Goal: Task Accomplishment & Management: Manage account settings

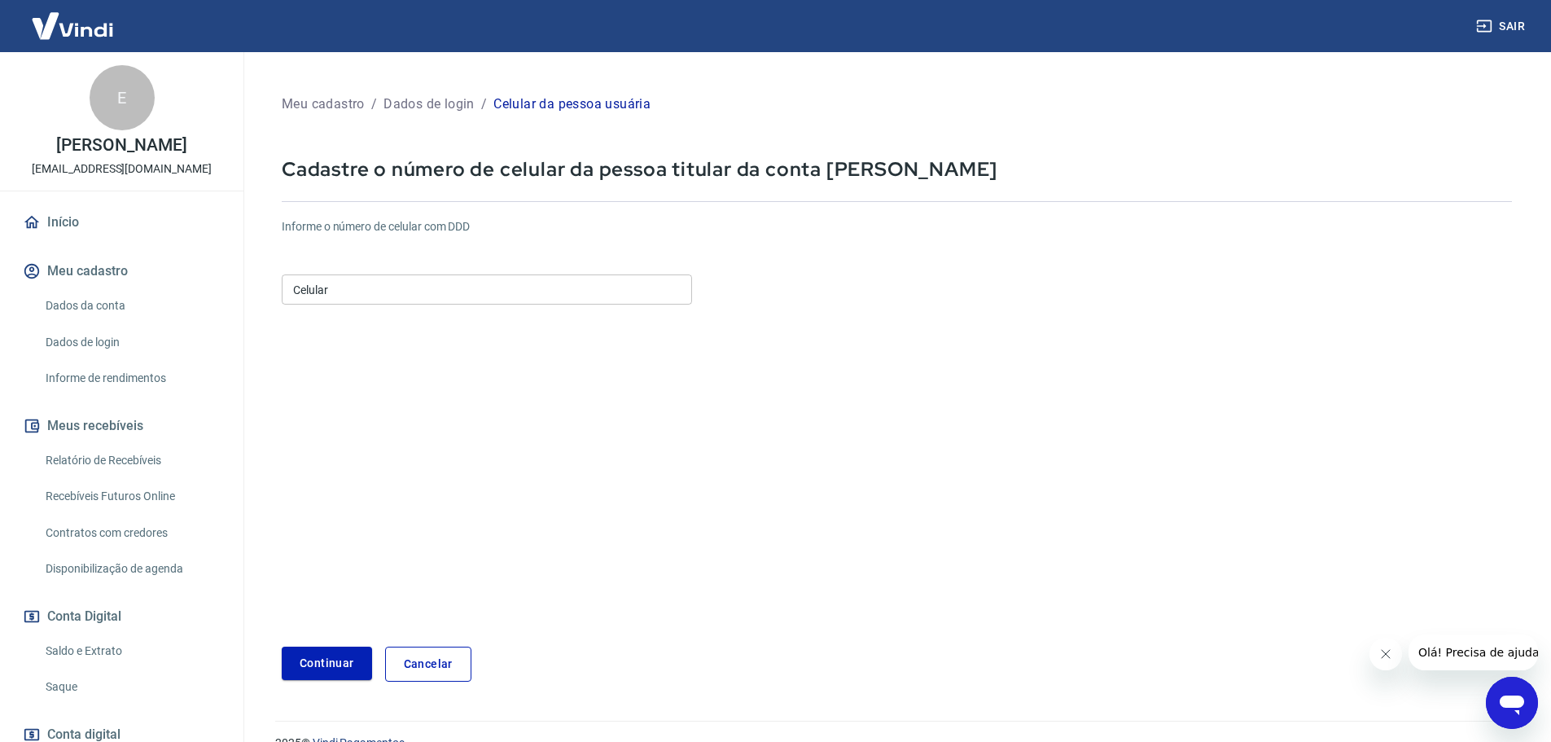
scroll to position [29, 0]
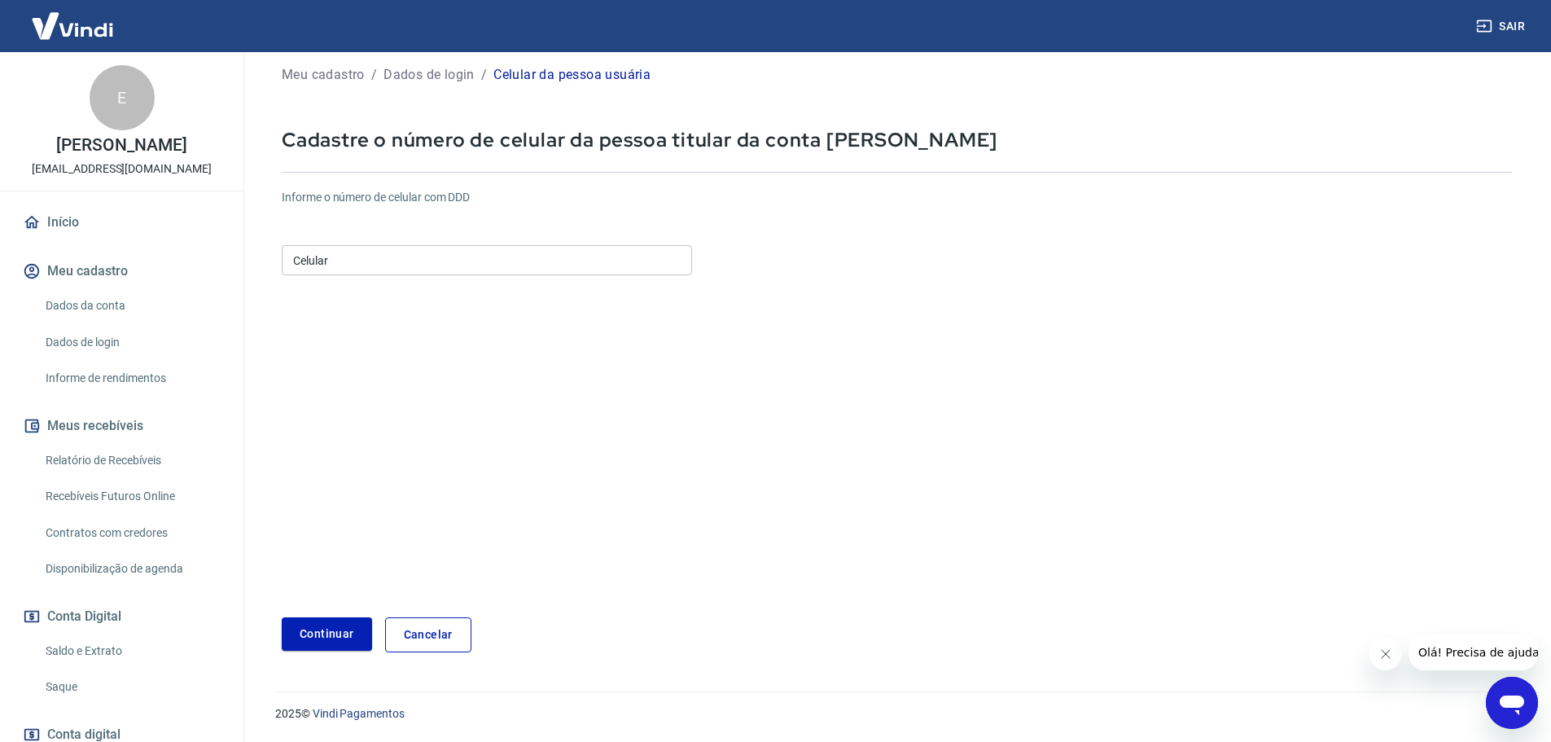
click at [122, 308] on link "Dados da conta" at bounding box center [131, 305] width 185 height 33
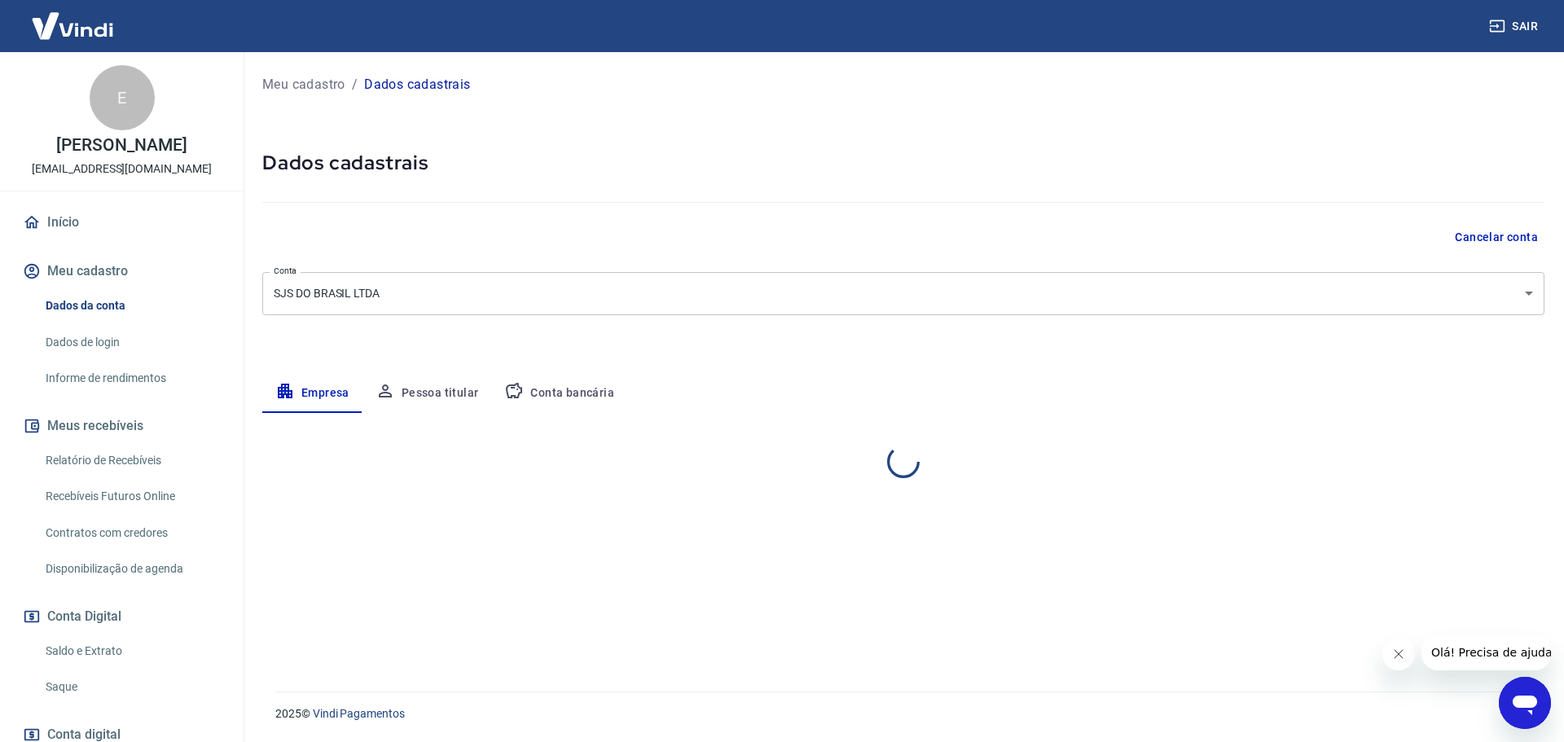
select select "SC"
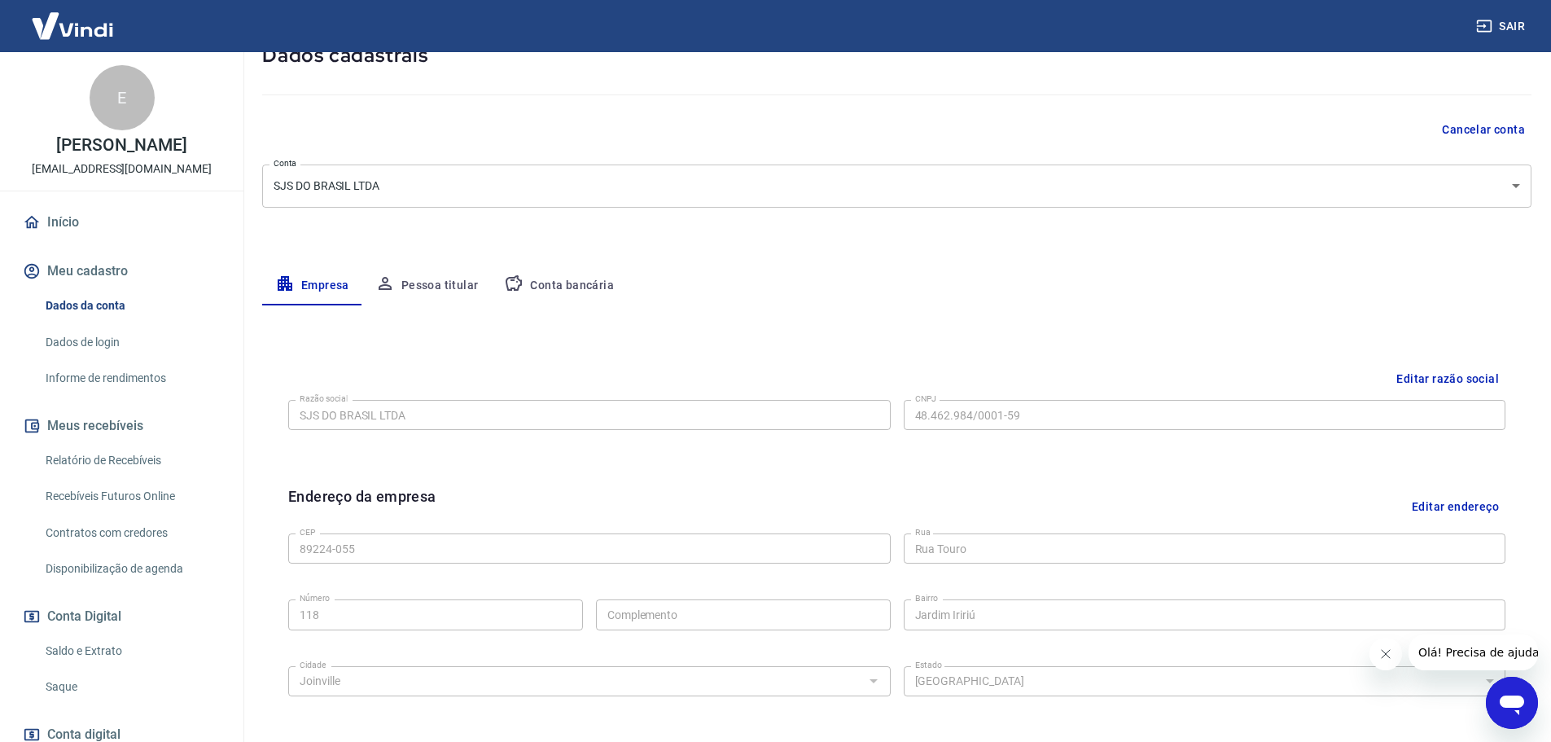
scroll to position [107, 0]
click at [1481, 381] on button "Editar razão social" at bounding box center [1448, 380] width 116 height 30
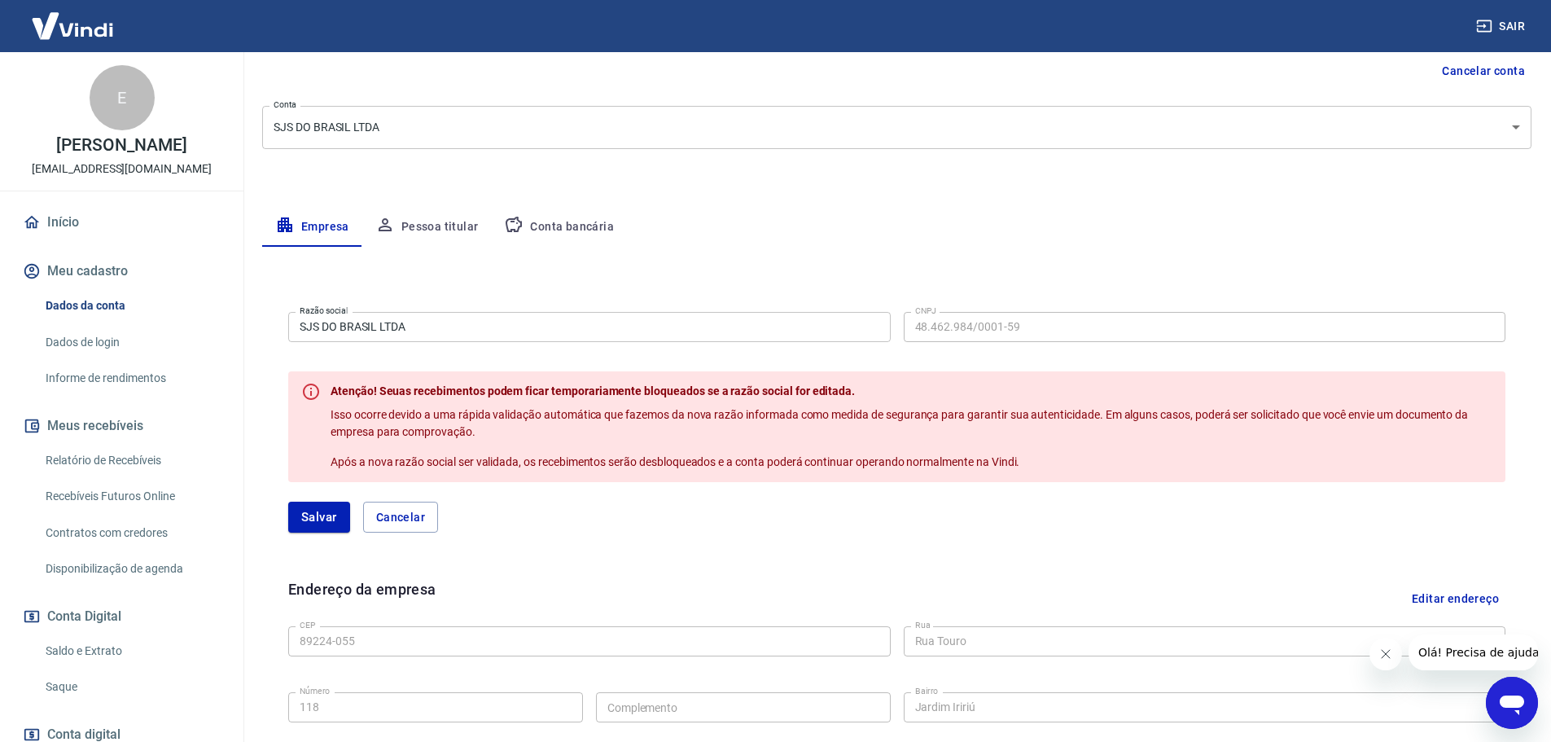
scroll to position [215, 0]
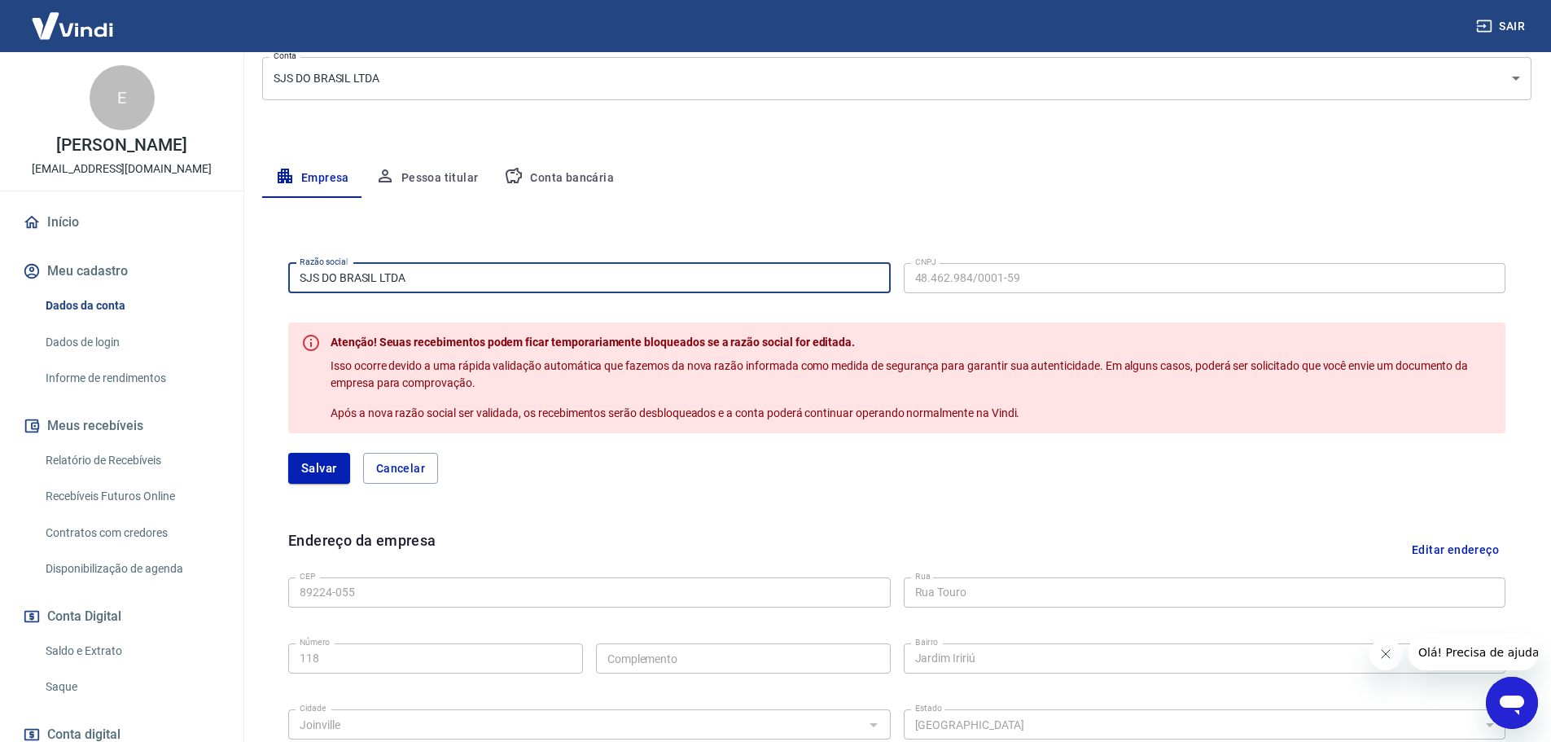
drag, startPoint x: 440, startPoint y: 277, endPoint x: 220, endPoint y: 273, distance: 219.9
click at [220, 273] on div "Sair E EDIMAR VERNILLO JR freedomdobrasil@freedomdobrasil.com.br Início Meu cad…" at bounding box center [775, 156] width 1551 height 742
paste input "EQUIPAMENTOS"
type input "SJS EQUIPAMENTOS LTDA"
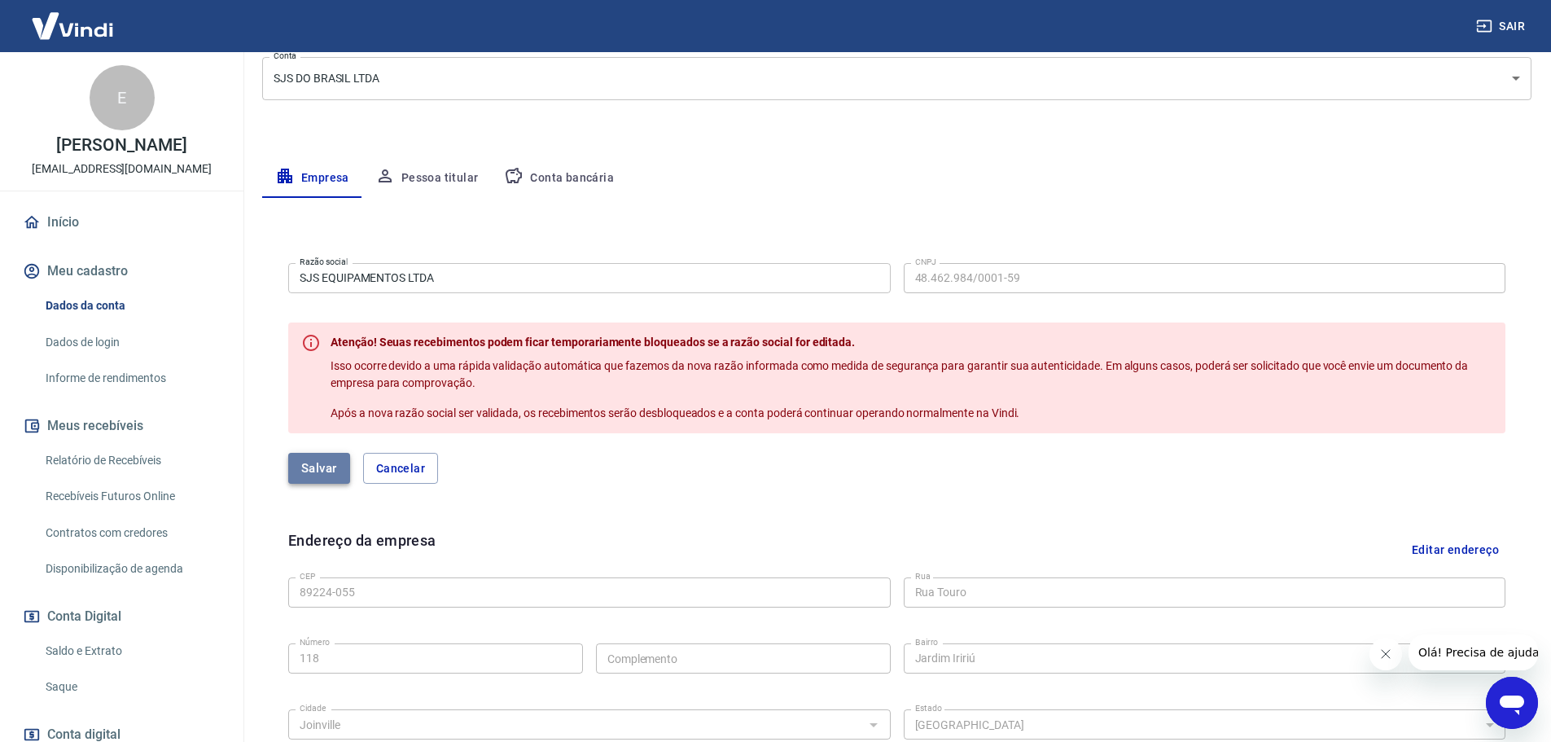
click at [329, 467] on button "Salvar" at bounding box center [319, 468] width 62 height 31
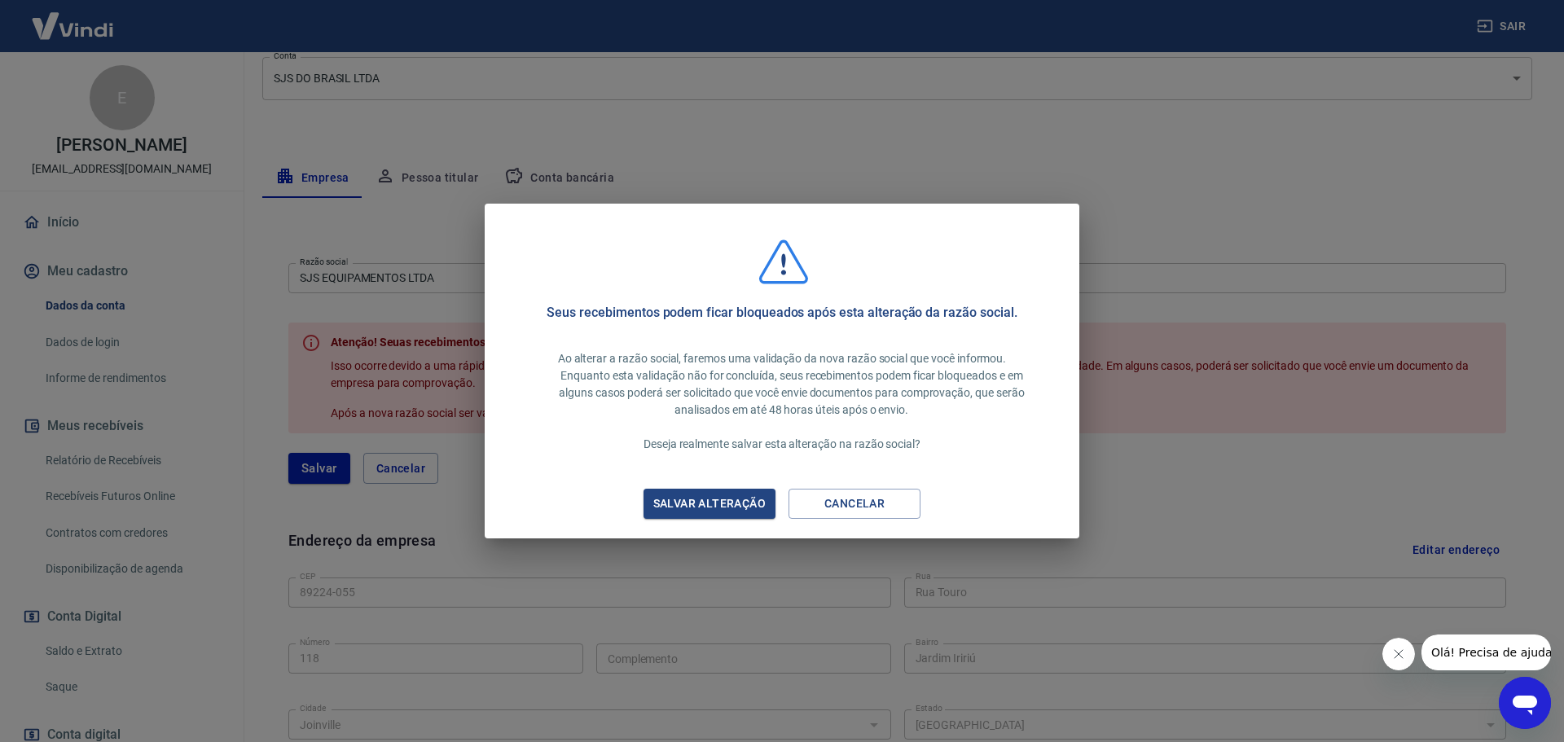
click at [678, 493] on button "Salvar alteração" at bounding box center [709, 504] width 132 height 30
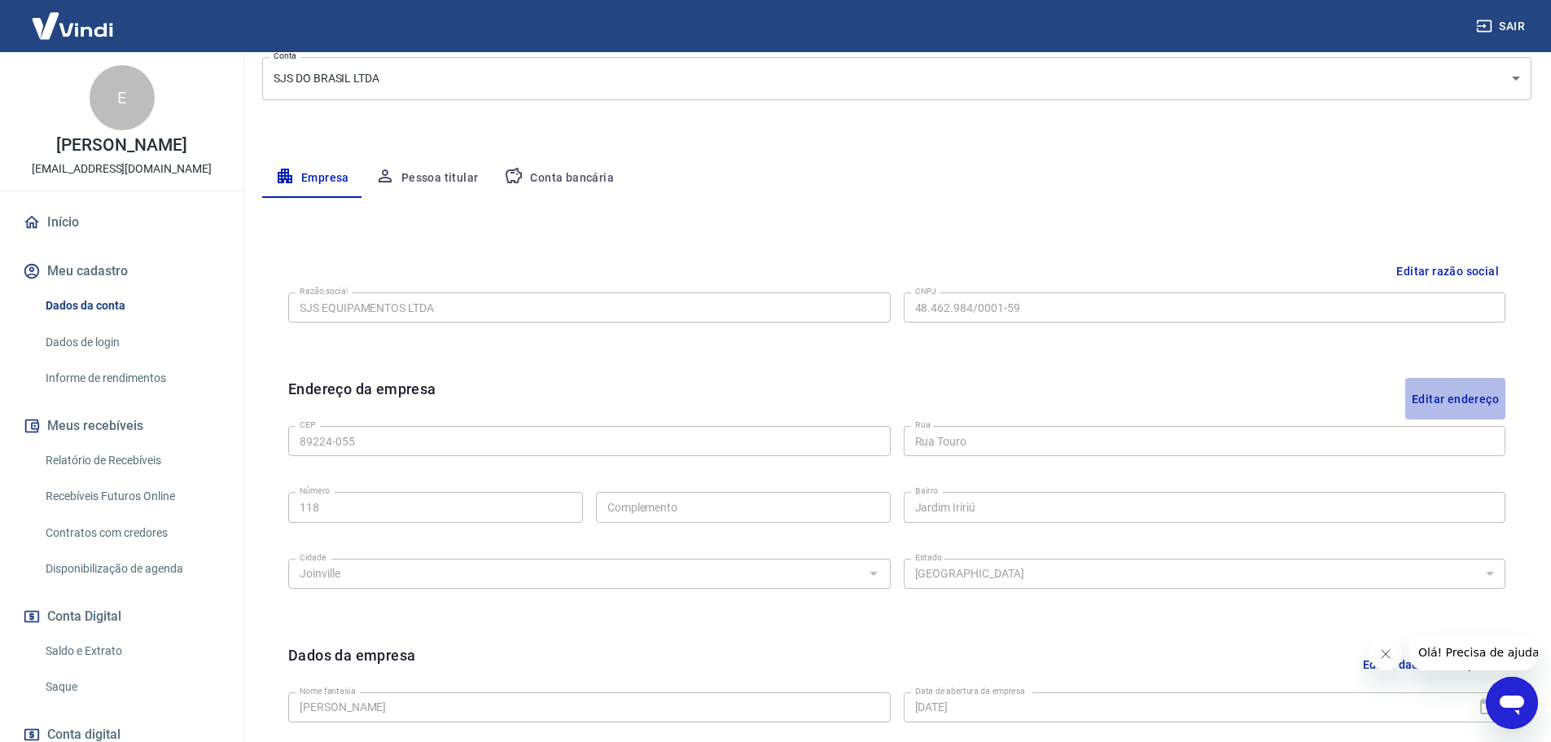
click at [1470, 397] on button "Editar endereço" at bounding box center [1456, 399] width 100 height 42
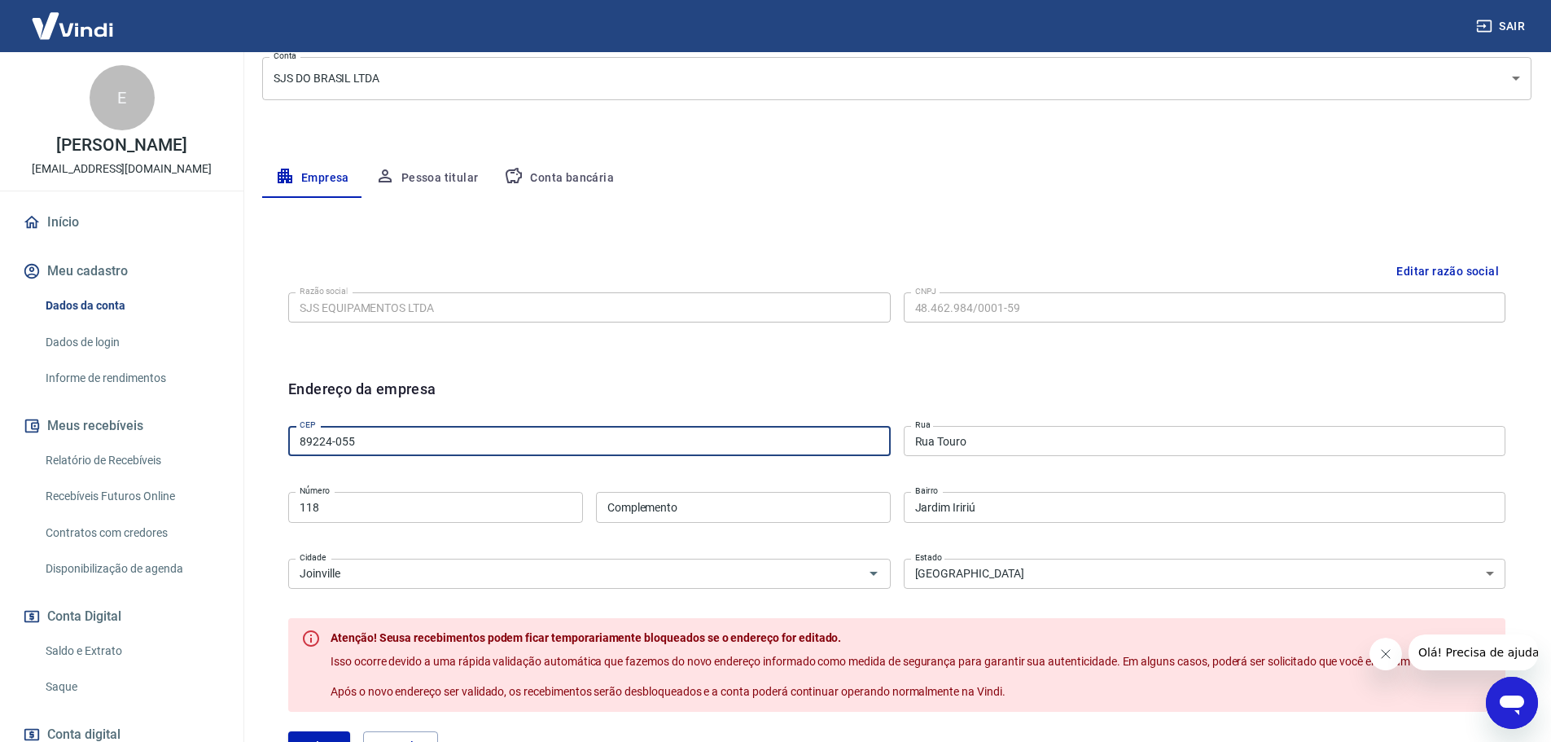
drag, startPoint x: 311, startPoint y: 445, endPoint x: 438, endPoint y: 449, distance: 127.1
click at [438, 449] on input "89224-055" at bounding box center [589, 441] width 603 height 30
type input "89226-203"
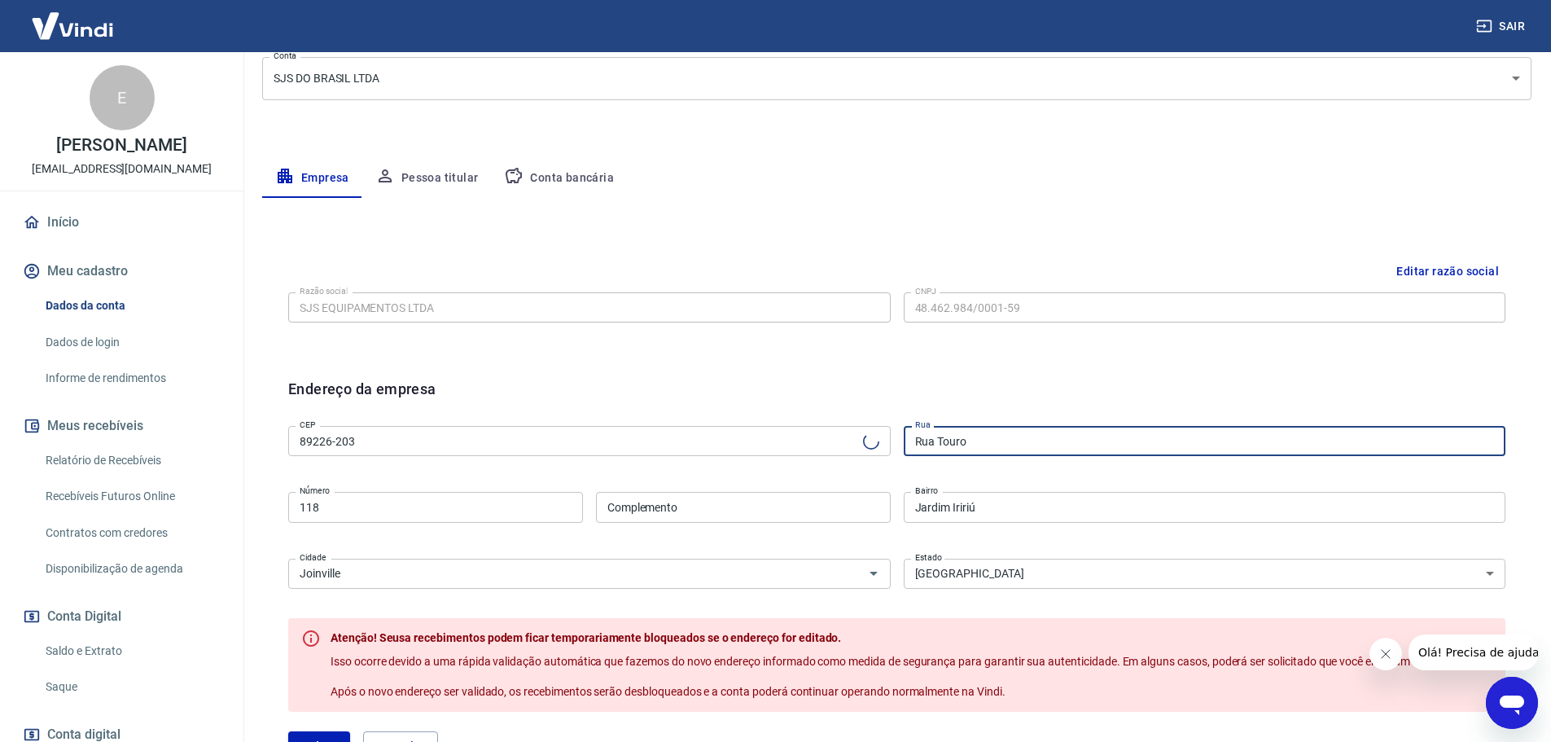
type input "Rua [PERSON_NAME]"
type input "Aventureiro"
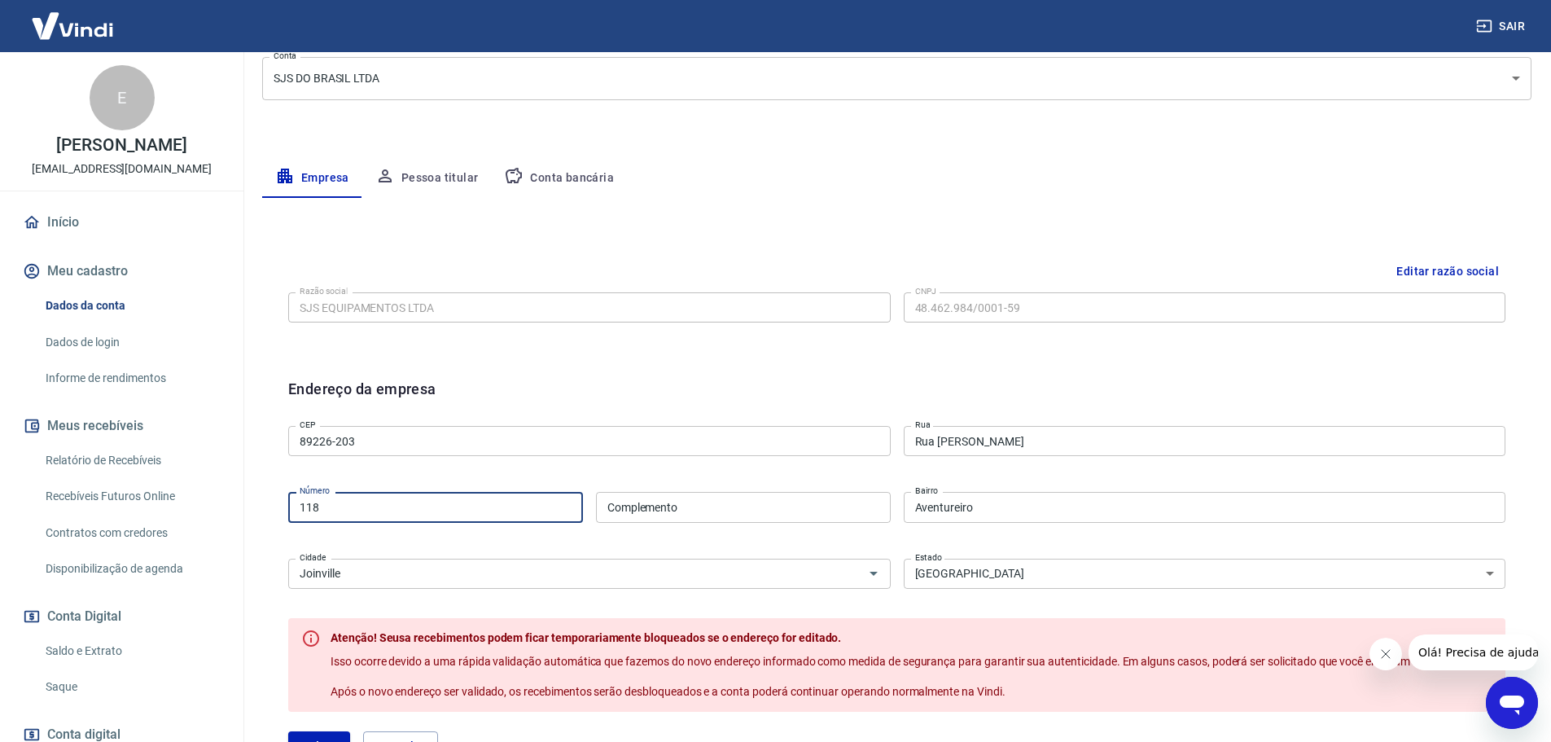
type input "1"
click button "Salvar" at bounding box center [319, 746] width 62 height 31
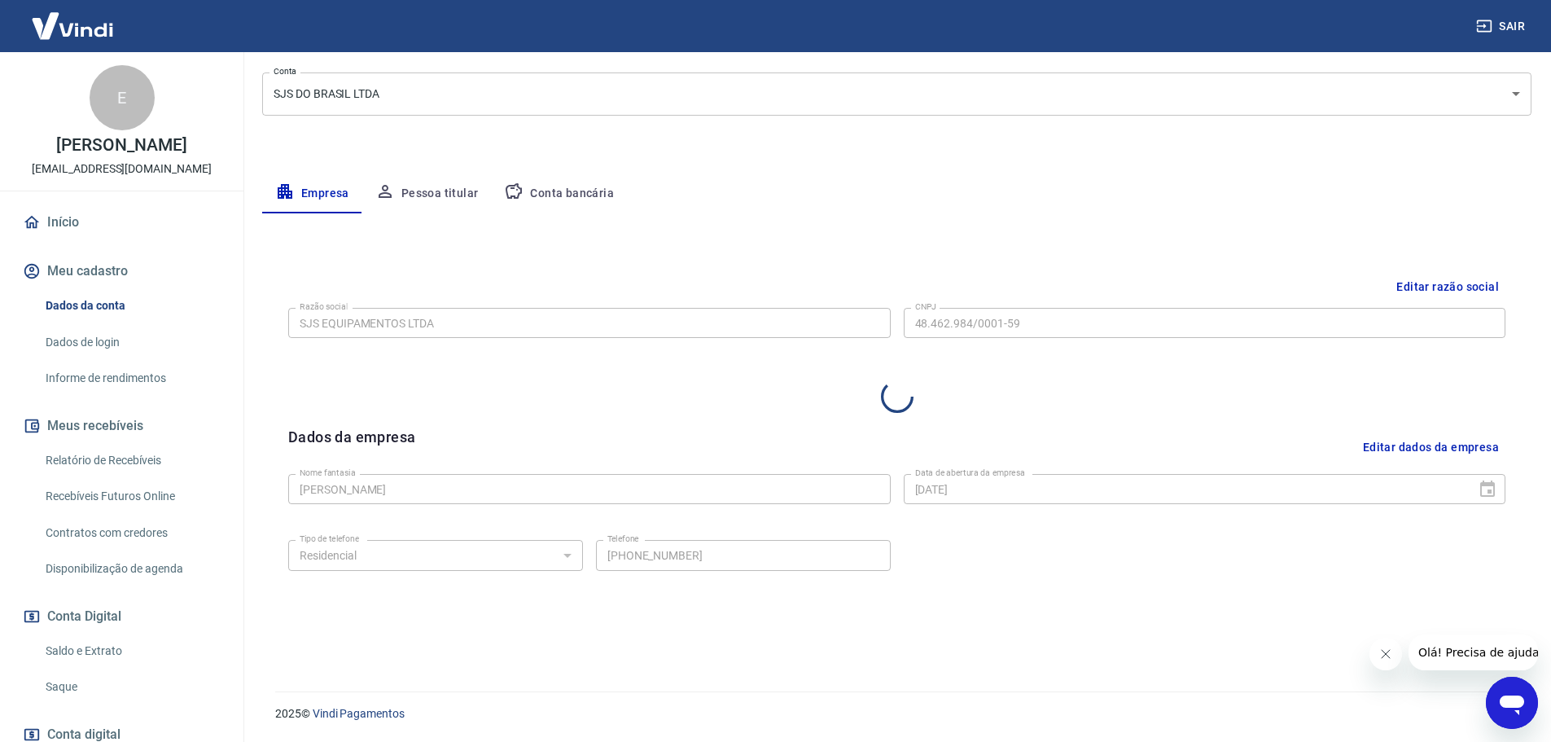
select select "SC"
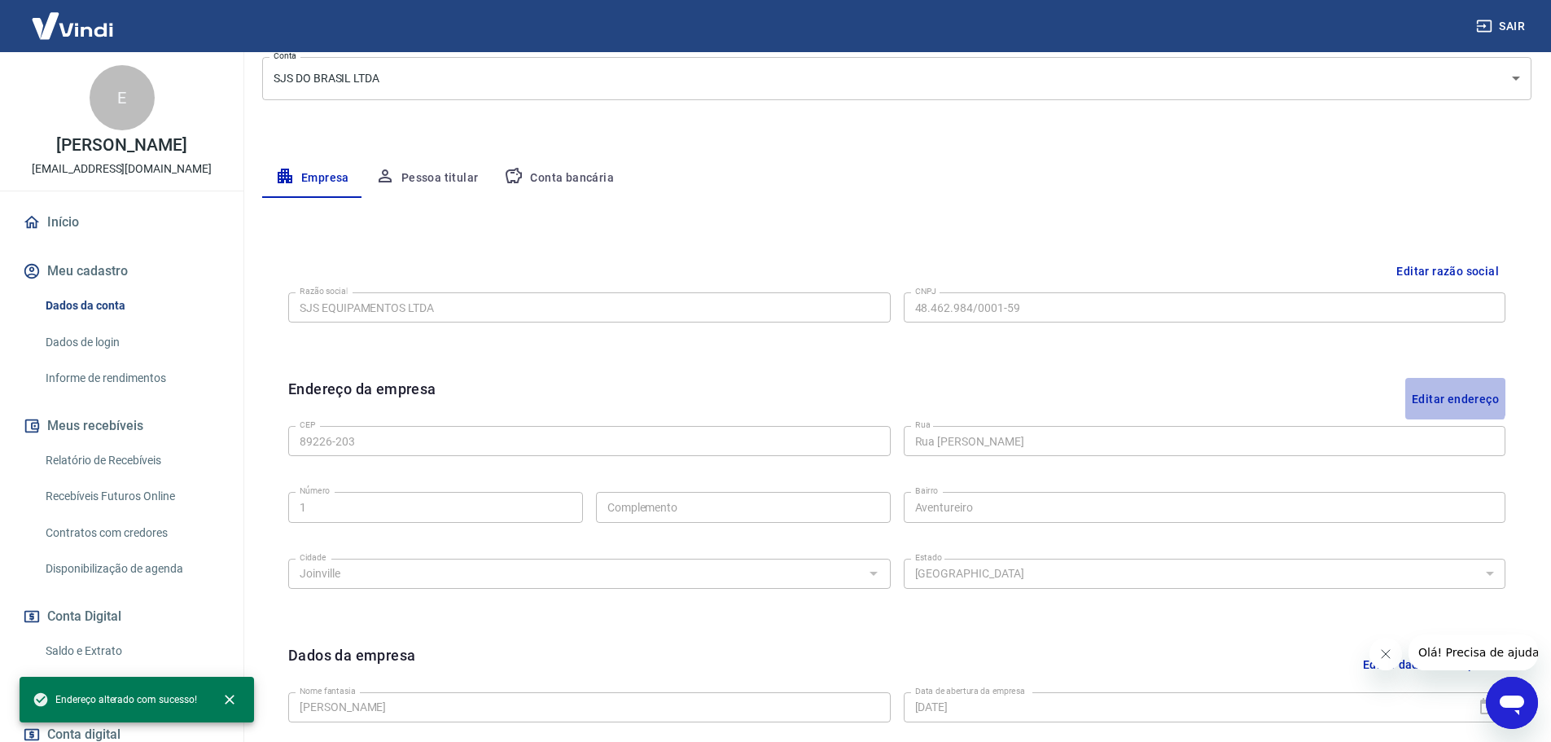
click at [1428, 391] on button "Editar endereço" at bounding box center [1456, 399] width 100 height 42
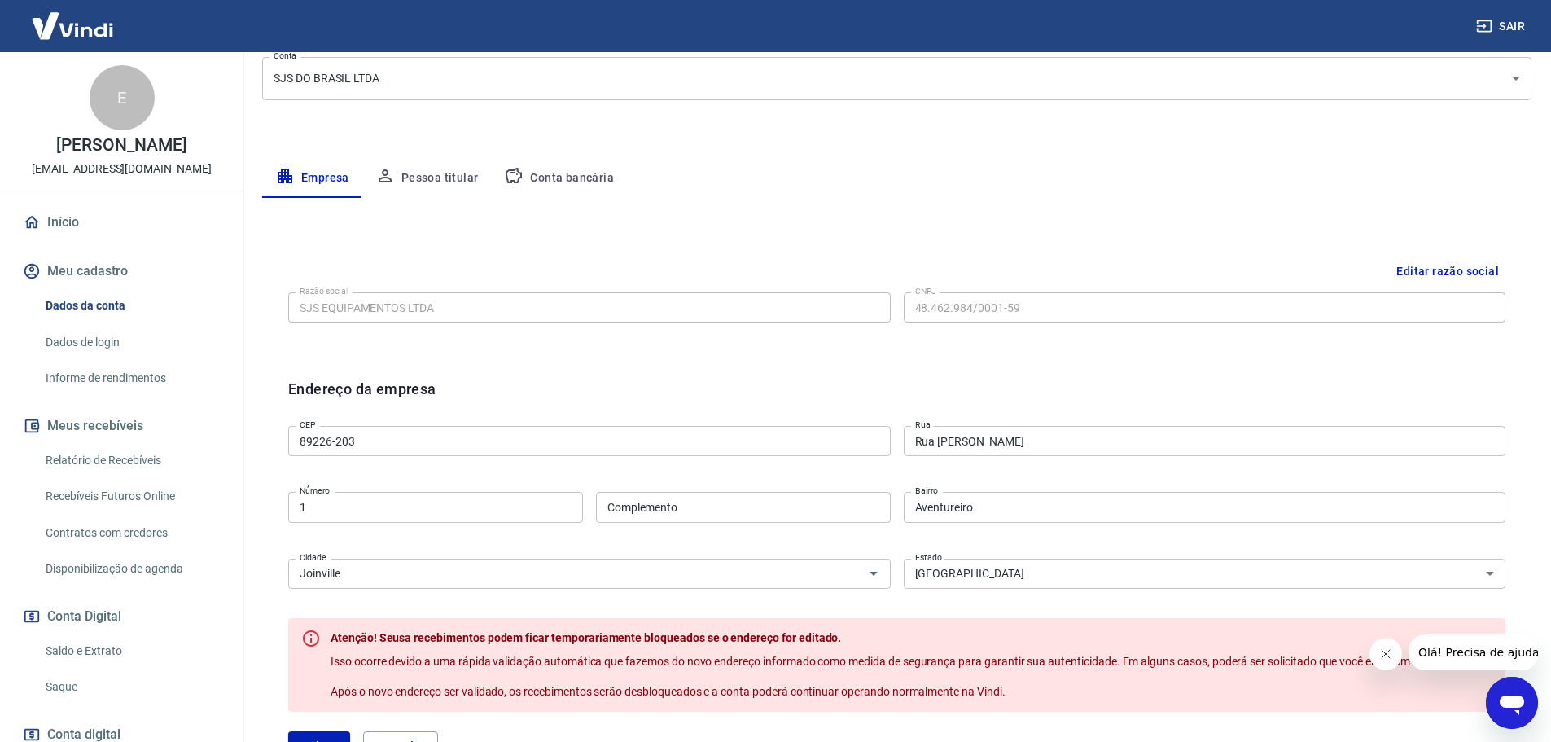
click at [400, 500] on input "1" at bounding box center [435, 507] width 295 height 30
type input "133"
type input "Geminado 2"
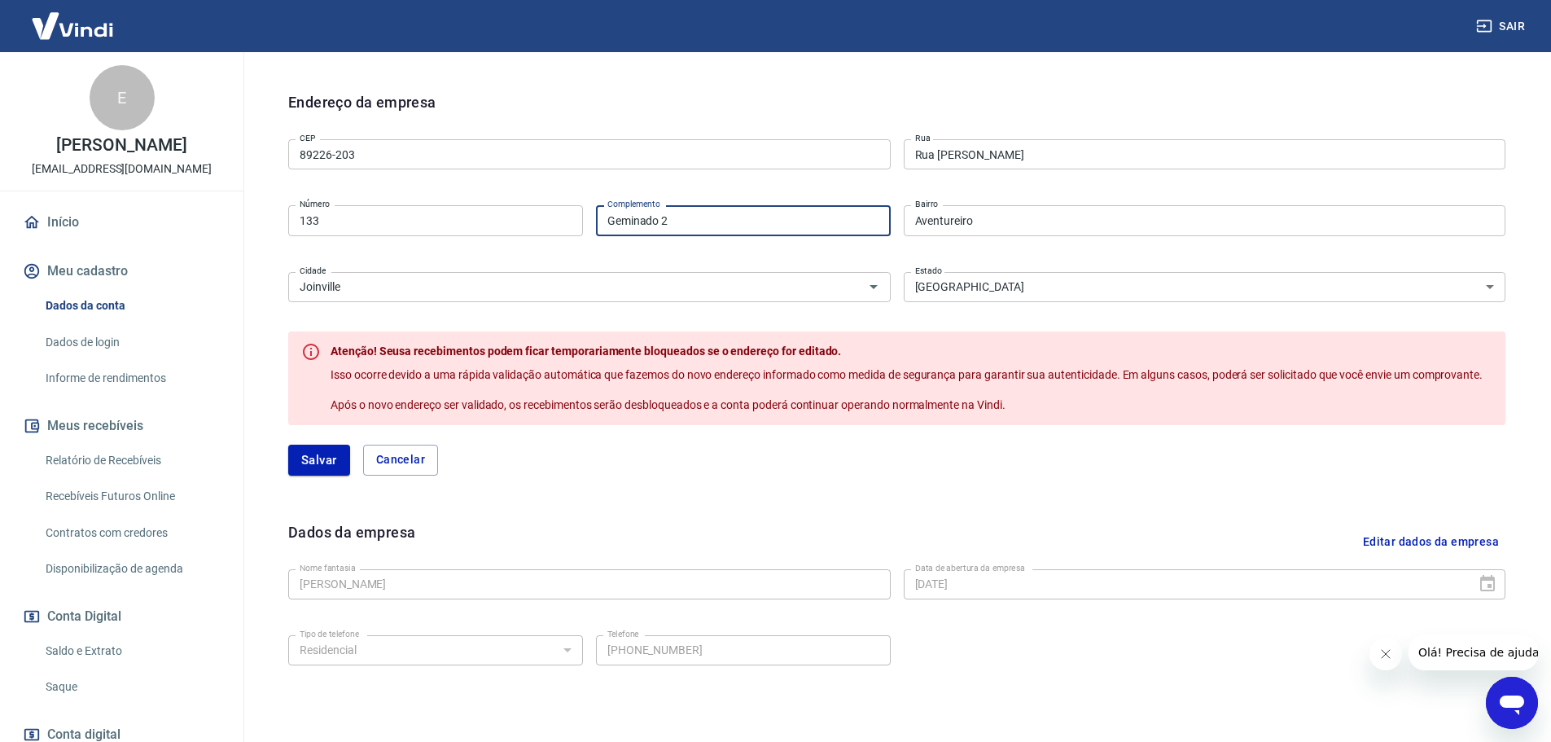
scroll to position [541, 0]
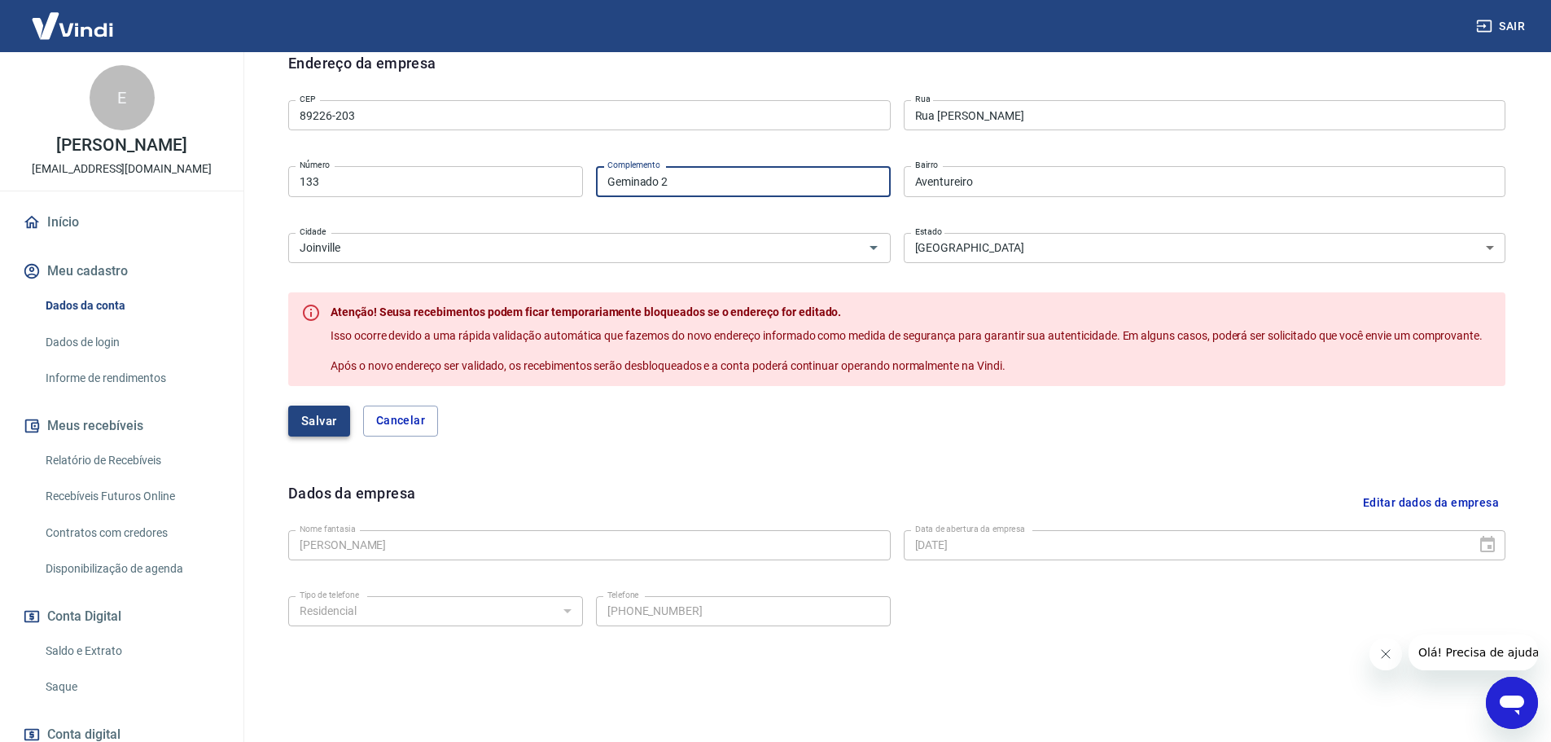
click at [295, 434] on button "Salvar" at bounding box center [319, 421] width 62 height 31
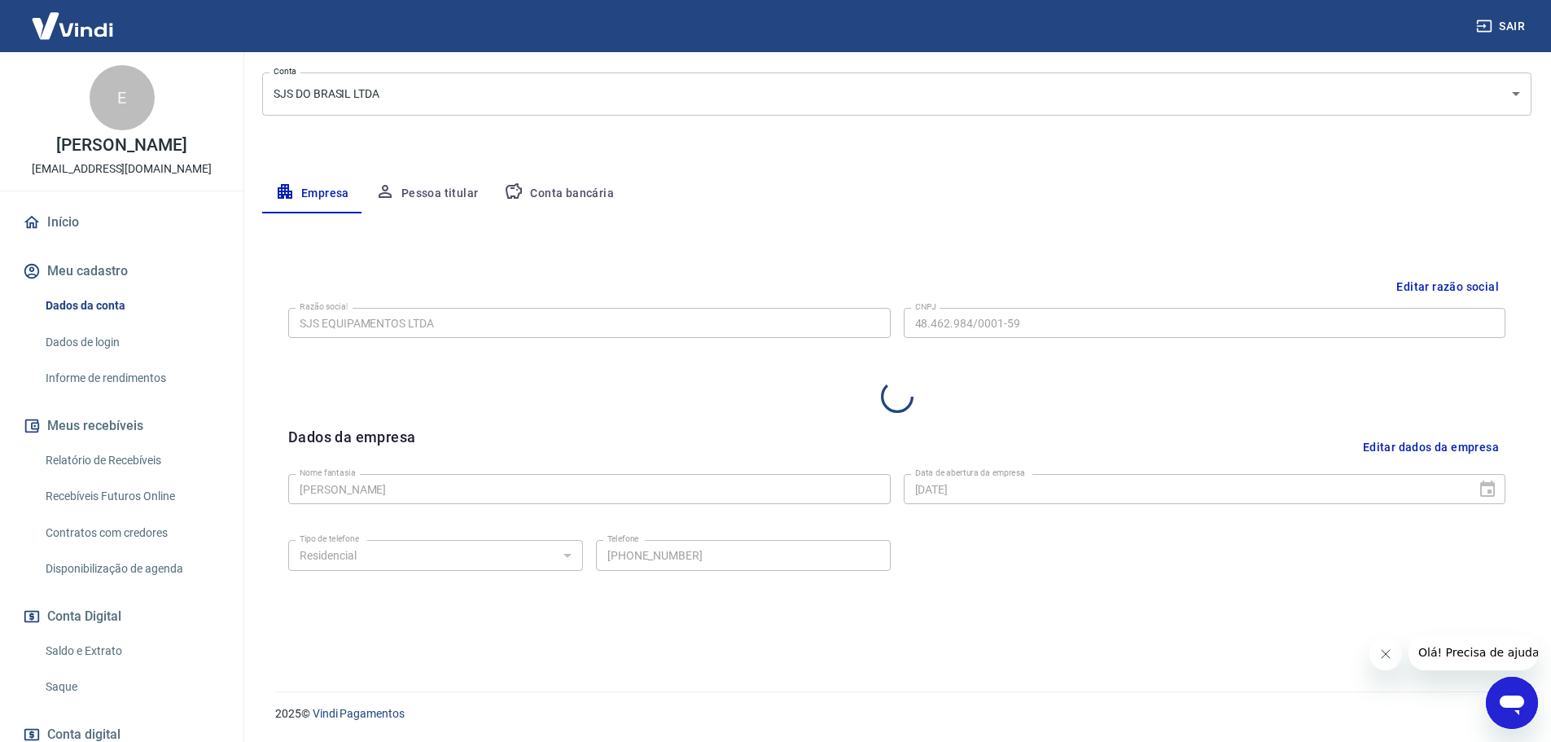
select select "SC"
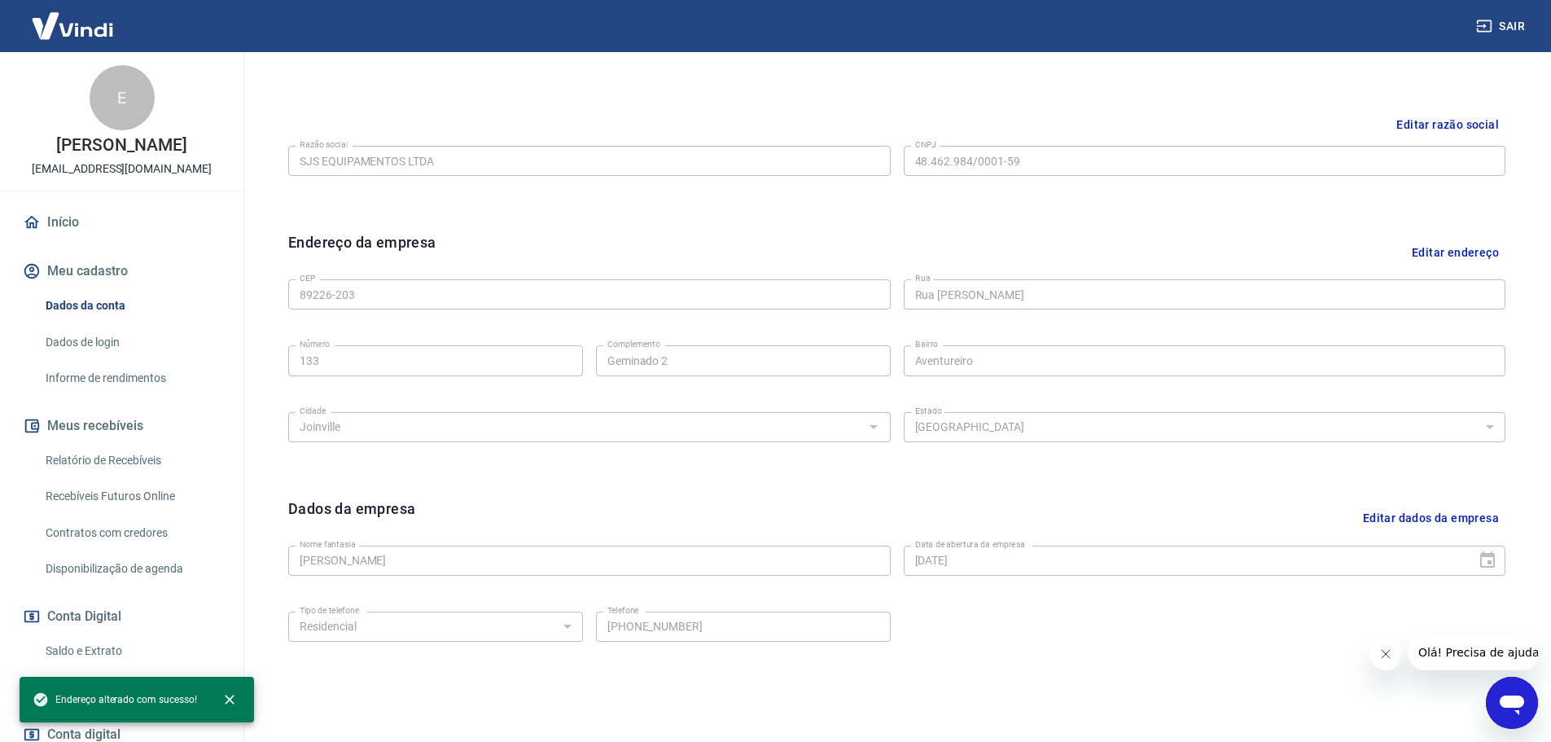
scroll to position [432, 0]
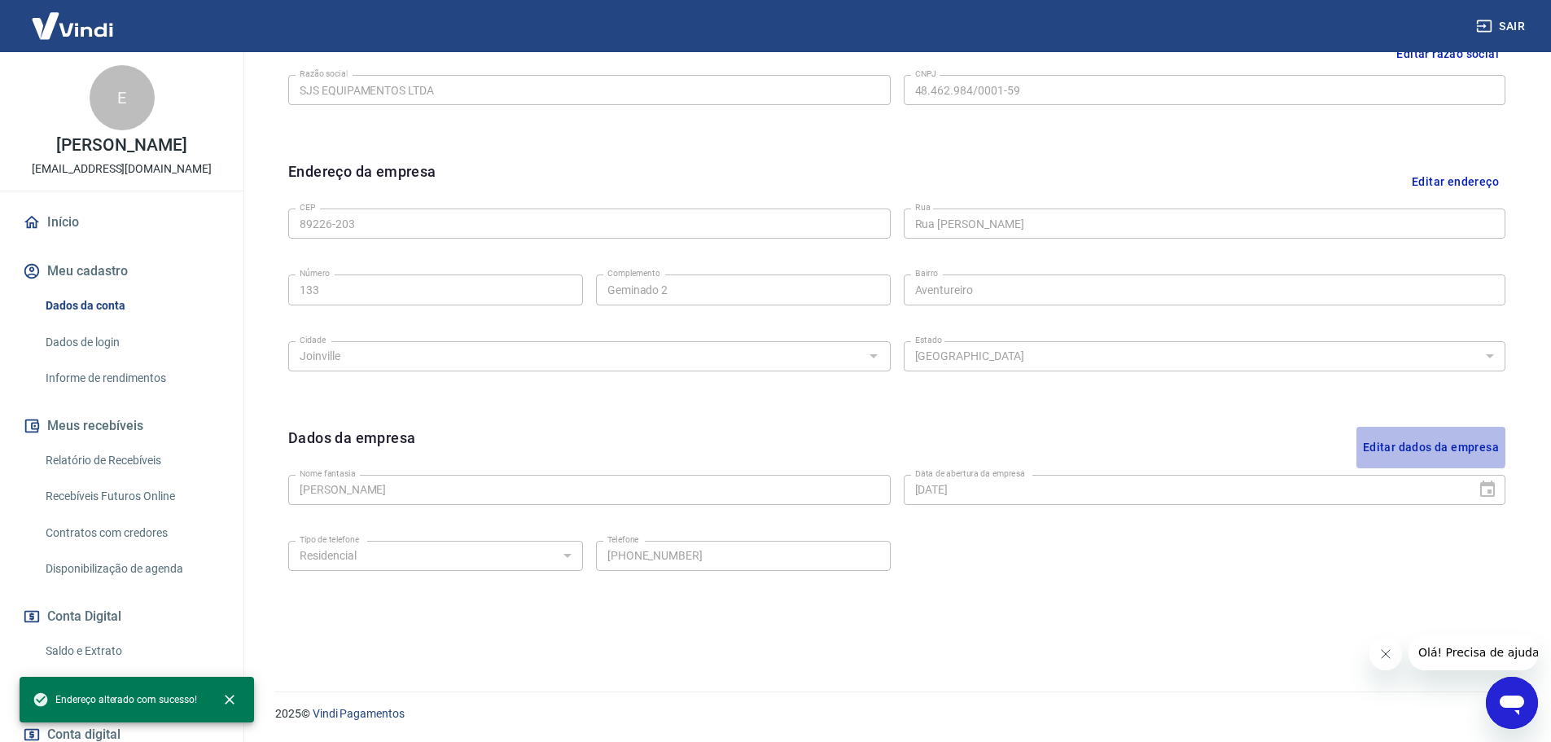
click at [1400, 441] on button "Editar dados da empresa" at bounding box center [1431, 448] width 149 height 42
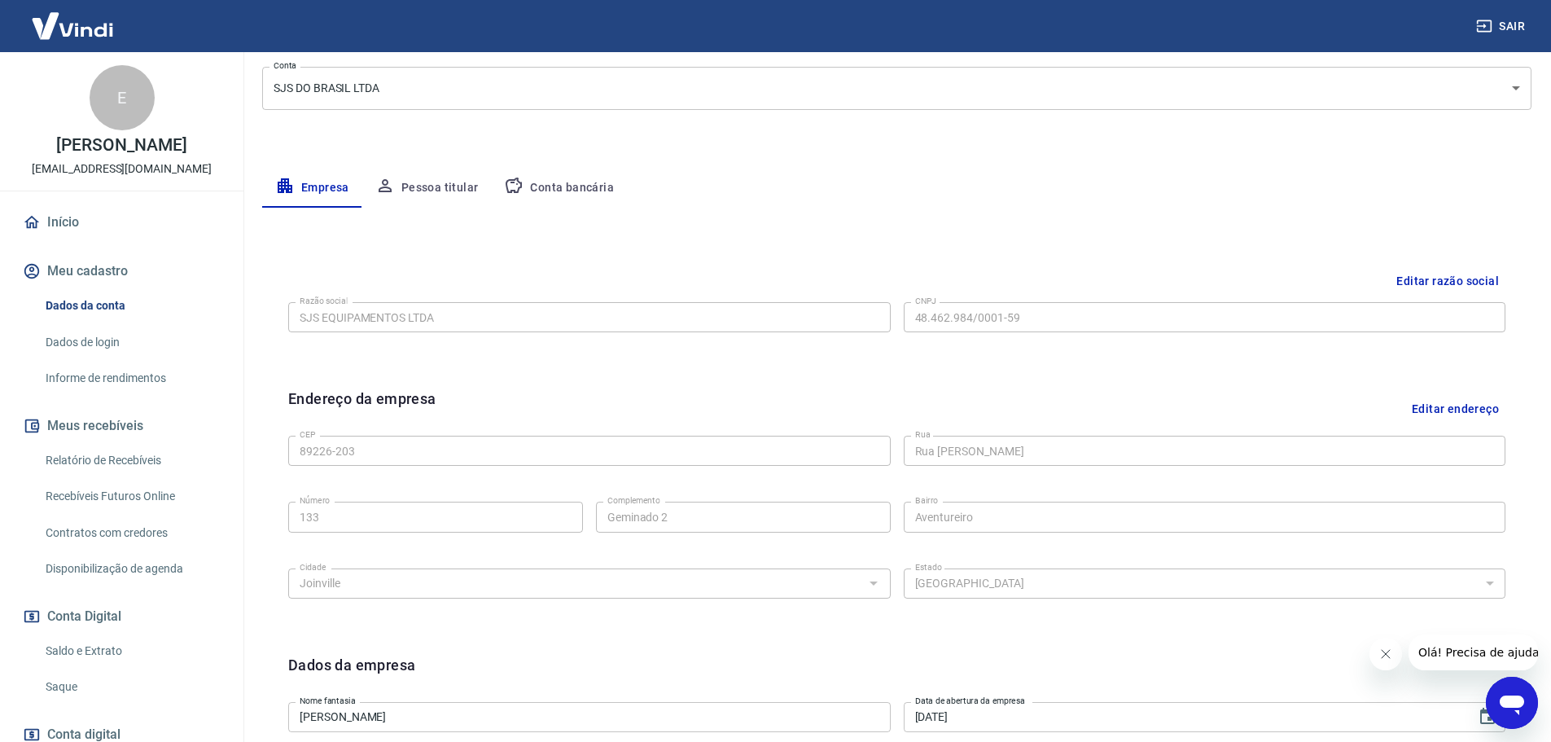
scroll to position [49, 0]
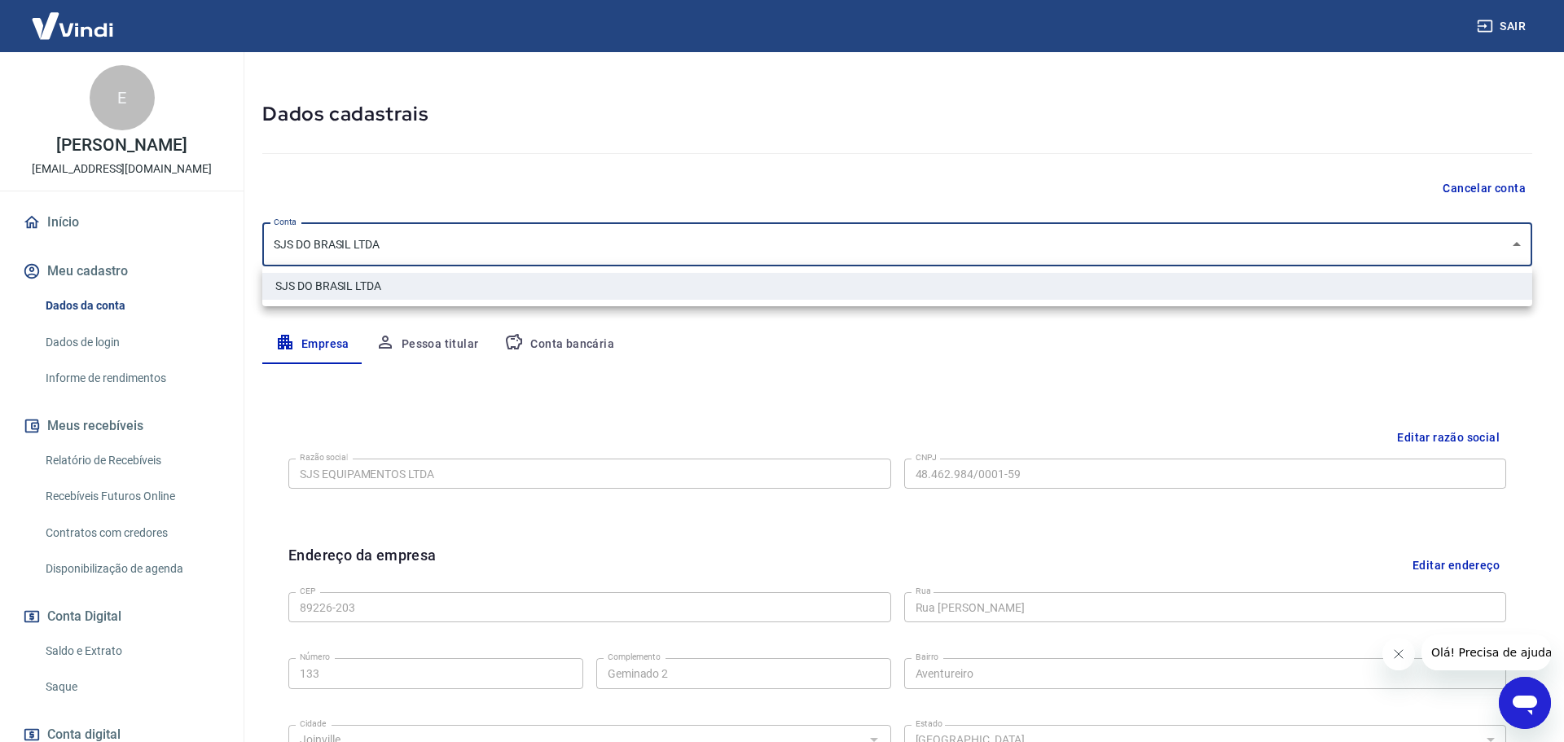
click at [593, 257] on body "Sair E EDIMAR VERNILLO JR freedomdobrasil@freedomdobrasil.com.br Início Meu cad…" at bounding box center [782, 322] width 1564 height 742
click at [795, 361] on div at bounding box center [782, 371] width 1564 height 742
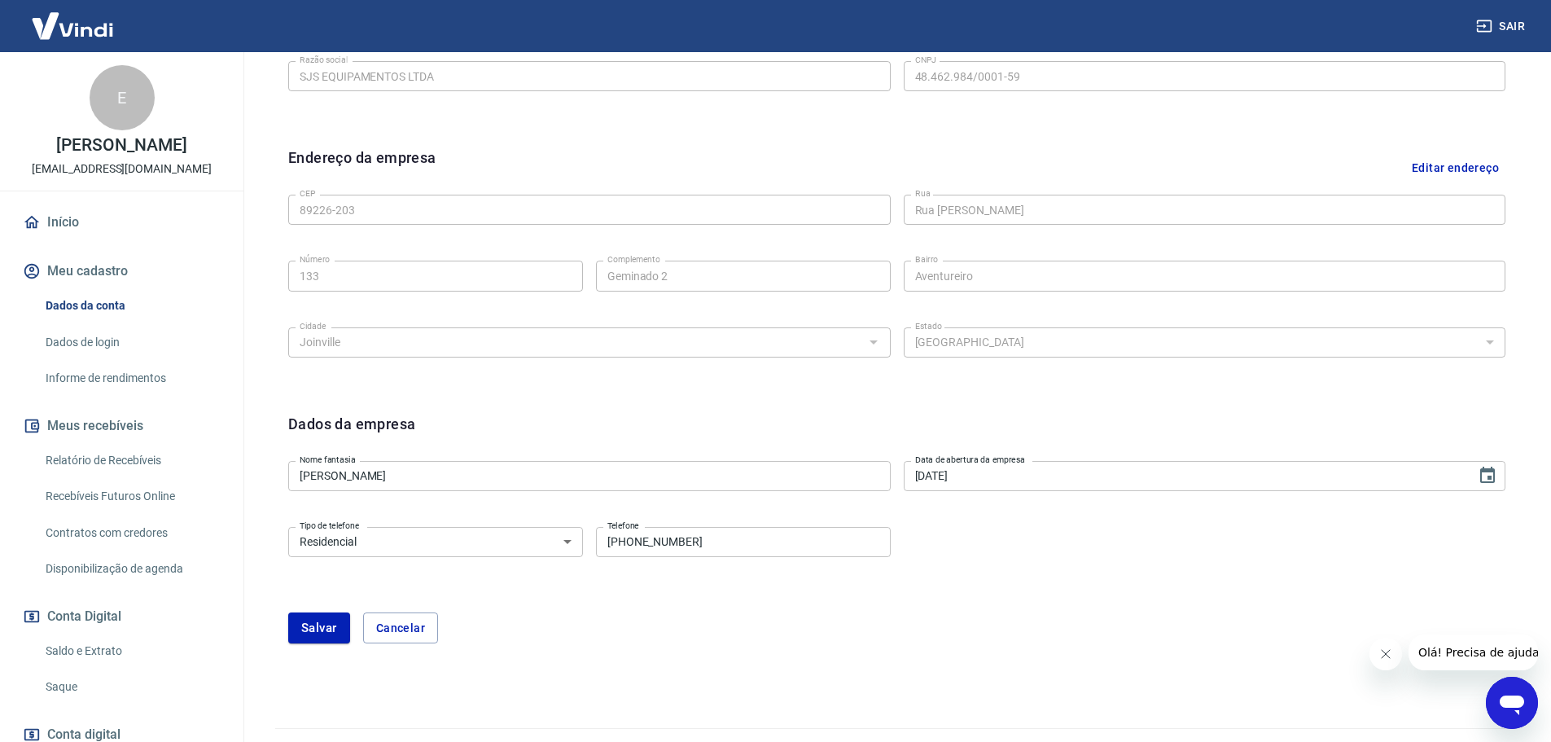
scroll to position [483, 0]
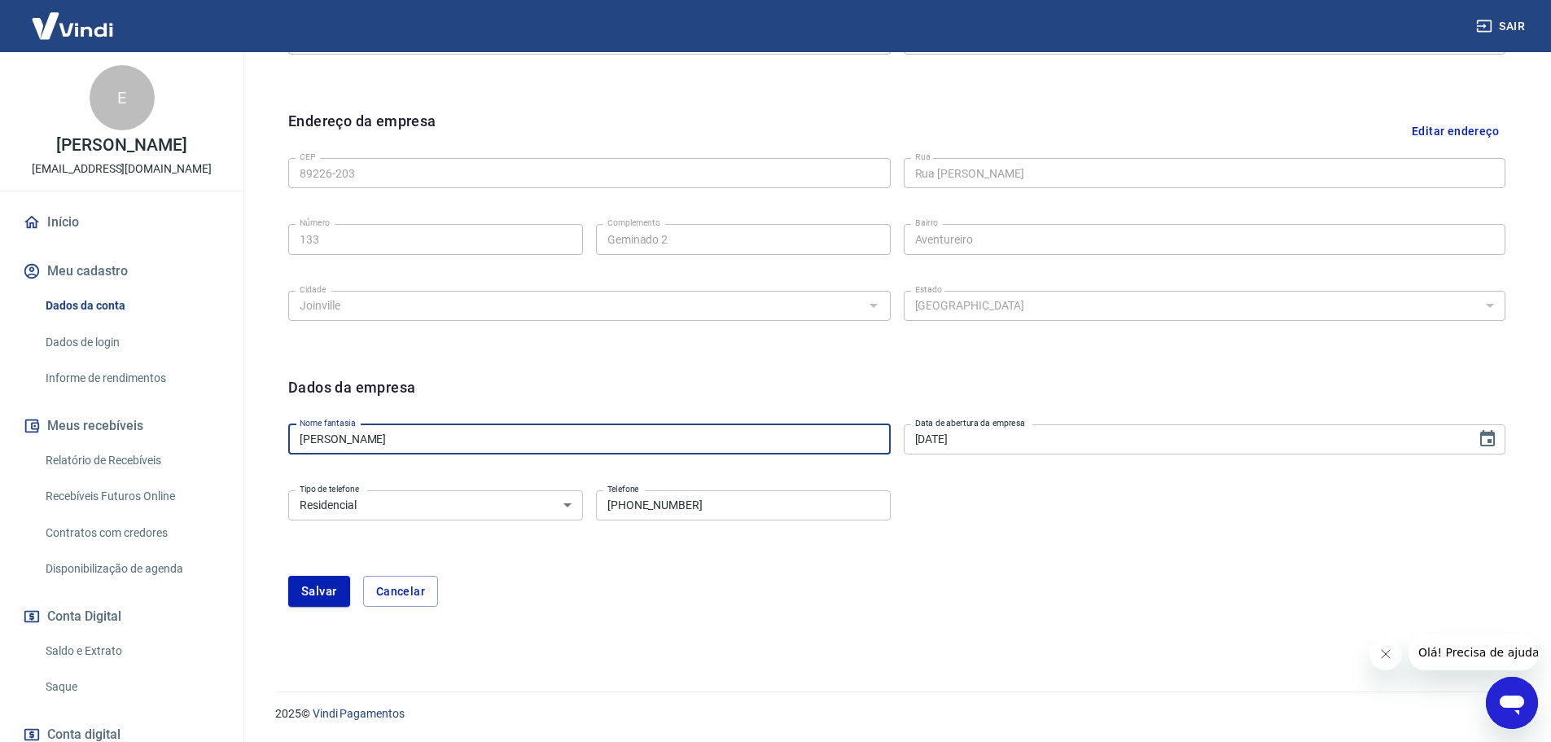
drag, startPoint x: 456, startPoint y: 439, endPoint x: 146, endPoint y: 432, distance: 310.4
paste input "SJS EQUIPAMENTOS LTDA"
drag, startPoint x: 404, startPoint y: 440, endPoint x: 473, endPoint y: 447, distance: 69.6
click at [473, 447] on input "SJS EQUIPAMENTOS LTDA" at bounding box center [589, 439] width 603 height 30
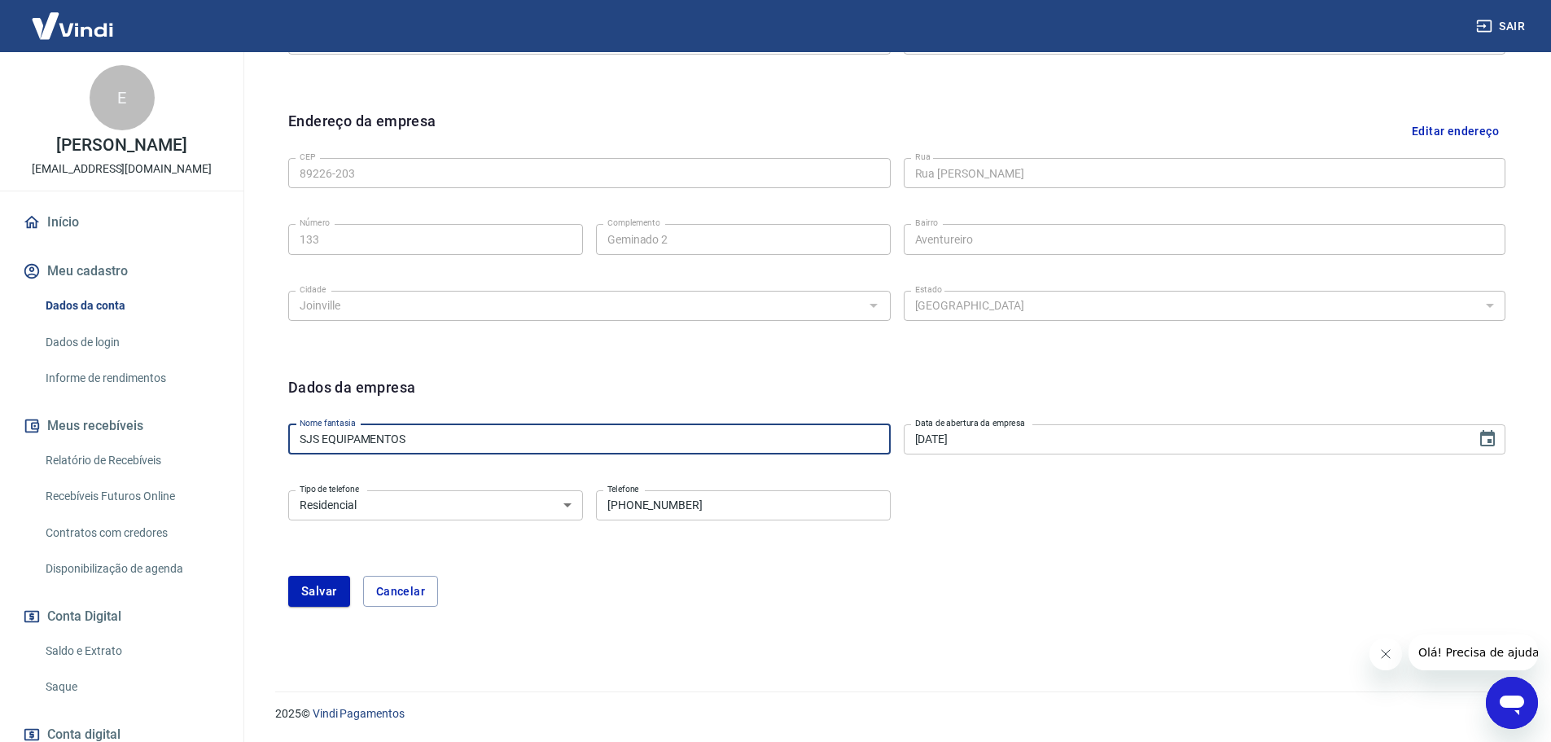
type input "SJS EQUIPAMENTOS"
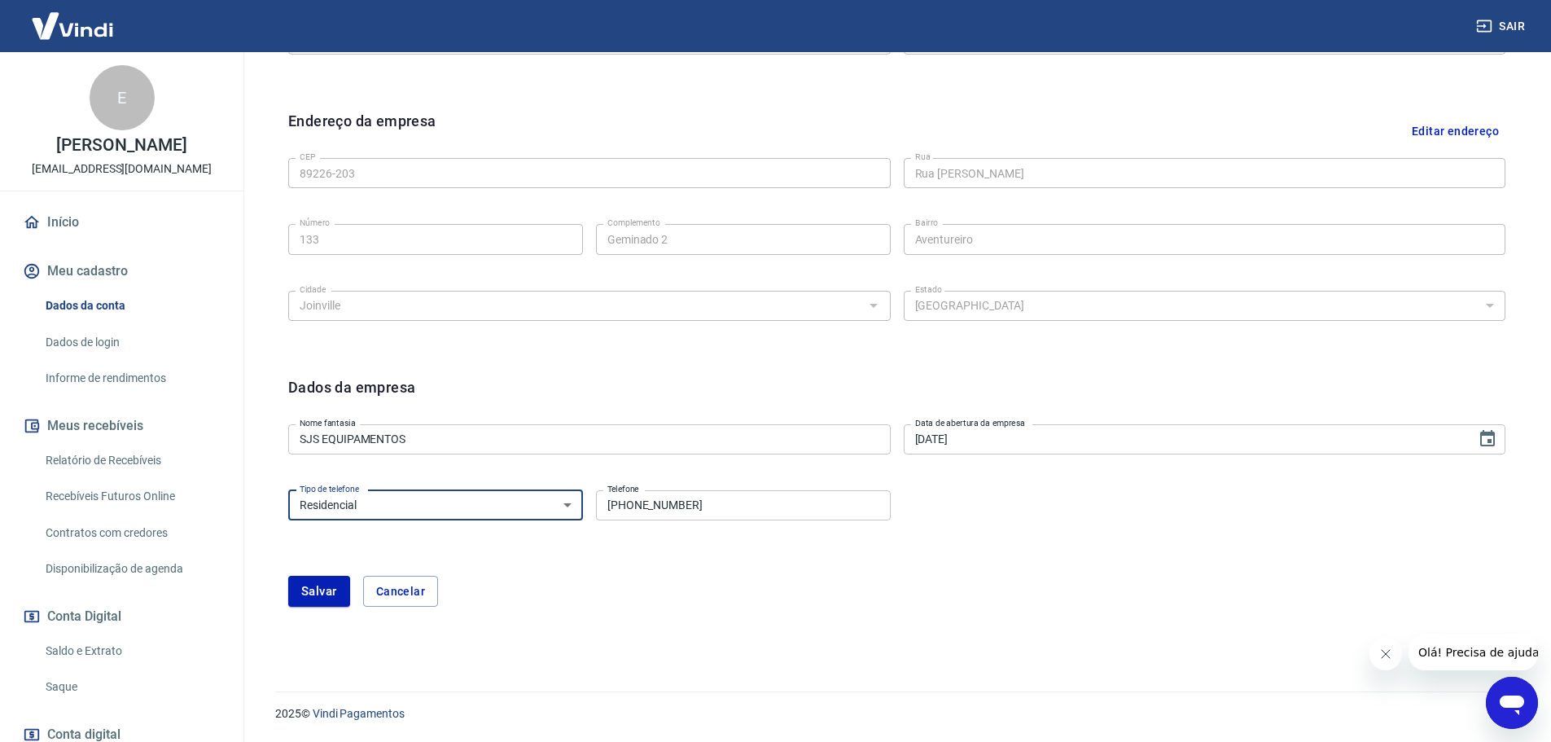
click at [465, 510] on select "Residencial Comercial" at bounding box center [435, 505] width 295 height 30
click at [288, 490] on select "Residencial Comercial" at bounding box center [435, 505] width 295 height 30
drag, startPoint x: 586, startPoint y: 507, endPoint x: 534, endPoint y: 508, distance: 51.3
click at [536, 508] on div "Tipo de telefone Residencial Comercial Tipo de telefone Telefone (47) 99123-811…" at bounding box center [589, 504] width 603 height 40
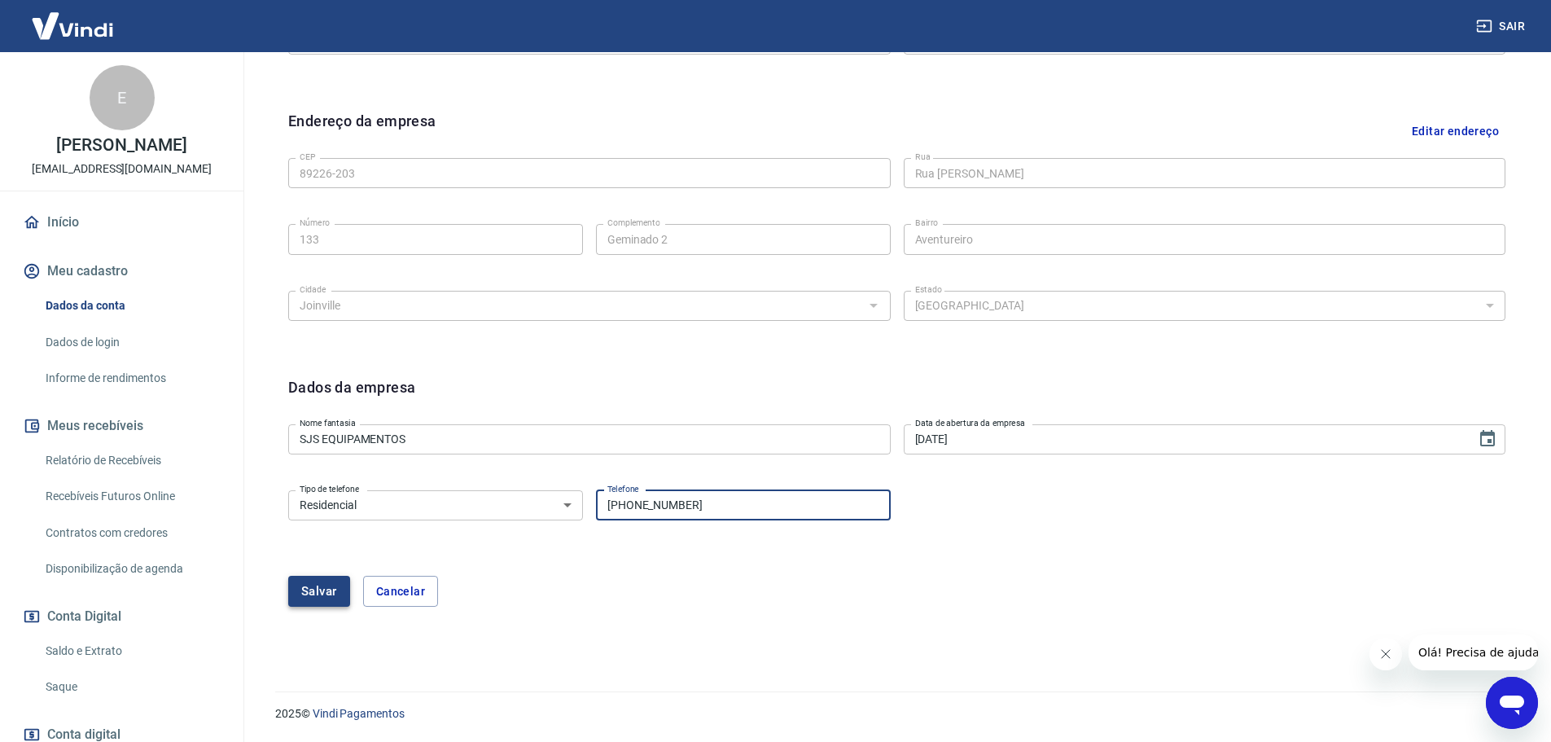
type input "[PHONE_NUMBER]"
click at [315, 586] on button "Salvar" at bounding box center [319, 591] width 62 height 31
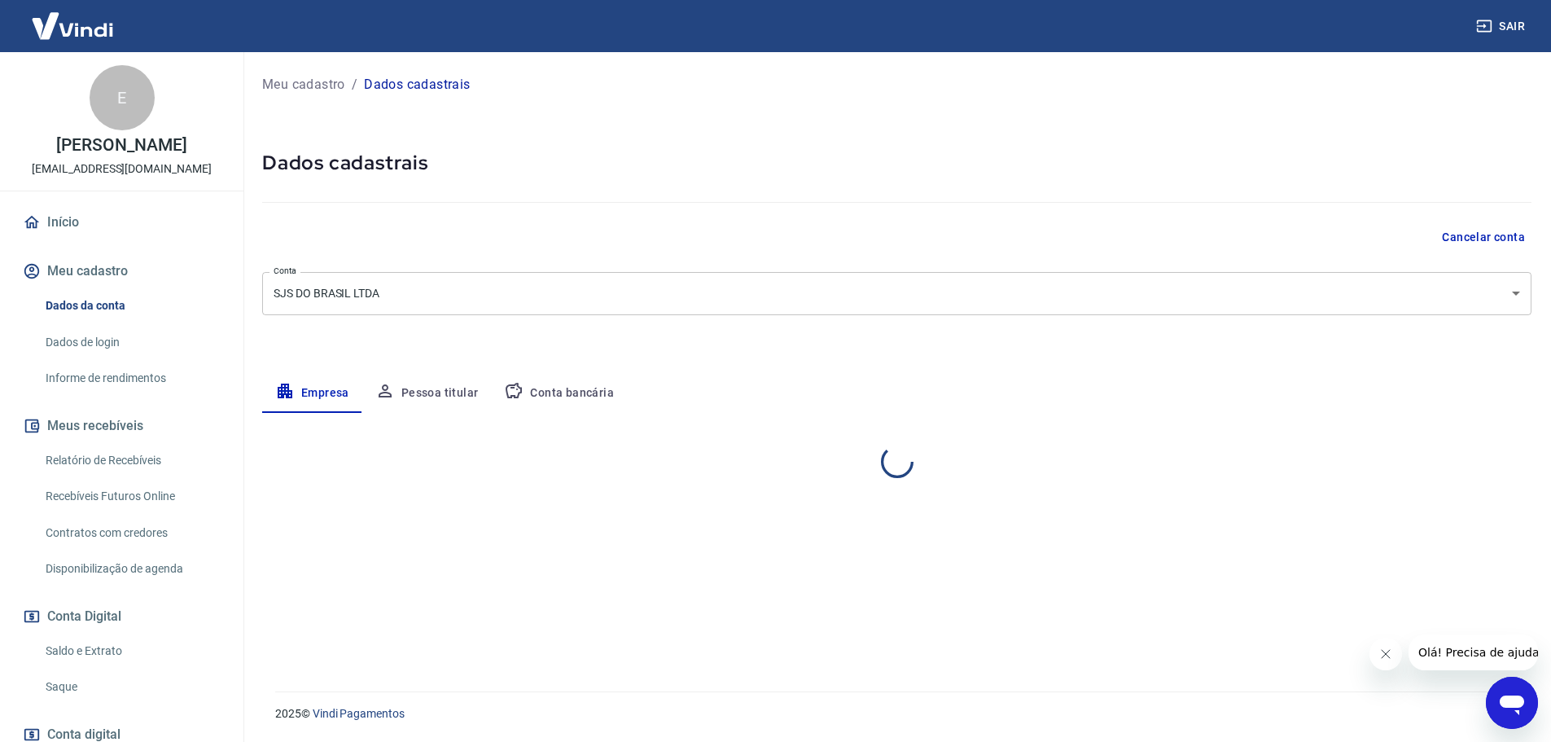
scroll to position [0, 0]
select select "SC"
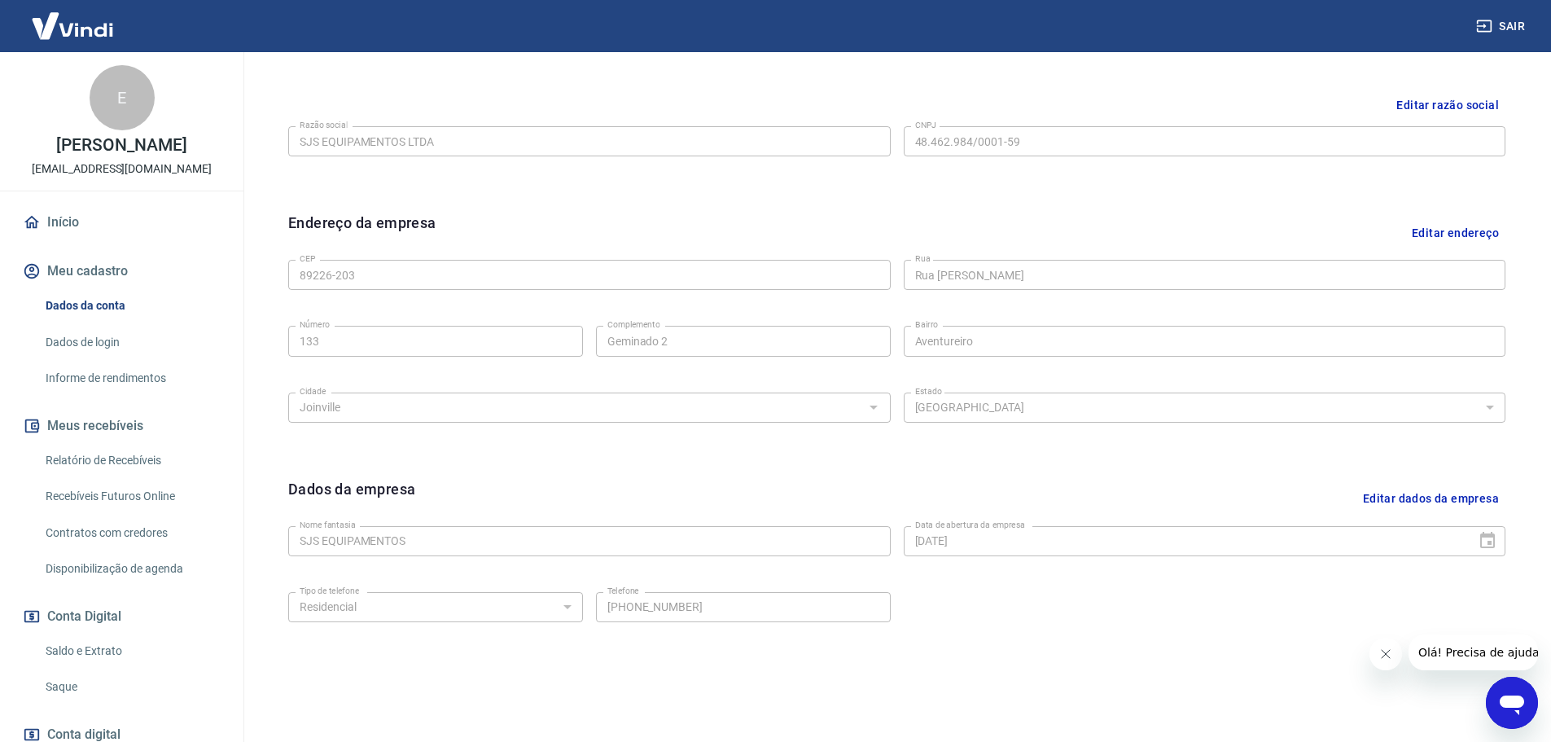
scroll to position [432, 0]
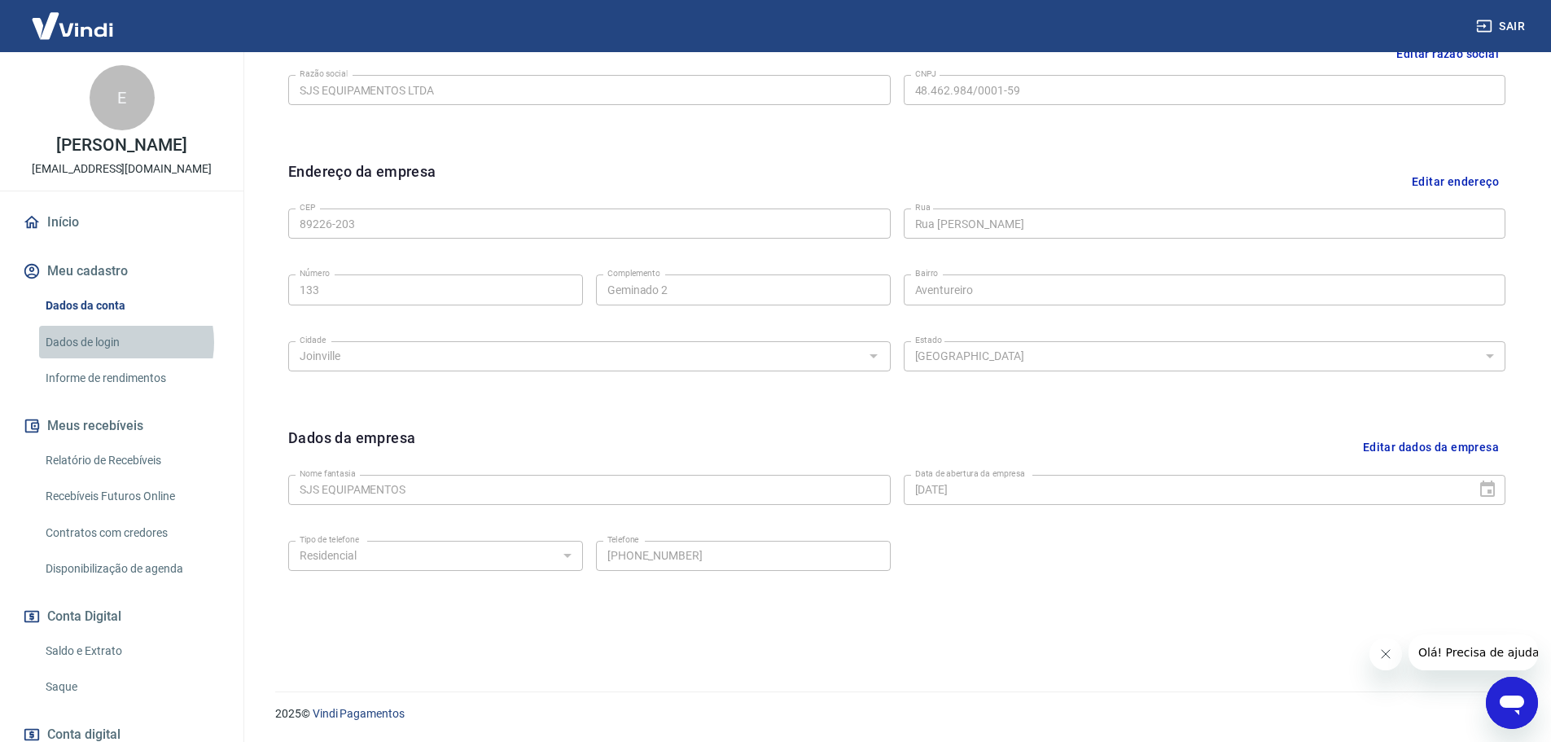
click at [112, 342] on link "Dados de login" at bounding box center [131, 342] width 185 height 33
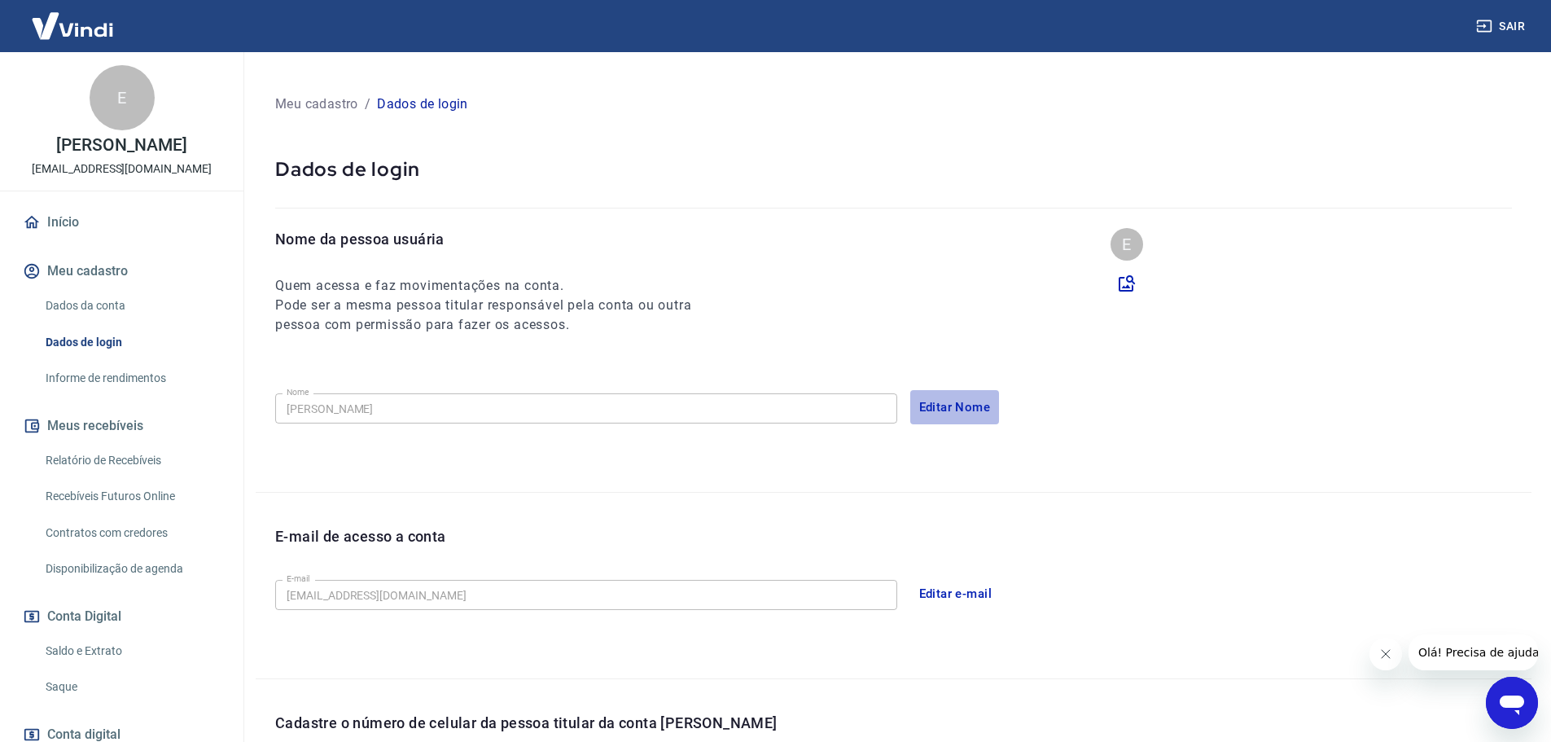
click at [963, 403] on button "Editar Nome" at bounding box center [955, 407] width 90 height 34
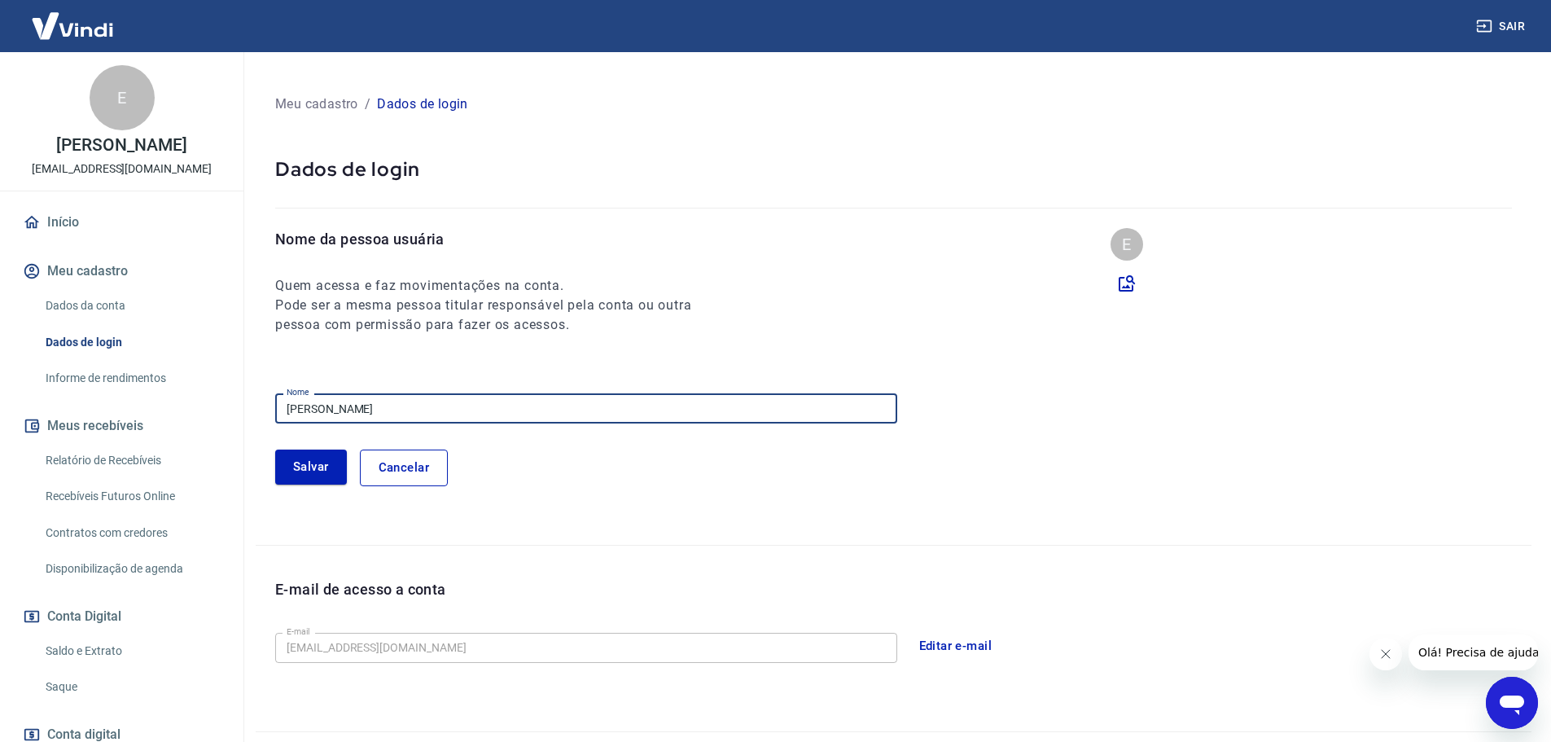
drag, startPoint x: 261, startPoint y: 410, endPoint x: 226, endPoint y: 410, distance: 35.8
click at [226, 410] on div "Sair E EDIMAR VERNILLO JR freedomdobrasil@freedomdobrasil.com.br Início Meu cad…" at bounding box center [775, 371] width 1551 height 742
type input "[PERSON_NAME]"
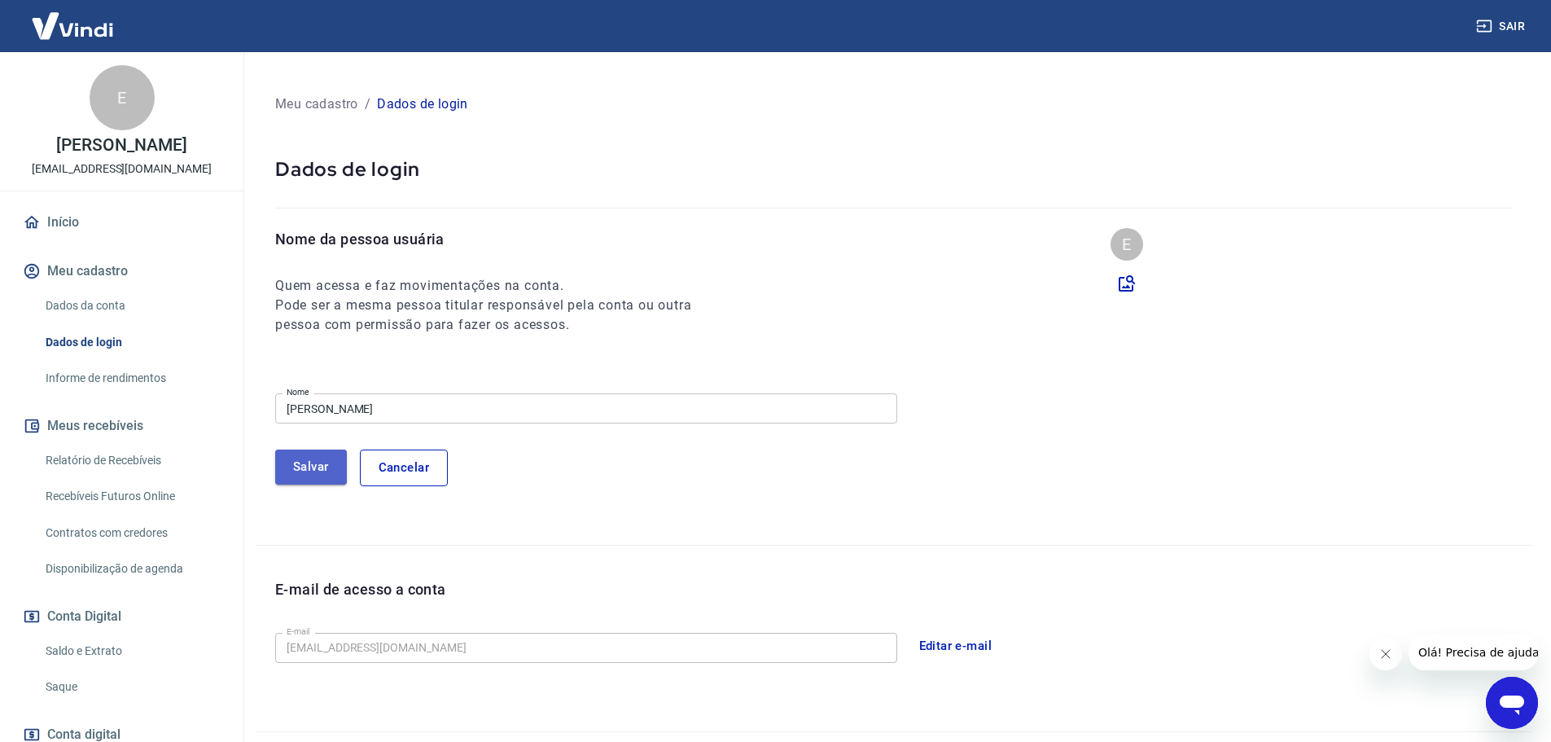
click at [301, 463] on button "Salvar" at bounding box center [311, 467] width 72 height 34
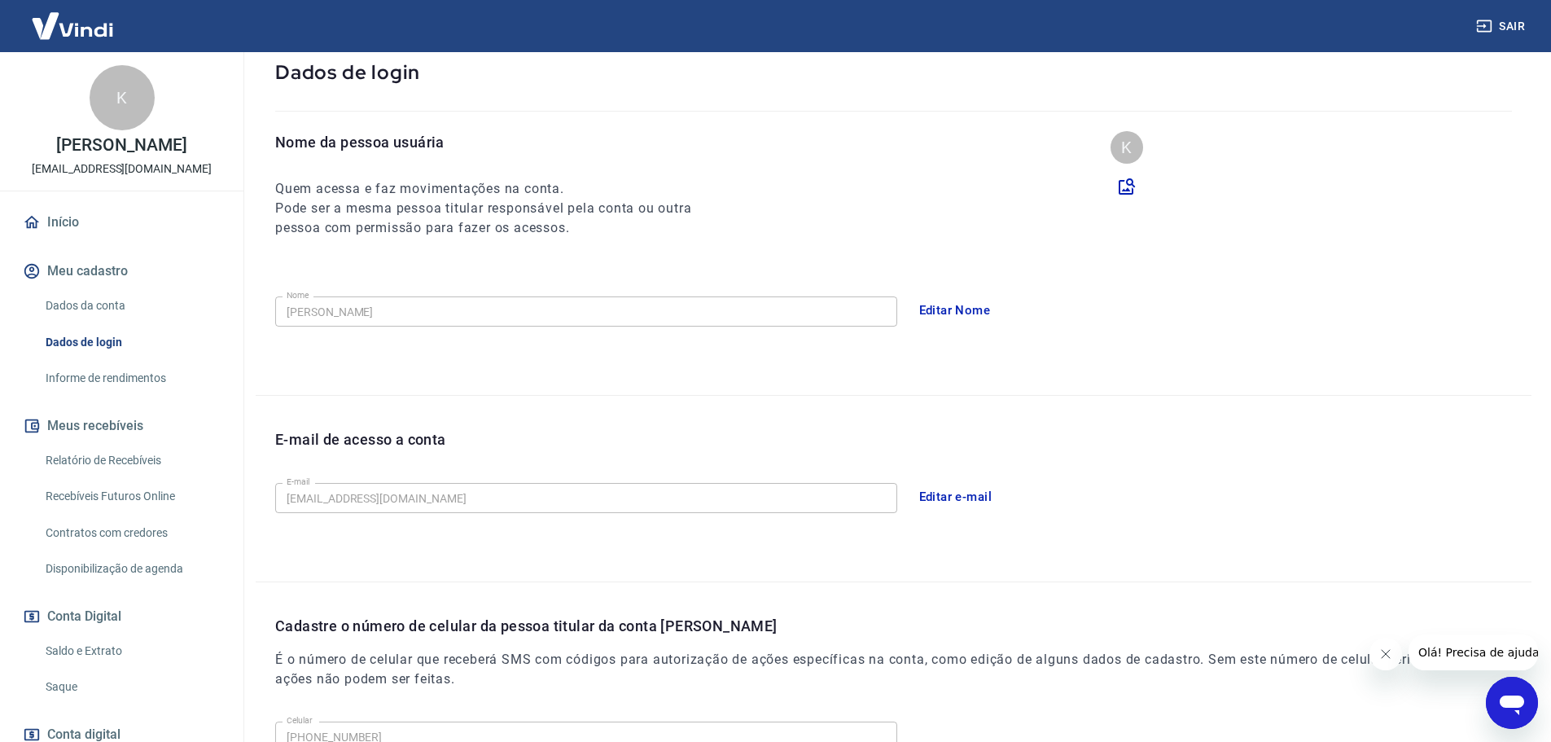
scroll to position [217, 0]
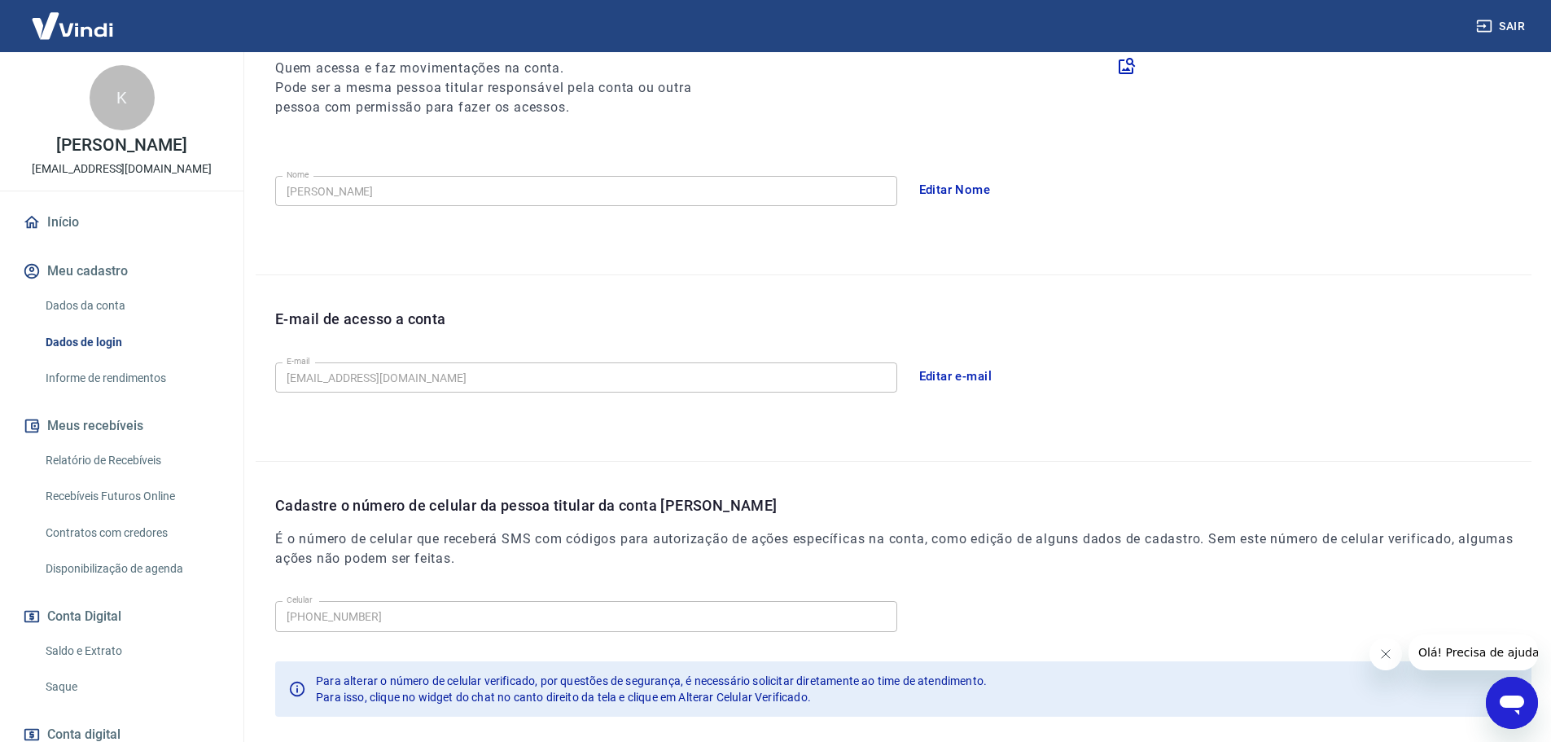
click at [972, 372] on button "Editar e-mail" at bounding box center [955, 376] width 91 height 34
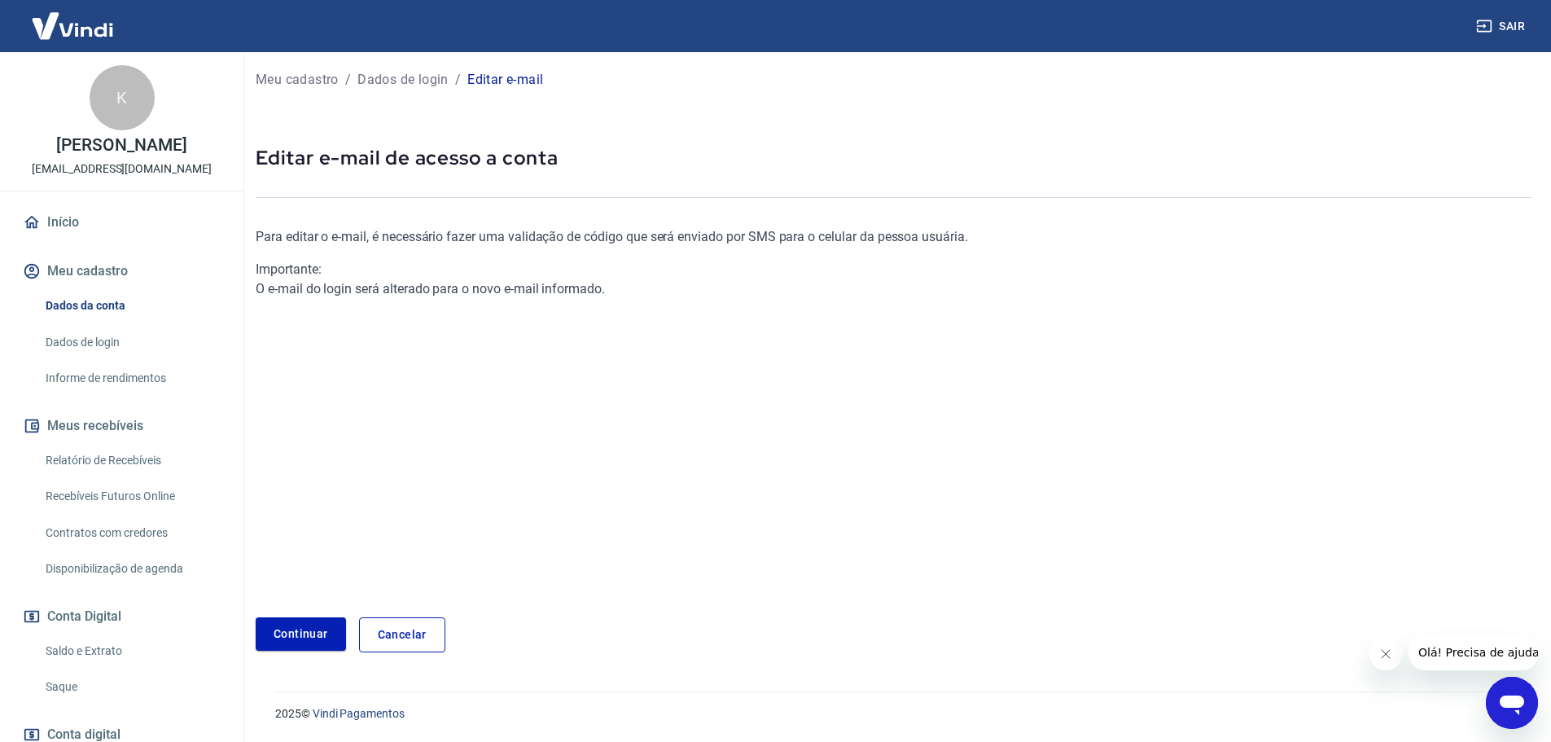
scroll to position [5, 0]
click at [320, 627] on link "Continuar" at bounding box center [301, 633] width 90 height 33
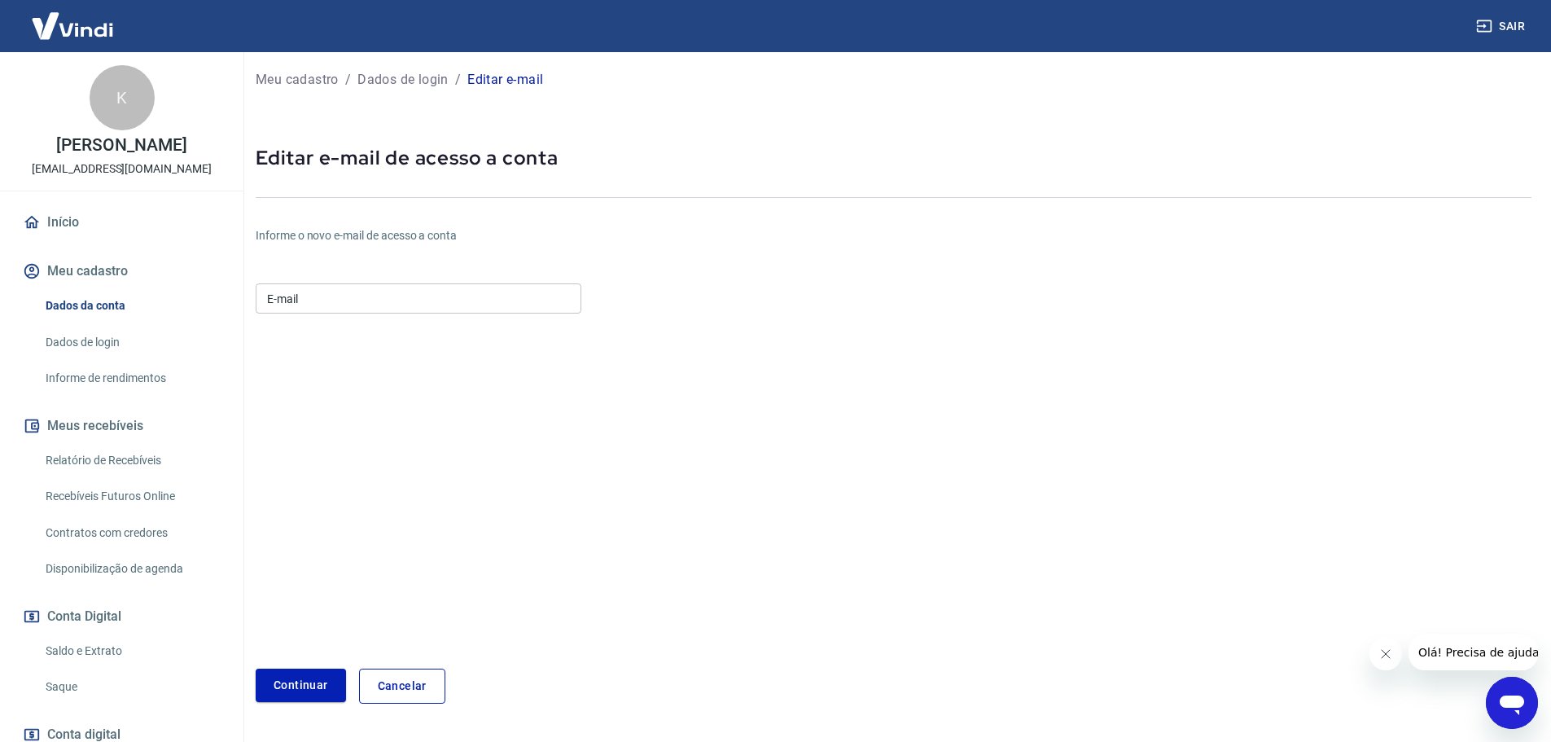
drag, startPoint x: 370, startPoint y: 317, endPoint x: 366, endPoint y: 303, distance: 14.2
click at [367, 305] on div "E-mail E-mail" at bounding box center [419, 297] width 326 height 40
click at [367, 303] on input "E-mail" at bounding box center [419, 298] width 326 height 30
type input "financeiro.01@freedomdobrasil.com.br"
click at [305, 674] on button "Continuar" at bounding box center [301, 685] width 90 height 33
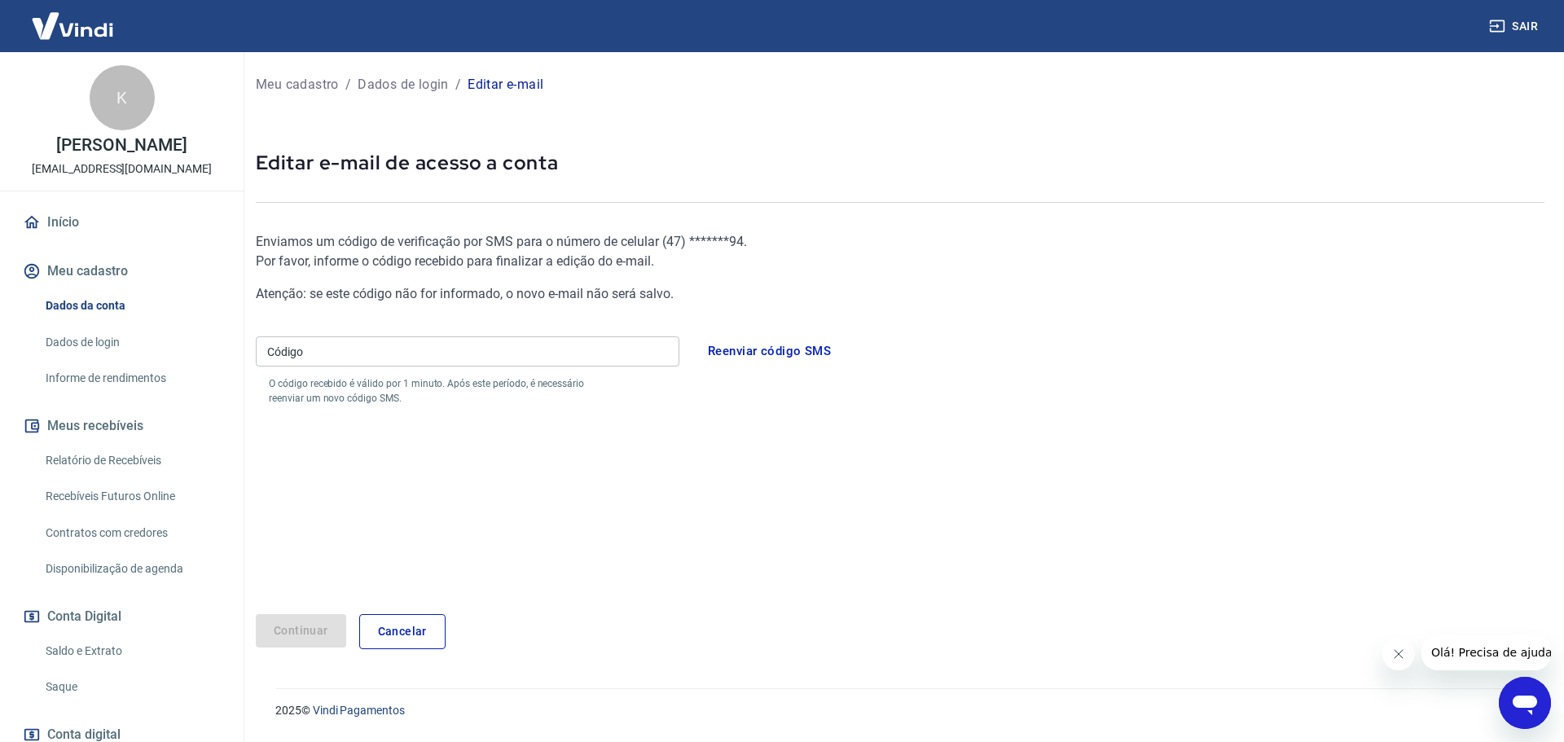
click at [437, 343] on input "Código" at bounding box center [467, 351] width 423 height 30
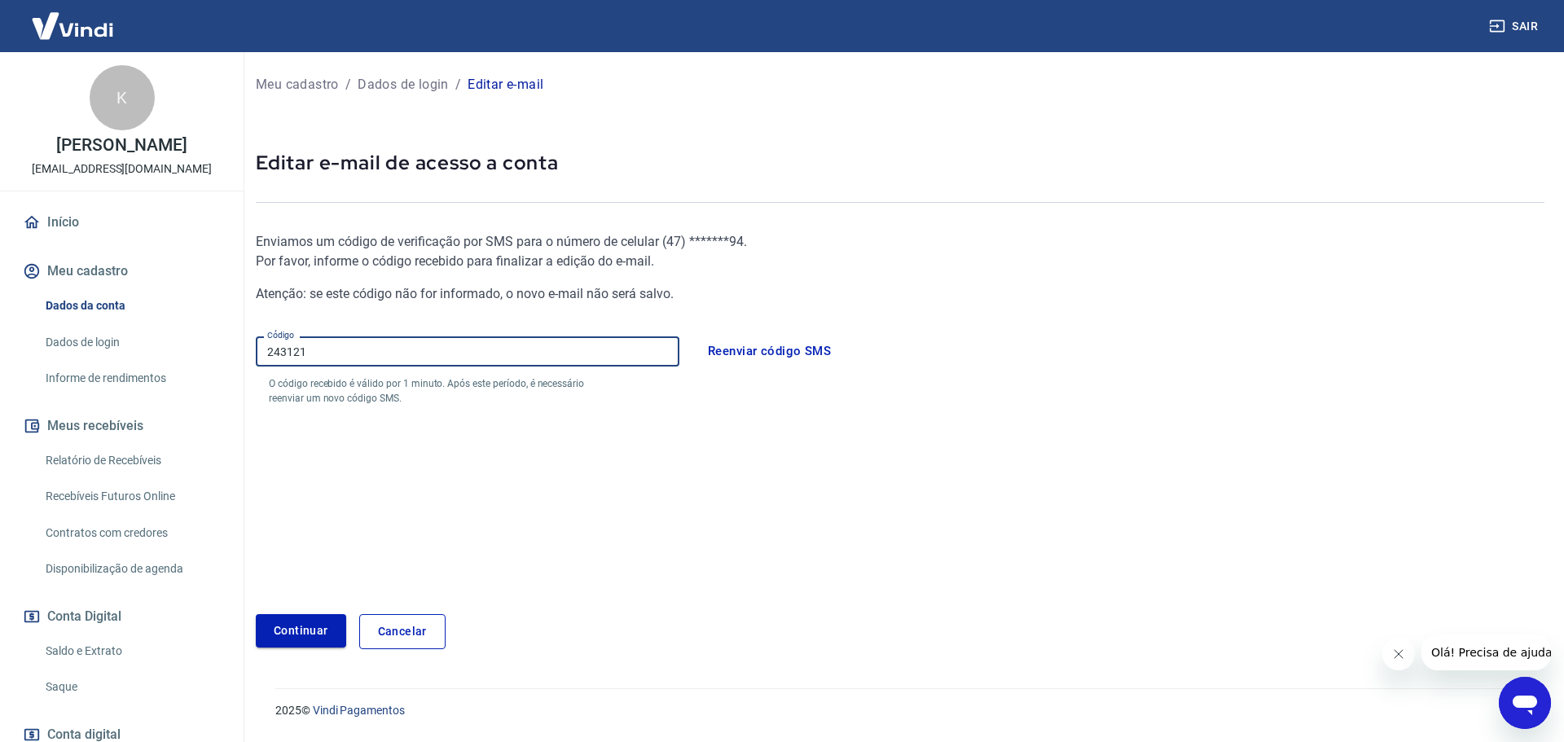
type input "243121"
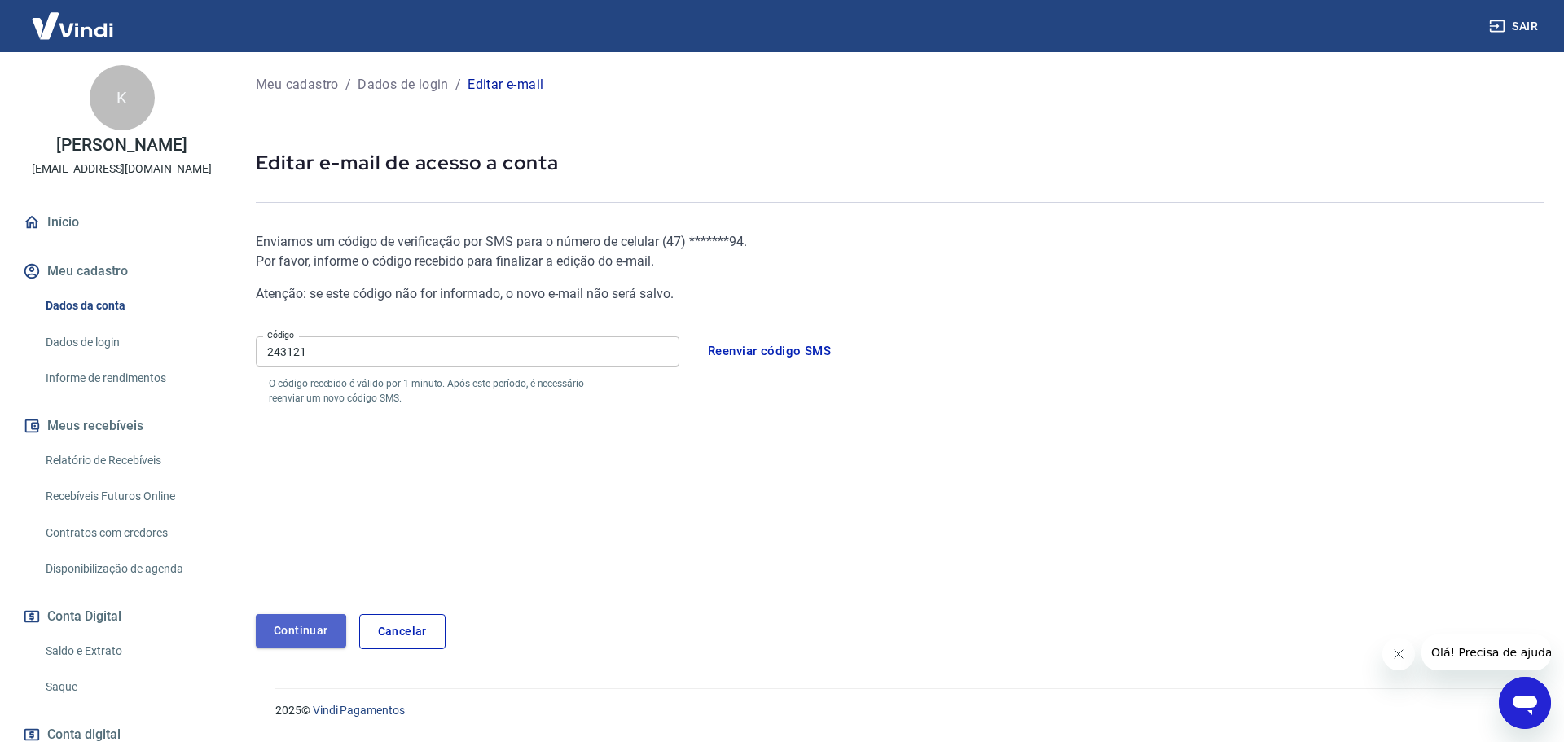
click at [284, 632] on button "Continuar" at bounding box center [301, 630] width 90 height 33
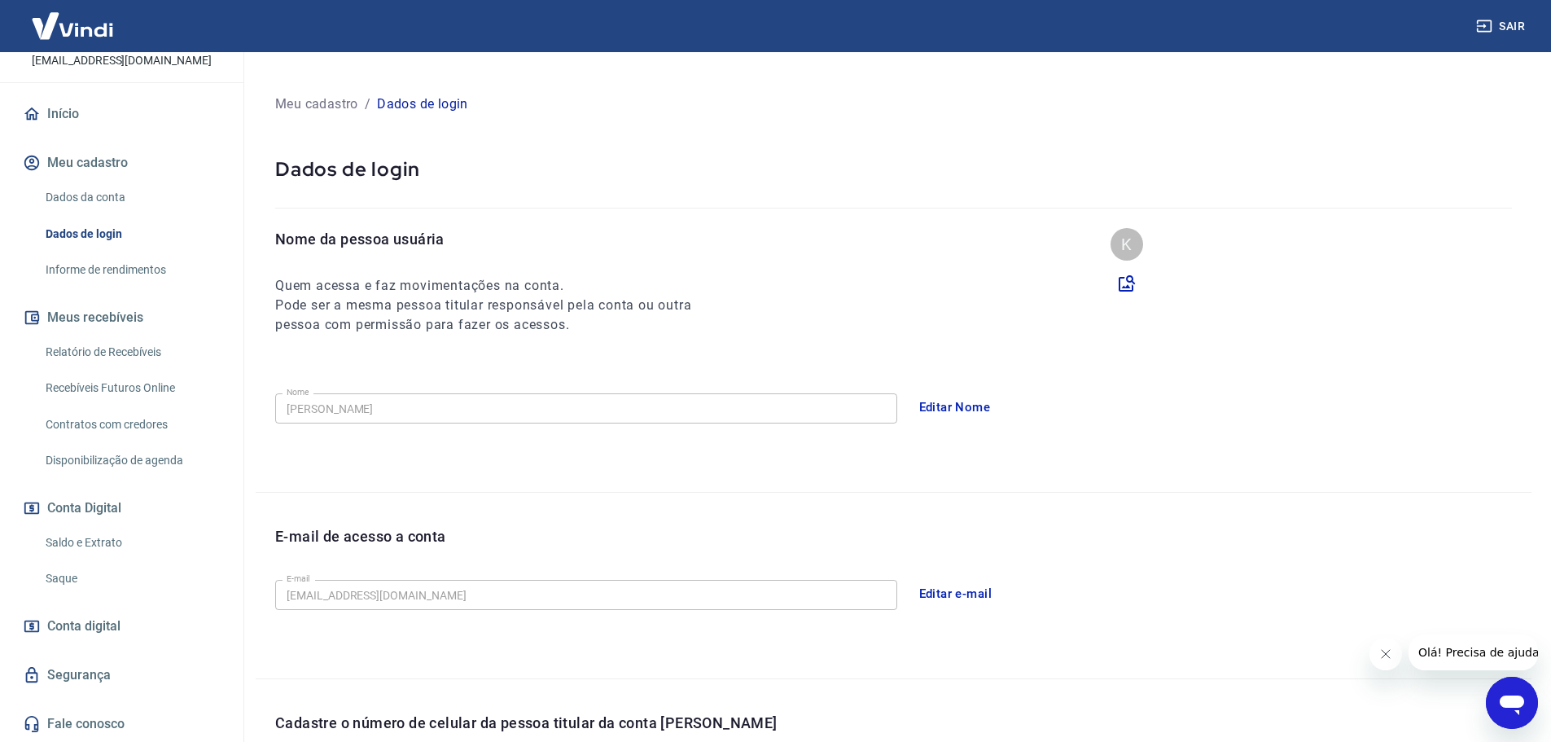
click at [123, 549] on link "Saldo e Extrato" at bounding box center [131, 542] width 185 height 33
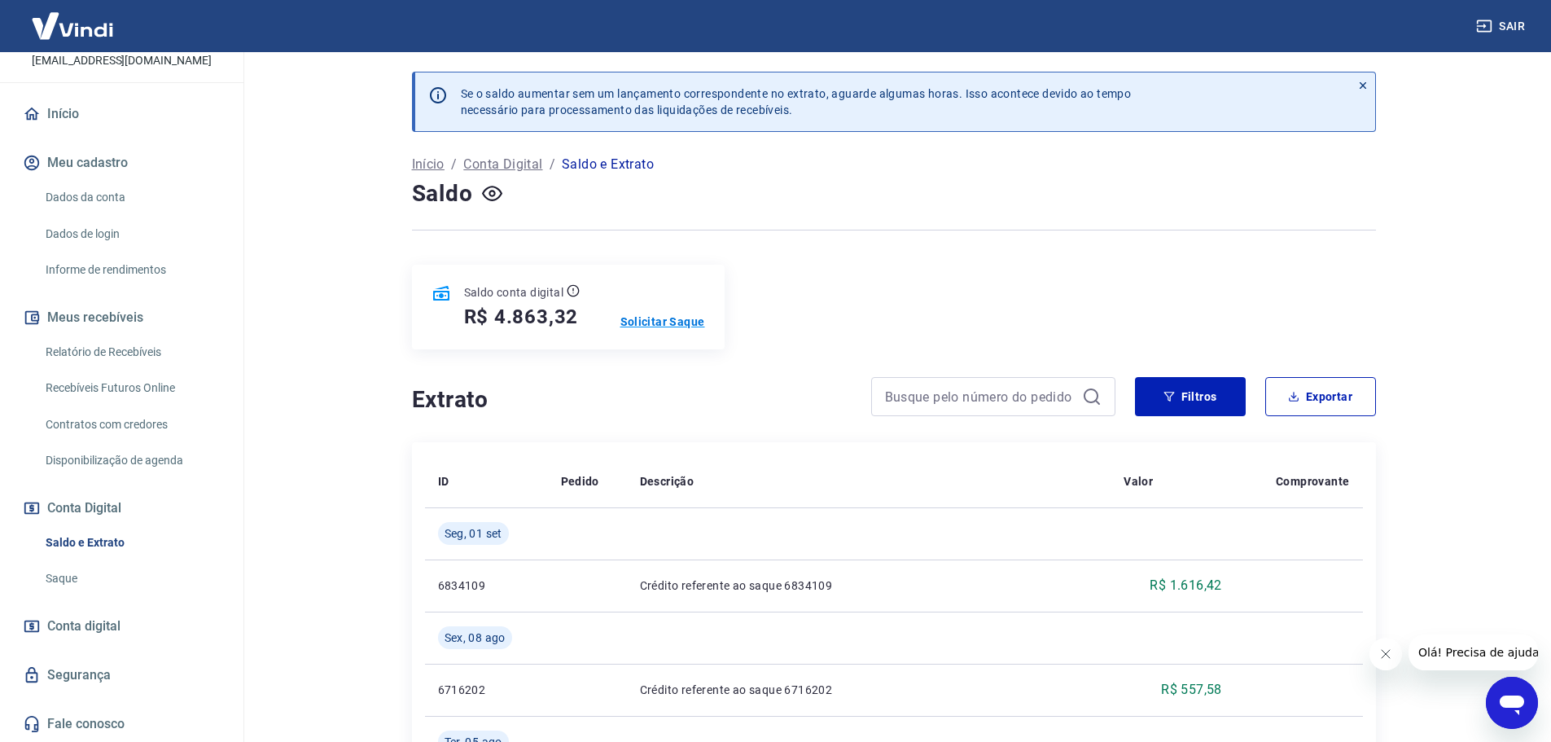
click at [651, 322] on p "Solicitar Saque" at bounding box center [663, 322] width 85 height 16
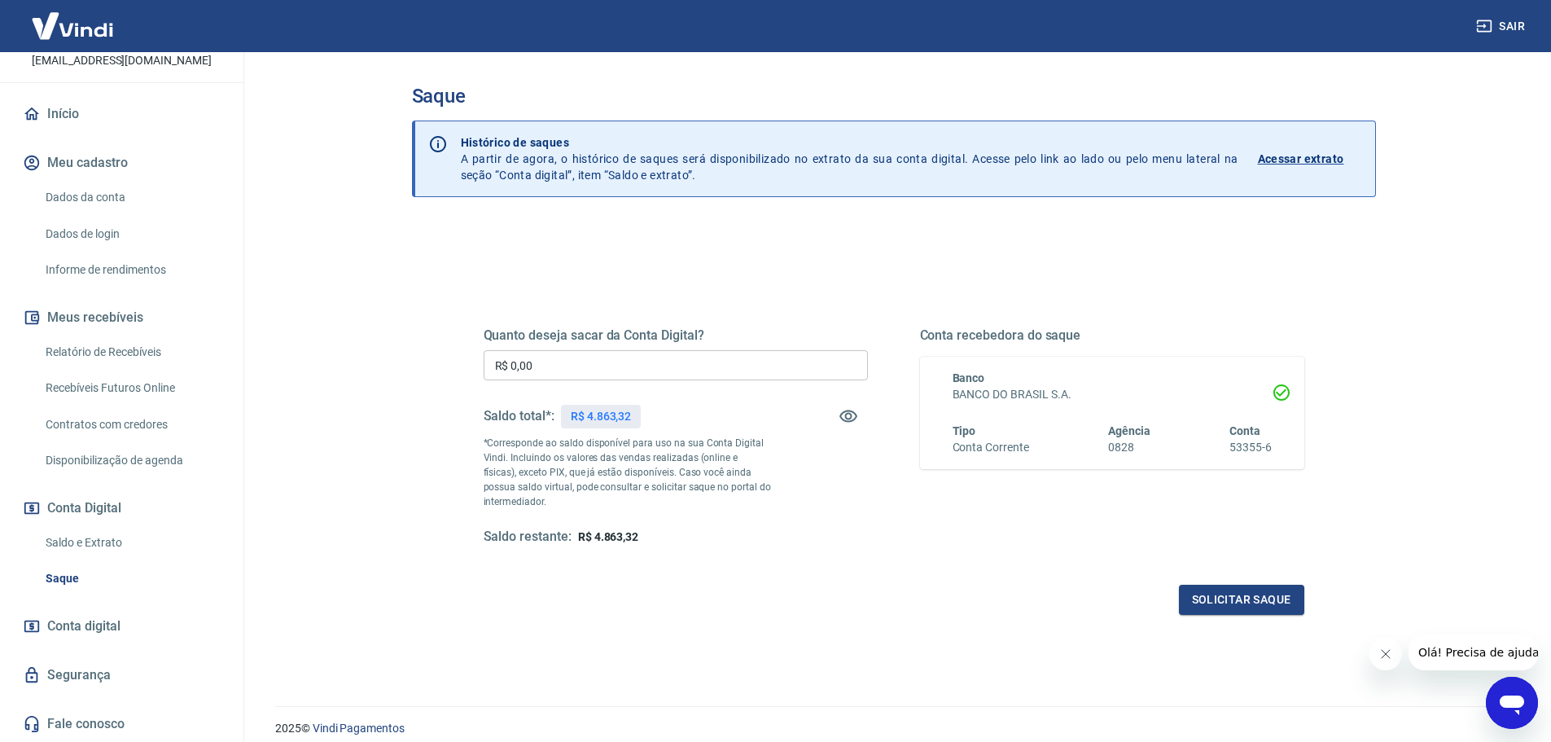
scroll to position [64, 0]
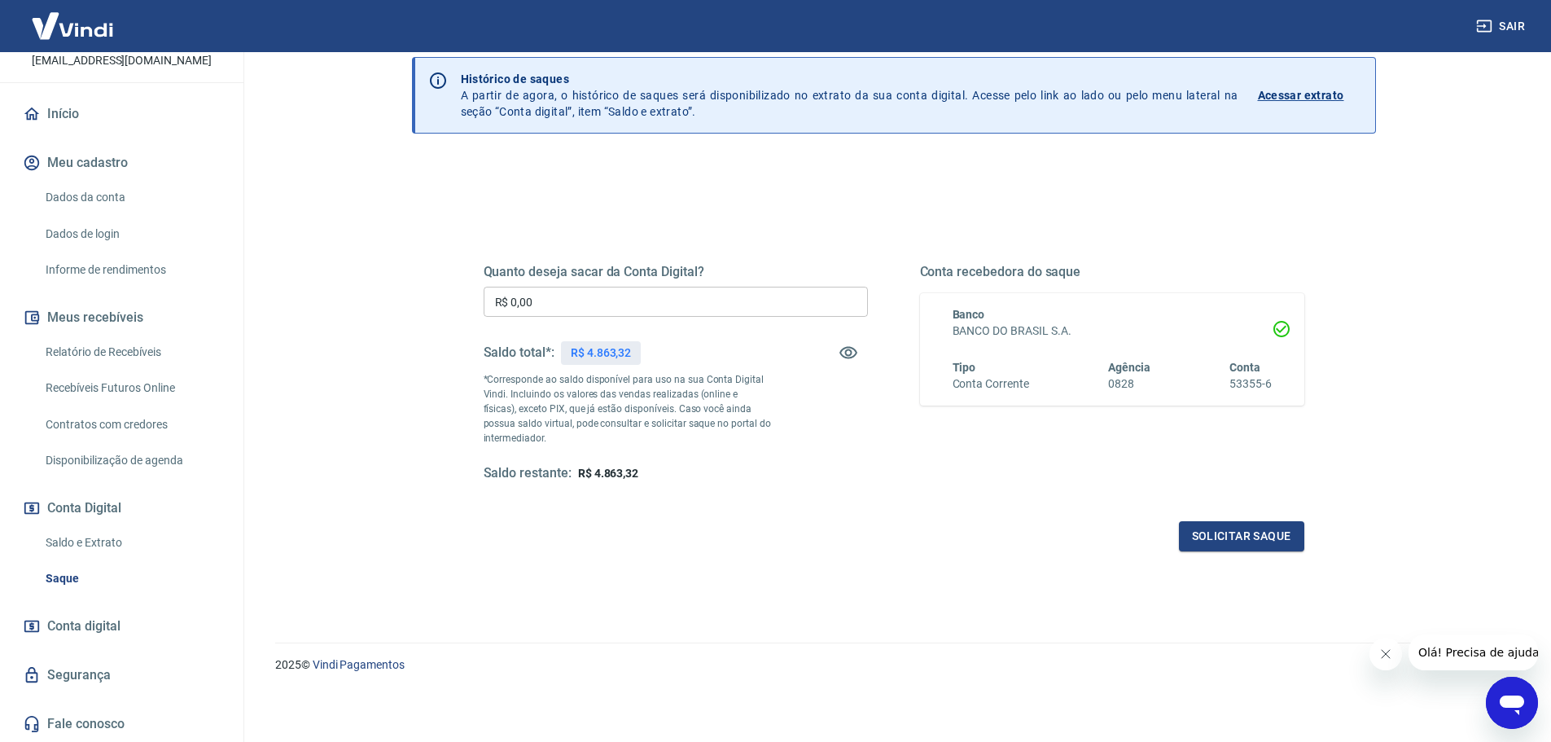
click at [108, 618] on span "Conta digital" at bounding box center [83, 626] width 73 height 23
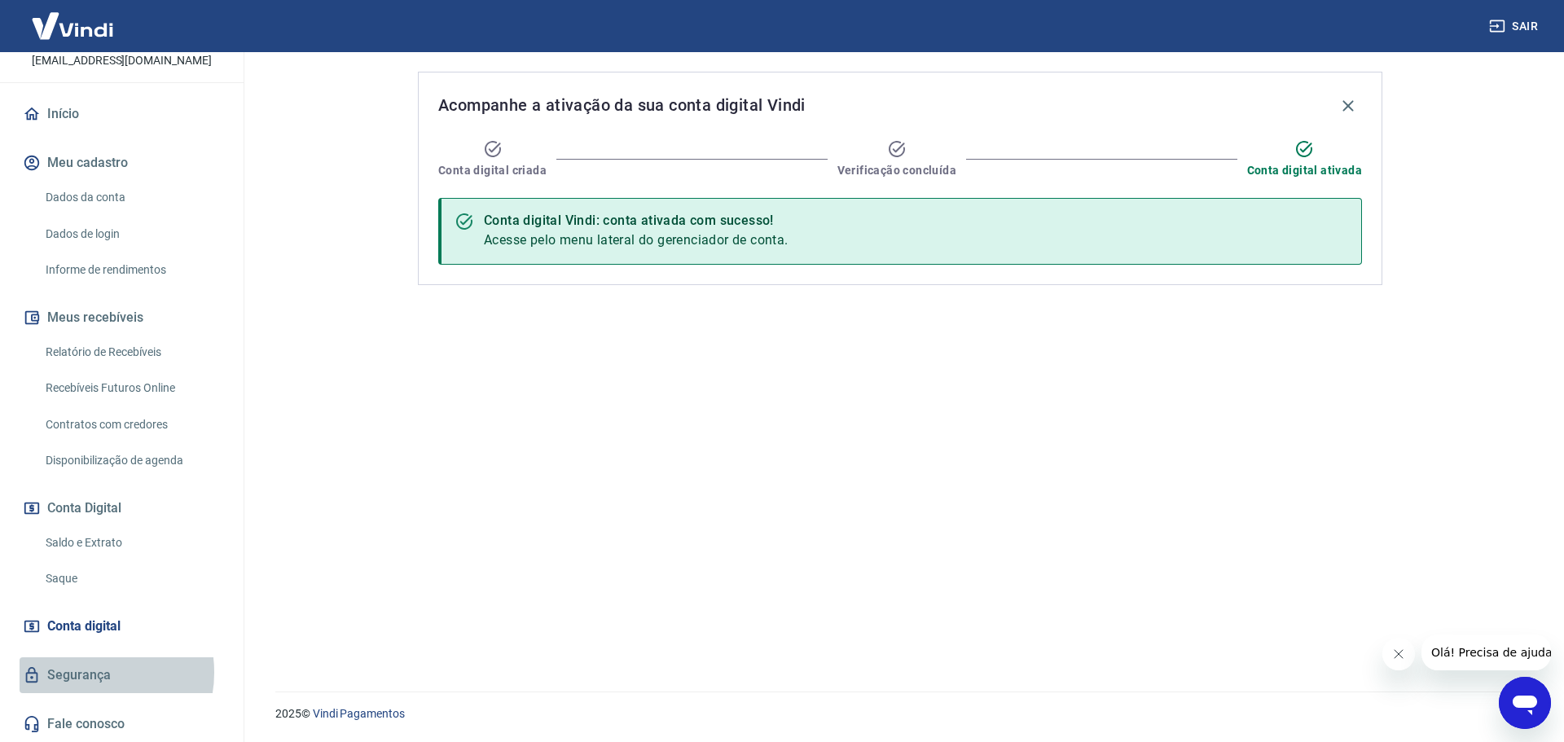
click at [88, 672] on link "Segurança" at bounding box center [122, 675] width 204 height 36
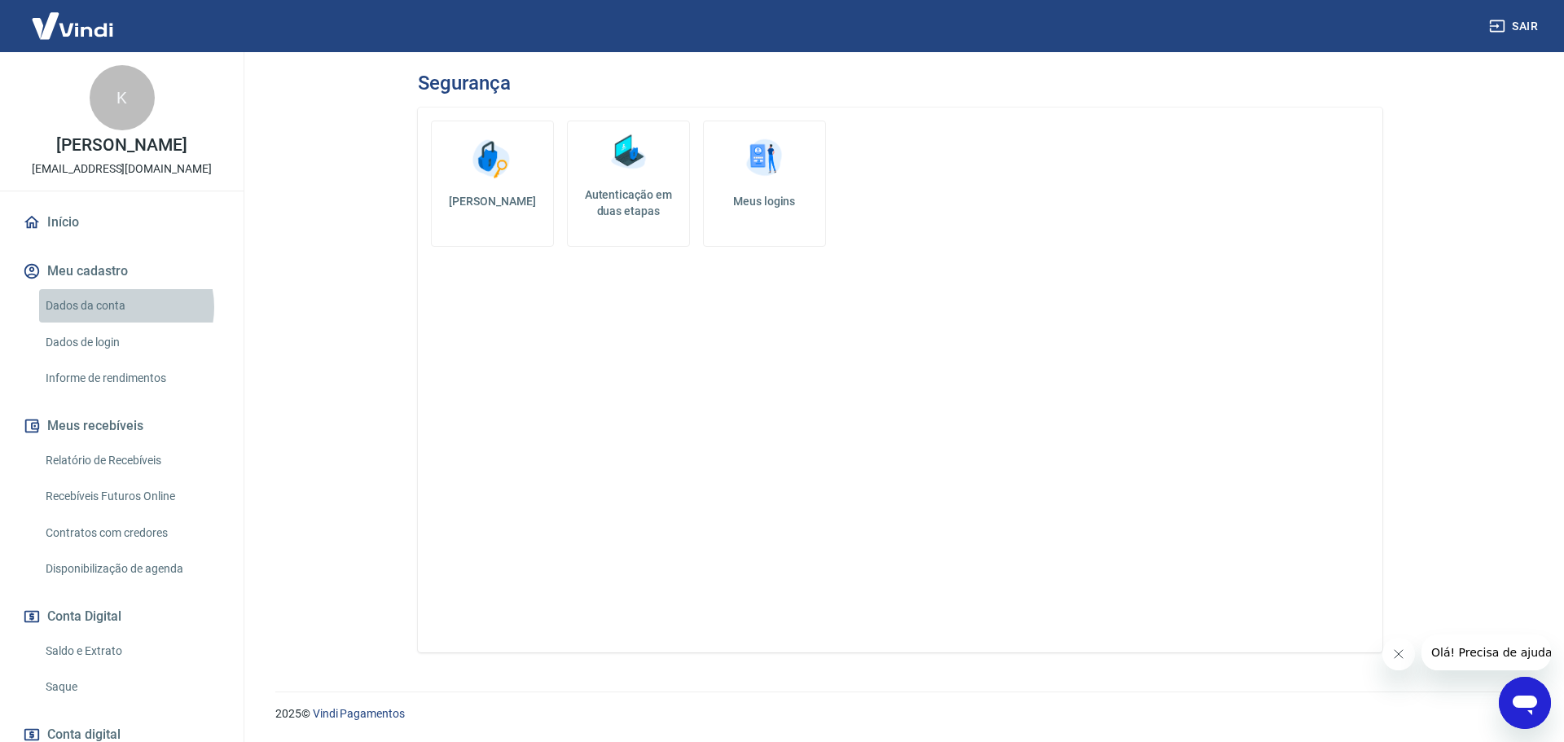
click at [119, 307] on link "Dados da conta" at bounding box center [131, 305] width 185 height 33
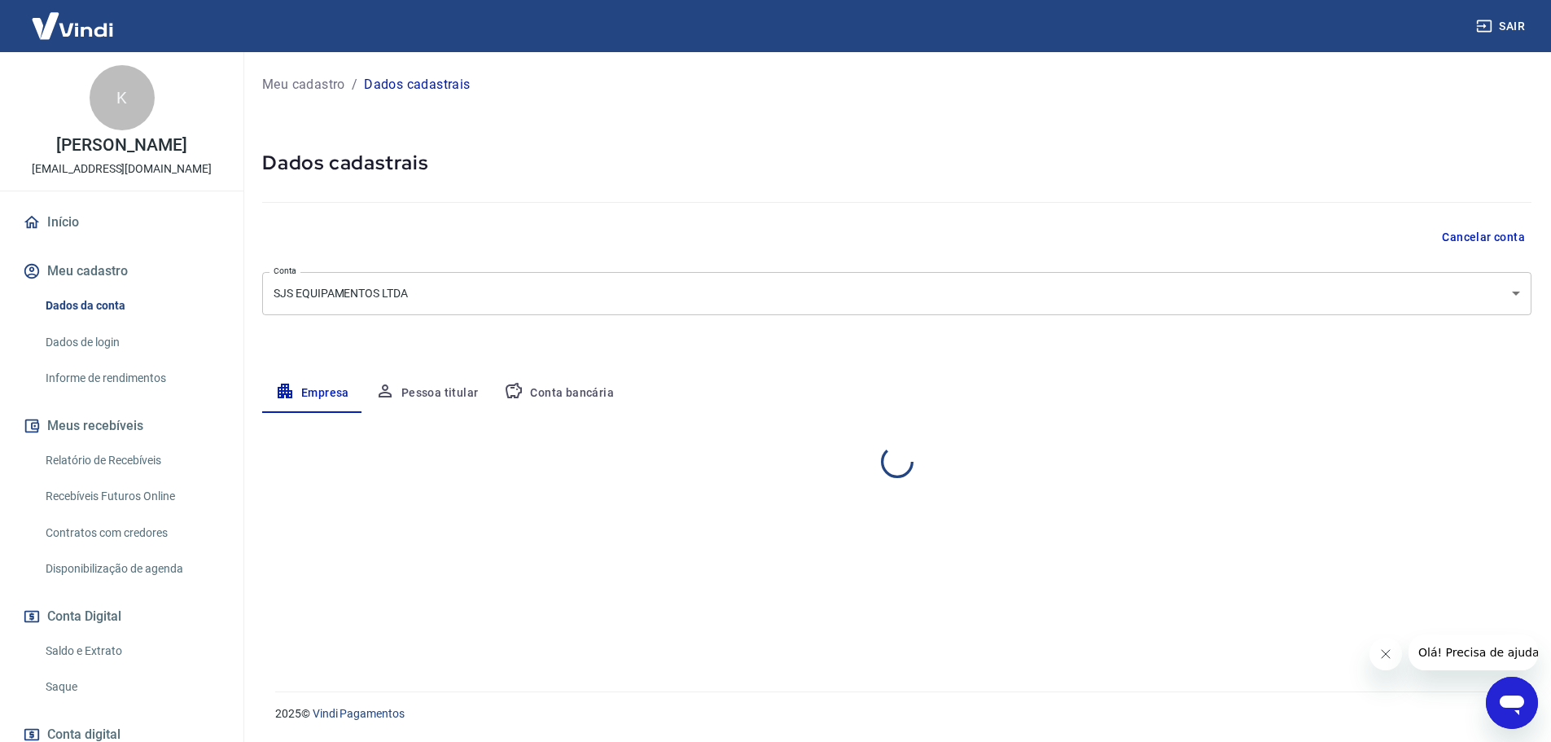
select select "SC"
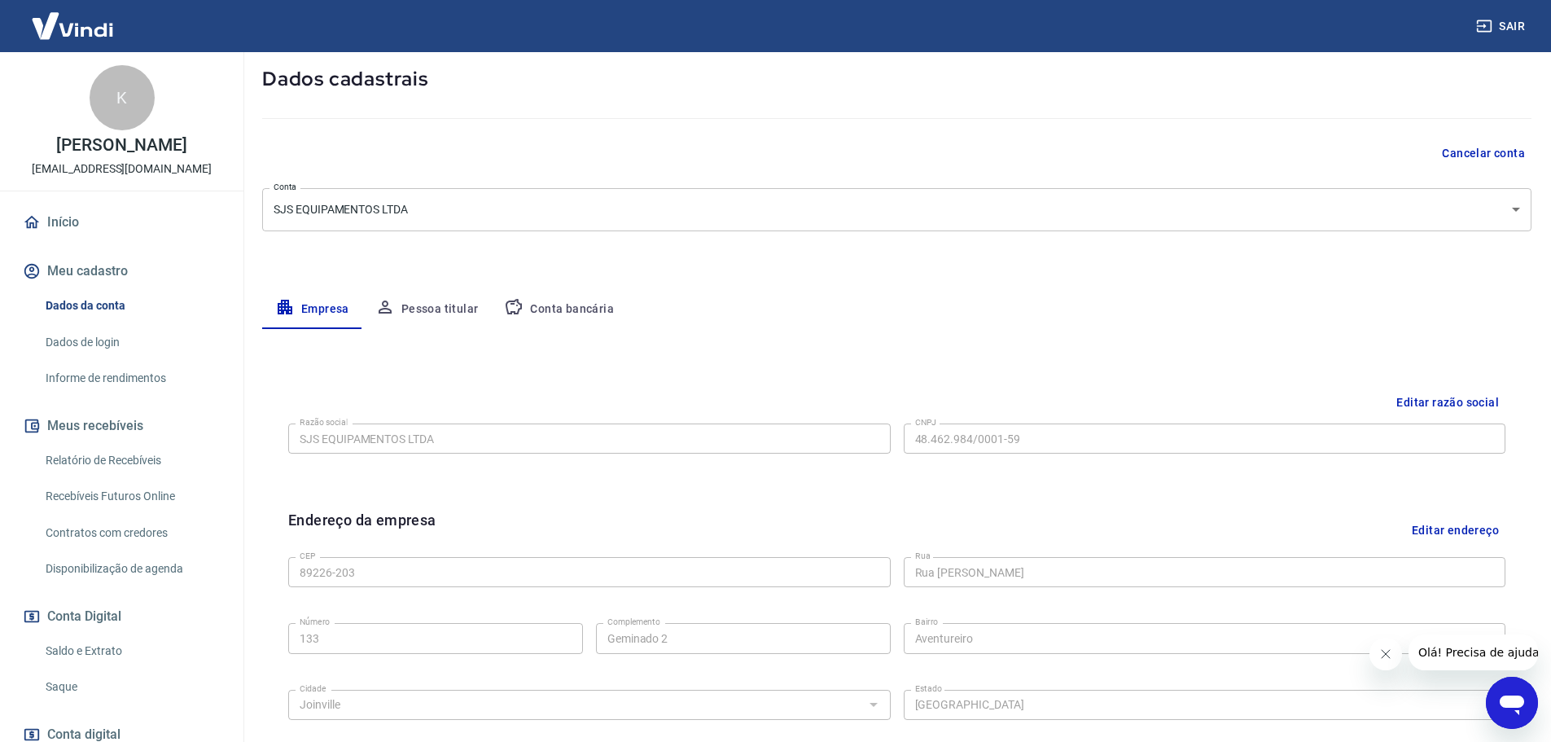
scroll to position [217, 0]
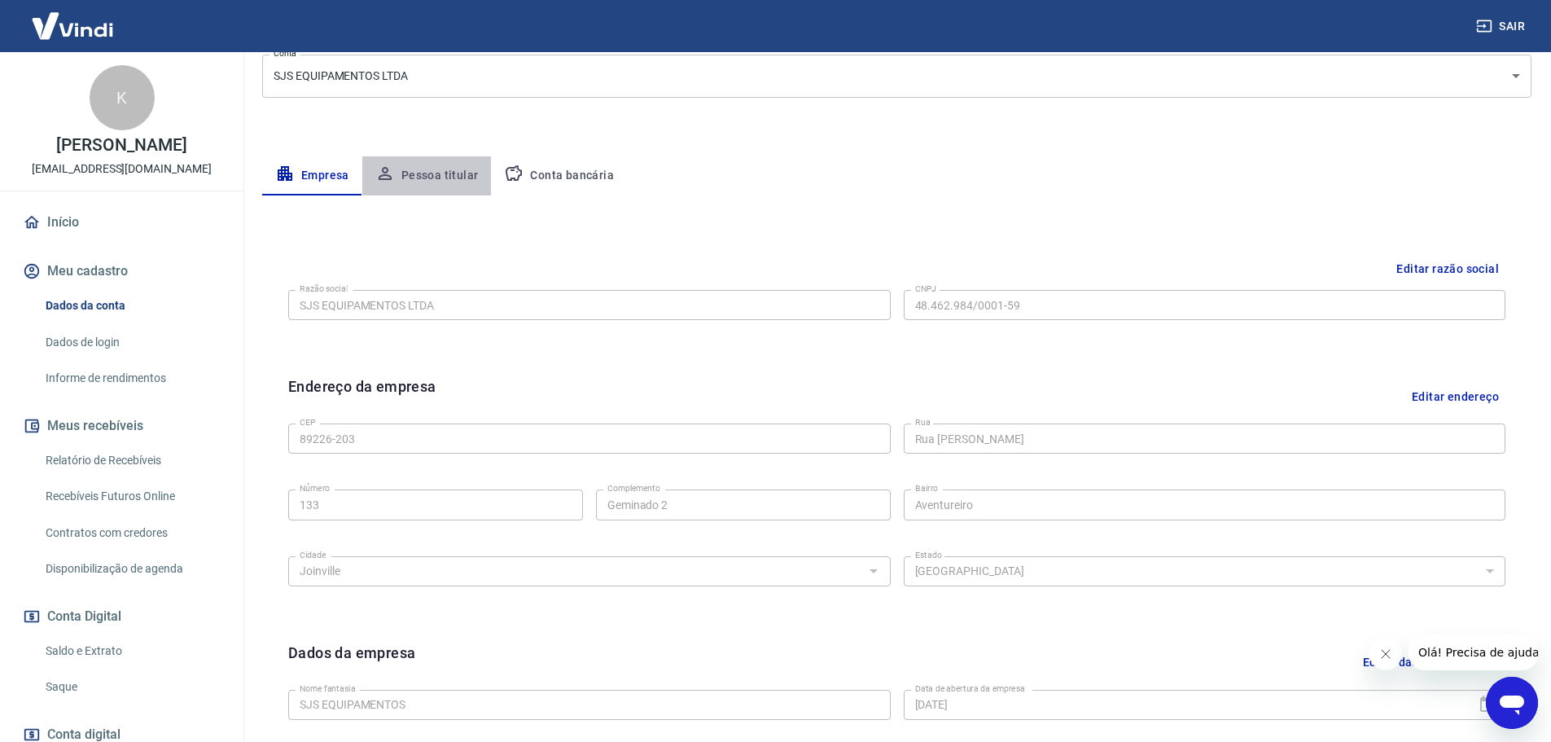
click at [460, 174] on button "Pessoa titular" at bounding box center [426, 175] width 129 height 39
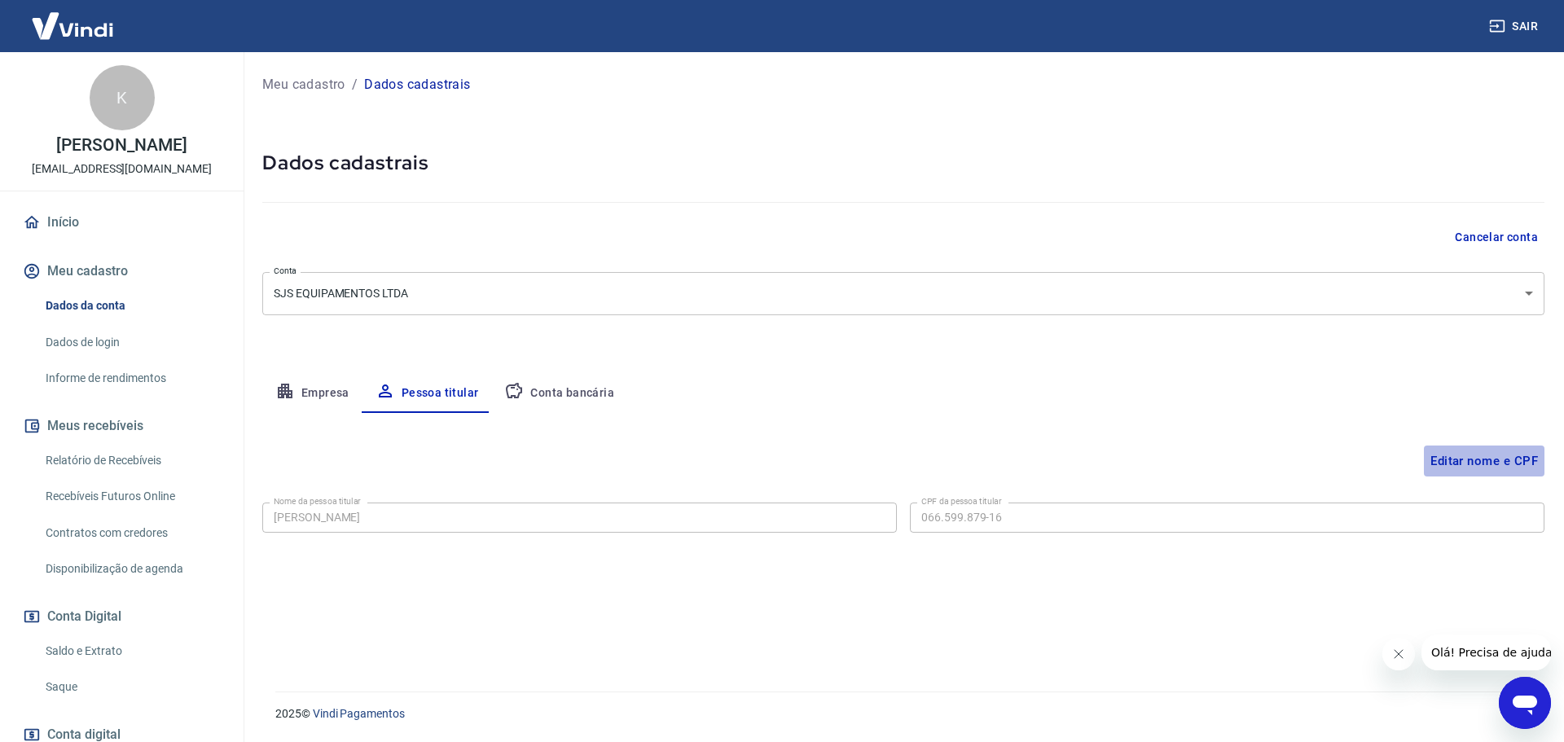
click at [1473, 463] on button "Editar nome e CPF" at bounding box center [1484, 460] width 121 height 31
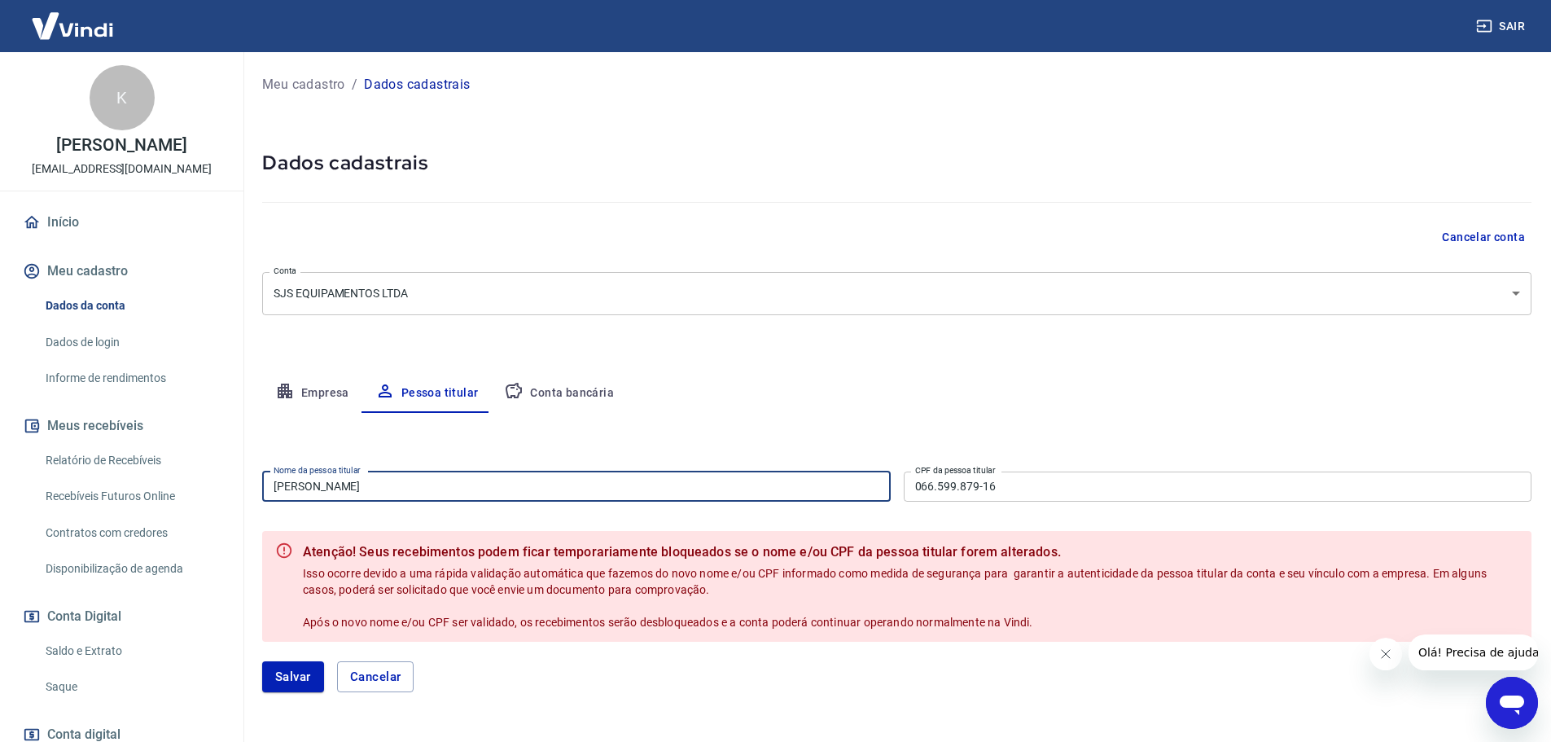
drag, startPoint x: 310, startPoint y: 486, endPoint x: 241, endPoint y: 485, distance: 69.2
click at [244, 485] on div "Meu cadastro / Dados cadastrais Dados cadastrais Cancelar conta Conta SJS EQUIP…" at bounding box center [897, 391] width 1309 height 679
type input "[PERSON_NAME]"
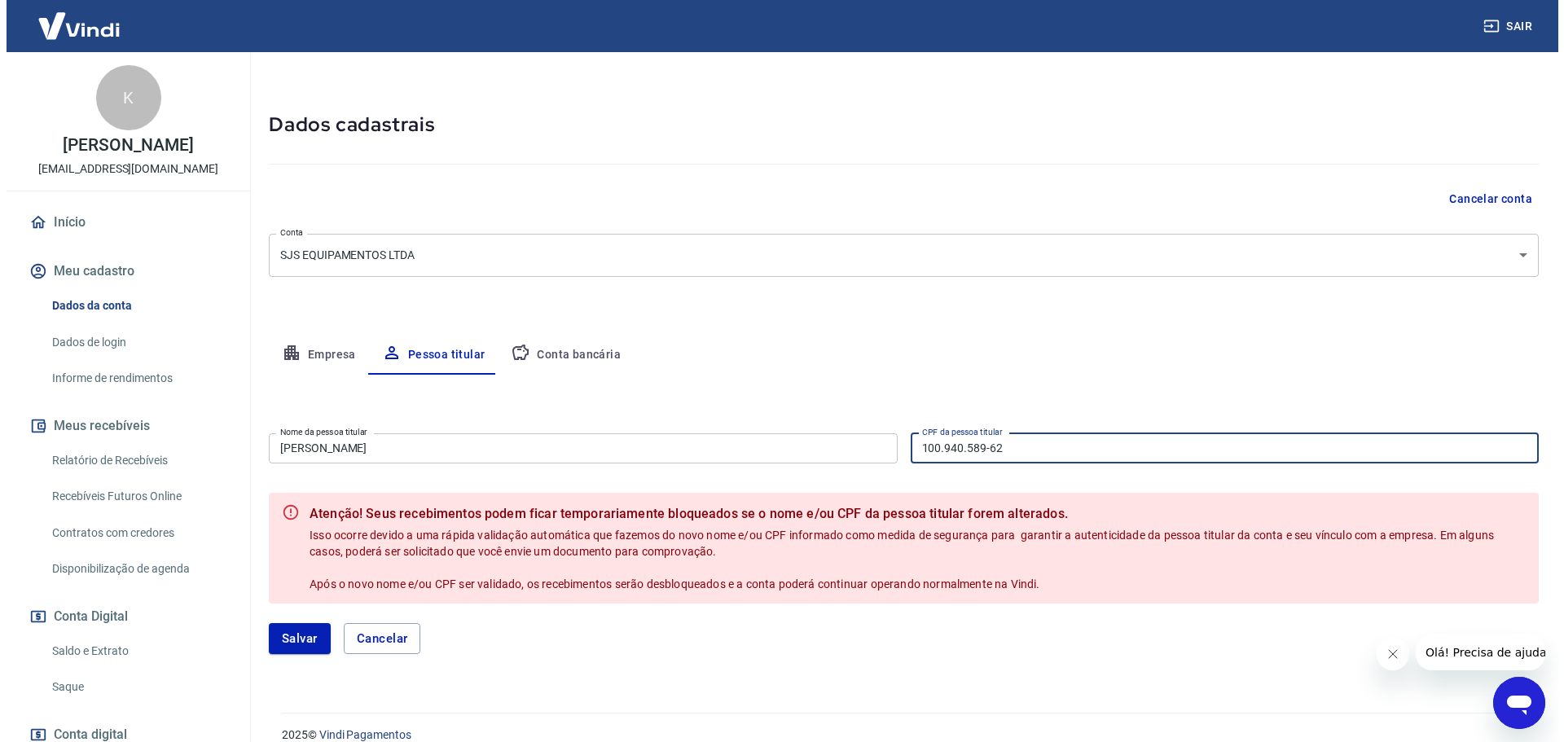
scroll to position [59, 0]
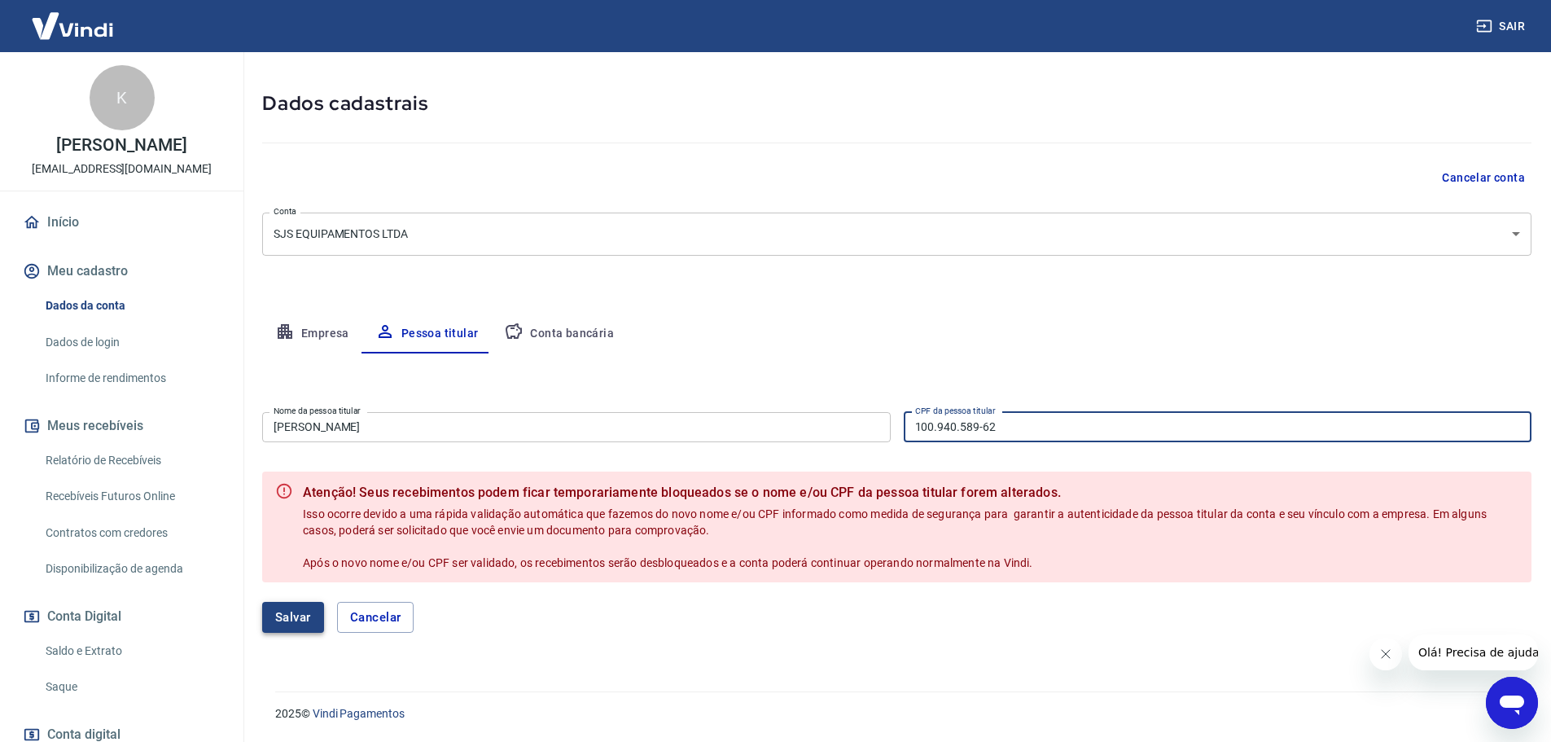
type input "100.940.589-62"
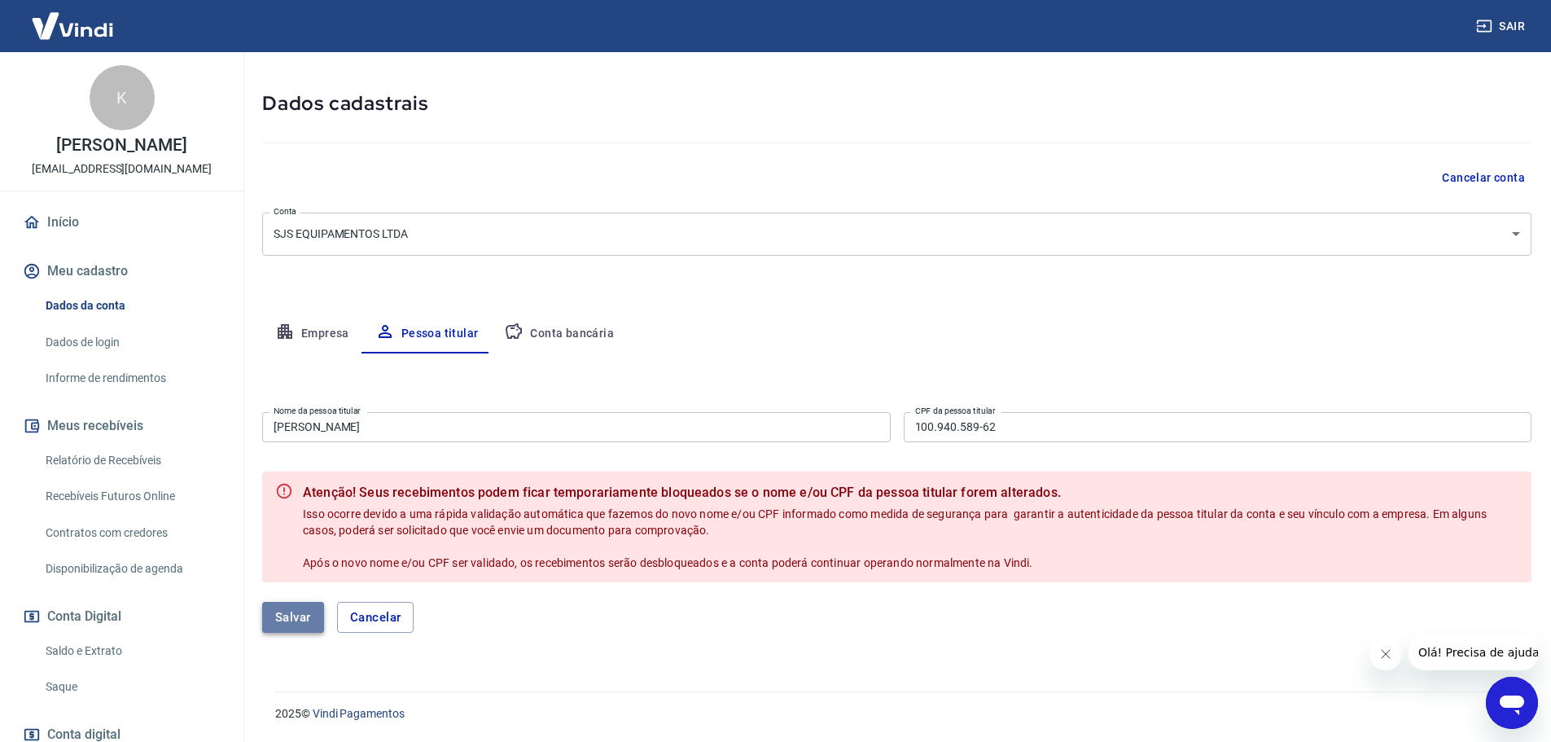
click at [310, 614] on button "Salvar" at bounding box center [293, 617] width 62 height 31
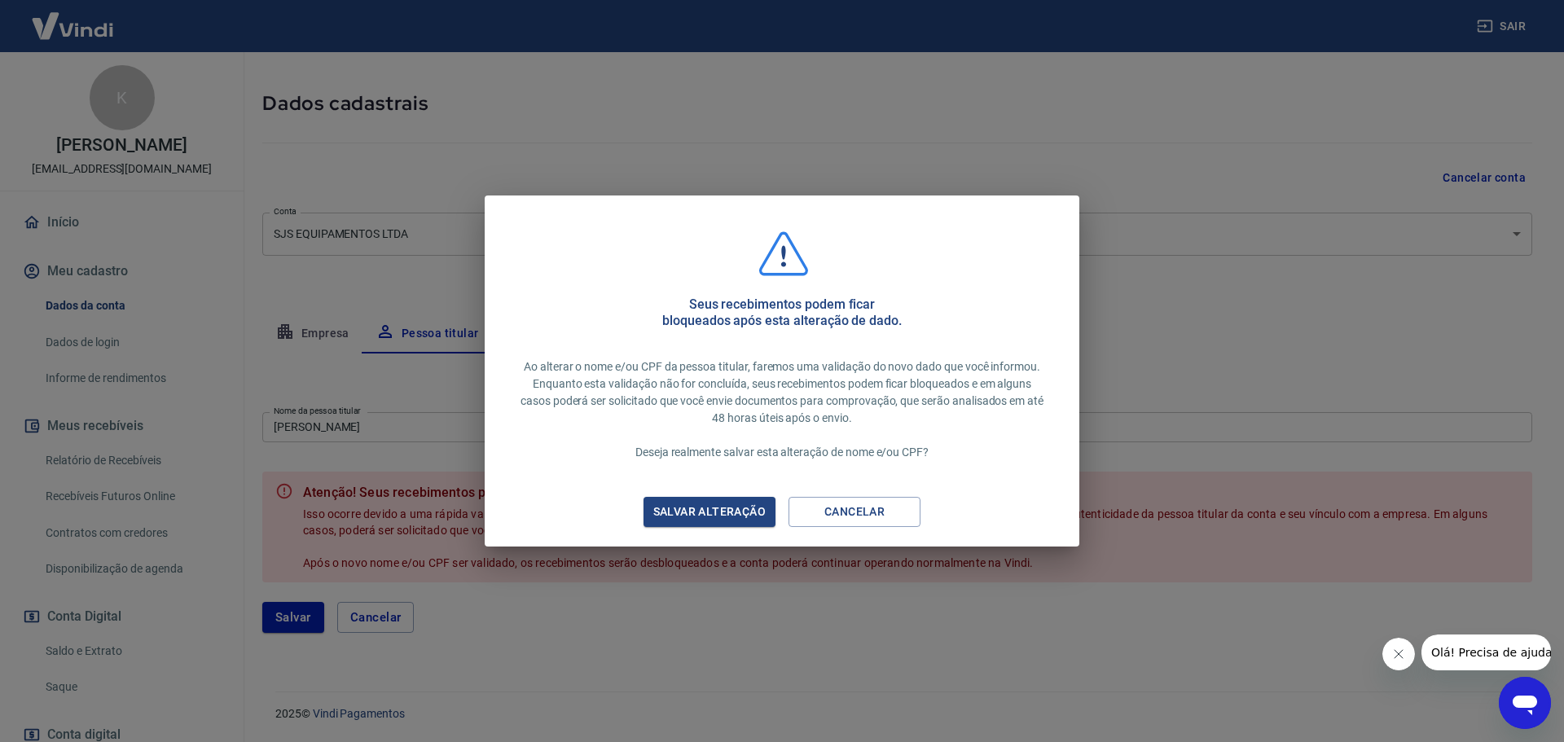
click at [726, 517] on div "Salvar alteração" at bounding box center [709, 512] width 151 height 20
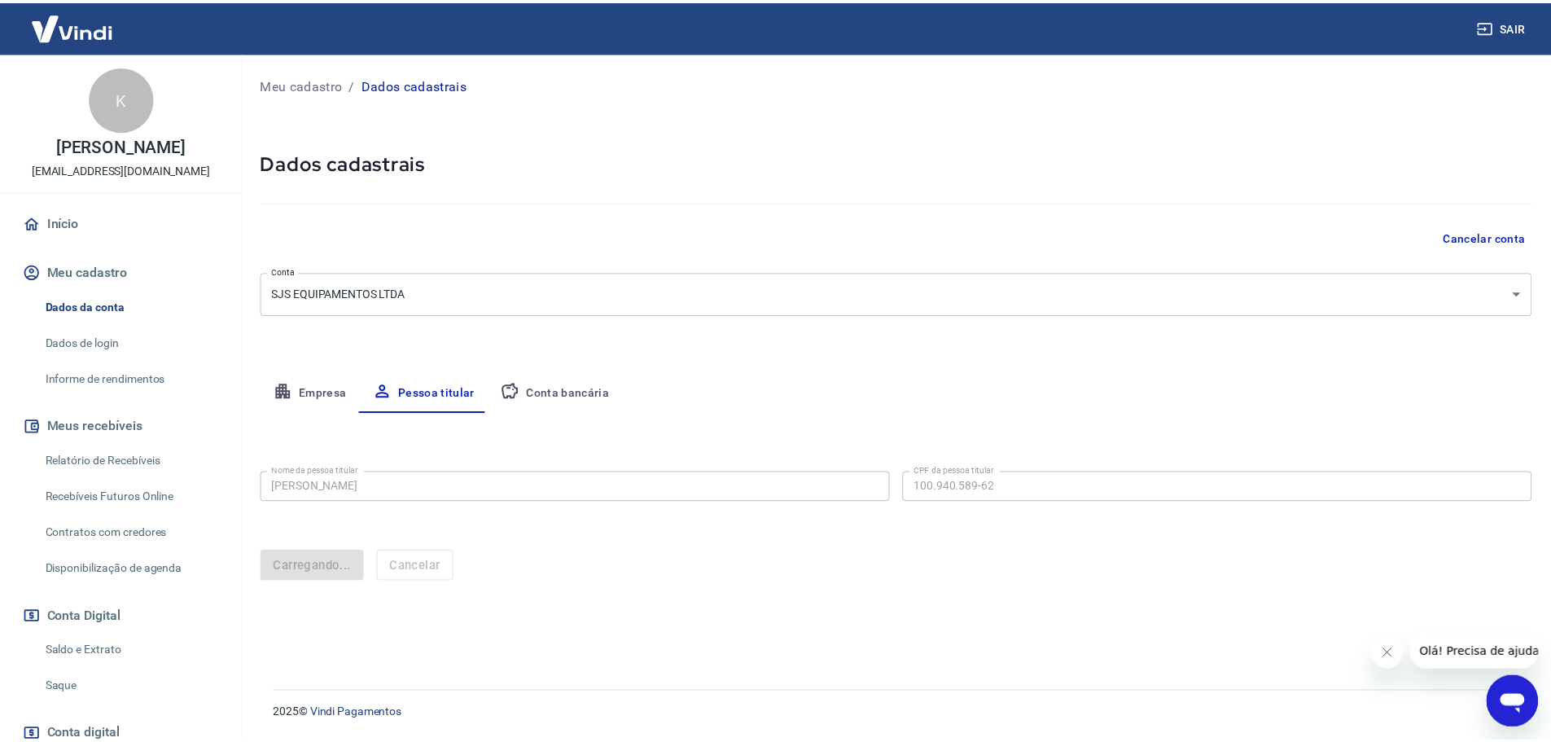
scroll to position [0, 0]
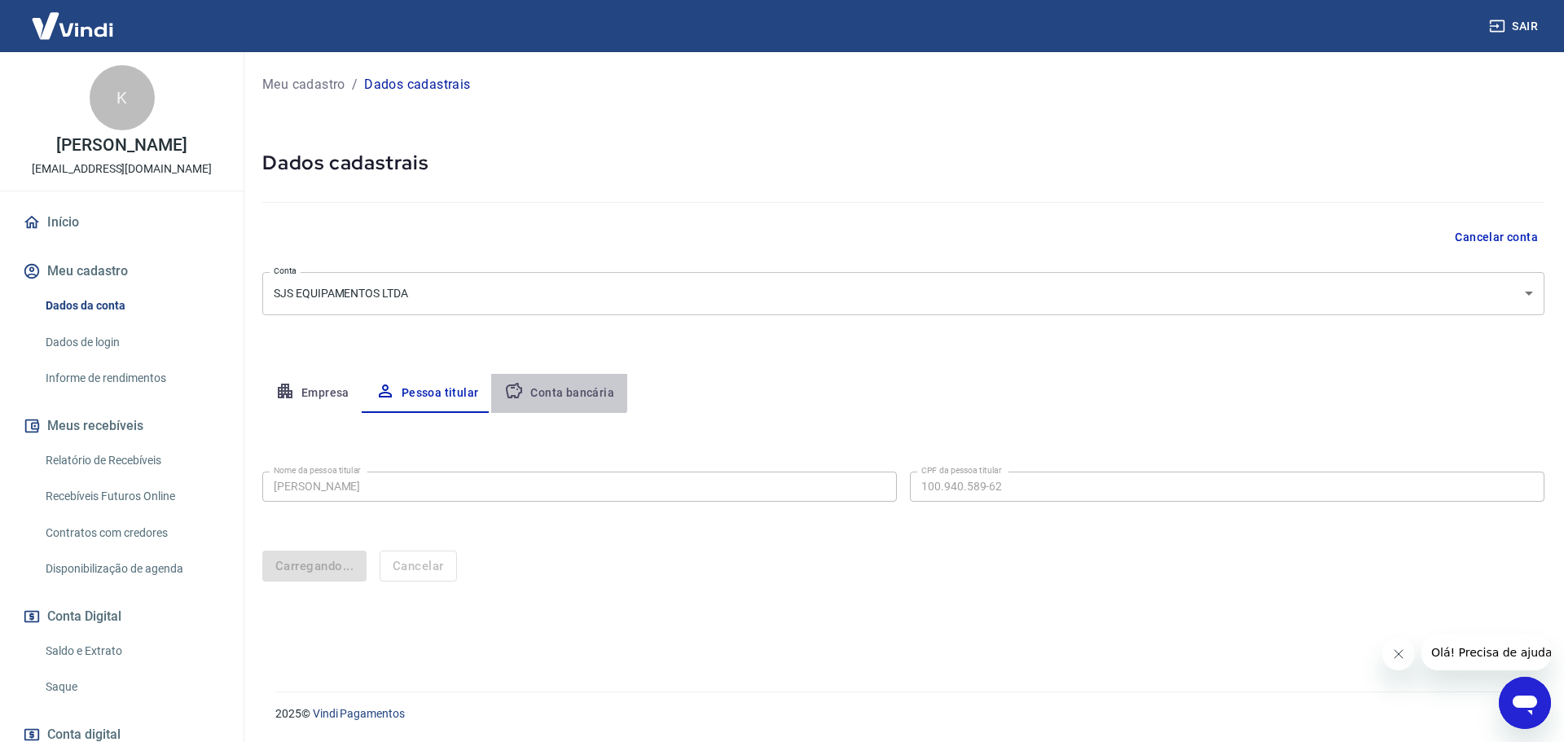
click at [547, 384] on button "Conta bancária" at bounding box center [559, 393] width 136 height 39
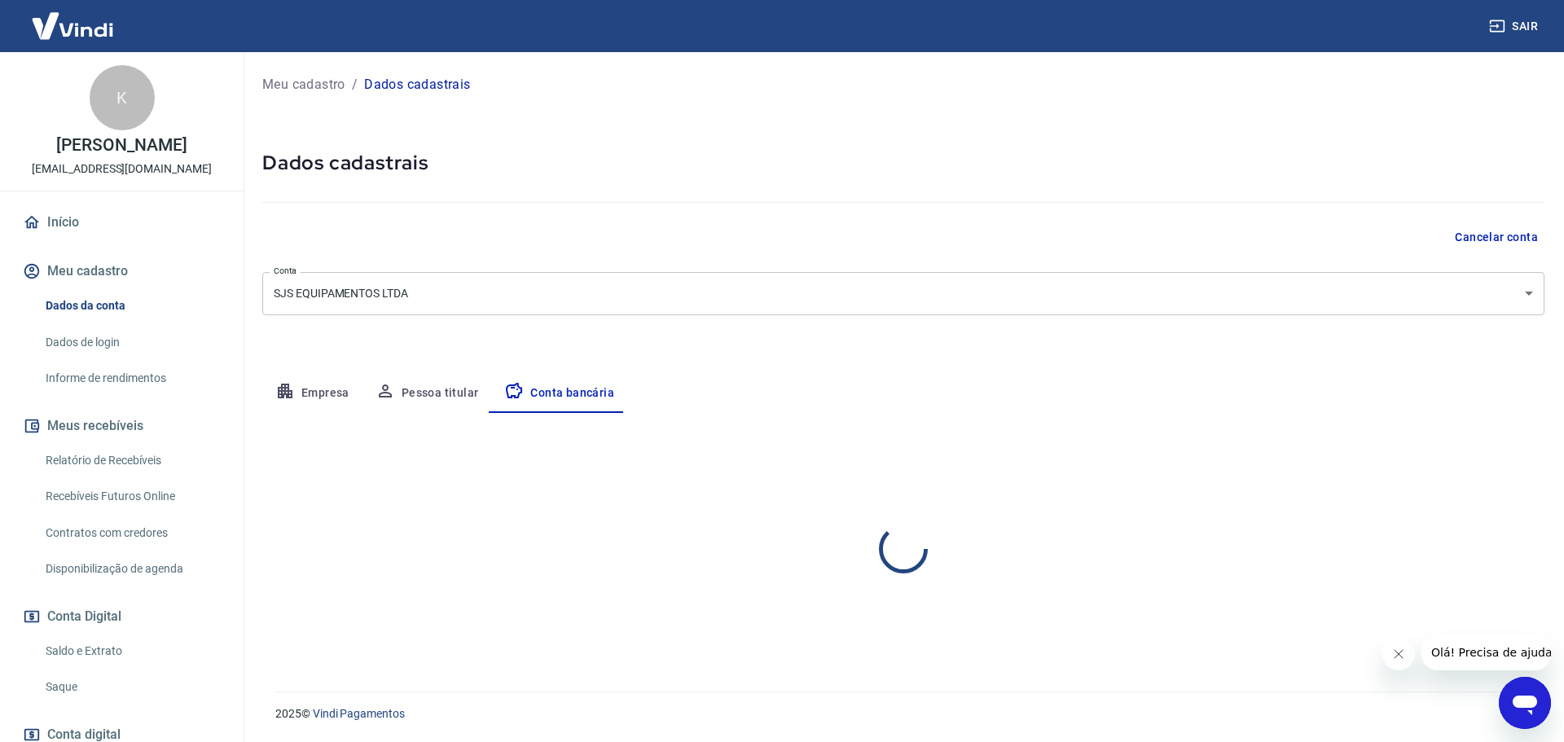
select select "1"
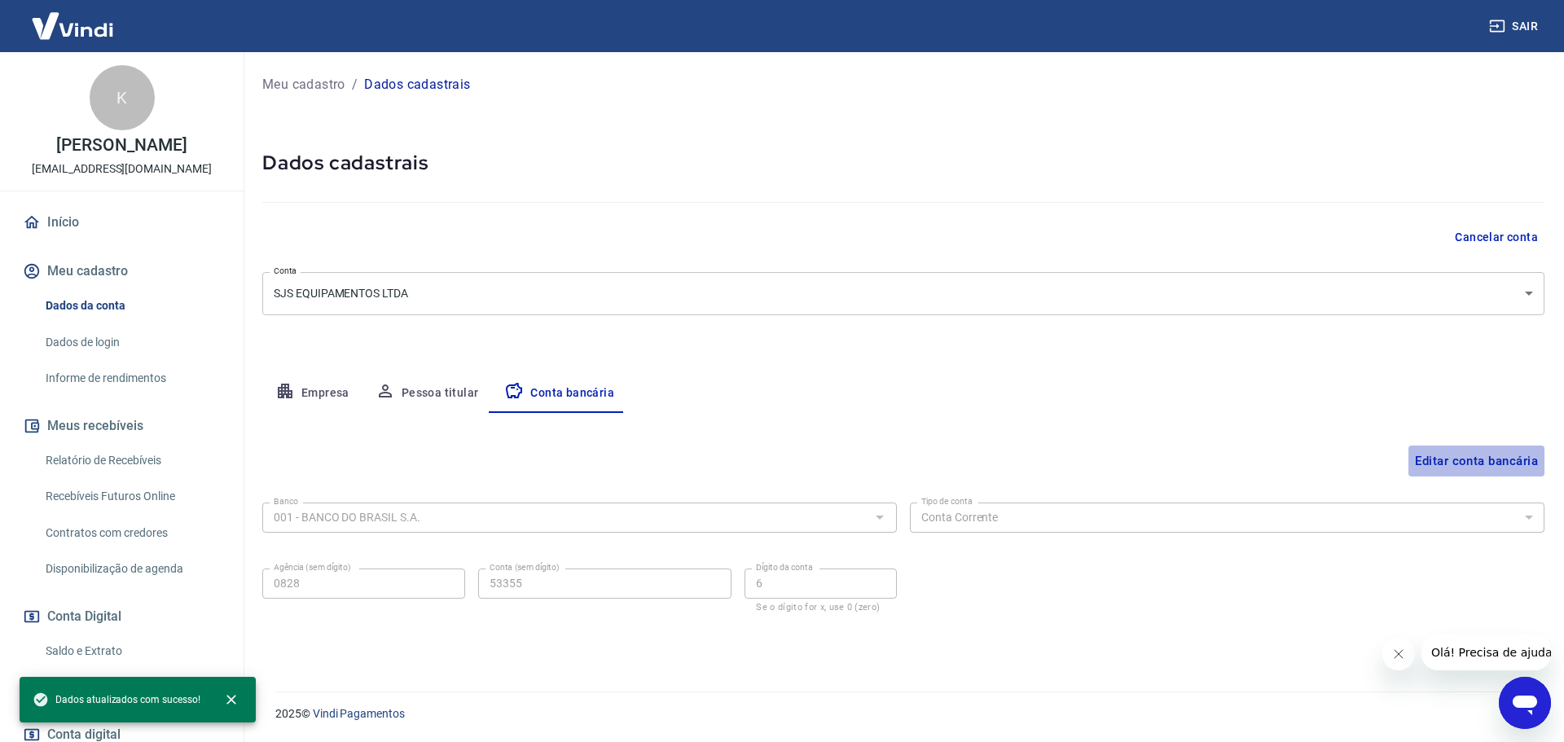
click at [1449, 461] on button "Editar conta bancária" at bounding box center [1476, 460] width 136 height 31
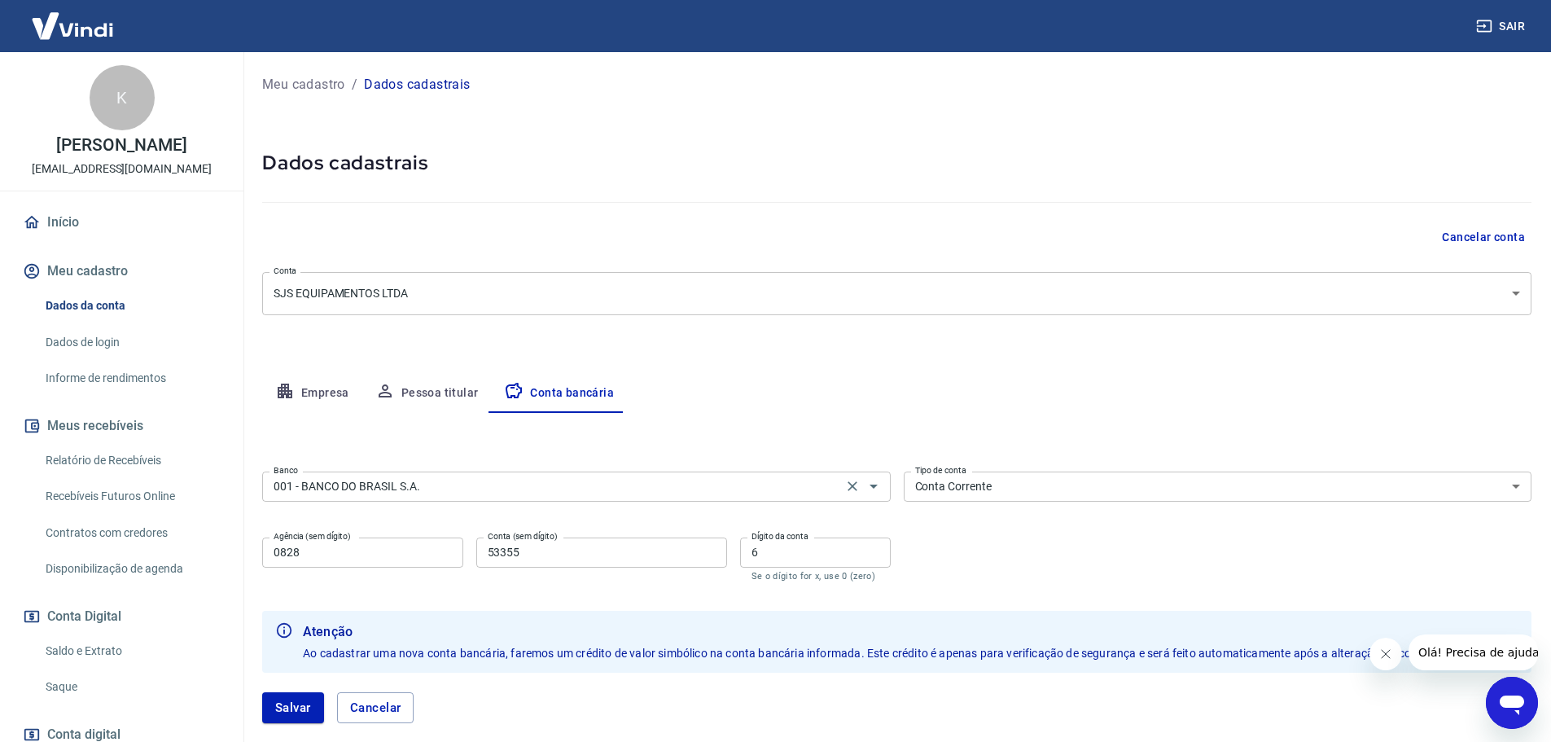
click at [817, 479] on input "001 - BANCO DO BRASIL S.A." at bounding box center [552, 486] width 571 height 20
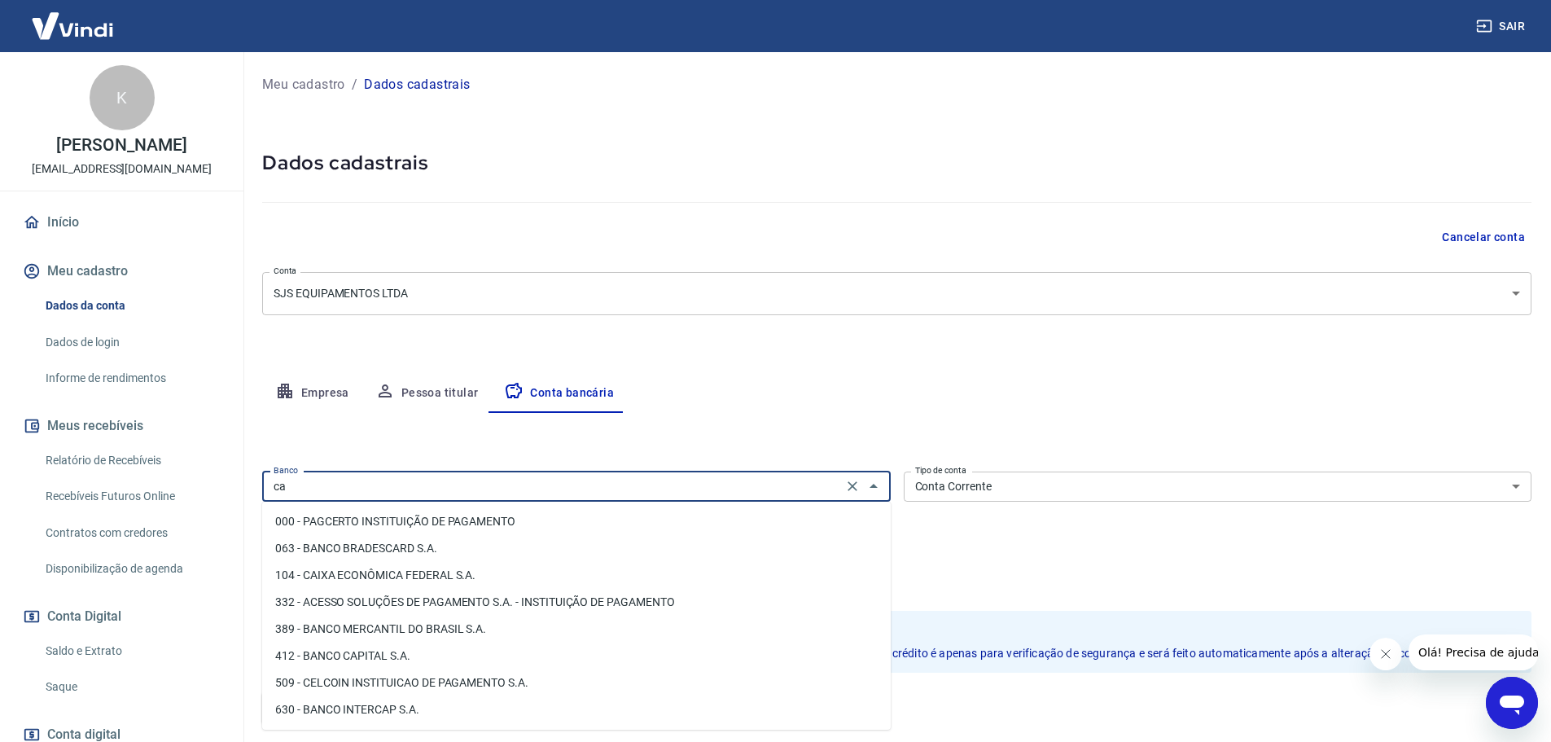
click at [471, 575] on li "104 - CAIXA ECONÔMICA FEDERAL S.A." at bounding box center [576, 575] width 629 height 27
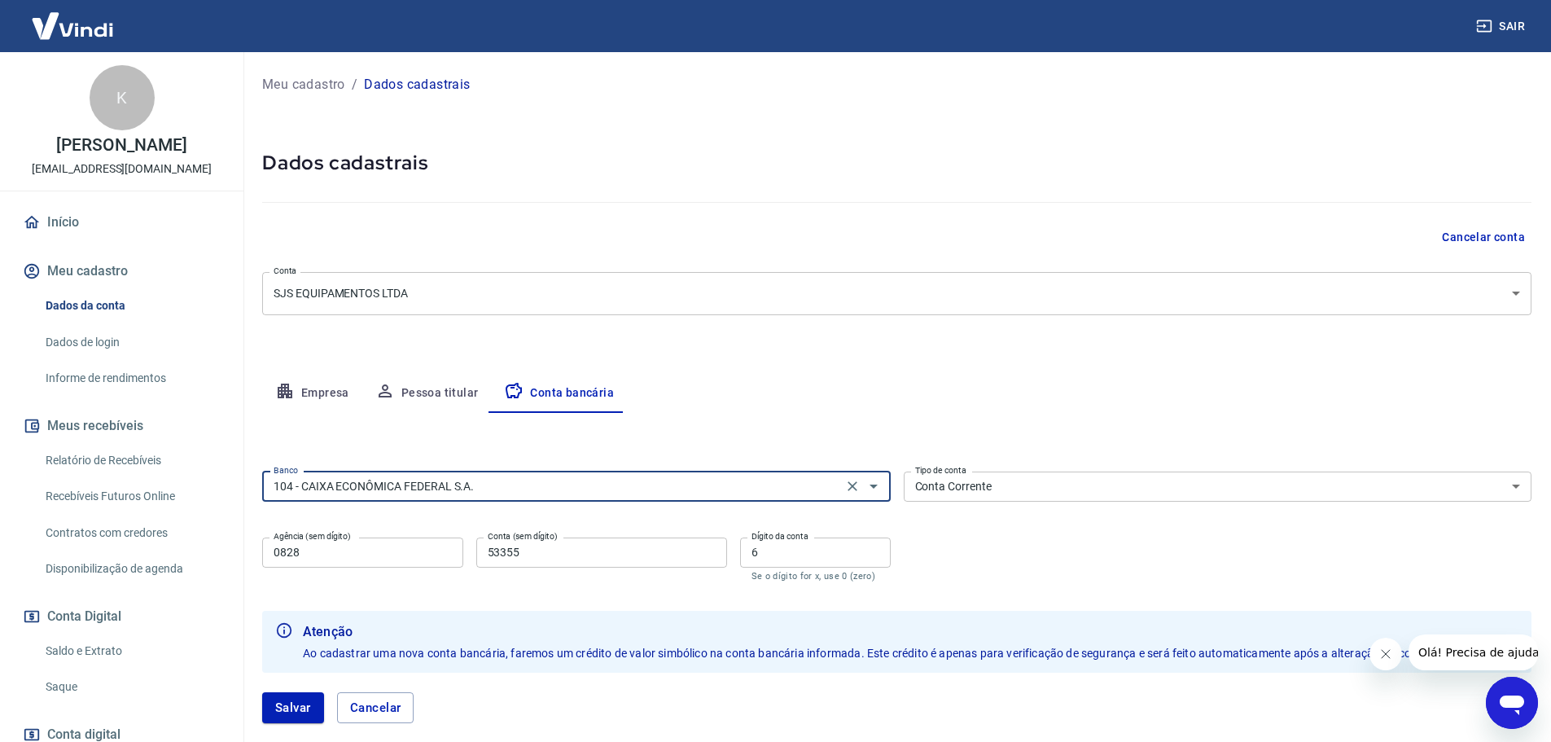
type input "104 - CAIXA ECONÔMICA FEDERAL S.A."
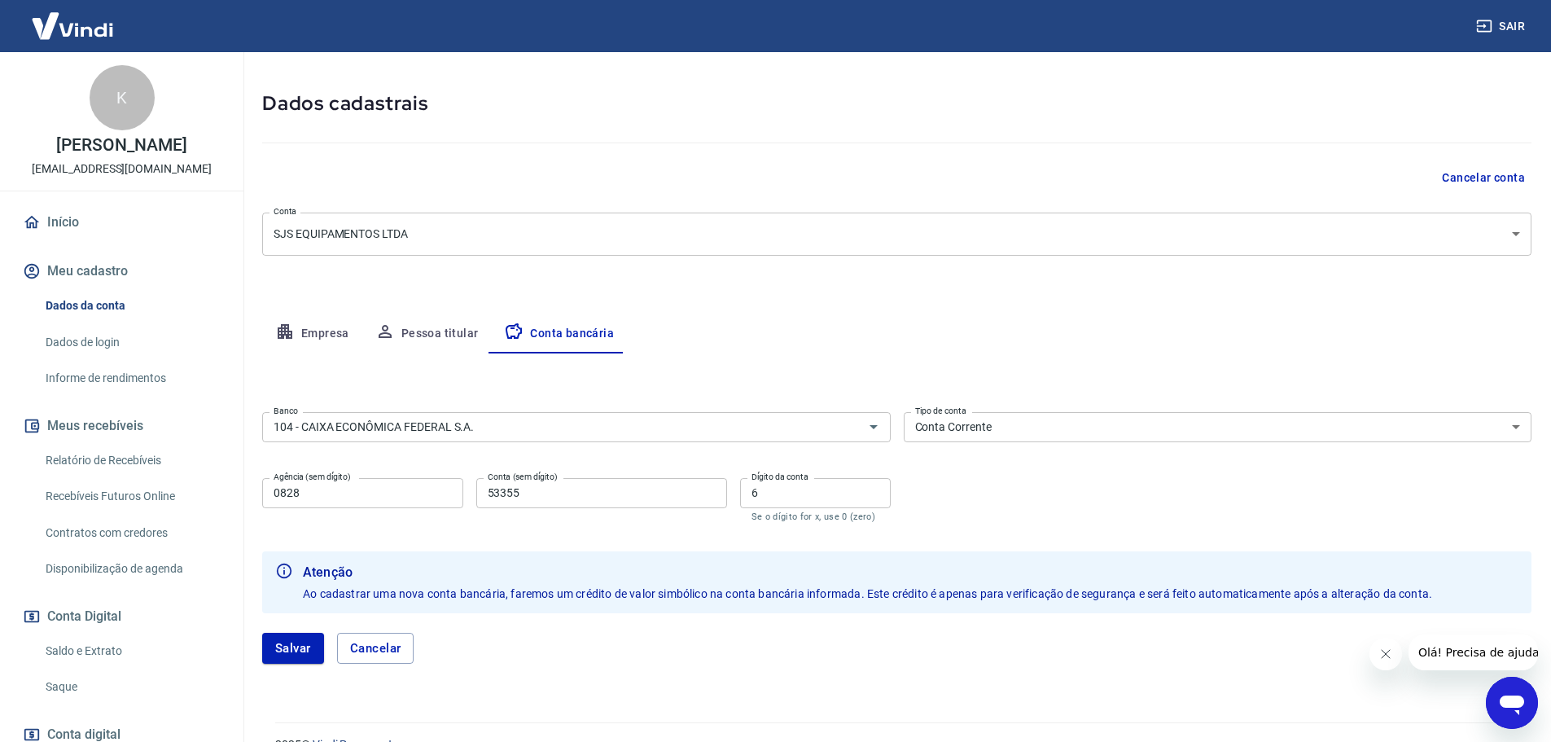
scroll to position [90, 0]
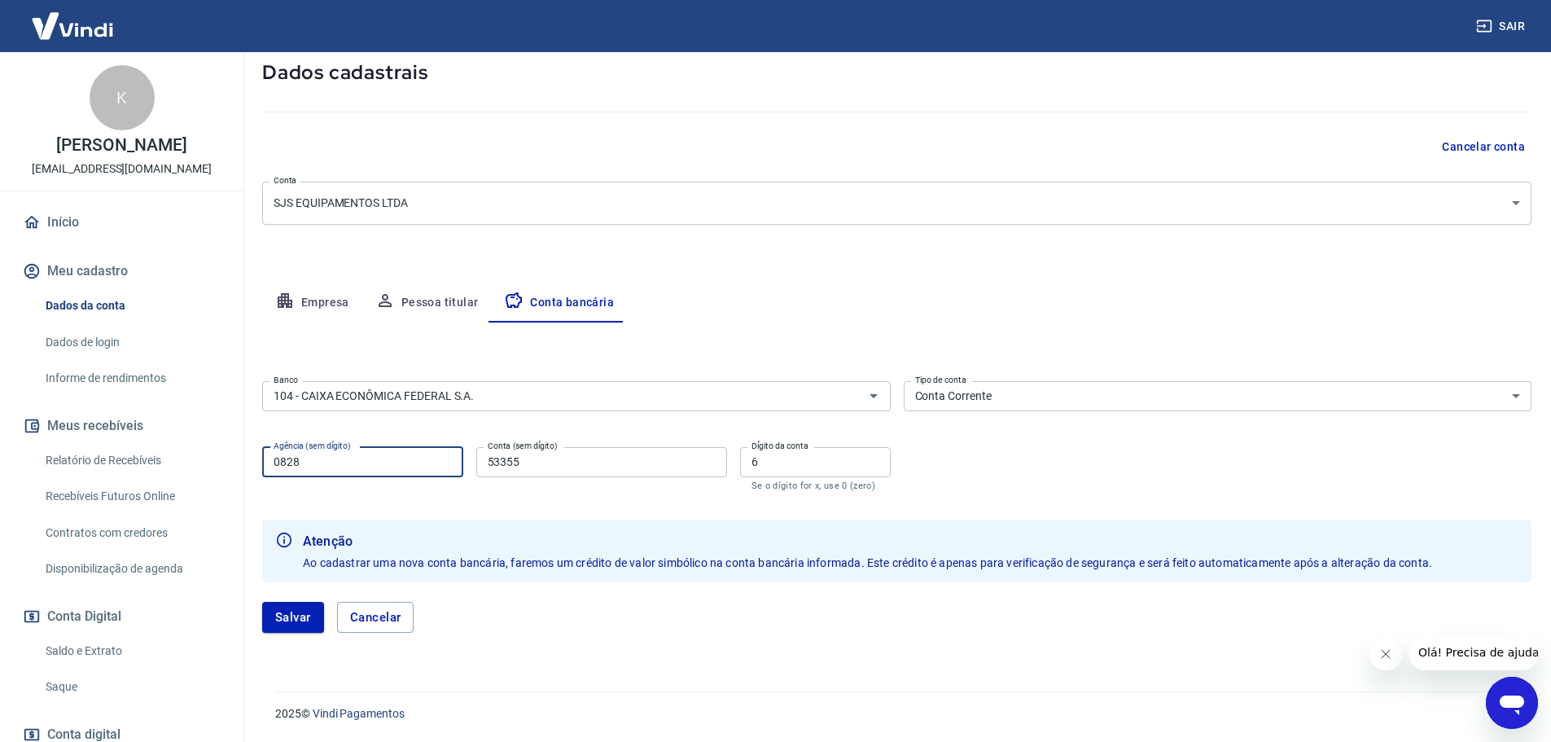
drag, startPoint x: 248, startPoint y: 459, endPoint x: 168, endPoint y: 458, distance: 80.6
click at [168, 458] on div "Sair K Karina Knop financeiro.01@freedomdobrasil.com.br Início Meu cadastro Dad…" at bounding box center [775, 281] width 1551 height 742
type input "3282"
type input "577999243"
type input "2"
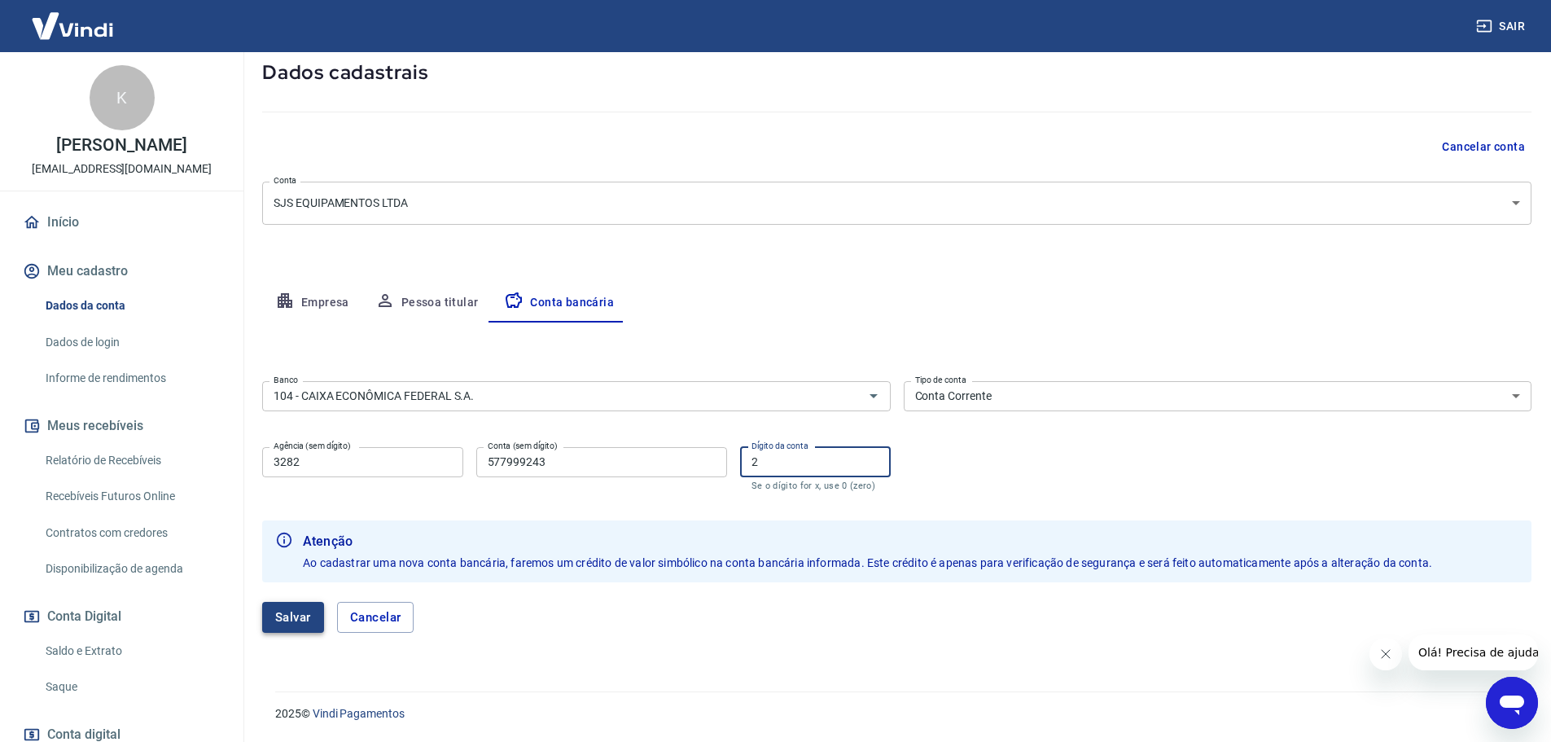
click at [291, 616] on button "Salvar" at bounding box center [293, 617] width 62 height 31
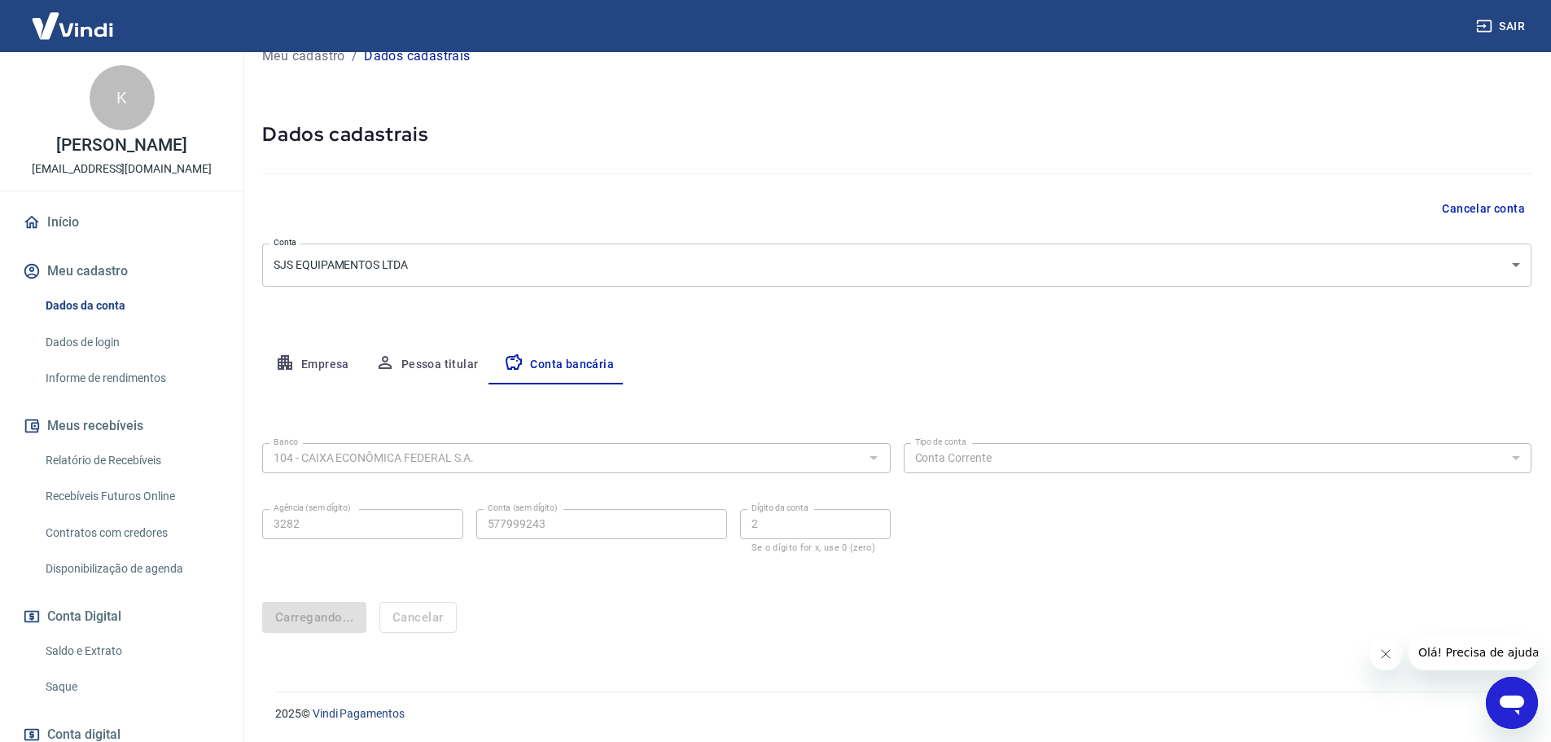
scroll to position [0, 0]
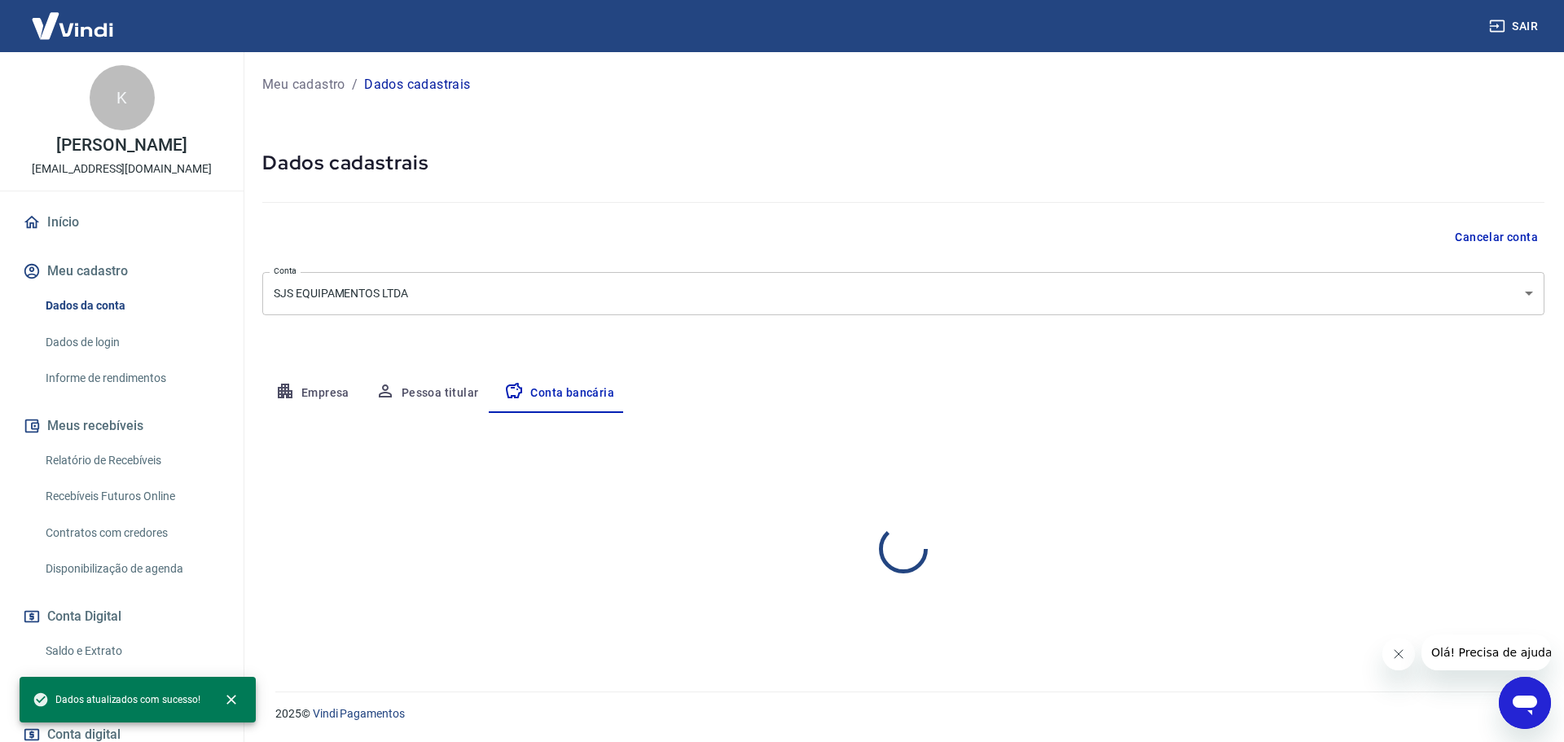
select select "1"
click at [90, 210] on link "Início" at bounding box center [122, 222] width 204 height 36
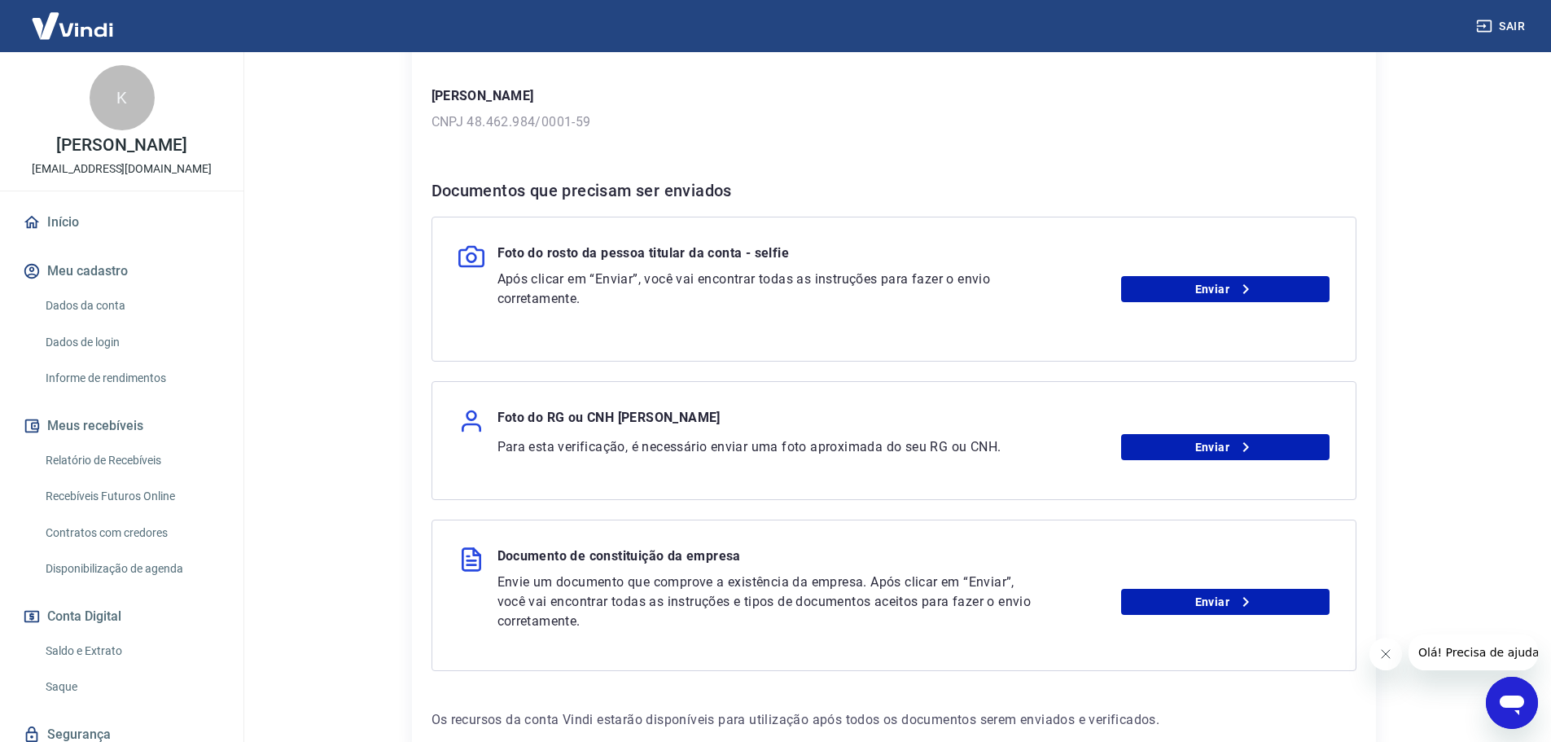
scroll to position [314, 0]
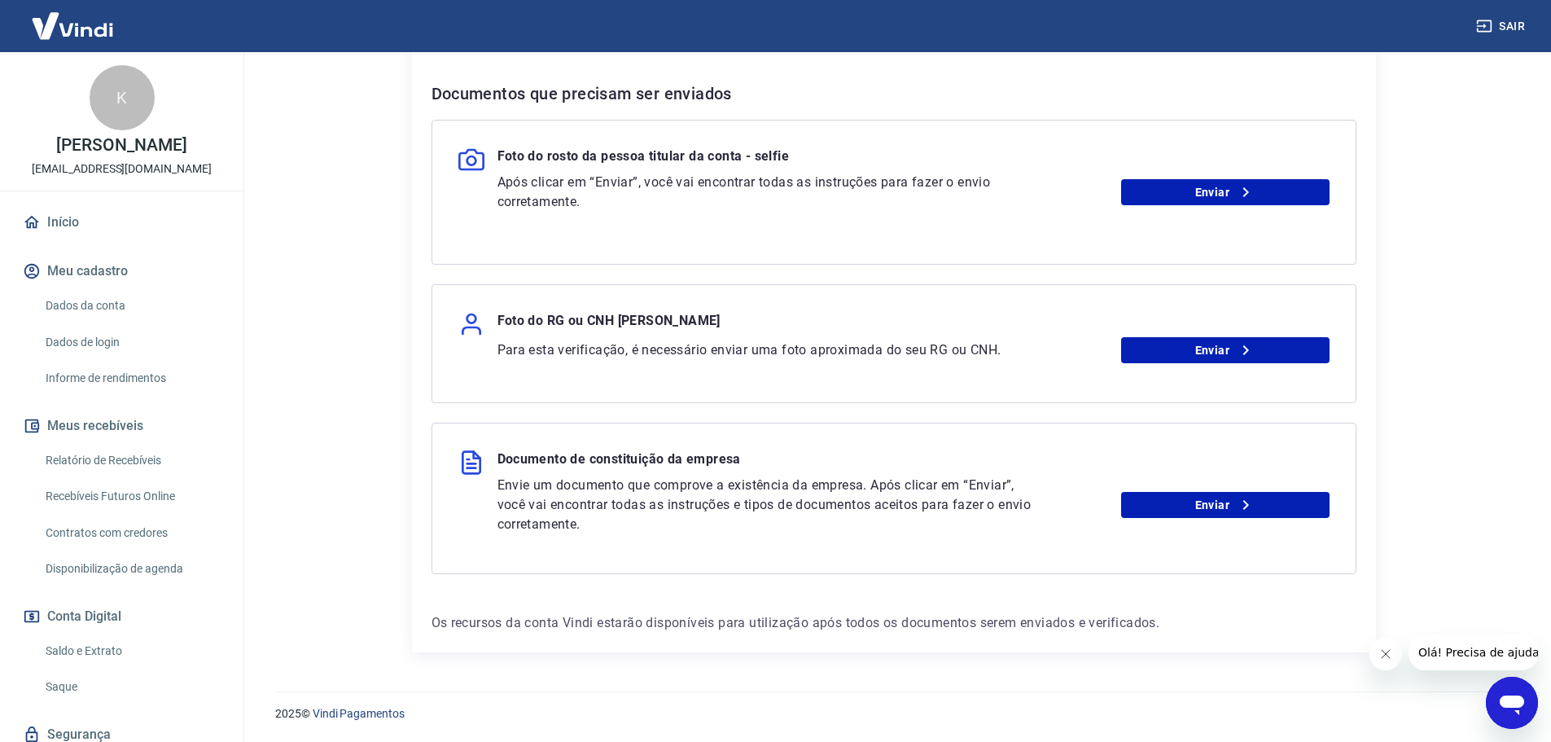
click at [1165, 170] on div "Foto do rosto da pessoa titular da conta - selfie" at bounding box center [893, 160] width 871 height 26
click at [1172, 189] on link "Enviar" at bounding box center [1225, 192] width 208 height 26
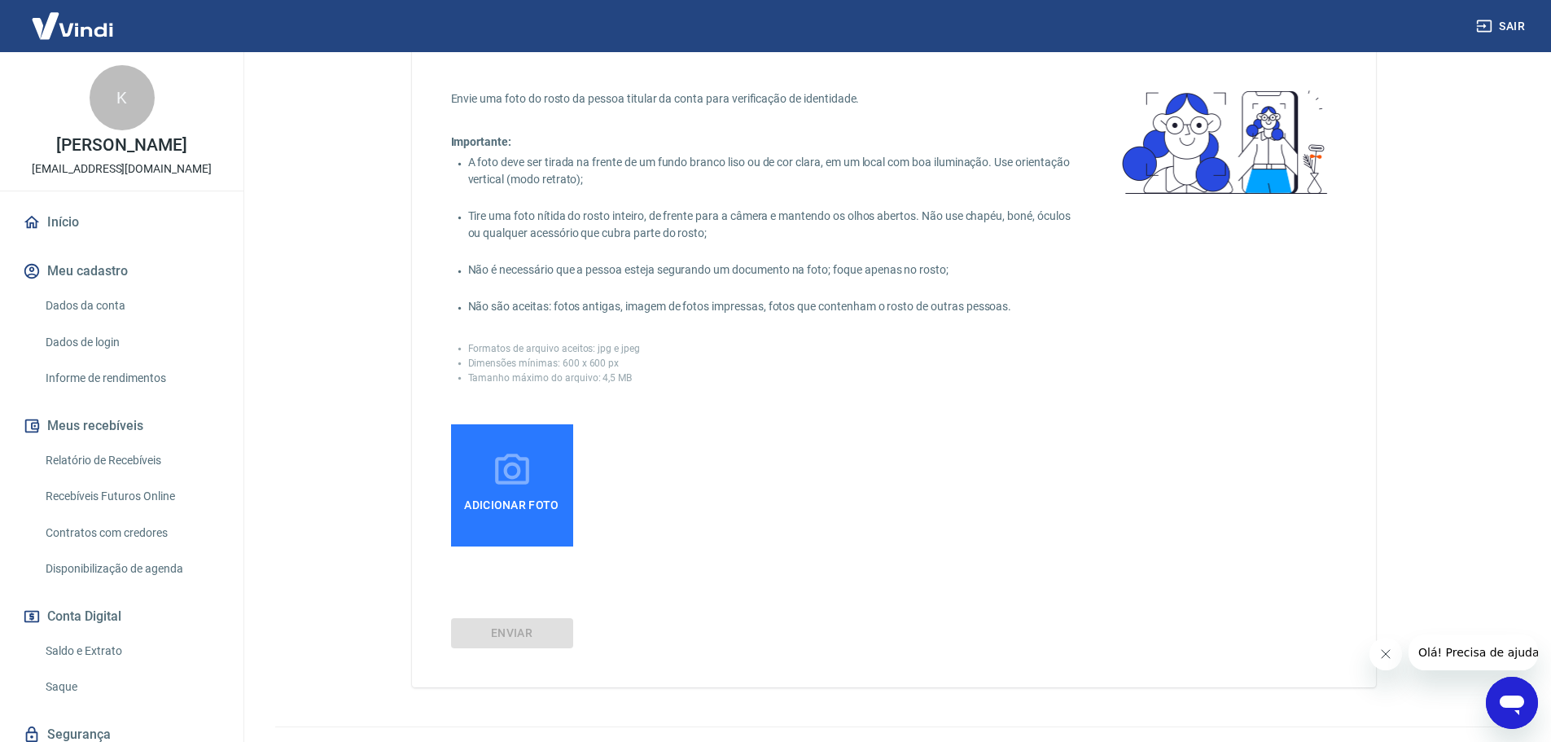
scroll to position [104, 0]
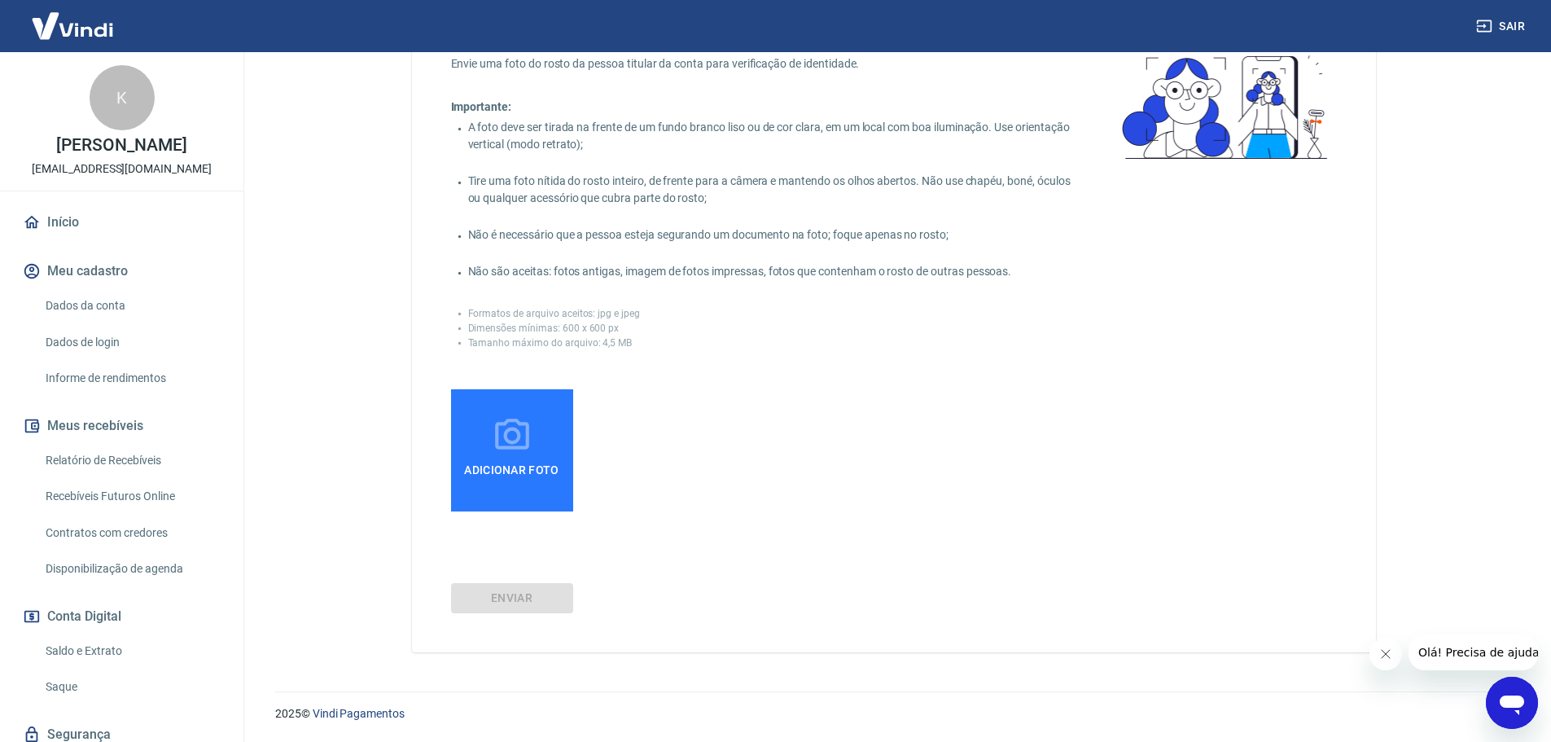
click at [524, 495] on label "Adicionar foto" at bounding box center [512, 450] width 122 height 122
click at [0, 0] on input "Adicionar foto" at bounding box center [0, 0] width 0 height 0
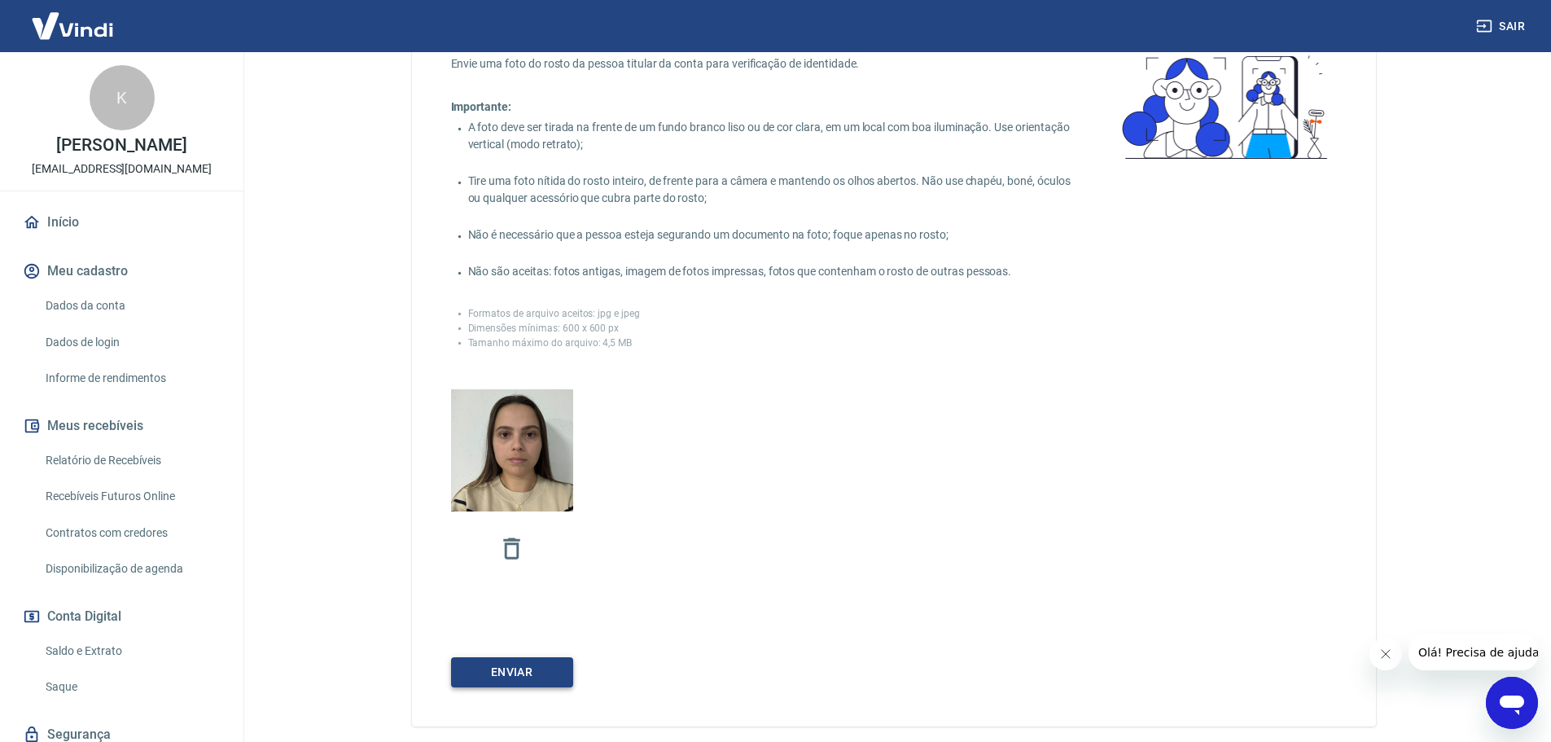
click at [538, 679] on button "Enviar" at bounding box center [512, 672] width 122 height 30
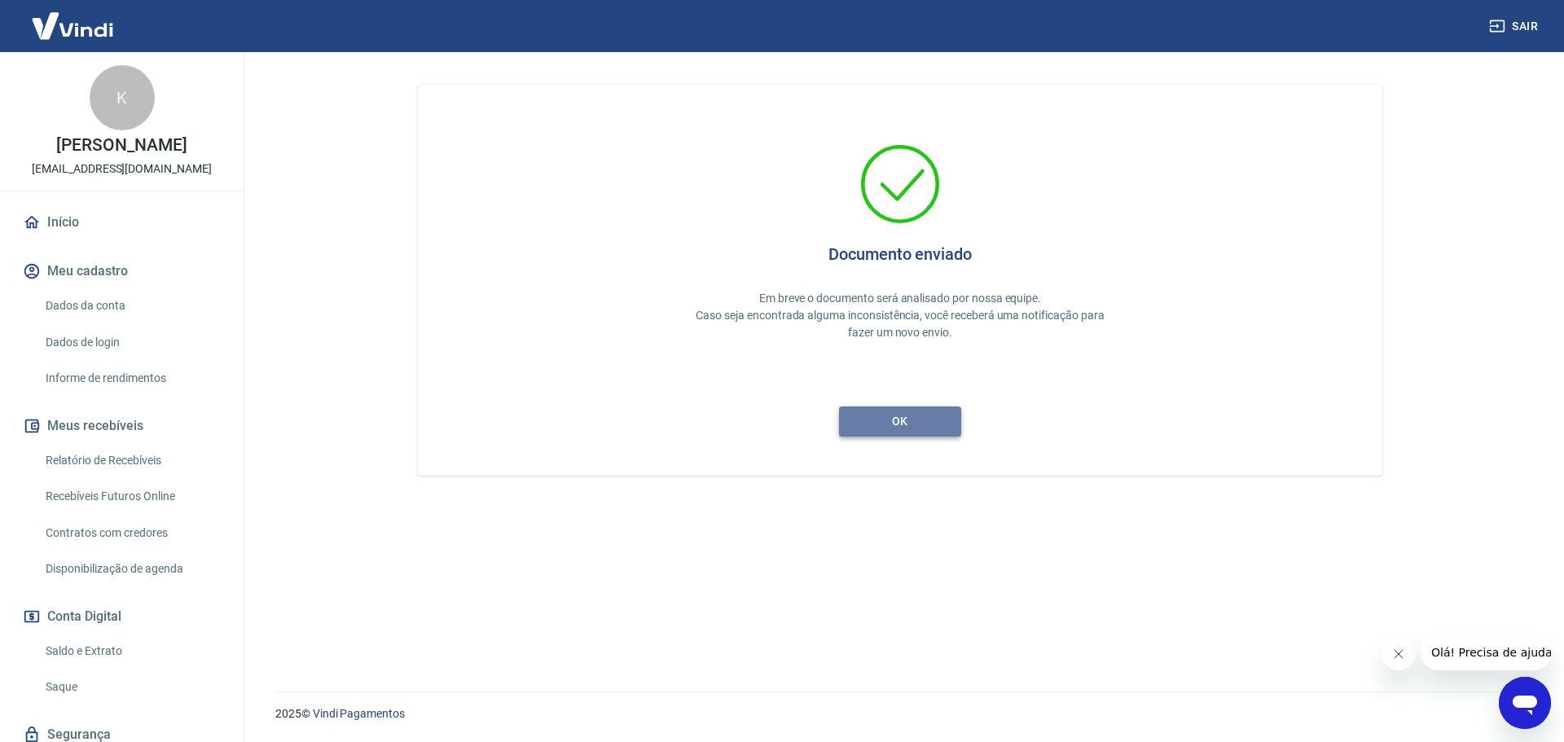
click at [901, 415] on button "ok" at bounding box center [900, 421] width 122 height 30
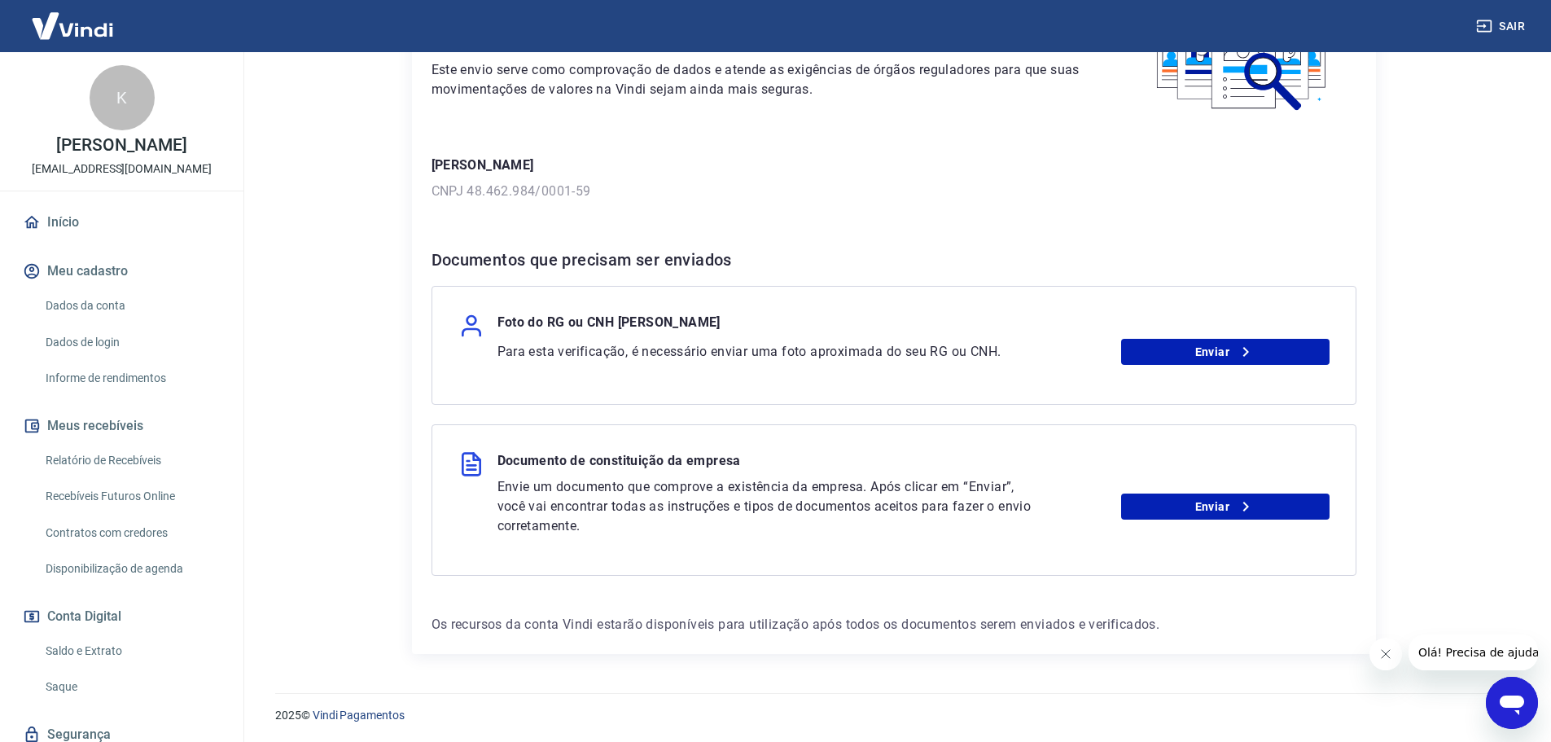
scroll to position [150, 0]
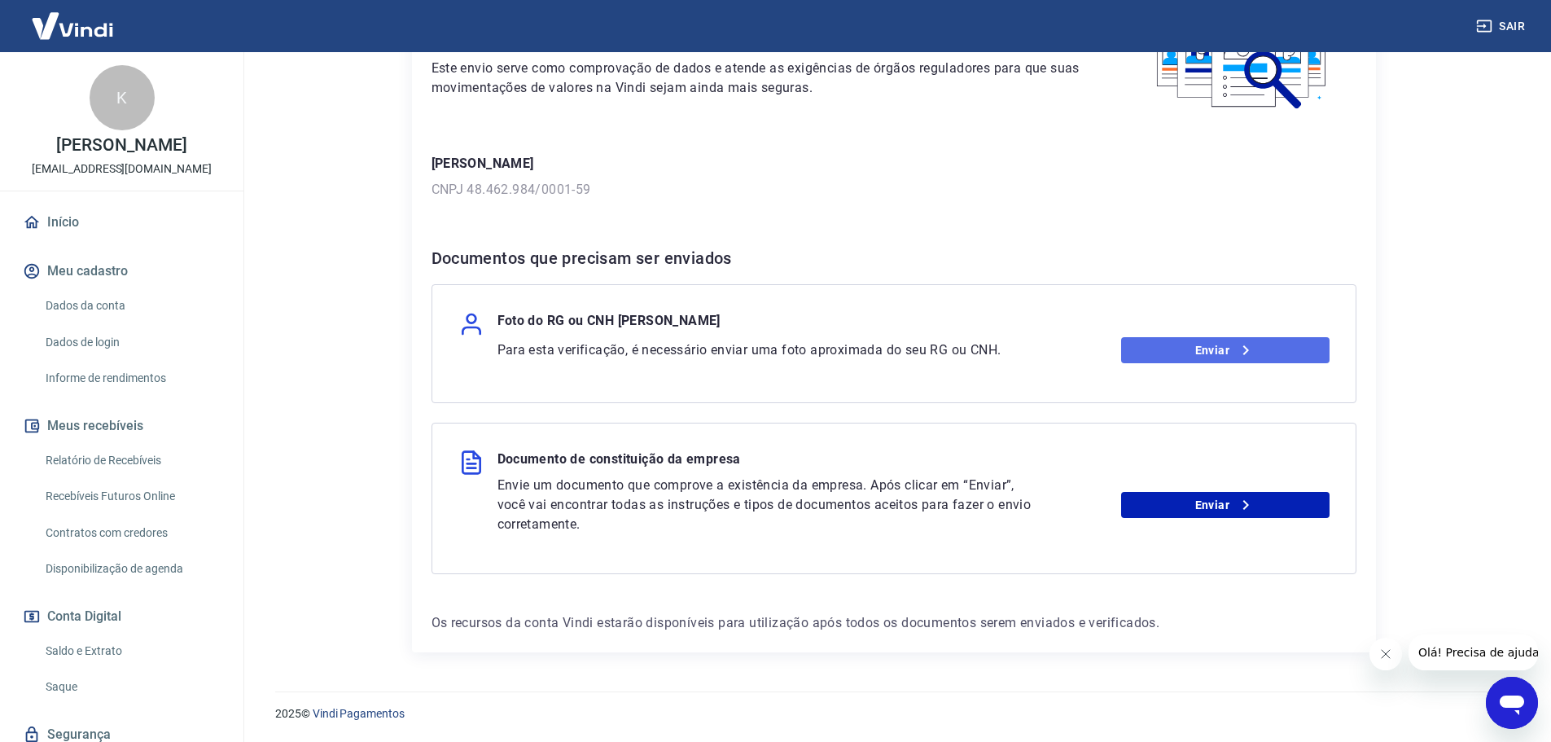
click at [1204, 360] on link "Enviar" at bounding box center [1225, 350] width 208 height 26
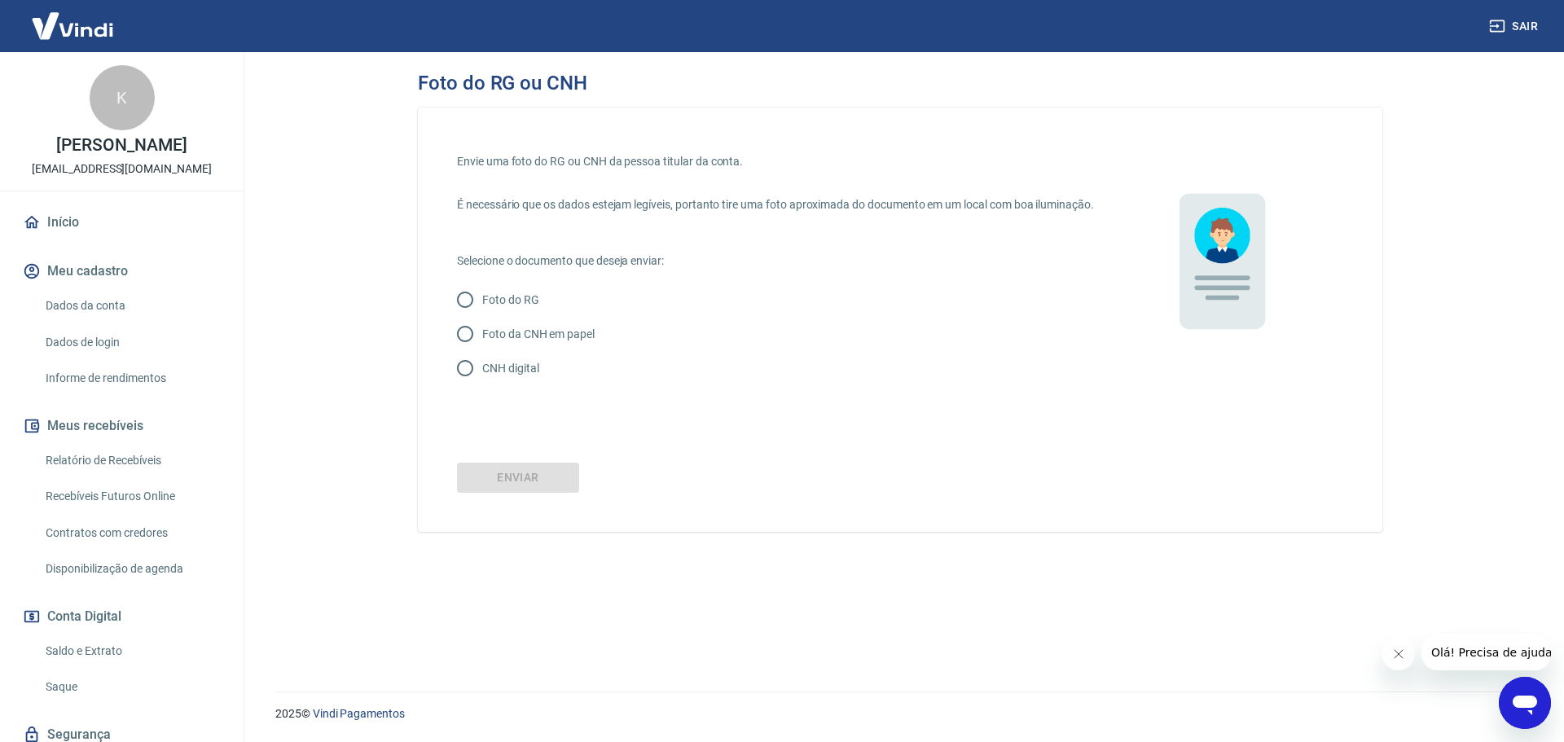
click at [529, 343] on p "Foto da CNH em papel" at bounding box center [538, 334] width 112 height 17
click at [482, 350] on input "Foto da CNH em papel" at bounding box center [465, 334] width 34 height 34
radio input "true"
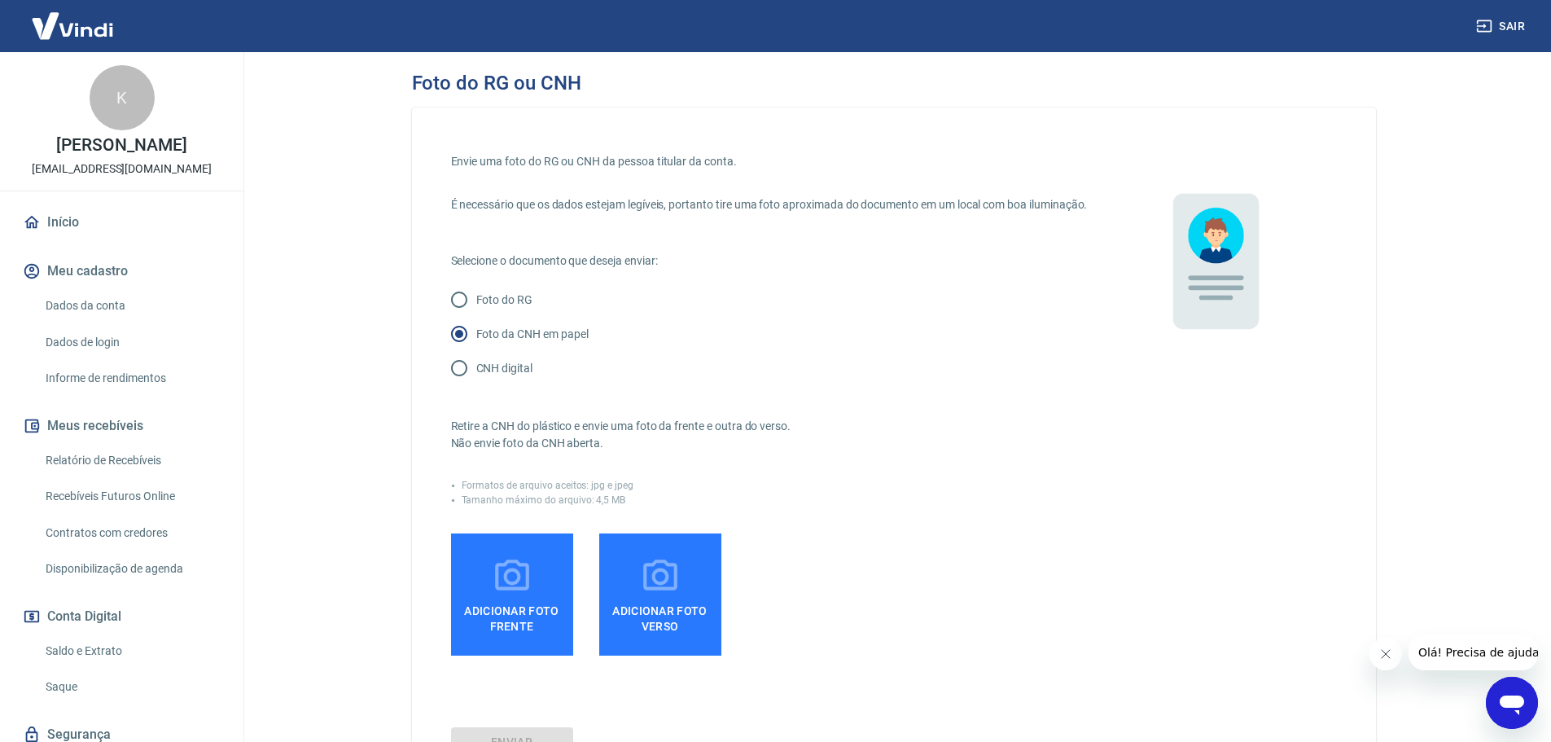
click at [529, 343] on p "Foto da CNH em papel" at bounding box center [532, 334] width 112 height 17
click at [476, 350] on input "Foto da CNH em papel" at bounding box center [459, 334] width 34 height 34
click at [464, 380] on input "CNH digital" at bounding box center [459, 368] width 34 height 34
radio input "true"
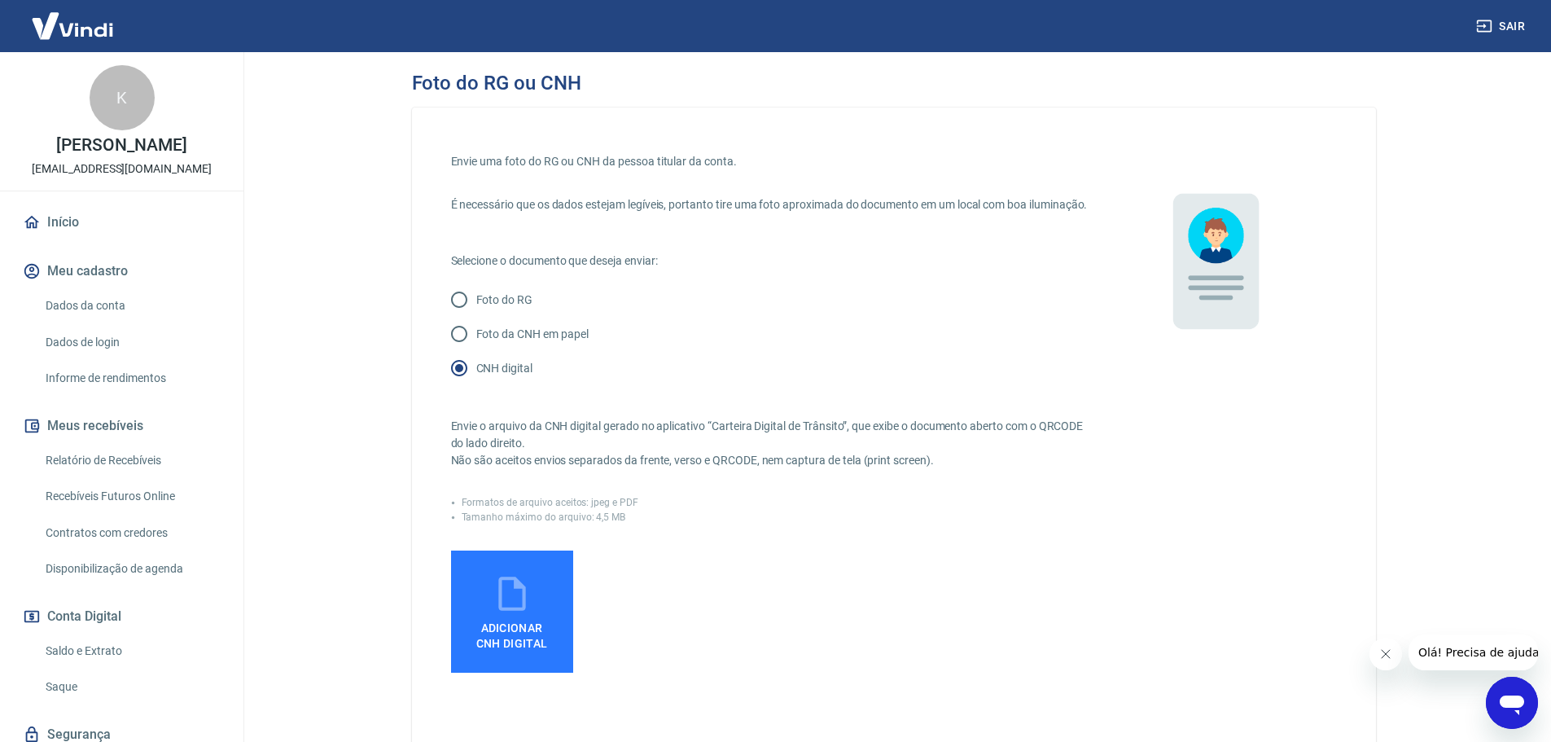
scroll to position [108, 0]
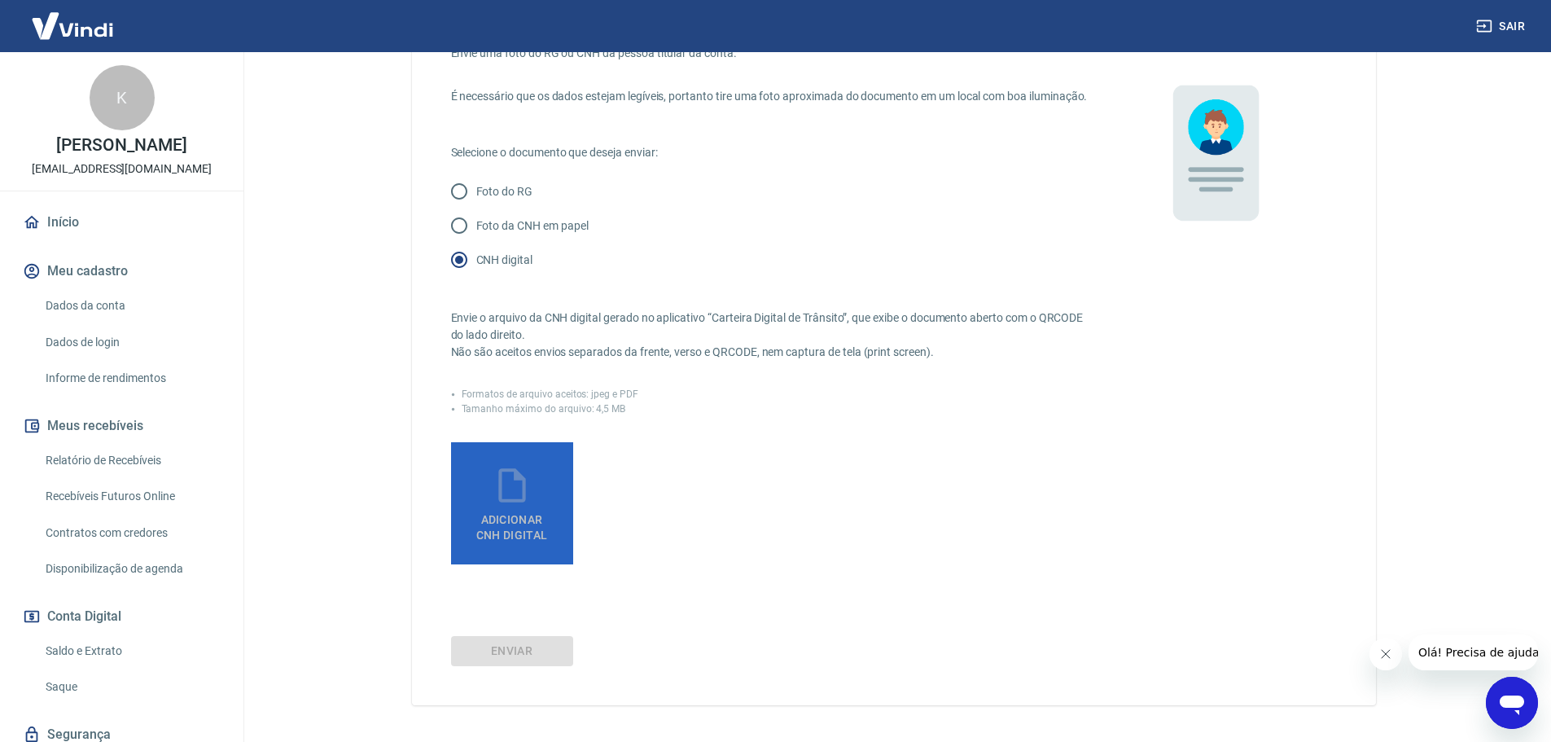
click at [494, 506] on icon at bounding box center [512, 485] width 41 height 41
click at [0, 0] on input "Adicionar CNH Digital" at bounding box center [0, 0] width 0 height 0
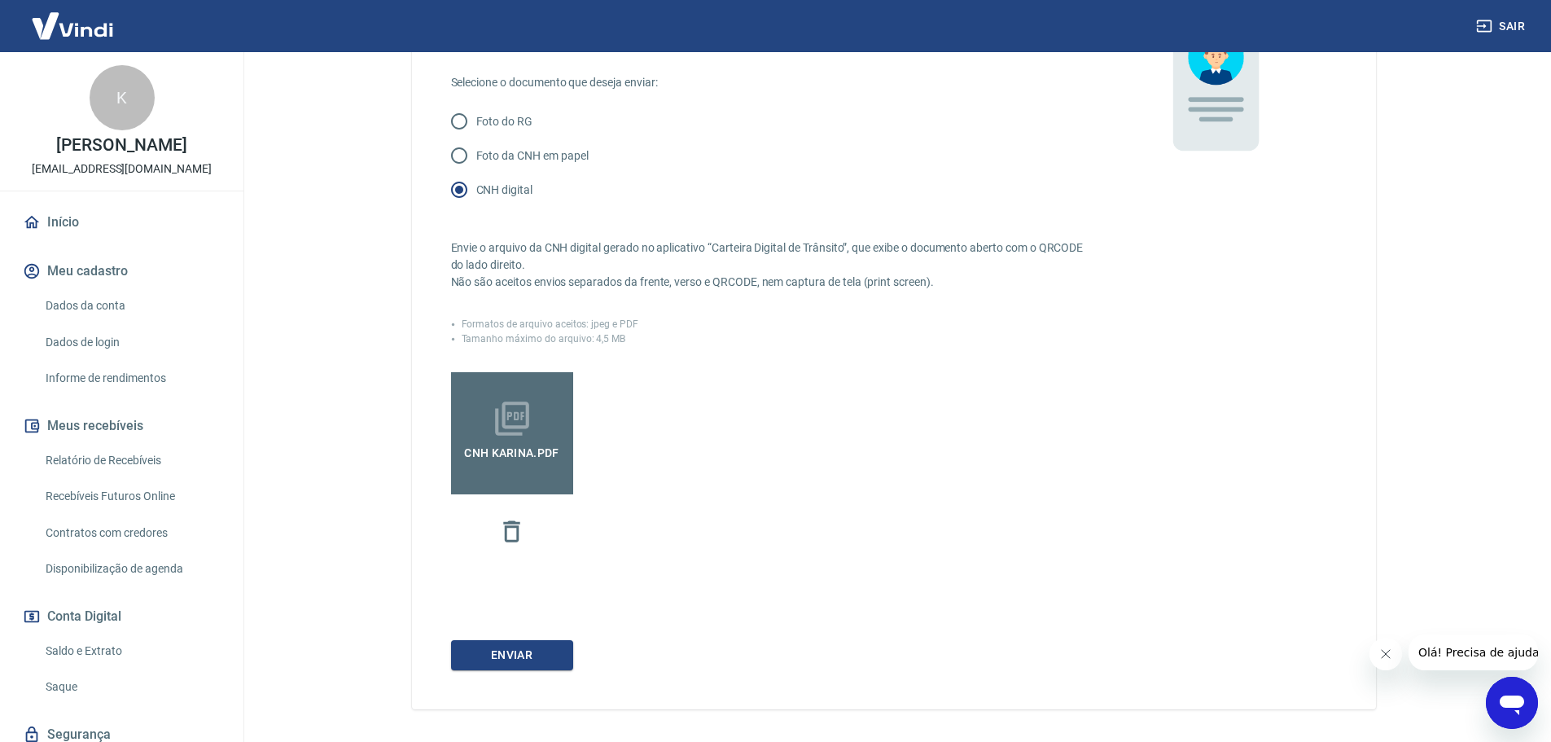
scroll to position [252, 0]
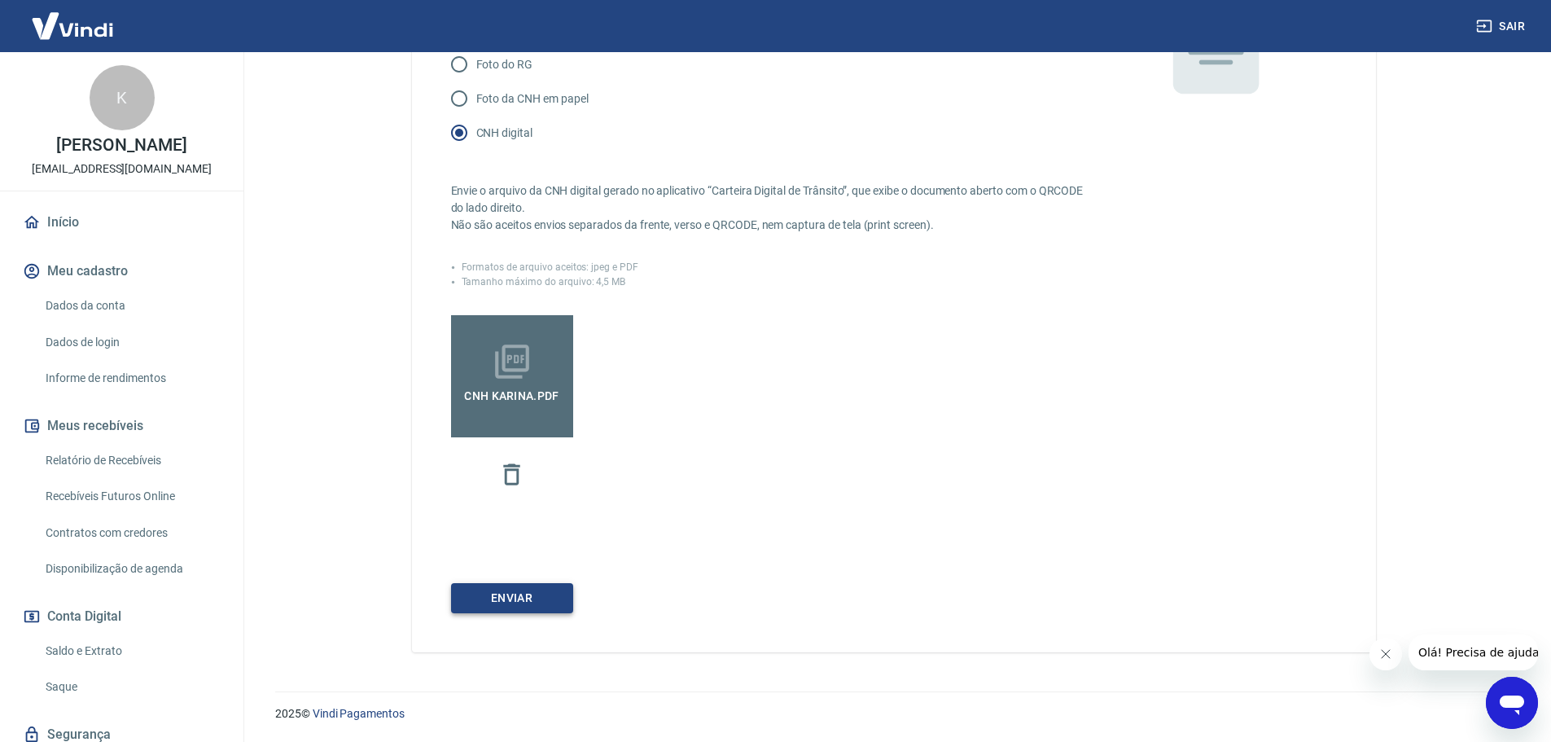
click at [523, 605] on button "Enviar" at bounding box center [512, 598] width 122 height 30
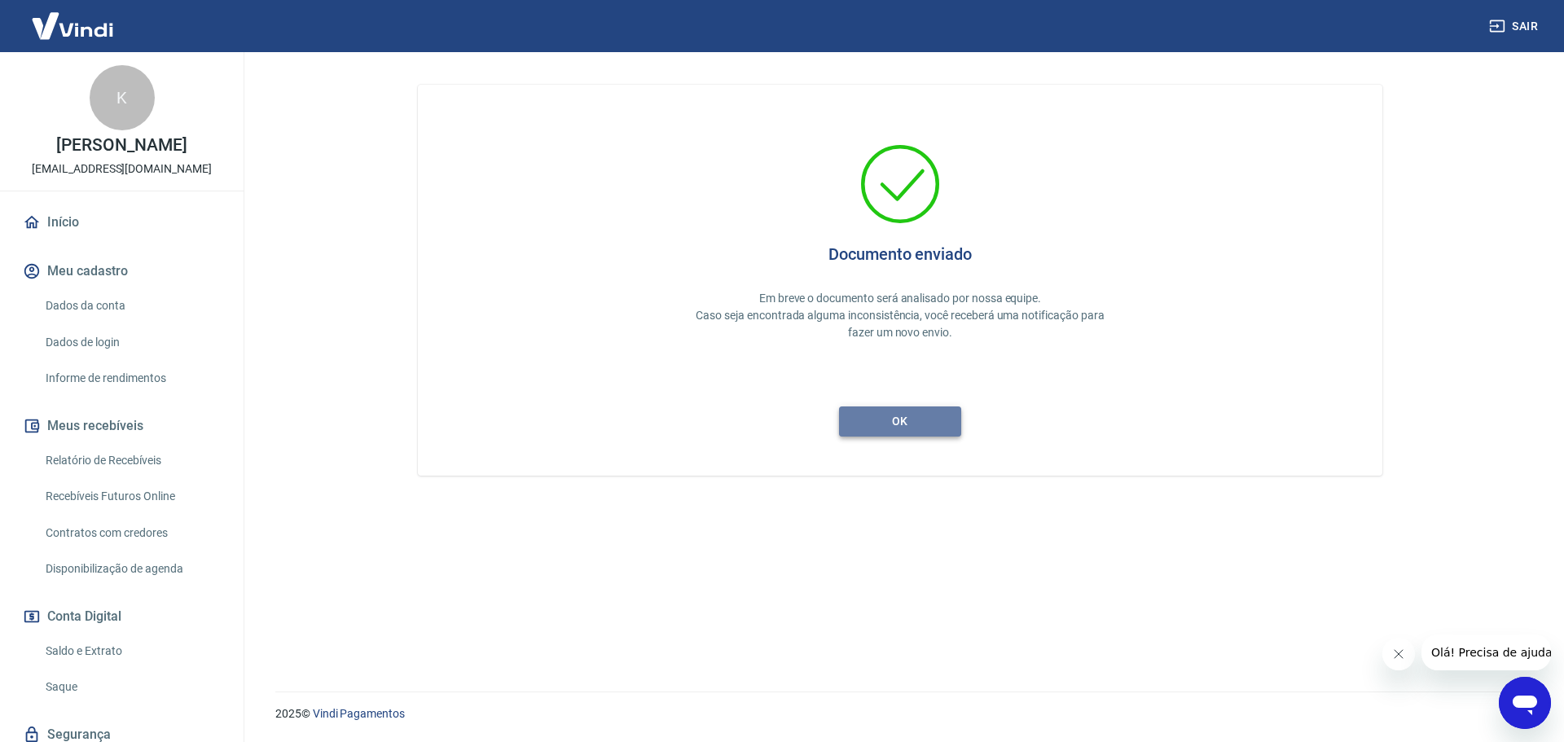
click at [911, 421] on button "ok" at bounding box center [900, 421] width 122 height 30
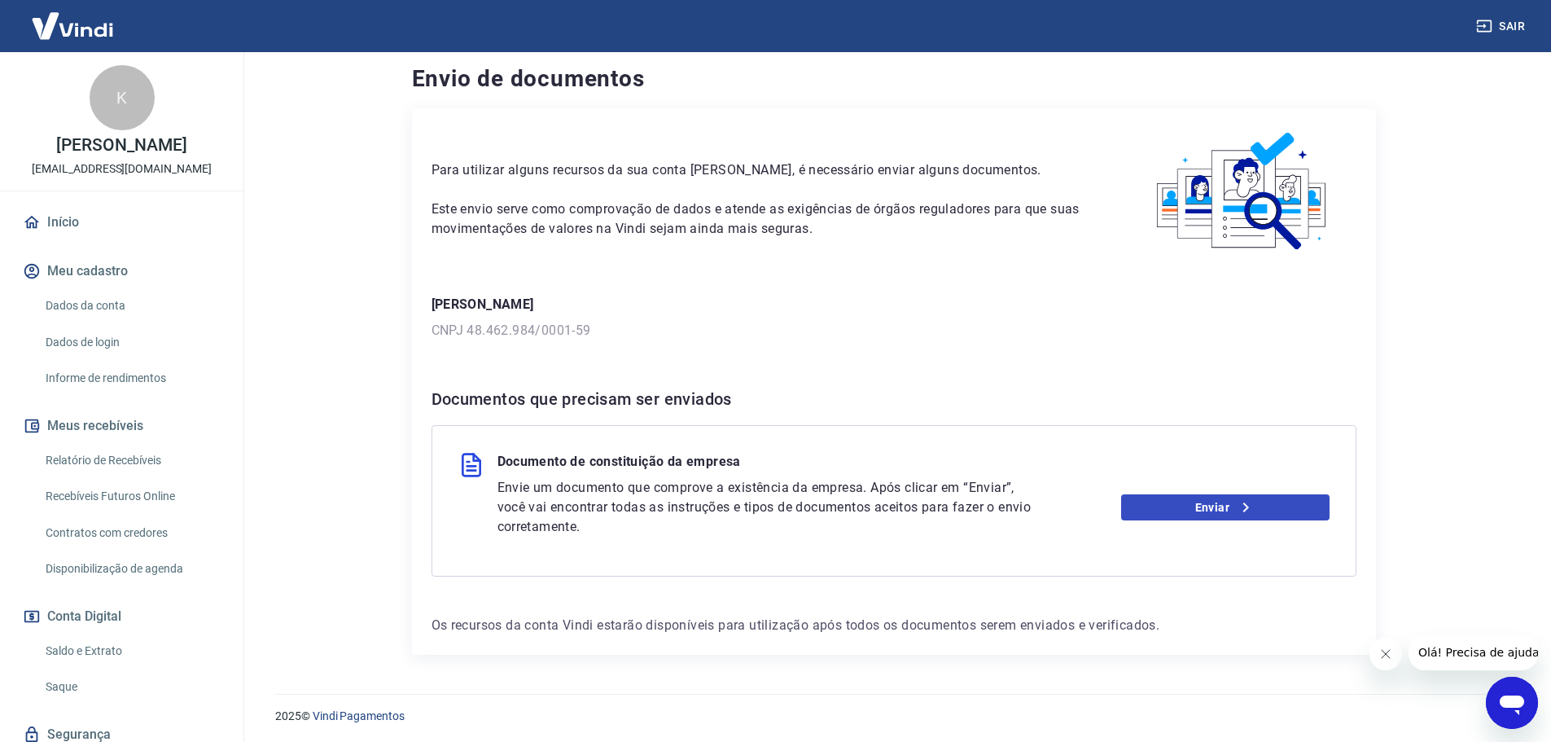
scroll to position [11, 0]
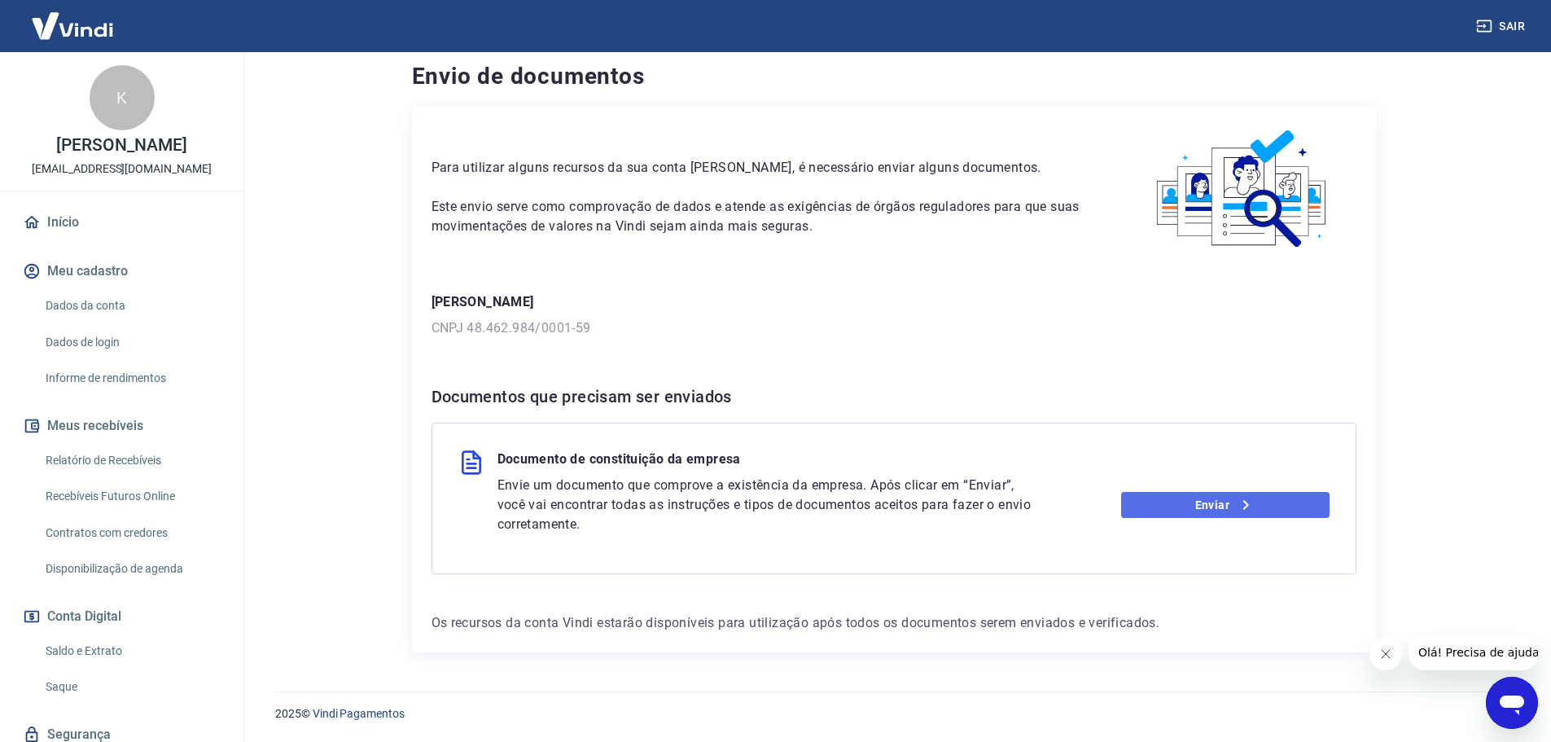
click at [1216, 508] on link "Enviar" at bounding box center [1225, 505] width 208 height 26
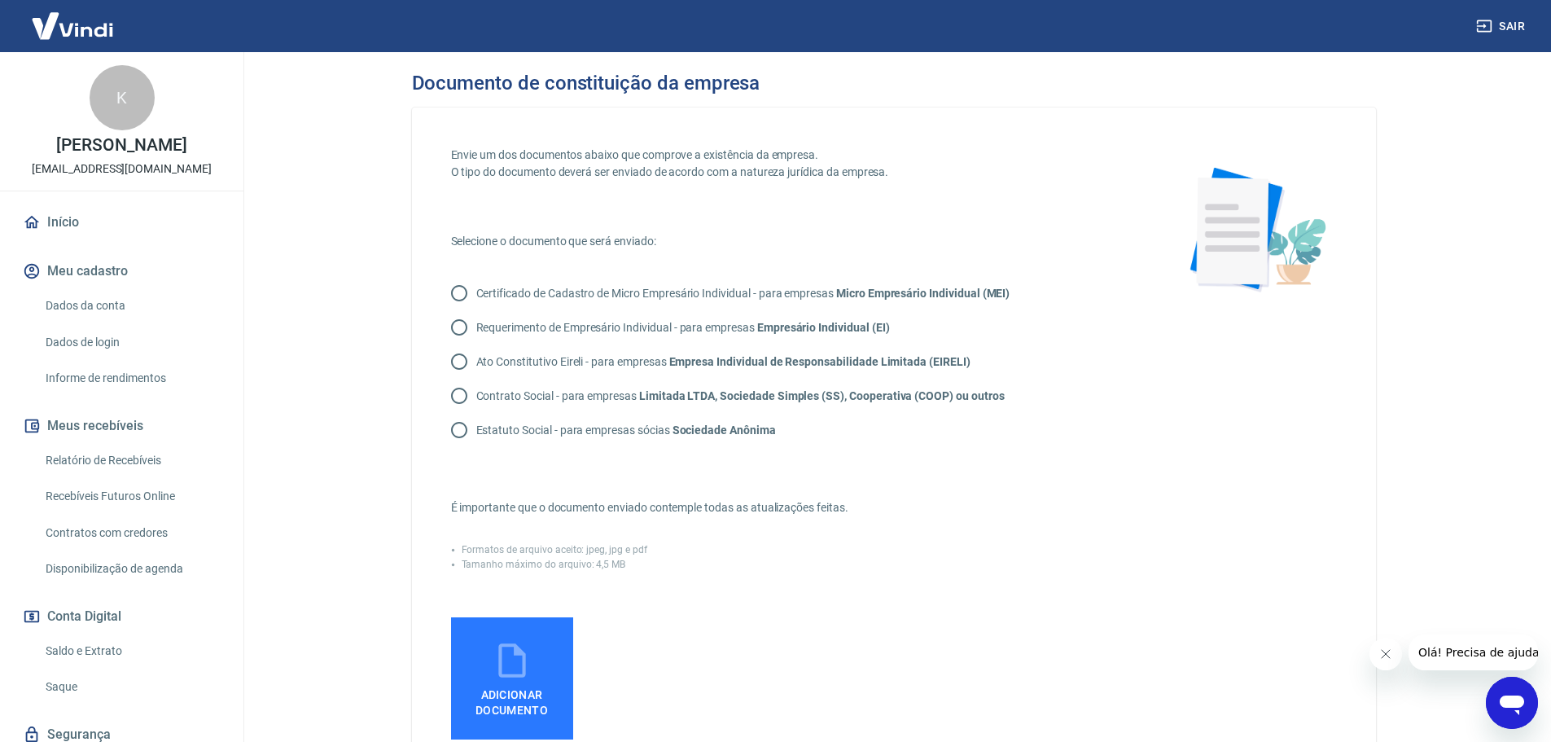
click at [457, 397] on input "Contrato Social - para empresas Limitada LTDA, Sociedade Simples (SS), Cooperat…" at bounding box center [459, 396] width 34 height 34
radio input "true"
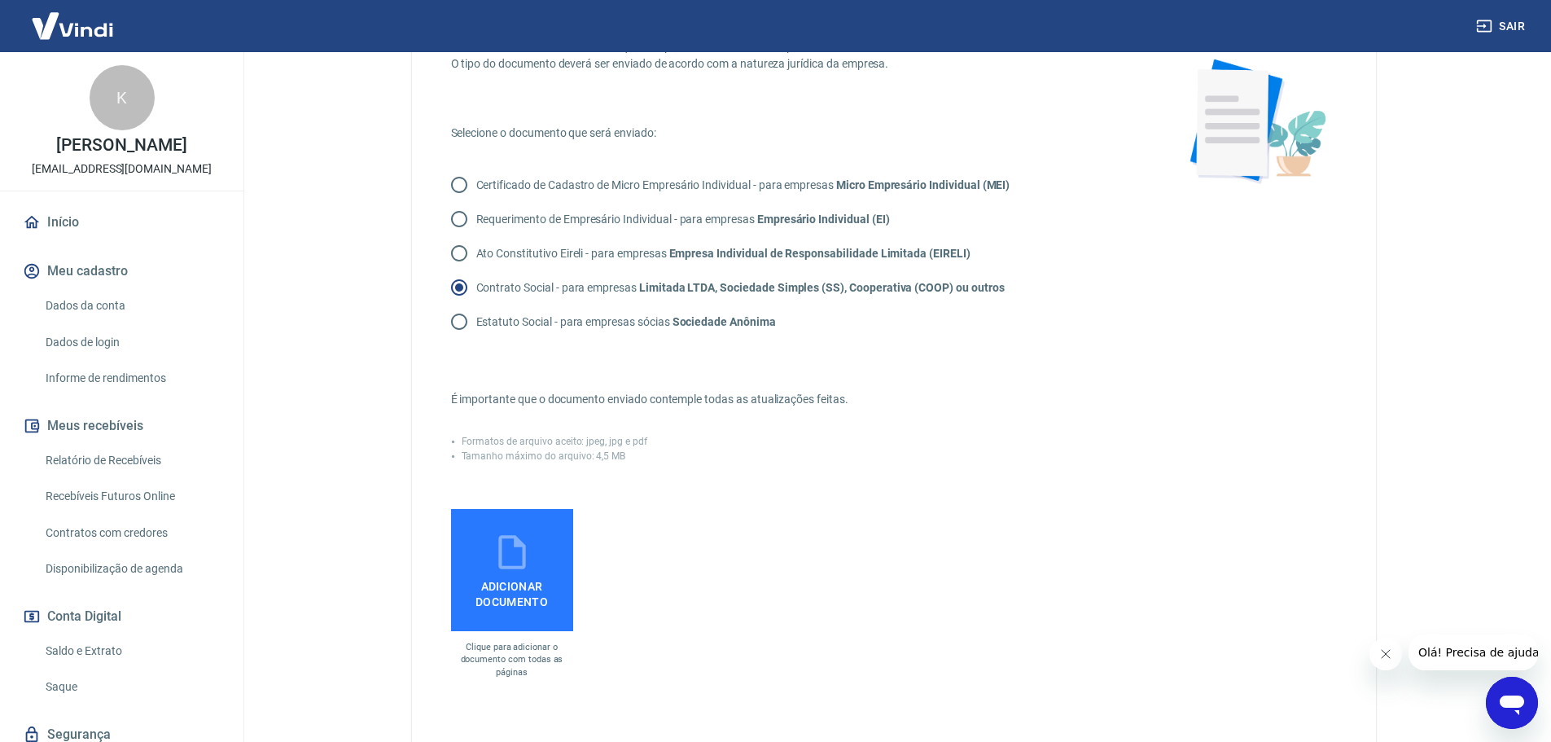
click at [543, 582] on span "Adicionar documento" at bounding box center [512, 591] width 109 height 37
click at [0, 0] on input "Adicionar documento" at bounding box center [0, 0] width 0 height 0
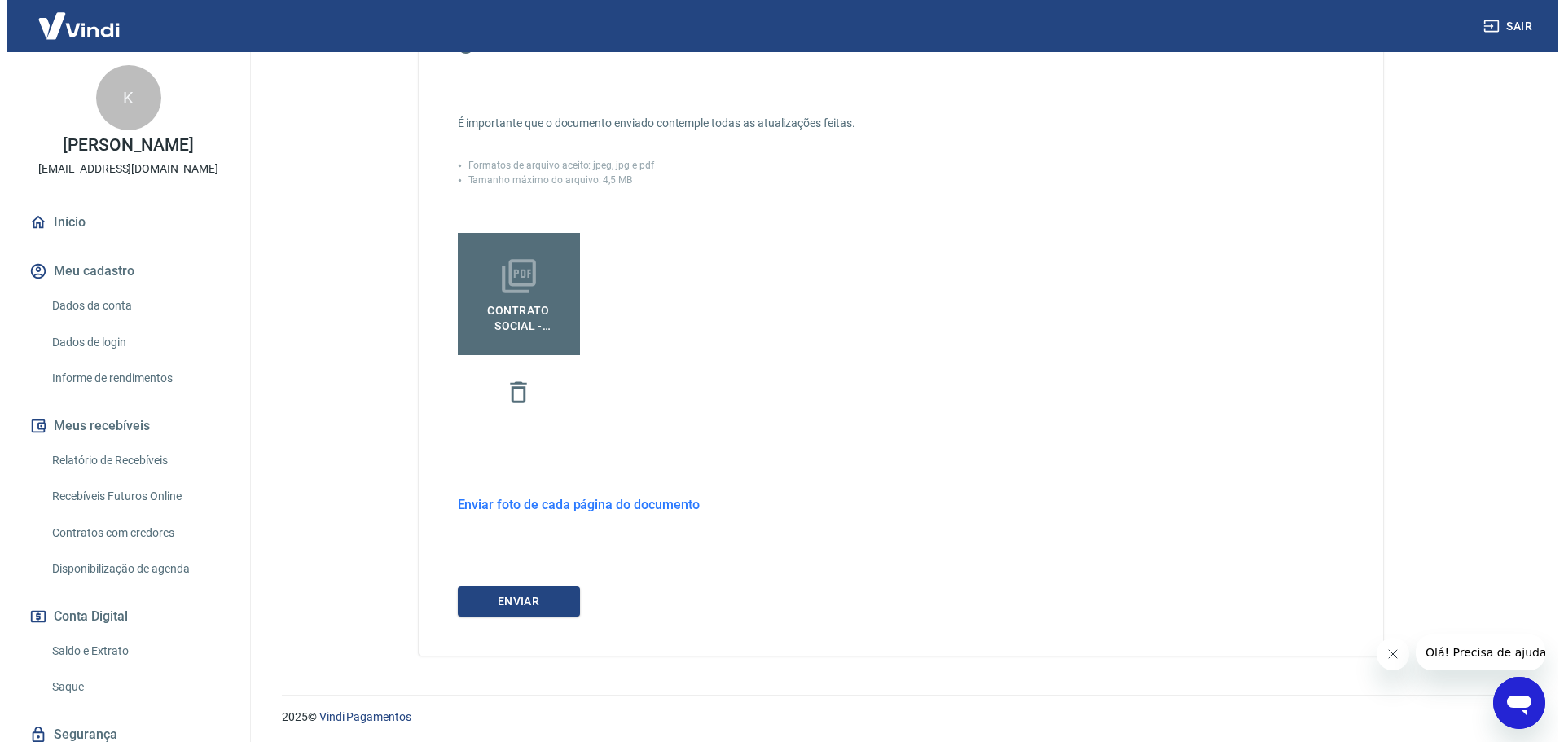
scroll to position [388, 0]
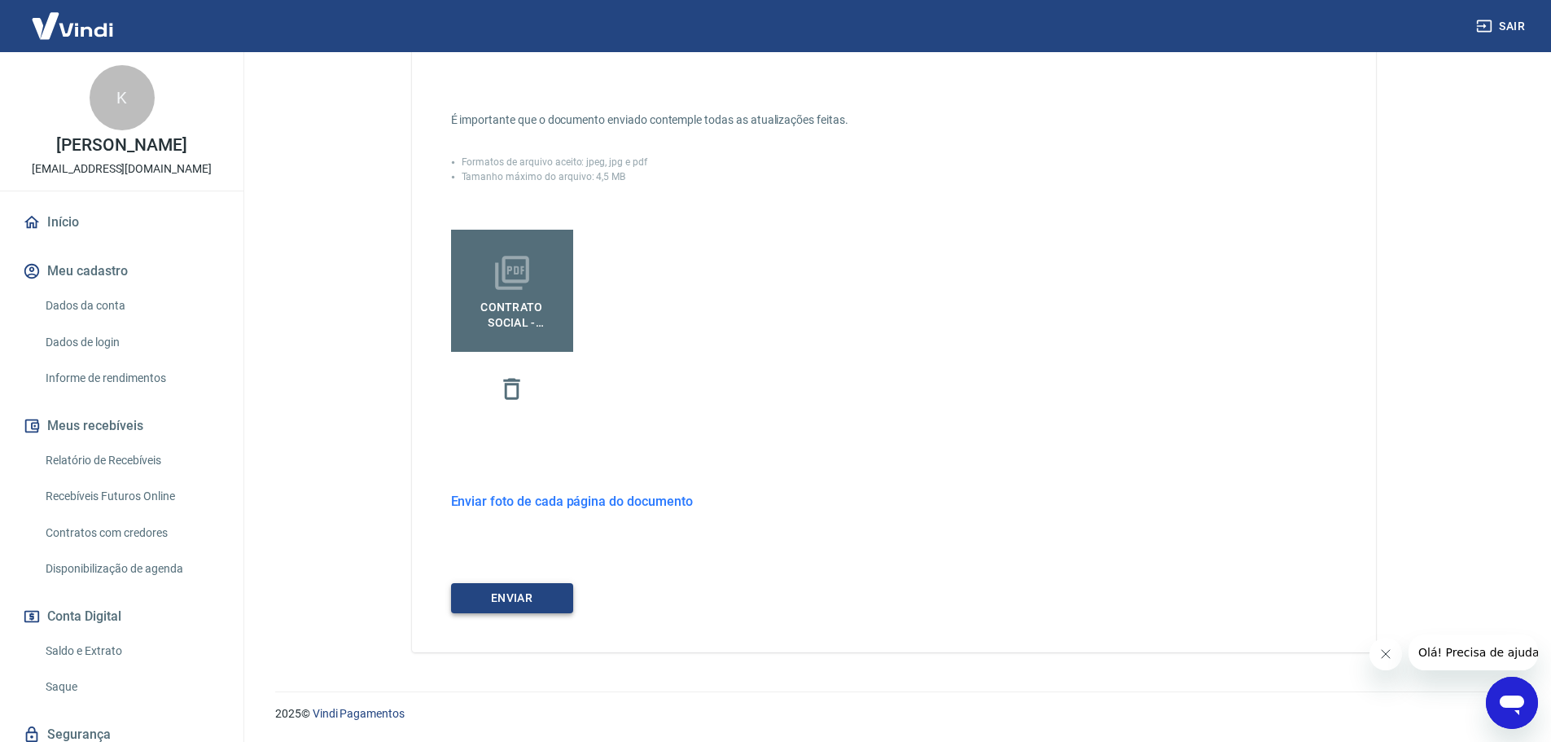
click at [506, 599] on button "ENVIAR" at bounding box center [512, 598] width 122 height 30
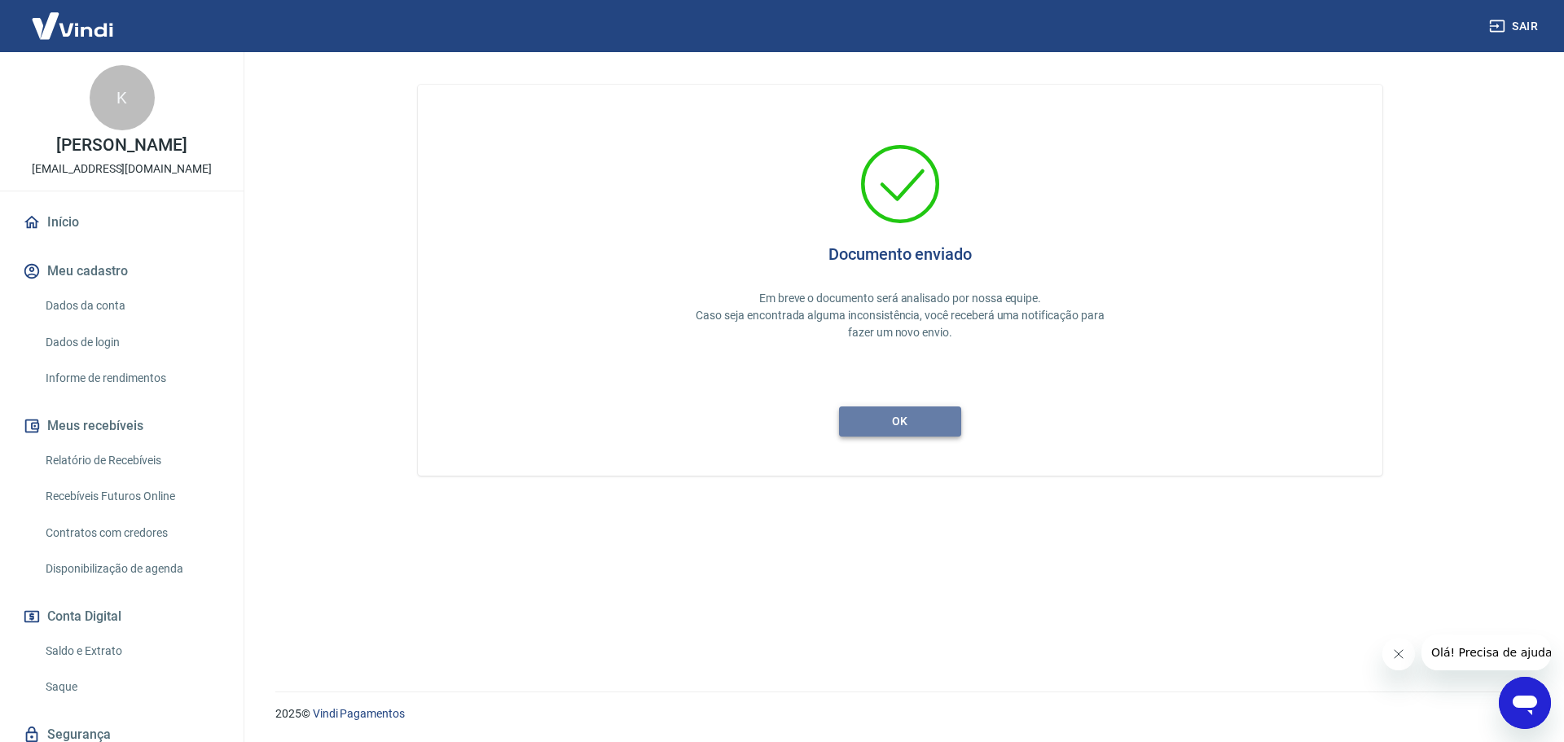
click at [902, 430] on button "ok" at bounding box center [900, 421] width 122 height 30
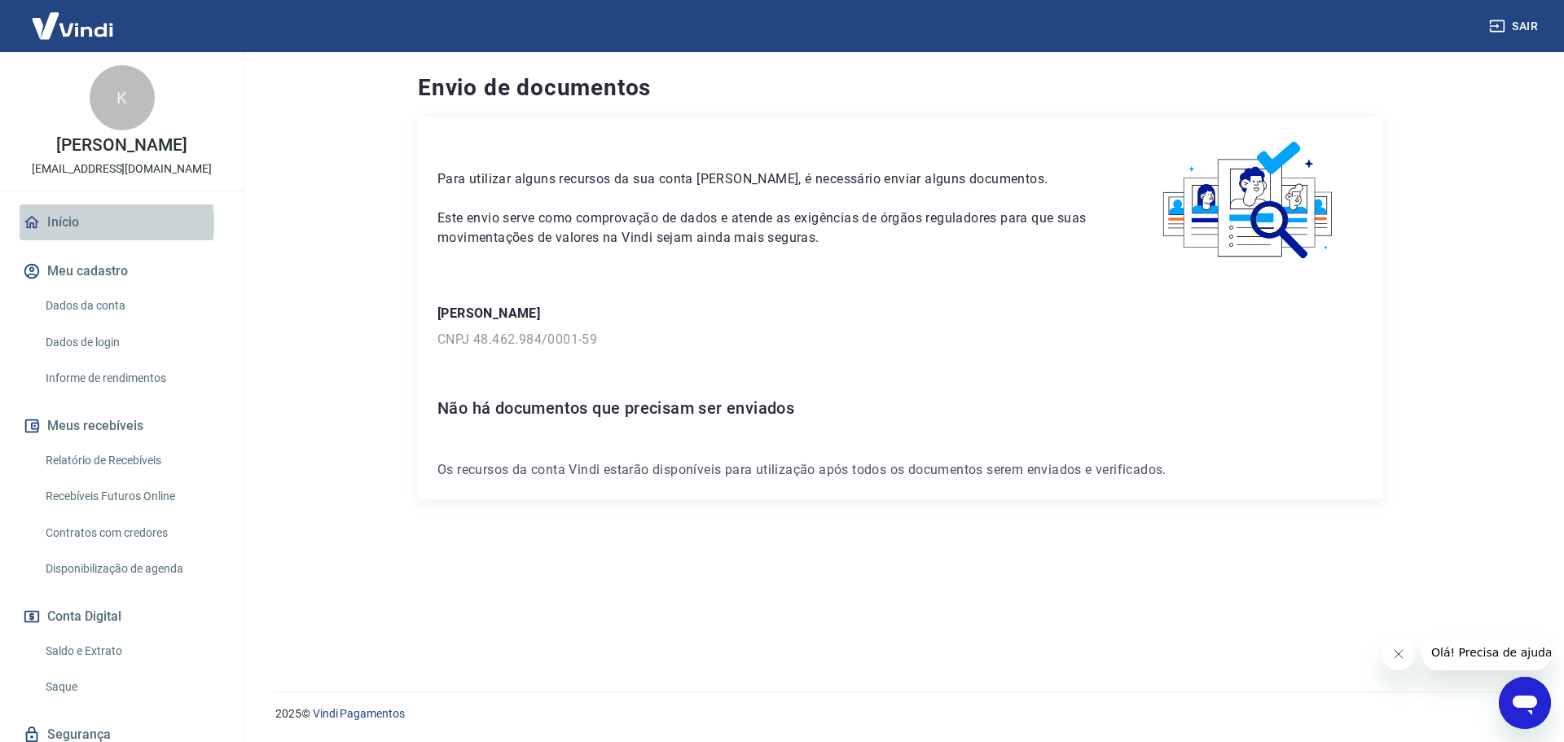
click at [72, 223] on link "Início" at bounding box center [122, 222] width 204 height 36
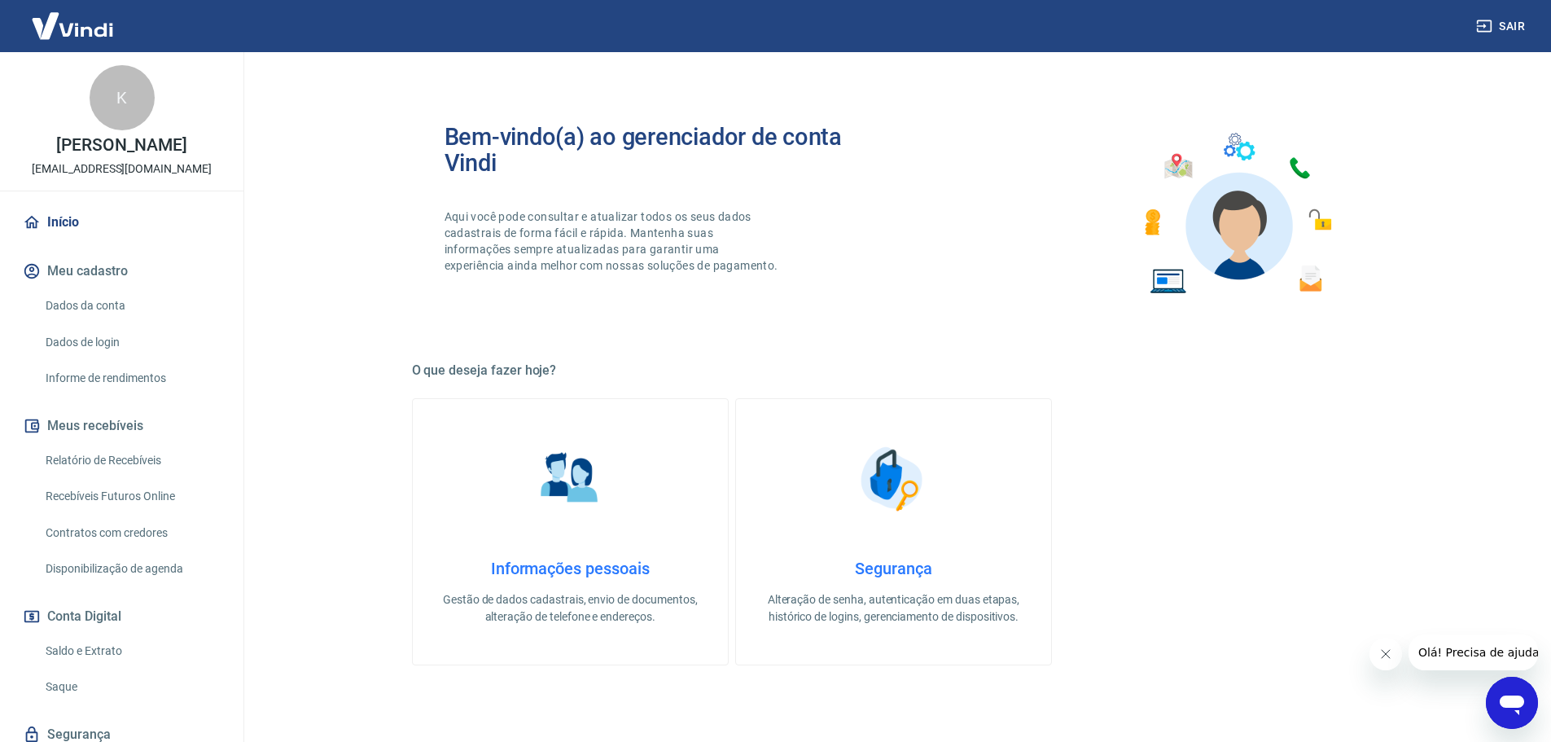
click at [124, 309] on link "Dados da conta" at bounding box center [131, 305] width 185 height 33
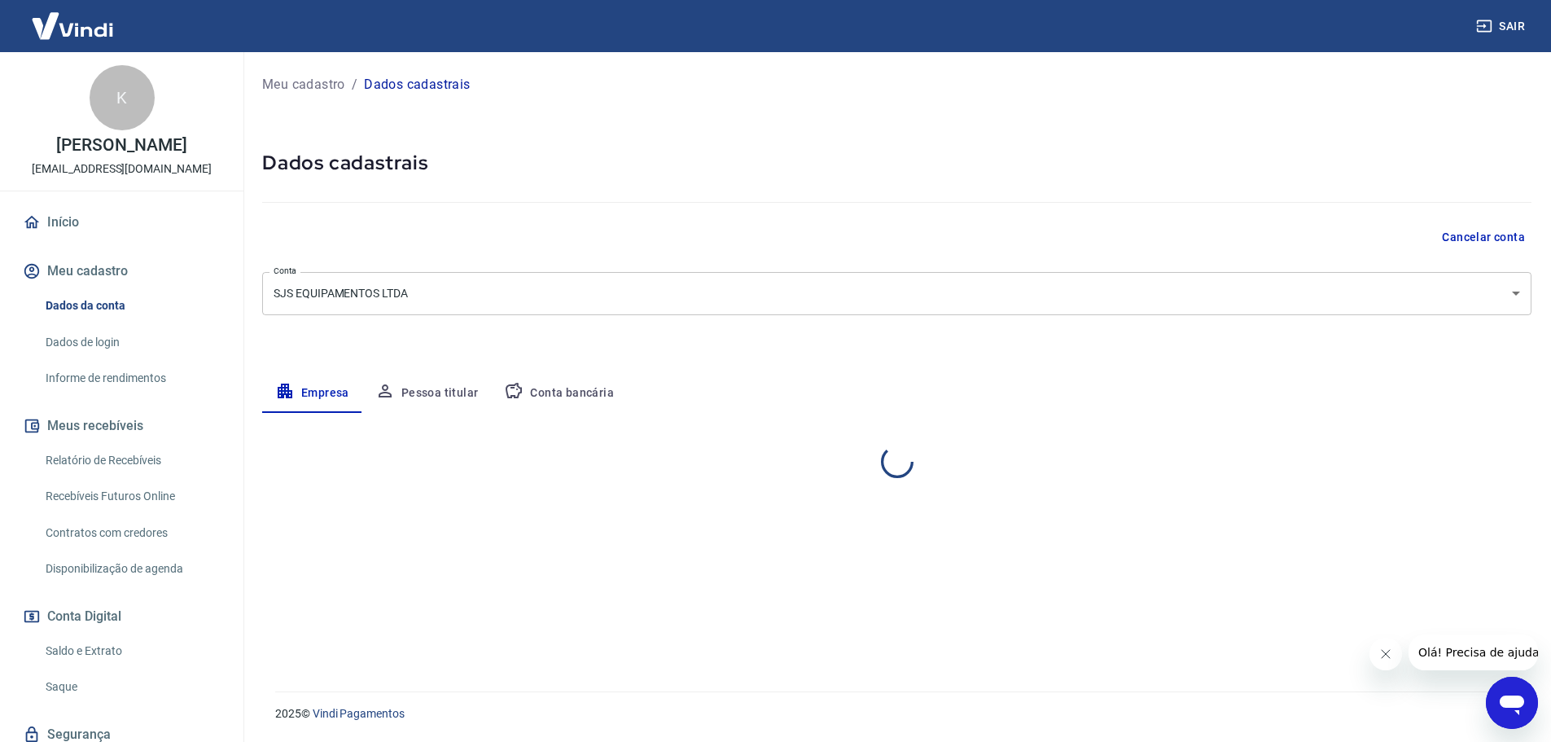
select select "SC"
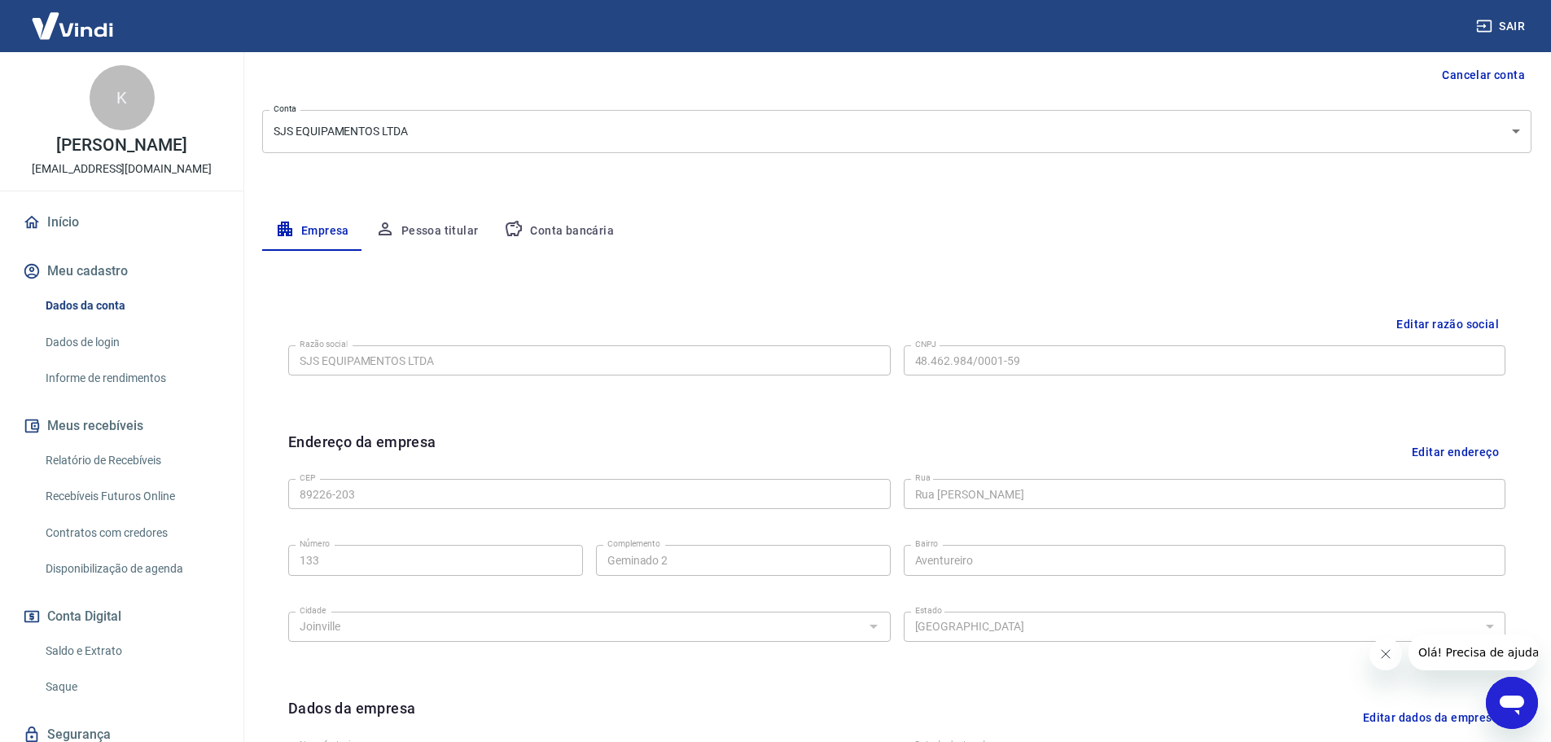
scroll to position [108, 0]
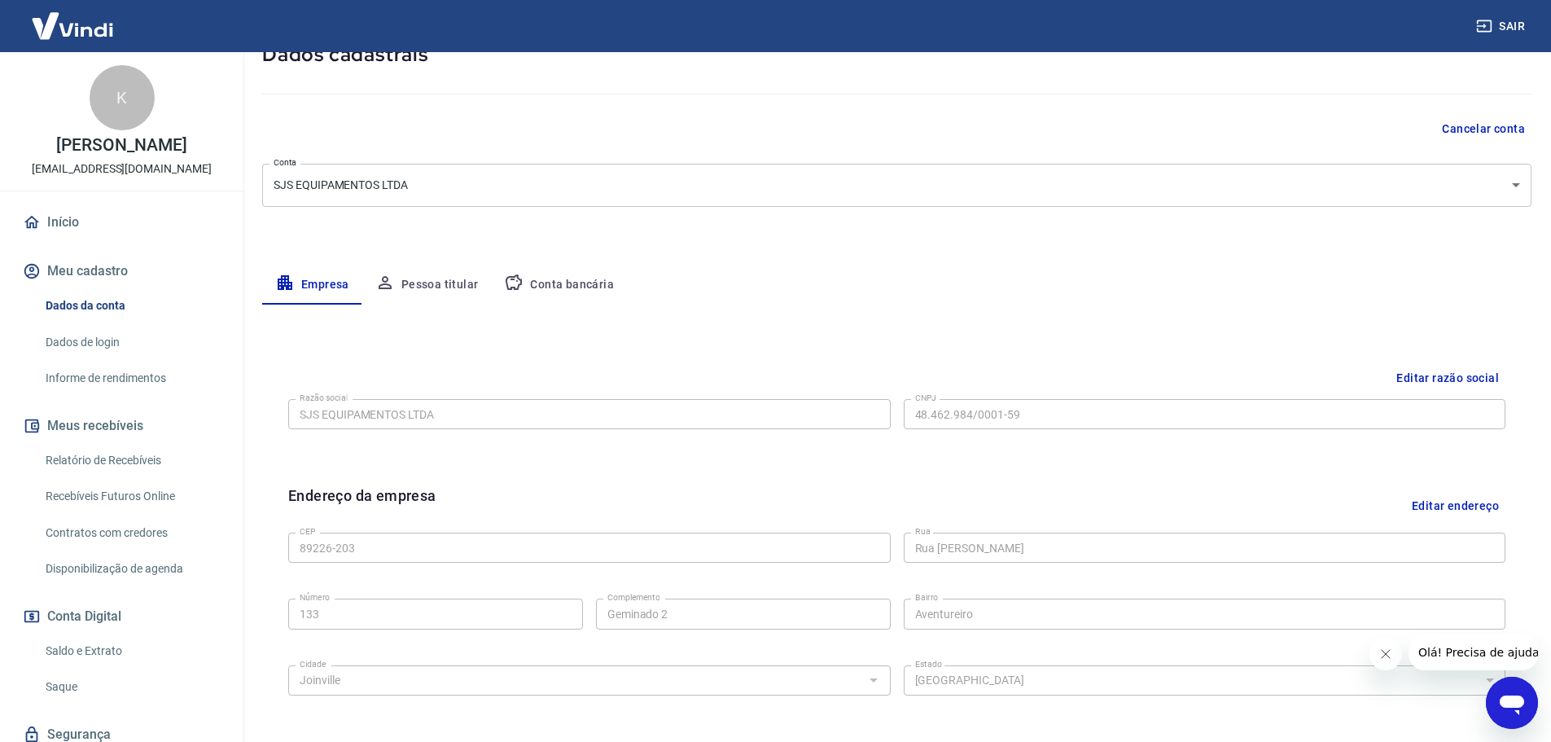
click at [415, 273] on button "Pessoa titular" at bounding box center [426, 284] width 129 height 39
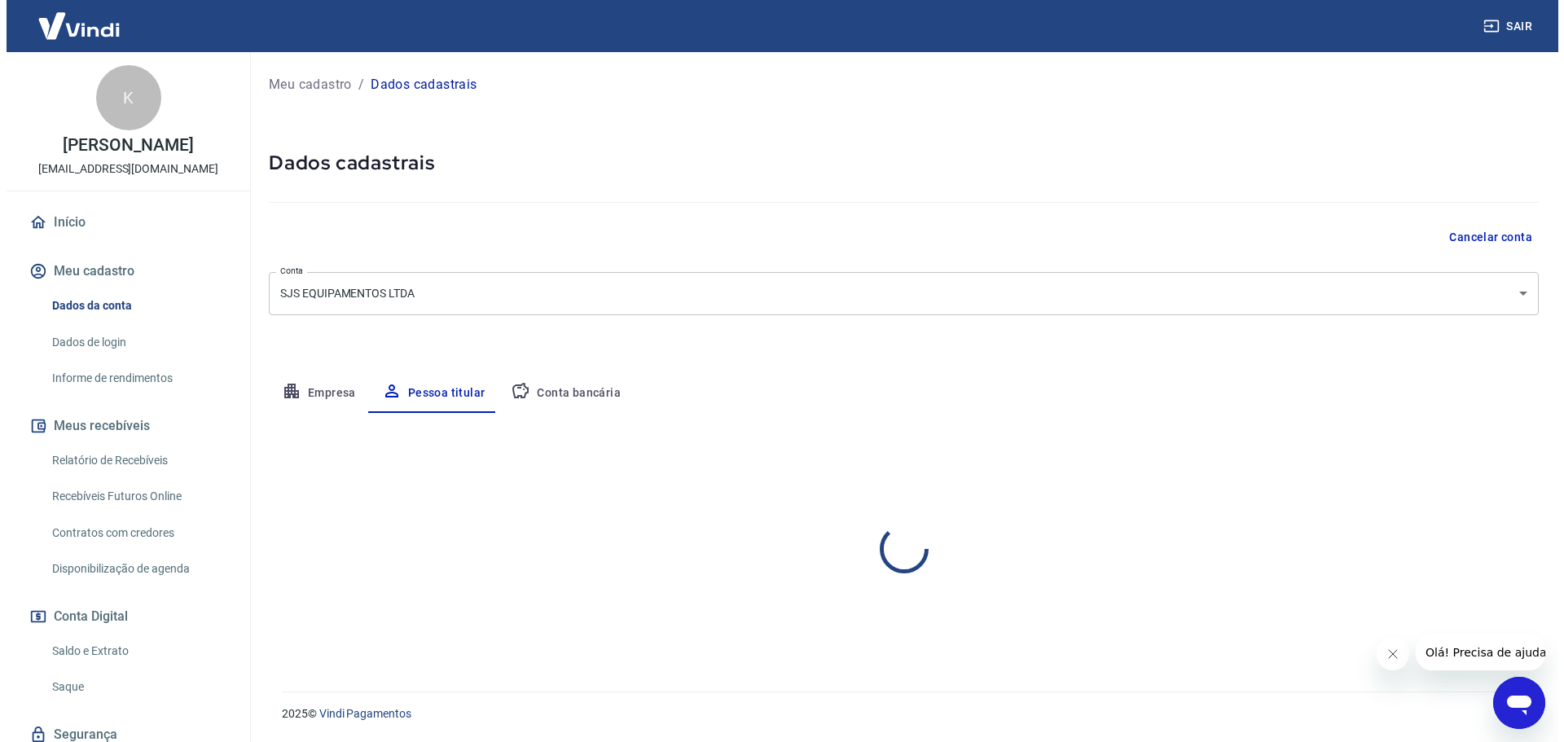
scroll to position [0, 0]
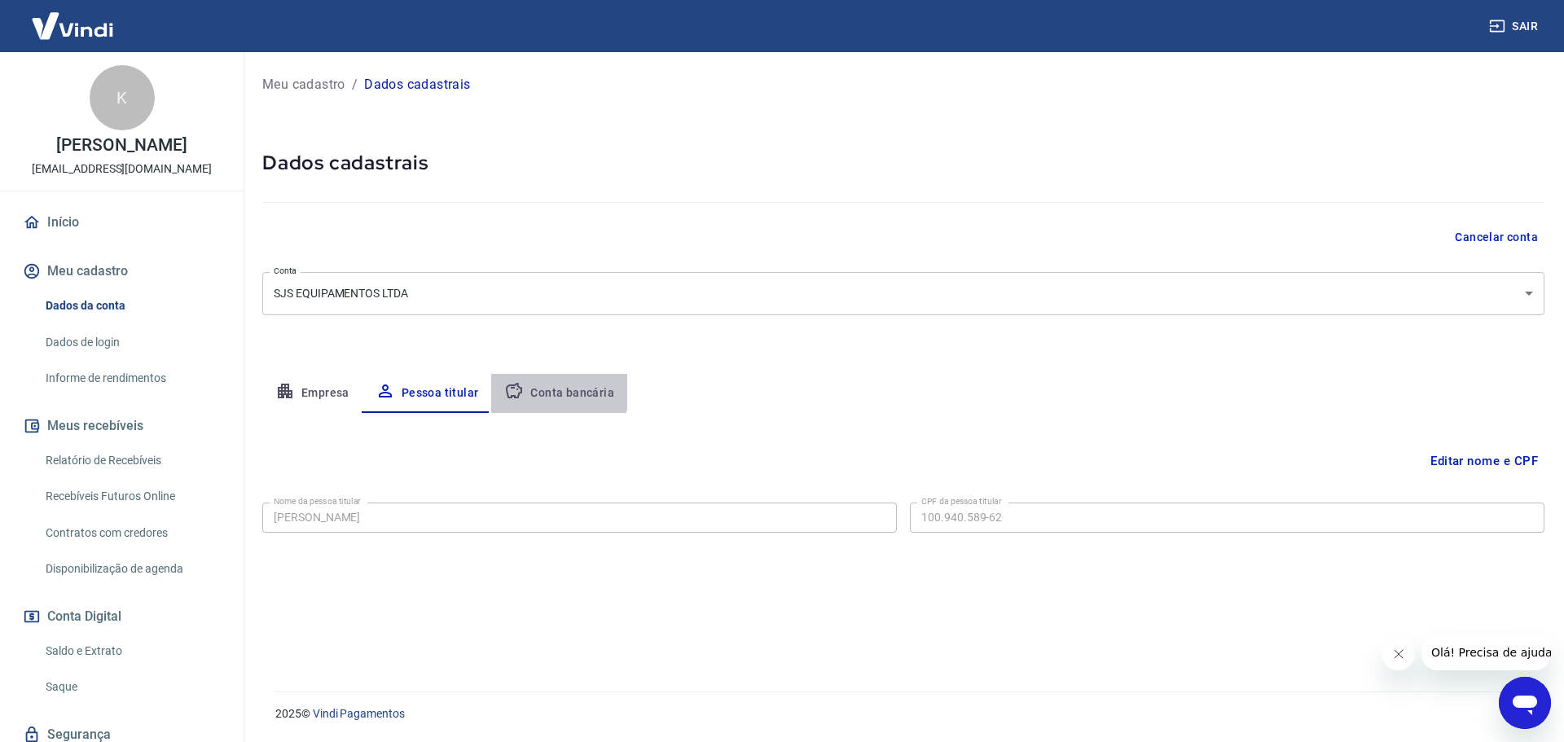
click at [555, 388] on button "Conta bancária" at bounding box center [559, 393] width 136 height 39
select select "1"
click at [120, 653] on link "Saldo e Extrato" at bounding box center [131, 650] width 185 height 33
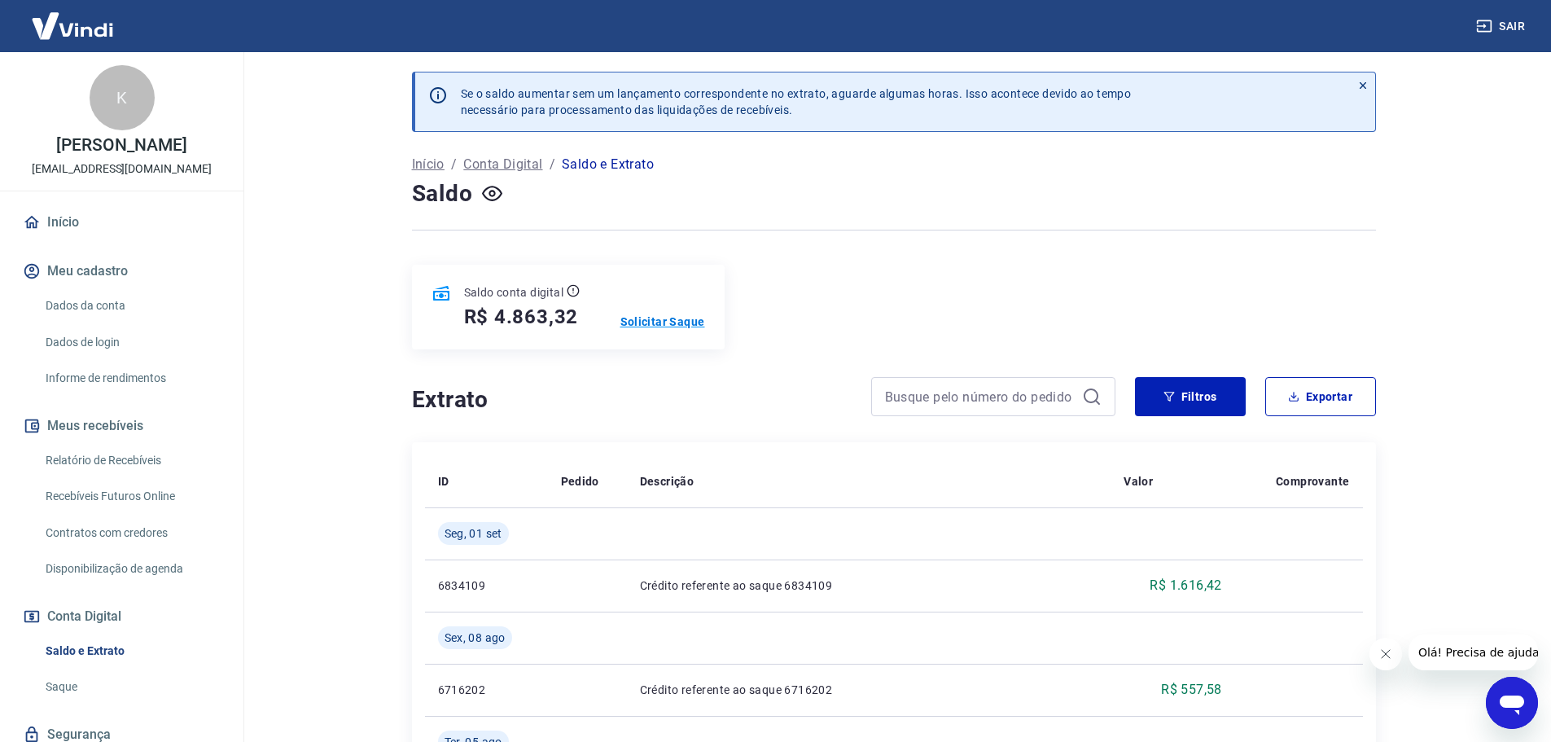
click at [683, 320] on p "Solicitar Saque" at bounding box center [663, 322] width 85 height 16
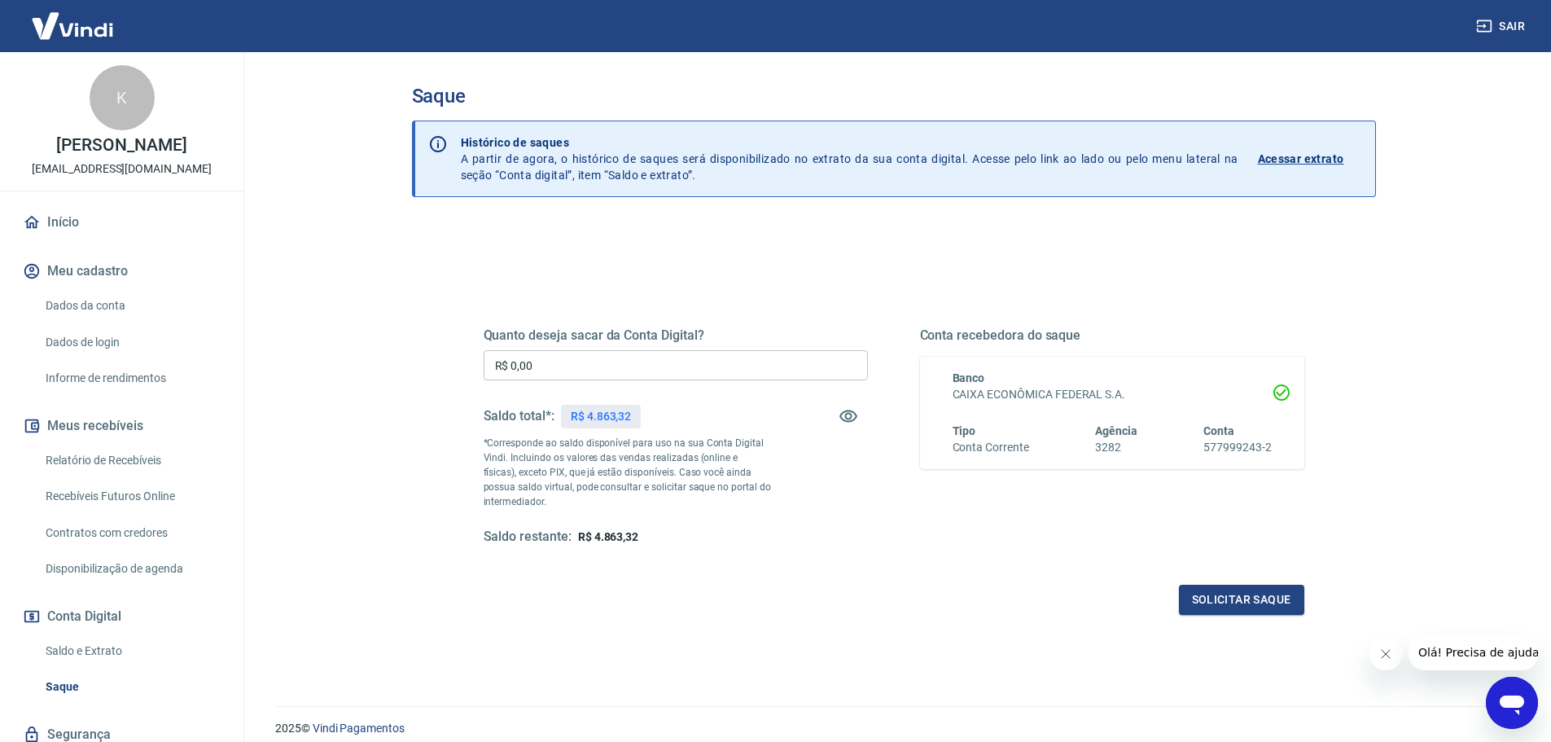
click at [607, 415] on p "R$ 4.863,32" at bounding box center [601, 416] width 60 height 17
click at [517, 414] on h5 "Saldo total*:" at bounding box center [519, 416] width 71 height 16
click at [591, 363] on input "R$ 0,00" at bounding box center [676, 365] width 384 height 30
type input "R$ 4.863,32"
click at [1231, 605] on button "Solicitar saque" at bounding box center [1241, 600] width 125 height 30
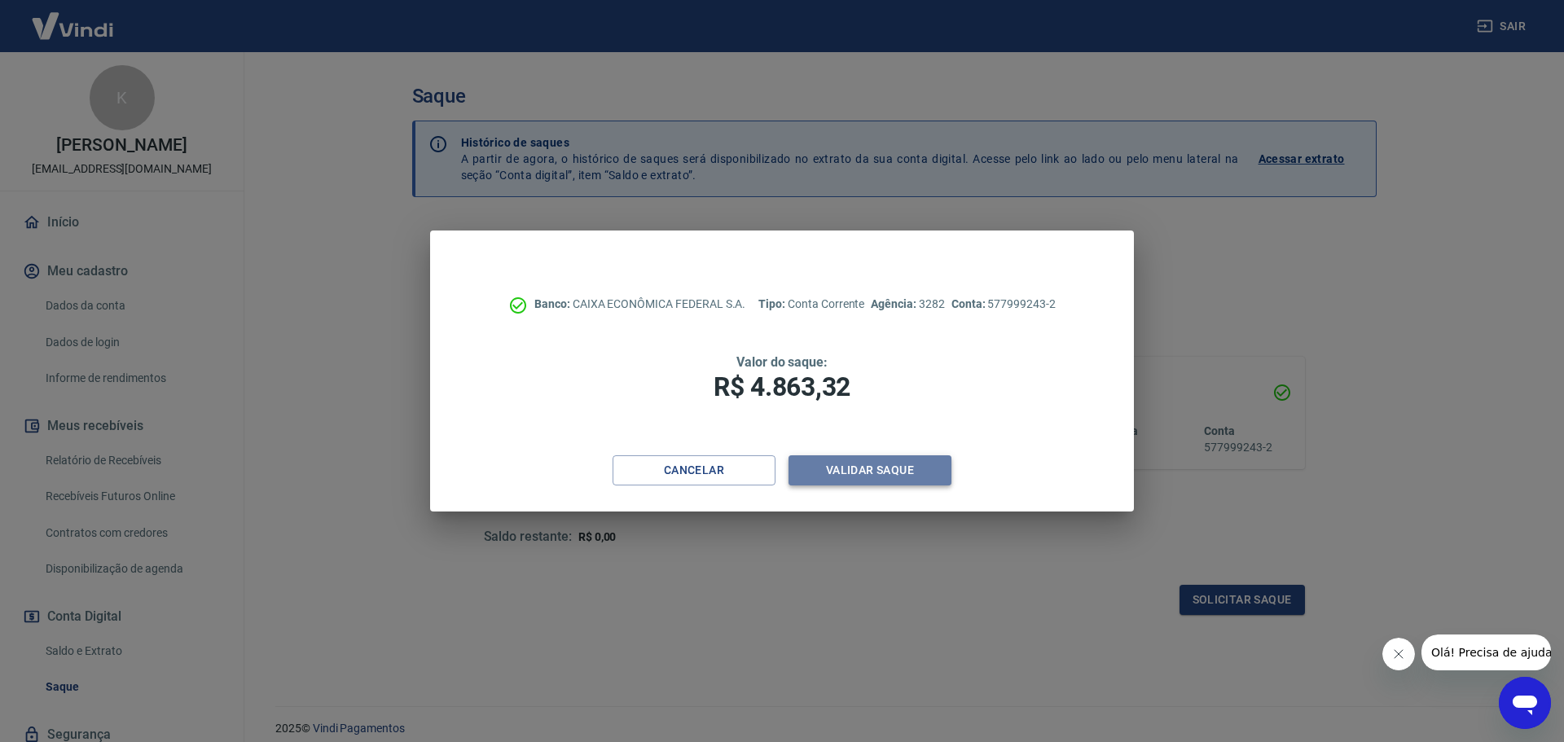
click at [871, 468] on button "Validar saque" at bounding box center [869, 470] width 163 height 30
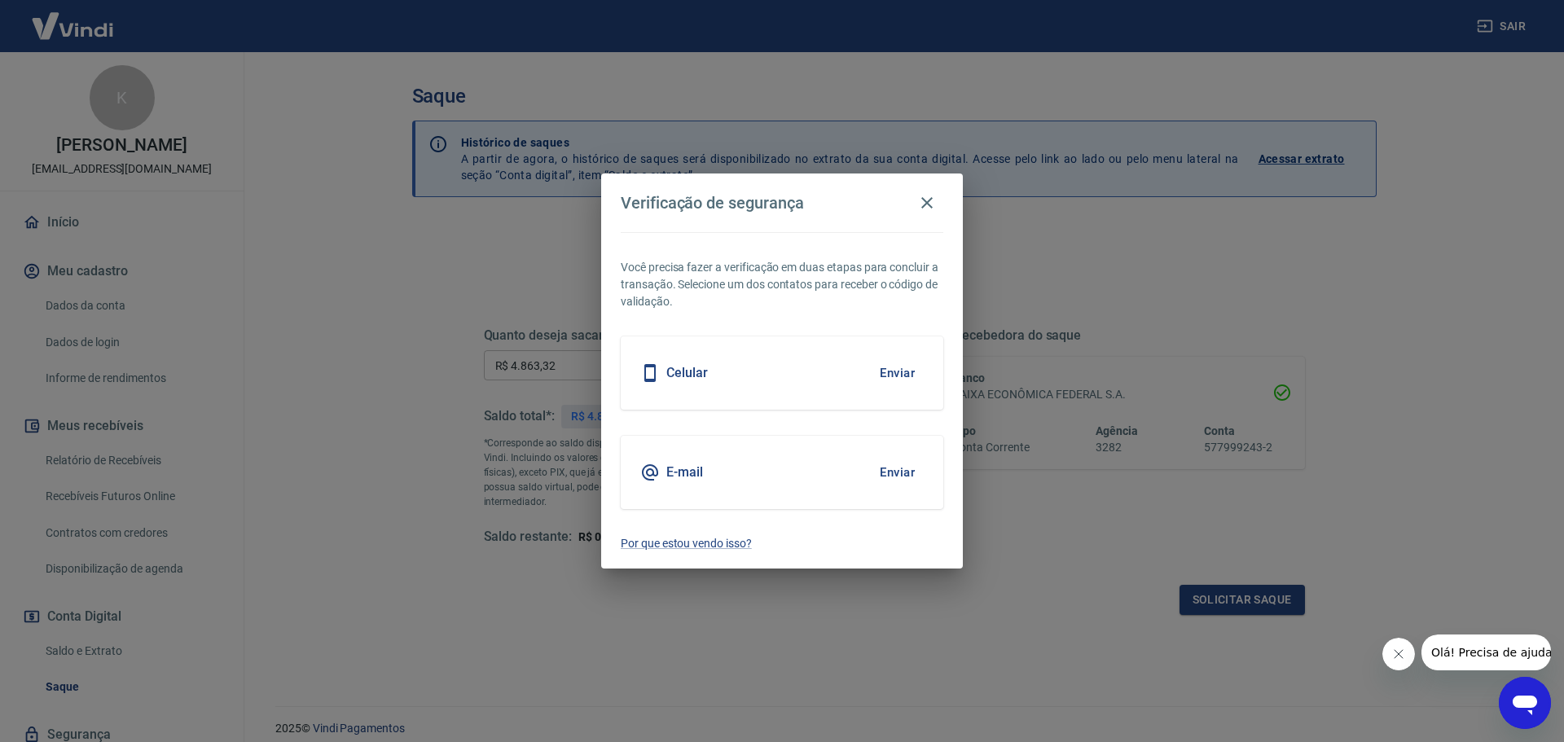
click at [801, 384] on div "Celular Enviar" at bounding box center [782, 372] width 322 height 73
click at [898, 367] on button "Enviar" at bounding box center [897, 373] width 53 height 34
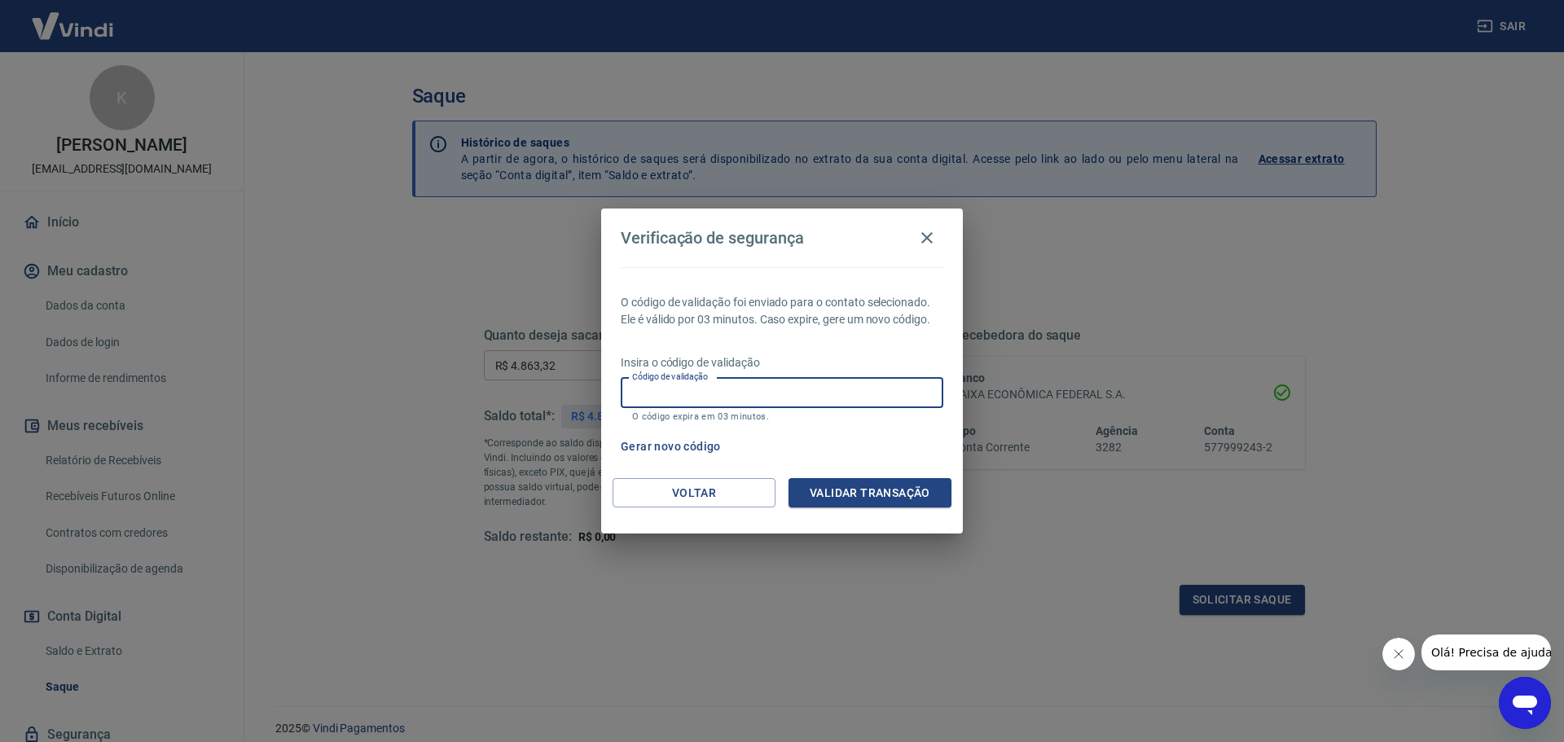
click at [770, 389] on input "Código de validação" at bounding box center [782, 393] width 322 height 30
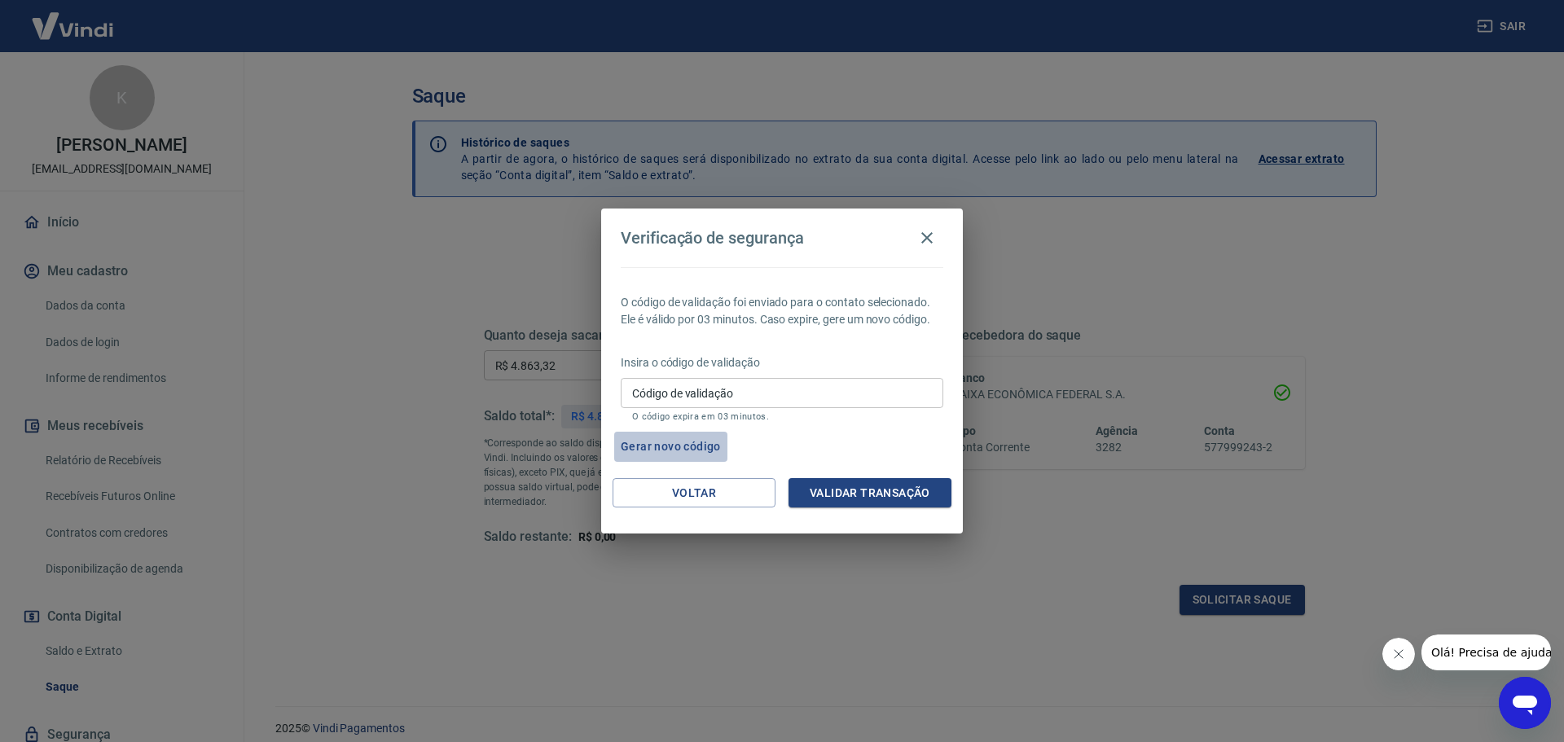
click at [691, 450] on button "Gerar novo código" at bounding box center [670, 447] width 113 height 30
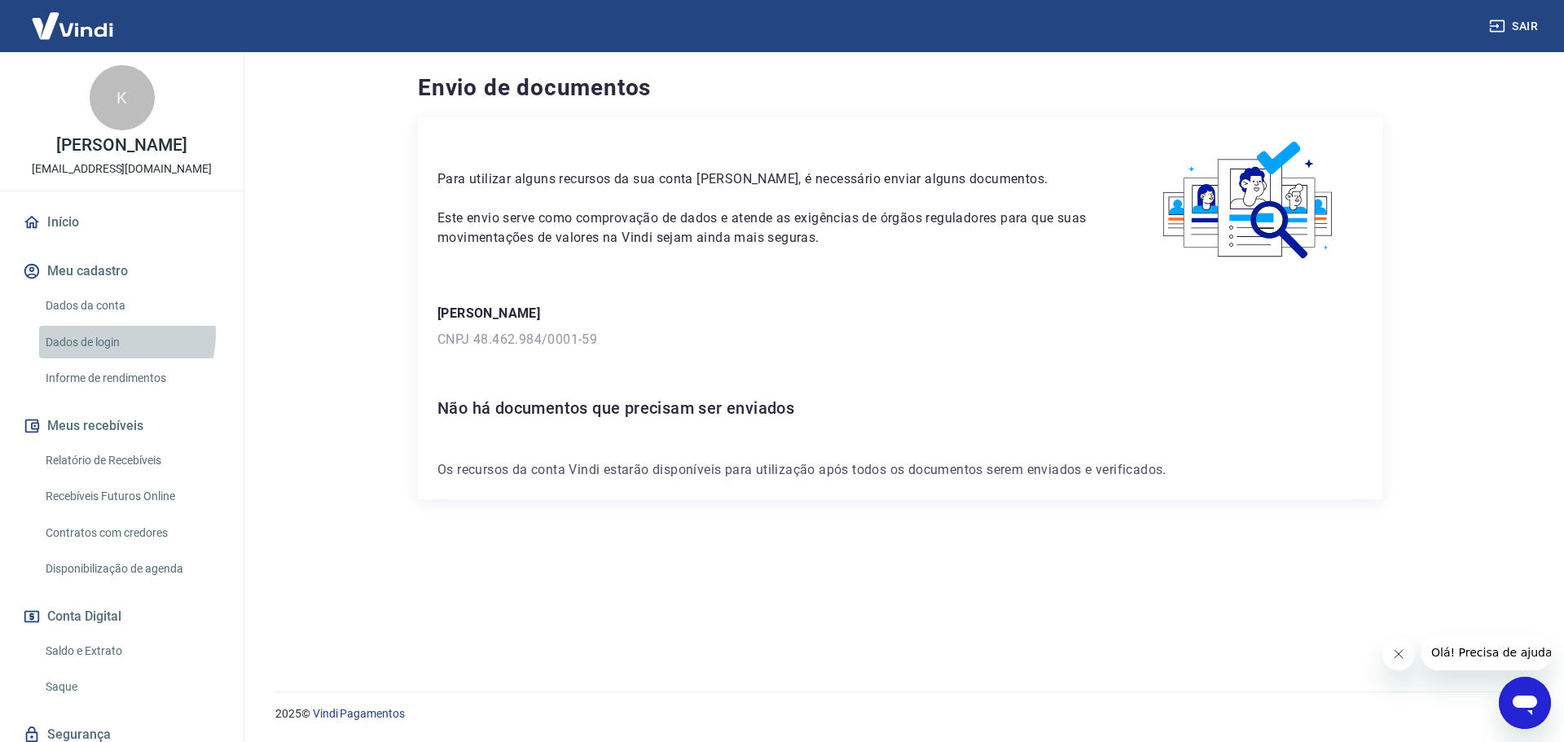
click at [97, 332] on link "Dados de login" at bounding box center [131, 342] width 185 height 33
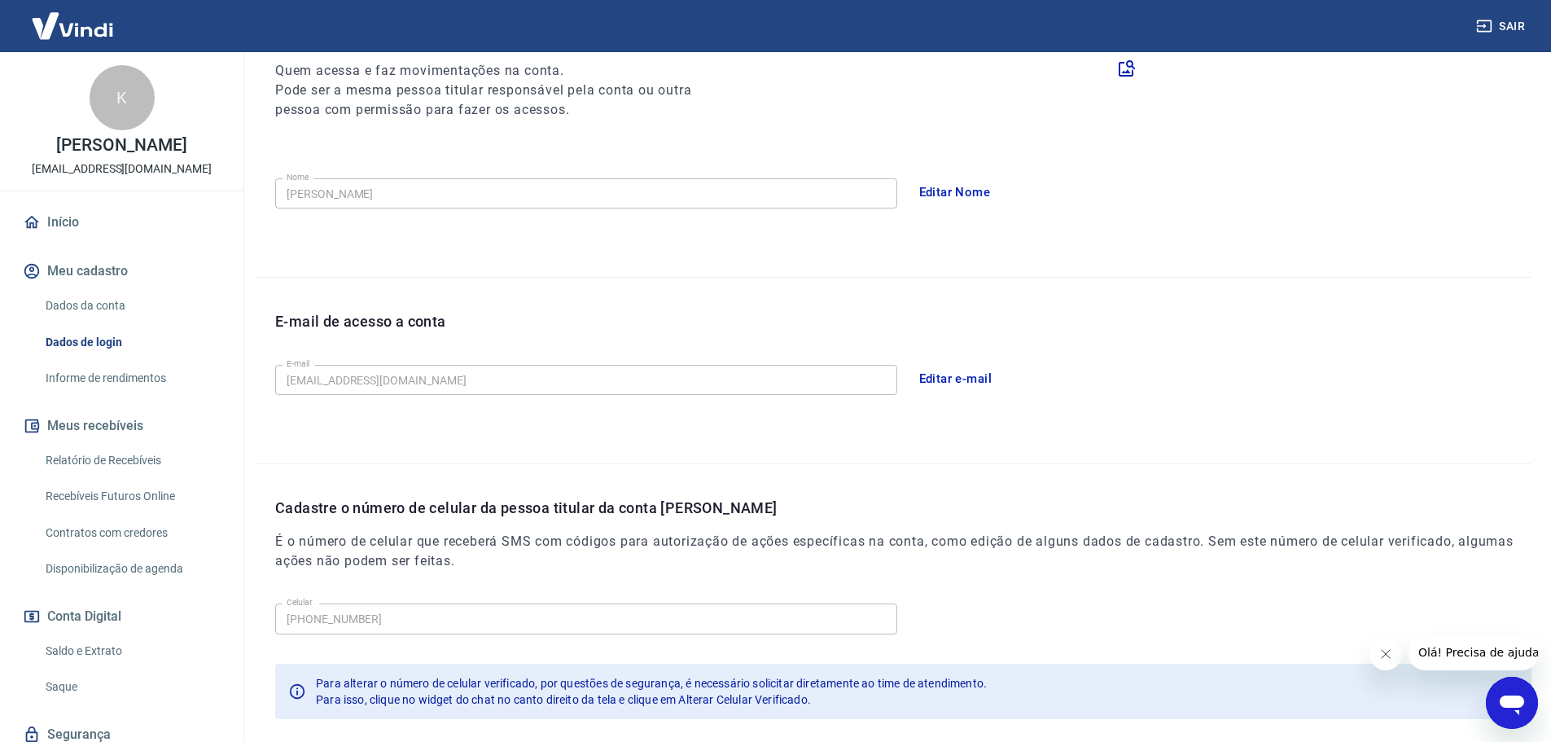
scroll to position [217, 0]
click at [935, 381] on button "Editar e-mail" at bounding box center [955, 376] width 91 height 34
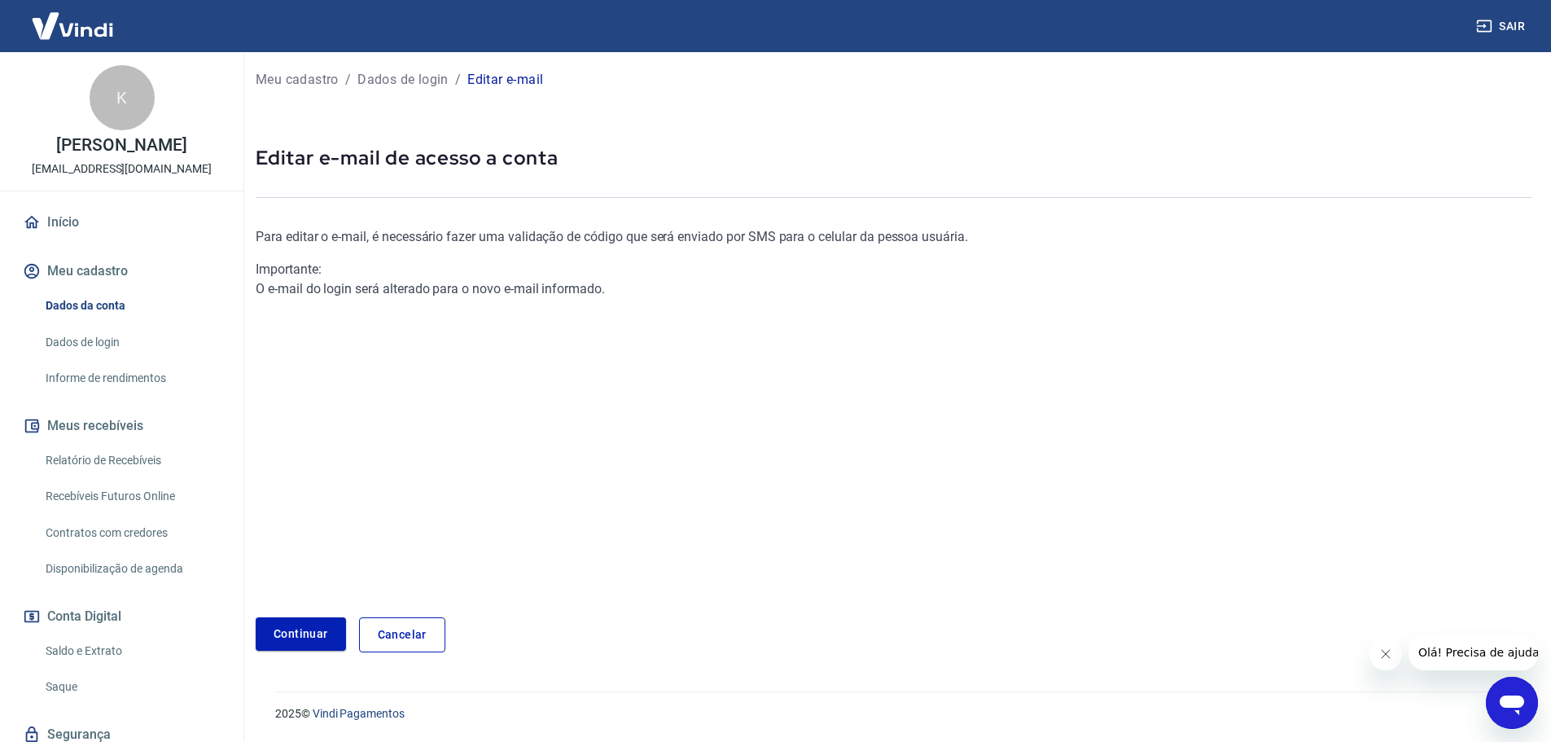
scroll to position [5, 0]
click at [306, 641] on link "Continuar" at bounding box center [301, 633] width 90 height 33
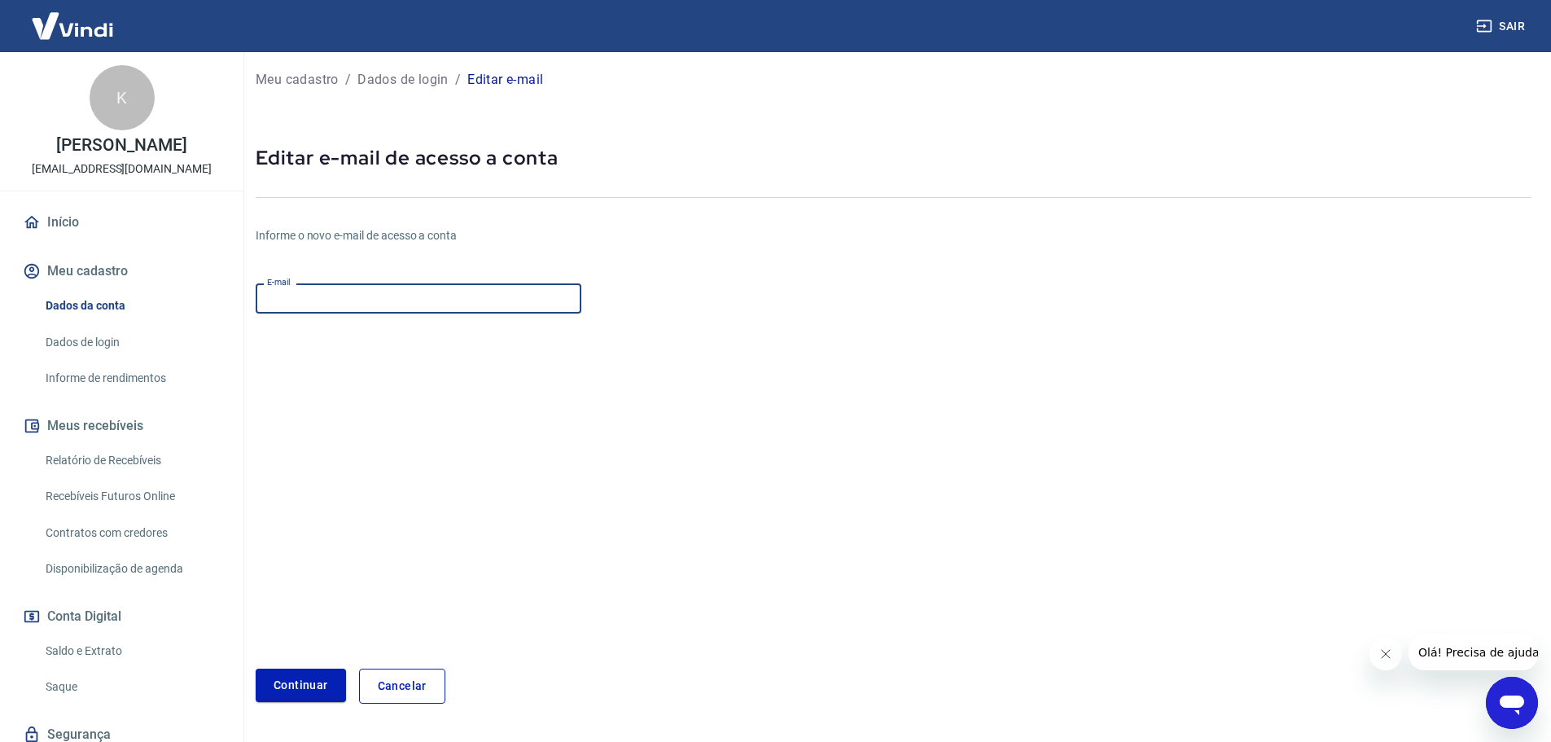
click at [363, 304] on input "E-mail" at bounding box center [419, 298] width 326 height 30
type input "F"
drag, startPoint x: 343, startPoint y: 299, endPoint x: 384, endPoint y: 302, distance: 41.7
click at [384, 302] on input "[EMAIL_ADDRESS][DOMAIN_NAME]" at bounding box center [419, 298] width 326 height 30
type input "[EMAIL_ADDRESS][DOMAIN_NAME]"
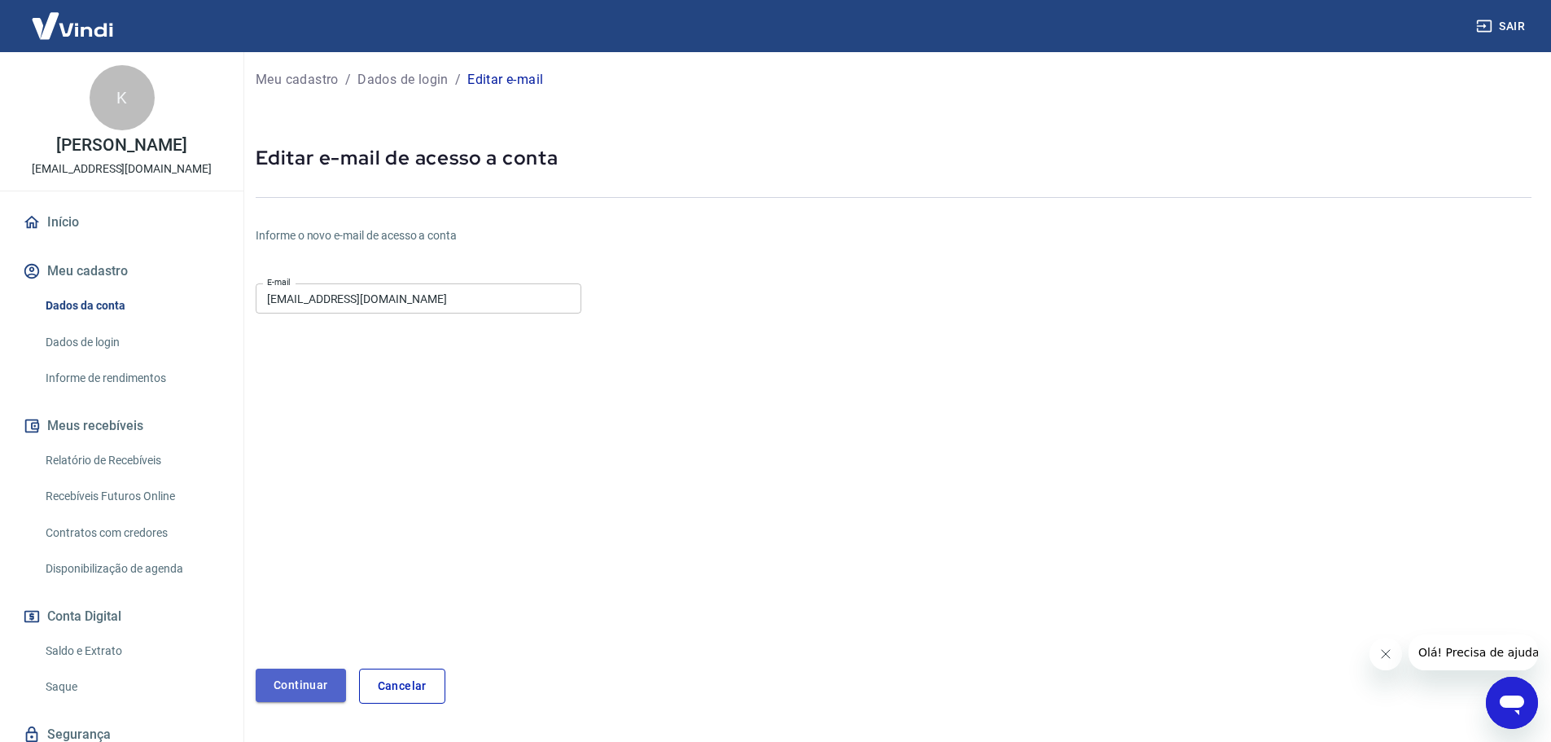
click at [310, 674] on button "Continuar" at bounding box center [301, 685] width 90 height 33
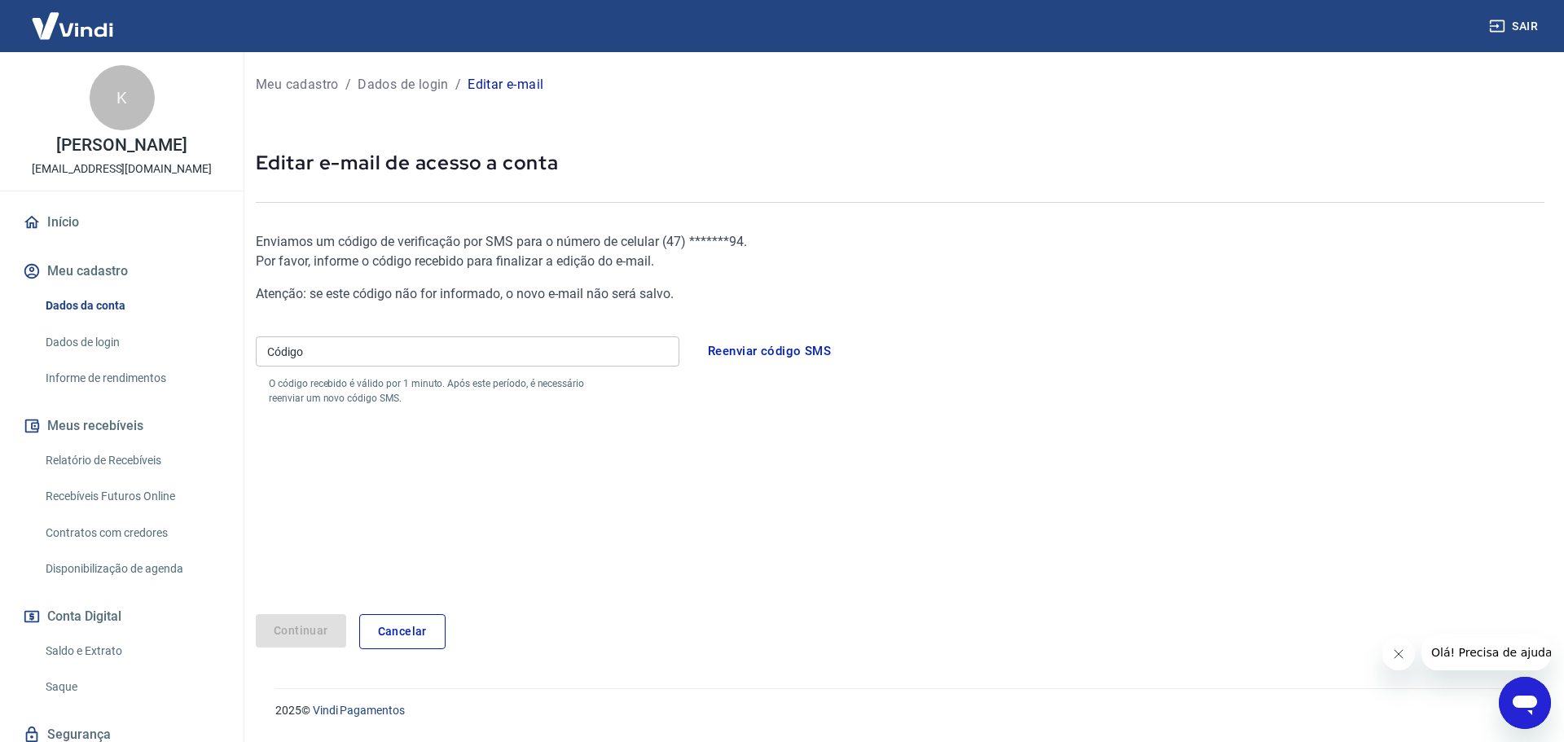
click at [354, 344] on input "Código" at bounding box center [467, 351] width 423 height 30
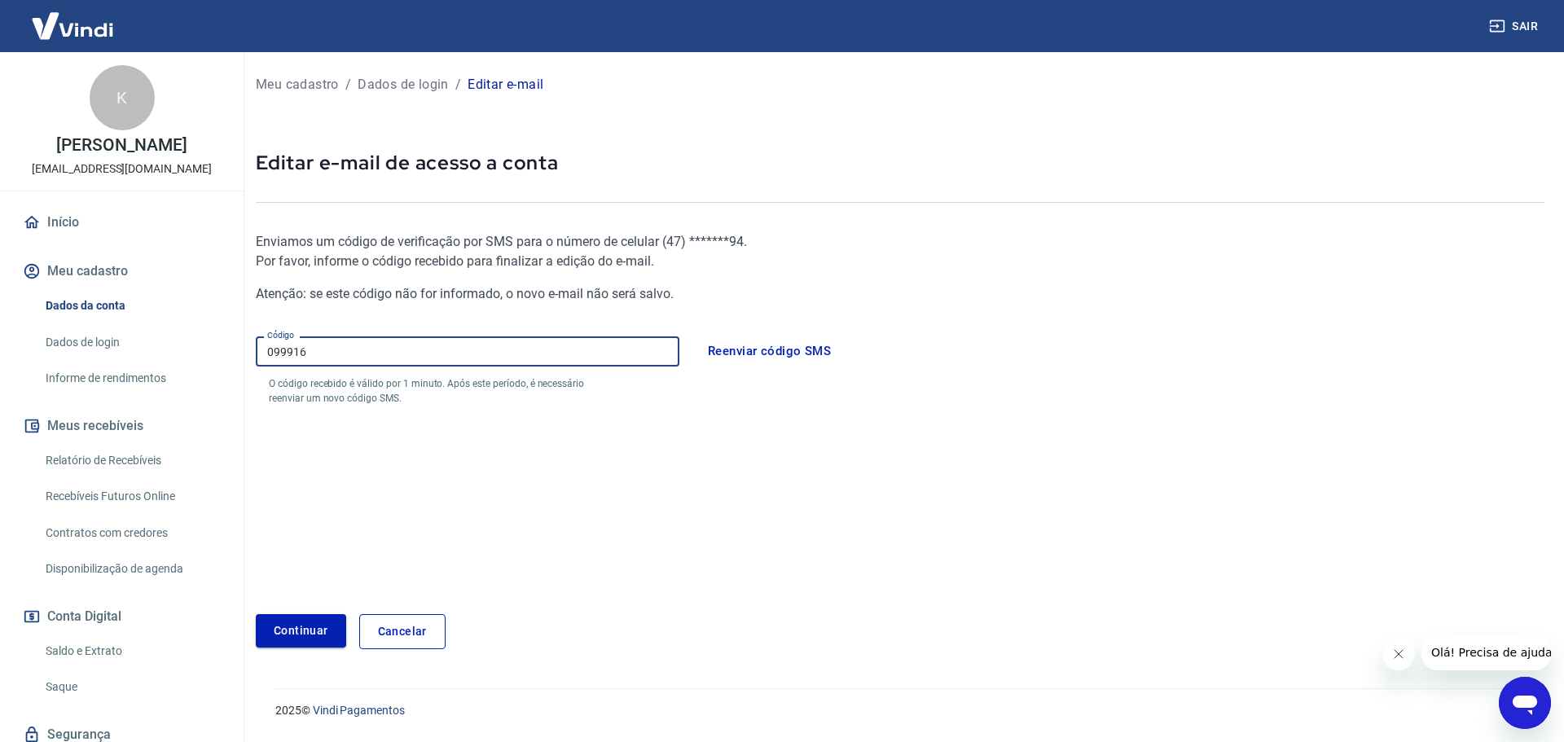
type input "099916"
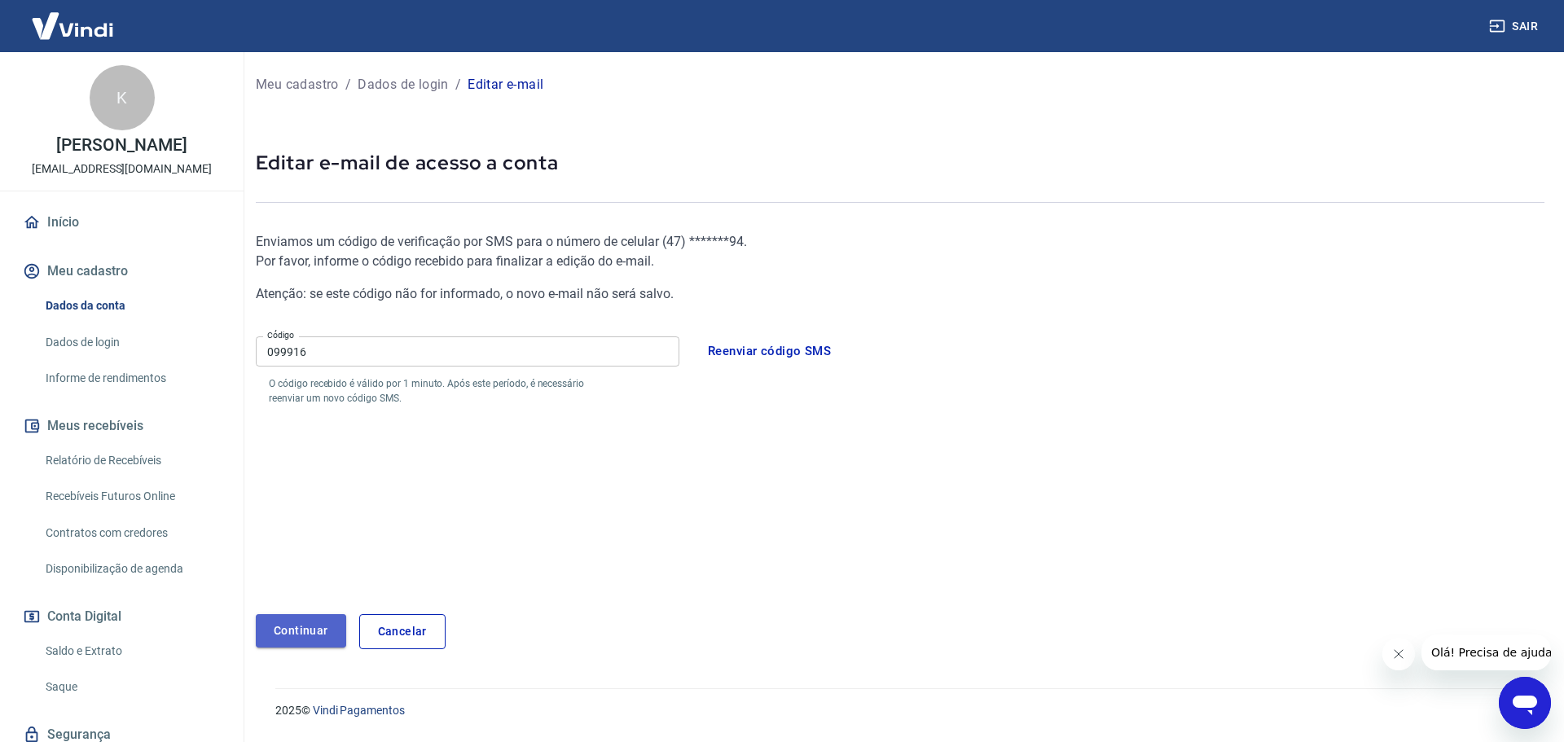
click at [309, 633] on button "Continuar" at bounding box center [301, 630] width 90 height 33
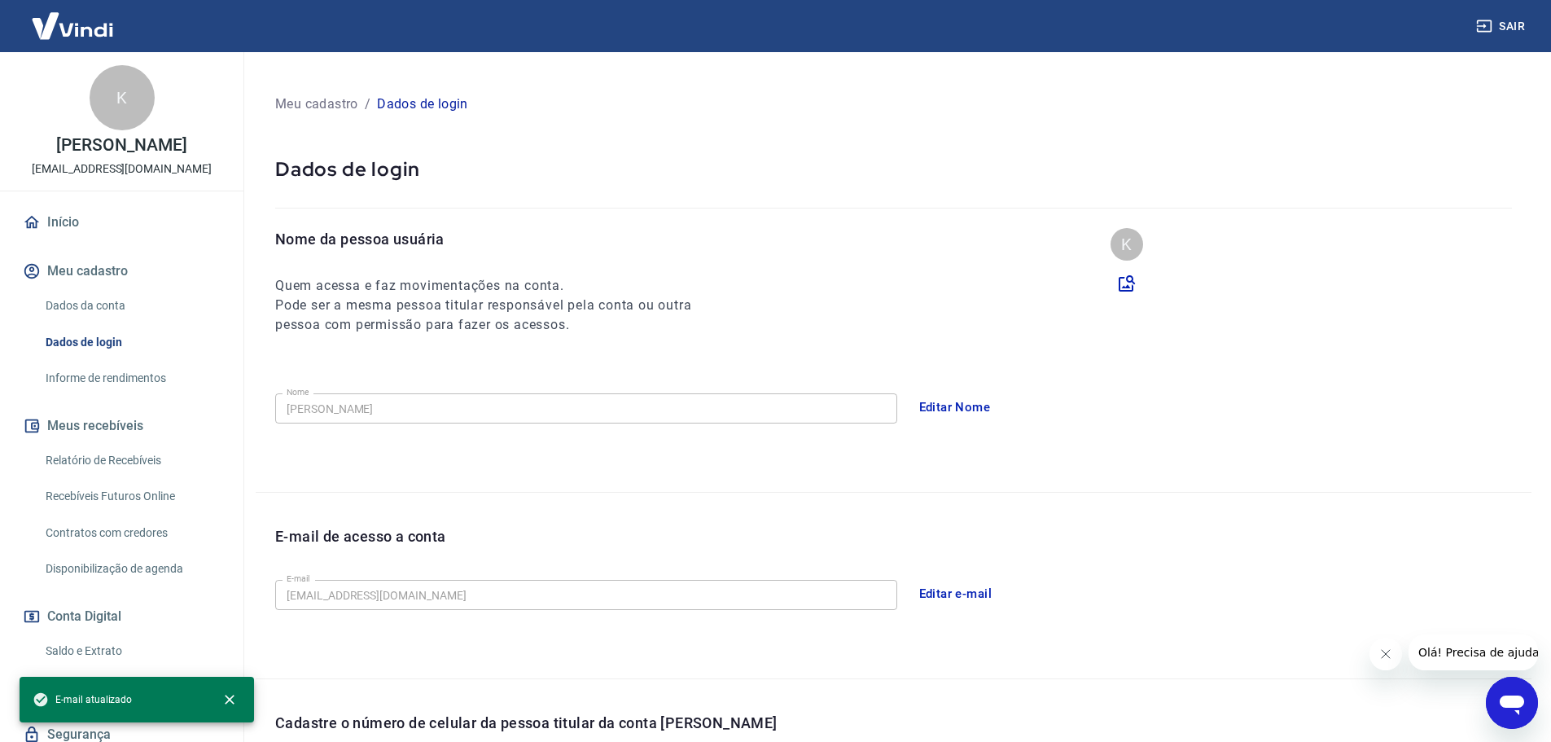
click at [135, 224] on link "Início" at bounding box center [122, 222] width 204 height 36
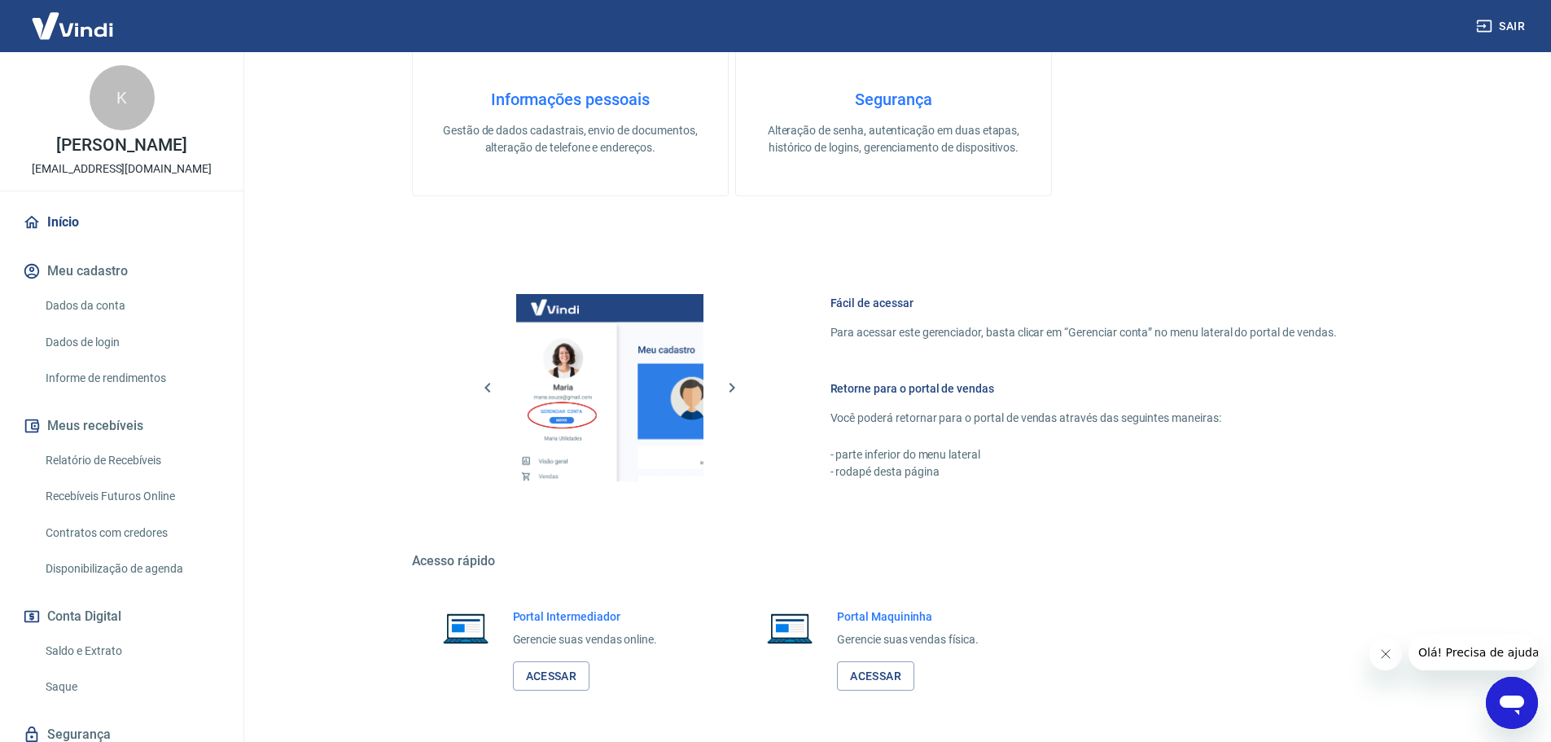
scroll to position [652, 0]
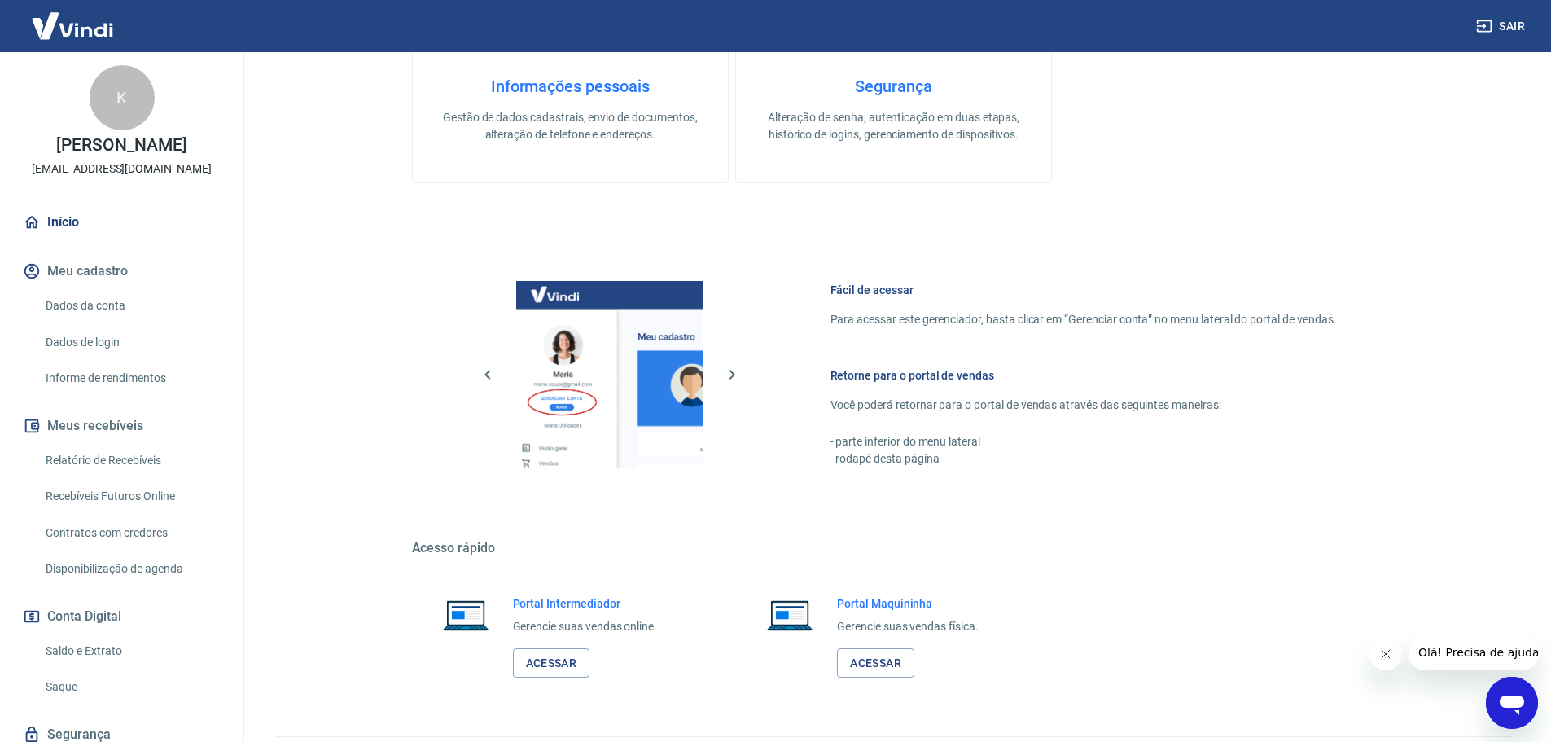
click at [111, 305] on link "Dados da conta" at bounding box center [131, 305] width 185 height 33
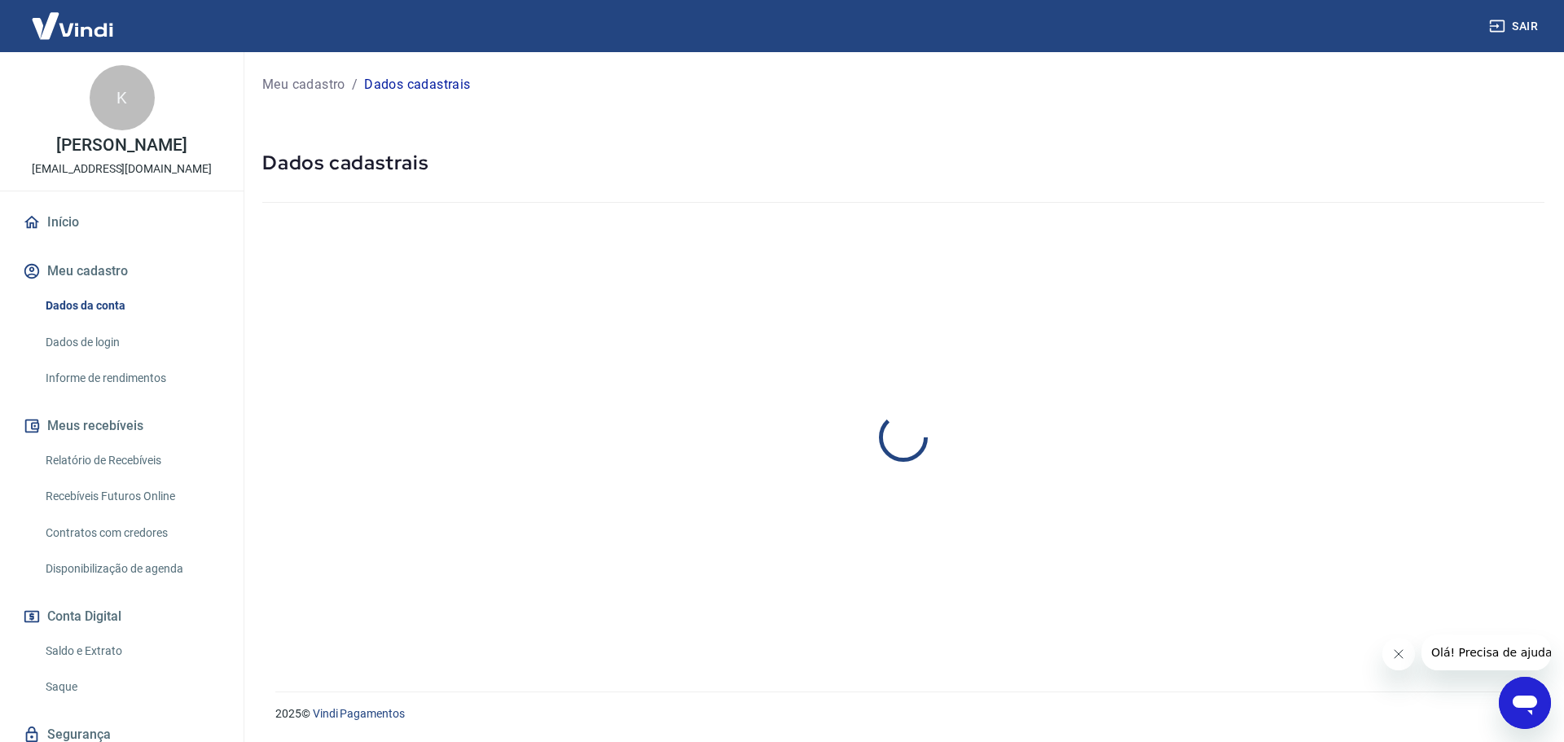
select select "SC"
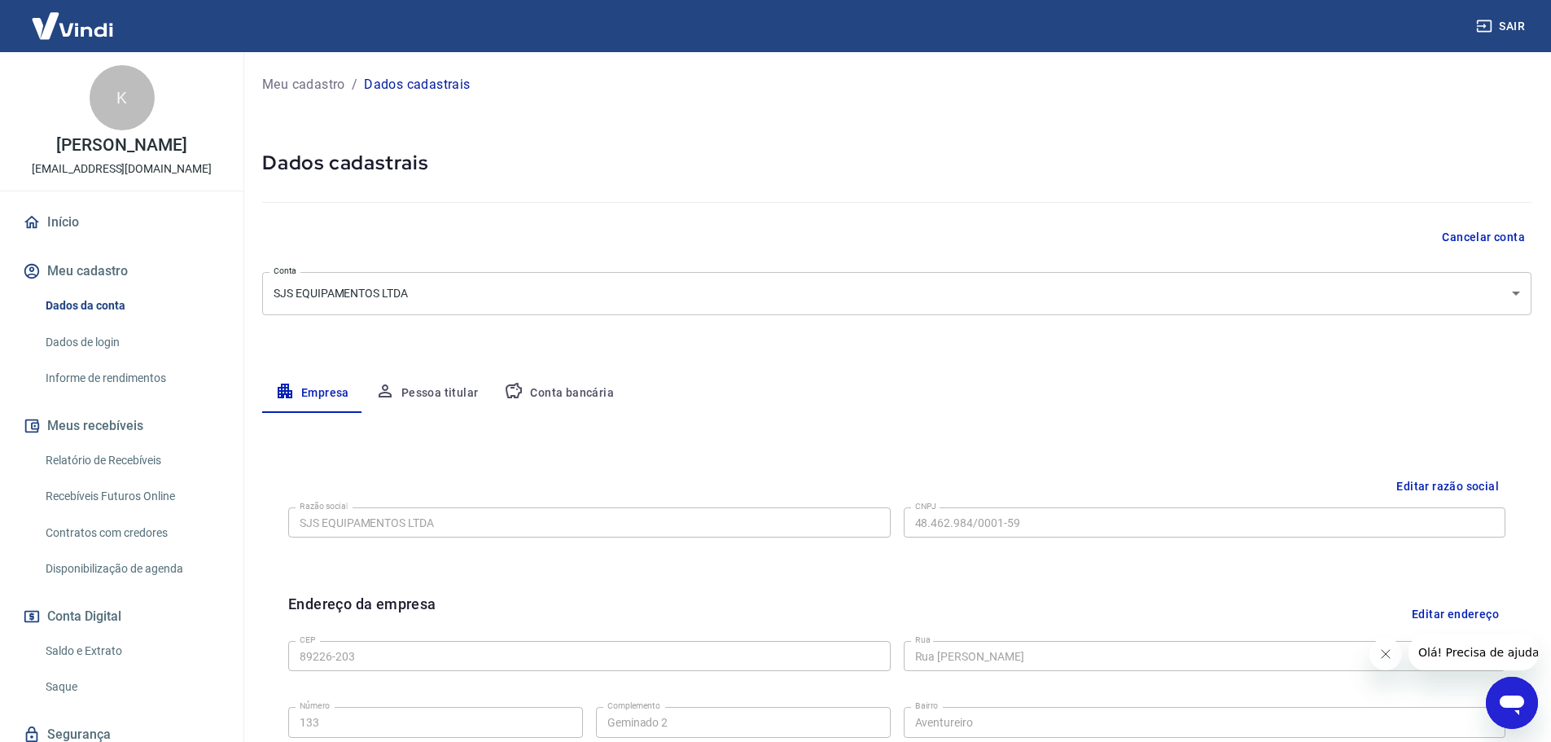
click at [410, 389] on button "Pessoa titular" at bounding box center [426, 393] width 129 height 39
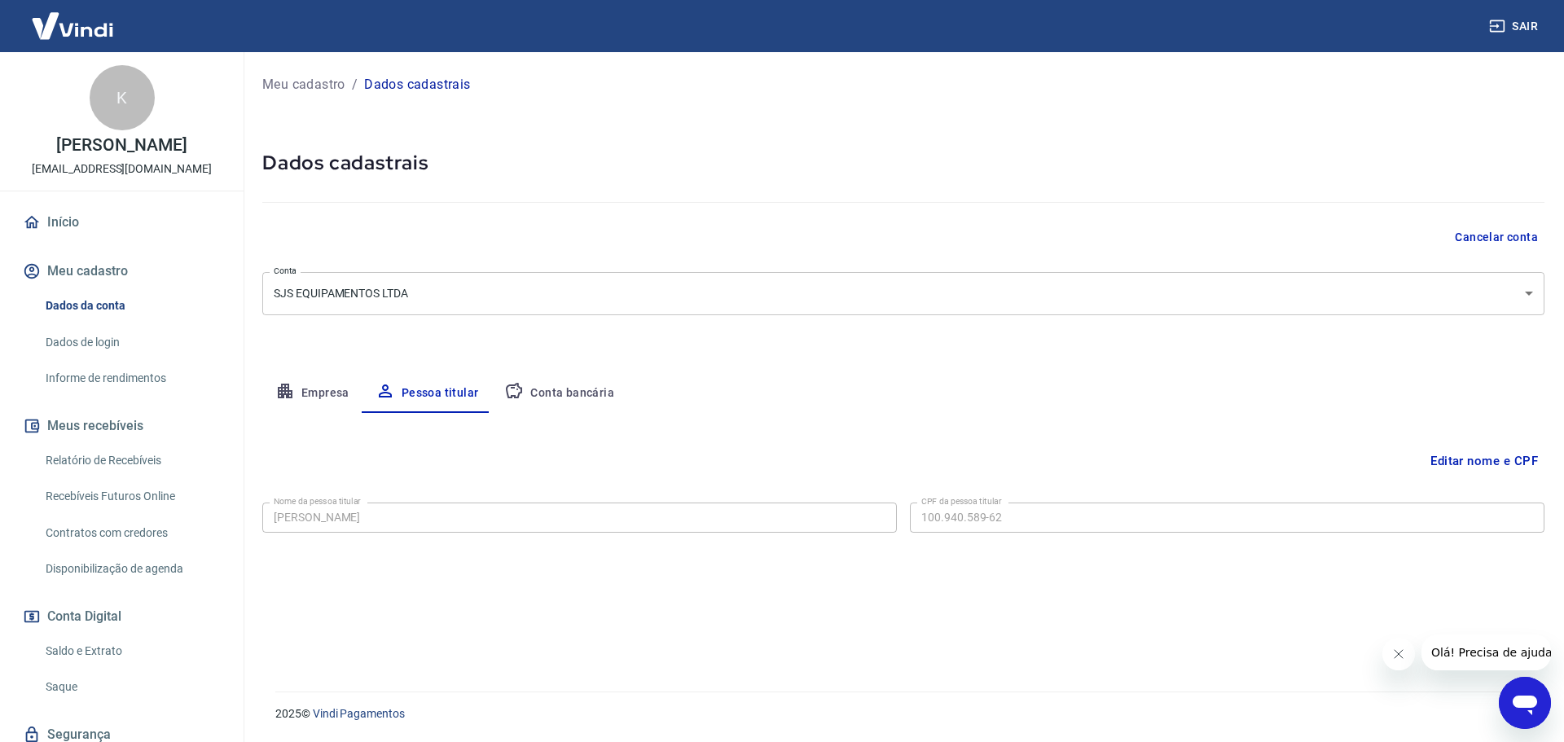
click at [599, 388] on button "Conta bancária" at bounding box center [559, 393] width 136 height 39
select select "1"
click at [111, 648] on link "Saldo e Extrato" at bounding box center [131, 650] width 185 height 33
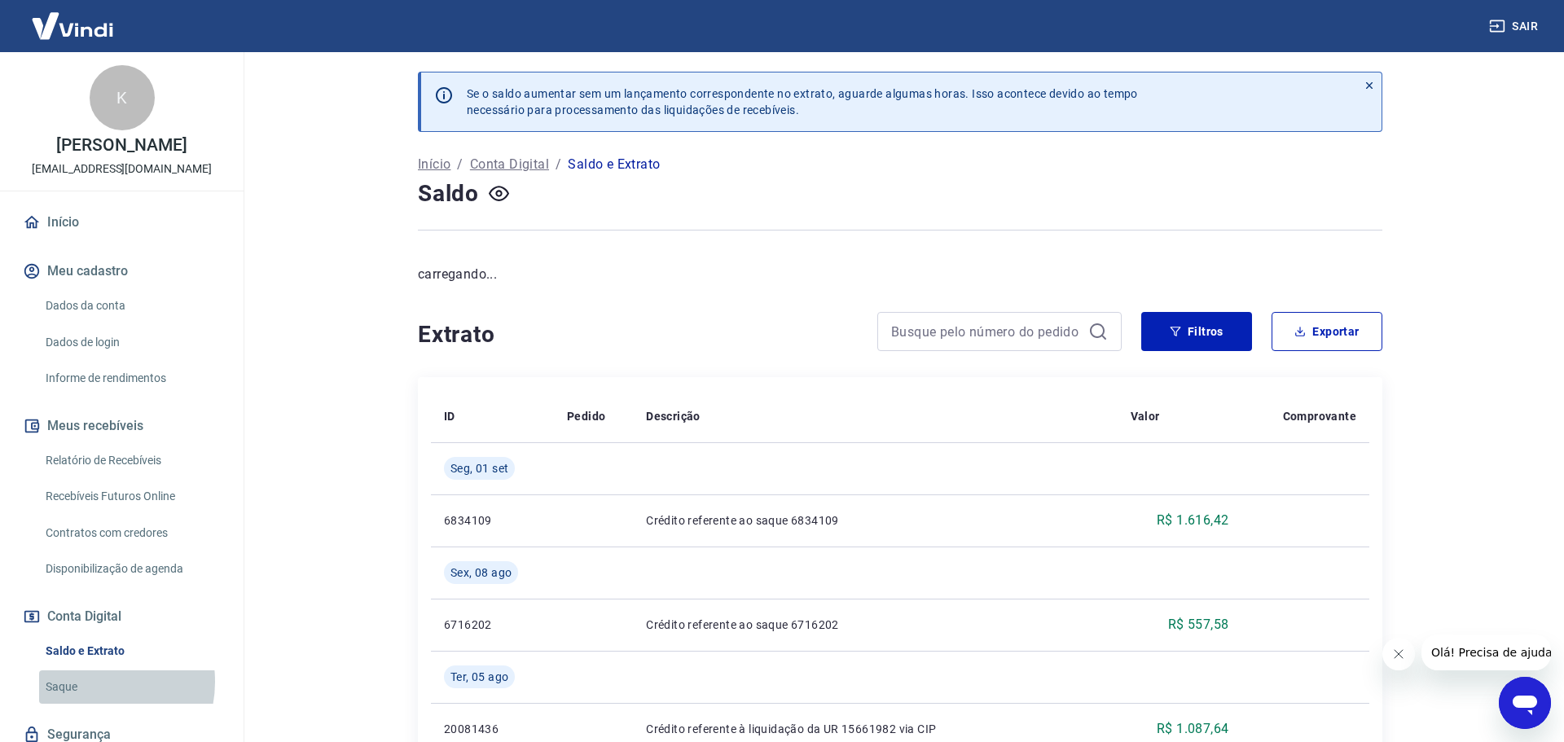
click at [93, 682] on link "Saque" at bounding box center [131, 686] width 185 height 33
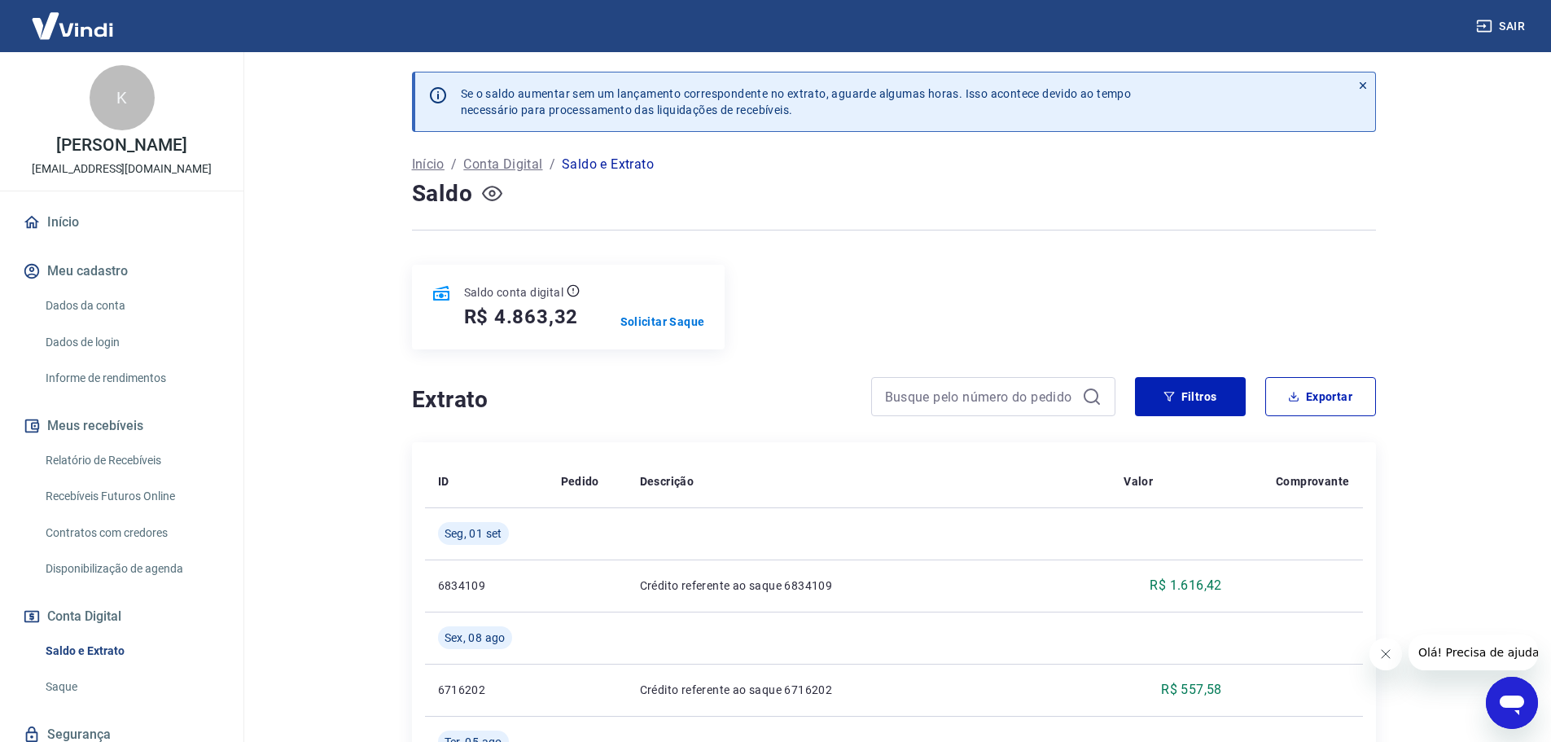
click at [497, 195] on icon "button" at bounding box center [492, 193] width 20 height 20
click at [498, 195] on icon "button" at bounding box center [492, 193] width 20 height 20
click at [672, 317] on p "Solicitar Saque" at bounding box center [663, 322] width 85 height 16
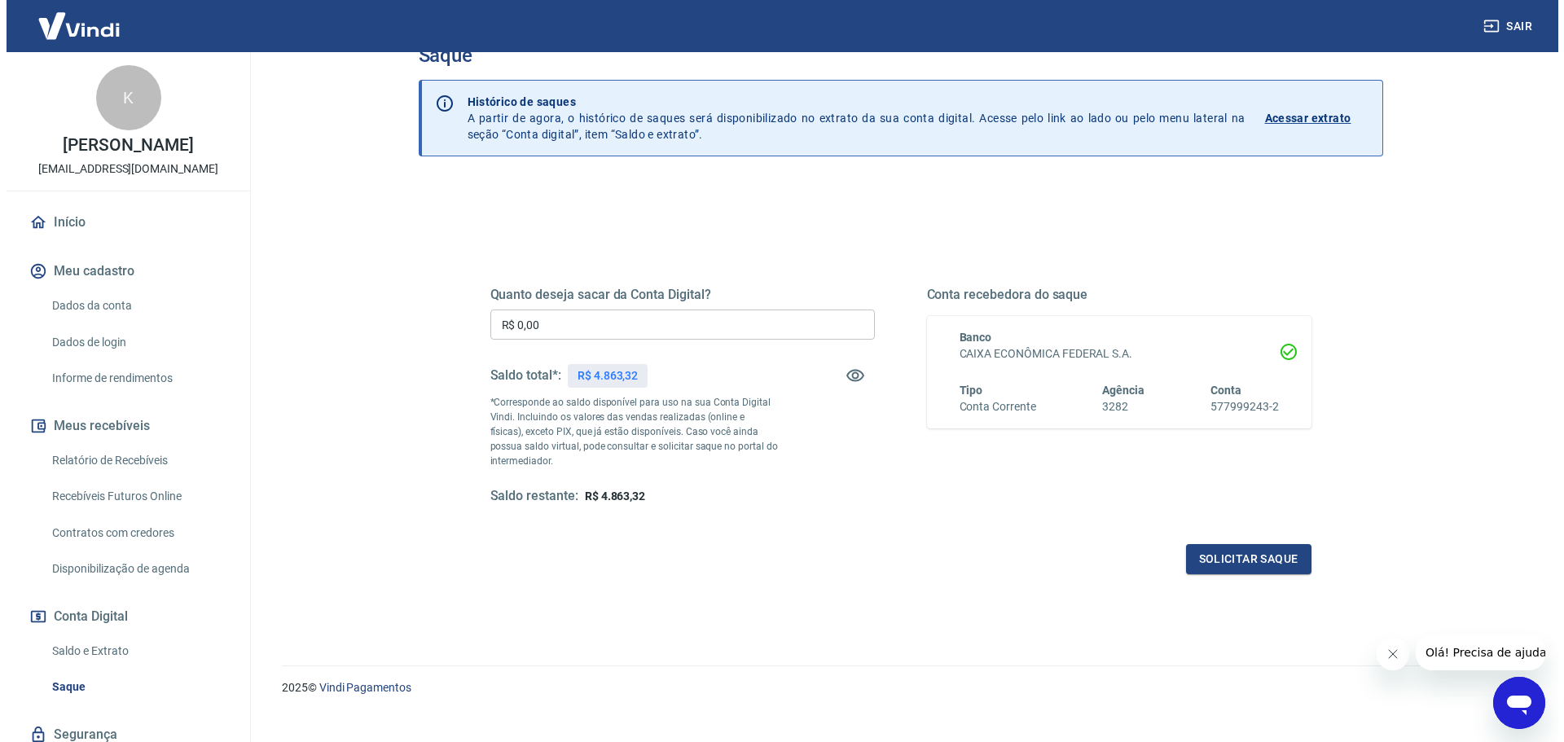
scroll to position [64, 0]
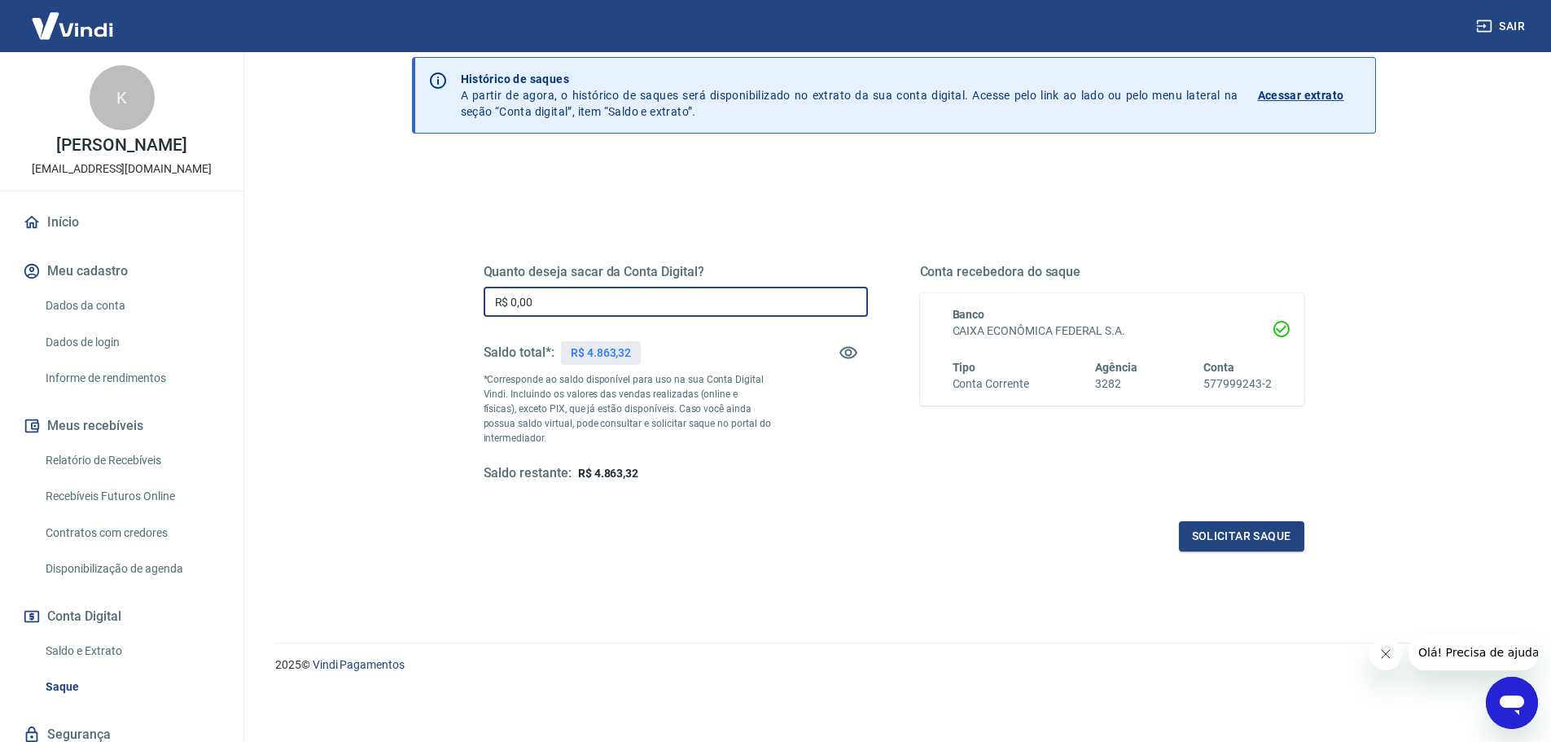
click at [590, 296] on input "R$ 0,00" at bounding box center [676, 302] width 384 height 30
type input "R$ 4.863,32"
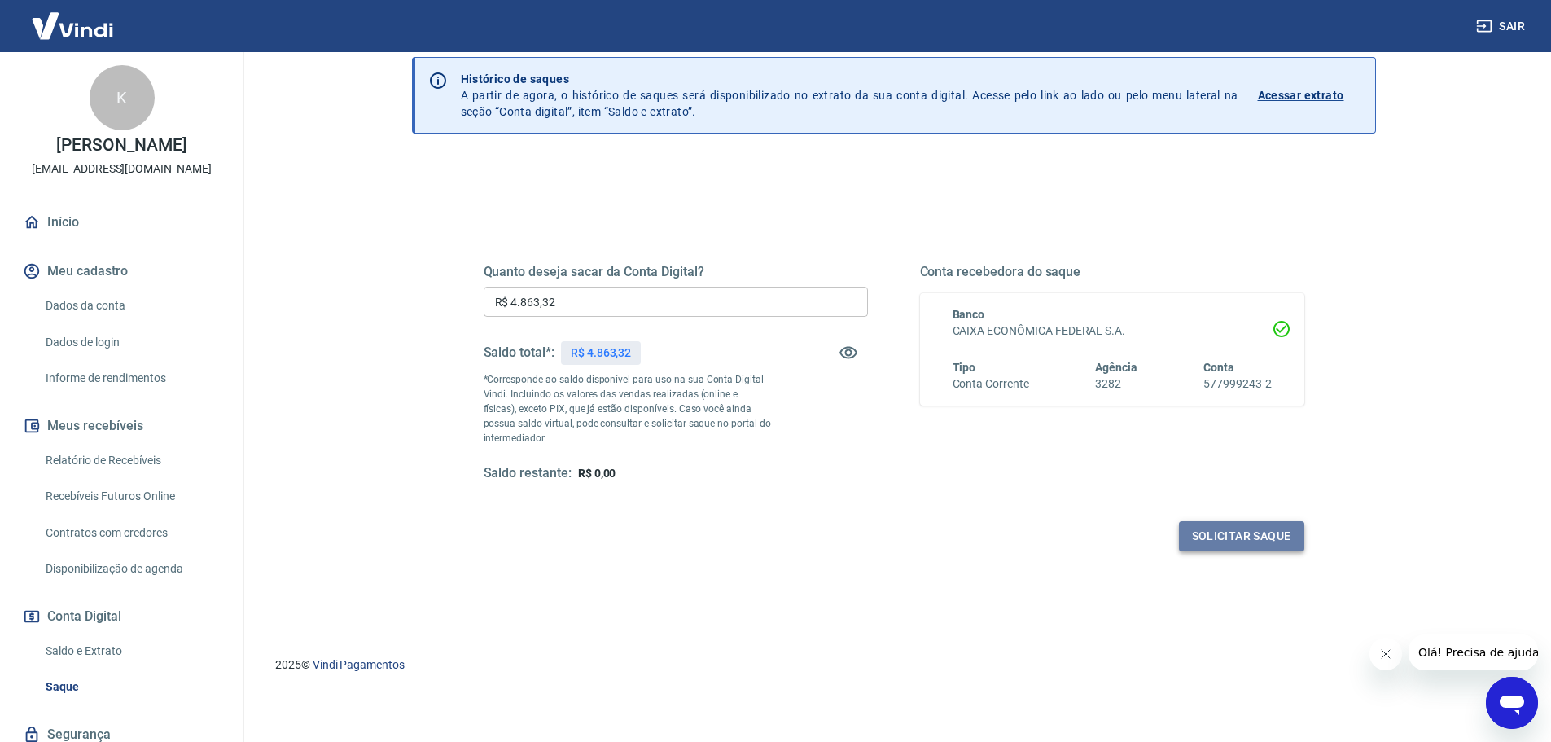
click at [1196, 527] on button "Solicitar saque" at bounding box center [1241, 536] width 125 height 30
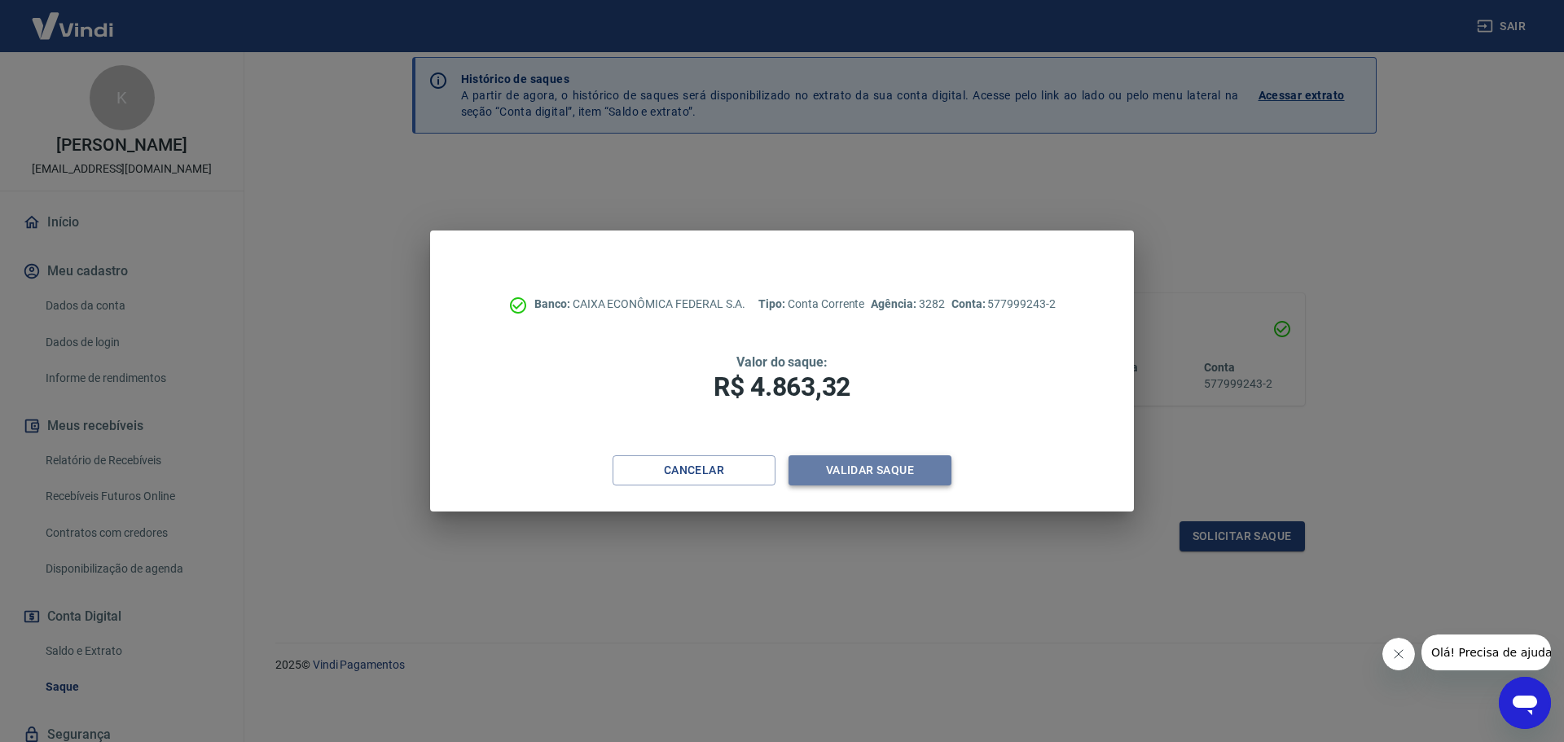
click at [892, 473] on button "Validar saque" at bounding box center [869, 470] width 163 height 30
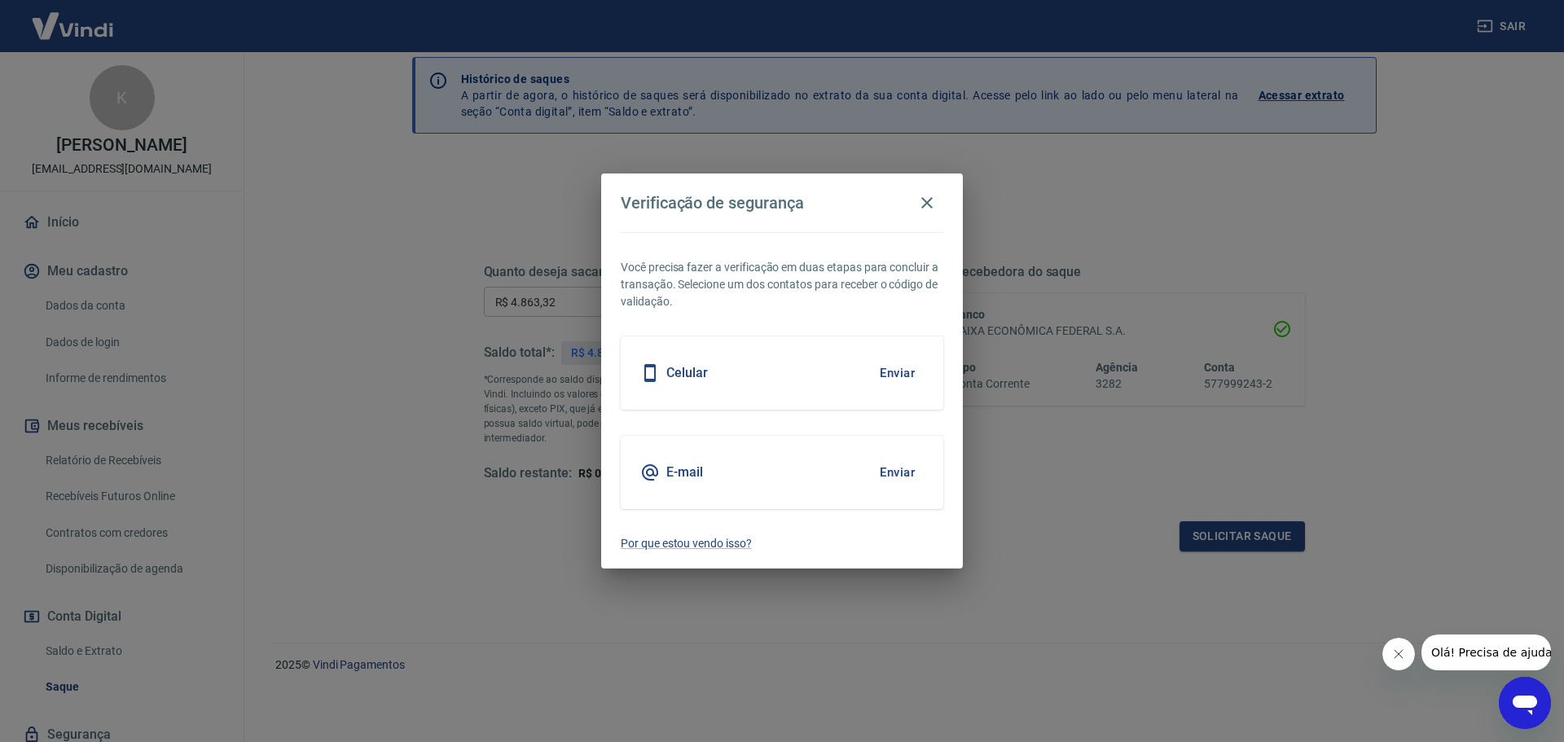
click at [889, 468] on button "Enviar" at bounding box center [897, 472] width 53 height 34
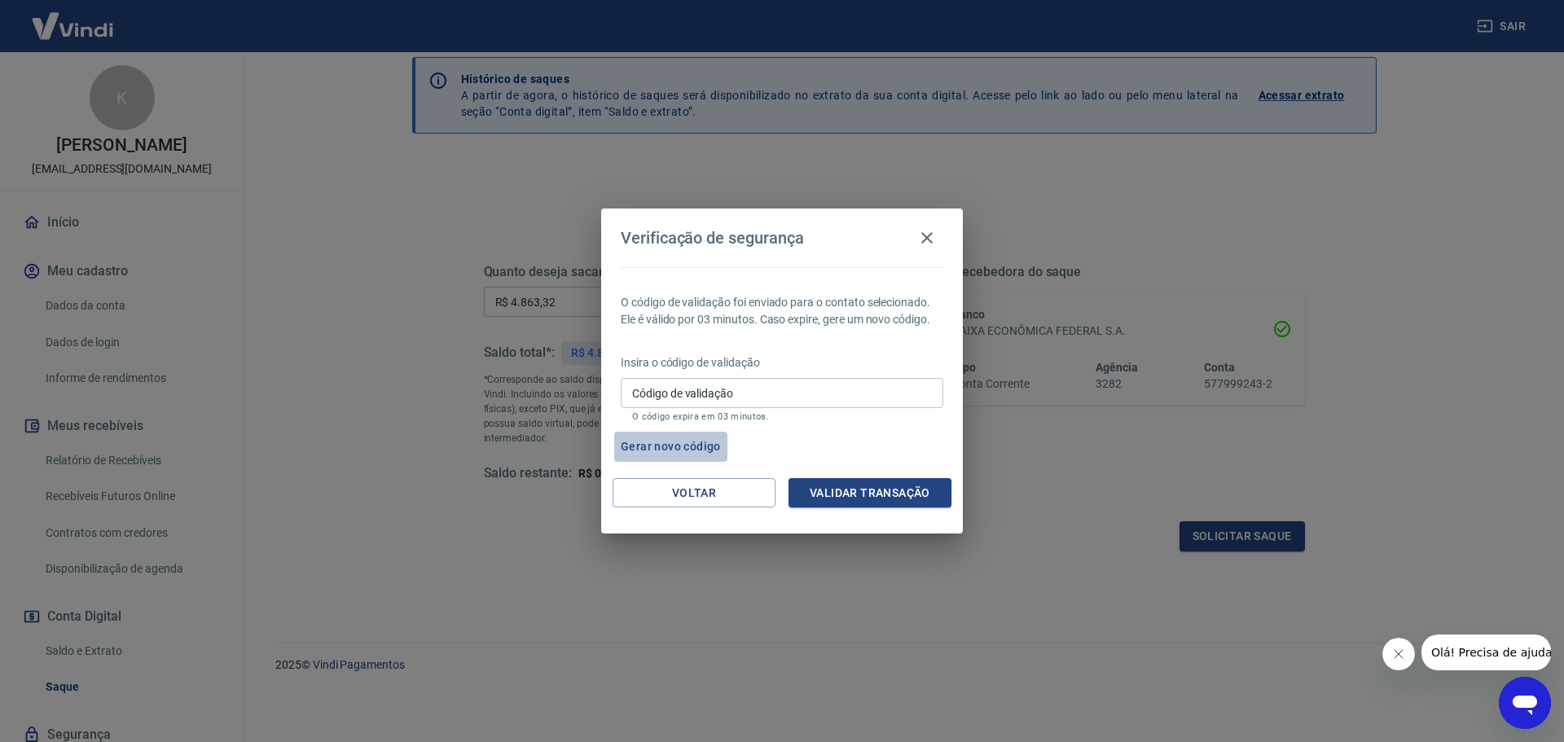
click at [696, 451] on button "Gerar novo código" at bounding box center [670, 447] width 113 height 30
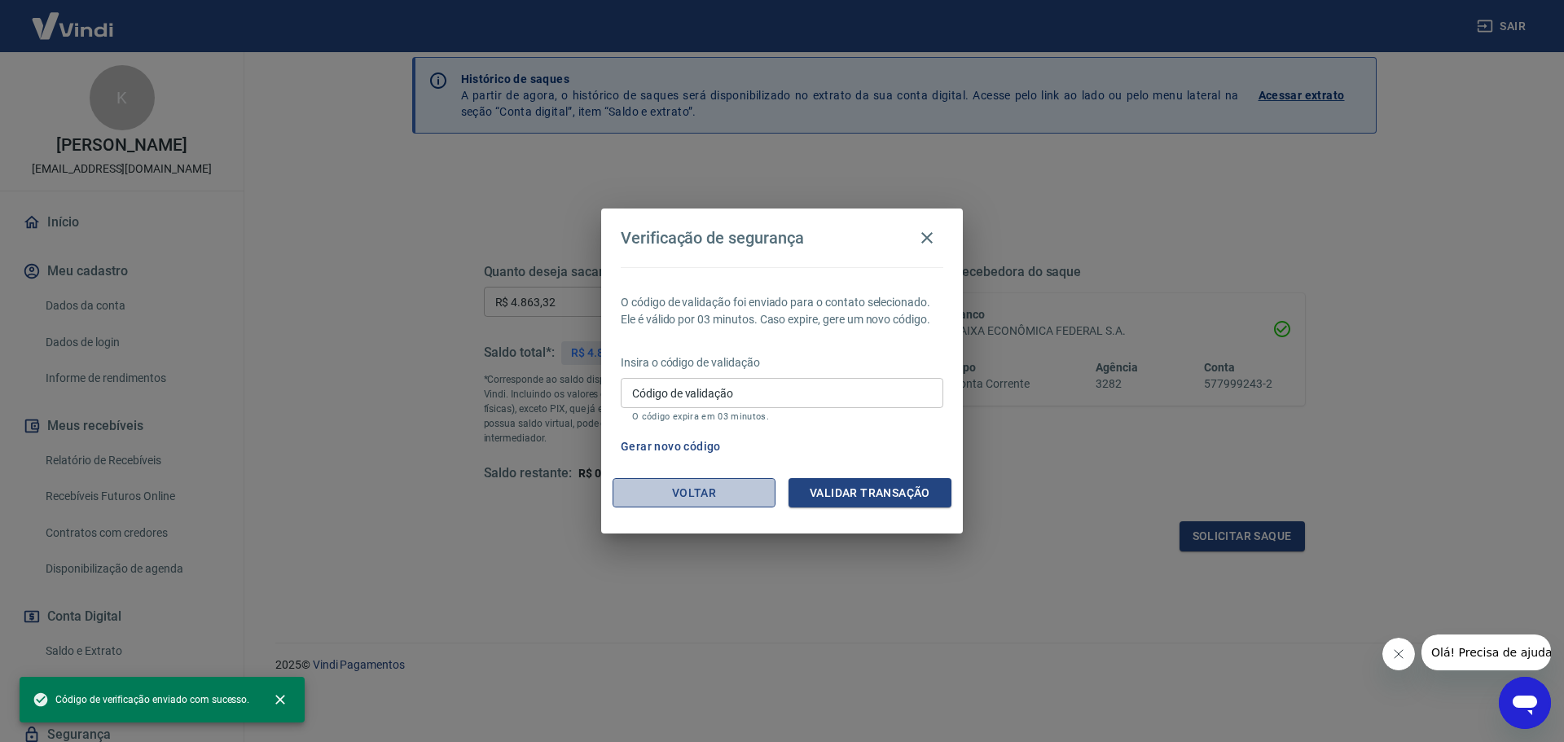
click at [746, 502] on button "Voltar" at bounding box center [693, 493] width 163 height 30
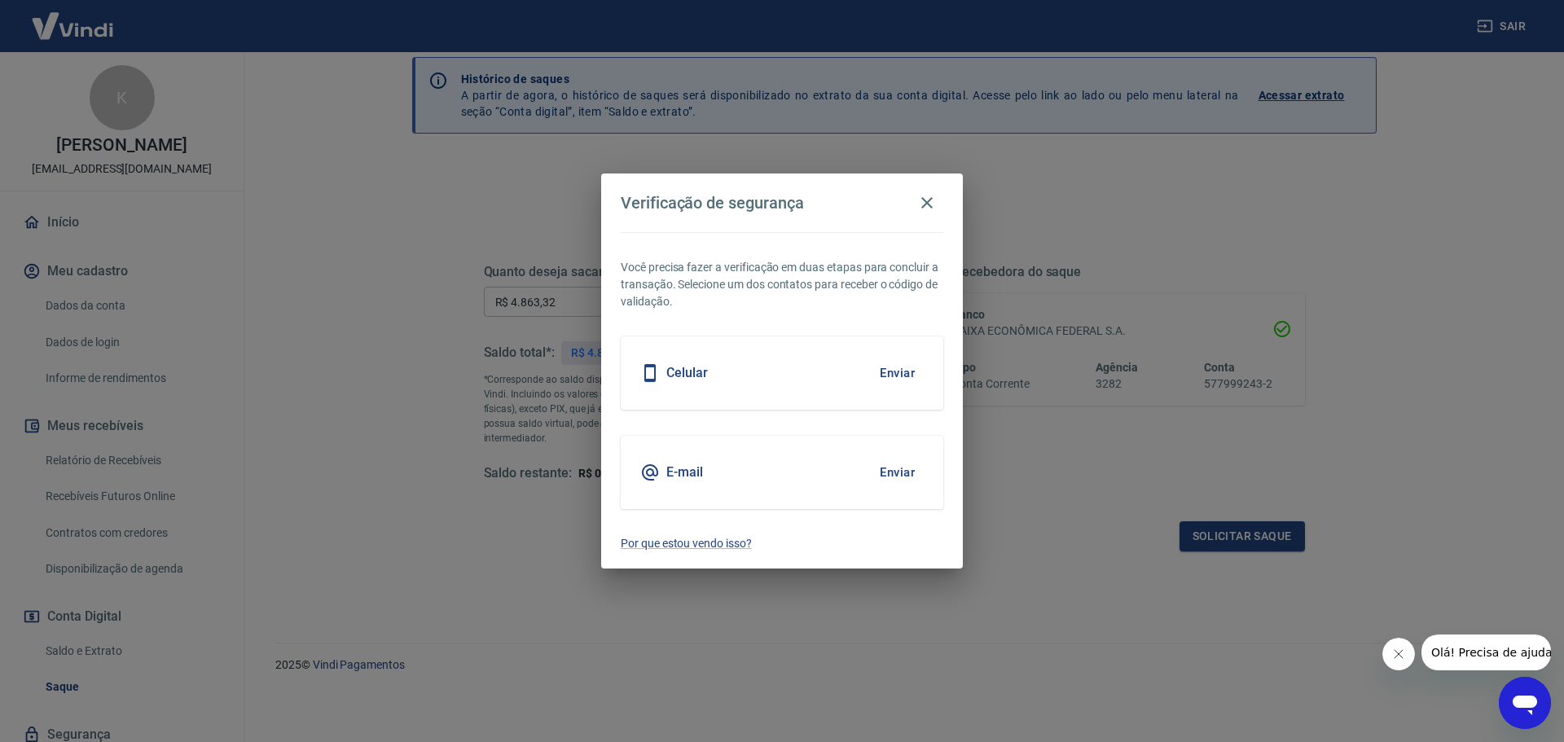
click at [892, 371] on button "Enviar" at bounding box center [897, 373] width 53 height 34
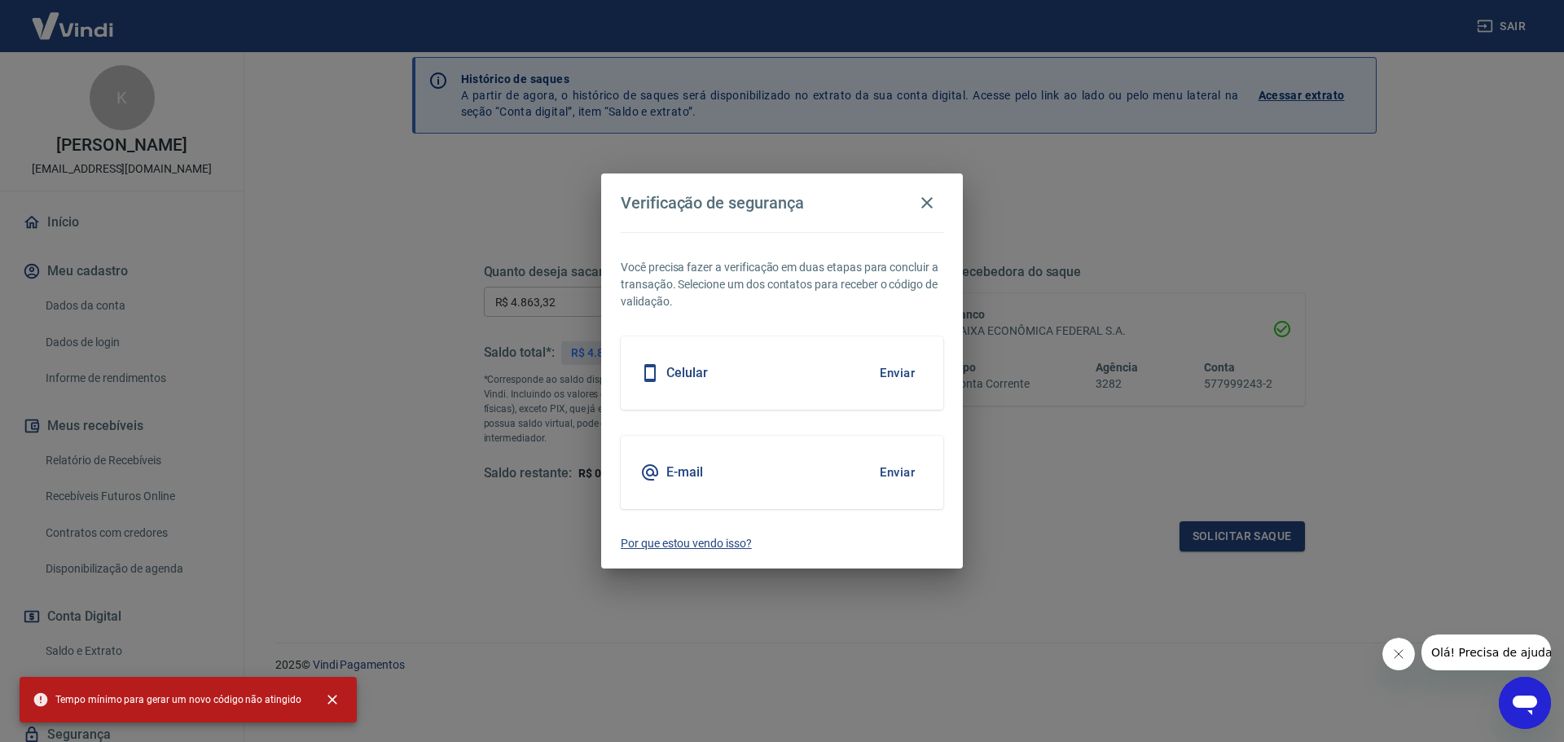
click at [722, 548] on p "Por que estou vendo isso?" at bounding box center [782, 543] width 322 height 17
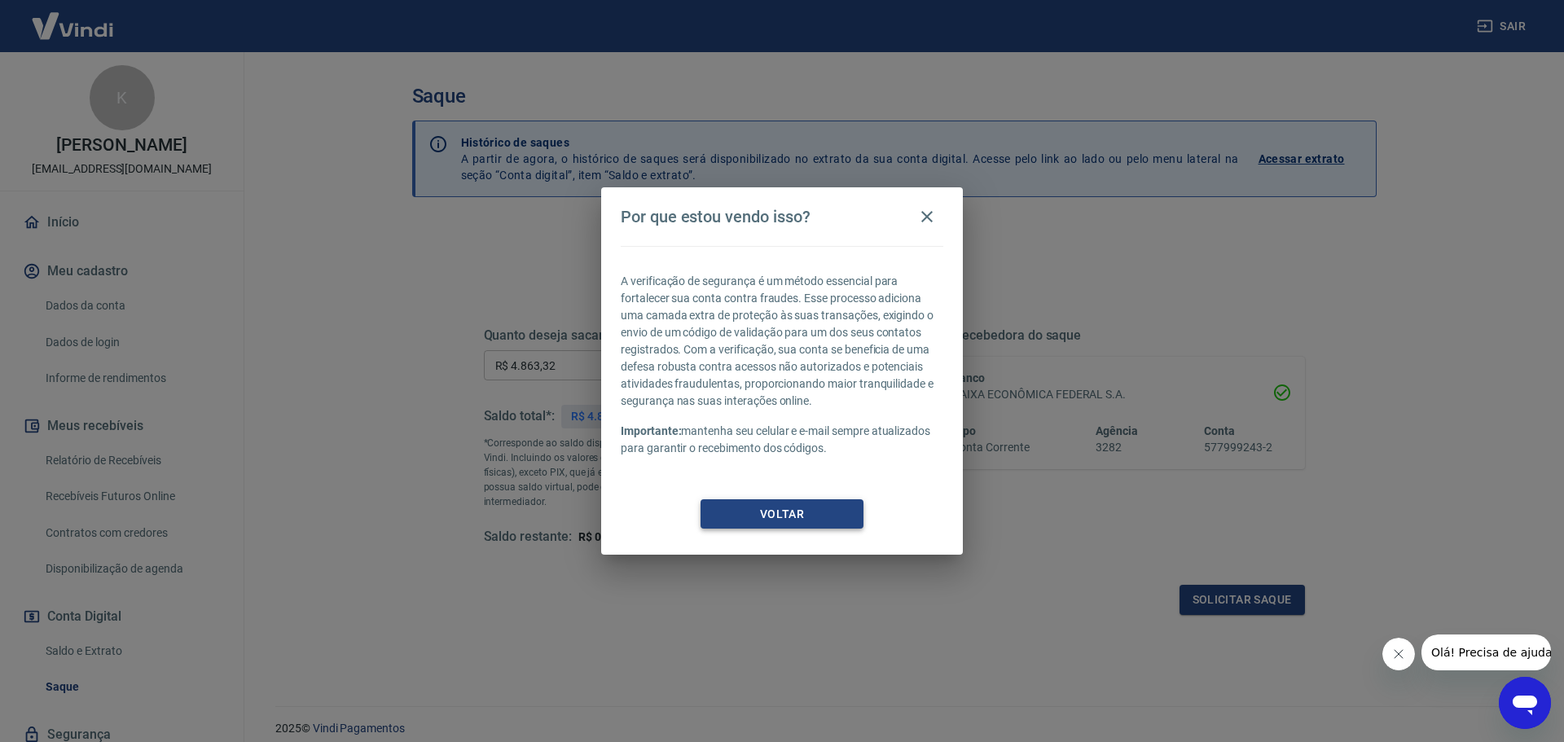
click at [787, 522] on button "Voltar" at bounding box center [781, 514] width 163 height 30
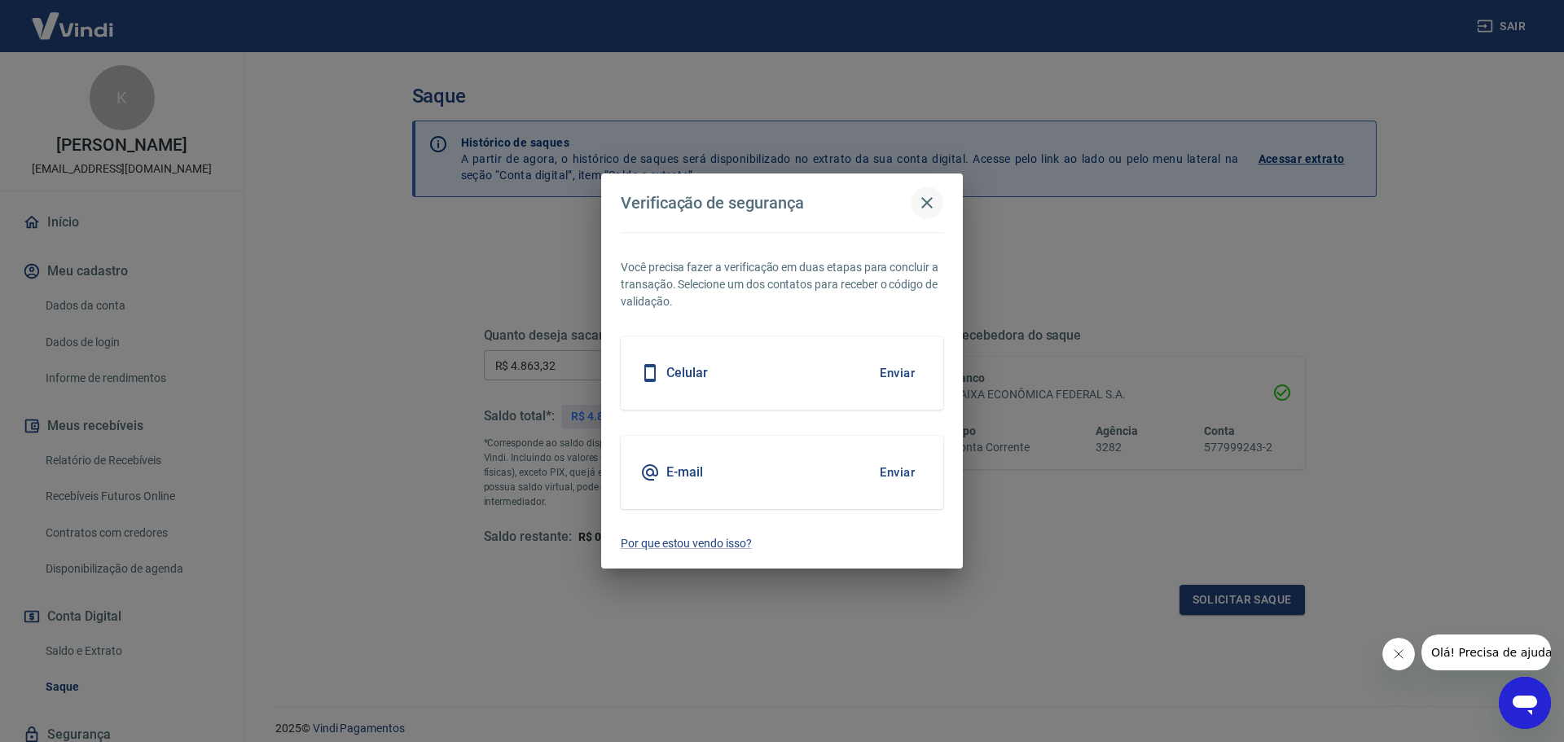
click at [919, 210] on icon "button" at bounding box center [927, 203] width 20 height 20
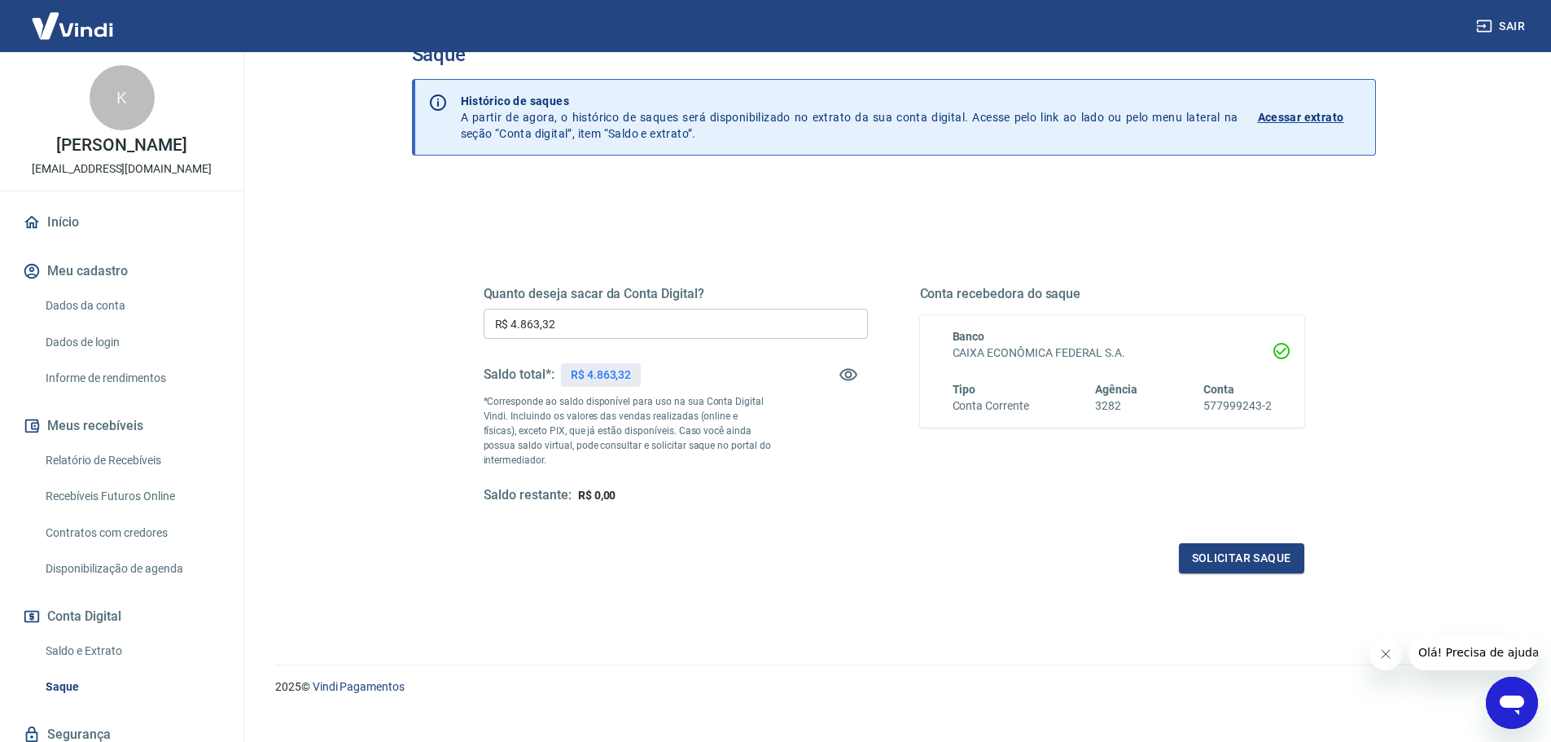
scroll to position [64, 0]
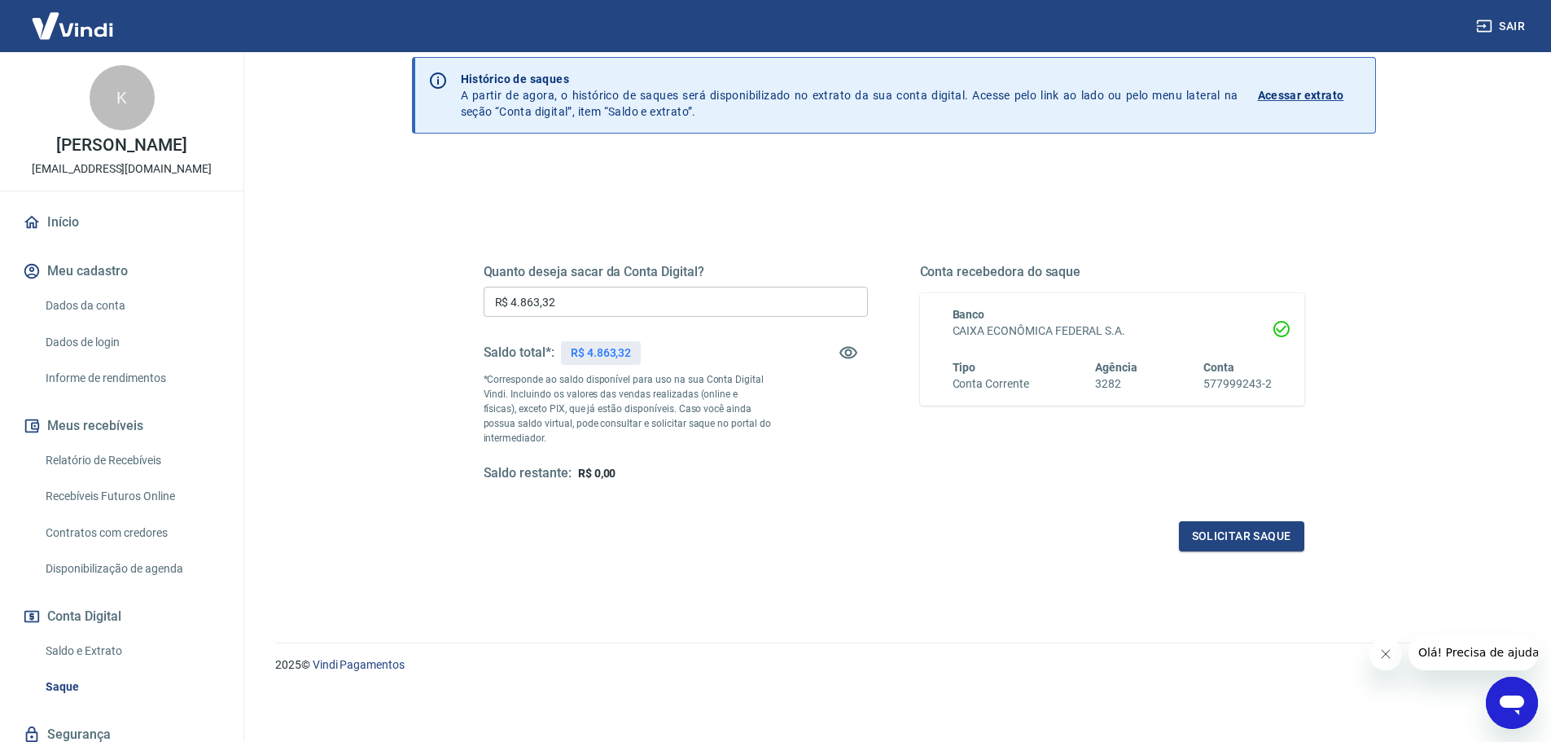
click at [133, 232] on link "Início" at bounding box center [122, 222] width 204 height 36
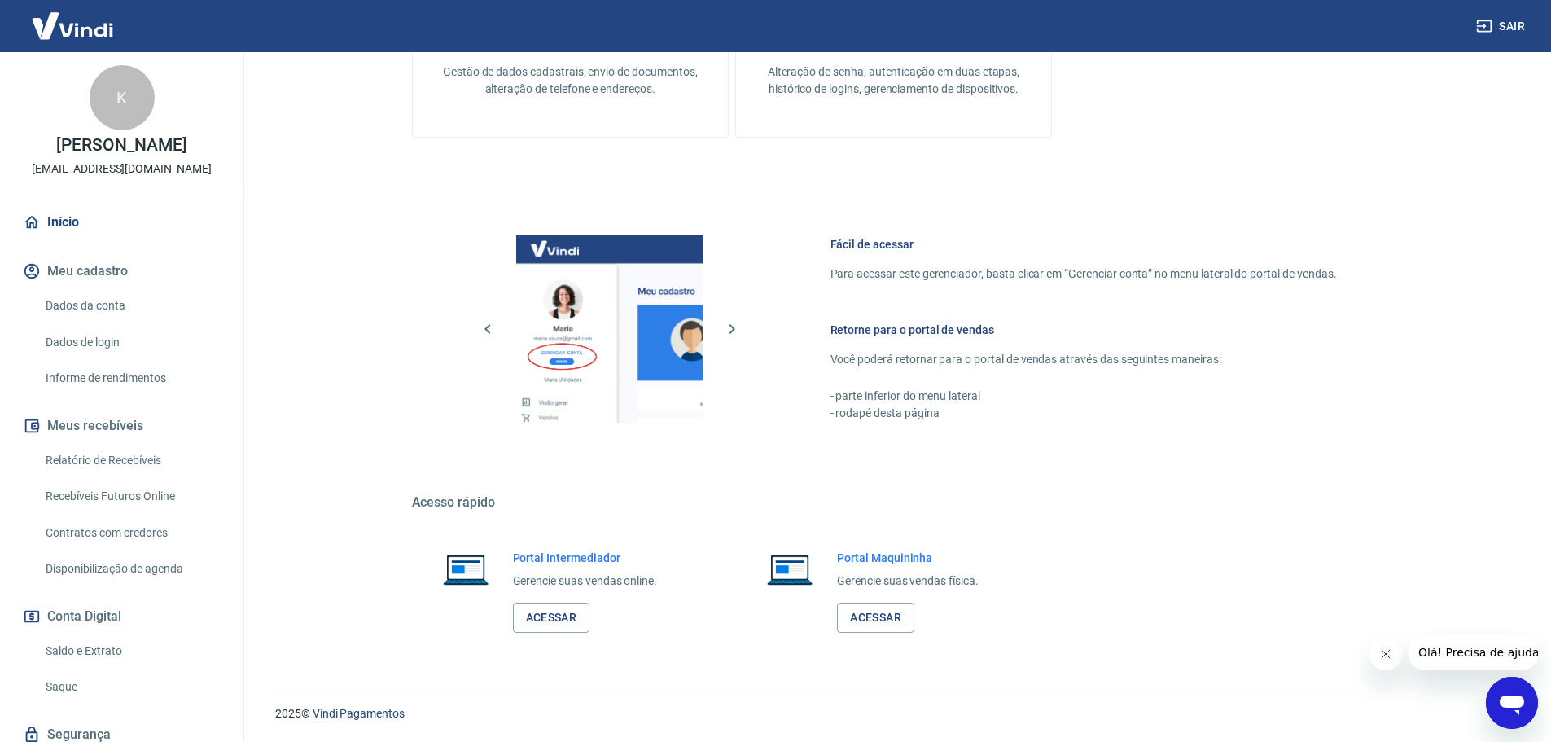
scroll to position [528, 0]
drag, startPoint x: 62, startPoint y: 693, endPoint x: 74, endPoint y: 687, distance: 13.8
click at [62, 693] on link "Saque" at bounding box center [131, 686] width 185 height 33
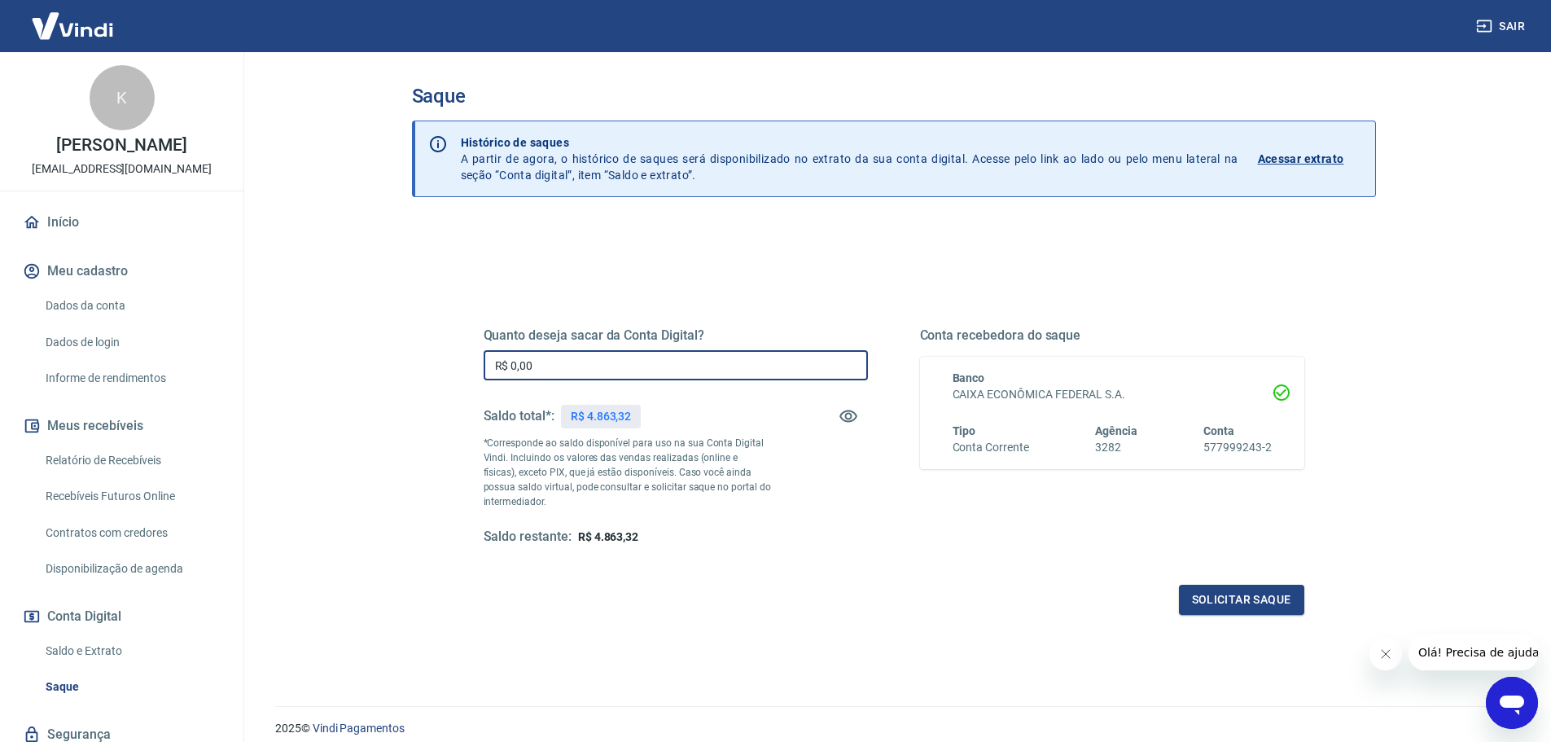
click at [615, 370] on input "R$ 0,00" at bounding box center [676, 365] width 384 height 30
type input "R$ 4.863,32"
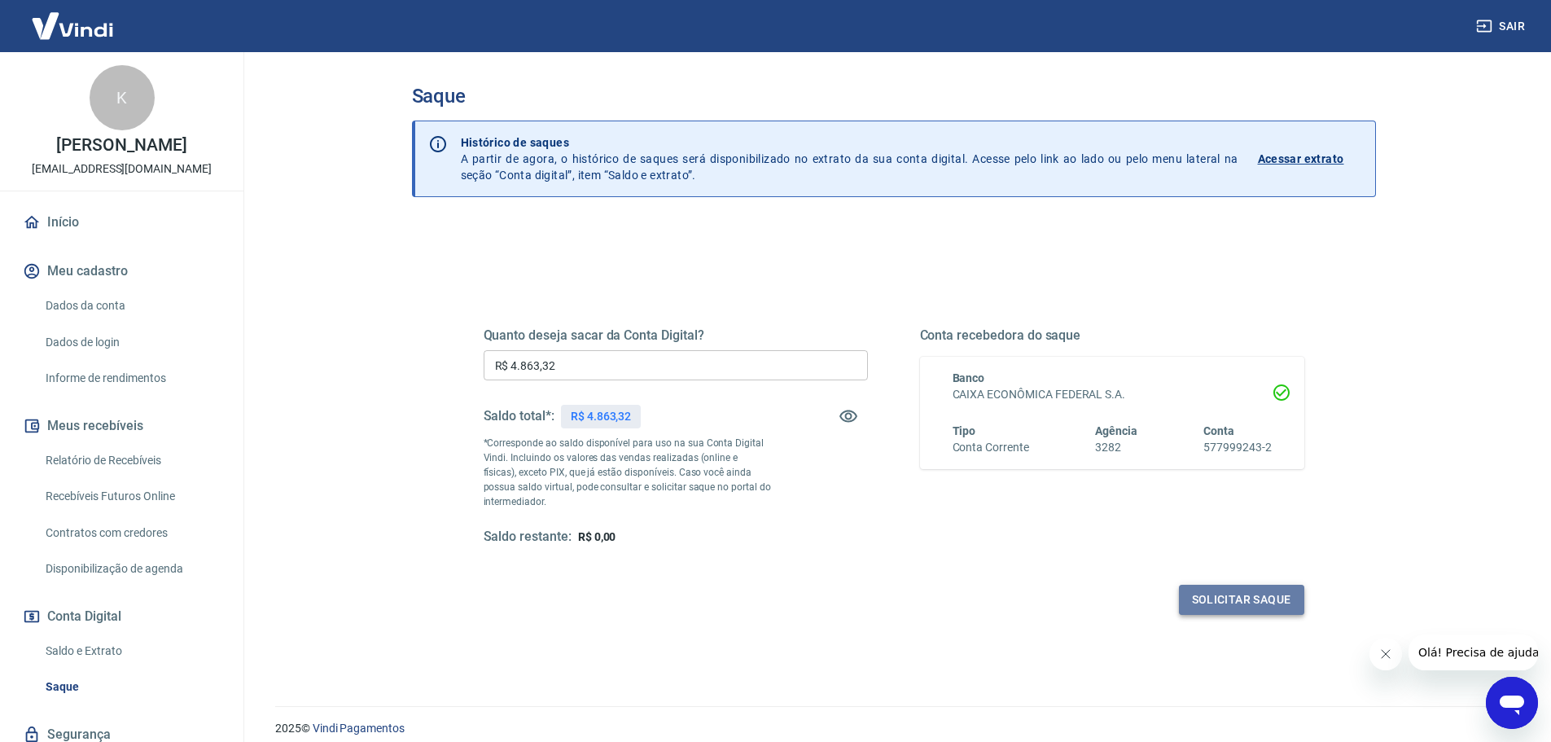
click at [1231, 601] on button "Solicitar saque" at bounding box center [1241, 600] width 125 height 30
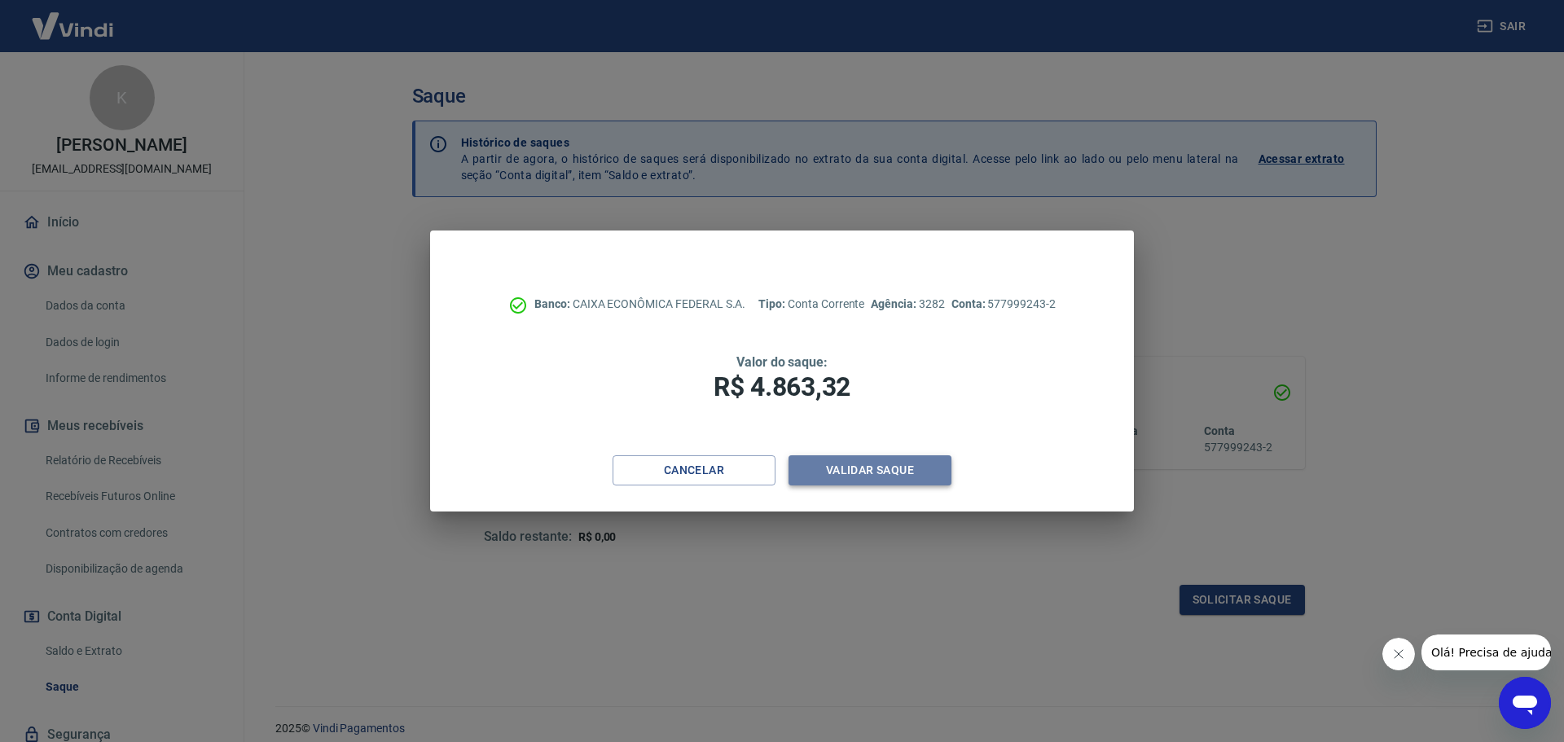
click at [875, 467] on button "Validar saque" at bounding box center [869, 470] width 163 height 30
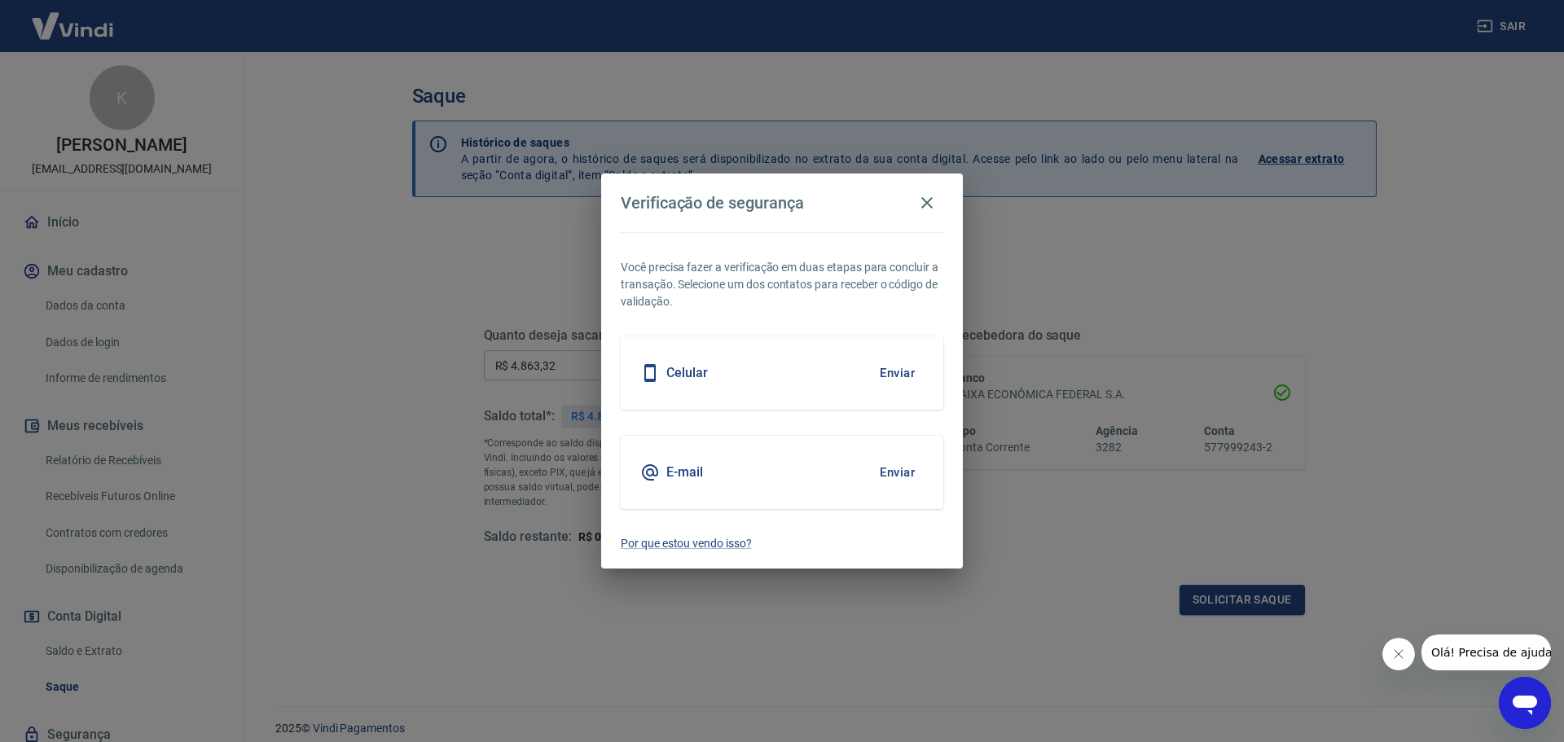
click at [891, 473] on button "Enviar" at bounding box center [897, 472] width 53 height 34
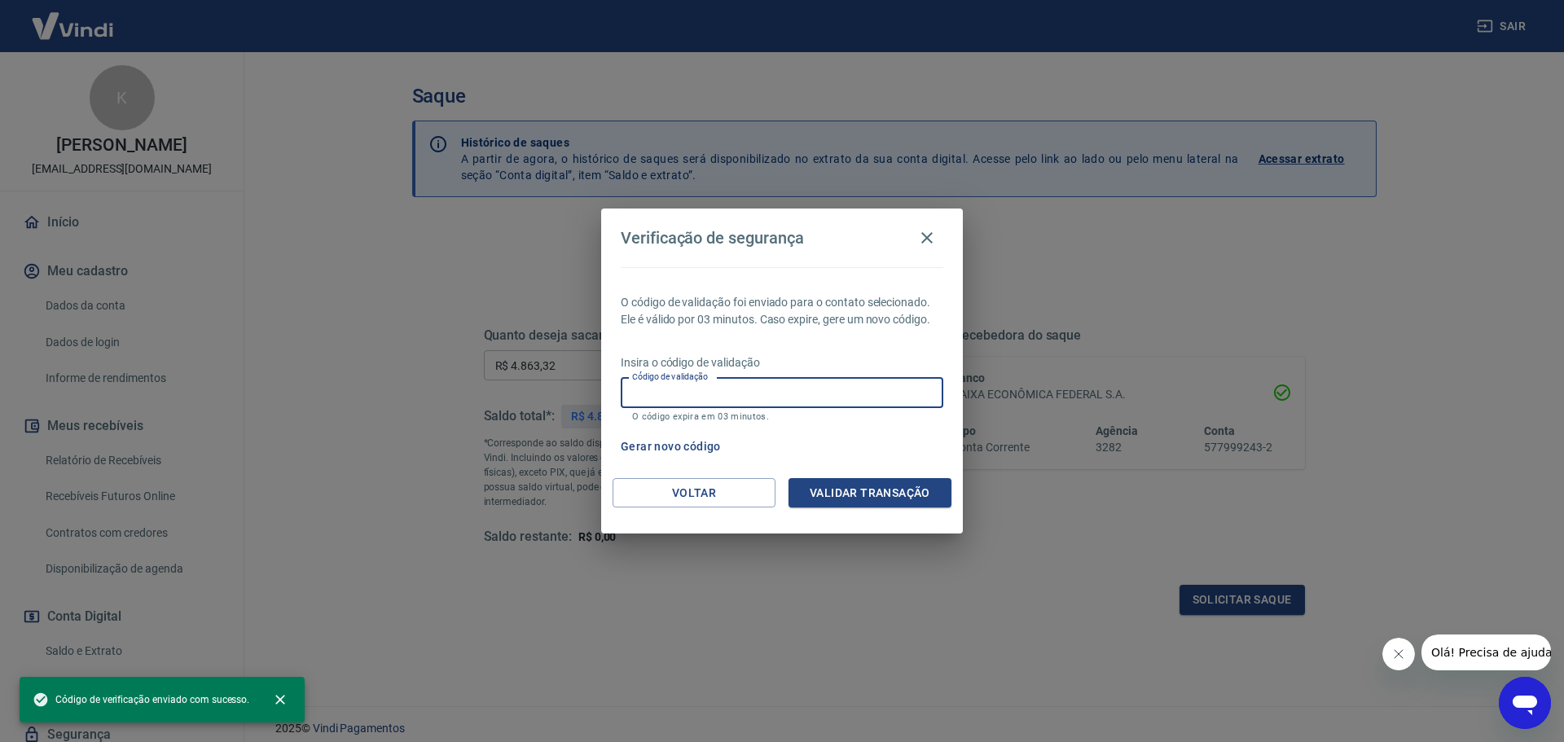
click at [751, 387] on input "Código de validação" at bounding box center [782, 393] width 322 height 30
paste input "744445"
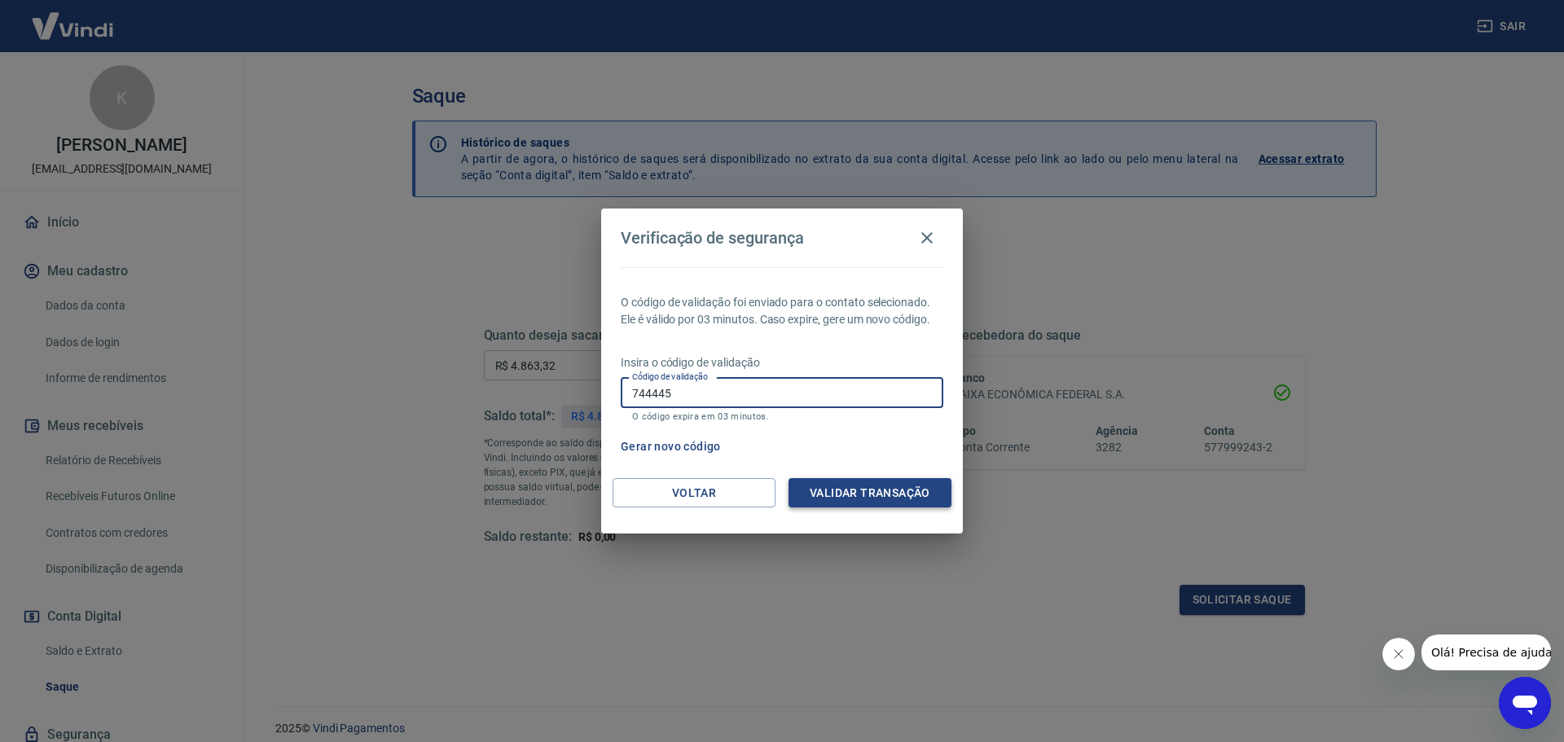
type input "744445"
click at [832, 481] on button "Validar transação" at bounding box center [869, 493] width 163 height 30
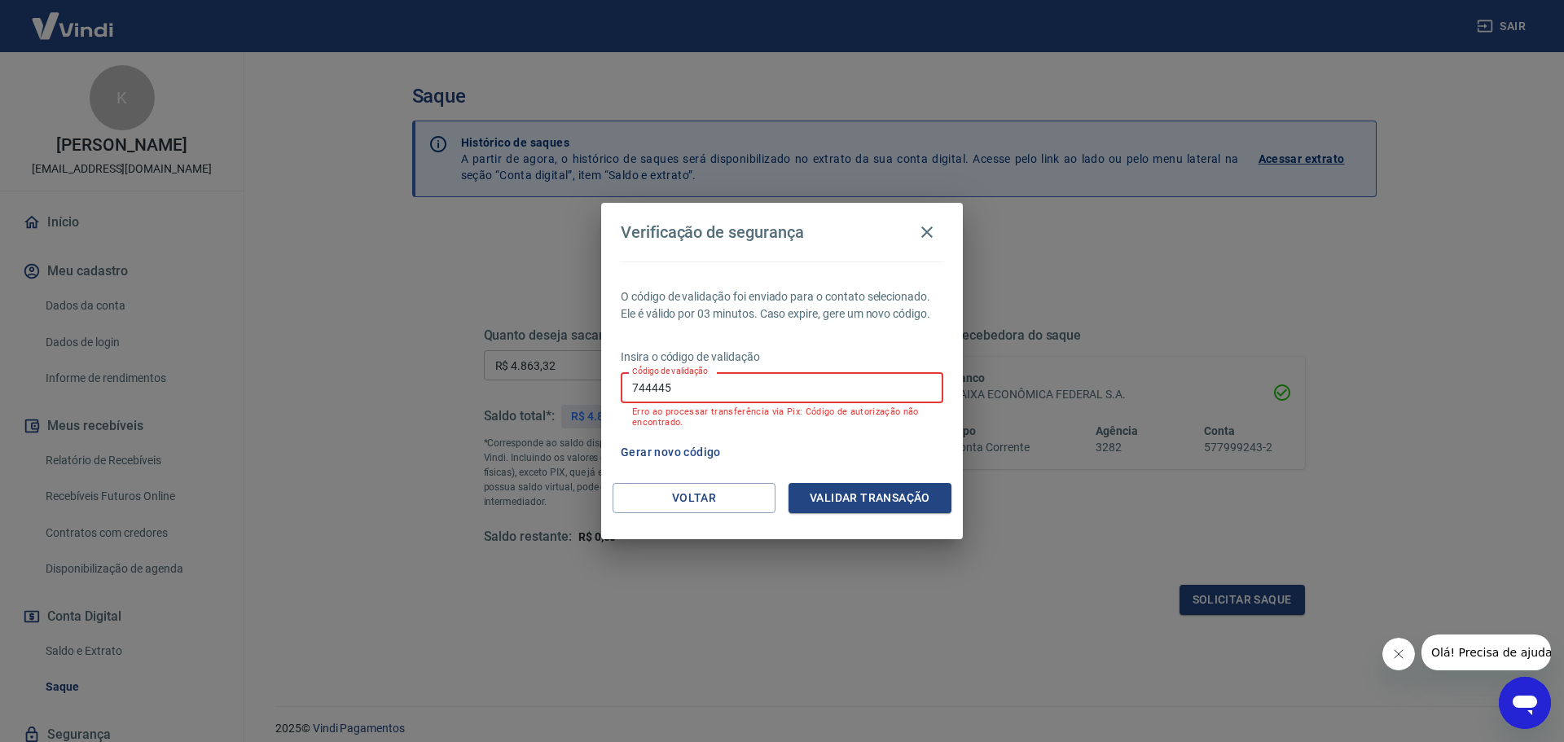
click at [760, 385] on input "744445" at bounding box center [782, 387] width 322 height 30
drag, startPoint x: 755, startPoint y: 385, endPoint x: 608, endPoint y: 397, distance: 147.8
click at [607, 398] on div "O código de validação foi enviado para o contato selecionado. Ele é válido por …" at bounding box center [782, 372] width 362 height 222
paste input "151588"
type input "151588"
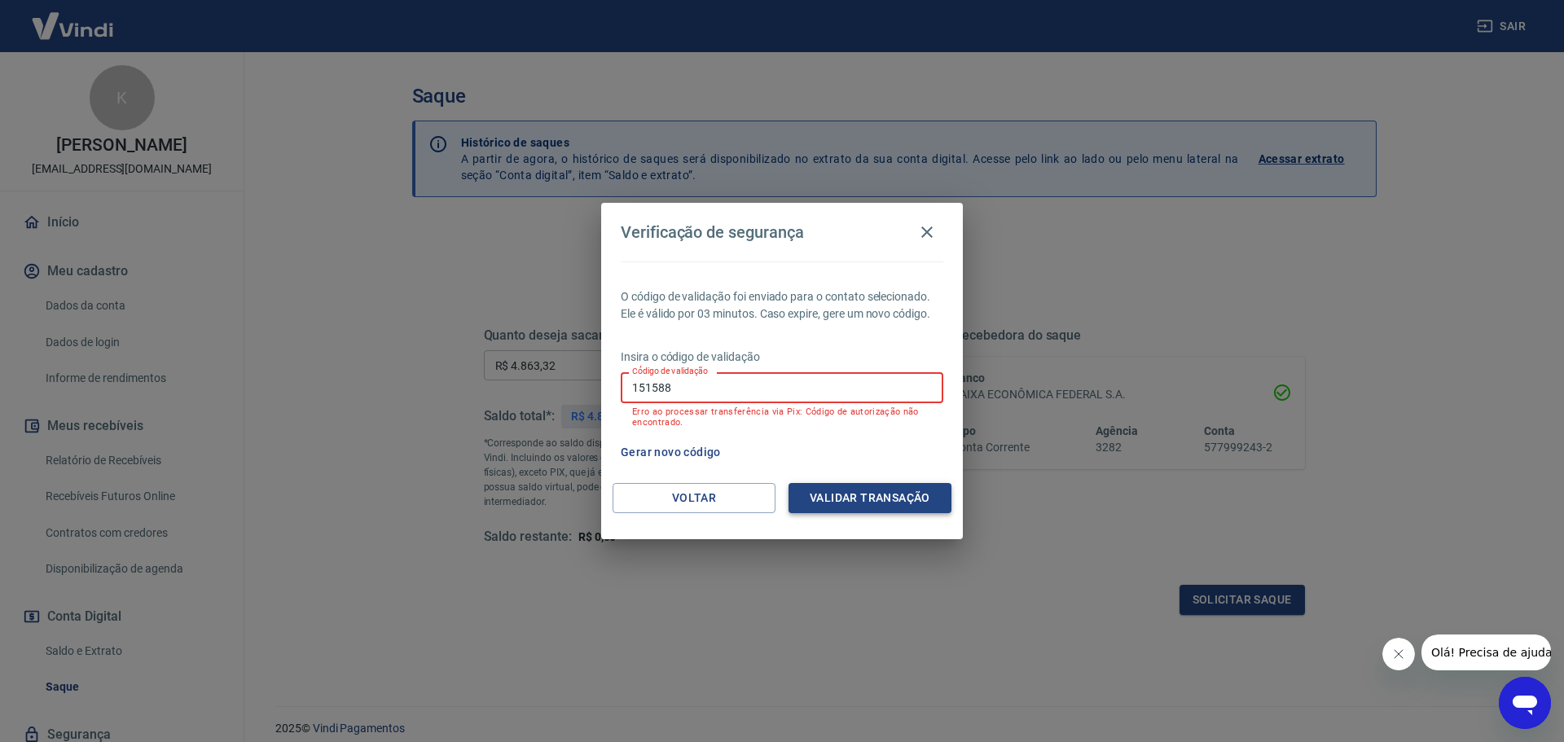
click at [849, 497] on button "Validar transação" at bounding box center [869, 498] width 163 height 30
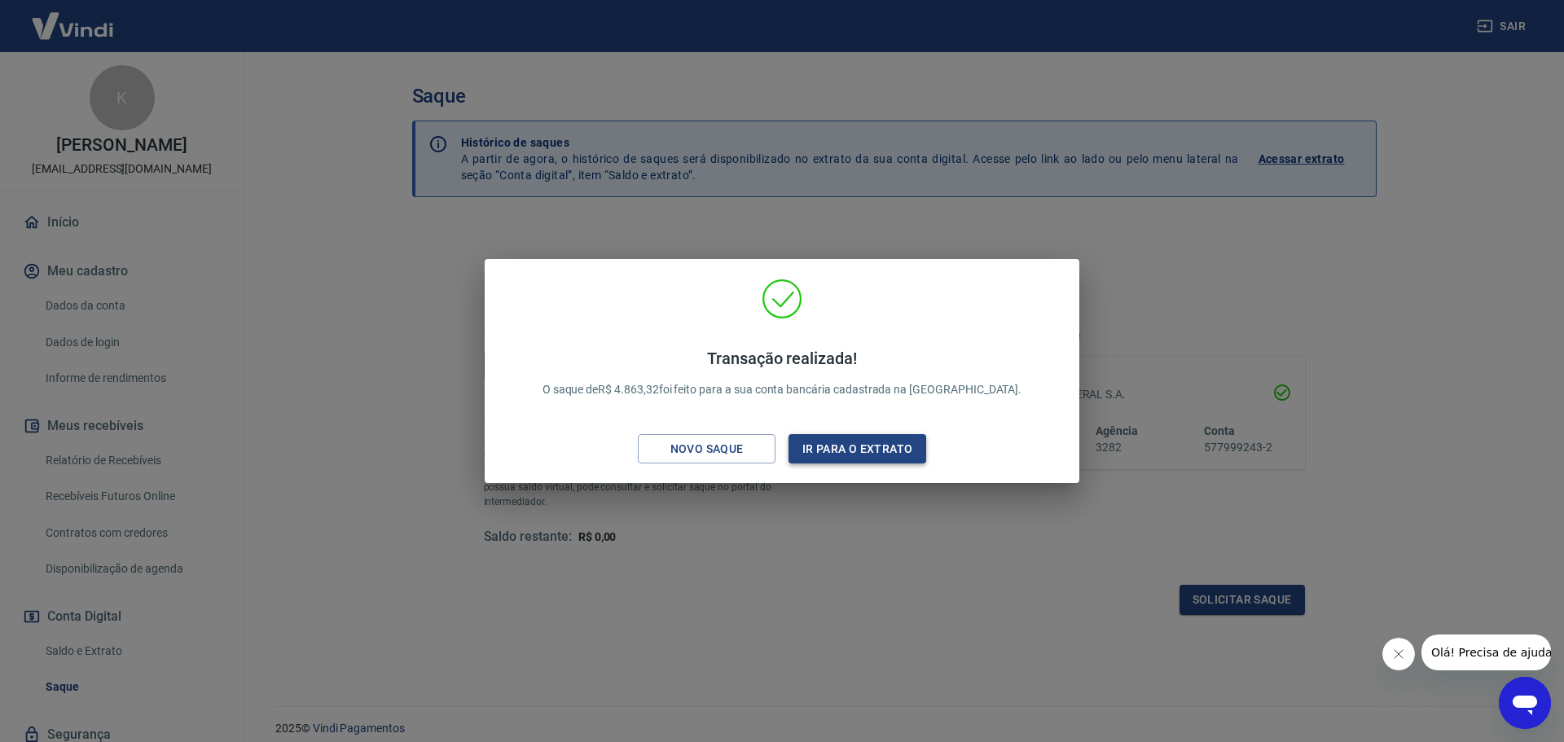
click at [852, 449] on button "Ir para o extrato" at bounding box center [857, 449] width 138 height 30
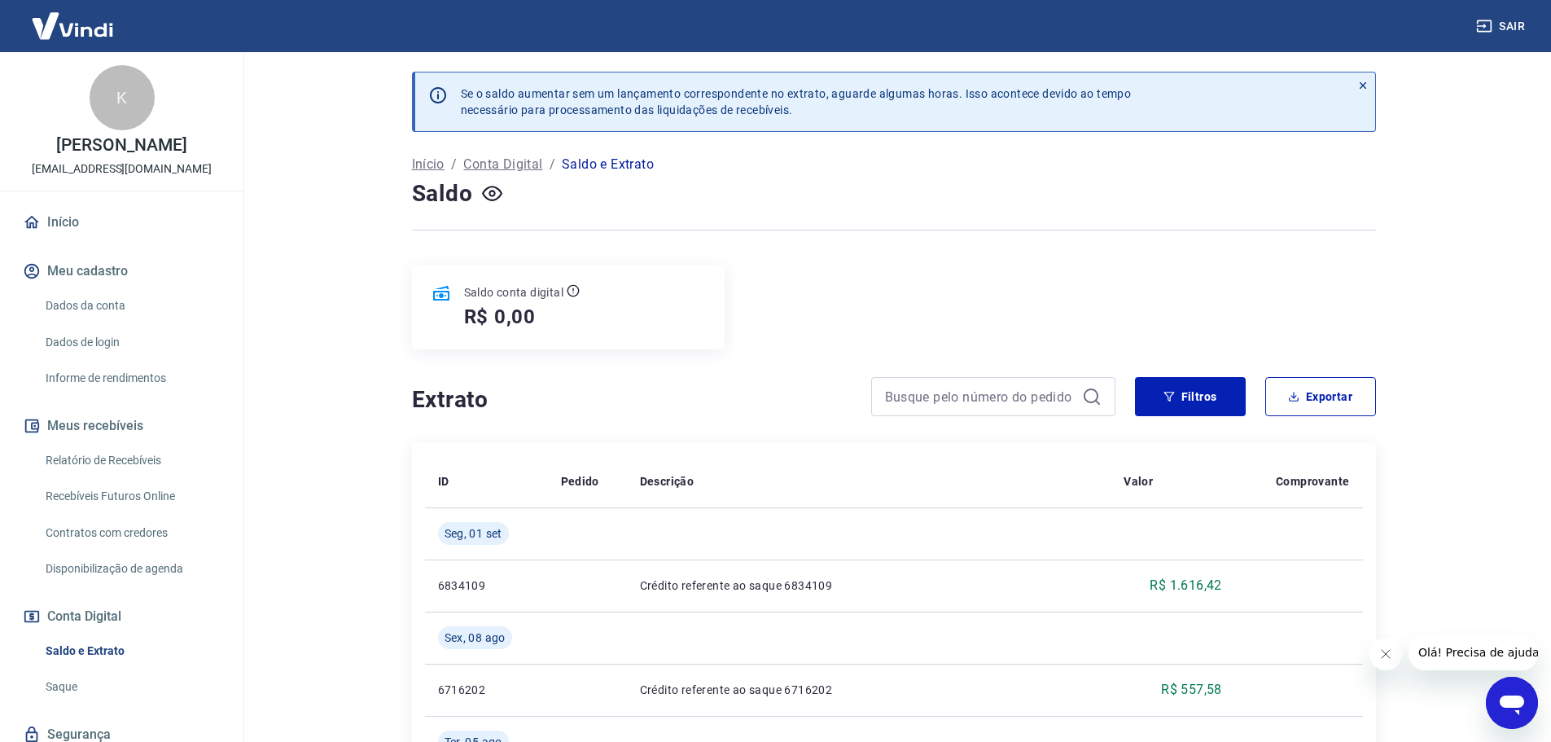
click at [121, 300] on link "Dados da conta" at bounding box center [131, 305] width 185 height 33
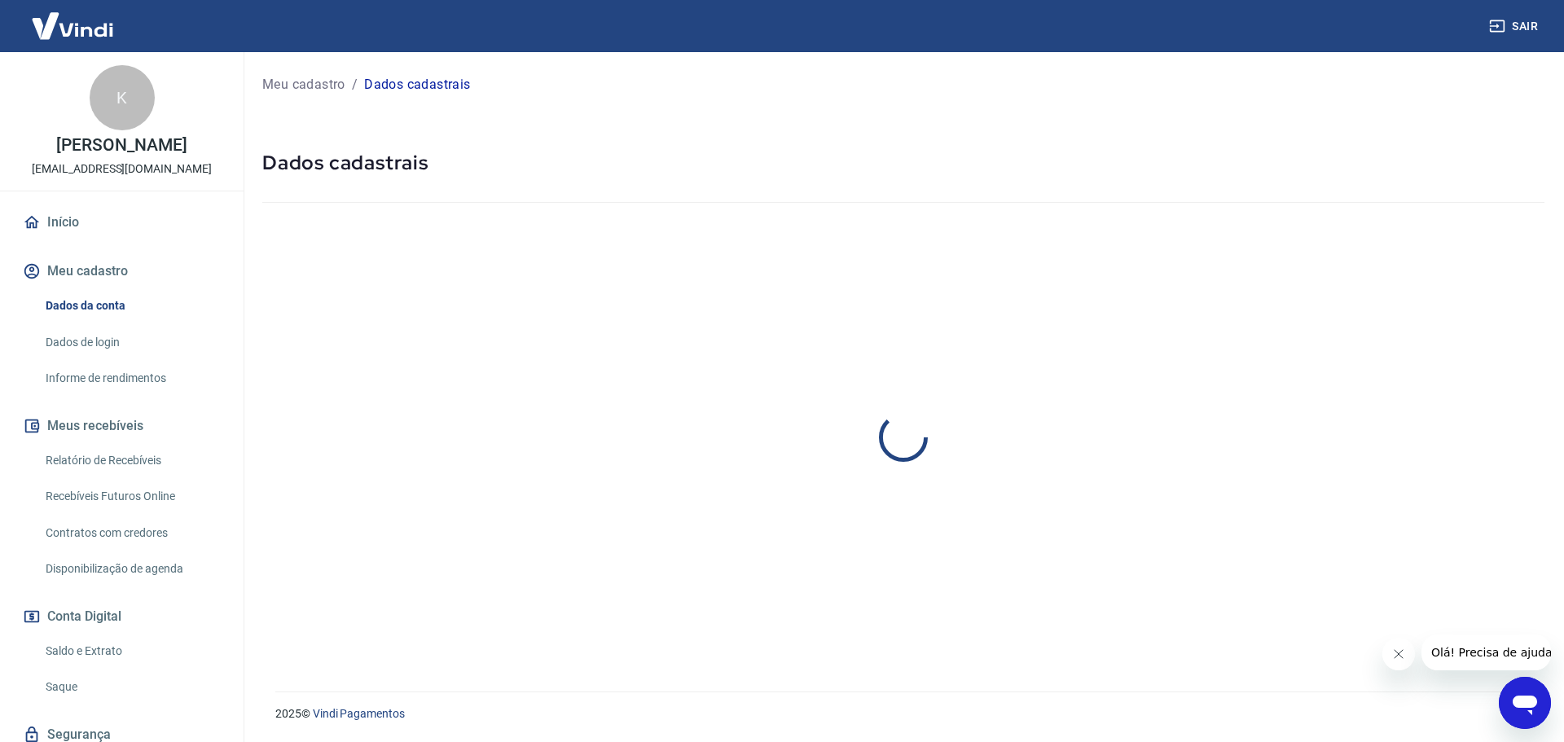
select select "SC"
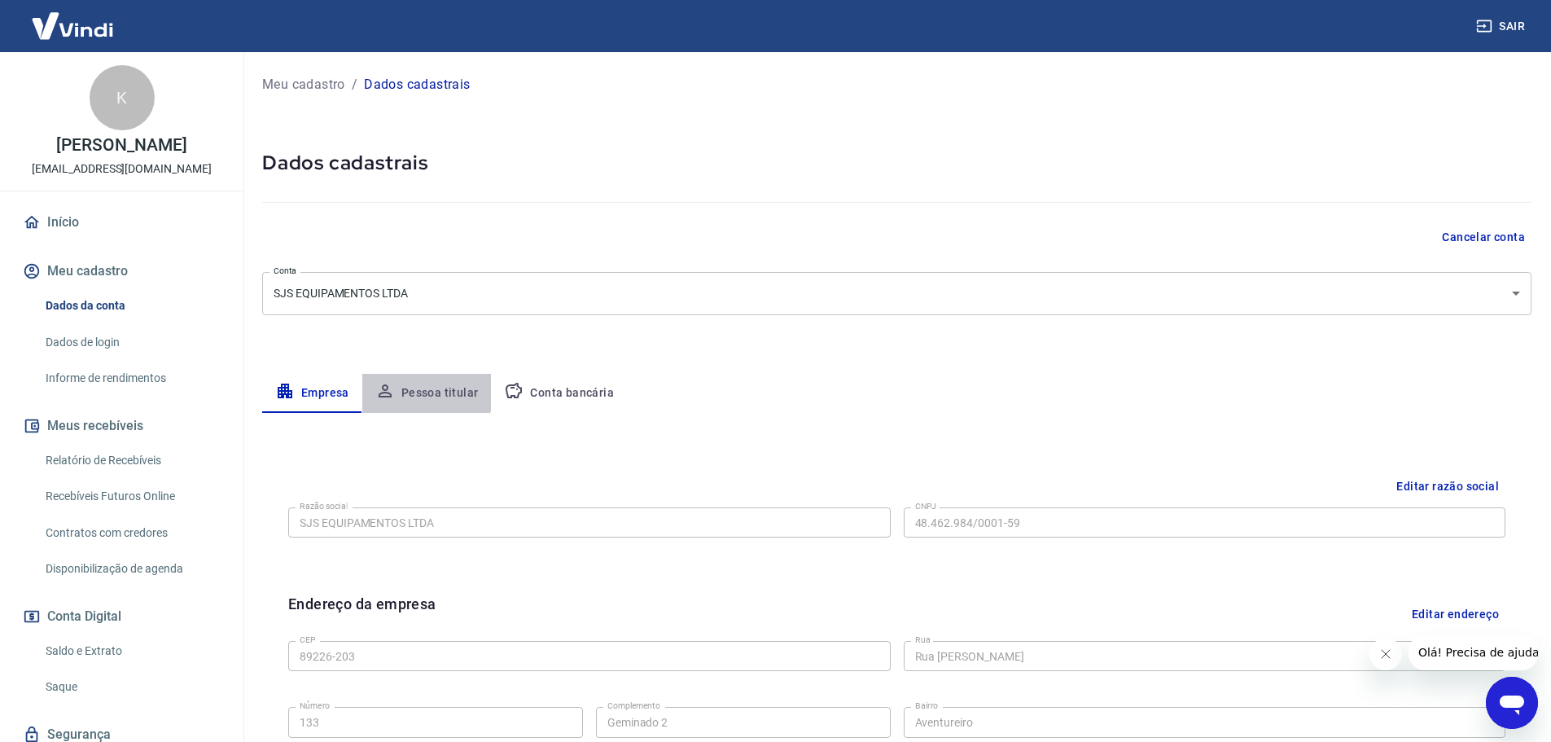
drag, startPoint x: 415, startPoint y: 384, endPoint x: 456, endPoint y: 384, distance: 40.7
click at [416, 384] on button "Pessoa titular" at bounding box center [426, 393] width 129 height 39
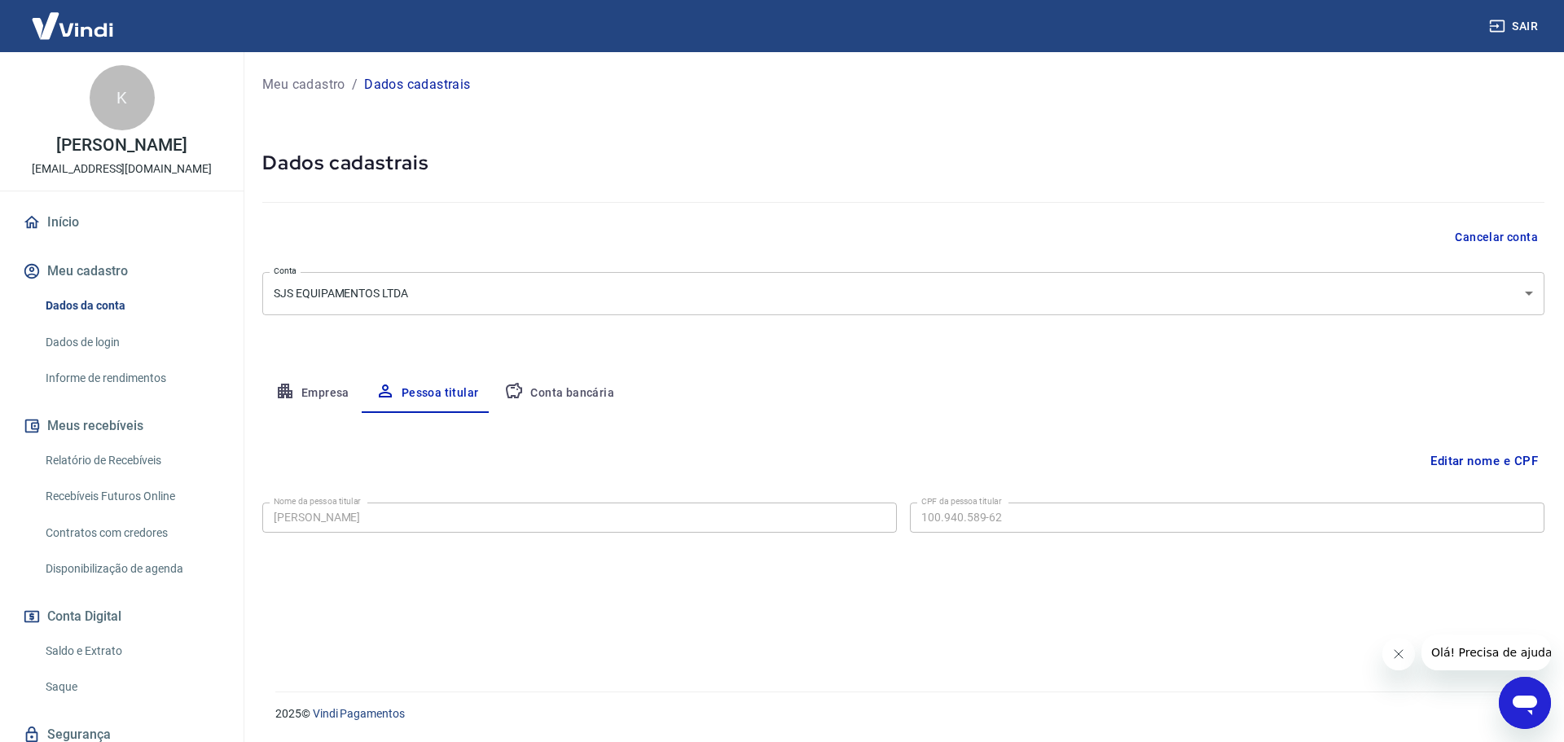
click at [568, 398] on button "Conta bancária" at bounding box center [559, 393] width 136 height 39
select select "1"
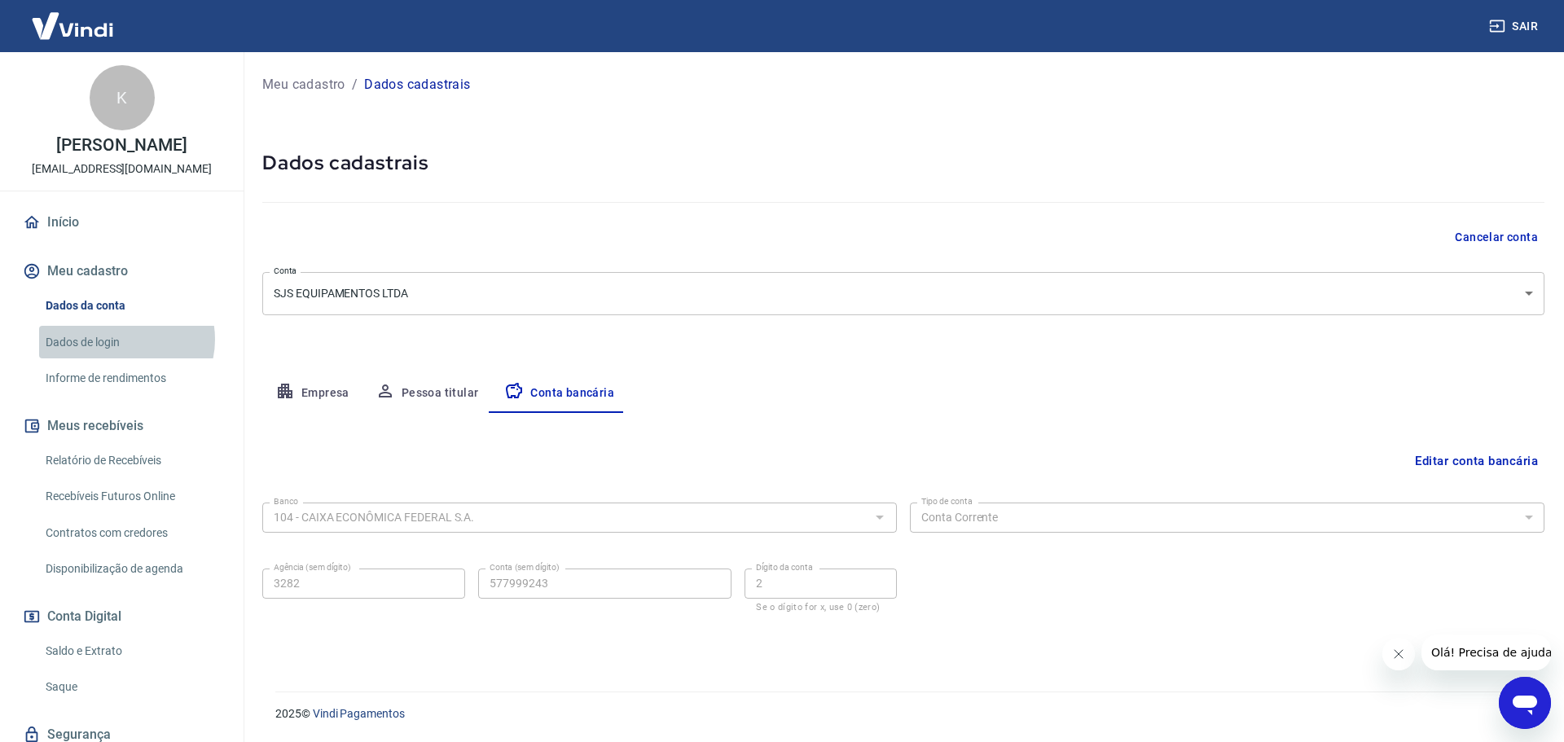
click at [122, 339] on link "Dados de login" at bounding box center [131, 342] width 185 height 33
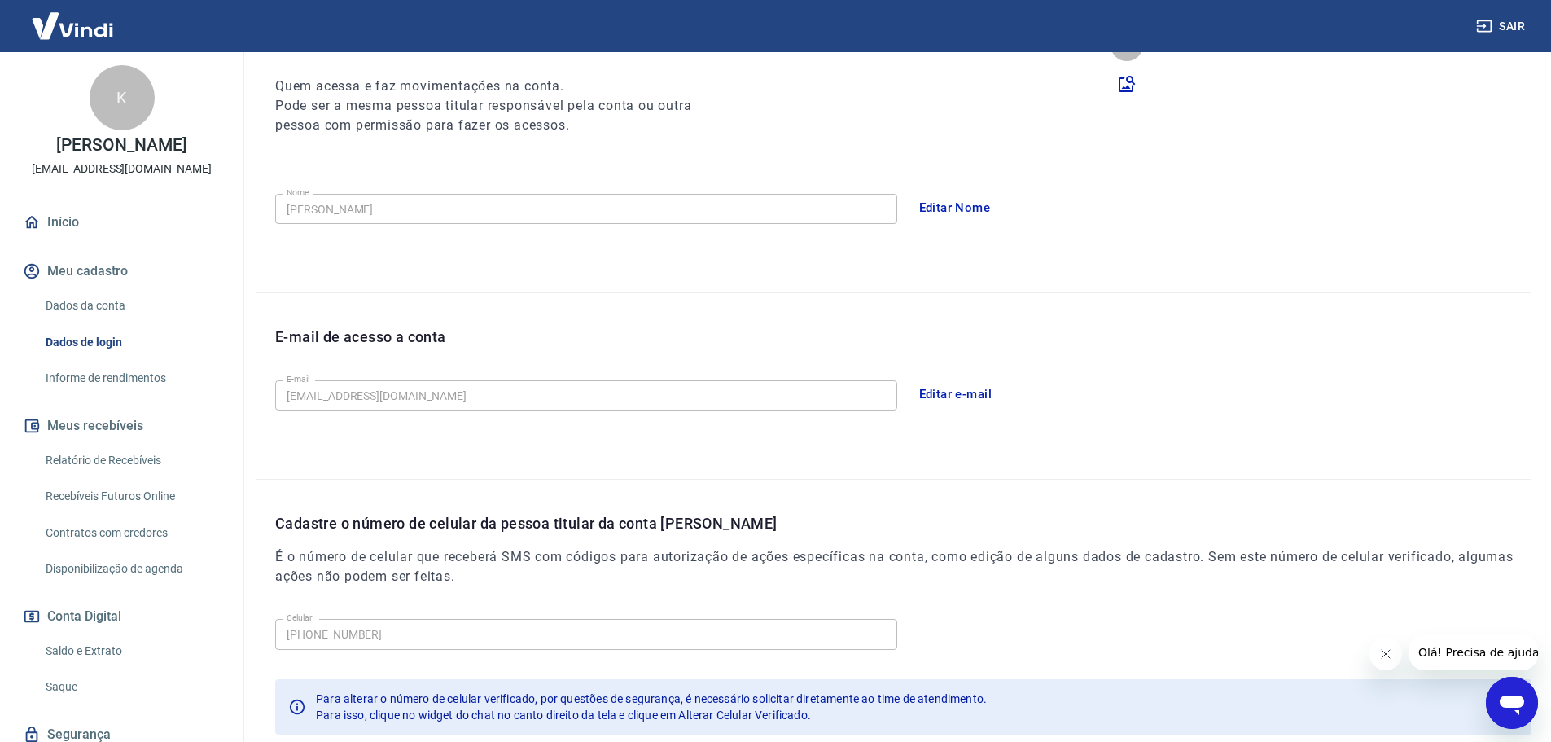
scroll to position [301, 0]
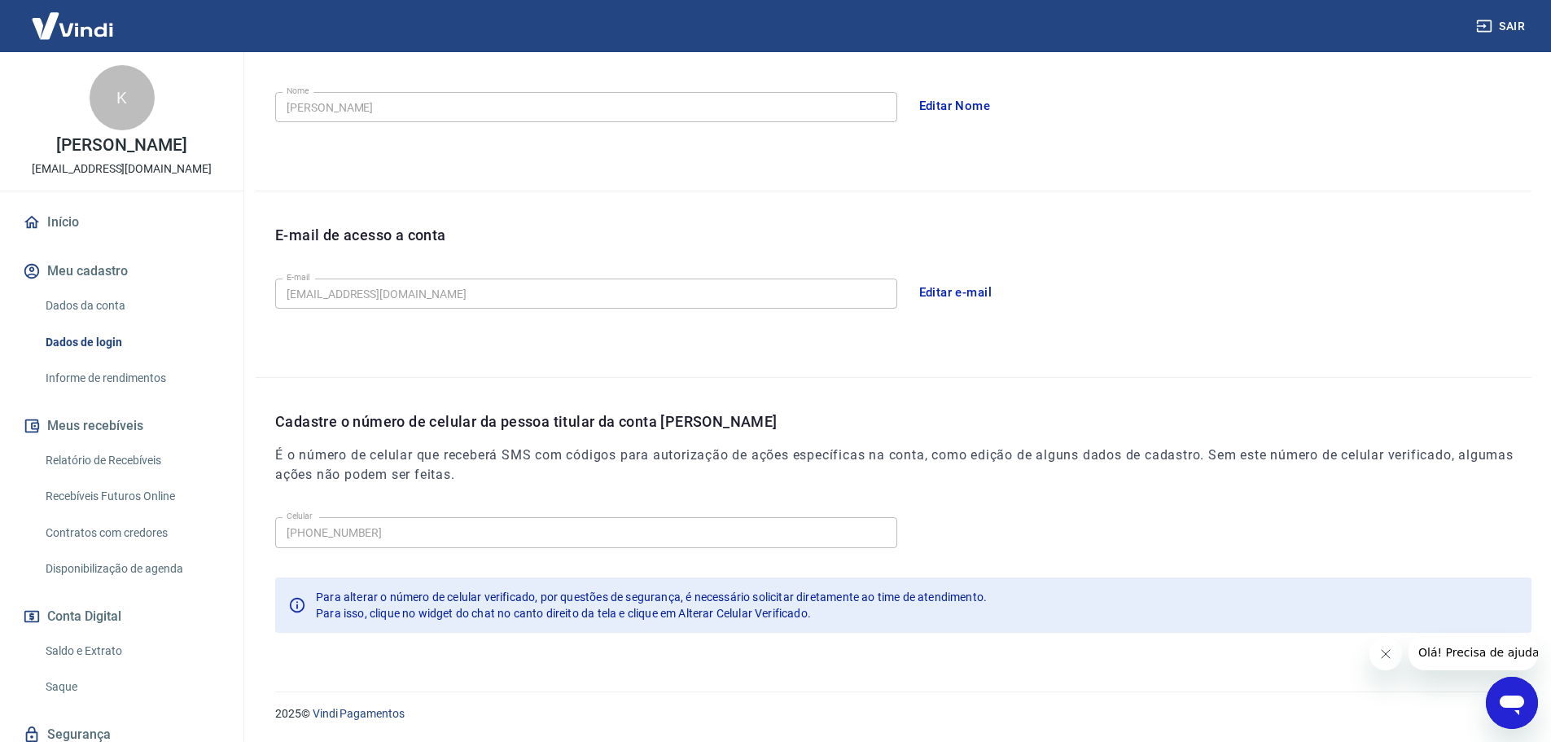
drag, startPoint x: 98, startPoint y: 656, endPoint x: 134, endPoint y: 645, distance: 37.6
click at [99, 656] on link "Saldo e Extrato" at bounding box center [131, 650] width 185 height 33
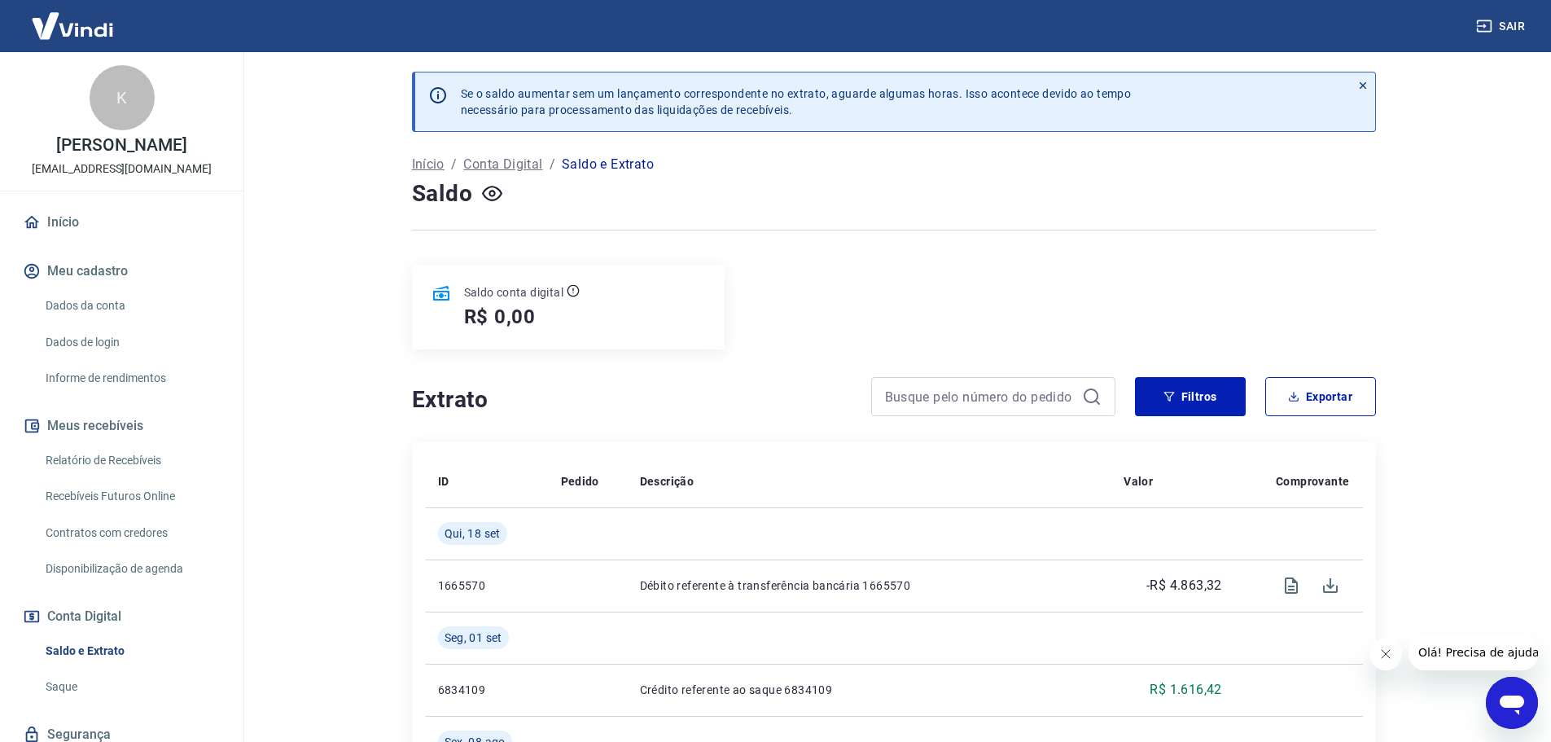
scroll to position [59, 0]
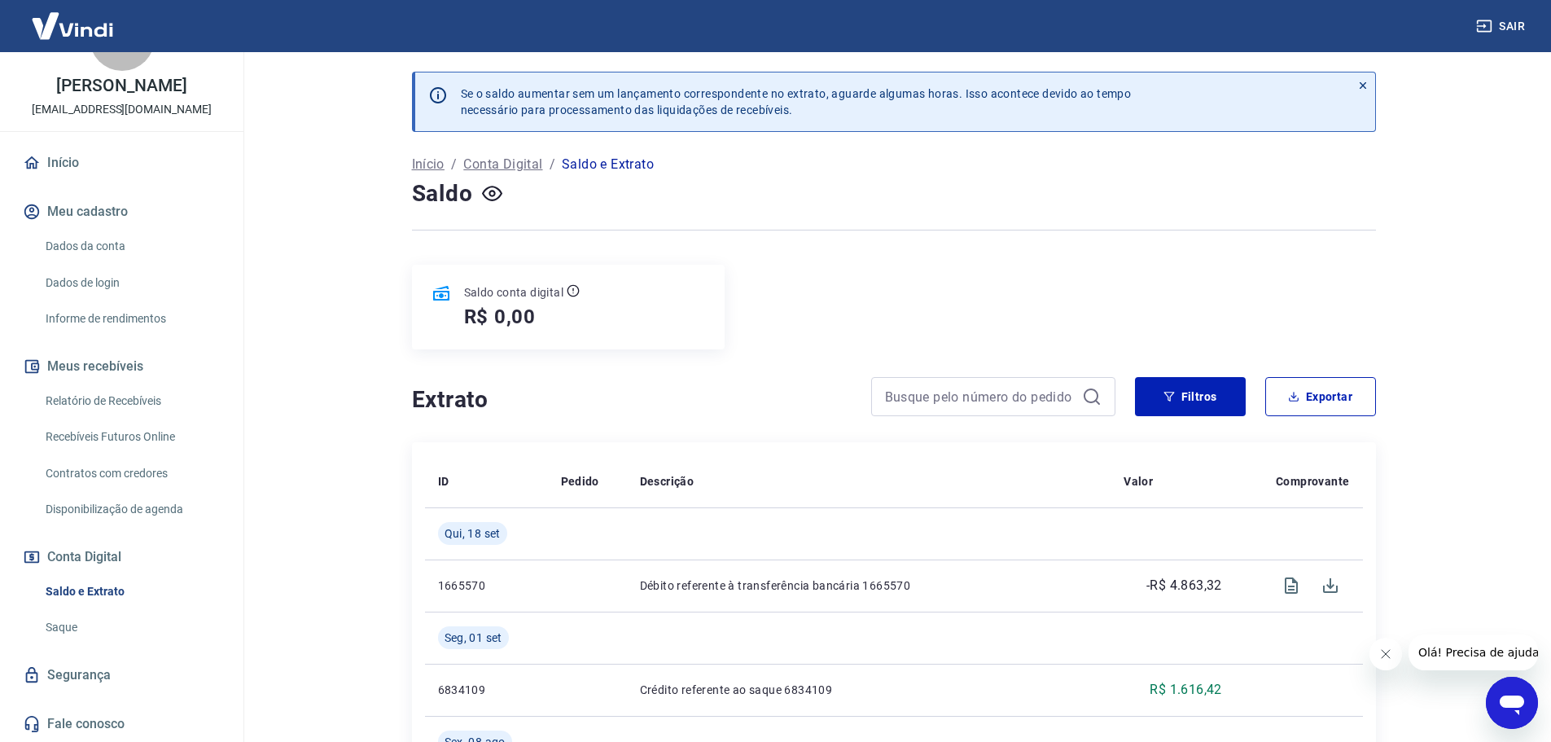
click at [81, 166] on link "Início" at bounding box center [122, 163] width 204 height 36
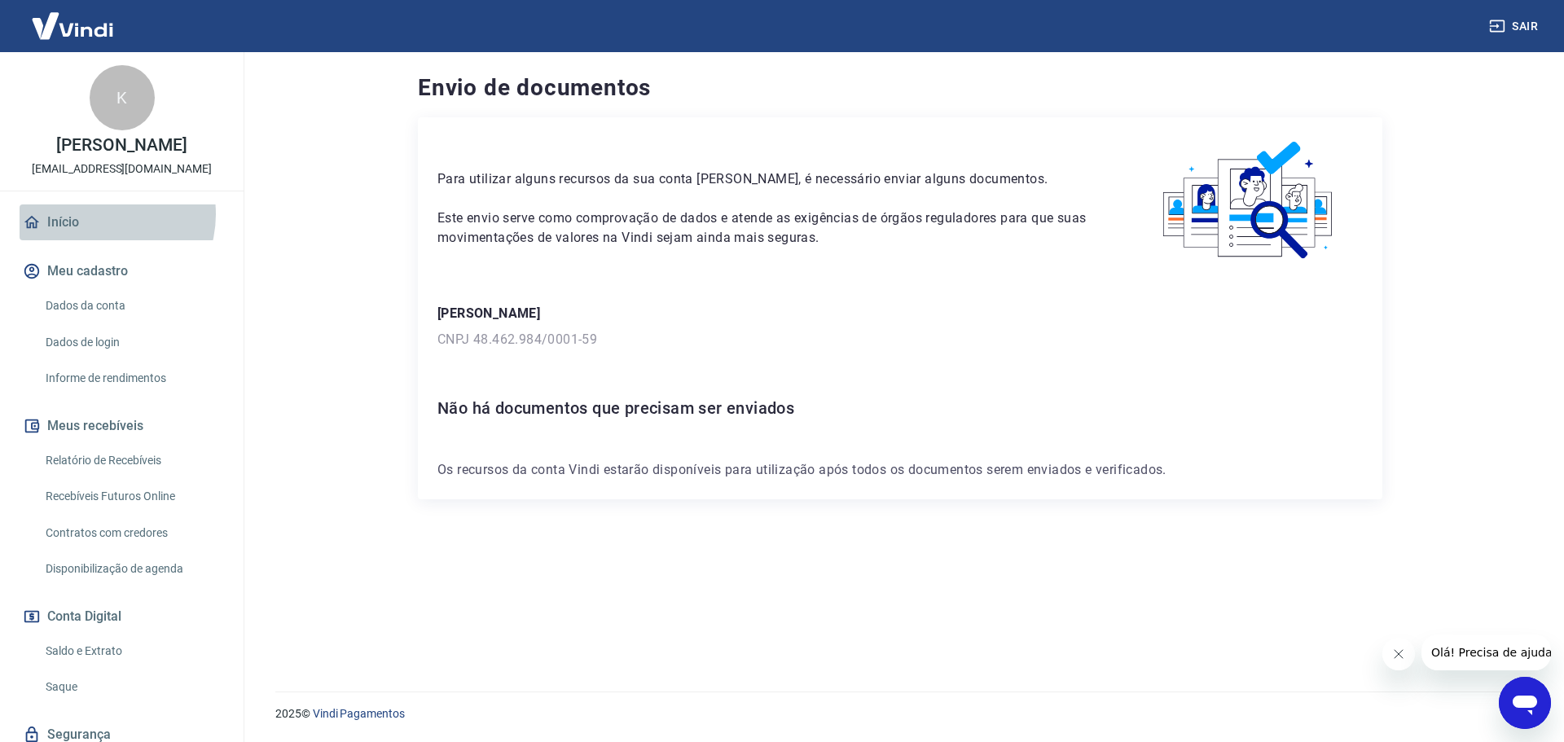
click at [99, 214] on link "Início" at bounding box center [122, 222] width 204 height 36
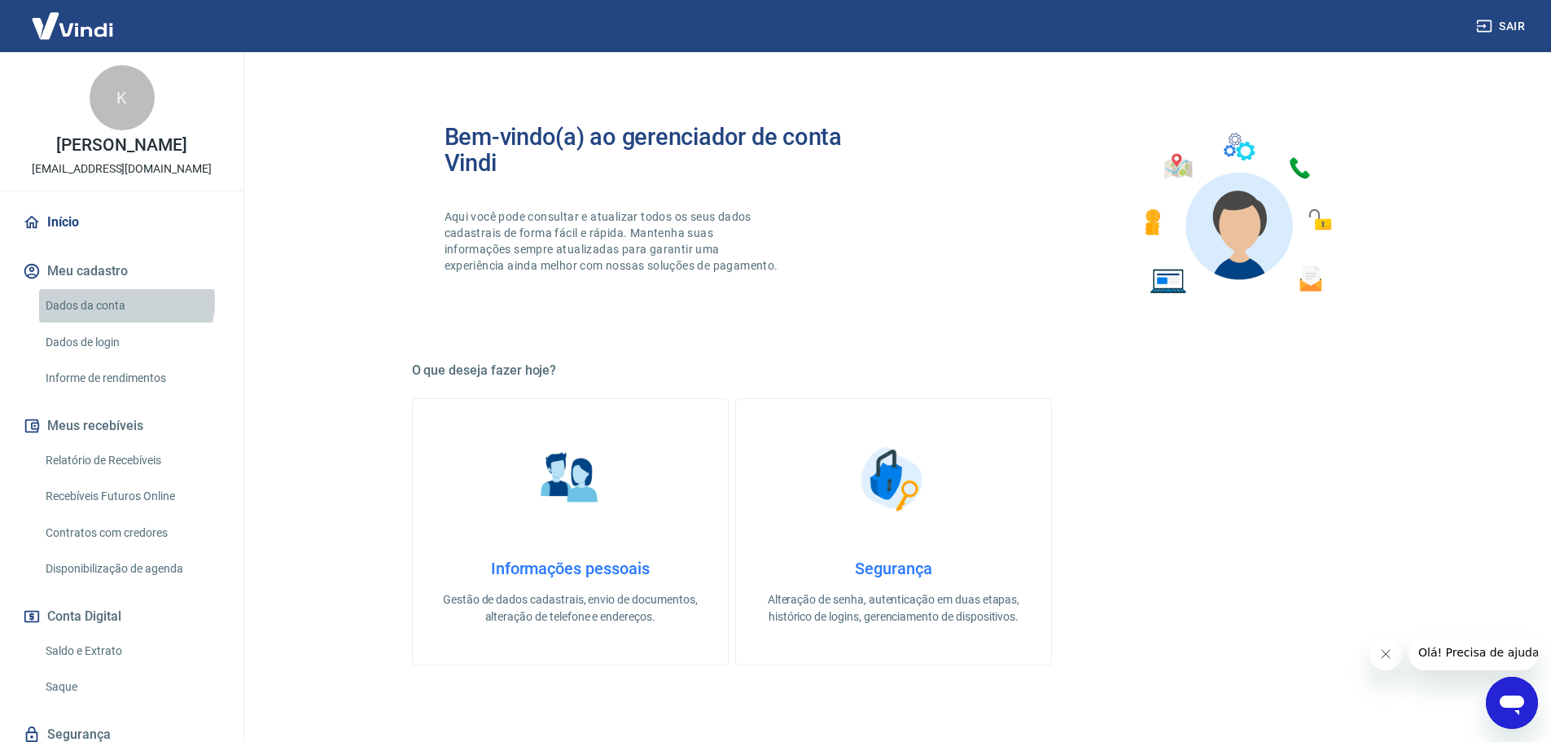
click at [122, 302] on link "Dados da conta" at bounding box center [131, 305] width 185 height 33
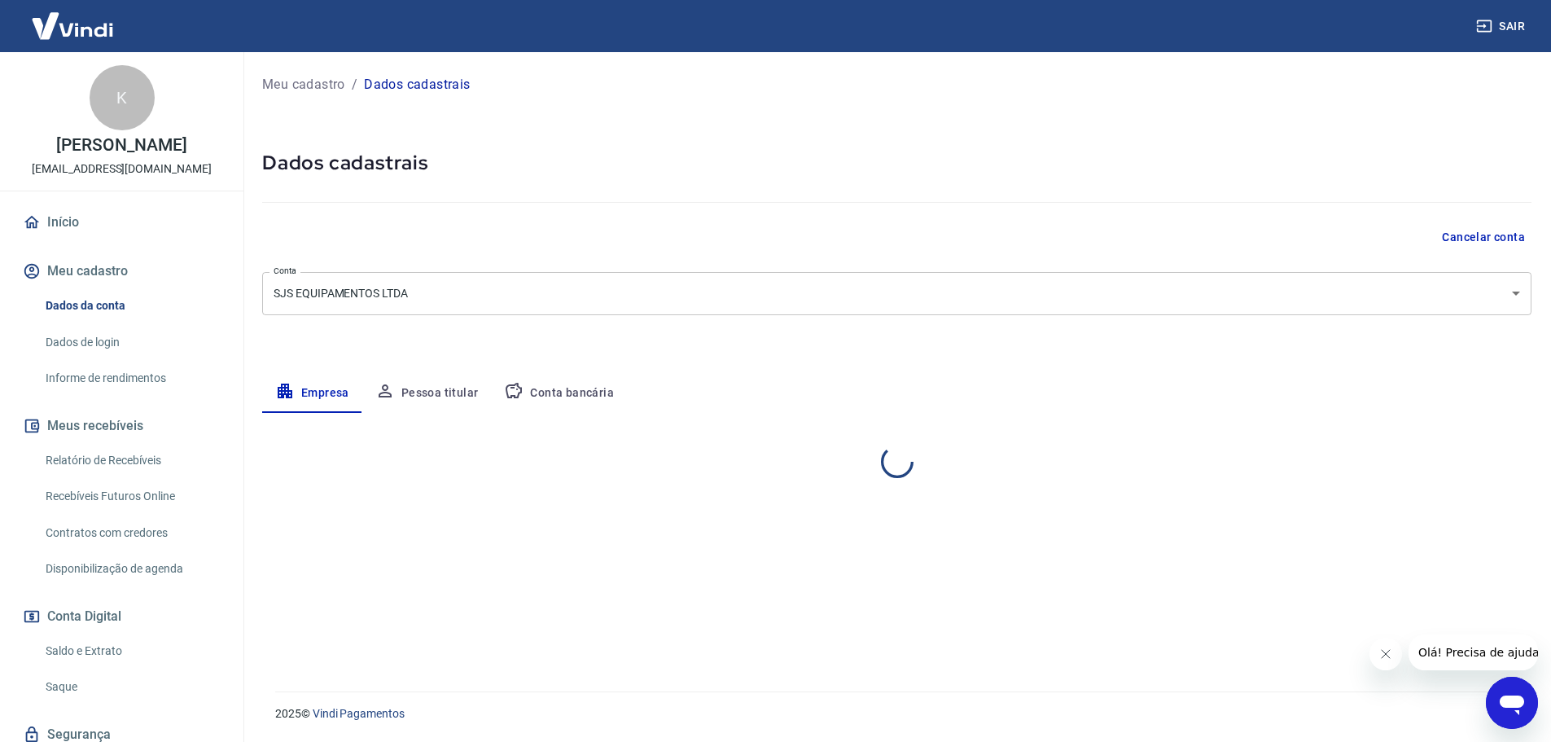
select select "SC"
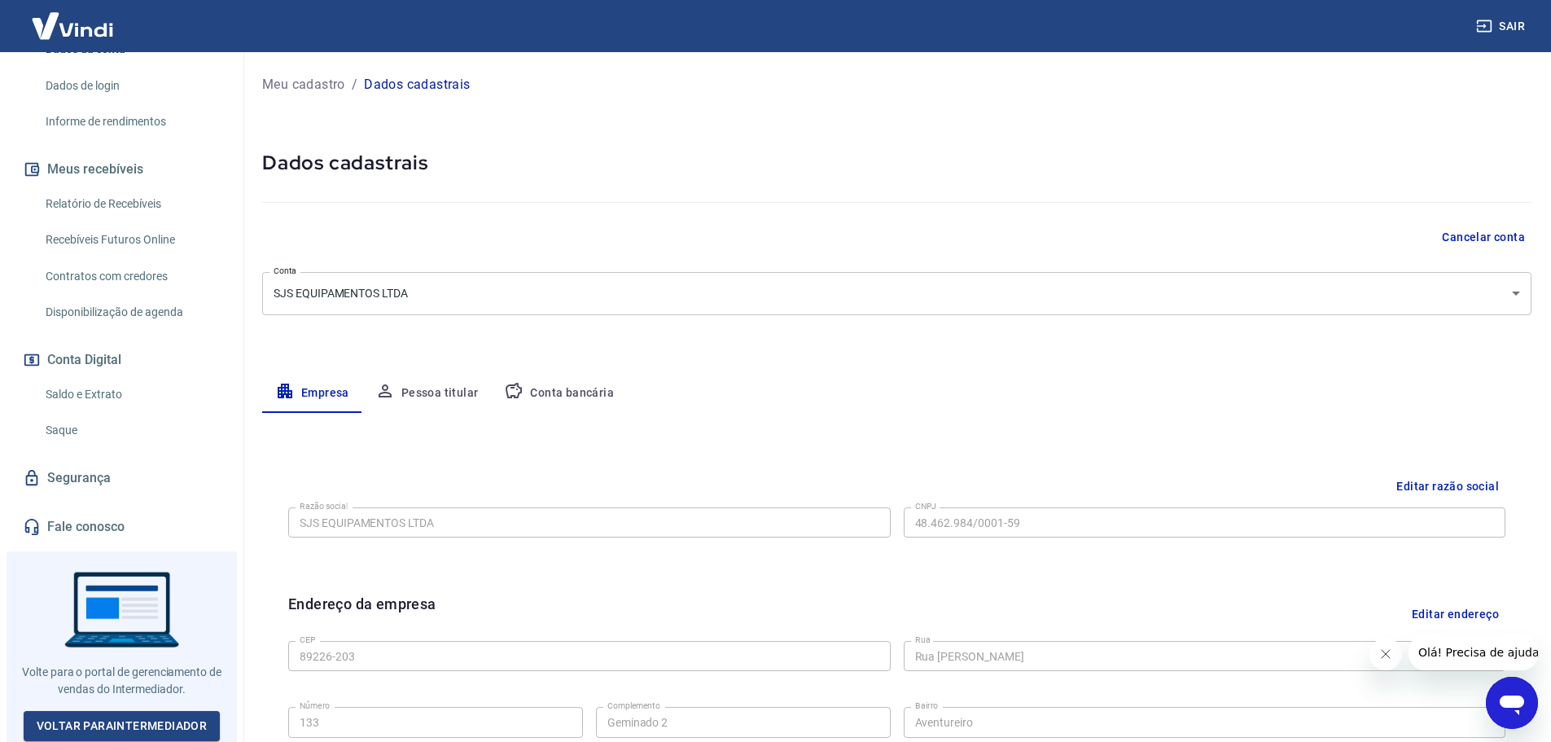
click at [418, 388] on button "Pessoa titular" at bounding box center [426, 393] width 129 height 39
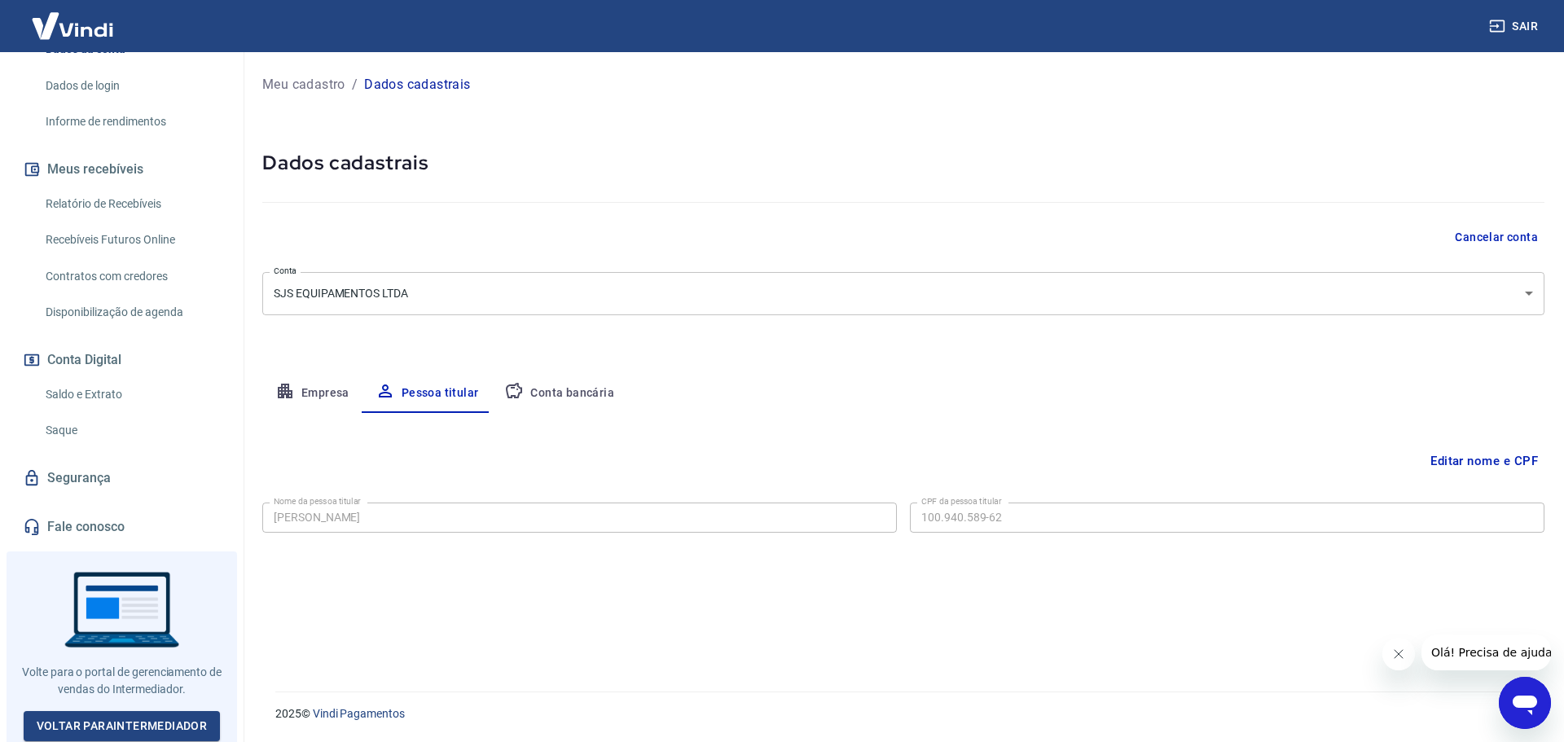
click at [544, 393] on button "Conta bancária" at bounding box center [559, 393] width 136 height 39
select select "1"
click at [122, 477] on link "Segurança" at bounding box center [122, 478] width 204 height 36
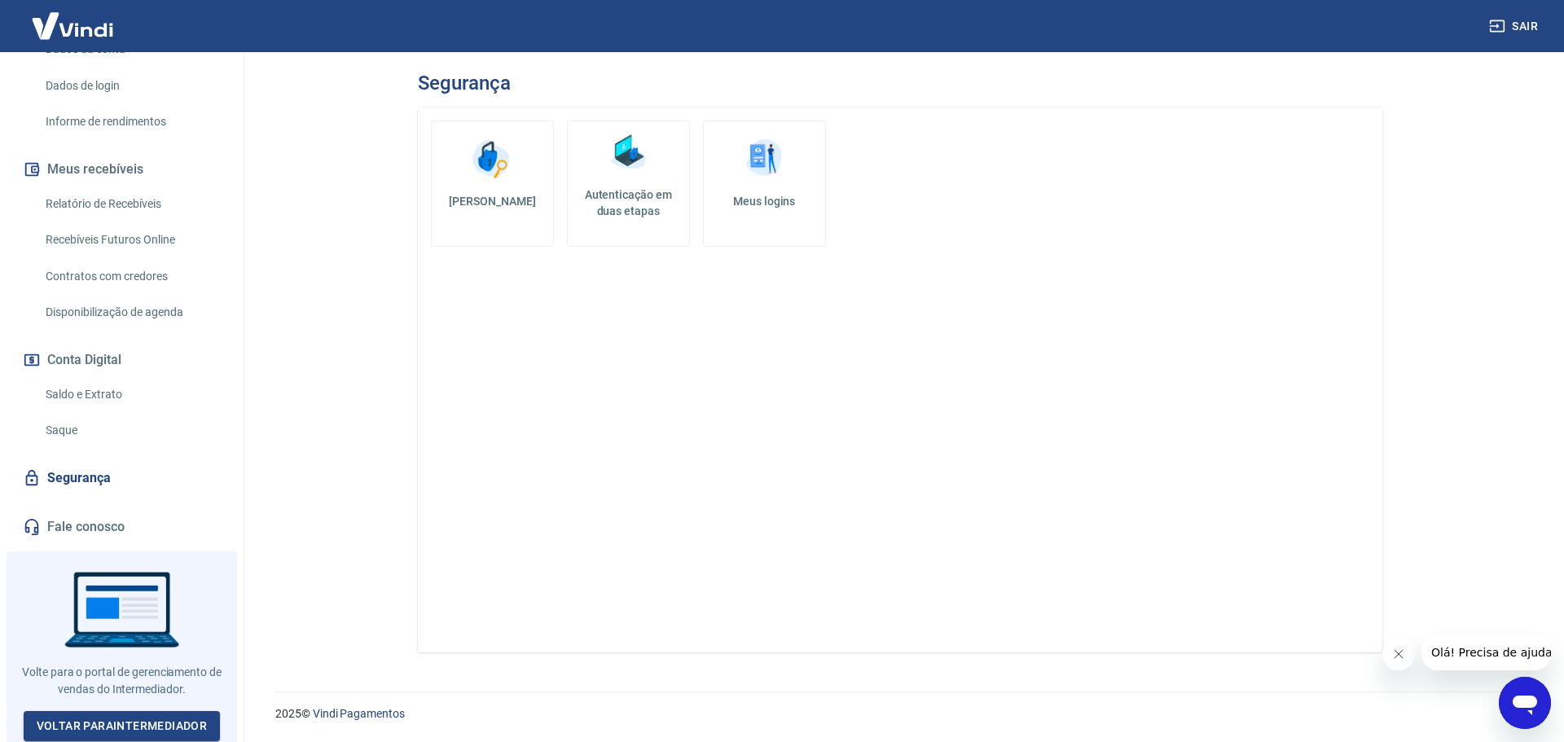
click at [634, 216] on h5 "Autenticação em duas etapas" at bounding box center [628, 202] width 108 height 33
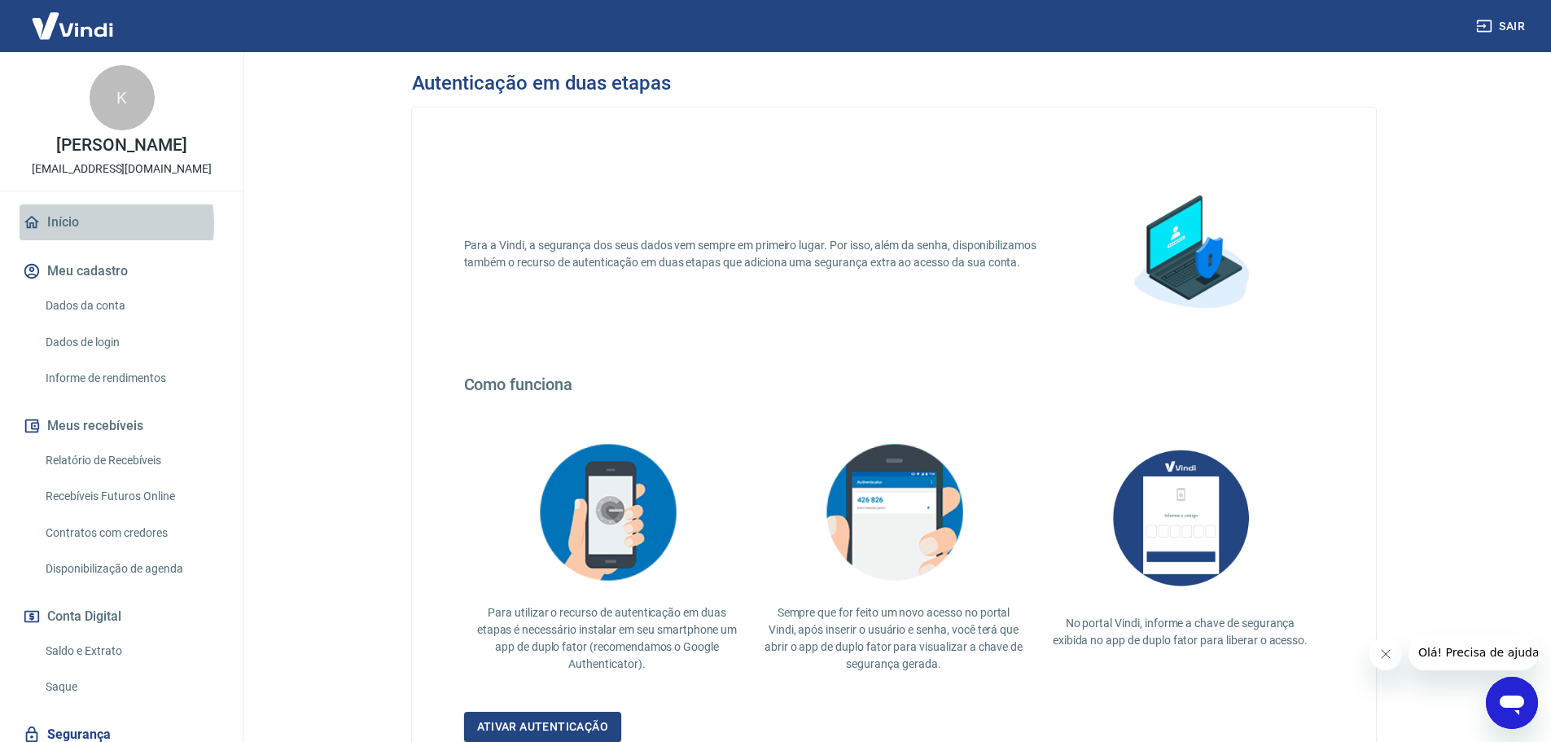
click at [92, 224] on link "Início" at bounding box center [122, 222] width 204 height 36
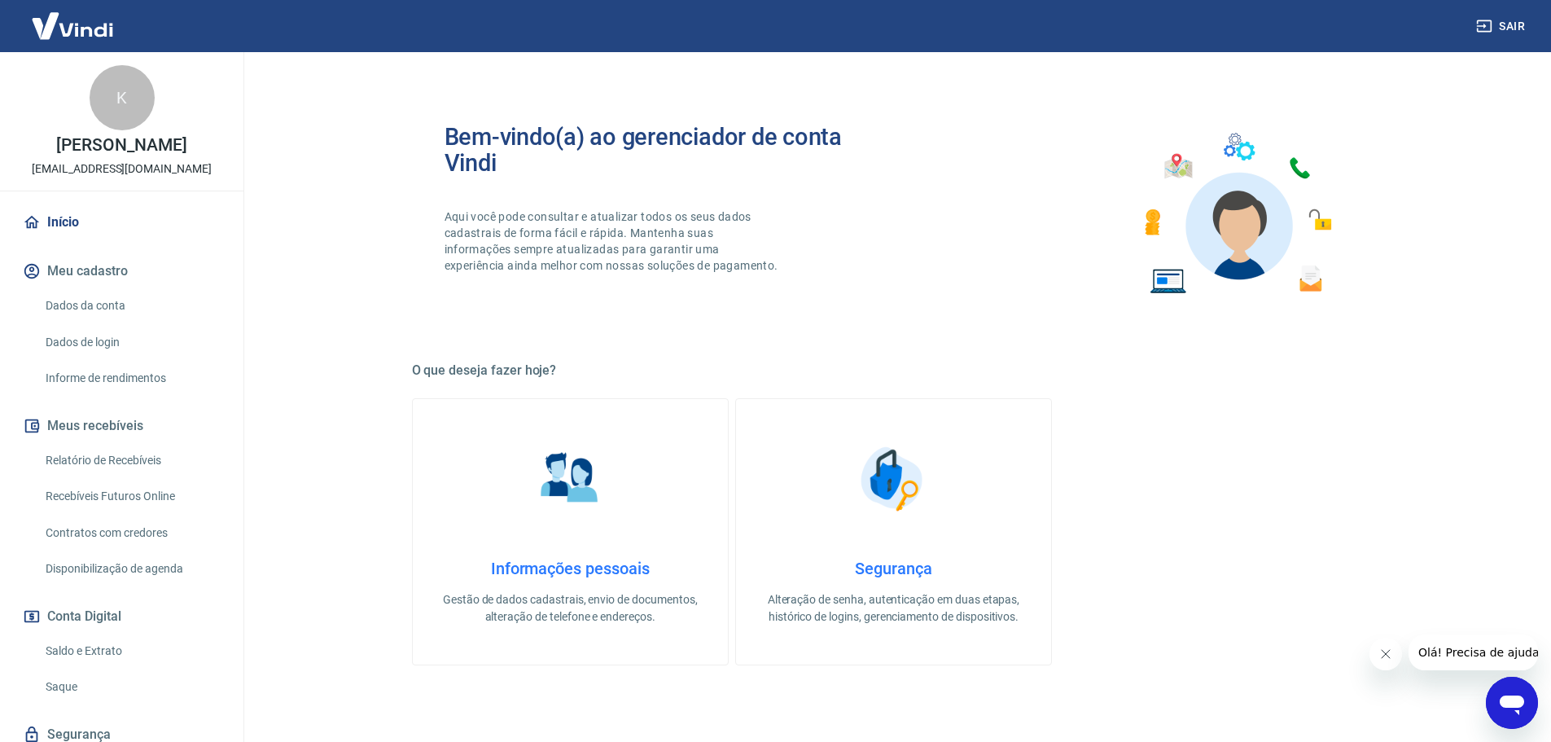
drag, startPoint x: 1516, startPoint y: 20, endPoint x: 1428, endPoint y: 37, distance: 88.8
click at [1516, 20] on button "Sair" at bounding box center [1502, 26] width 59 height 30
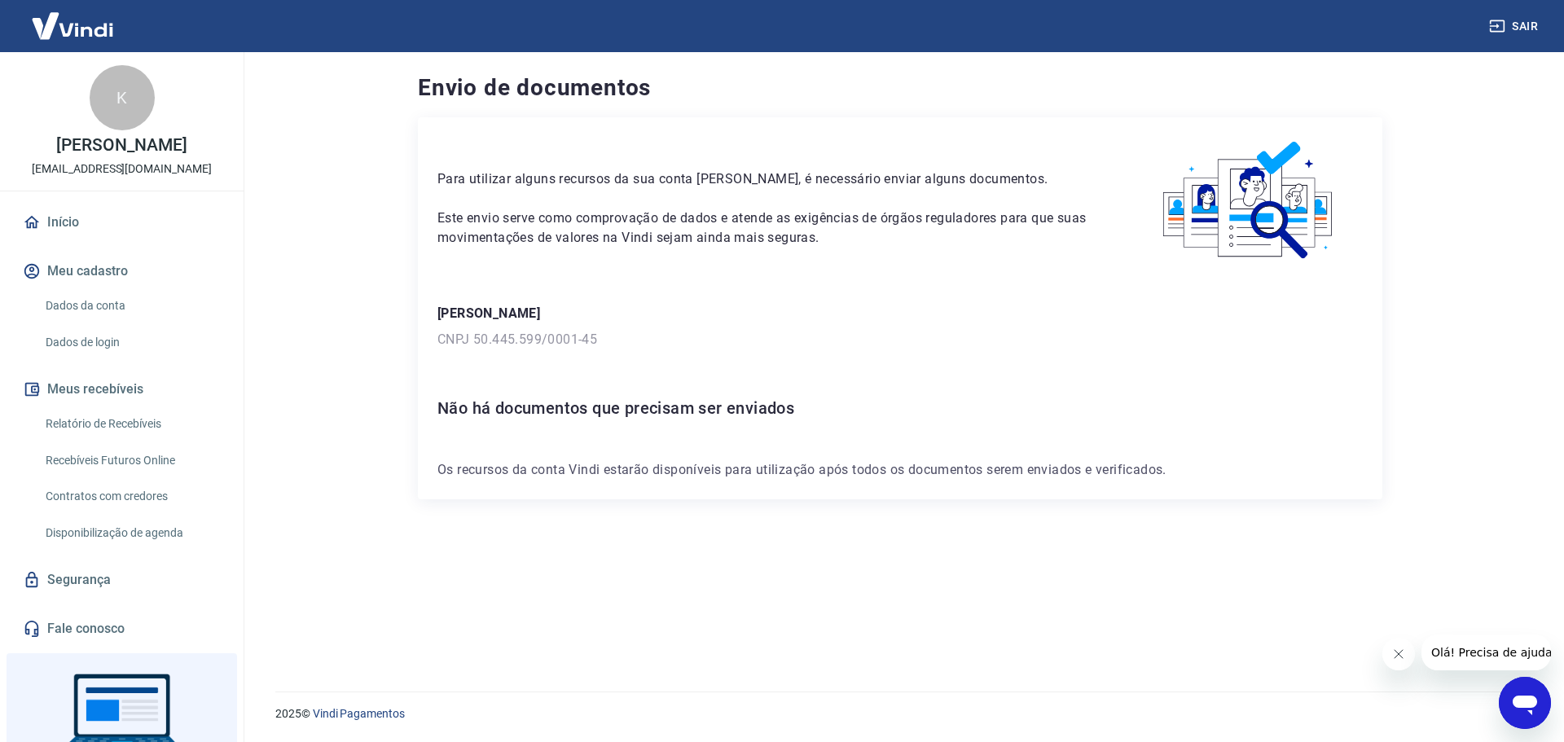
click at [98, 222] on link "Início" at bounding box center [122, 222] width 204 height 36
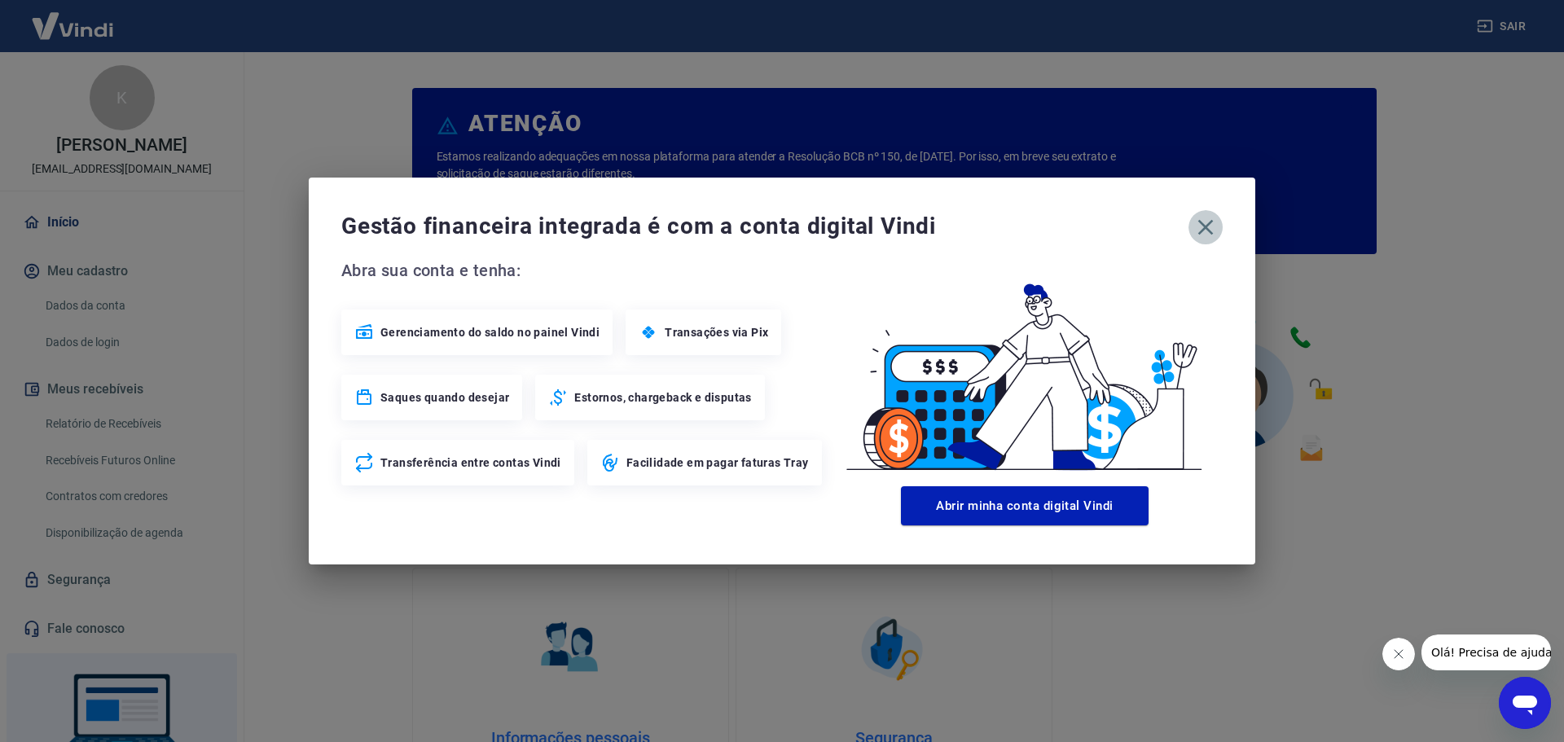
click at [1203, 231] on icon "button" at bounding box center [1205, 227] width 26 height 26
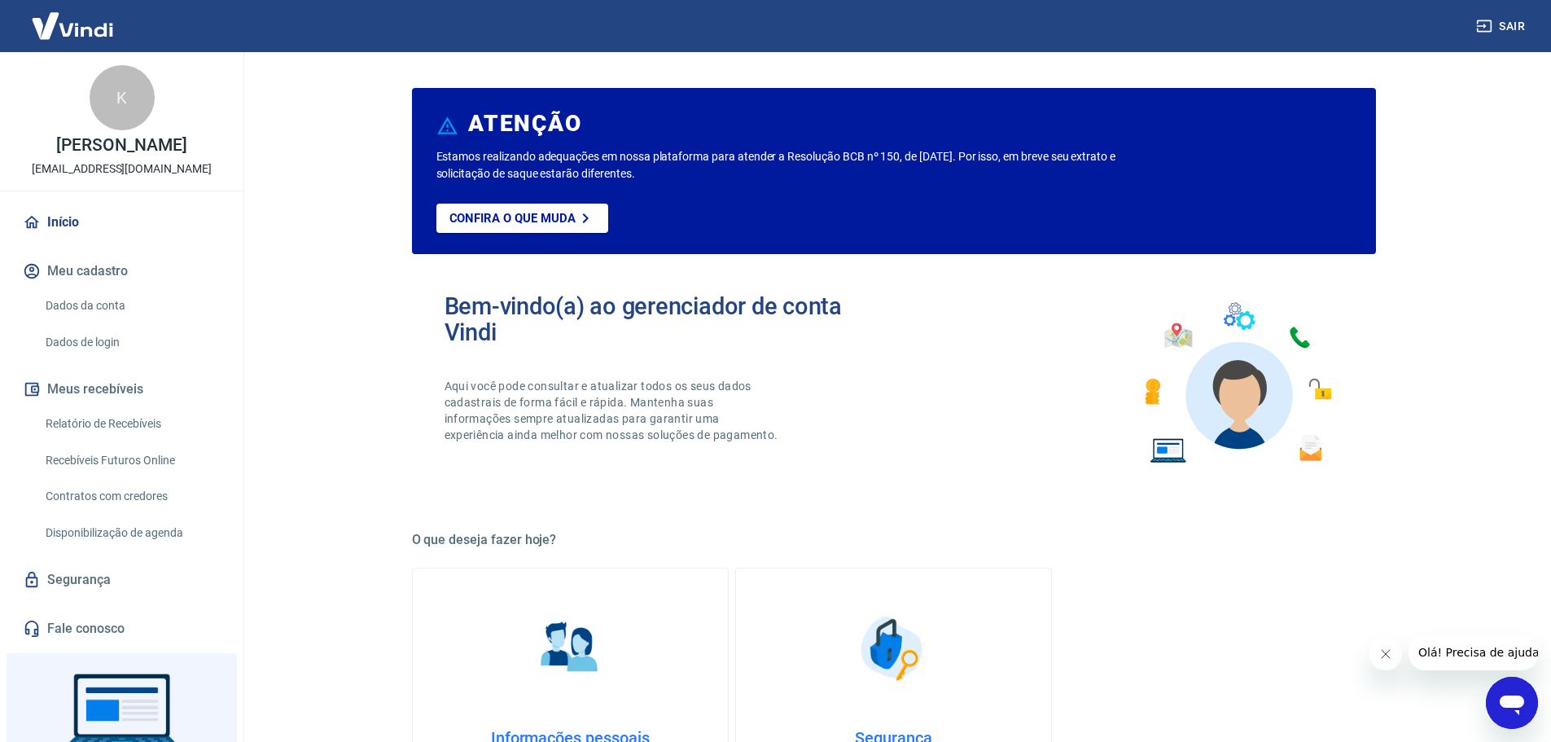
click at [115, 350] on link "Dados de login" at bounding box center [131, 342] width 185 height 33
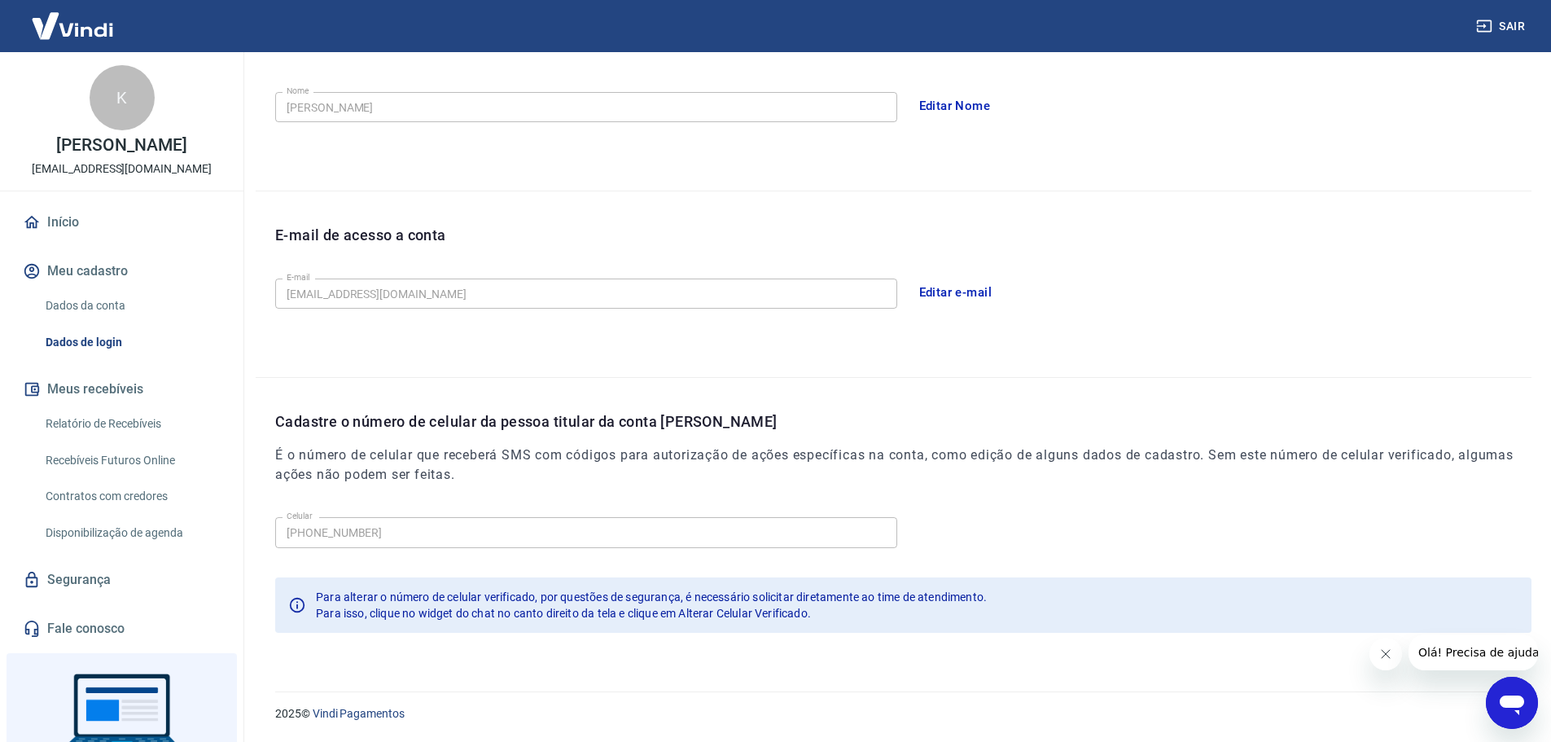
scroll to position [193, 0]
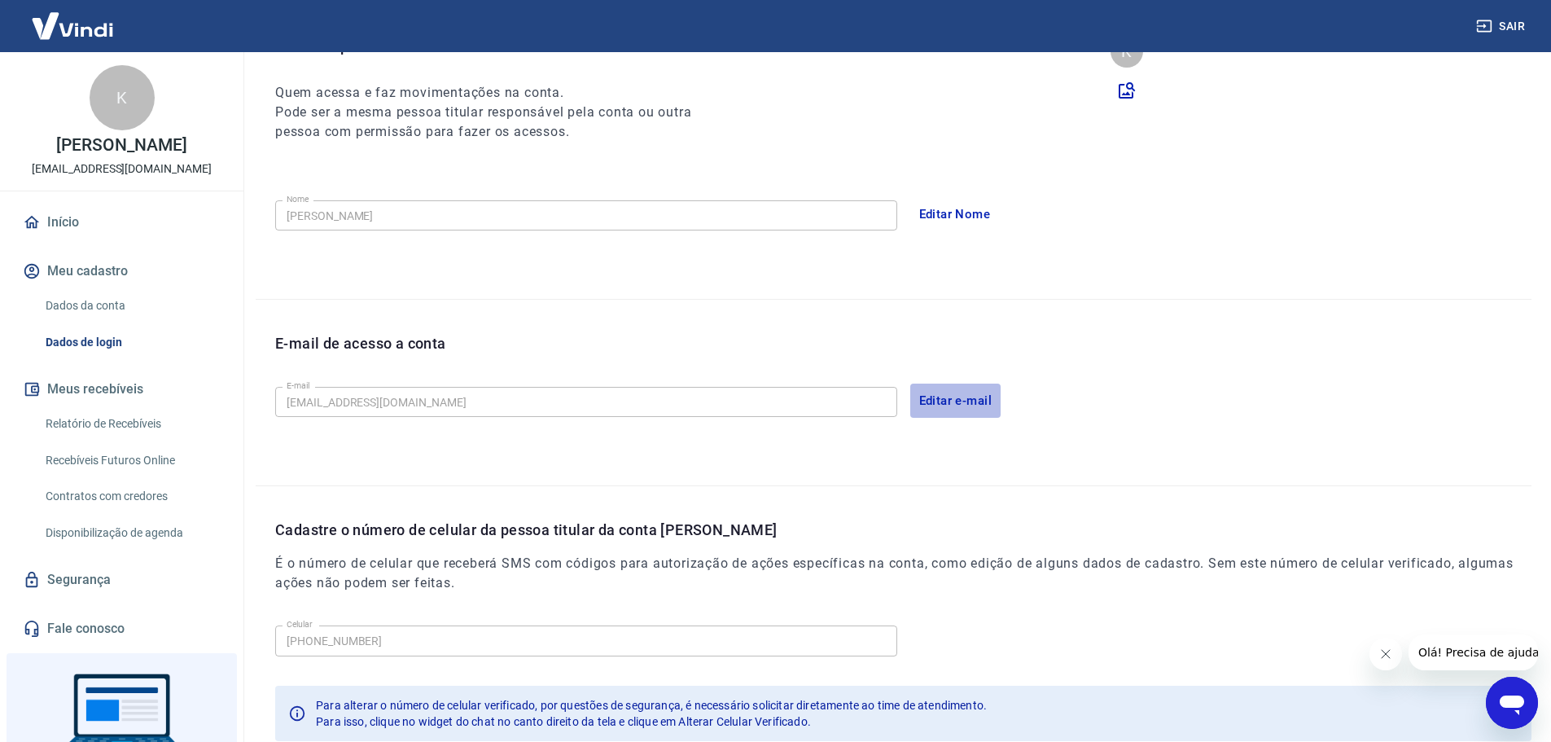
click at [946, 402] on button "Editar e-mail" at bounding box center [955, 401] width 91 height 34
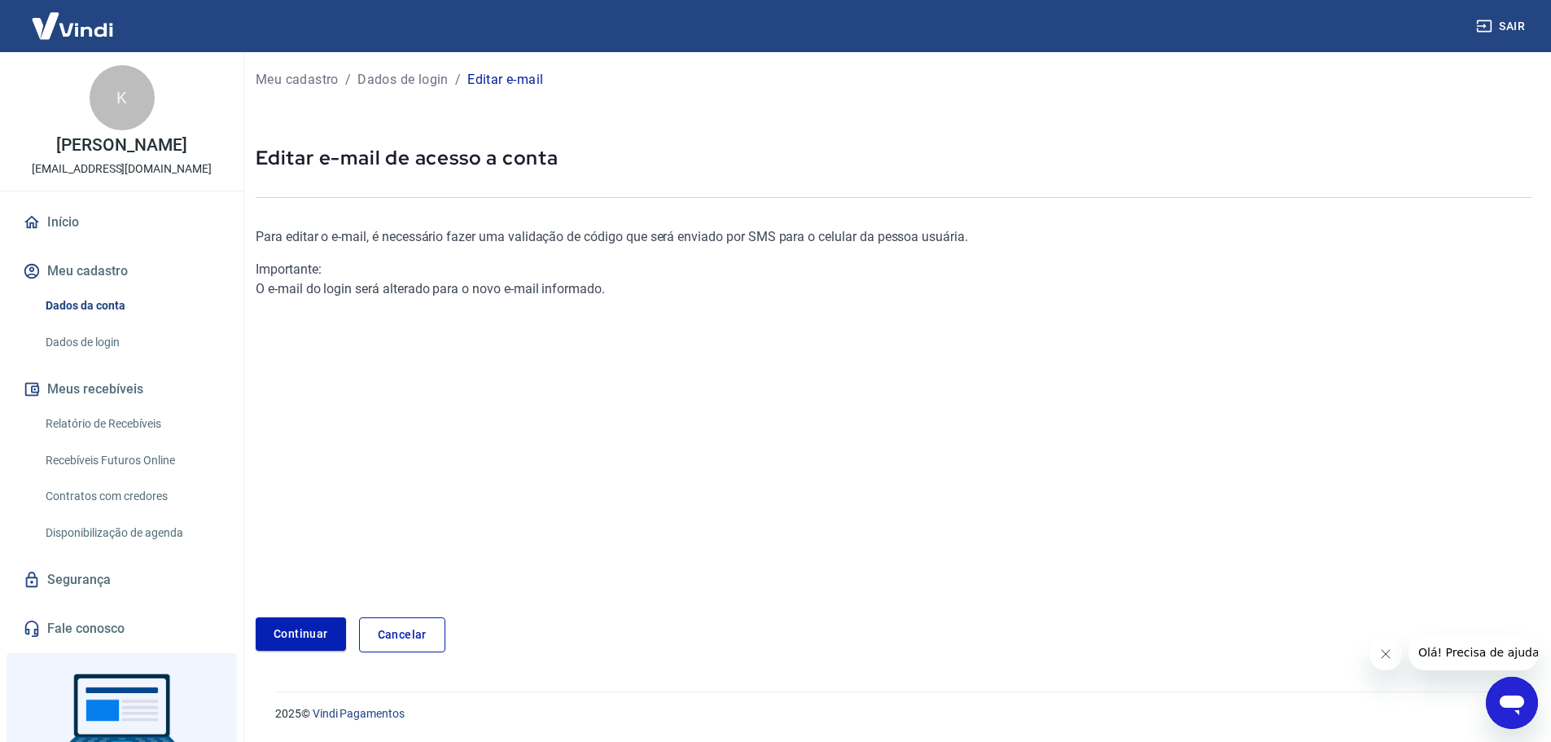
click at [86, 229] on link "Início" at bounding box center [122, 222] width 204 height 36
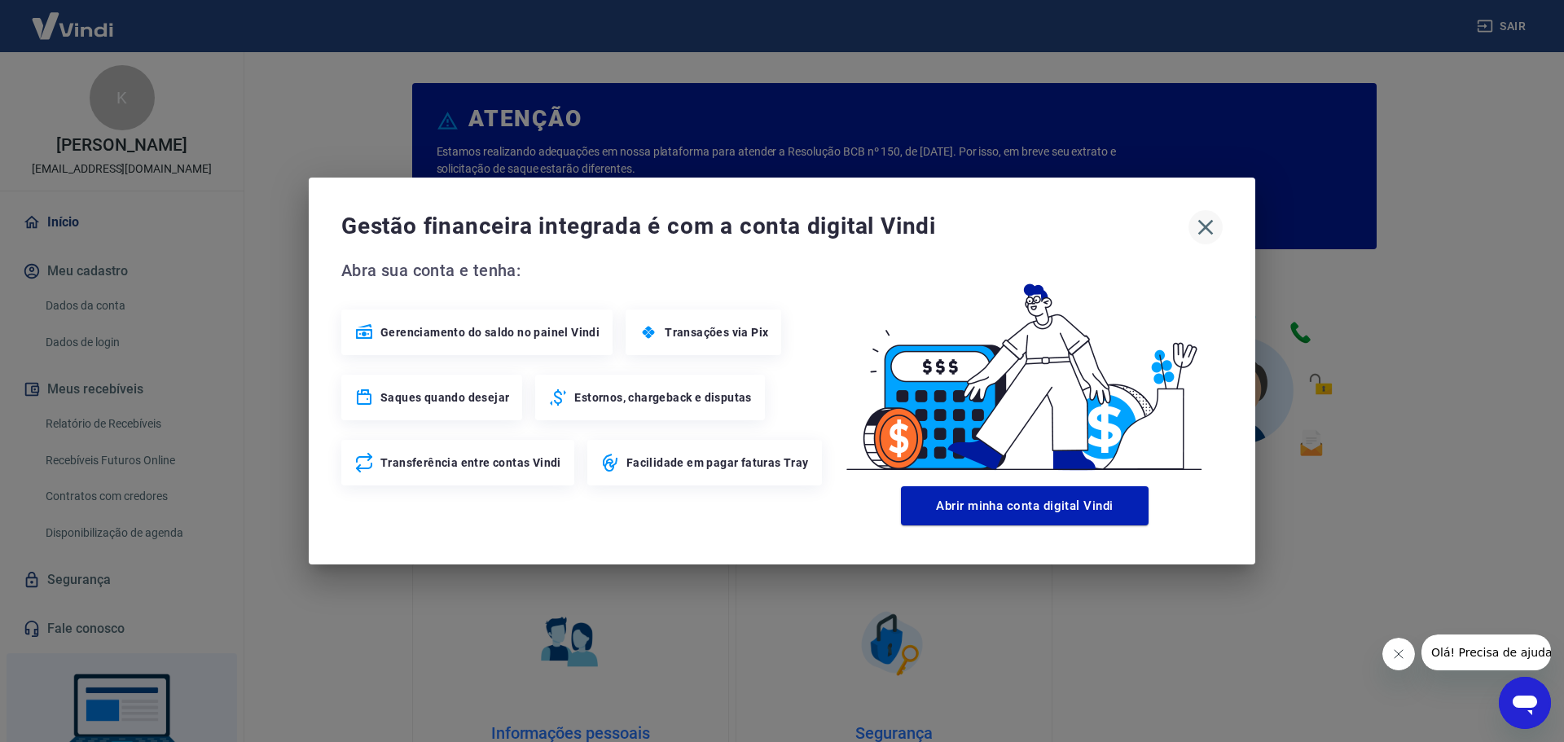
click at [1212, 222] on icon "button" at bounding box center [1205, 227] width 15 height 15
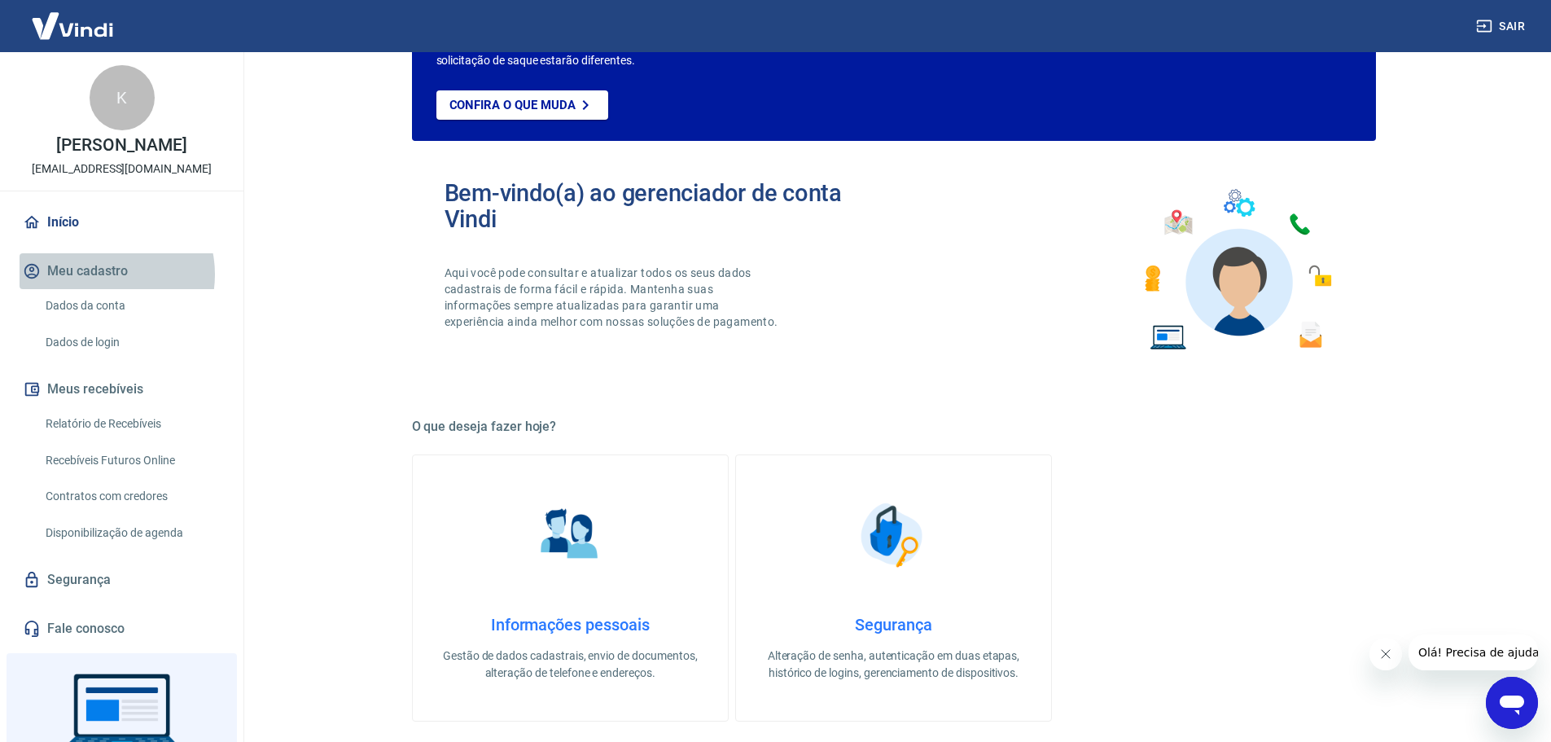
click at [102, 274] on button "Meu cadastro" at bounding box center [122, 271] width 204 height 36
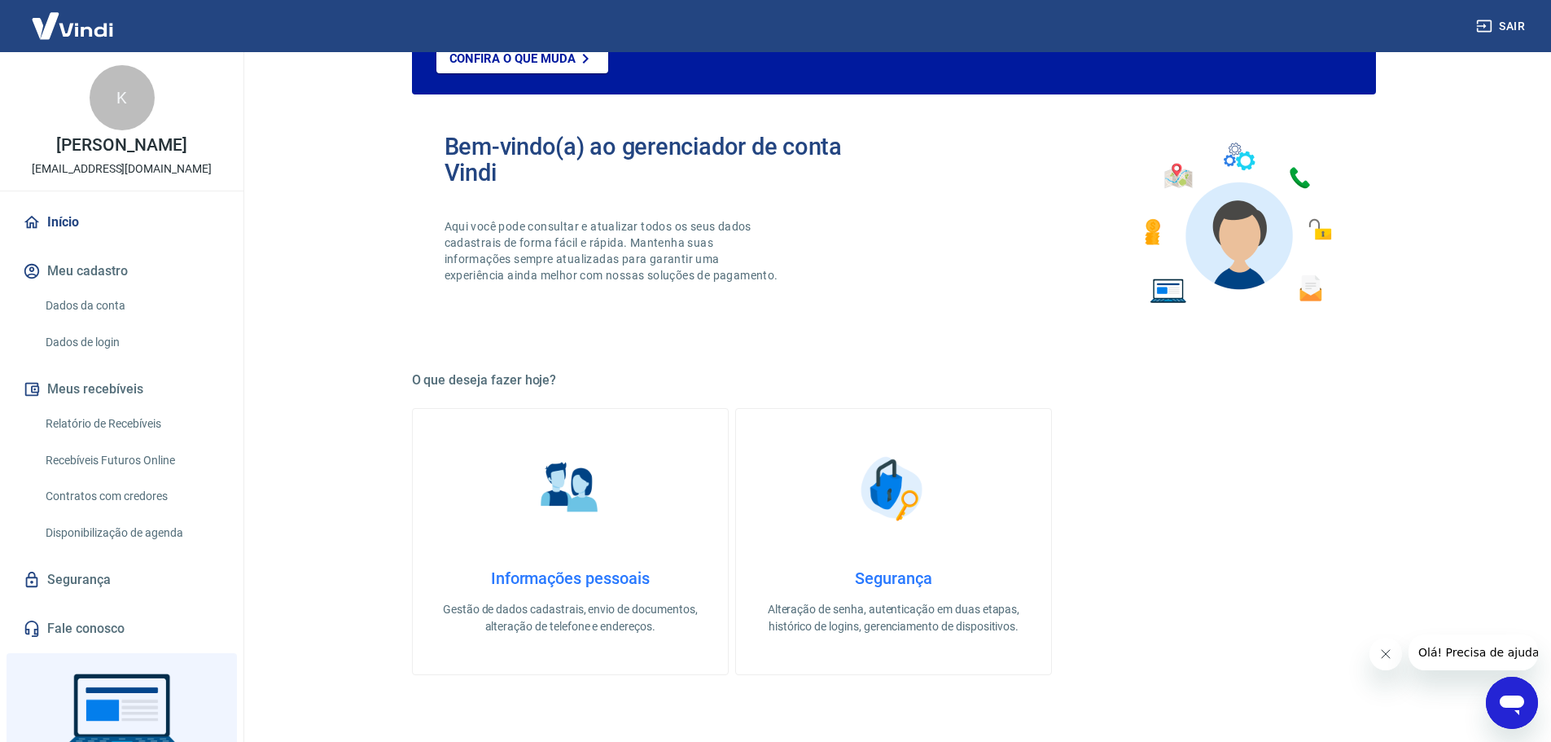
scroll to position [434, 0]
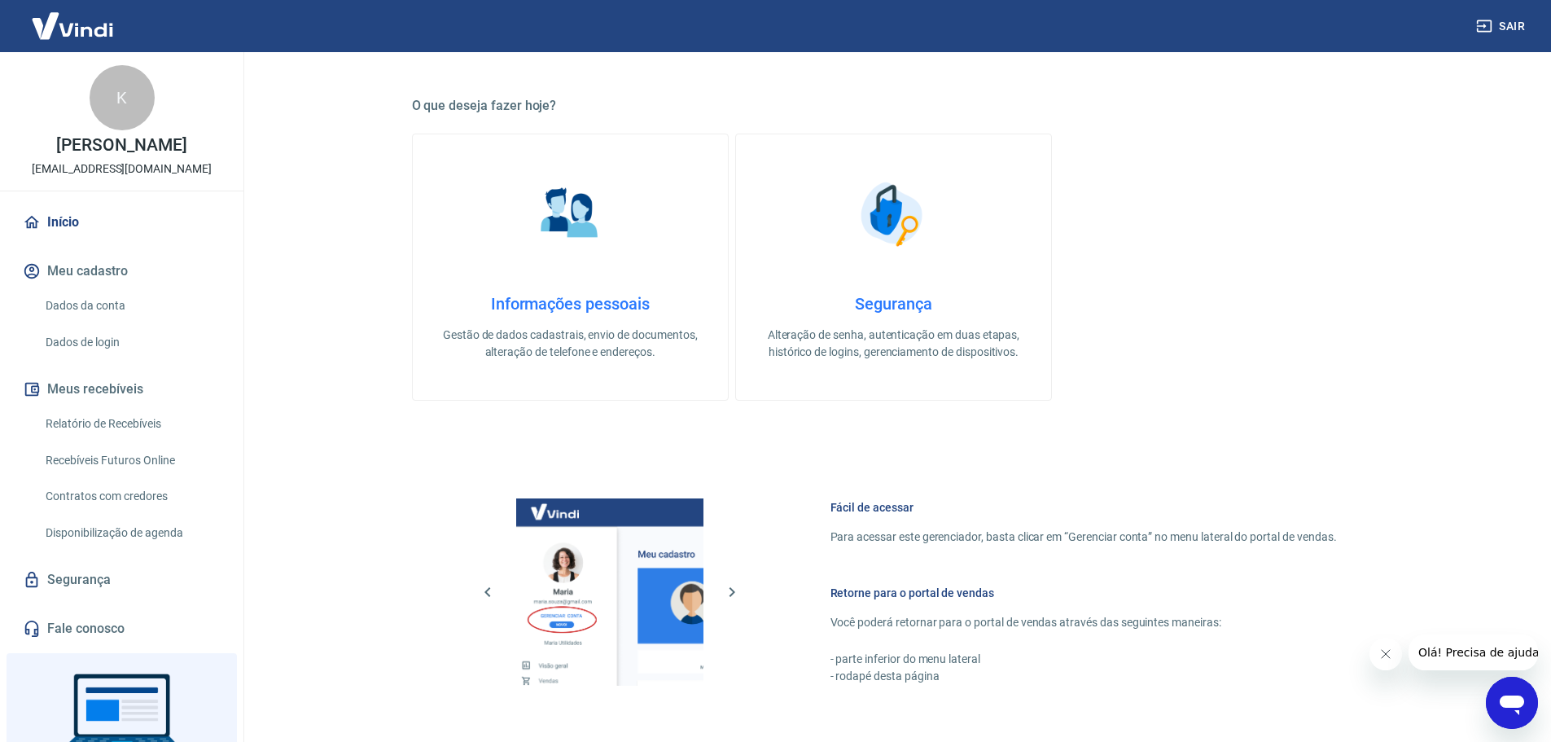
click at [577, 294] on h4 "Informações pessoais" at bounding box center [570, 304] width 263 height 20
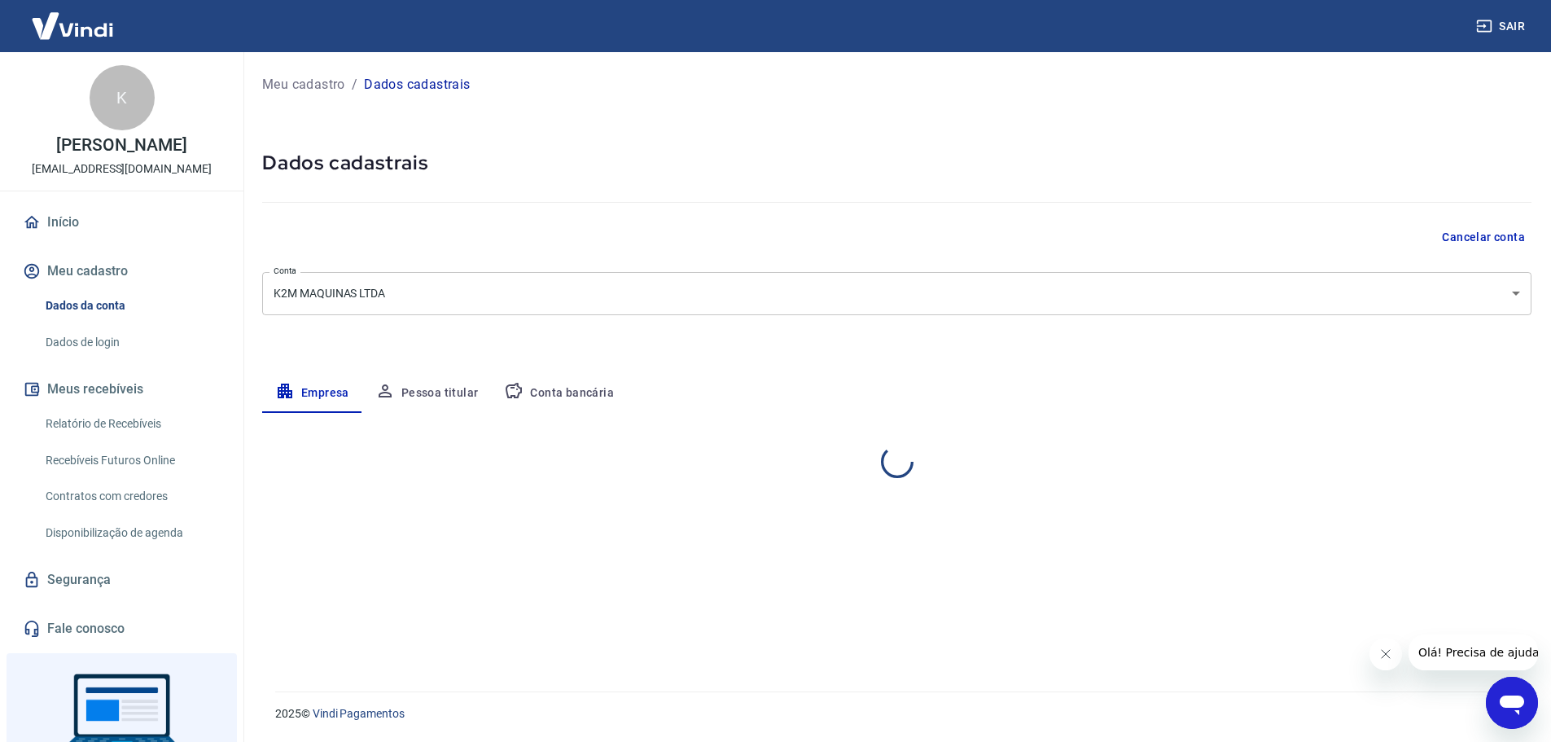
select select "SC"
select select "business"
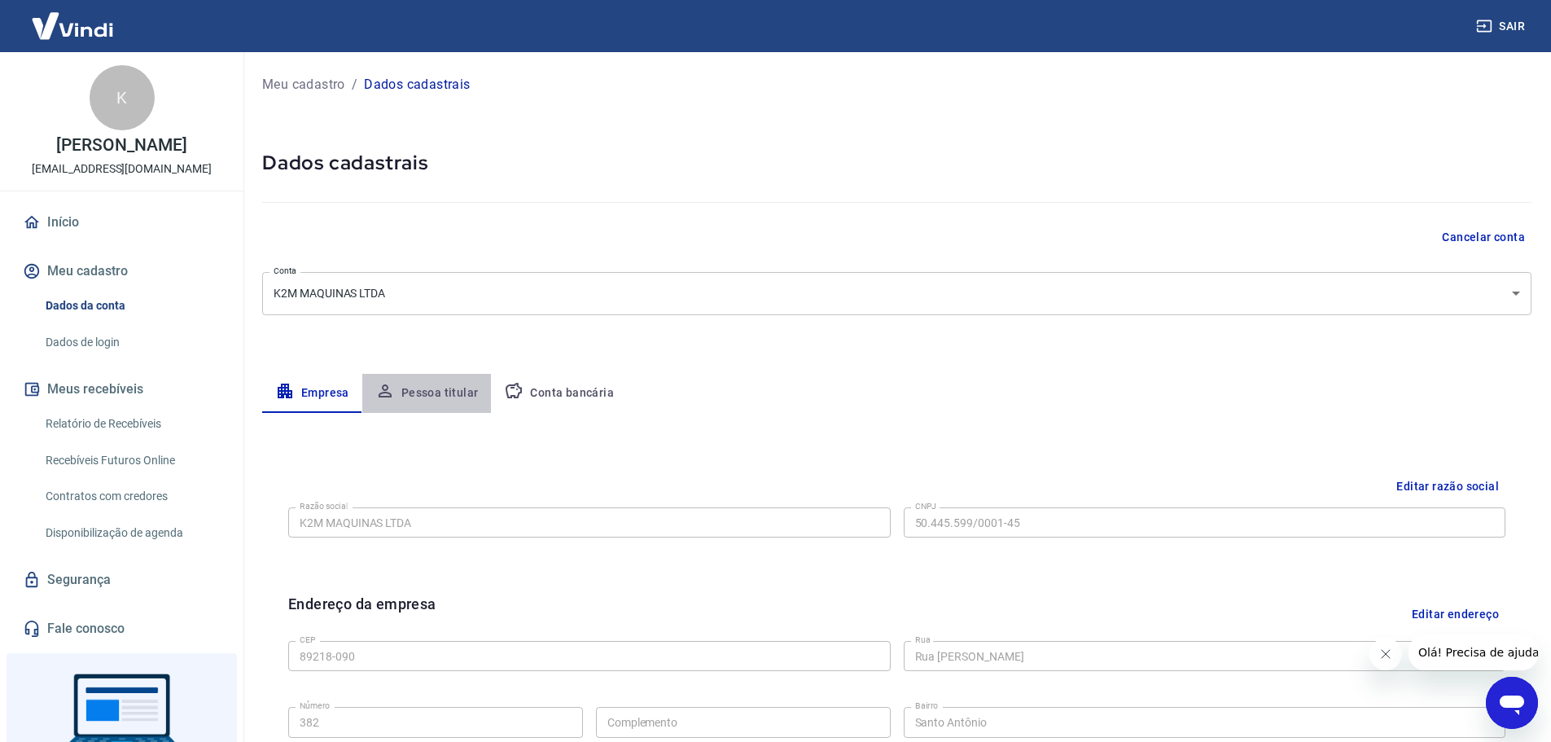
click at [455, 394] on button "Pessoa titular" at bounding box center [426, 393] width 129 height 39
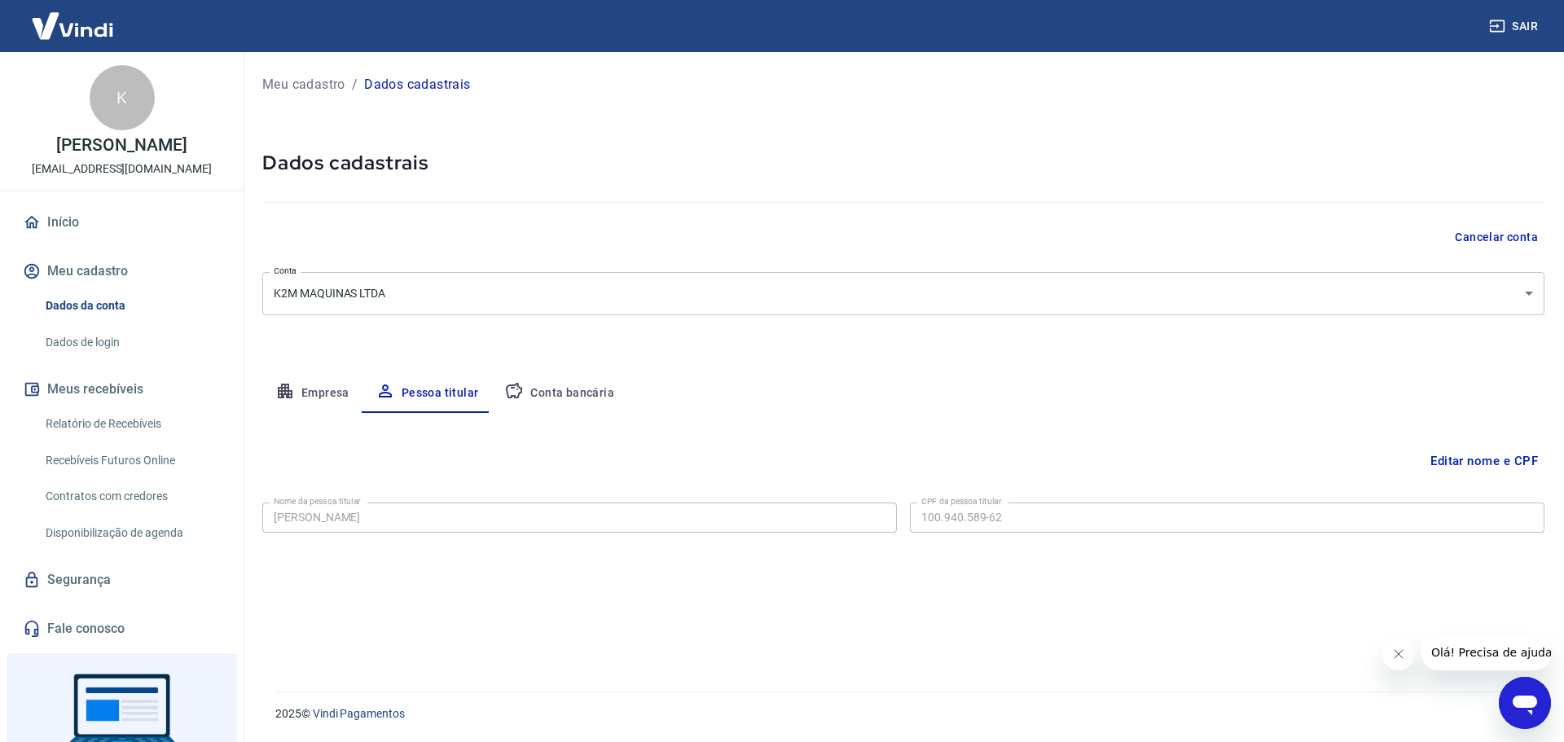
click at [529, 392] on button "Conta bancária" at bounding box center [559, 393] width 136 height 39
select select "1"
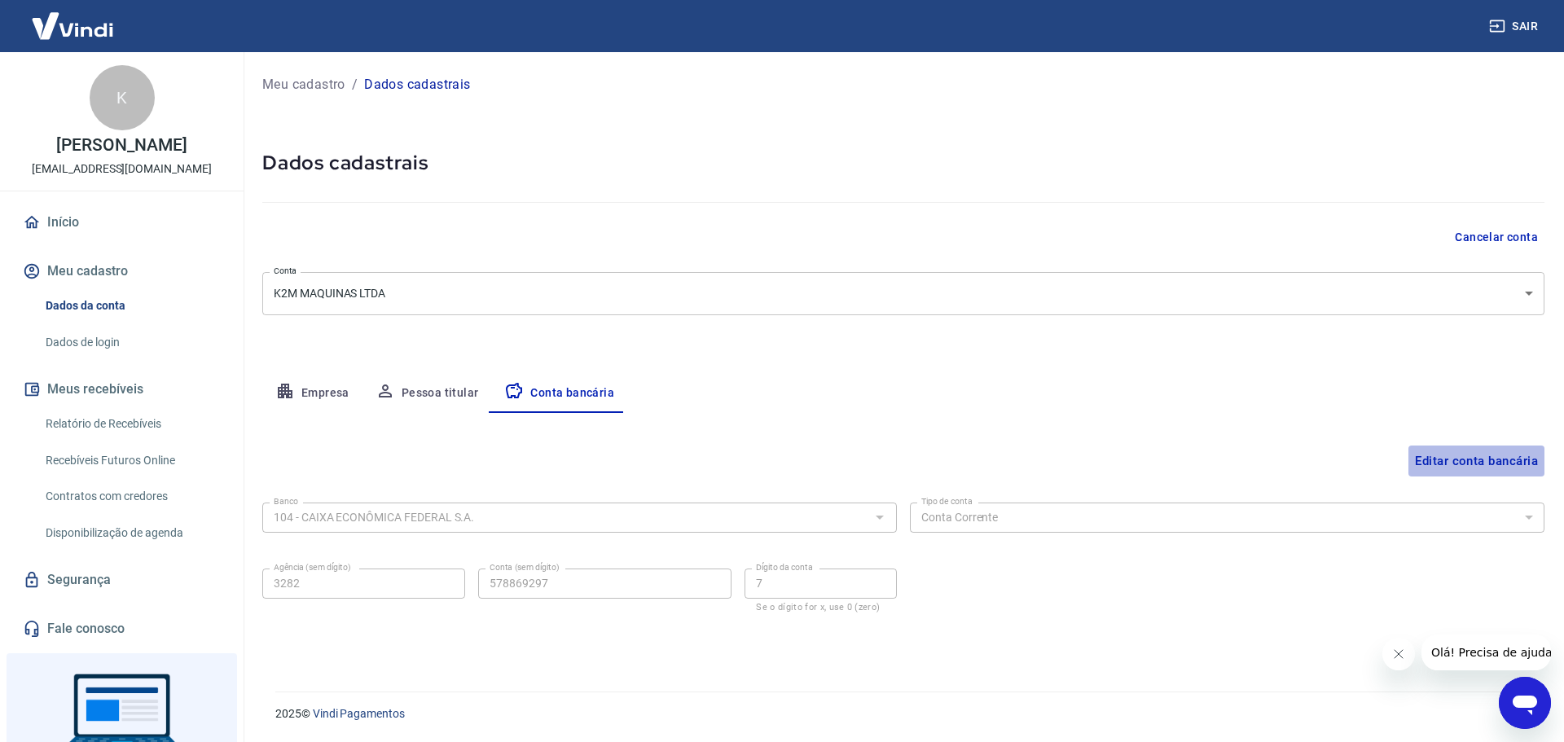
click at [1444, 459] on button "Editar conta bancária" at bounding box center [1476, 460] width 136 height 31
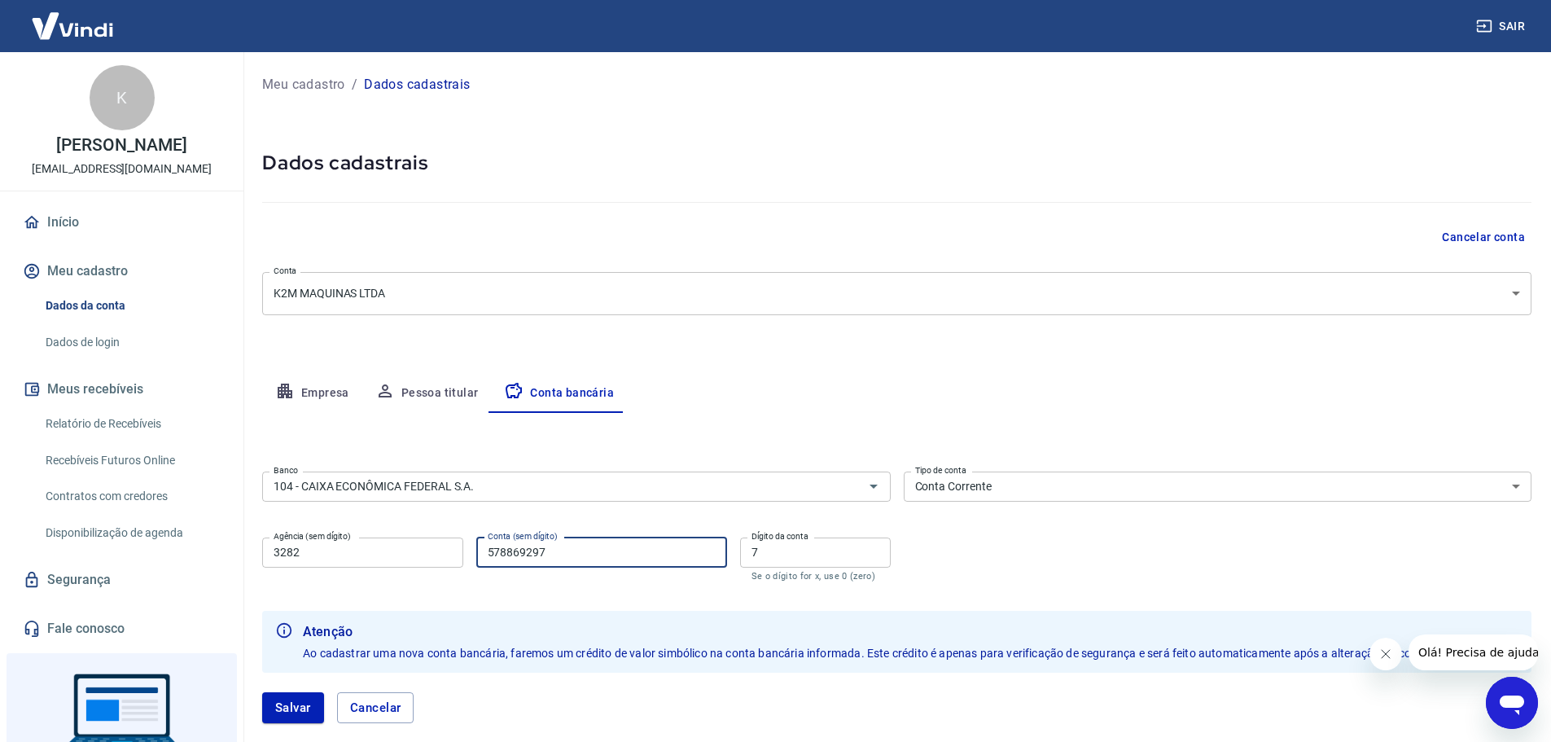
drag, startPoint x: 477, startPoint y: 563, endPoint x: 412, endPoint y: 570, distance: 65.6
click at [415, 570] on div "Agência (sem dígito) 3282 Agência (sem dígito) Conta (sem dígito) 578869297 Con…" at bounding box center [576, 558] width 629 height 54
type input "578869297"
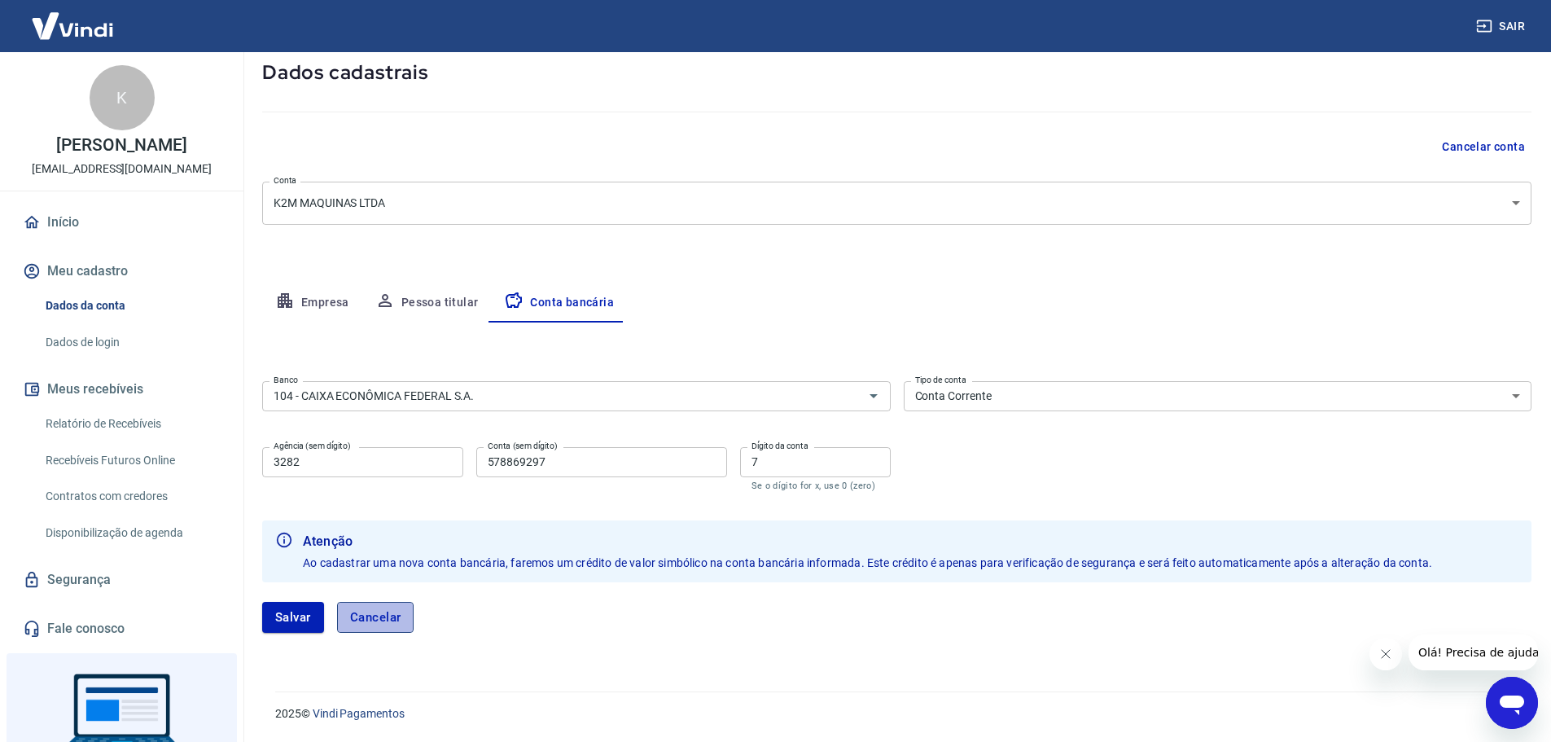
click at [368, 625] on button "Cancelar" at bounding box center [375, 617] width 77 height 31
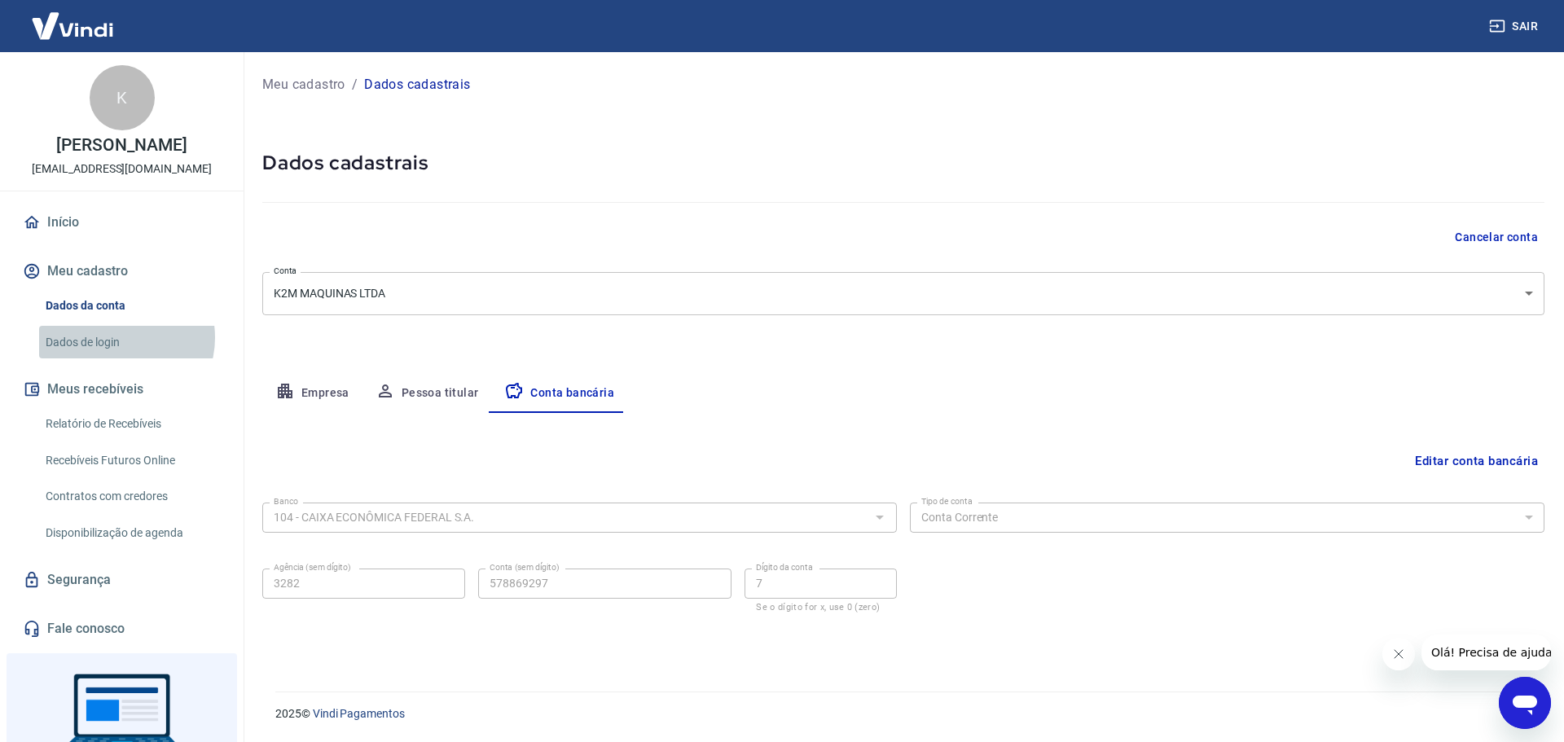
click at [122, 337] on link "Dados de login" at bounding box center [131, 342] width 185 height 33
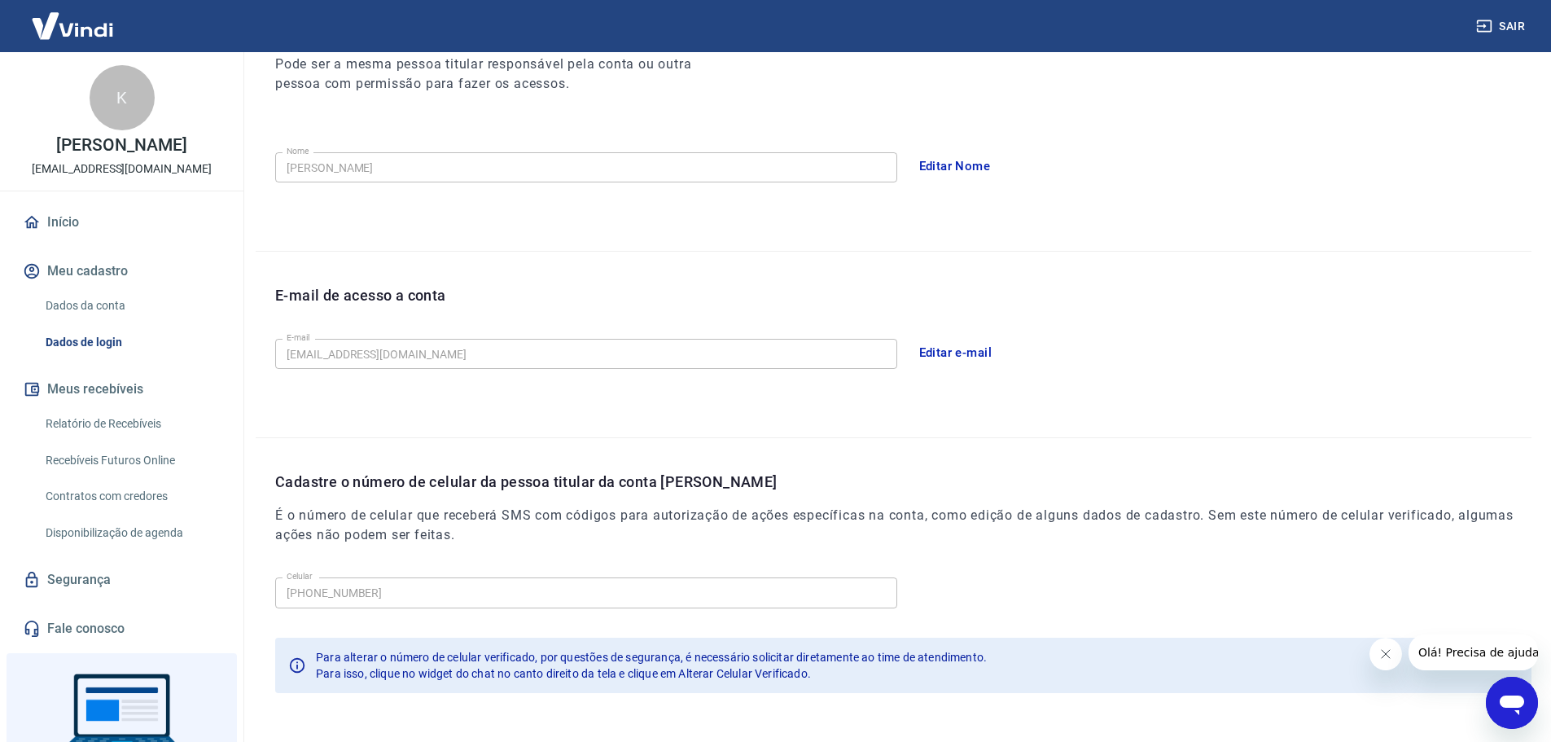
scroll to position [301, 0]
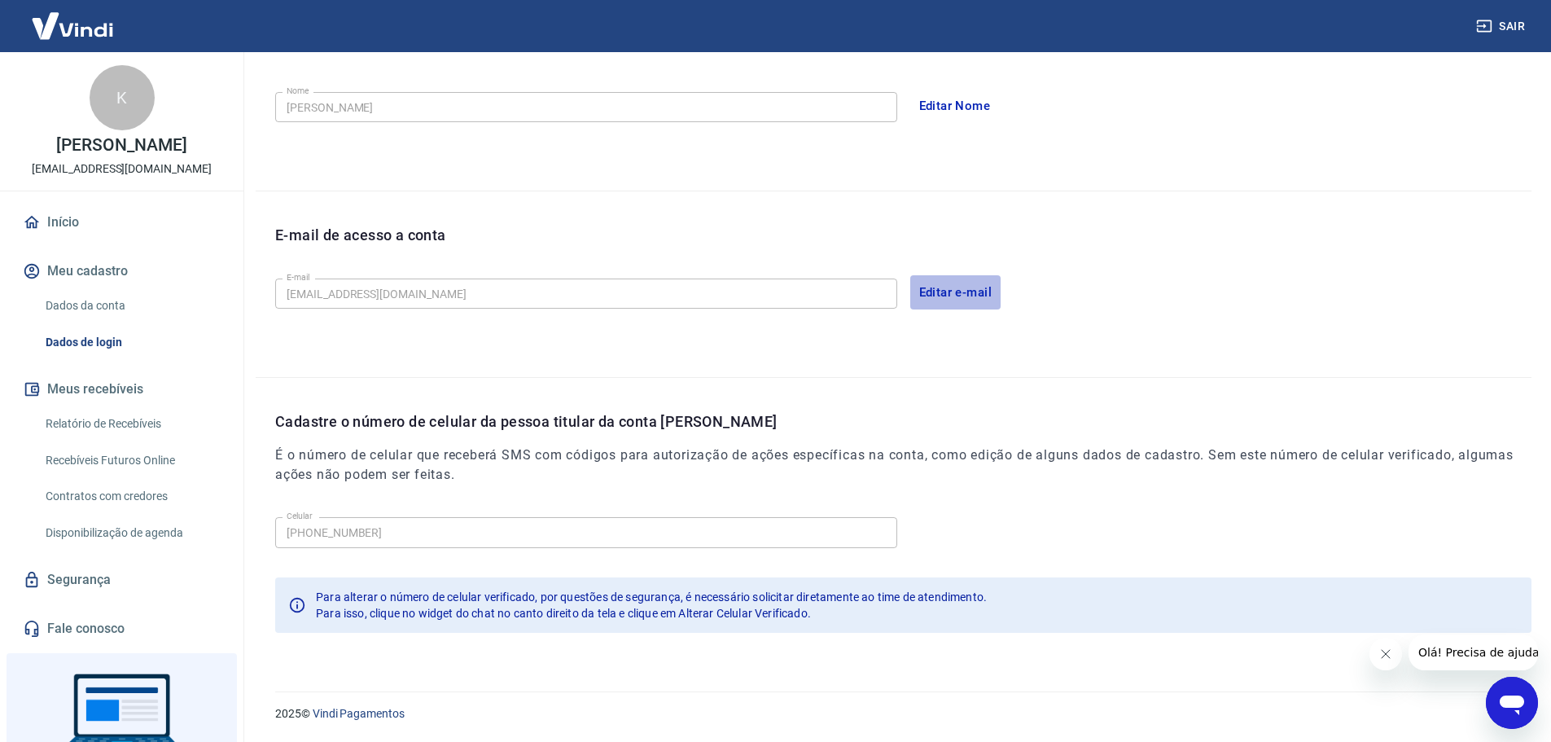
click at [954, 296] on button "Editar e-mail" at bounding box center [955, 292] width 91 height 34
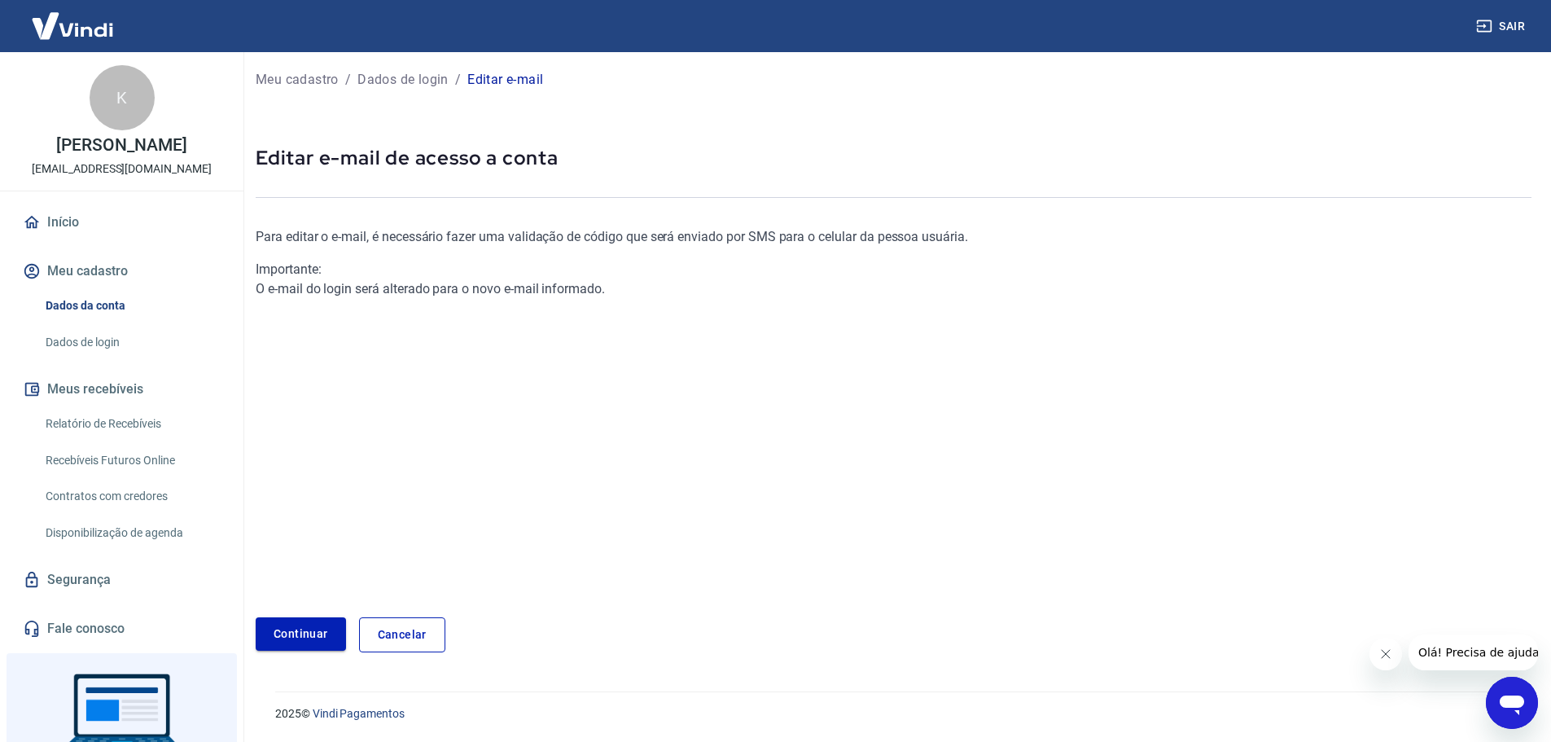
click at [279, 629] on link "Continuar" at bounding box center [301, 633] width 90 height 33
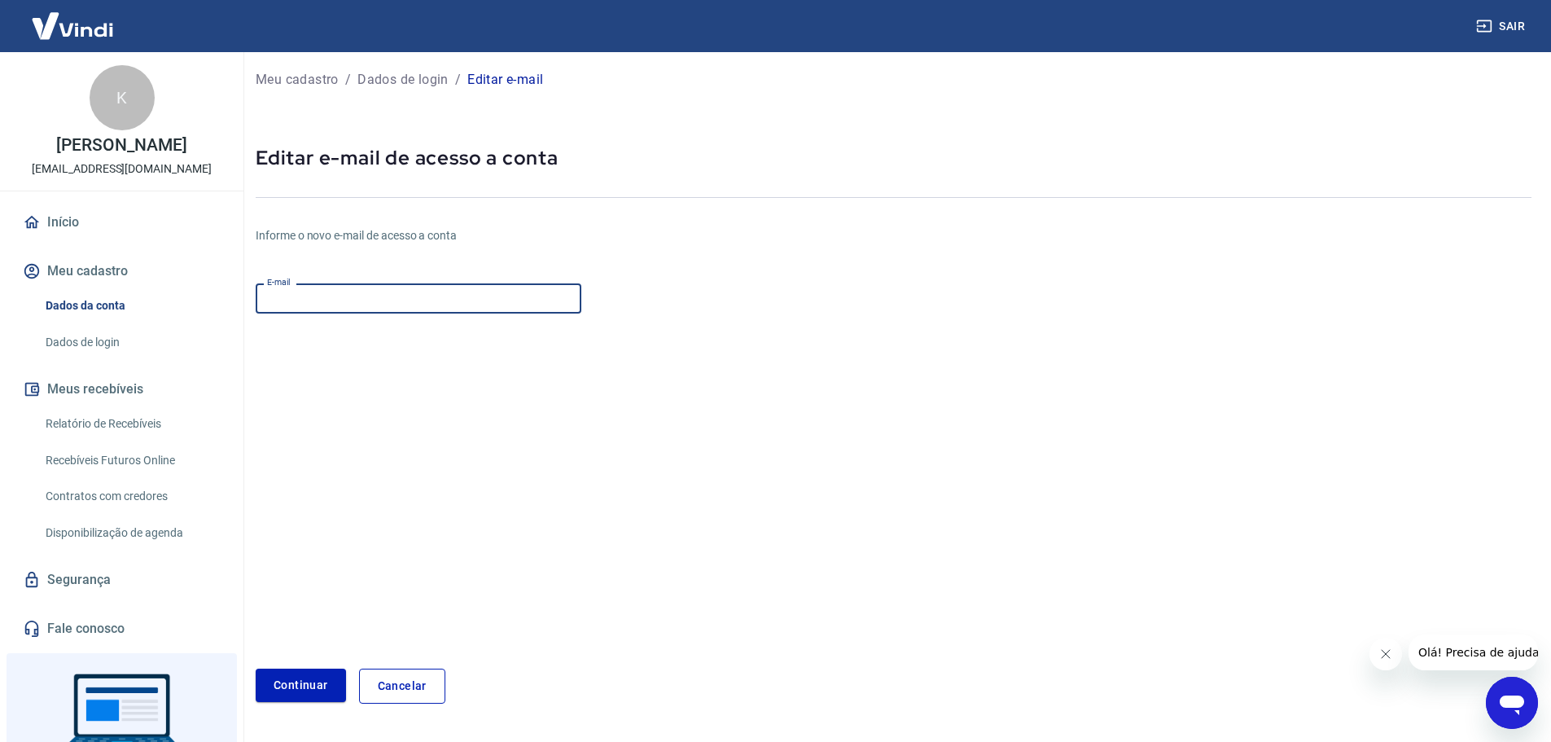
click at [380, 310] on input "E-mail" at bounding box center [419, 298] width 326 height 30
type input "[EMAIL_ADDRESS][DOMAIN_NAME]"
click at [313, 685] on button "Continuar" at bounding box center [301, 685] width 90 height 33
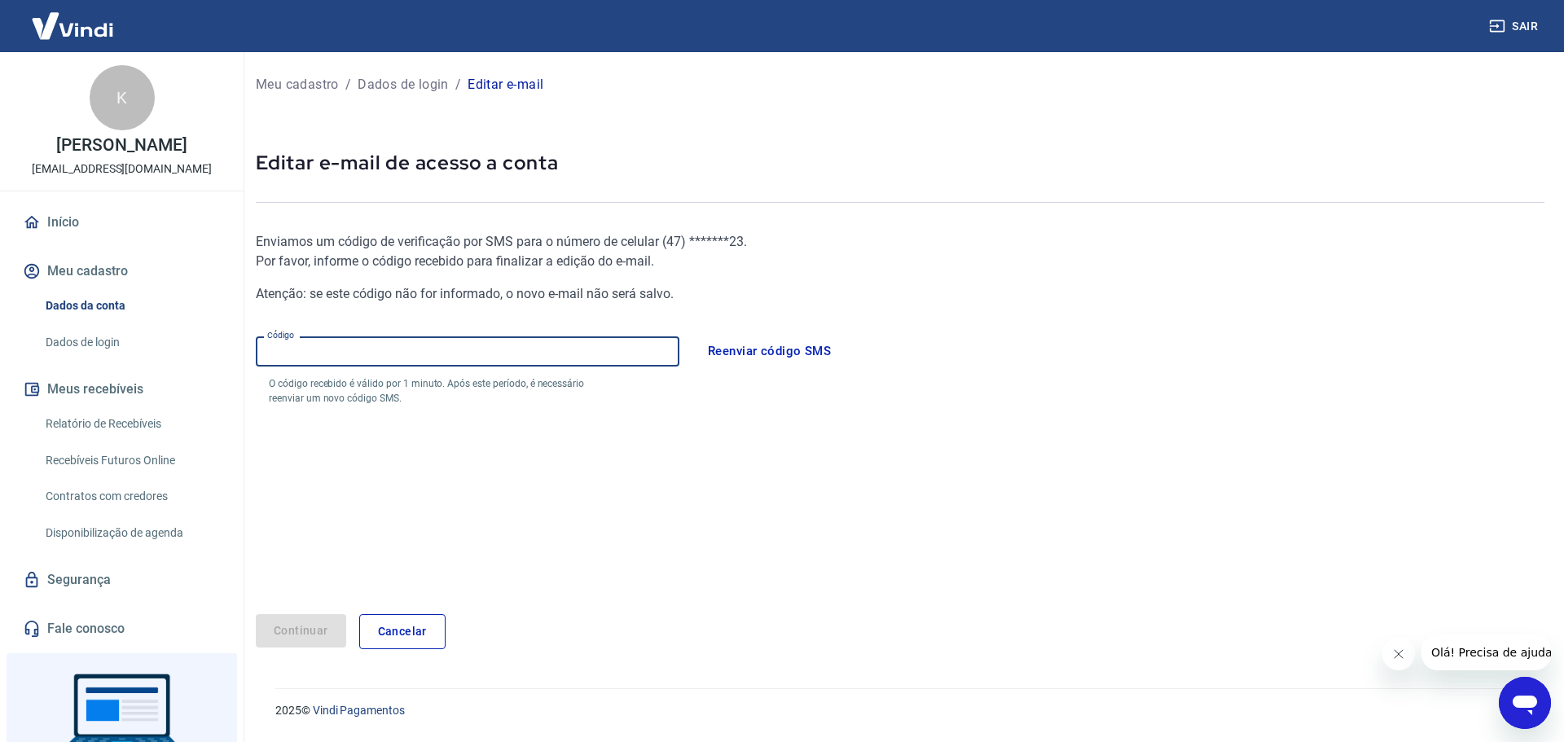
click at [296, 351] on input "Código" at bounding box center [467, 351] width 423 height 30
type input "278926"
click at [274, 625] on button "Continuar" at bounding box center [301, 630] width 90 height 33
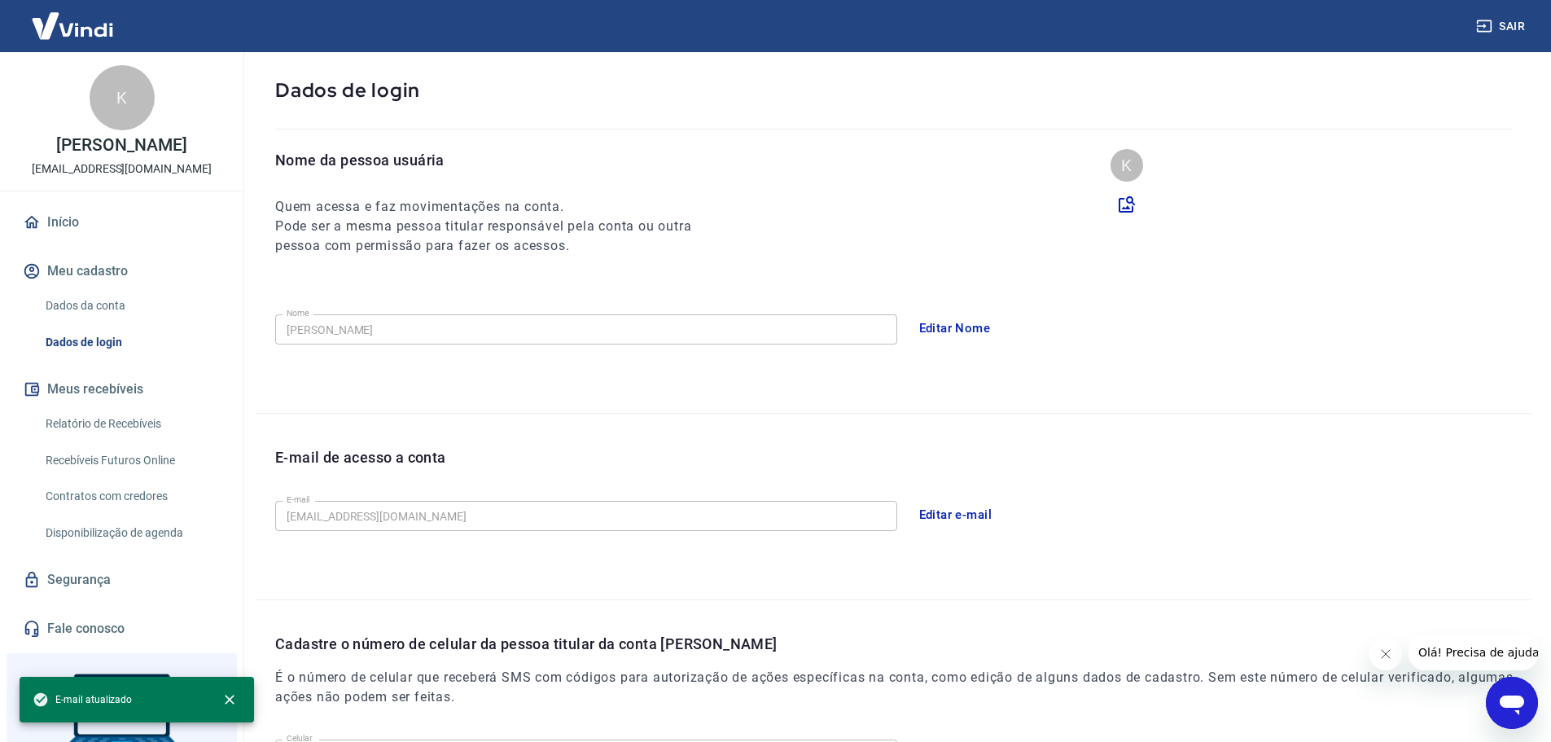
scroll to position [301, 0]
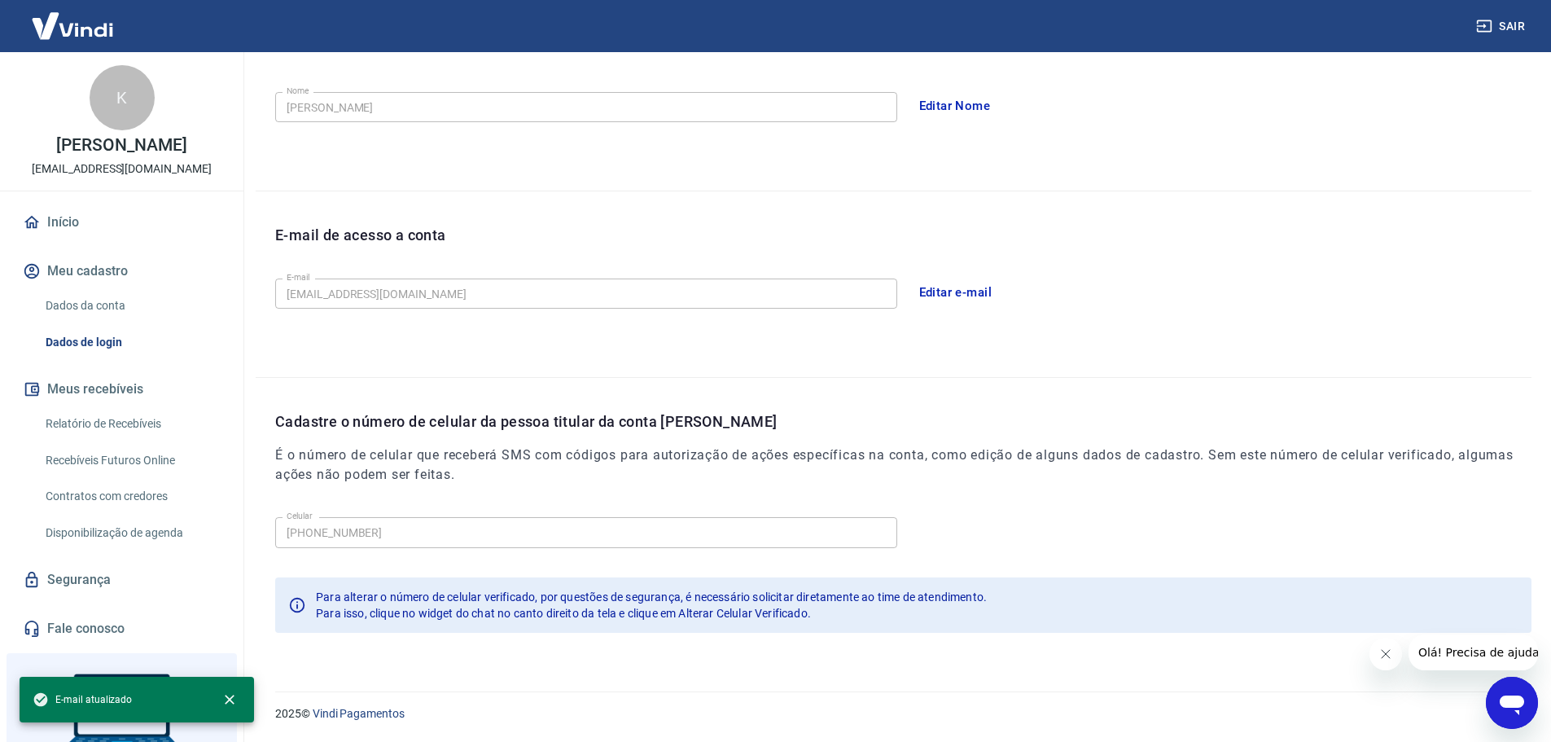
click at [1503, 702] on icon "Abrir janela de mensagens" at bounding box center [1512, 705] width 24 height 20
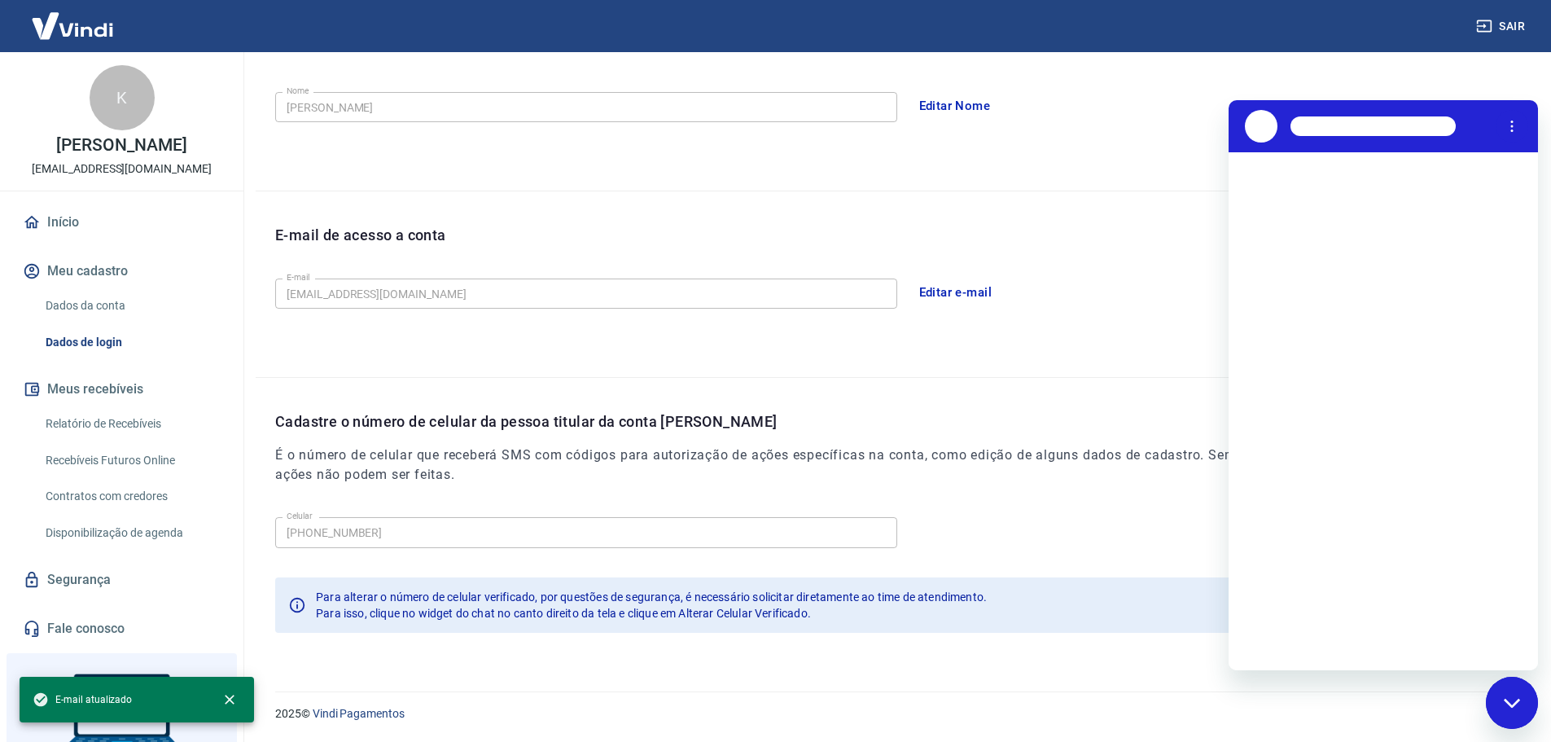
scroll to position [0, 0]
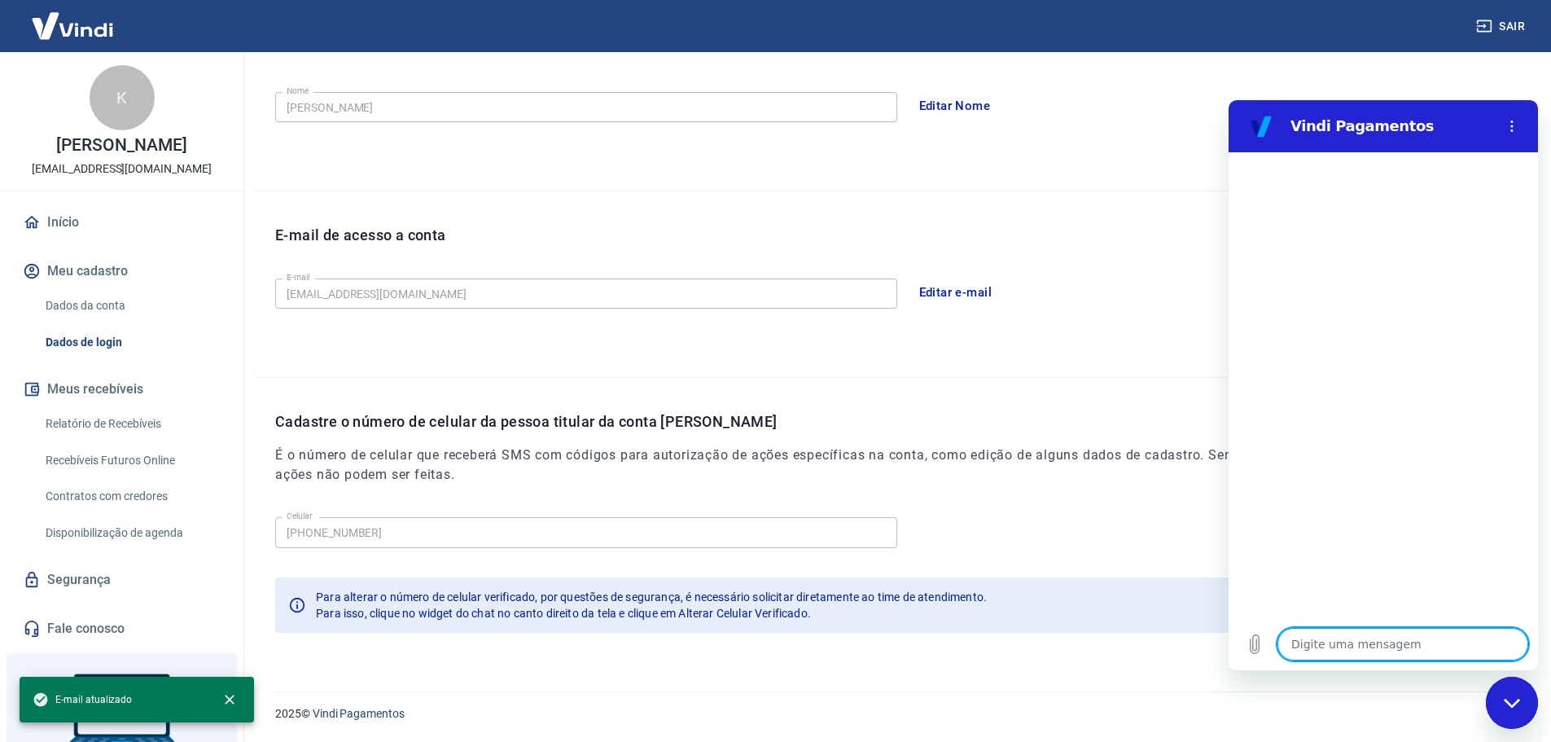
type textarea "b"
type textarea "x"
type textarea "bo"
type textarea "x"
type textarea "boa"
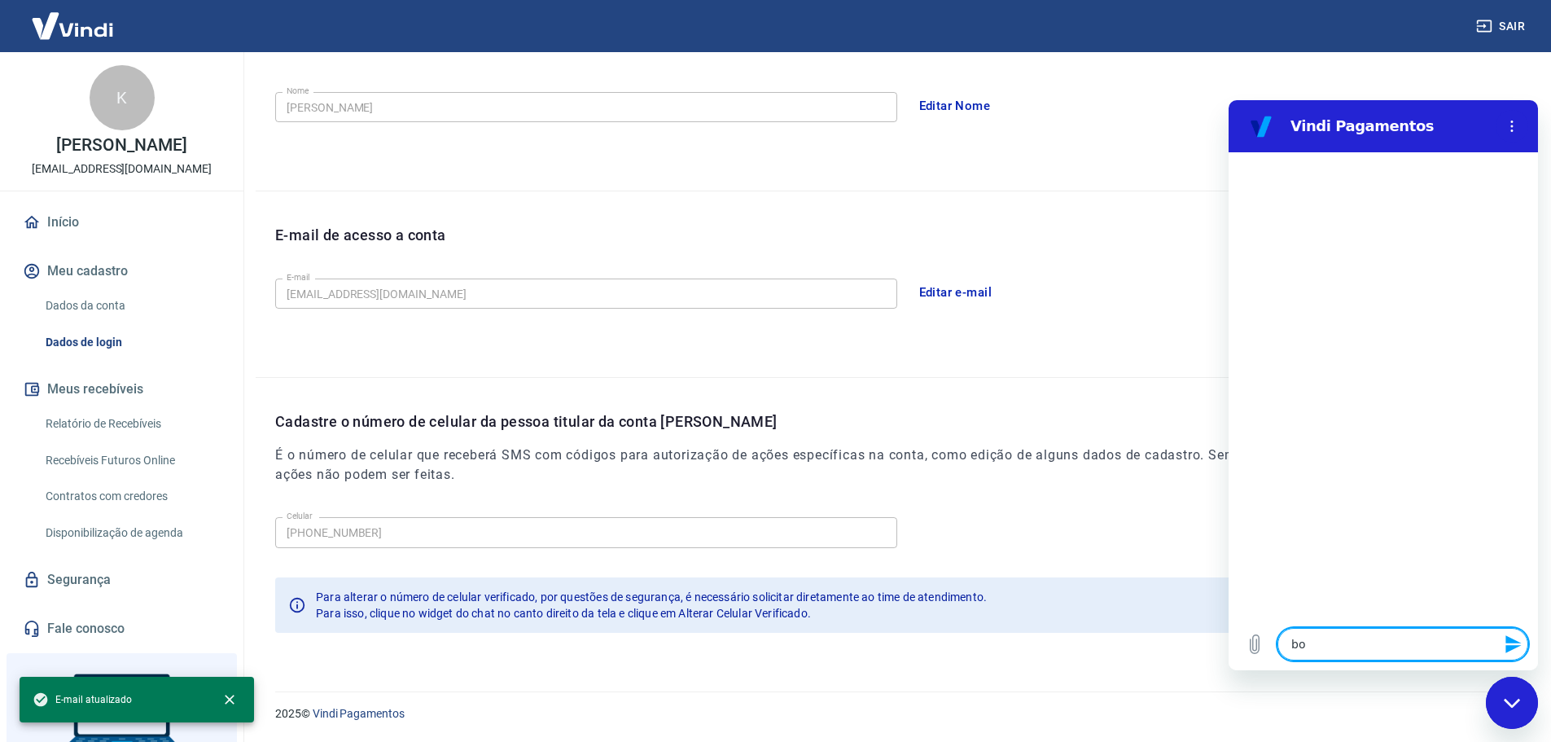
type textarea "x"
type textarea "boa"
type textarea "x"
type textarea "boa t"
type textarea "x"
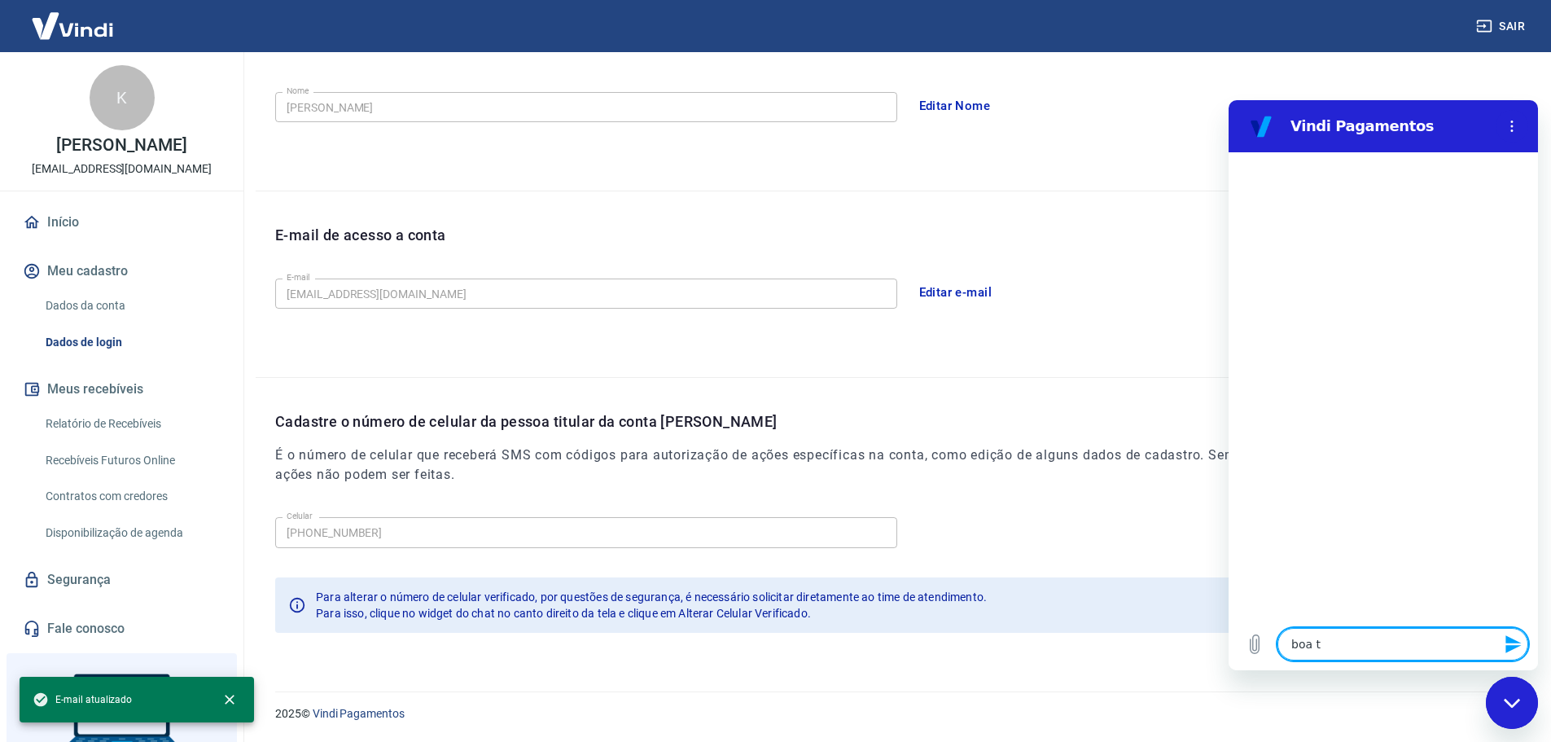
type textarea "boa ta"
type textarea "x"
type textarea "boa tar"
type textarea "x"
type textarea "boa tard"
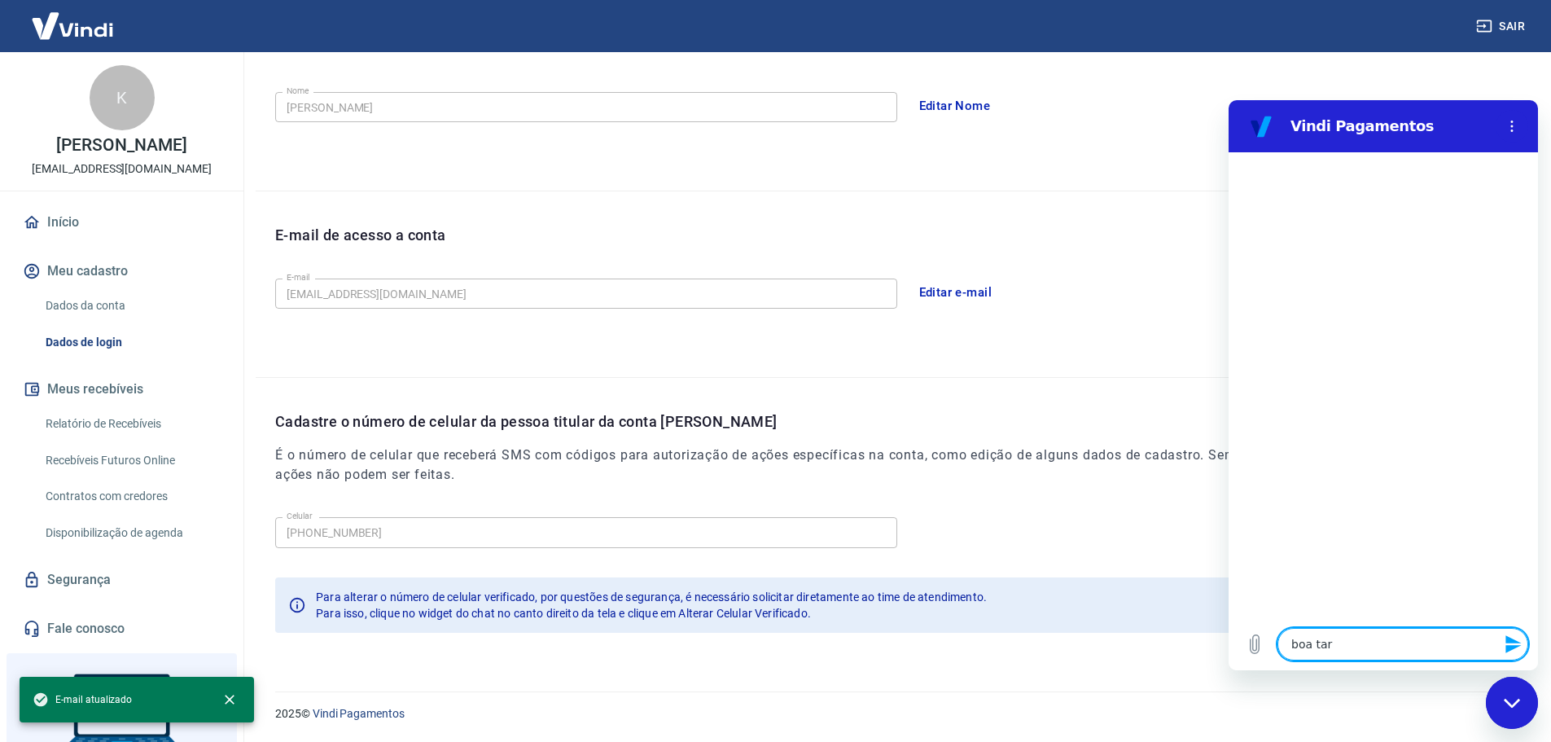
type textarea "x"
type textarea "boa tarde"
type textarea "x"
type textarea "boa tarde"
type textarea "x"
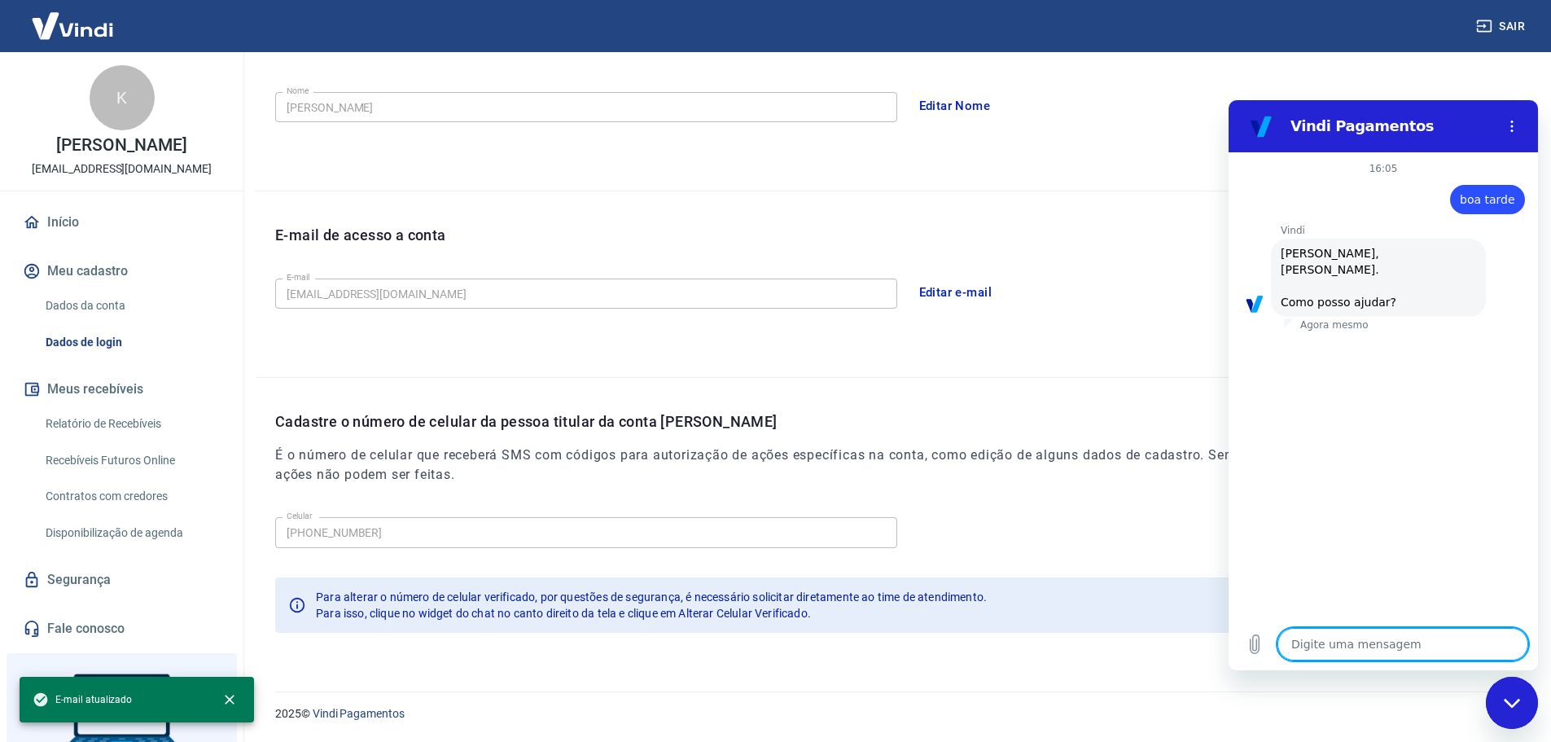
scroll to position [38, 0]
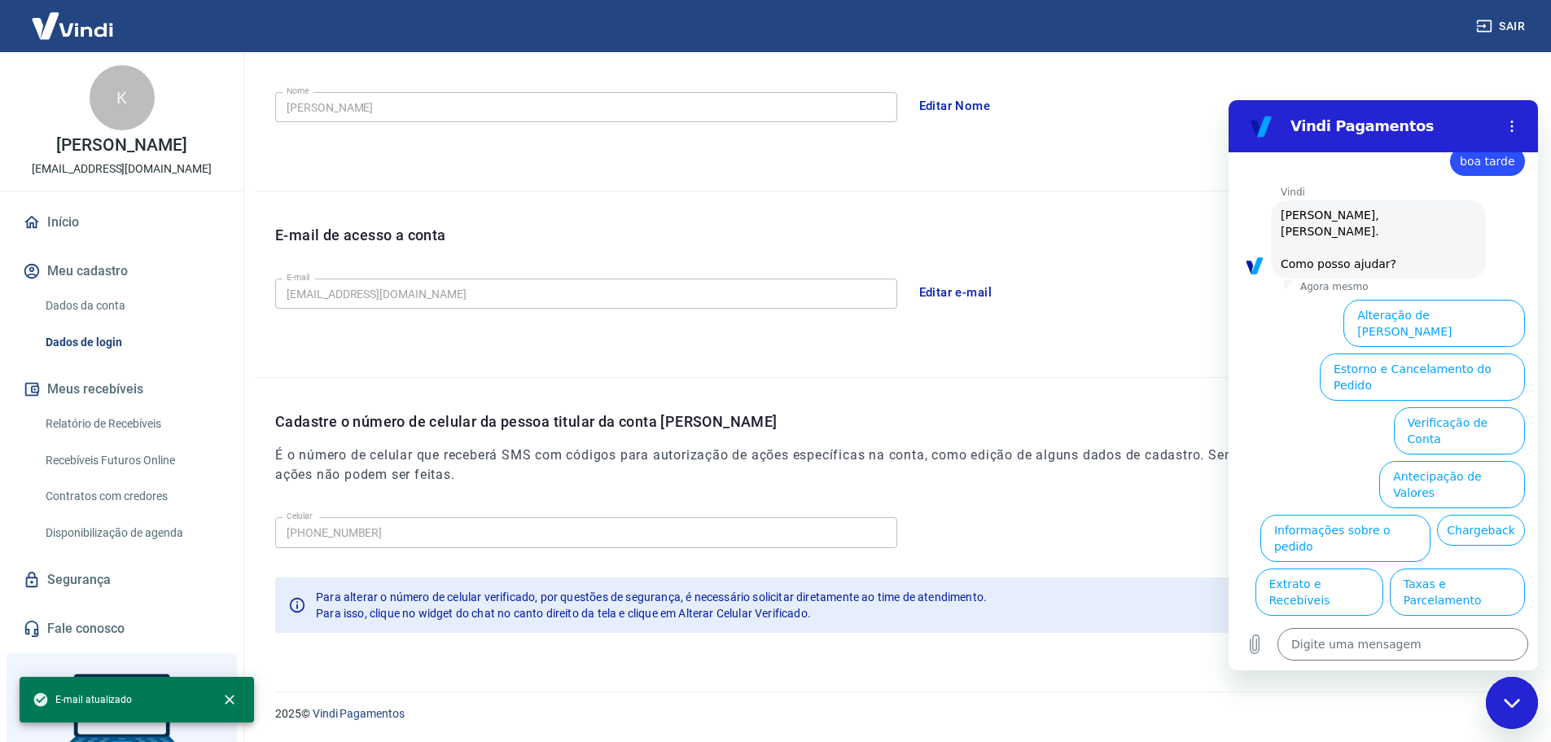
click at [1434, 622] on button "Alterar celular verificado" at bounding box center [1450, 645] width 151 height 47
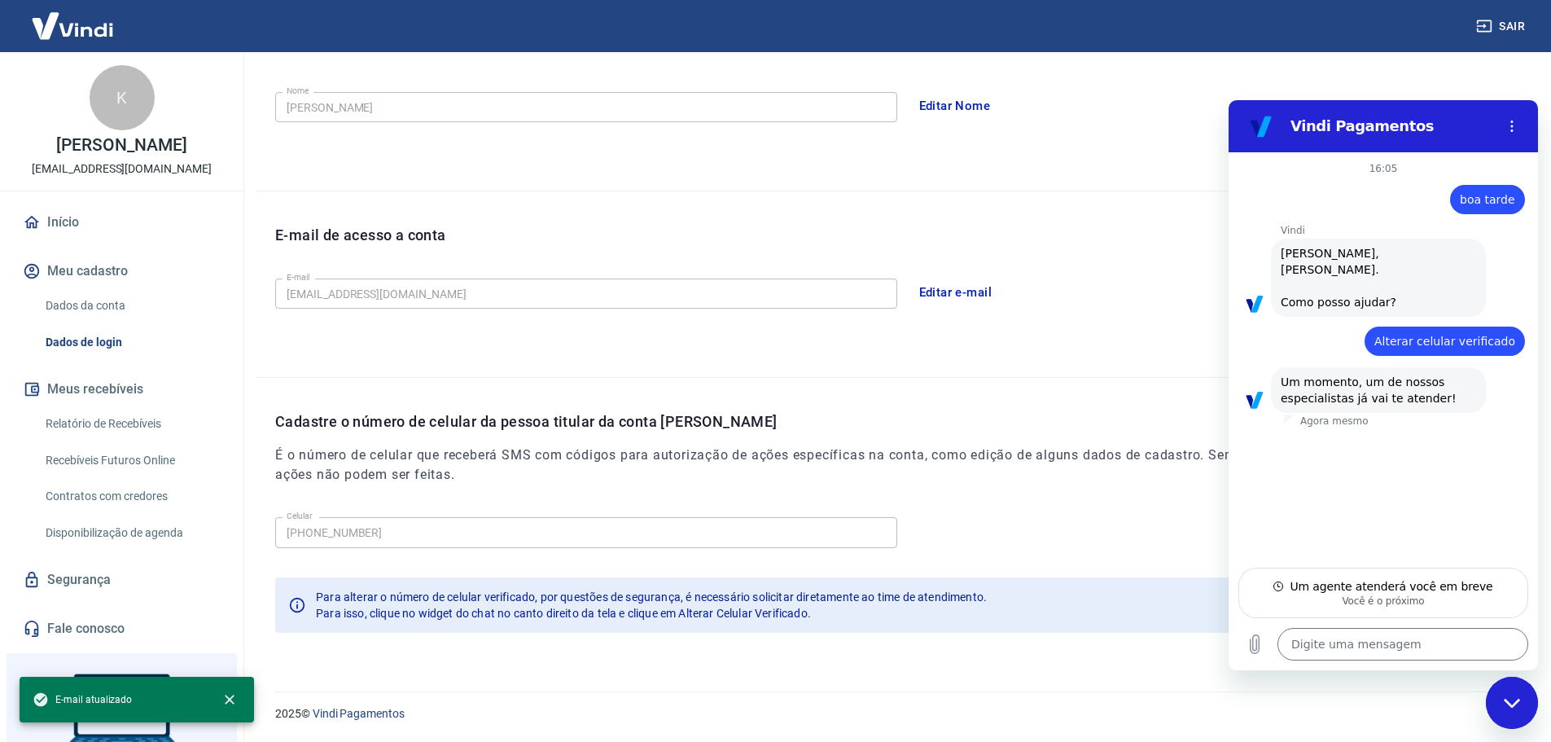
type textarea "x"
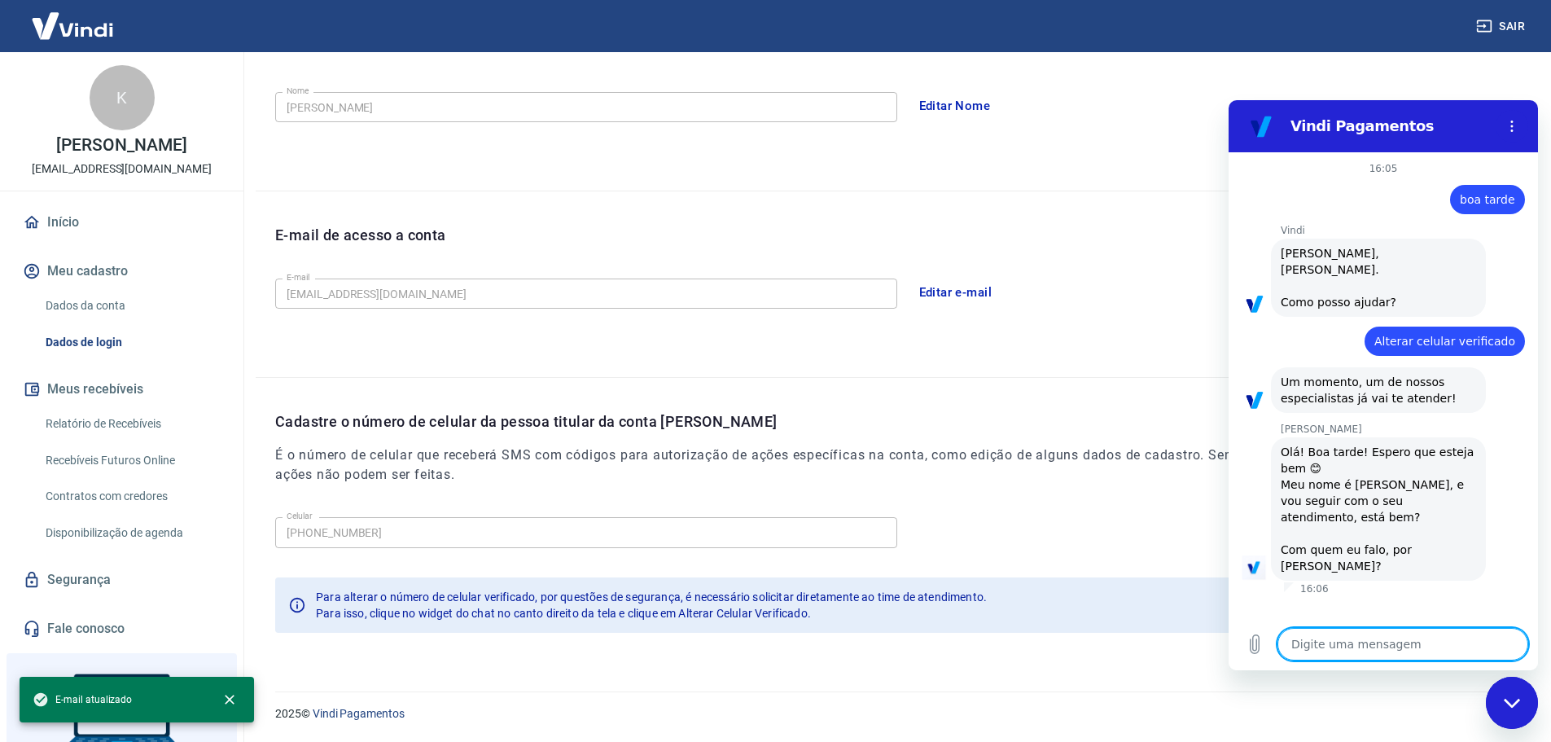
click at [1368, 639] on textarea at bounding box center [1403, 644] width 251 height 33
type textarea "k"
type textarea "x"
type textarea "ka"
type textarea "x"
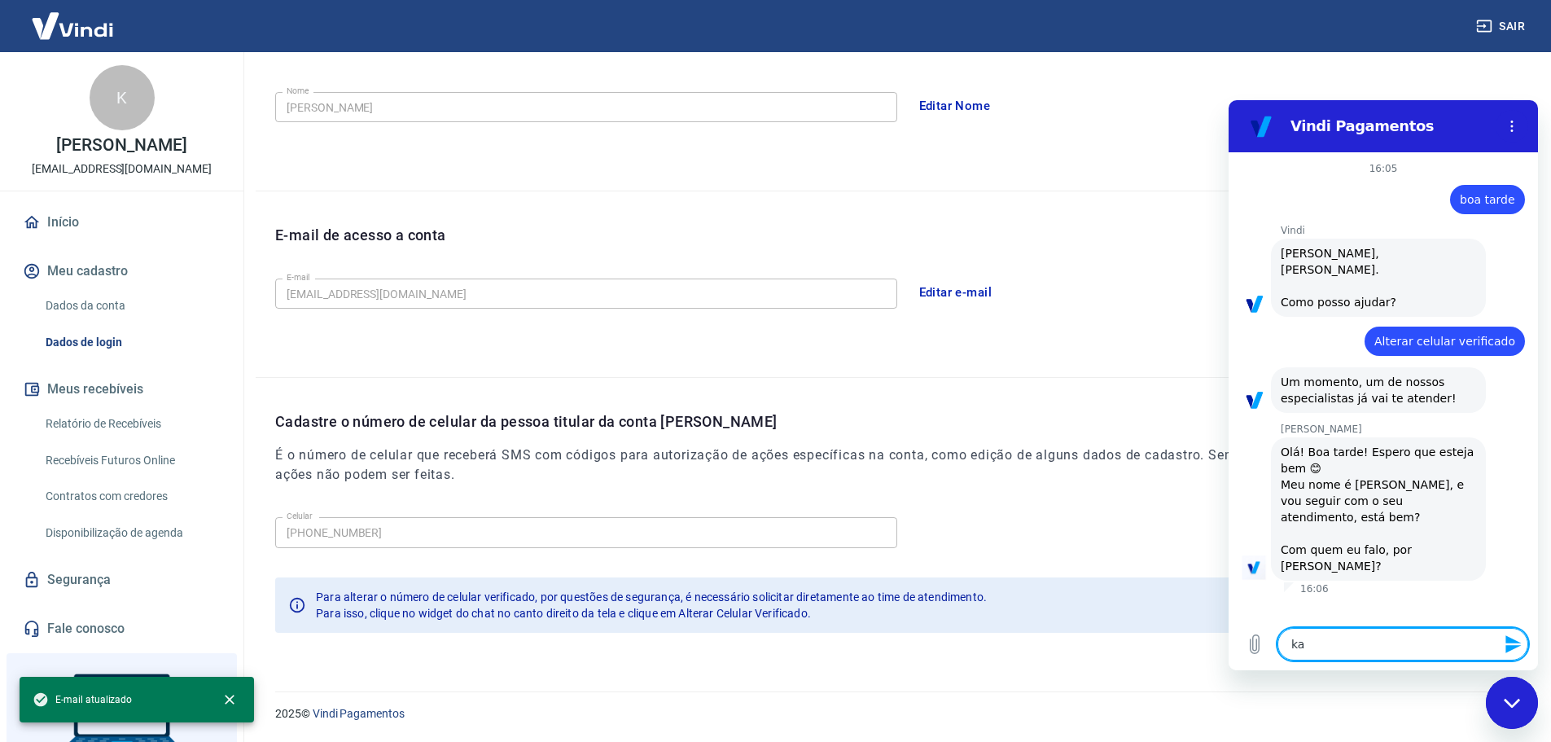
type textarea "kar"
type textarea "x"
type textarea "kari"
type textarea "x"
type textarea "karin"
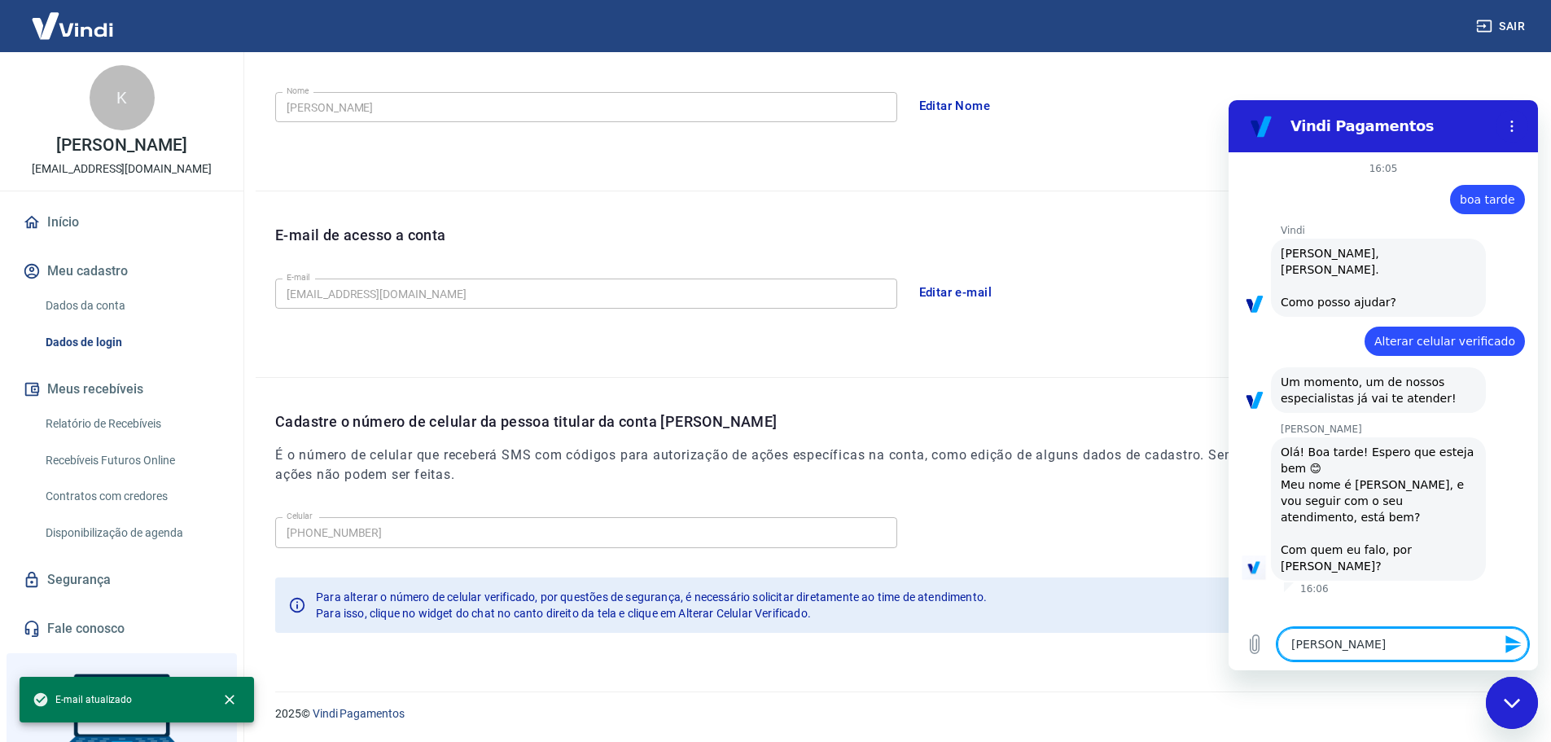
type textarea "x"
type textarea "karina"
type textarea "x"
click at [1384, 643] on textarea at bounding box center [1403, 644] width 251 height 33
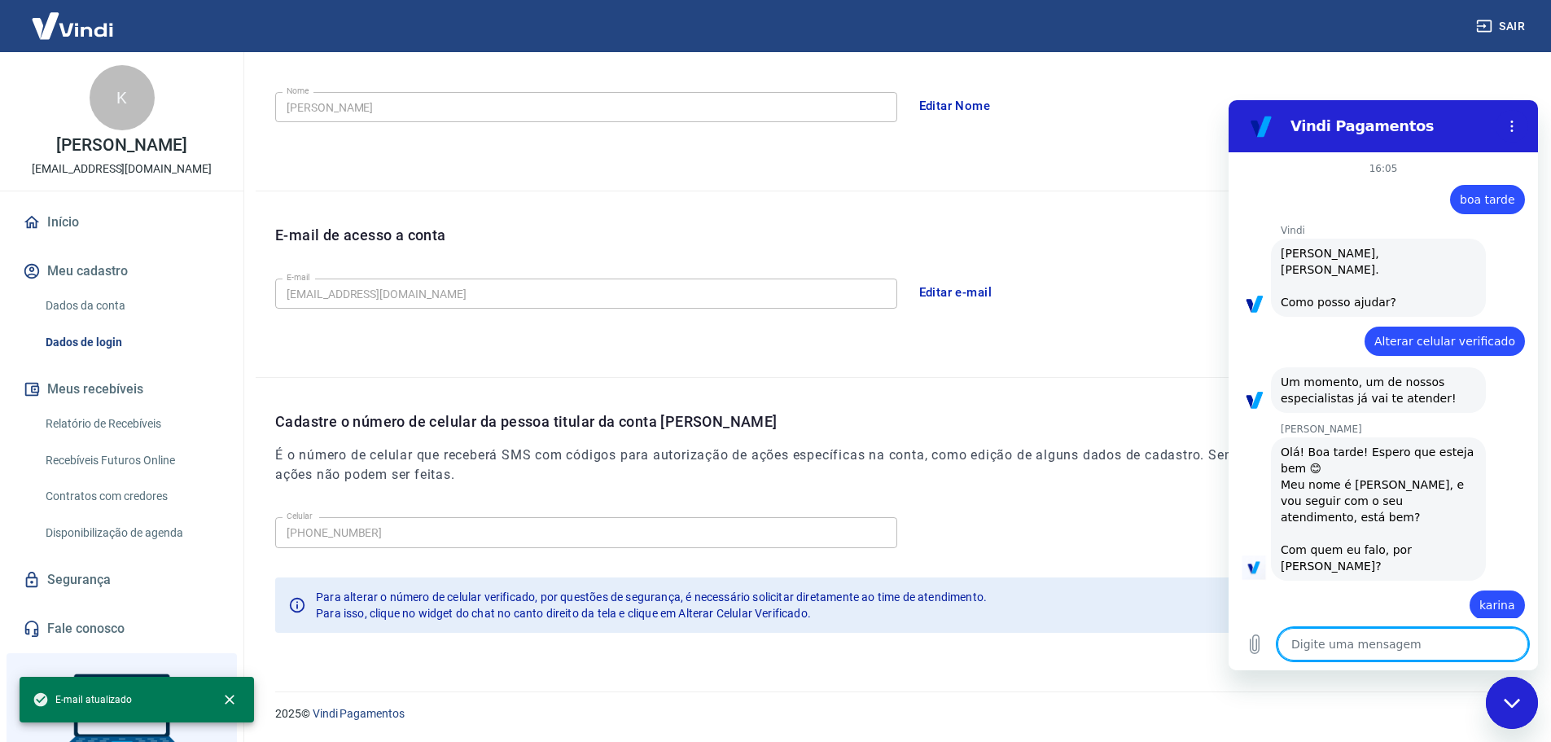
type textarea "p"
type textarea "x"
type textarea "pr"
type textarea "x"
type textarea "pre"
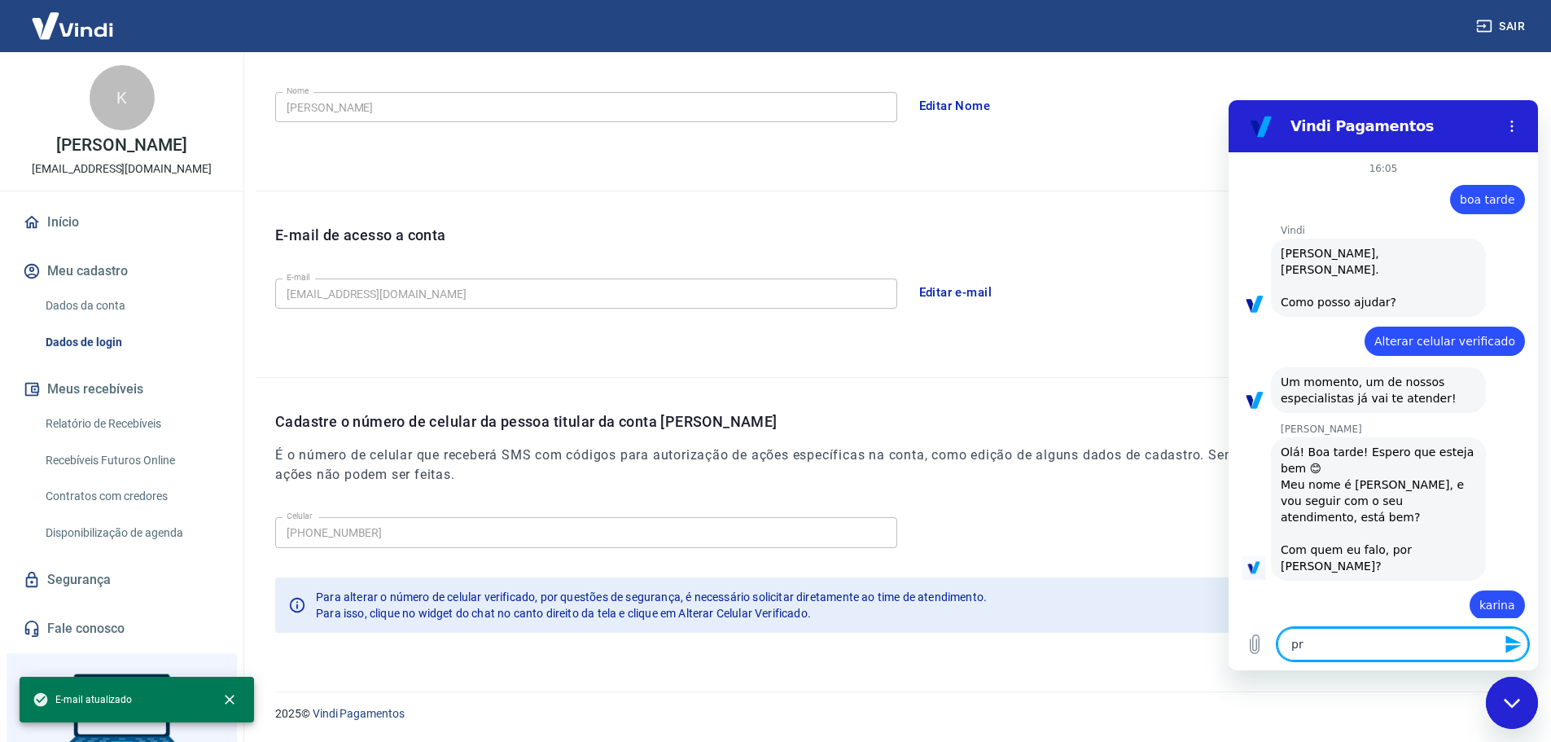
type textarea "x"
type textarea "prec"
type textarea "x"
type textarea "preci"
type textarea "x"
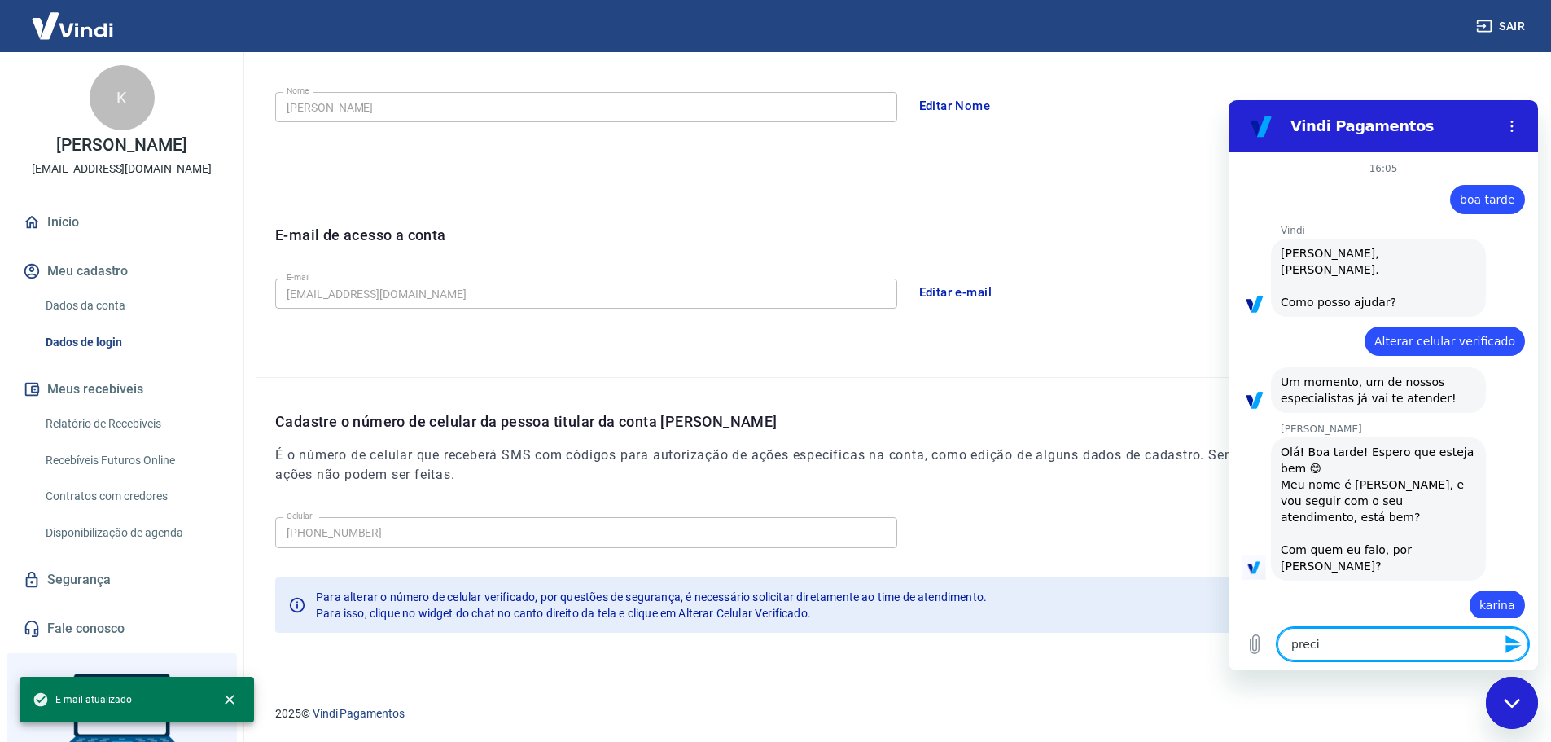
type textarea "precis"
type textarea "x"
type textarea "preciso"
type textarea "x"
type textarea "preciso"
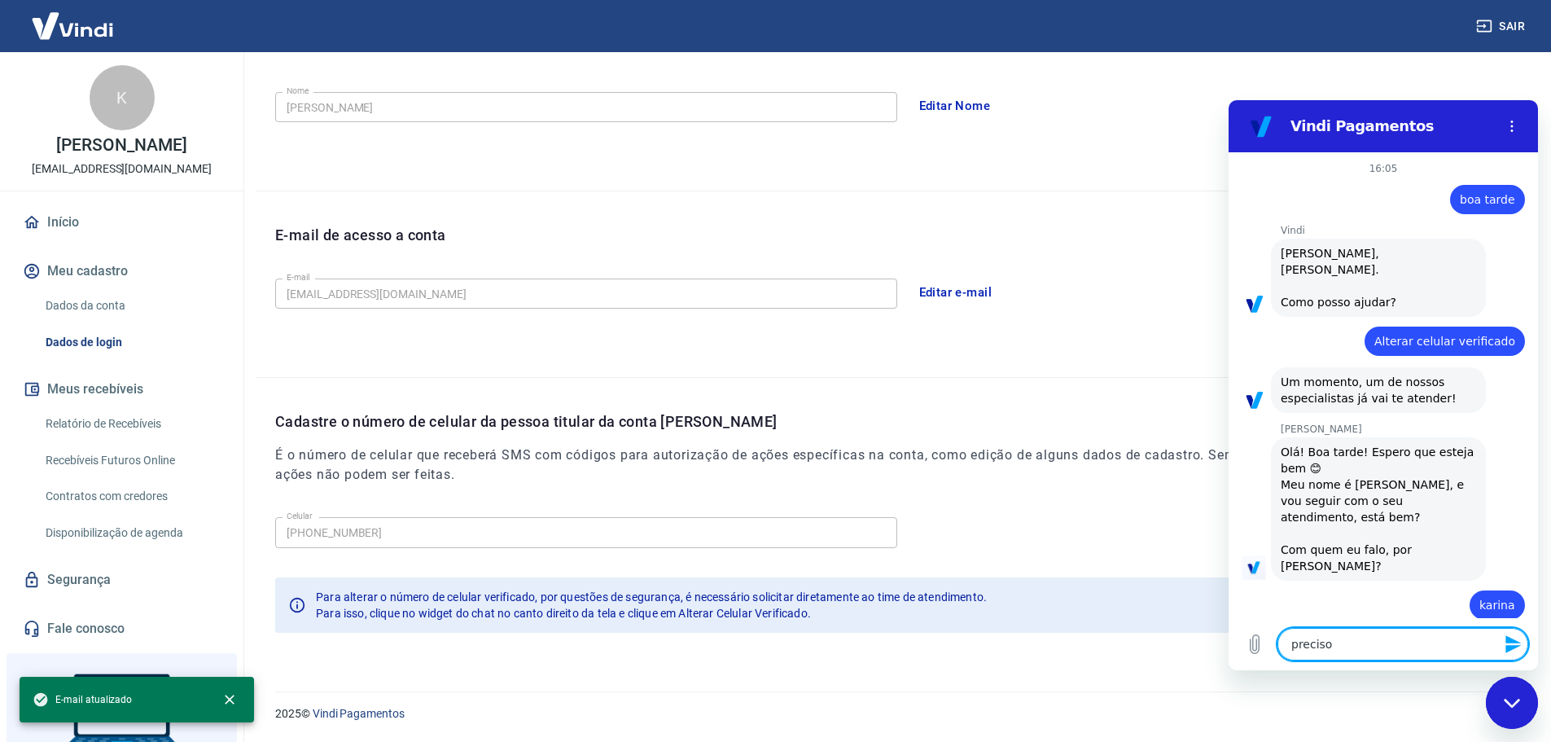
type textarea "x"
type textarea "preciso a"
type textarea "x"
type textarea "preciso al"
type textarea "x"
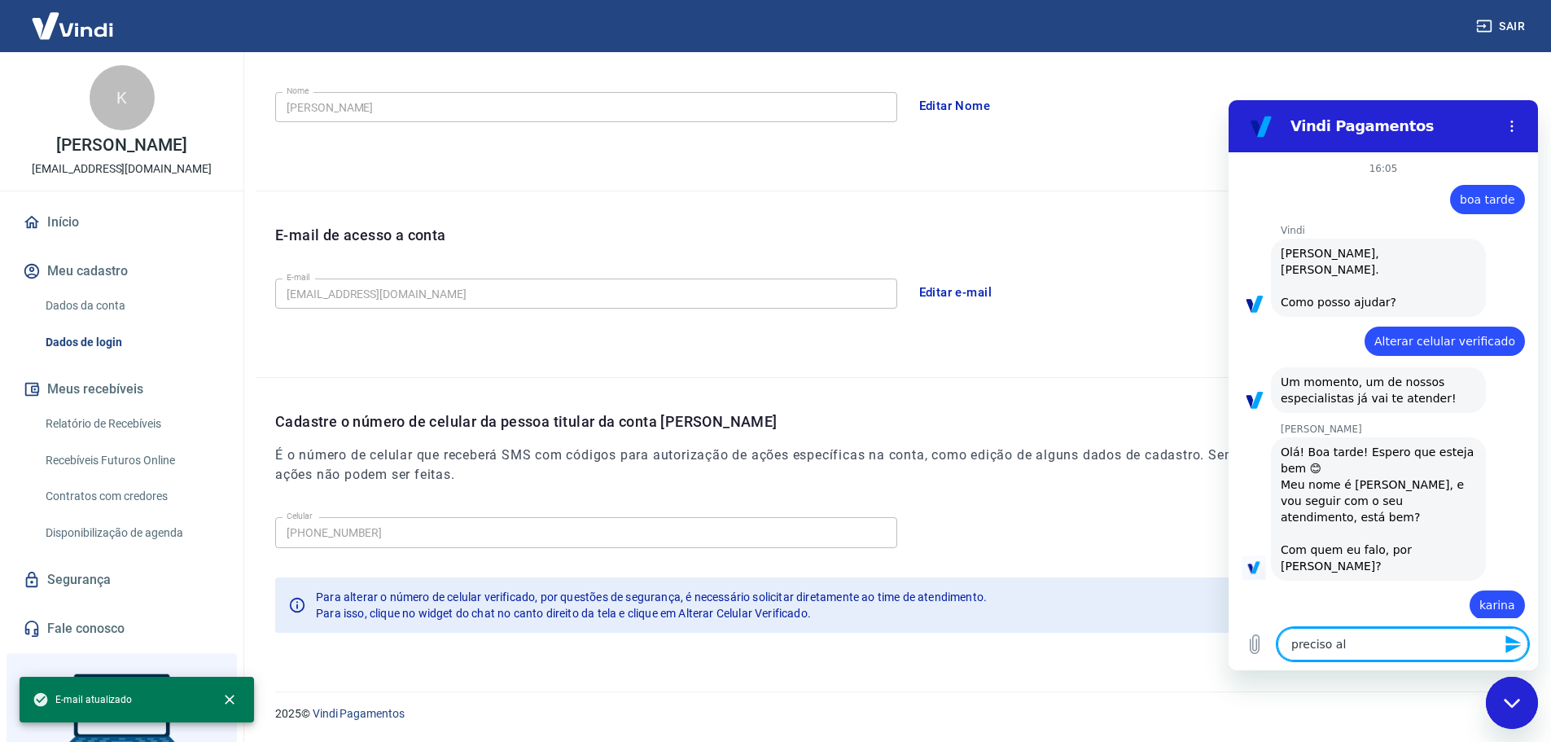
type textarea "preciso alt"
type textarea "x"
type textarea "preciso alte"
type textarea "x"
type textarea "preciso alter"
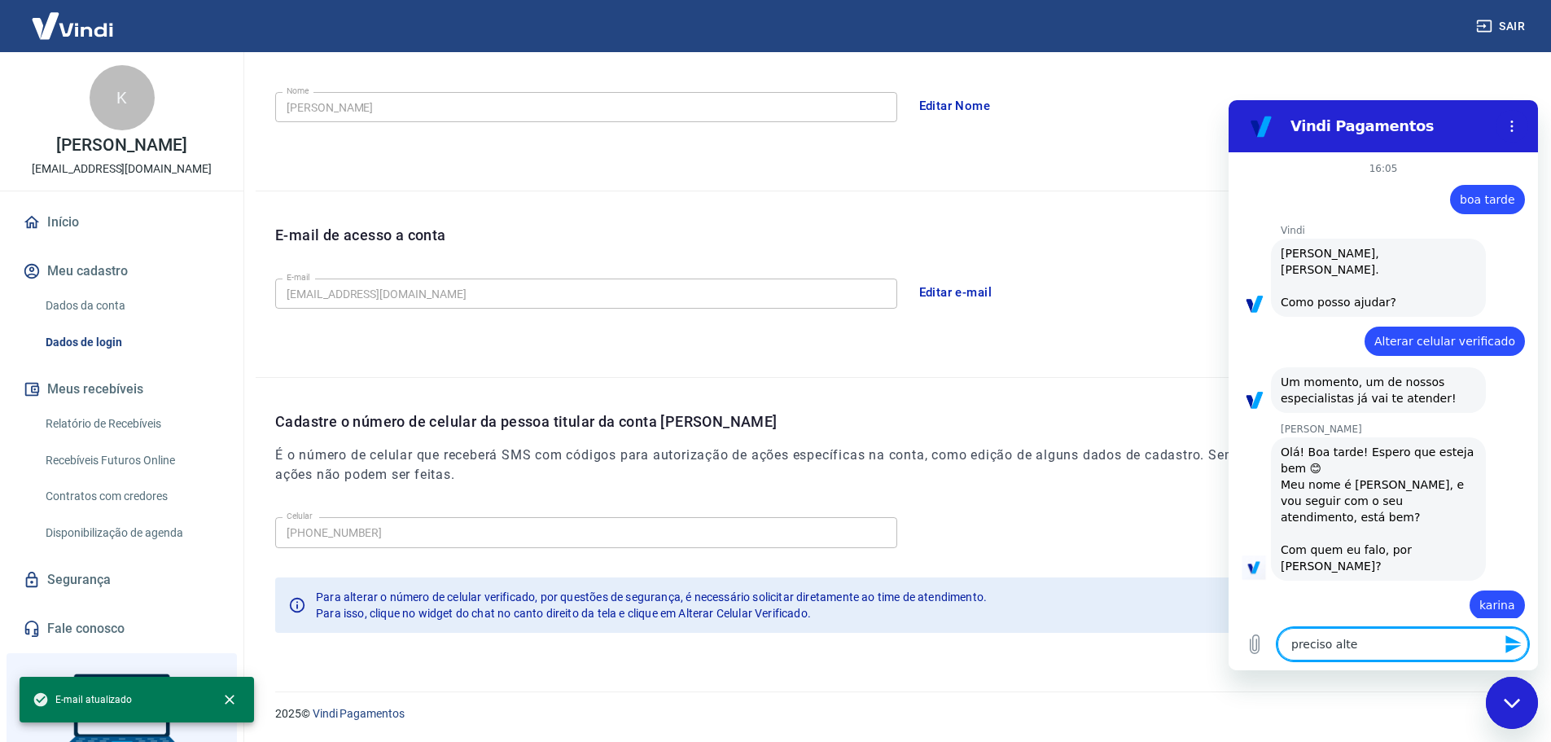
type textarea "x"
type textarea "preciso altera"
type textarea "x"
type textarea "preciso alterar"
type textarea "x"
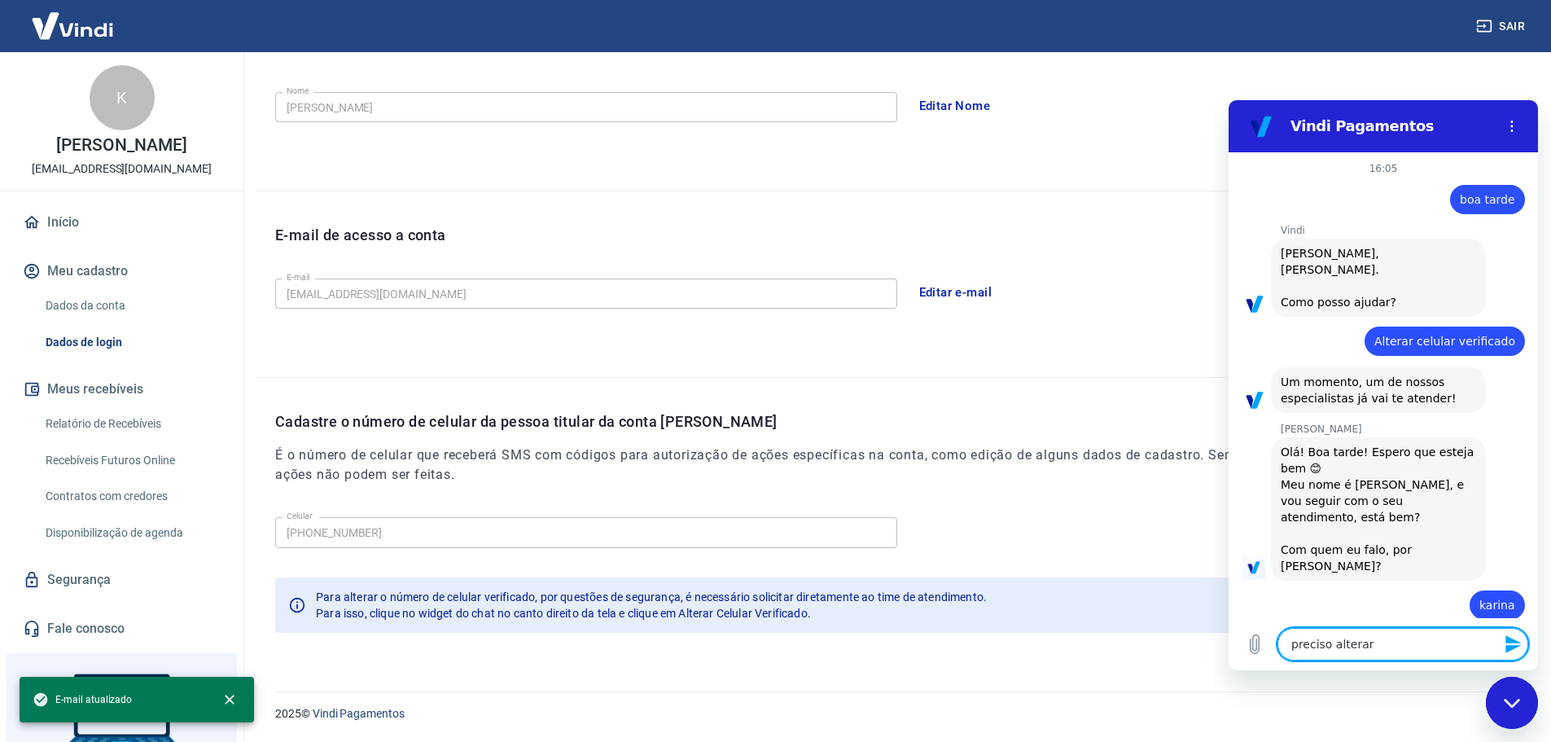
type textarea "preciso alterar"
type textarea "x"
type textarea "preciso alterar o"
type textarea "x"
type textarea "preciso alterar o"
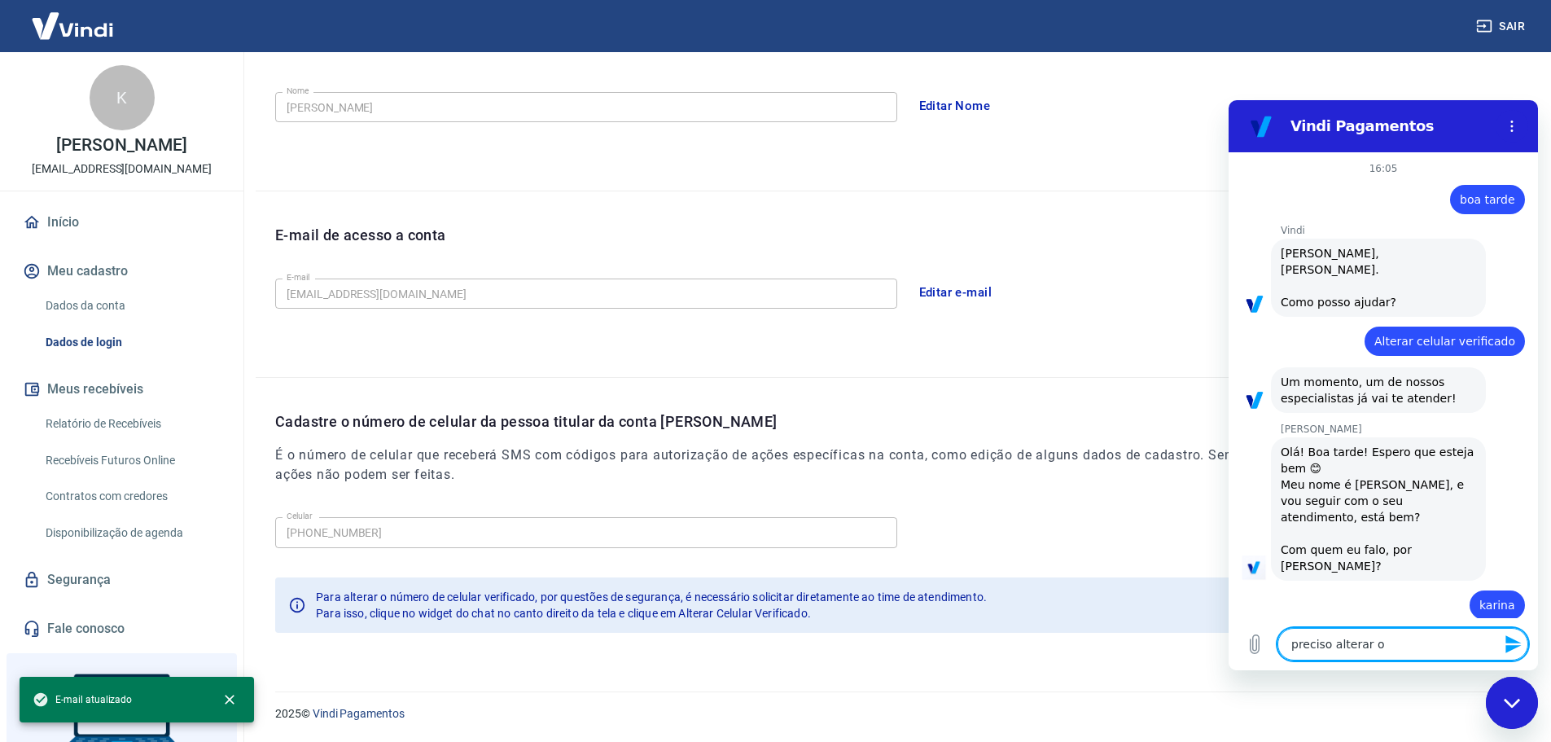
type textarea "x"
type textarea "preciso alterar o n"
type textarea "x"
type textarea "preciso alterar o nu"
type textarea "x"
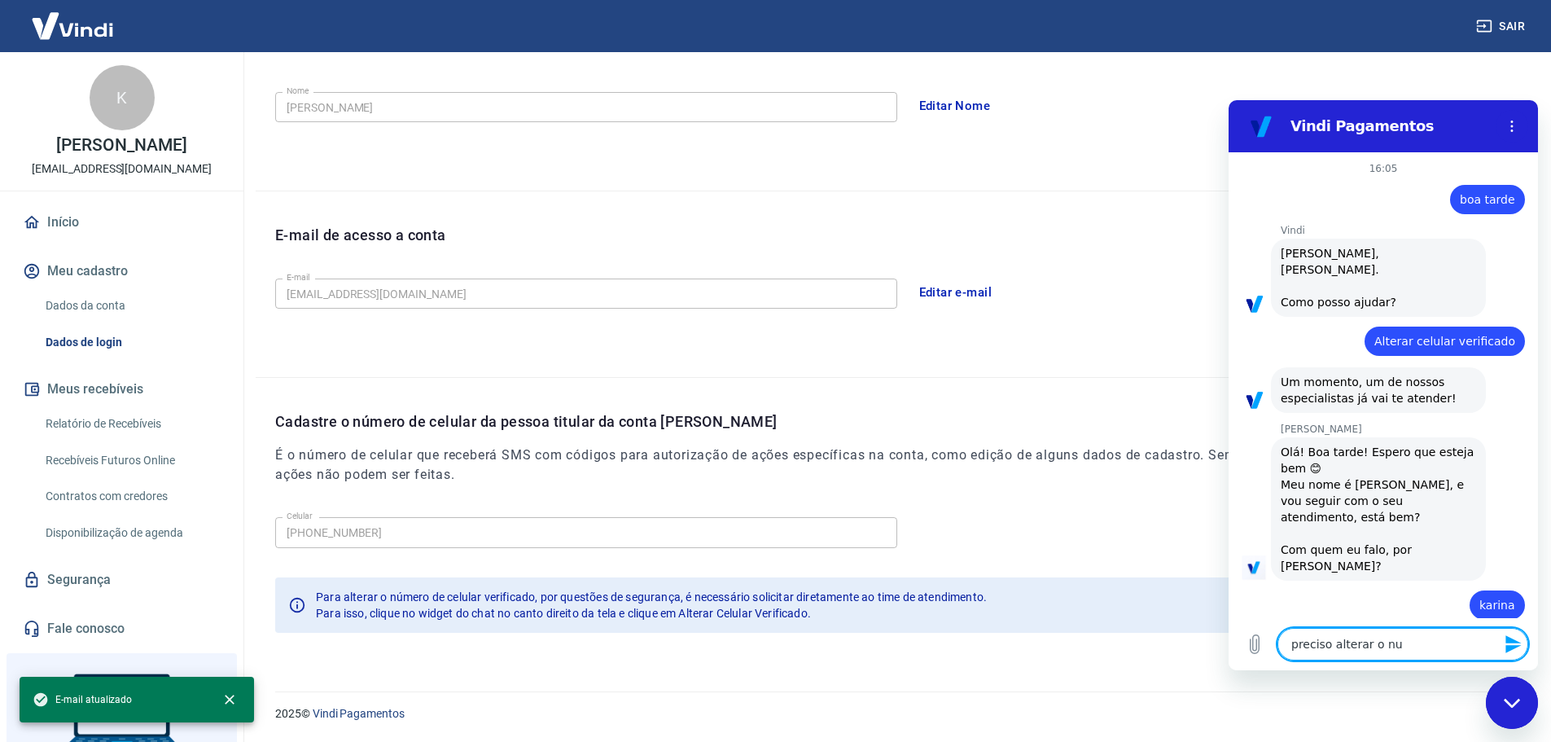
type textarea "preciso alterar o num"
type textarea "x"
type textarea "preciso alterar o nume"
type textarea "x"
type textarea "preciso alterar o numer"
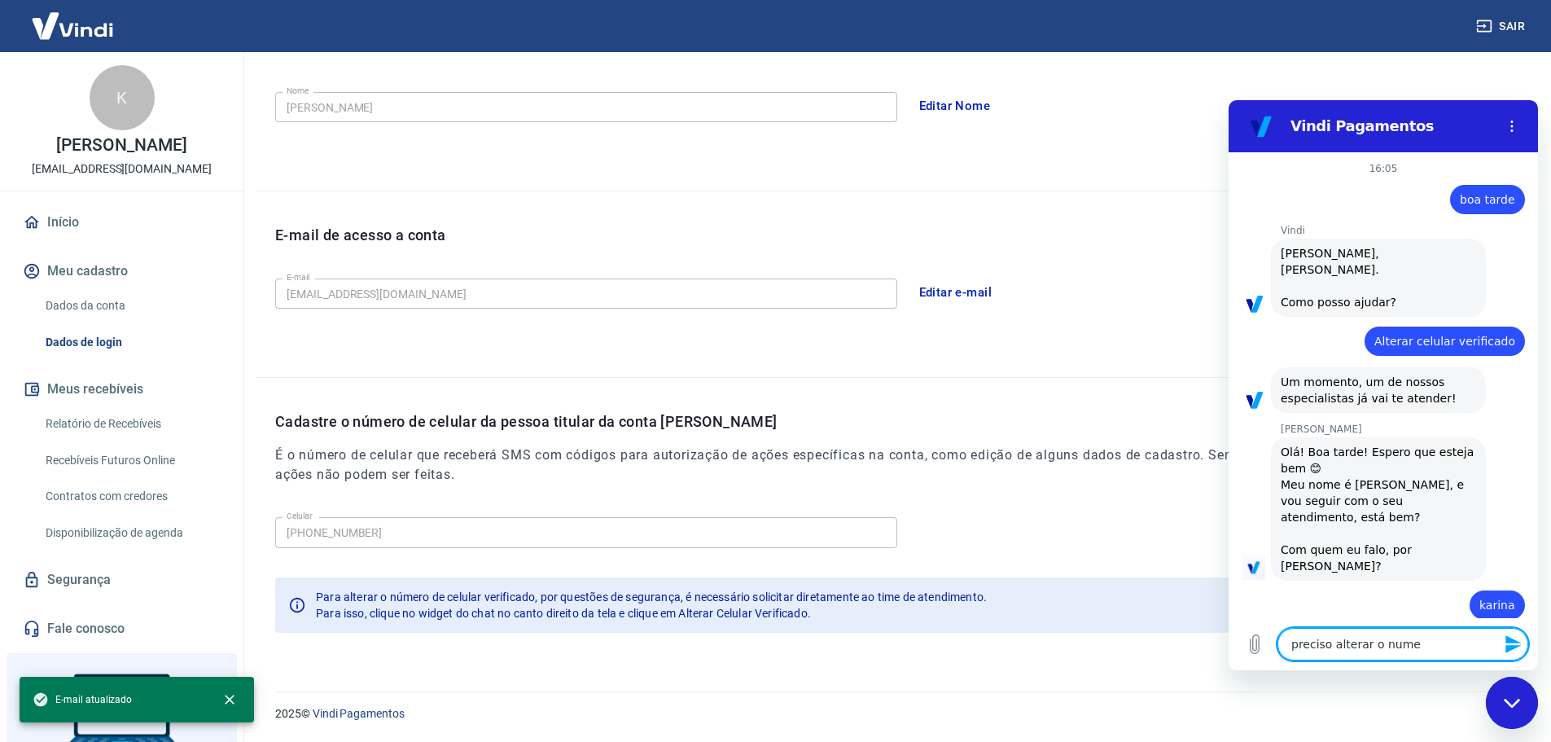
type textarea "x"
type textarea "preciso alterar o numero"
type textarea "x"
type textarea "preciso alterar o numero"
type textarea "x"
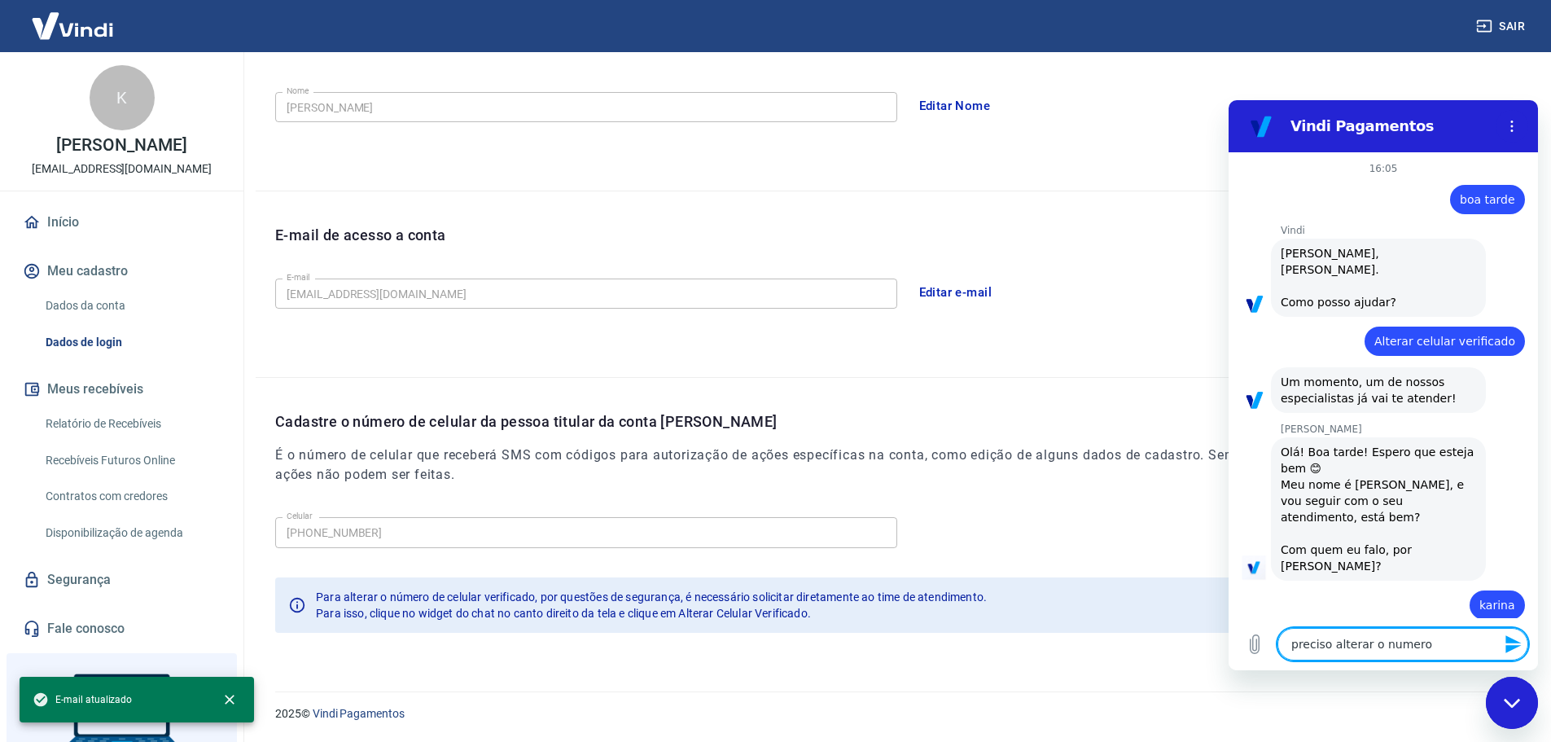
type textarea "preciso alterar o numero d"
type textarea "x"
type textarea "preciso alterar o numero de"
type textarea "x"
type textarea "preciso alterar o numero de"
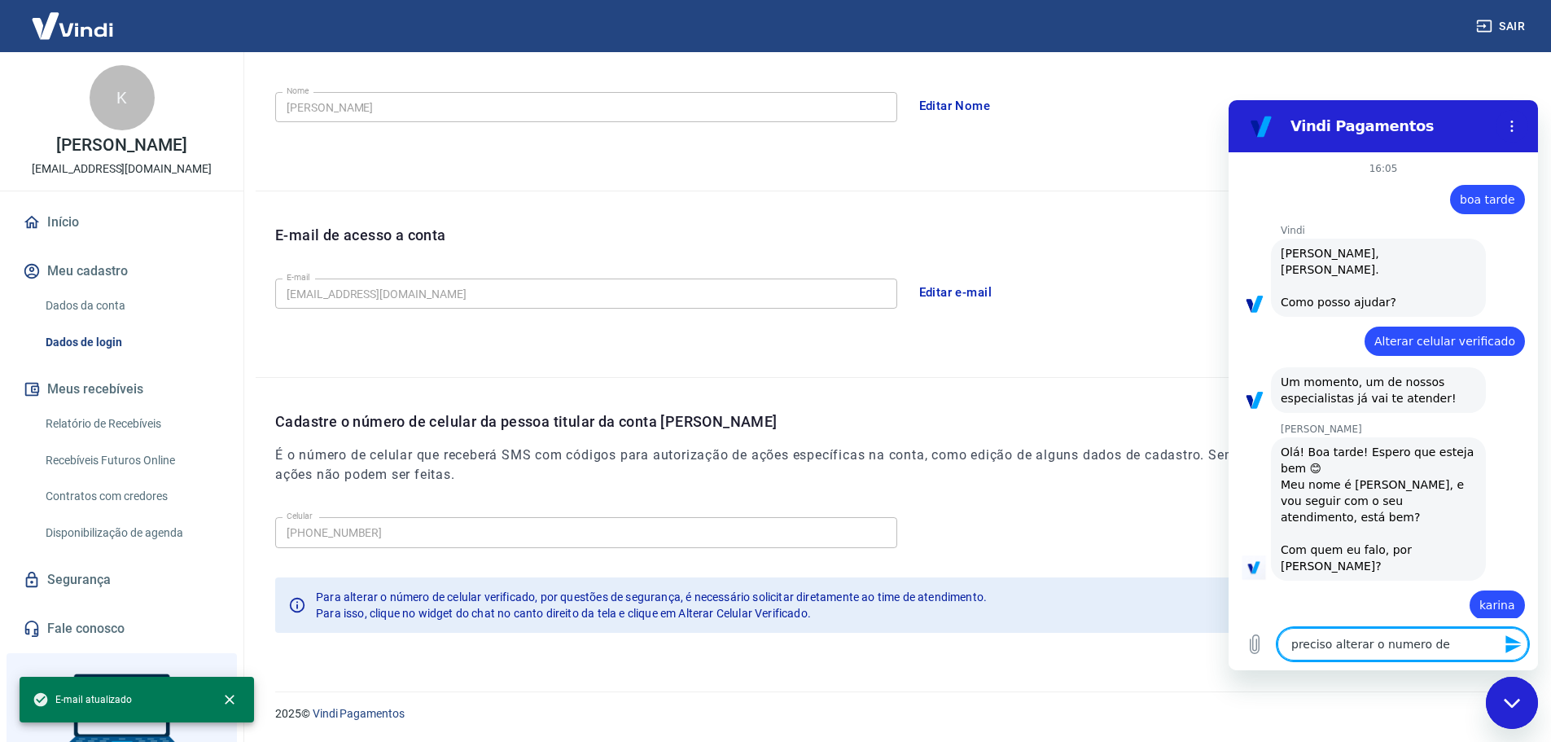
type textarea "x"
type textarea "preciso alterar o numero de t"
type textarea "x"
type textarea "preciso alterar o numero de te"
type textarea "x"
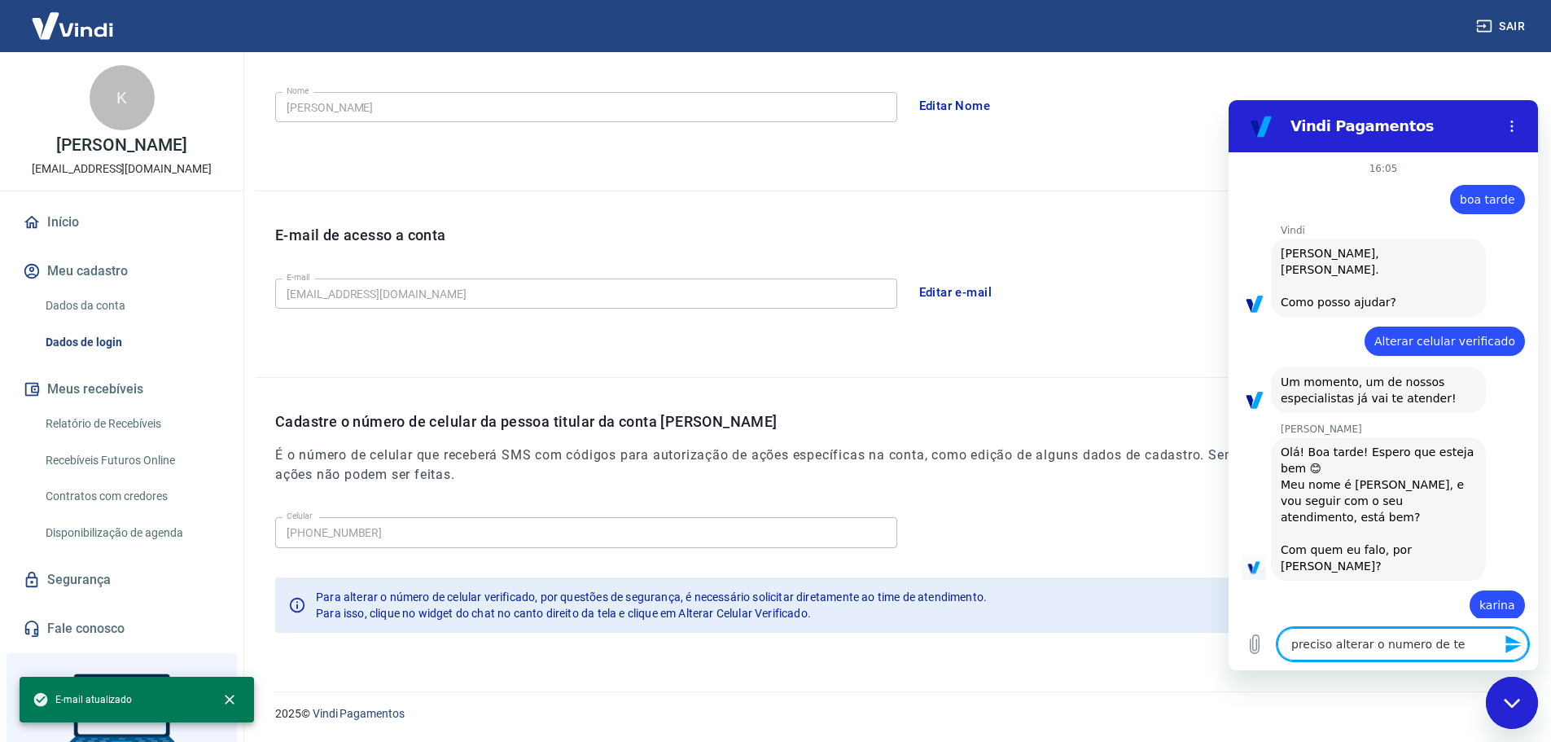
type textarea "preciso alterar o numero de tel"
type textarea "x"
type textarea "preciso alterar o numero de tele"
type textarea "x"
type textarea "preciso alterar o numero de telef"
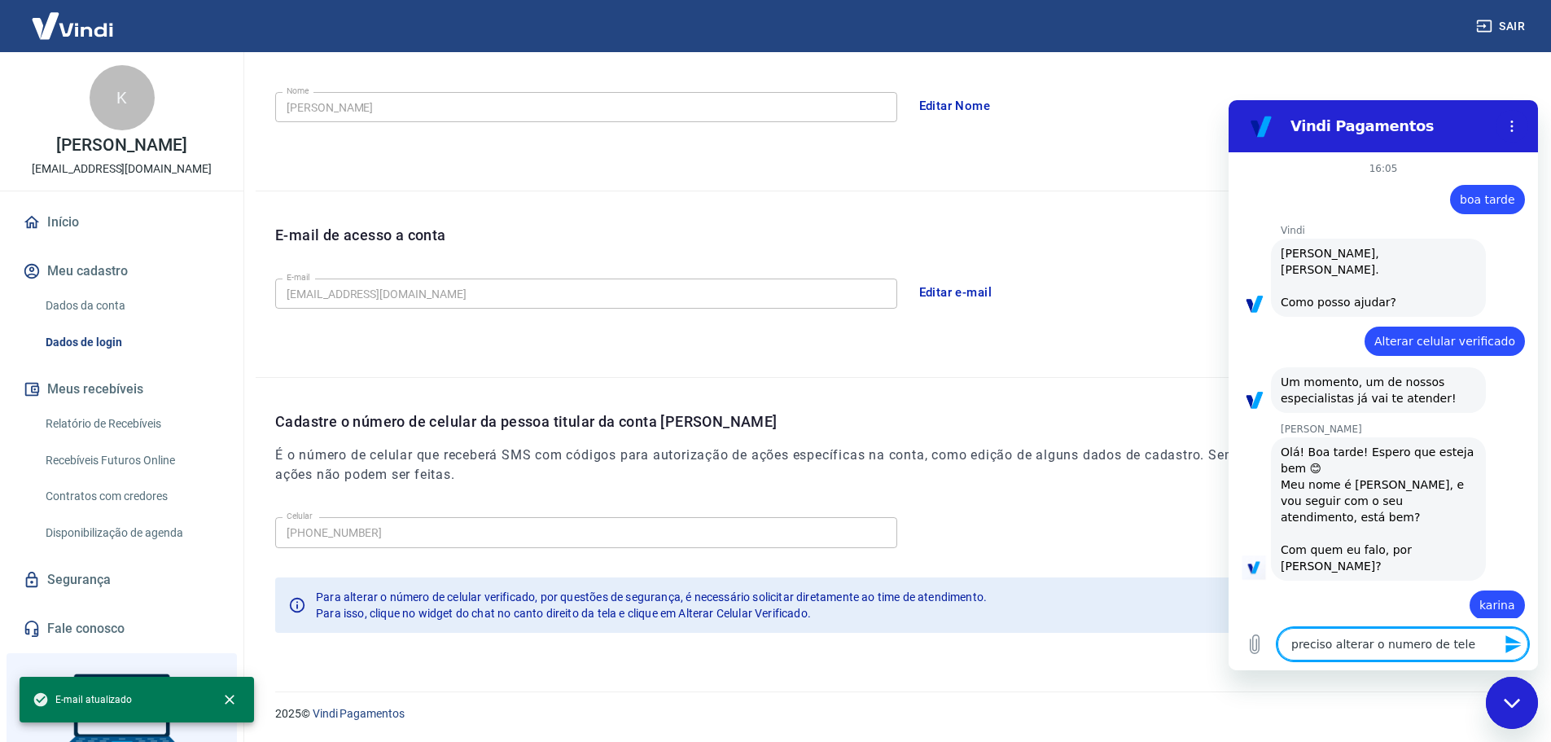
type textarea "x"
type textarea "preciso alterar o numero de telefo"
type textarea "x"
type textarea "preciso alterar o numero de telefoe"
type textarea "x"
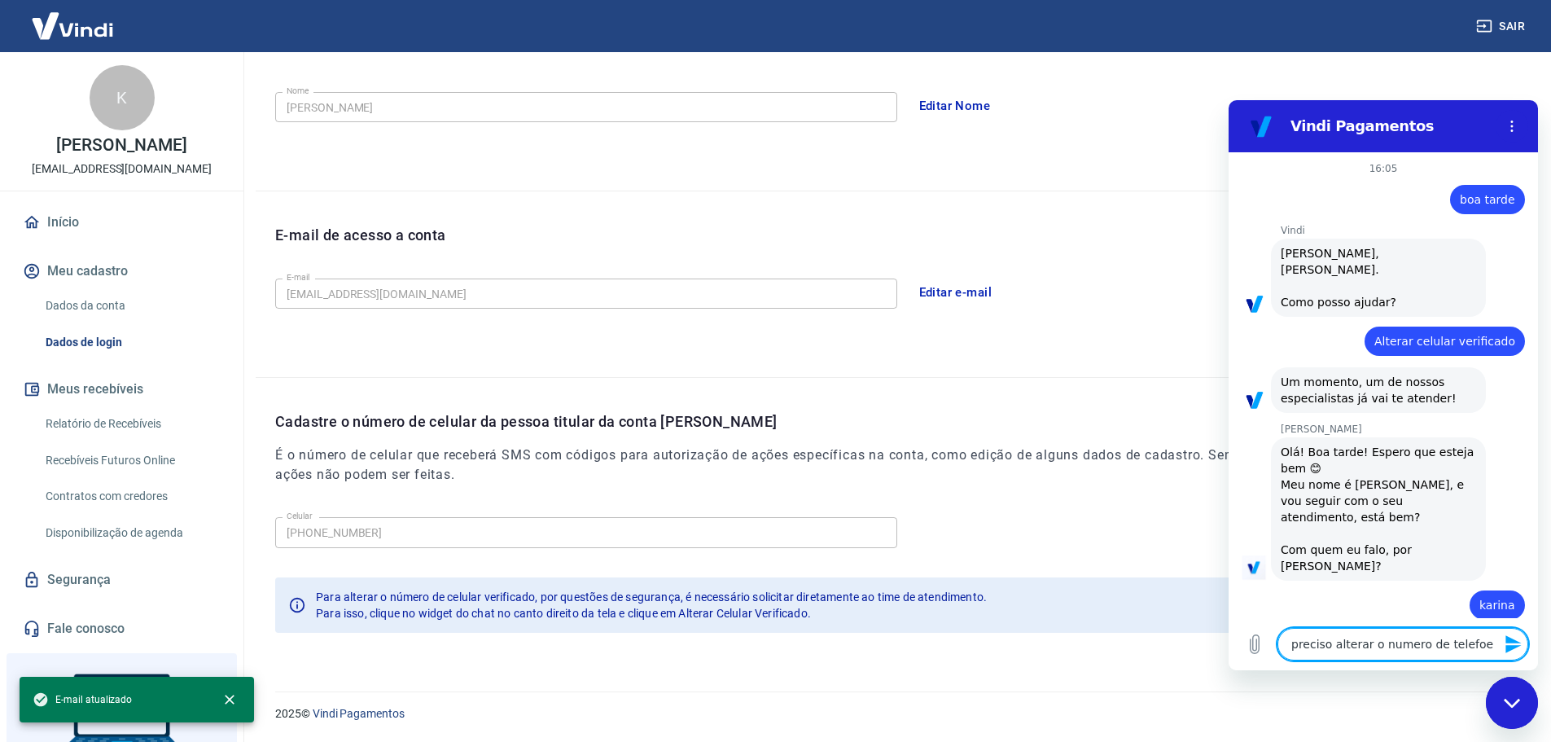
type textarea "preciso alterar o numero de telefo"
type textarea "x"
type textarea "preciso alterar o numero de telefon"
type textarea "x"
type textarea "preciso alterar o numero de telefone"
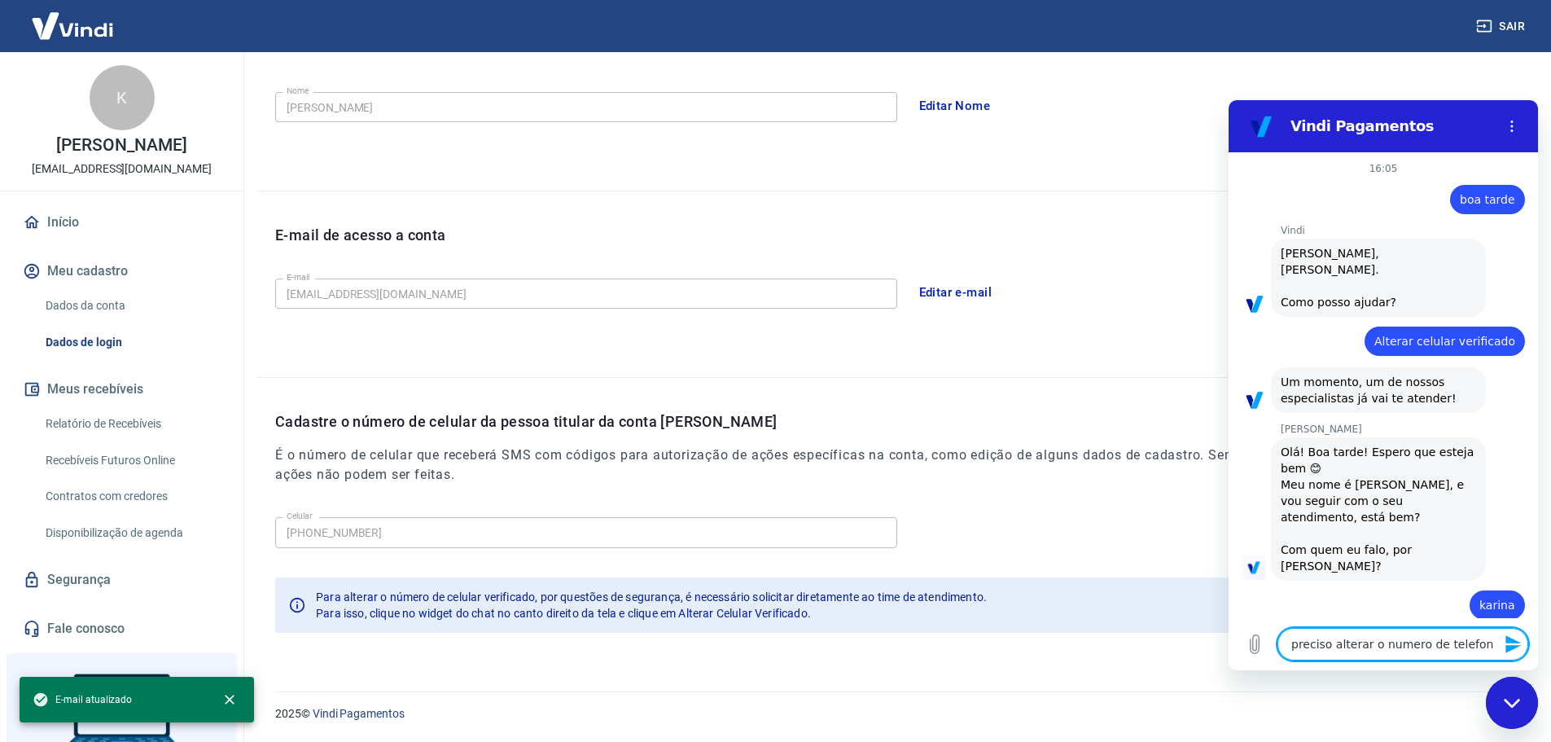
type textarea "x"
type textarea "preciso alterar o numero de telefone"
type textarea "x"
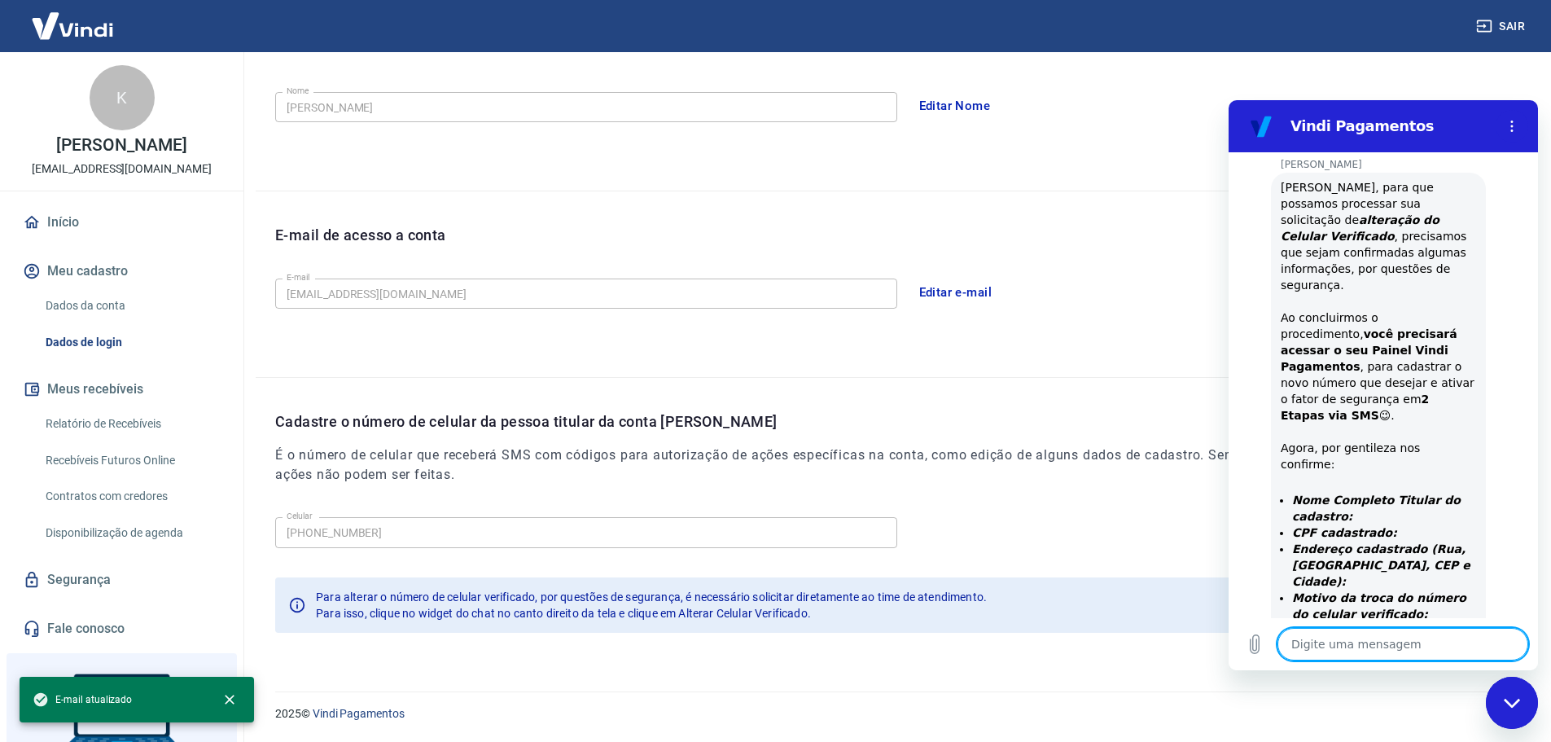
scroll to position [538, 0]
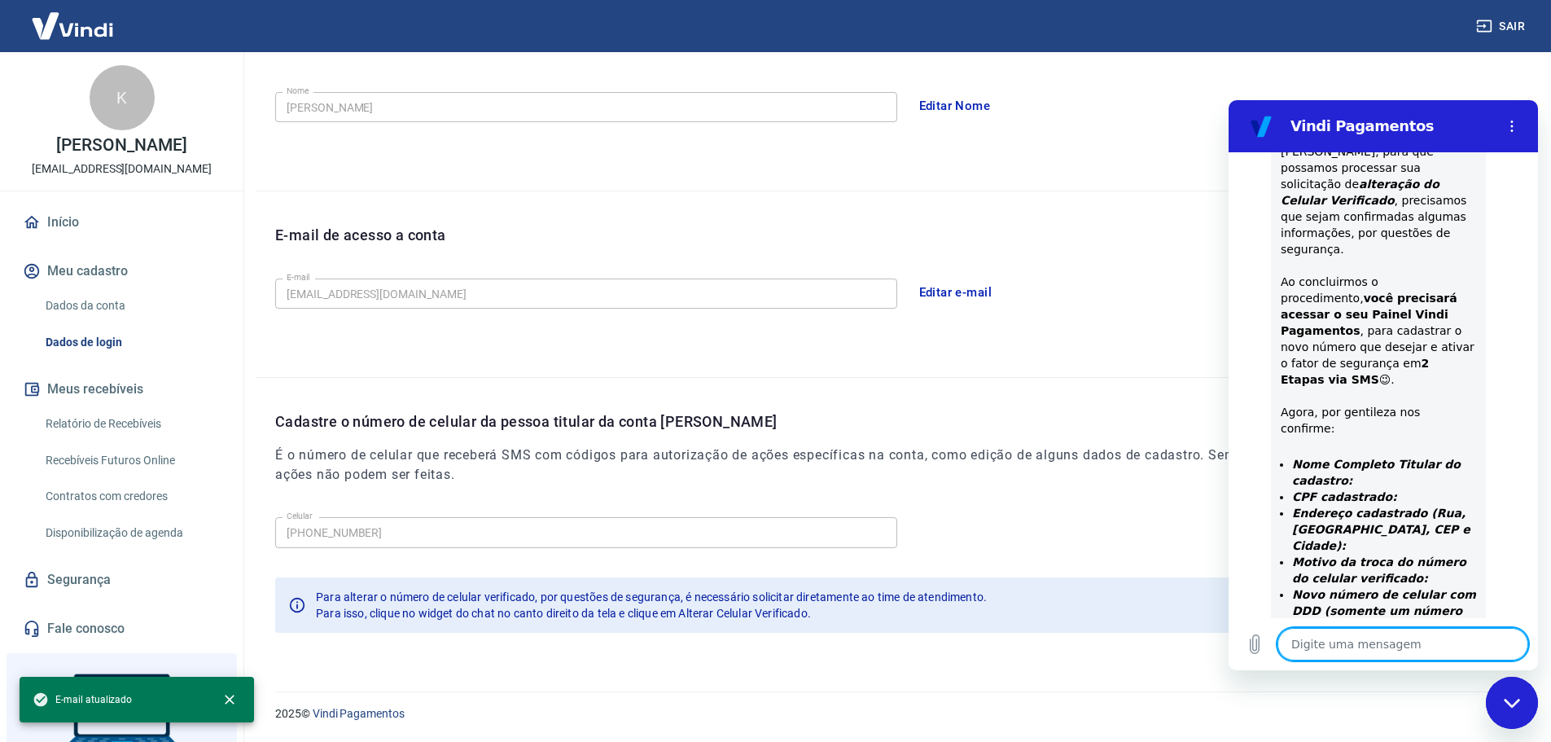
type textarea "K"
type textarea "x"
type textarea "Ka"
type textarea "x"
type textarea "Kar"
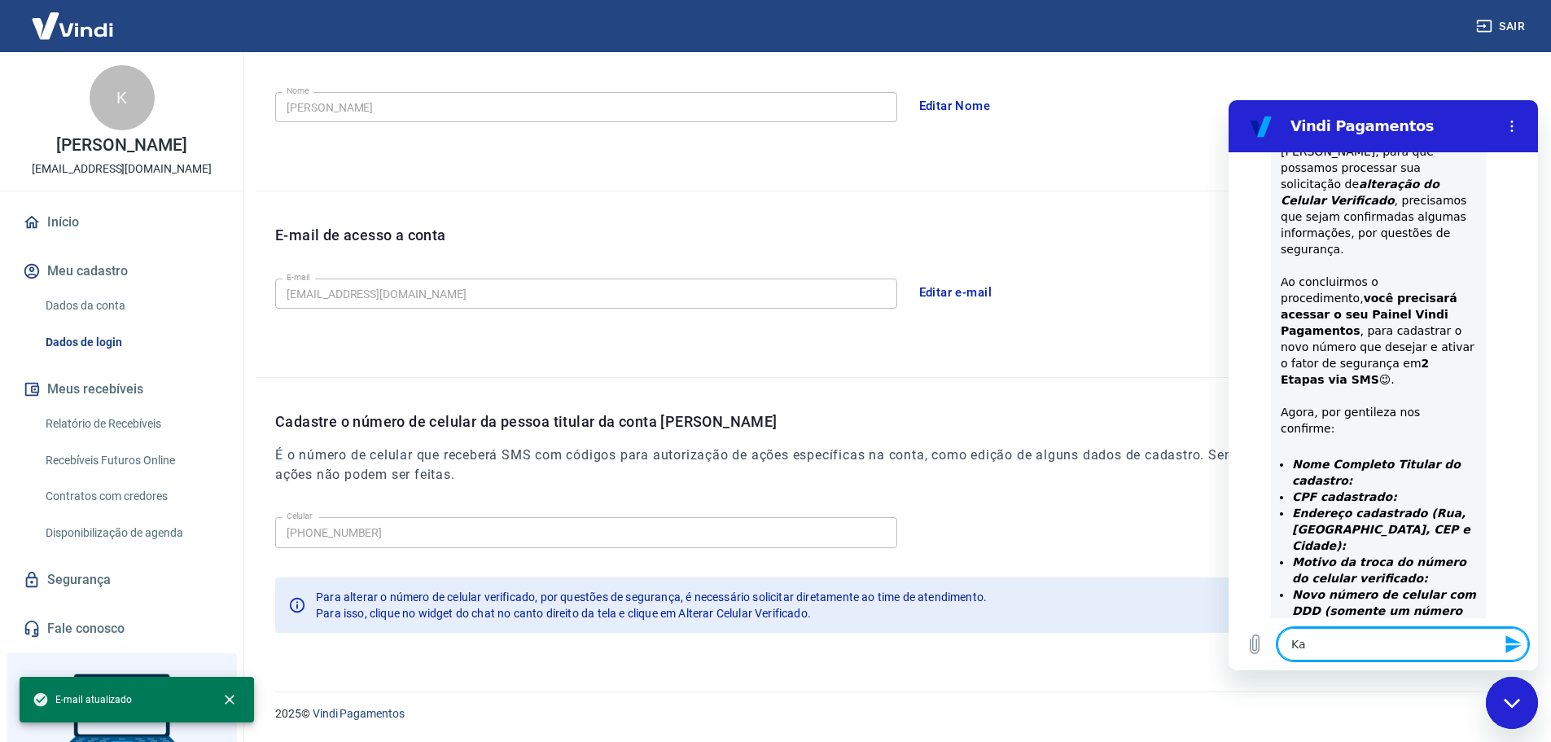
type textarea "x"
type textarea "Kari"
type textarea "x"
type textarea "Karin"
type textarea "x"
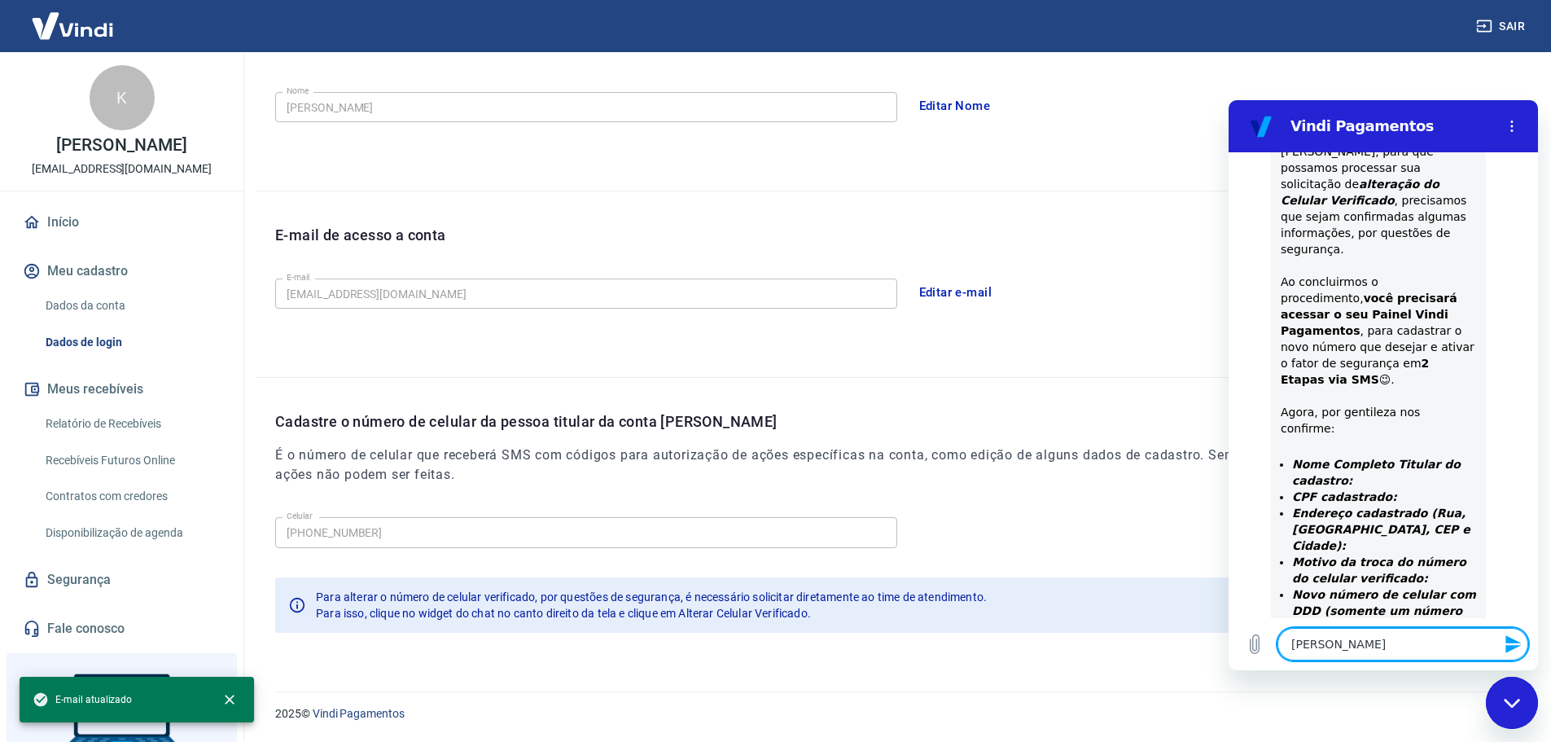
type textarea "Karina"
type textarea "x"
type textarea "Karina"
type textarea "x"
type textarea "Karina K"
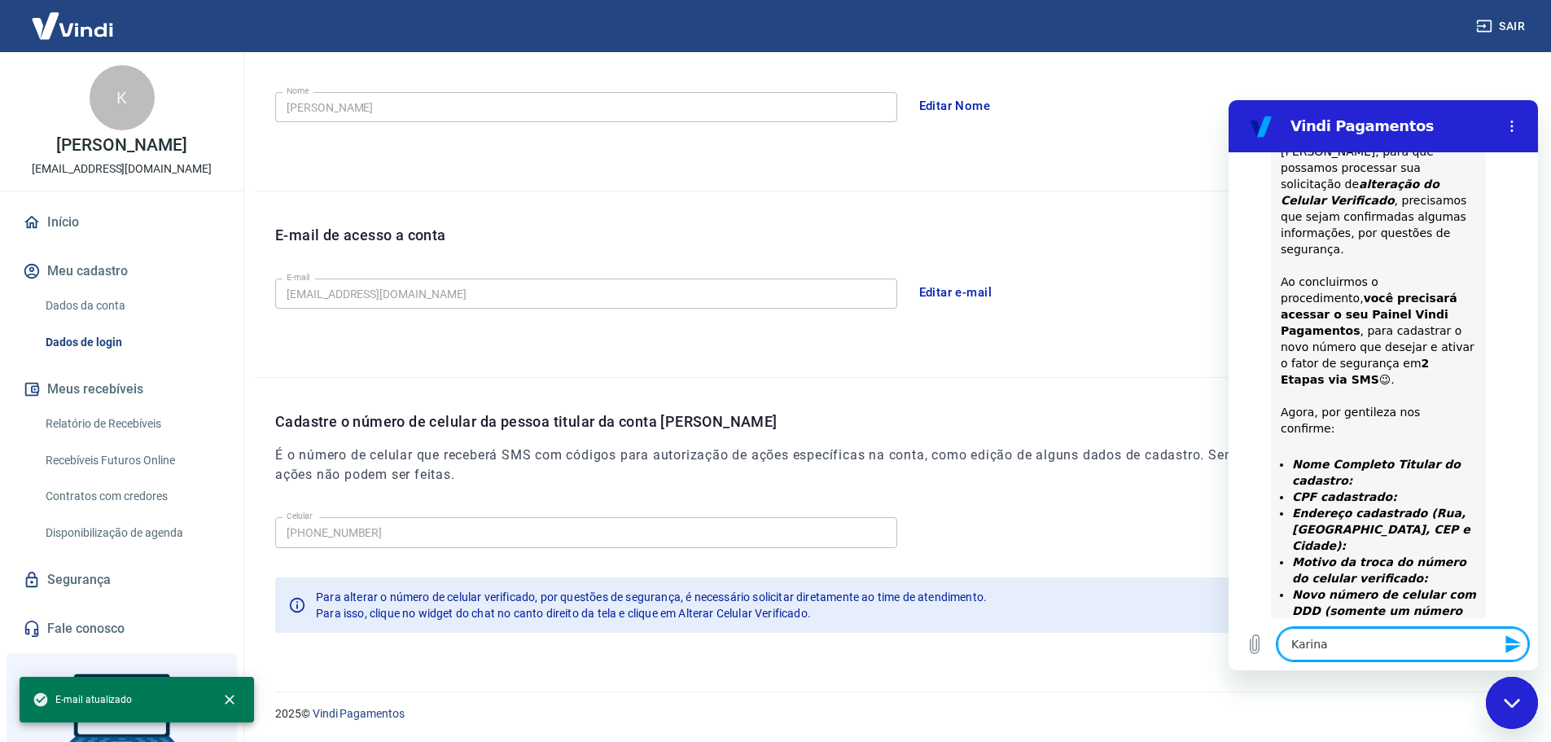
type textarea "x"
type textarea "Karina Kn"
type textarea "x"
type textarea "Karina Kno"
type textarea "x"
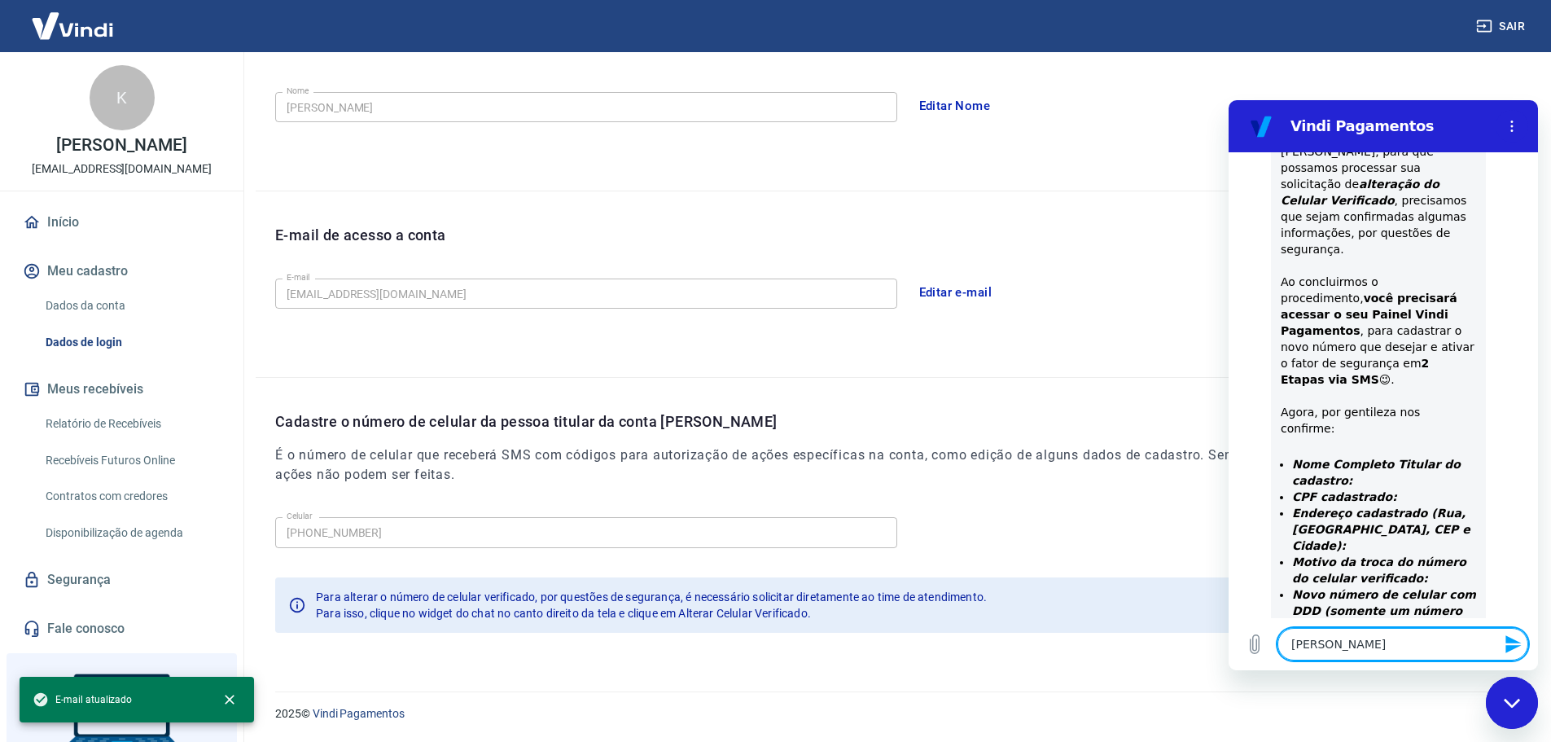
type textarea "[PERSON_NAME]"
type textarea "x"
type textarea "[PERSON_NAME]"
type textarea "x"
type textarea "Karina Knop 1"
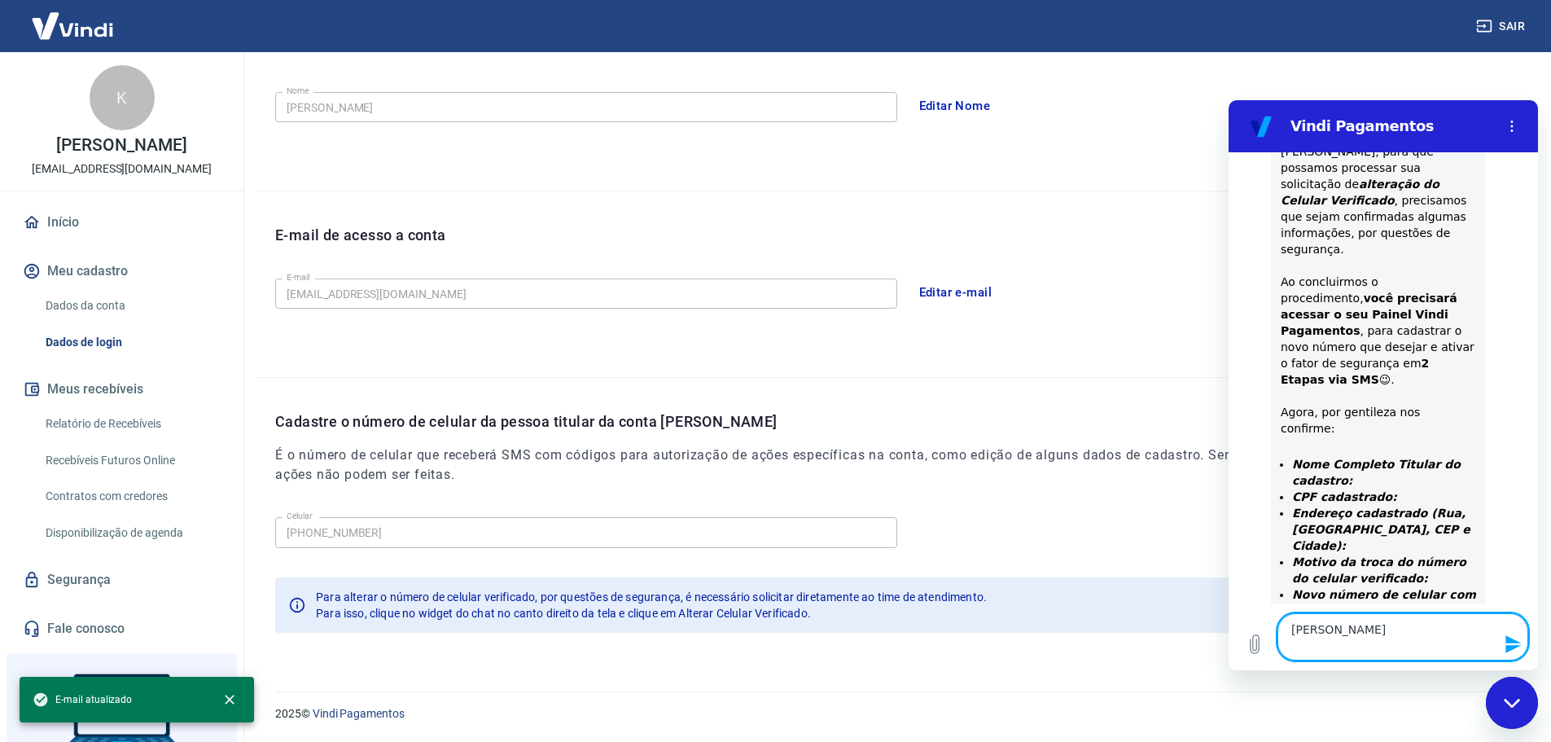
type textarea "x"
type textarea "Karina Knop 10"
type textarea "x"
type textarea "Karina Knop 100"
type textarea "x"
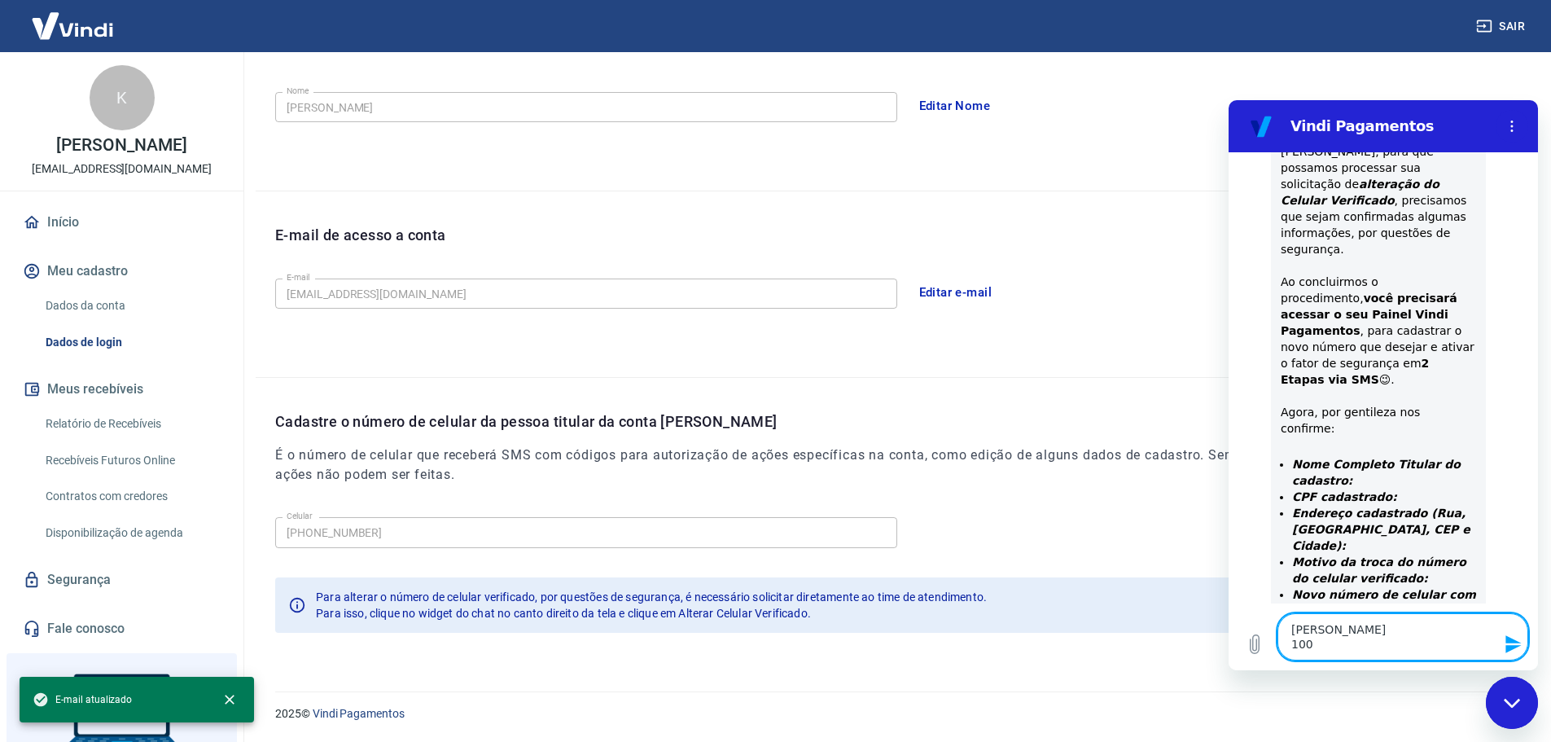
type textarea "Karina Knop 1009"
type textarea "x"
type textarea "Karina Knop 10094"
type textarea "x"
type textarea "Karina Knop 100940"
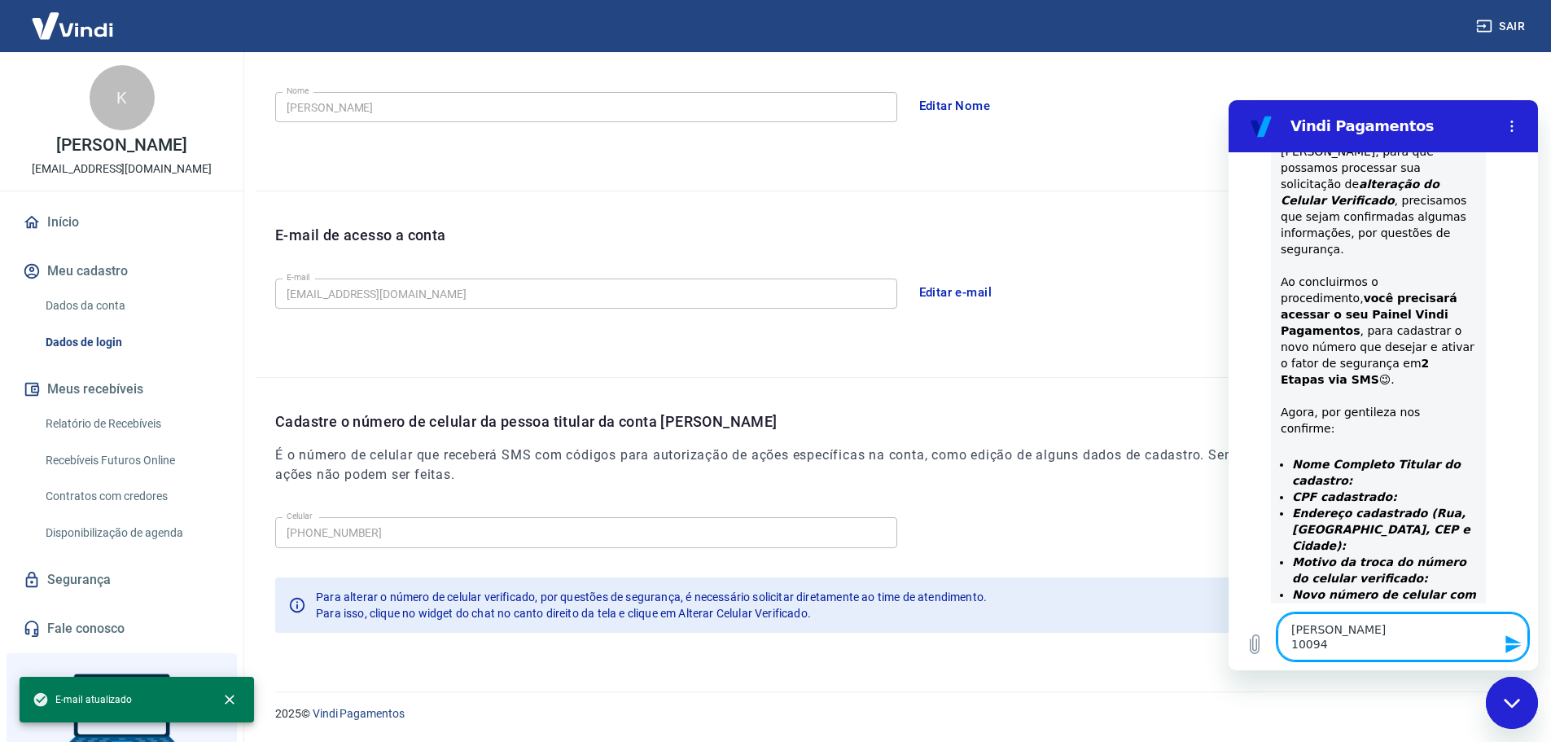
type textarea "x"
type textarea "Karina Knop 1009405"
type textarea "x"
type textarea "Karina Knop 10094058"
type textarea "x"
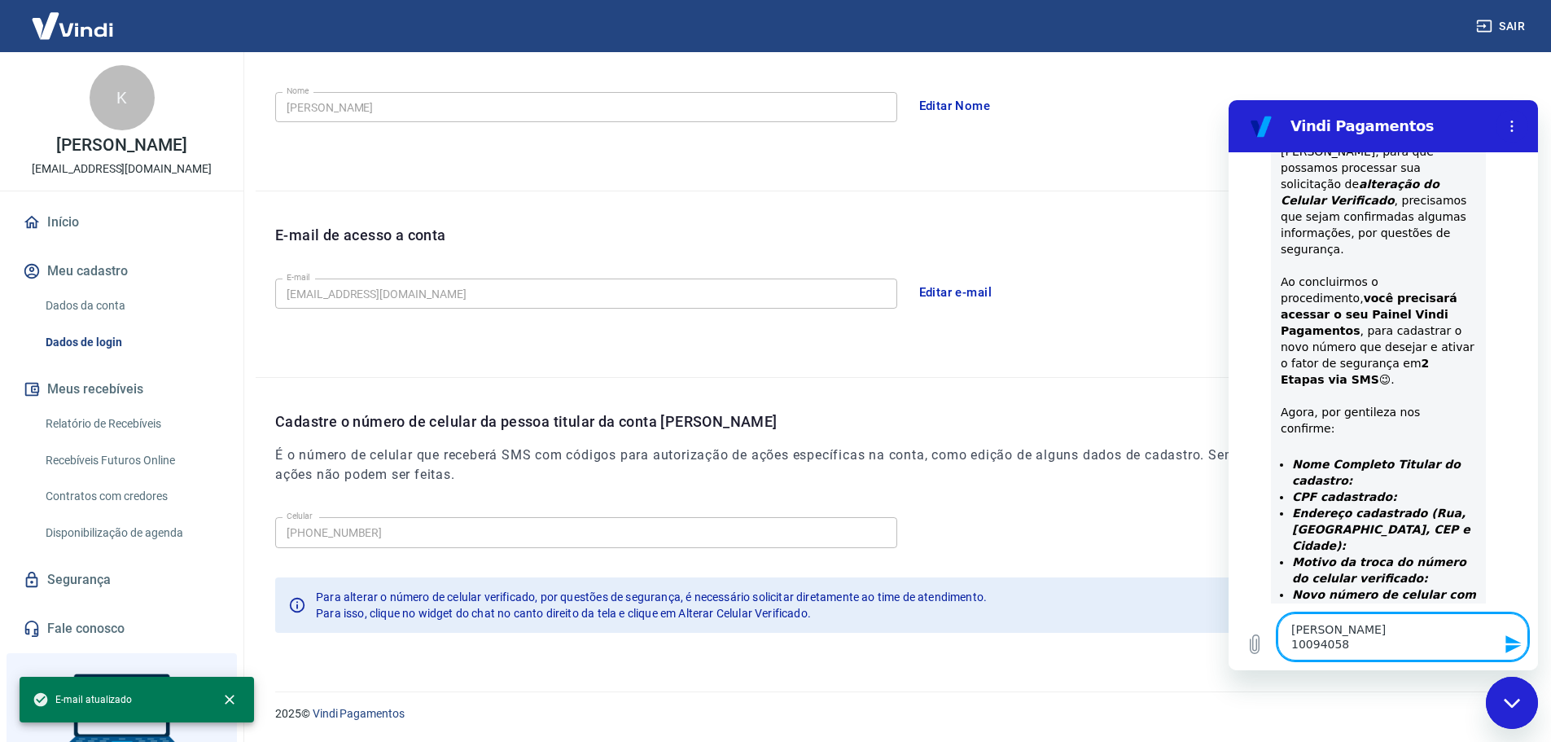
type textarea "Karina Knop 100940589"
type textarea "x"
type textarea "Karina Knop 1009405896"
type textarea "x"
type textarea "Karina Knop 10094058962"
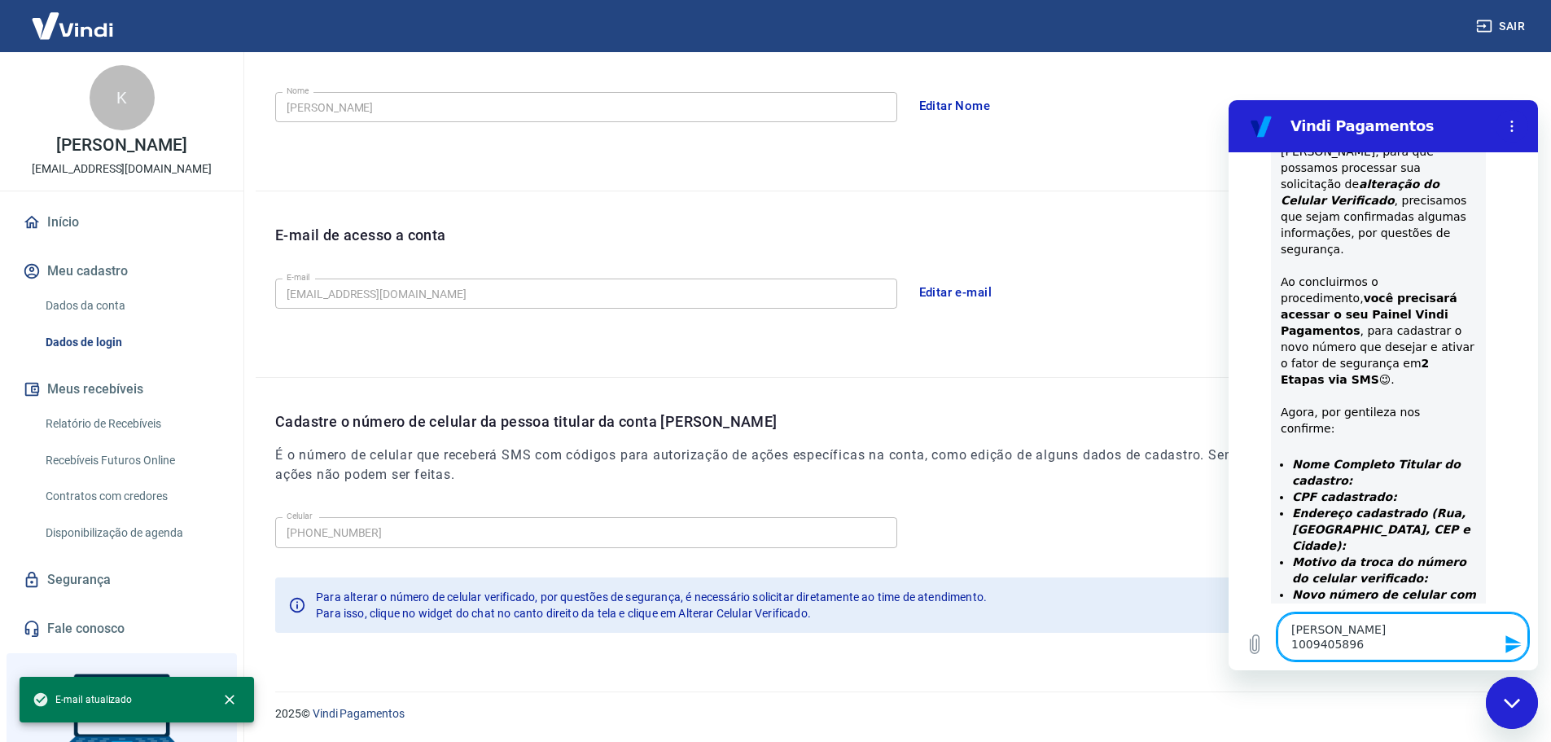
type textarea "x"
type textarea "Karina Knop 10094058962"
type textarea "x"
type textarea "Karina Knop 10094058962 R"
type textarea "x"
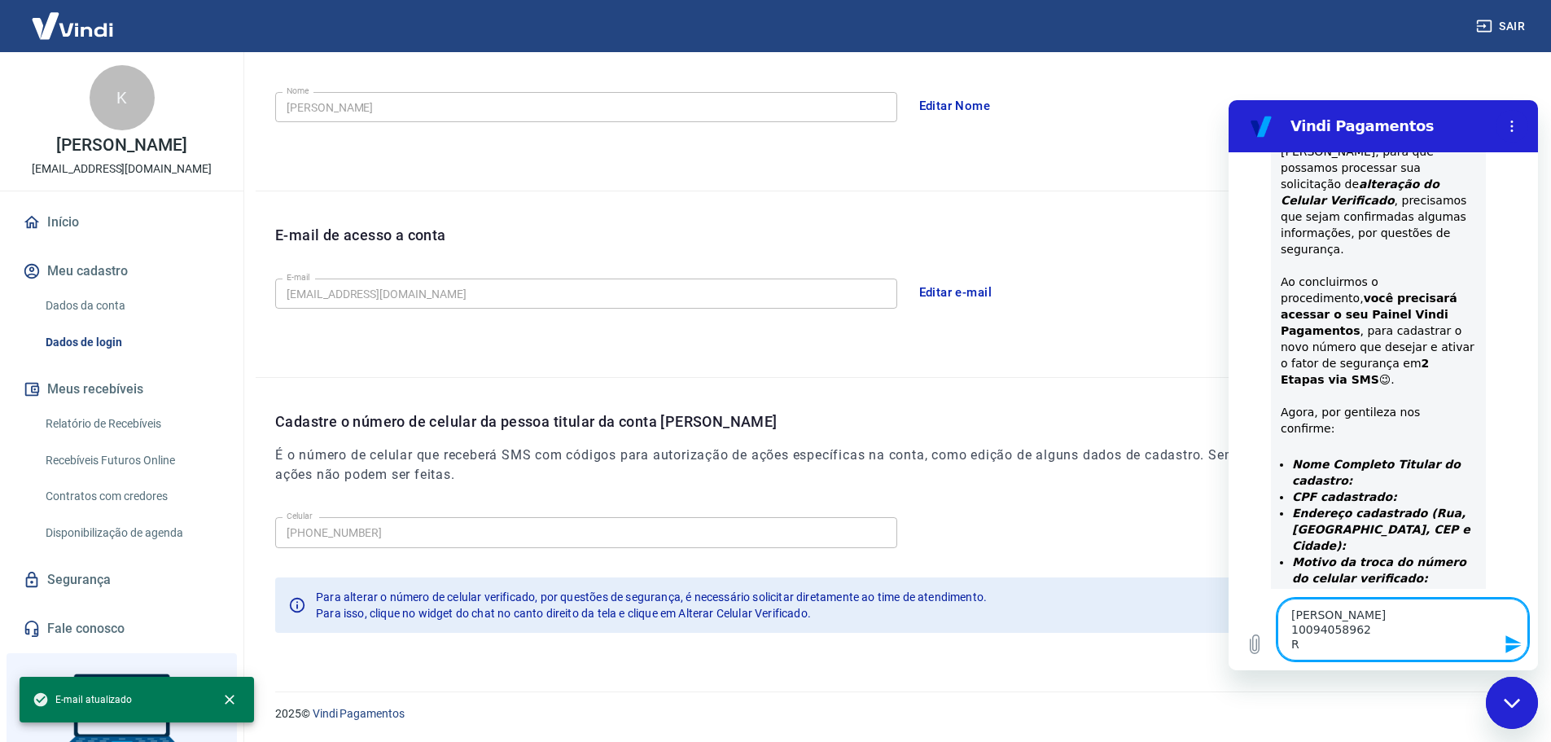
type textarea "Karina Knop 10094058962 Ru"
type textarea "x"
type textarea "Karina Knop 10094058962 Rua"
type textarea "x"
type textarea "Karina Knop 10094058962 Rua"
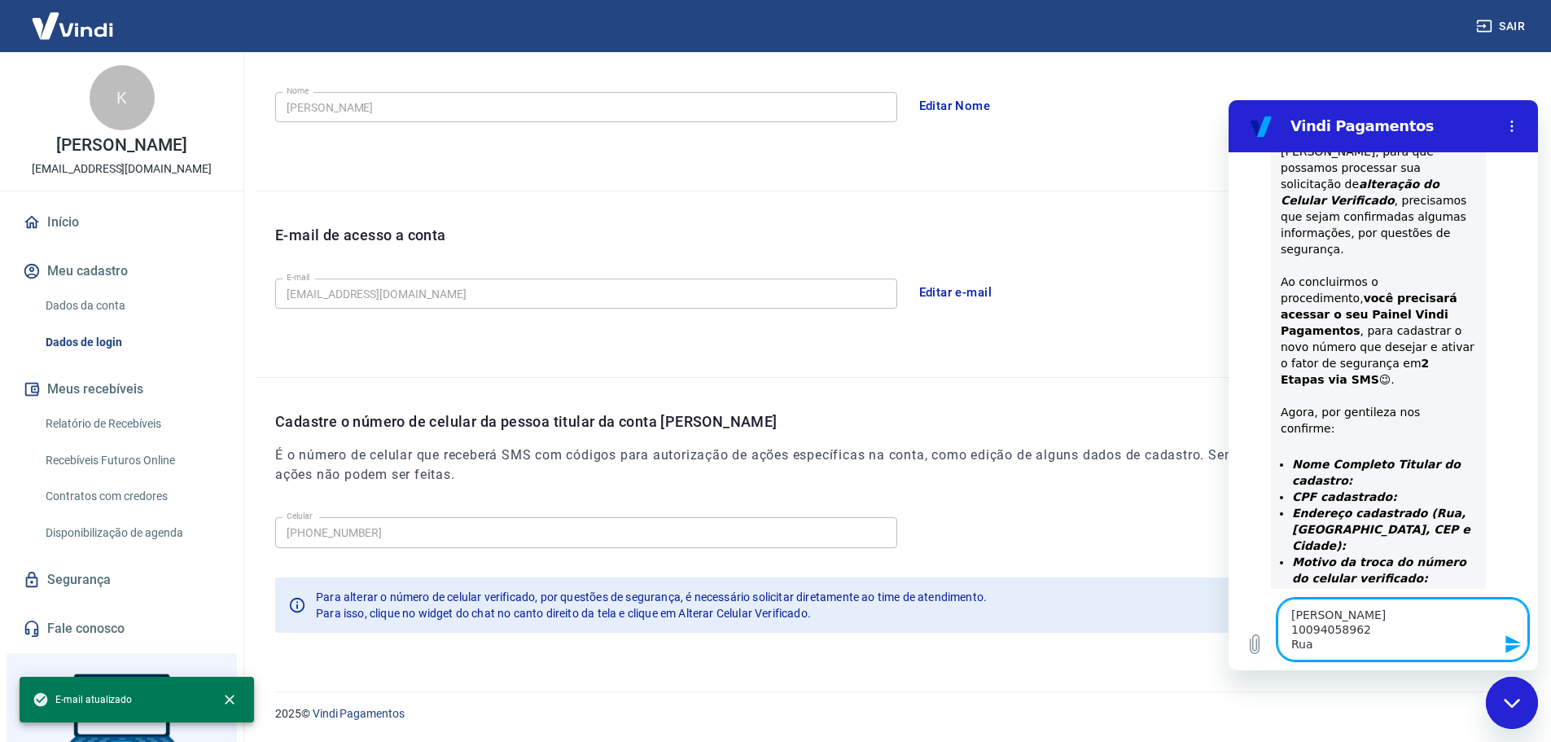
type textarea "x"
type textarea "Karina Knop 10094058962 Rua G"
type textarea "x"
type textarea "Karina Knop 10094058962 Rua Gu"
type textarea "x"
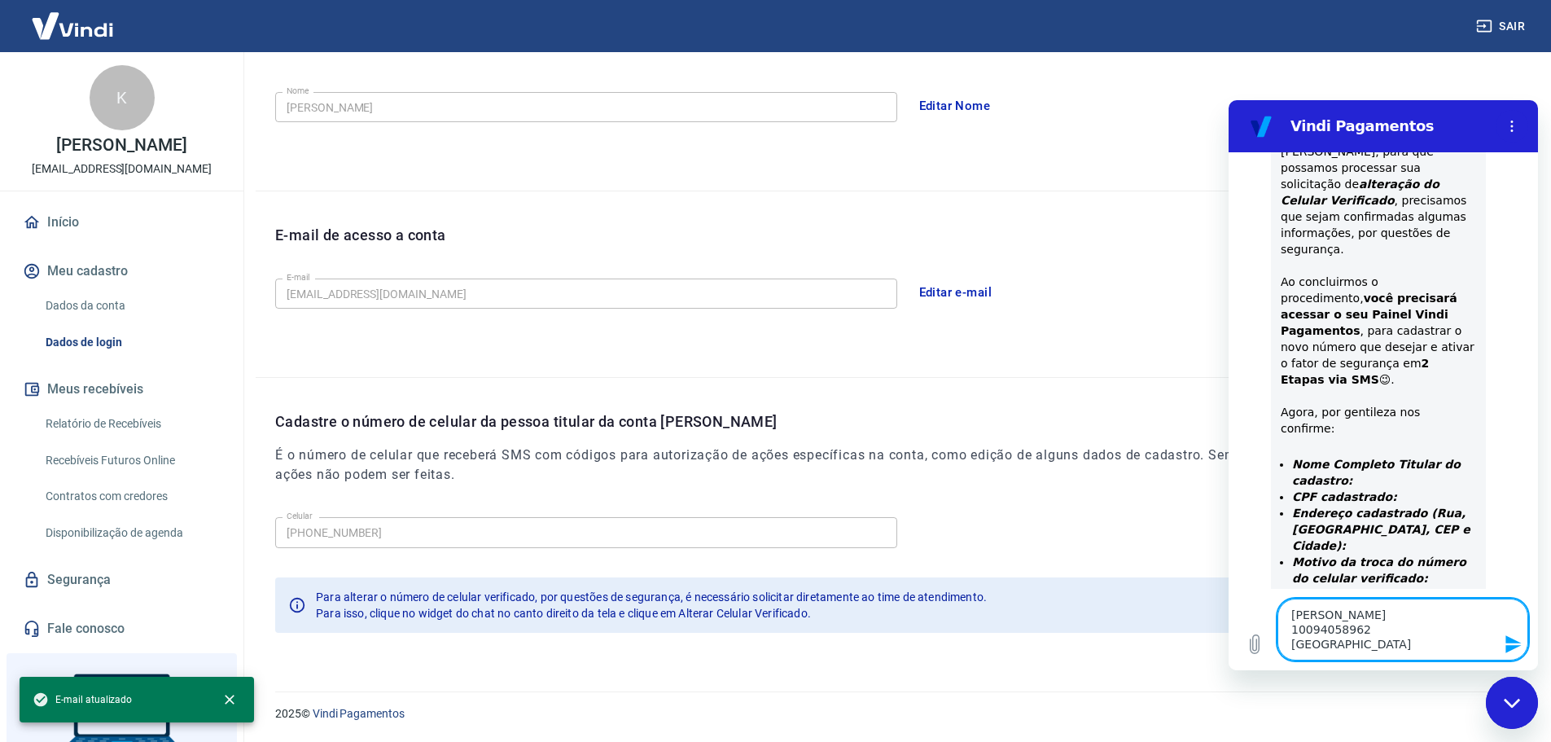
type textarea "Karina Knop 10094058962 Rua Gui"
type textarea "x"
type textarea "Karina Knop 10094058962 Rua Guil"
type textarea "x"
type textarea "Karina Knop 10094058962 Rua Guilh"
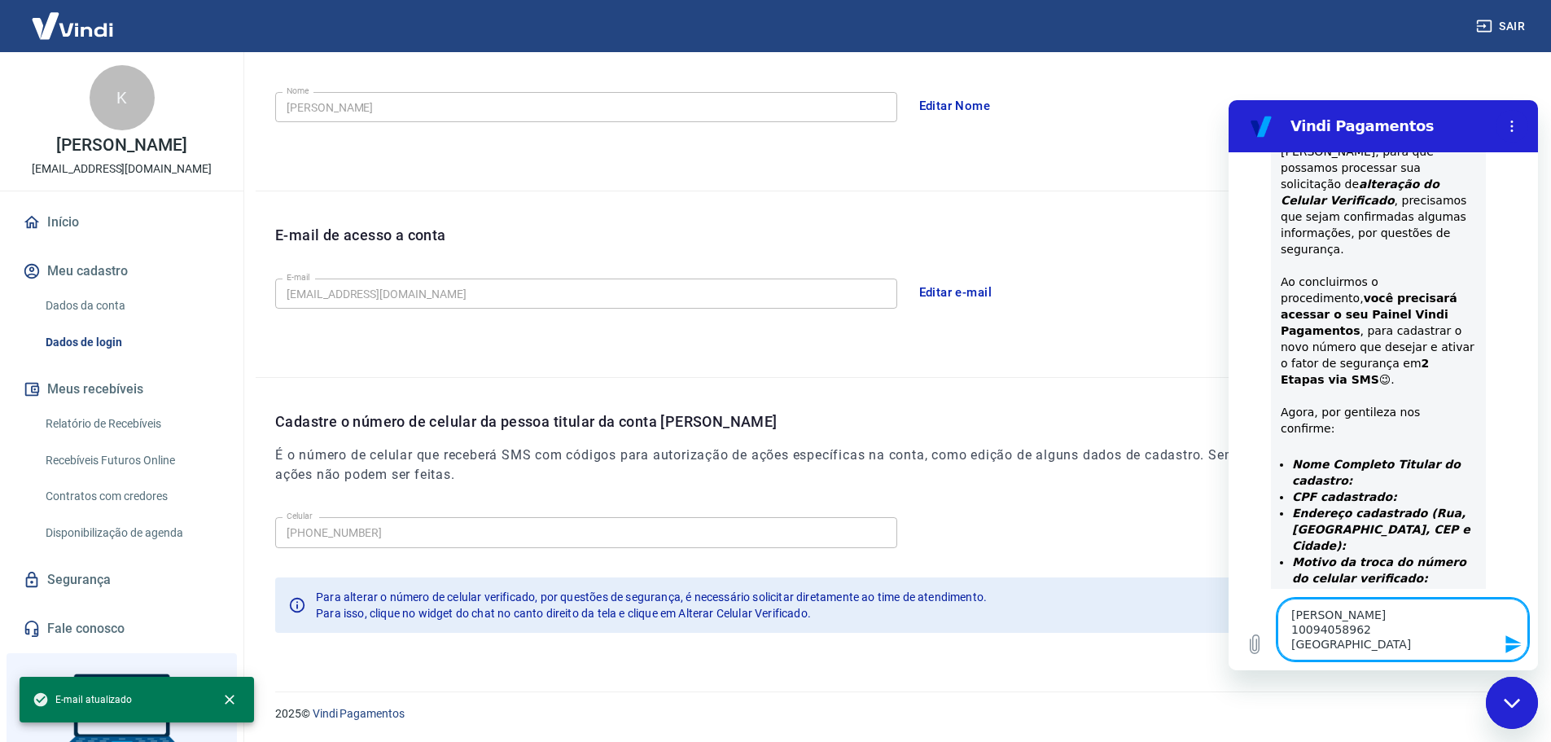
type textarea "x"
type textarea "Karina Knop 10094058962 Rua Guilhe"
type textarea "x"
type textarea "Karina Knop 10094058962 Rua Guilher"
type textarea "x"
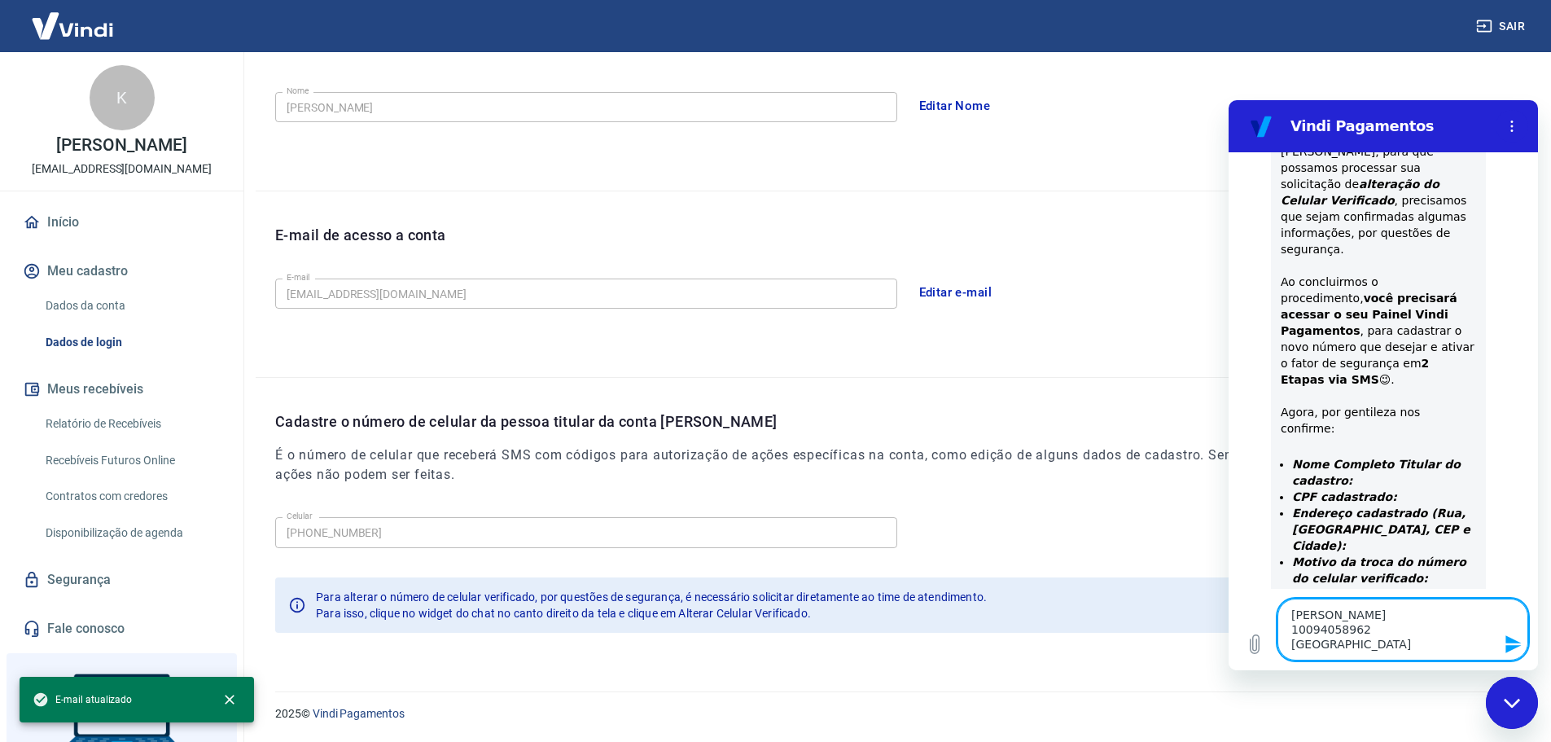
type textarea "Karina Knop 10094058962 Rua Guilherm"
type textarea "x"
type textarea "Karina Knop 10094058962 Rua Guilherme"
type textarea "x"
type textarea "Karina Knop 10094058962 Rua Guilherme"
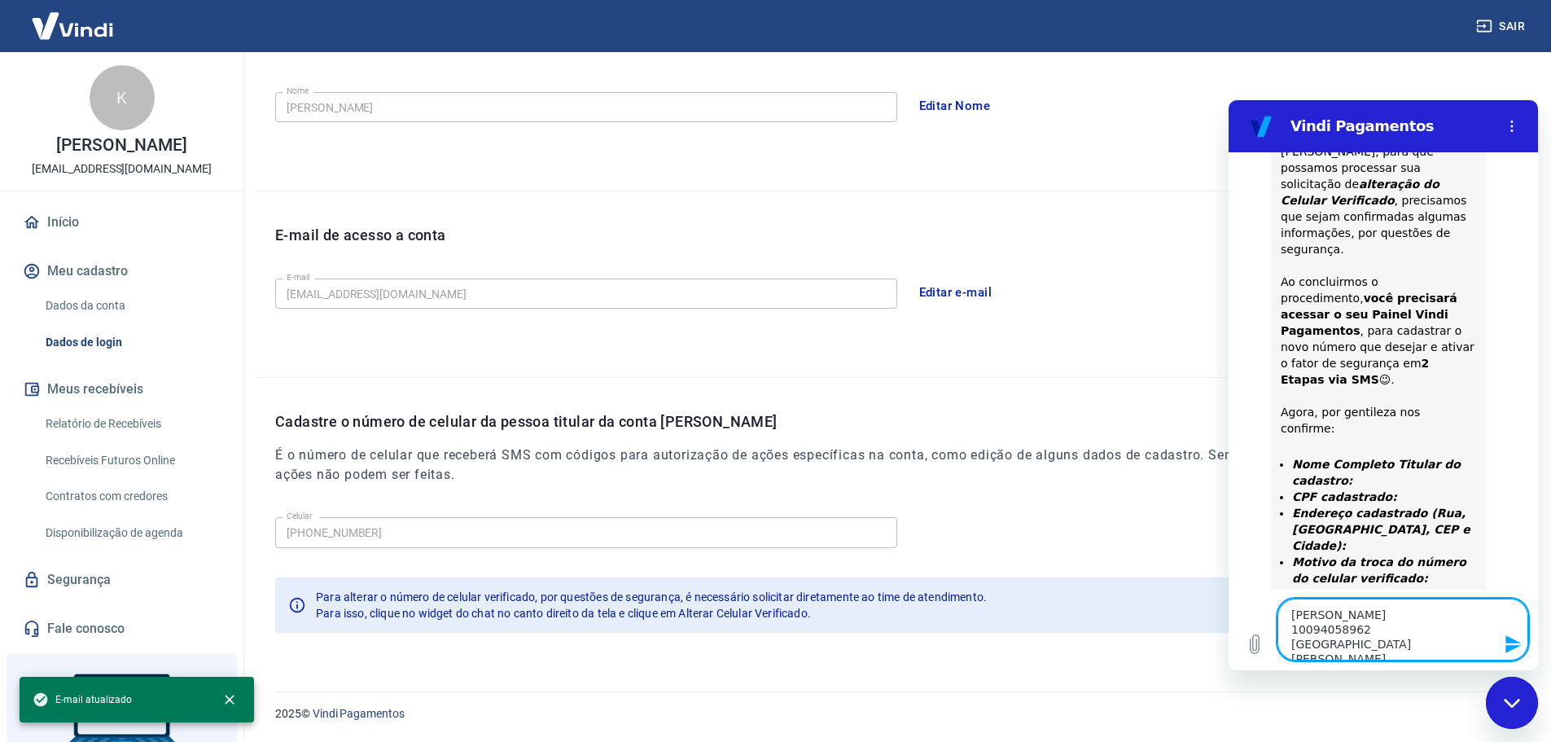
type textarea "x"
type textarea "Karina Knop 10094058962 Rua Guilherme B"
type textarea "x"
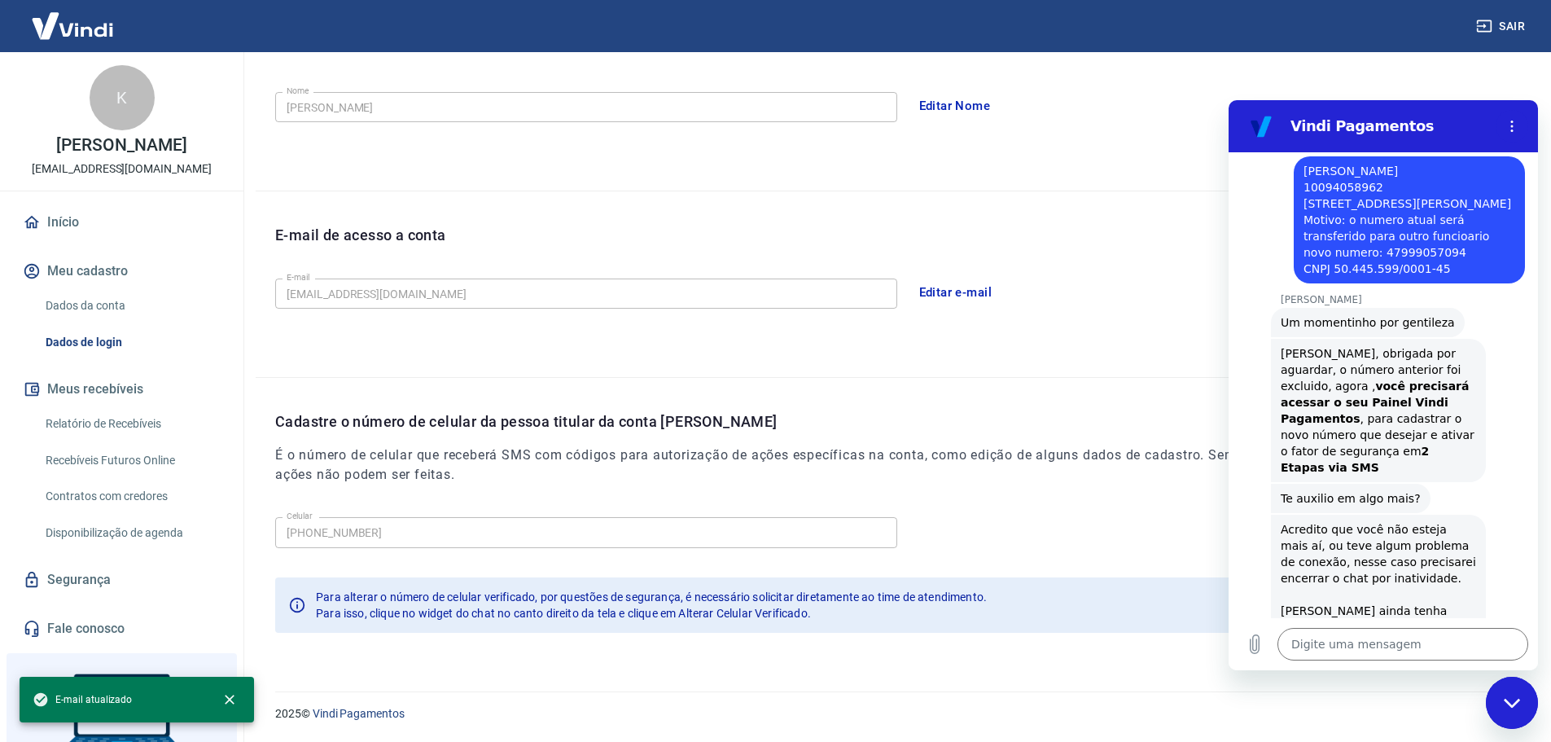
scroll to position [1157, 0]
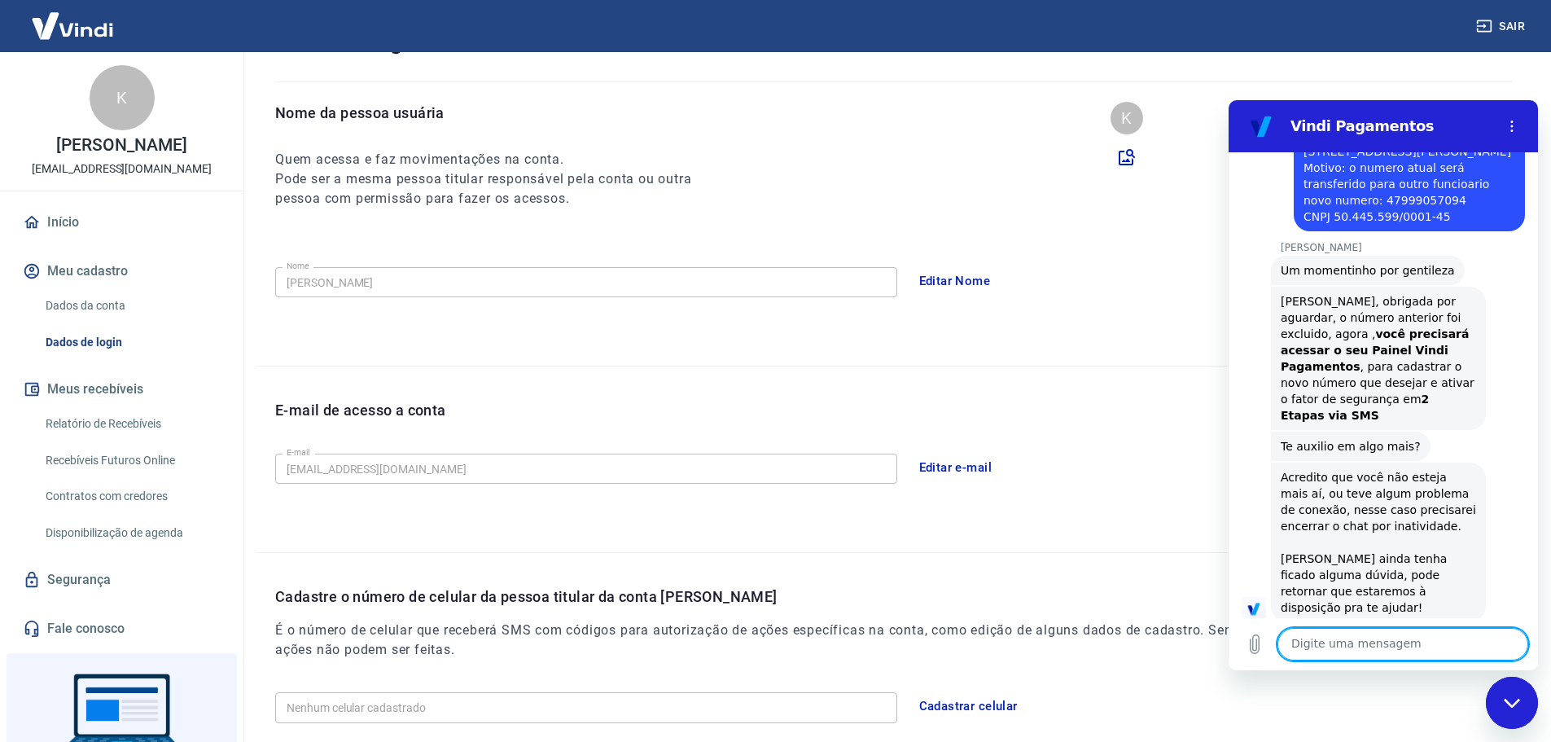
scroll to position [246, 0]
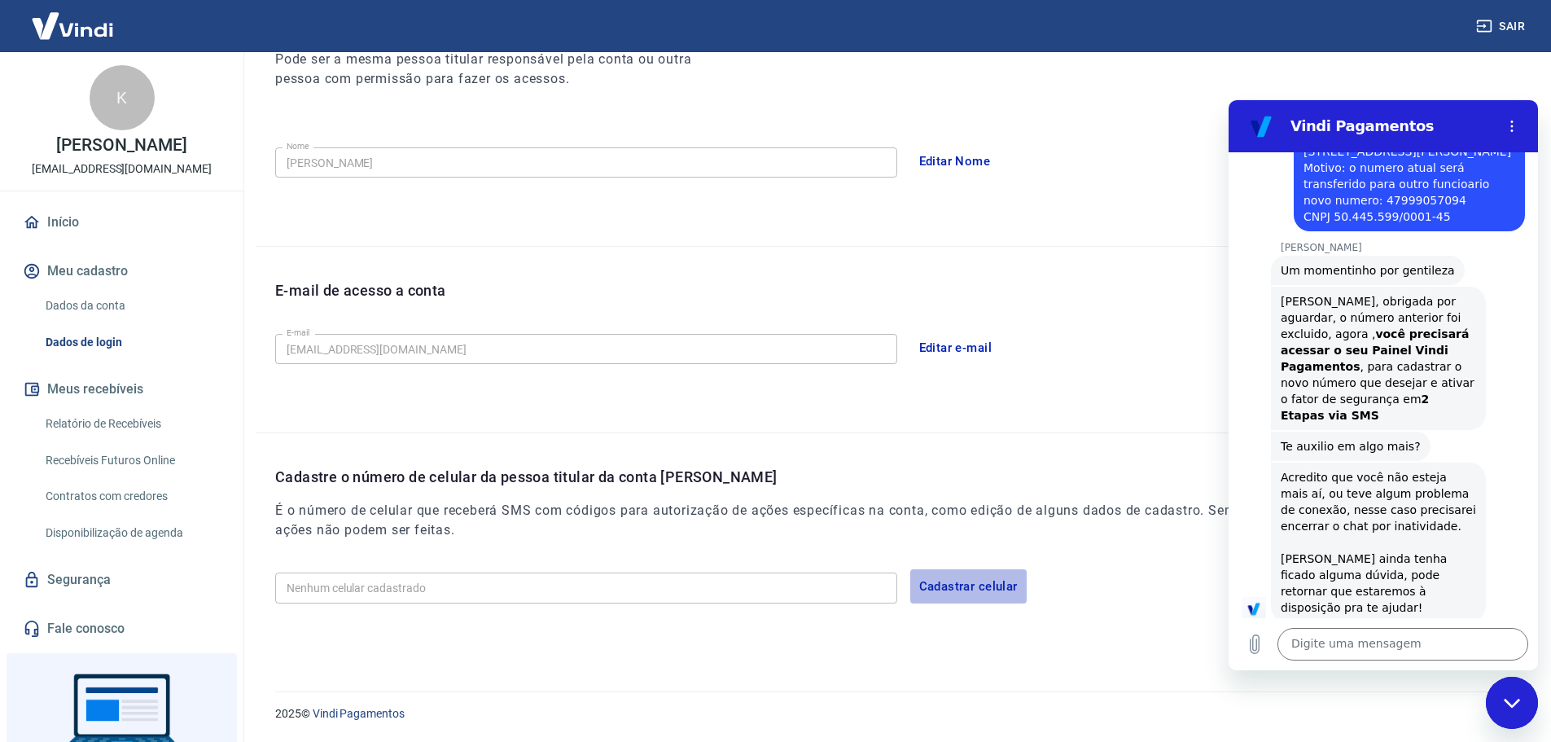
click at [942, 583] on button "Cadastrar celular" at bounding box center [968, 586] width 116 height 34
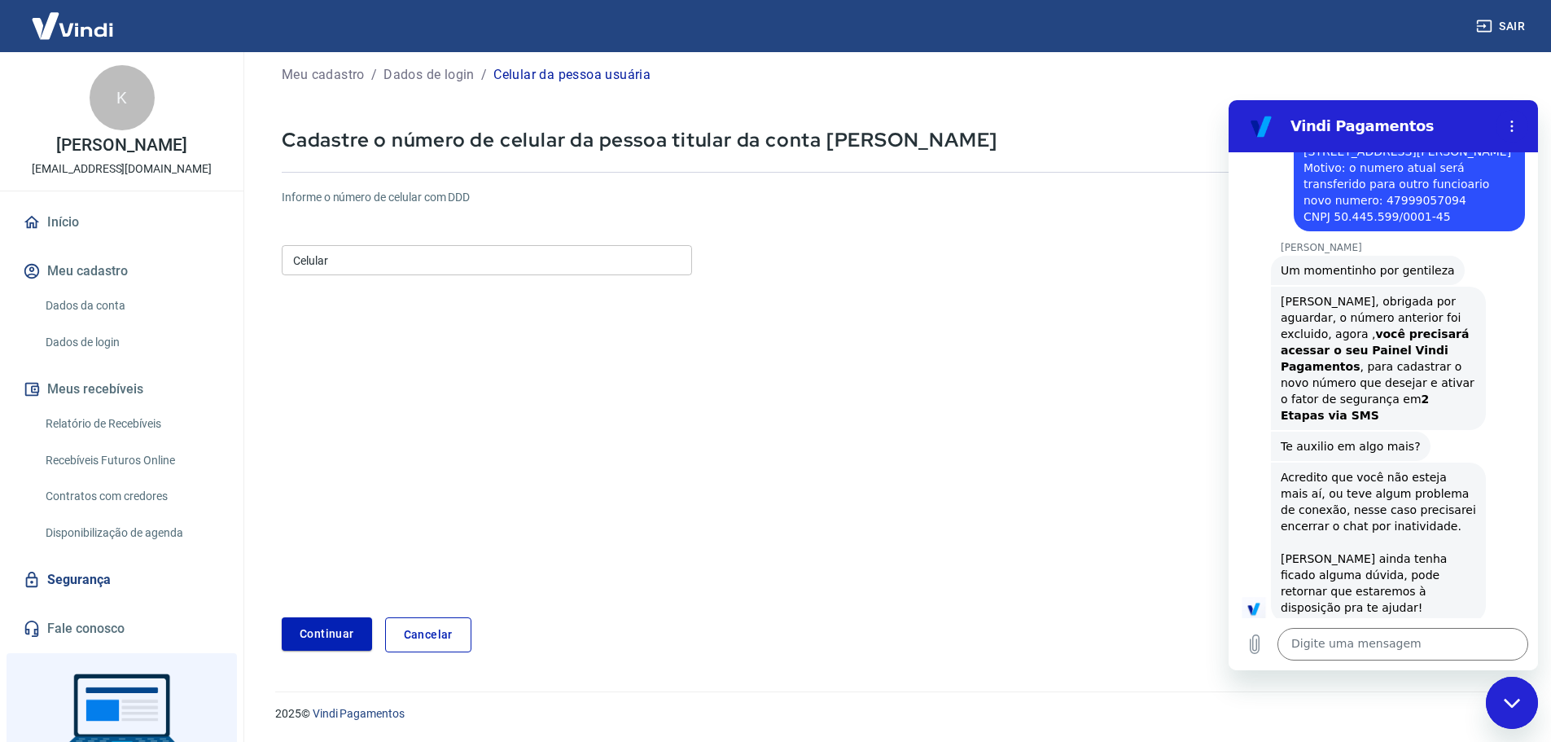
scroll to position [29, 0]
click at [404, 273] on input "Celular" at bounding box center [487, 260] width 410 height 30
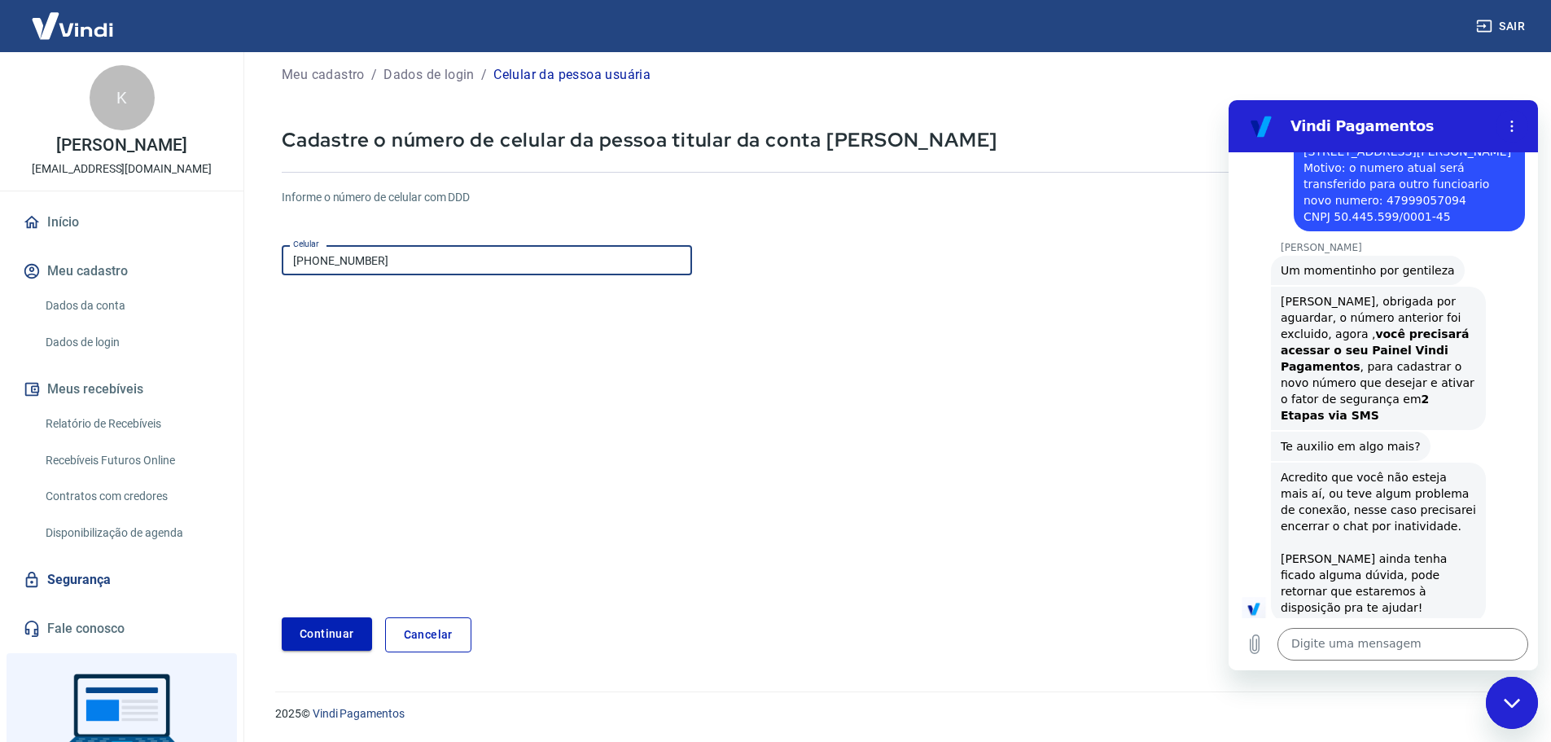
type input "[PHONE_NUMBER]"
click at [313, 624] on button "Continuar" at bounding box center [327, 633] width 90 height 33
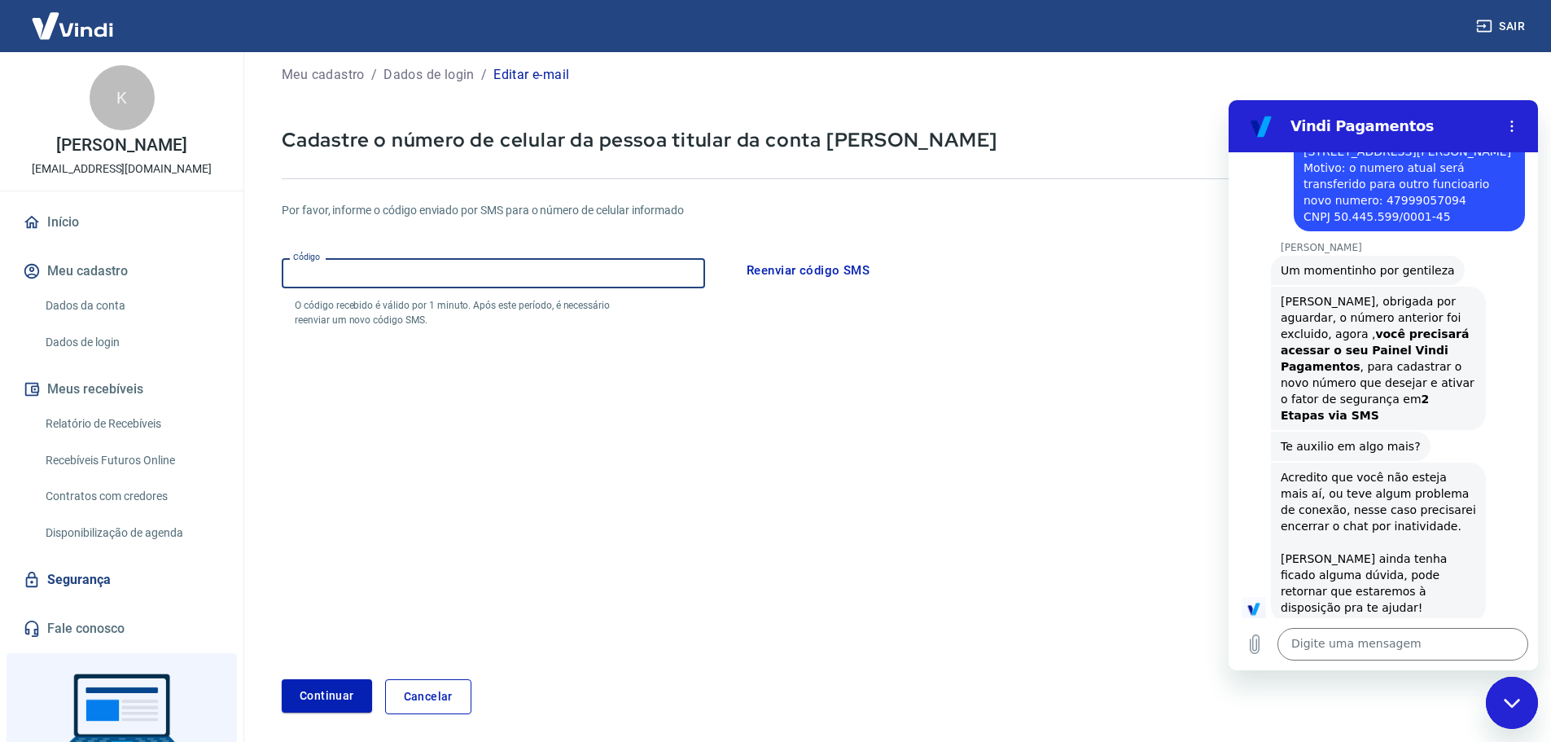
click at [492, 279] on input "Código" at bounding box center [493, 273] width 423 height 30
type input "417465"
click at [282, 679] on button "Continuar" at bounding box center [327, 695] width 90 height 33
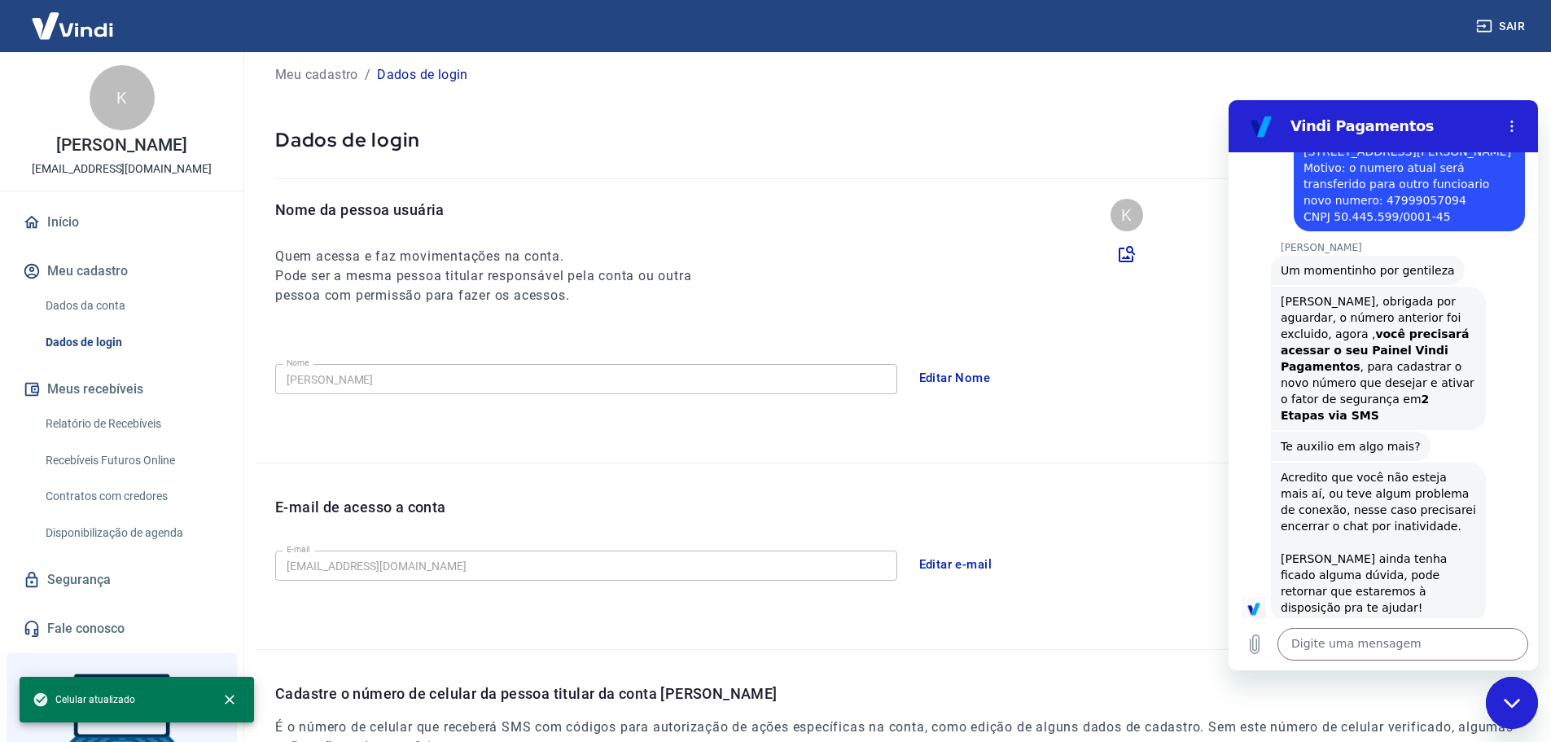
scroll to position [239, 0]
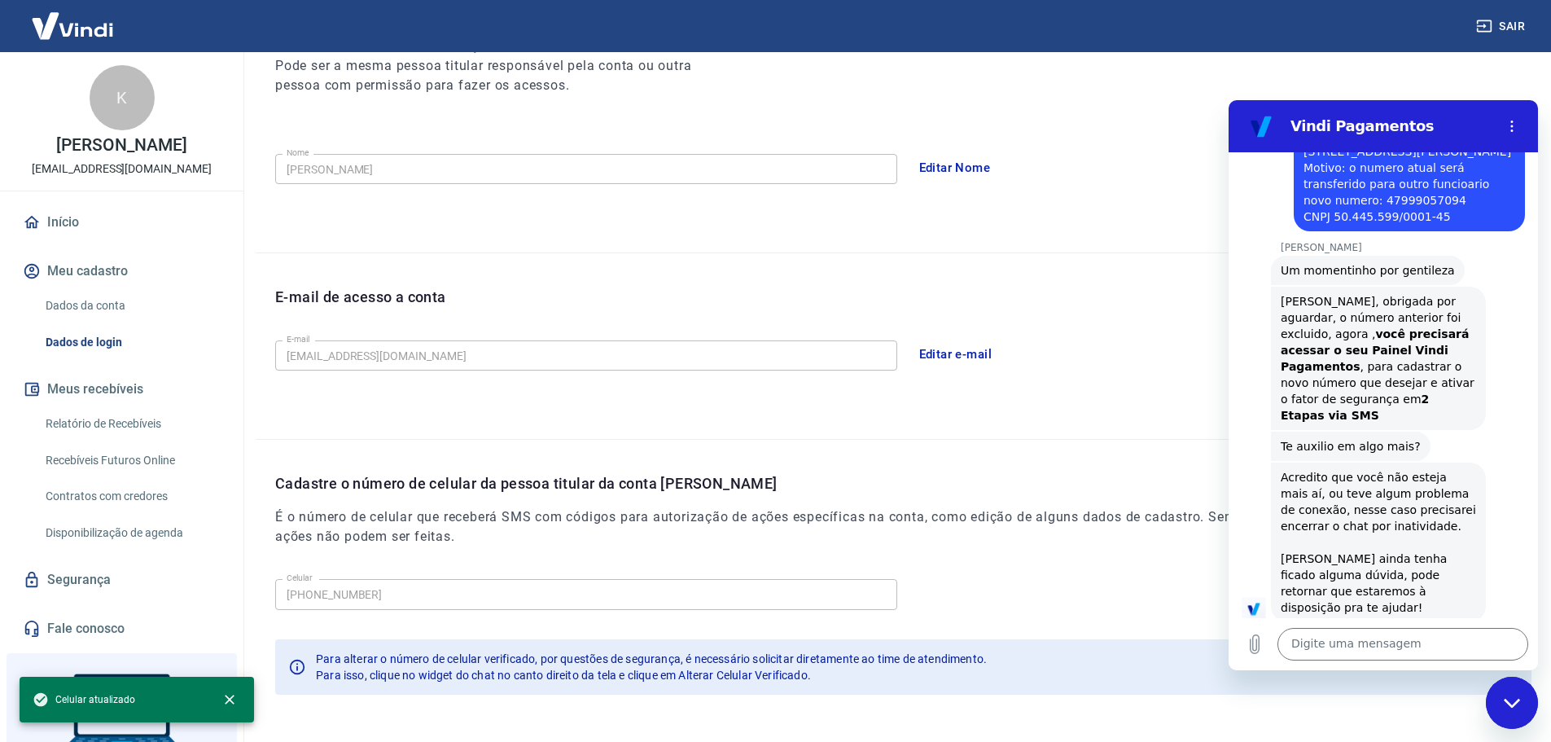
click at [1412, 713] on button "Boa 👍" at bounding box center [1413, 736] width 66 height 47
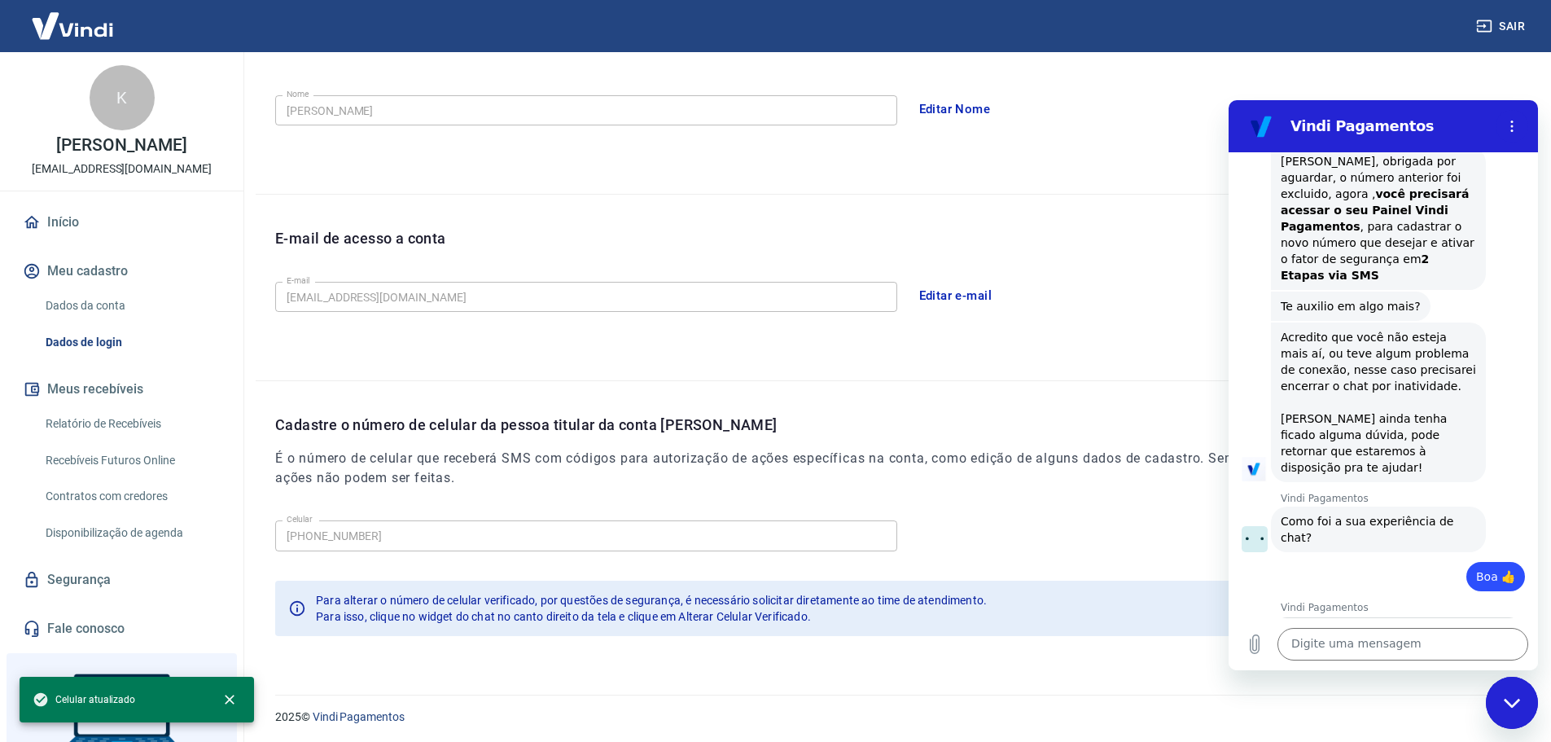
scroll to position [301, 0]
click at [105, 214] on link "Início" at bounding box center [122, 222] width 204 height 36
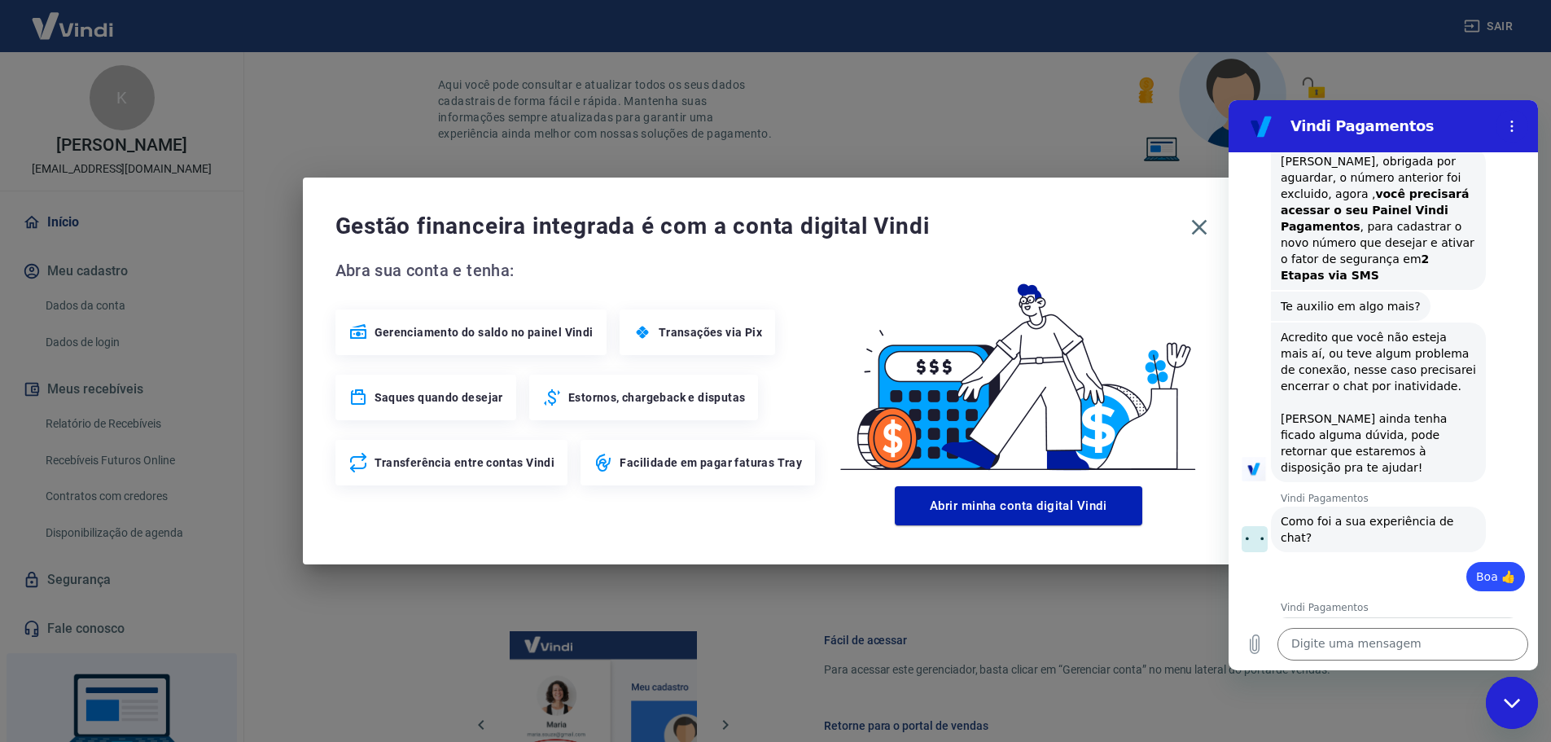
scroll to position [695, 0]
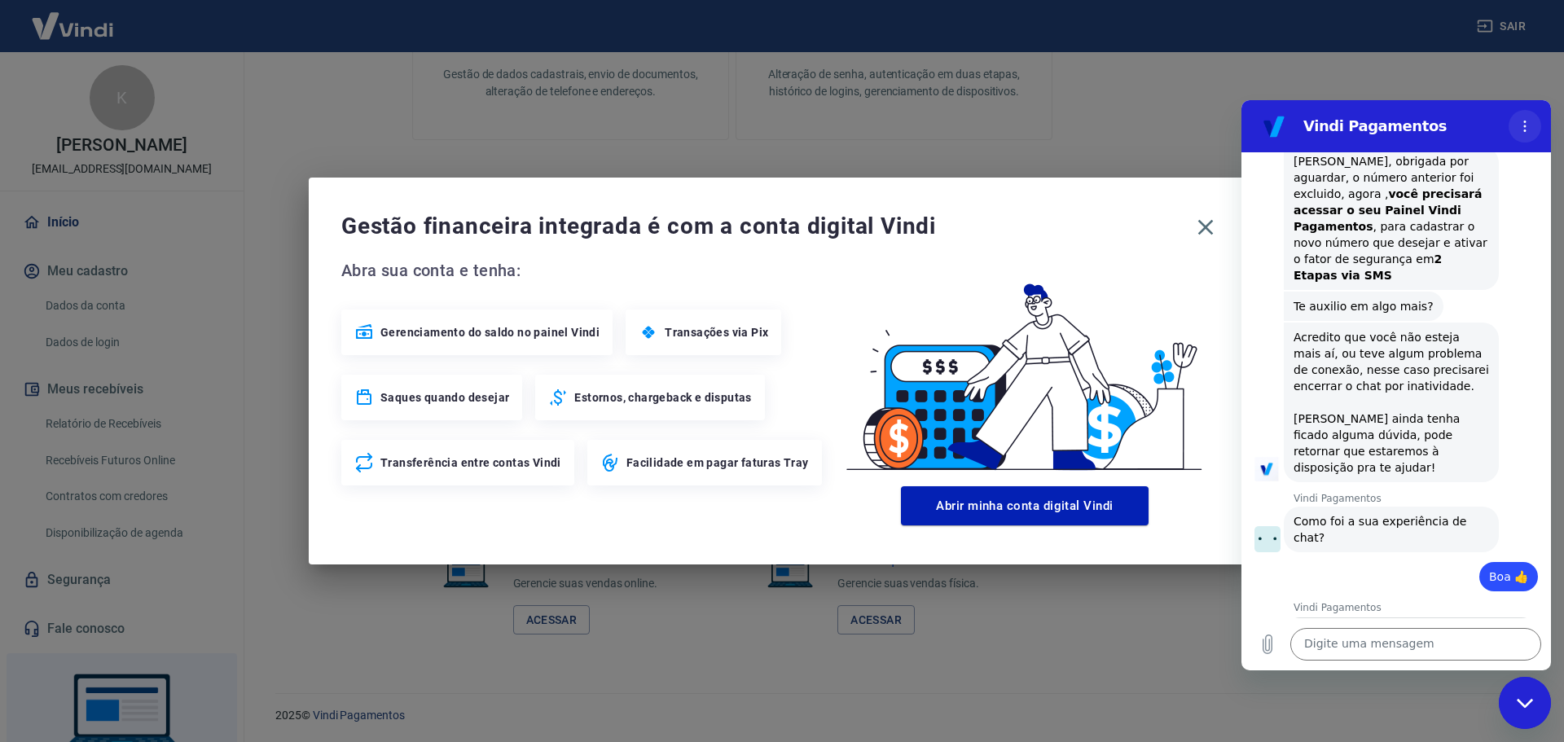
click at [1522, 121] on icon "Menu de opções" at bounding box center [1524, 126] width 13 height 13
click at [1296, 118] on div "Vindi Pagamentos" at bounding box center [1396, 126] width 212 height 20
click at [1538, 710] on div "Fechar janela de mensagens" at bounding box center [1524, 702] width 49 height 49
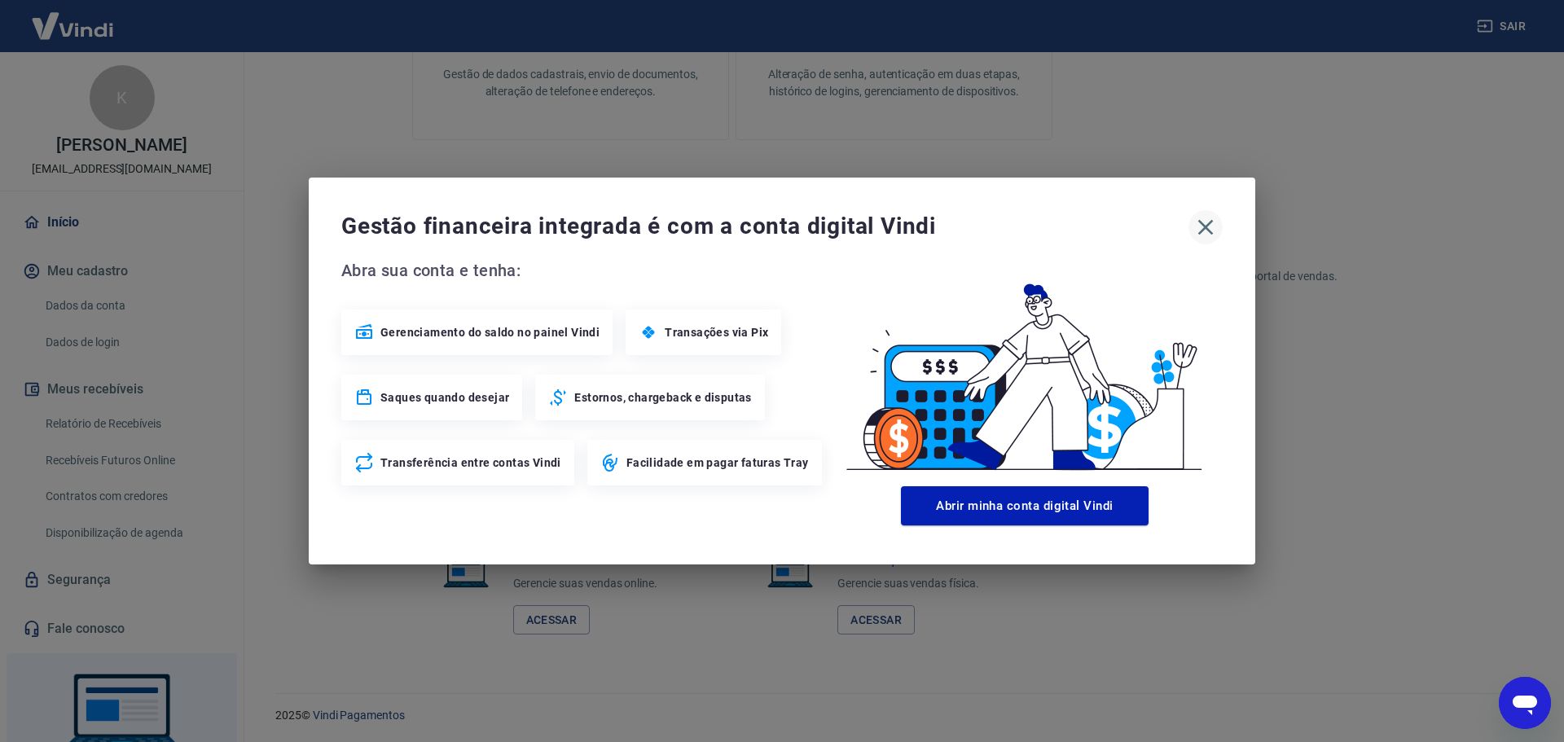
click at [1201, 222] on icon "button" at bounding box center [1205, 227] width 26 height 26
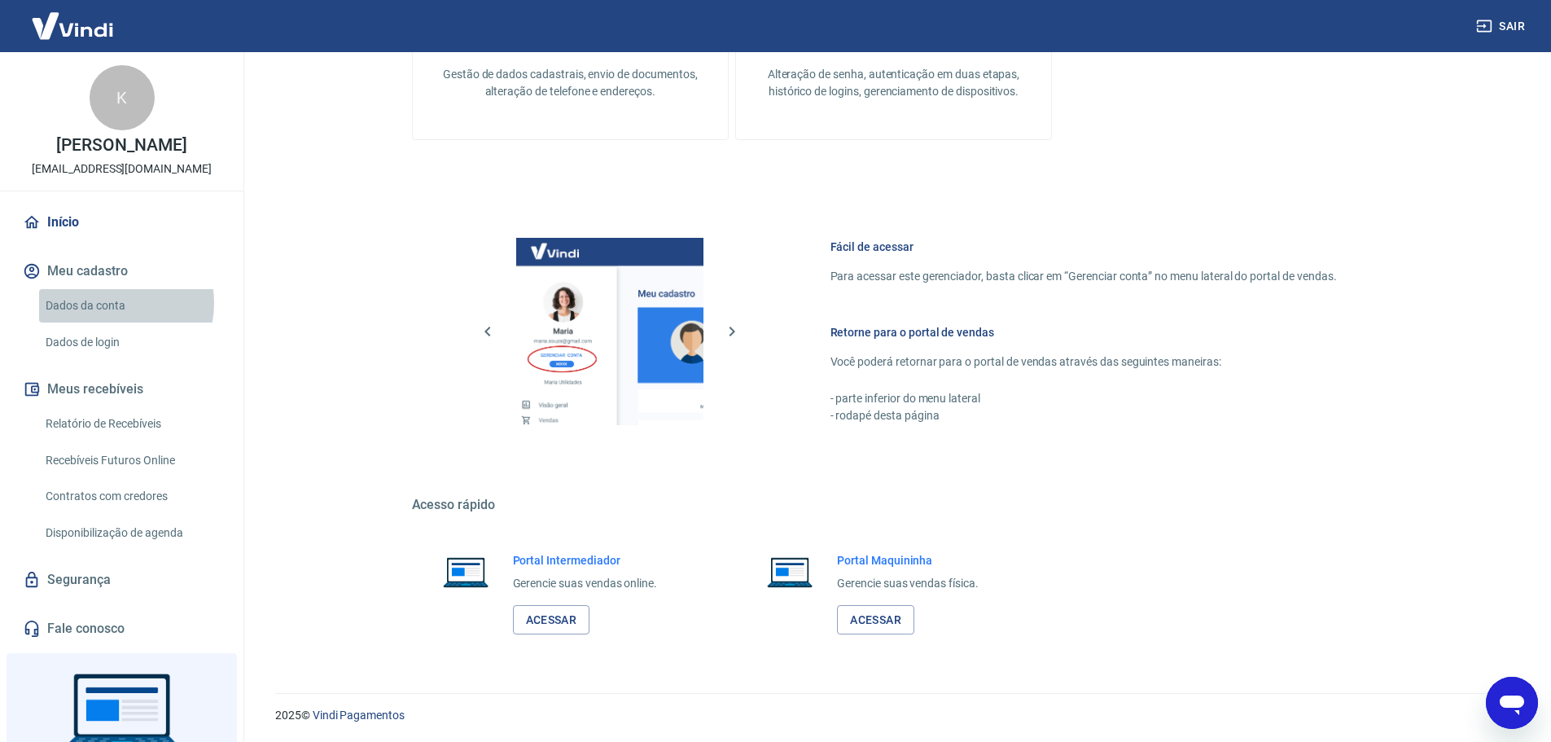
click at [107, 303] on link "Dados da conta" at bounding box center [131, 305] width 185 height 33
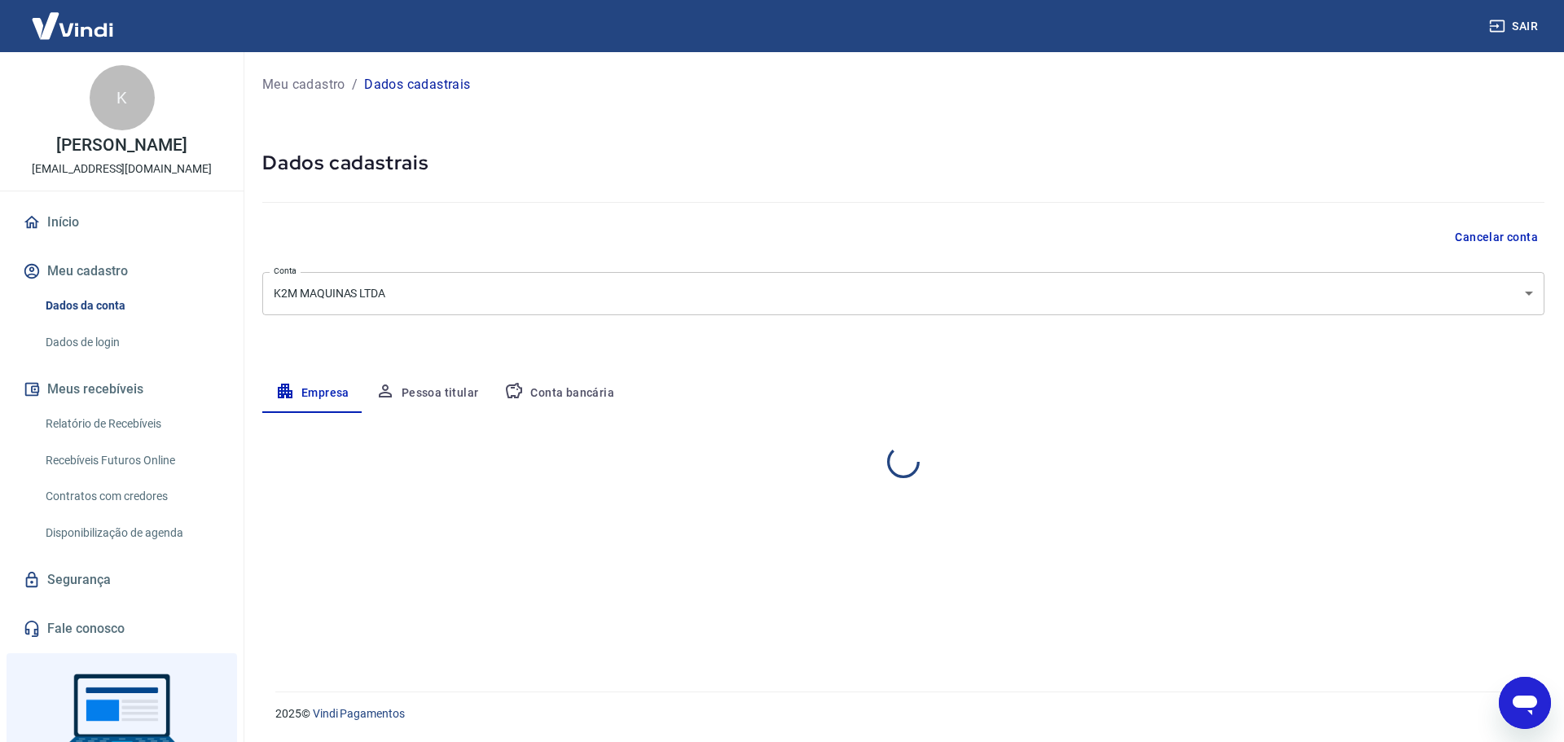
select select "SC"
select select "business"
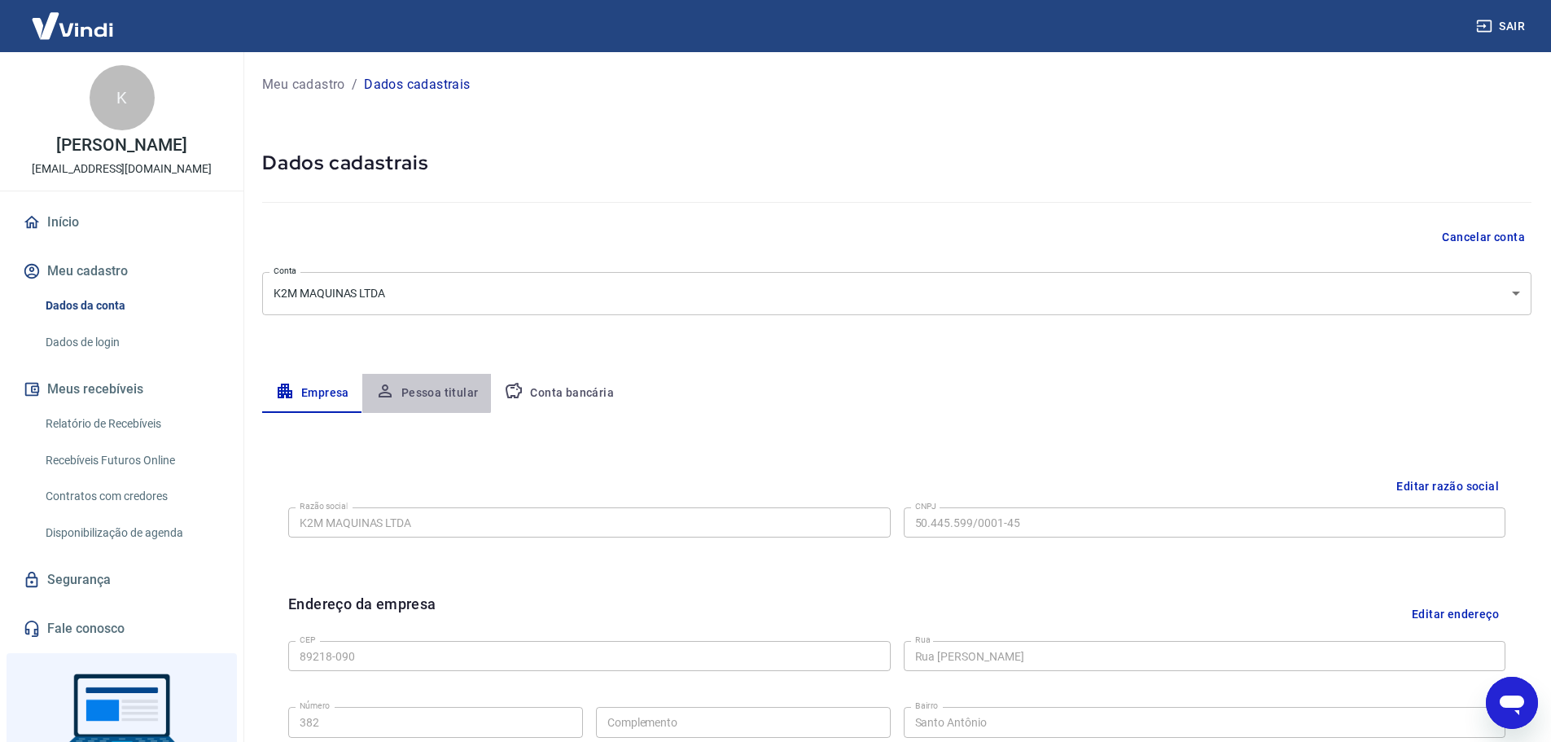
click at [417, 376] on button "Pessoa titular" at bounding box center [426, 393] width 129 height 39
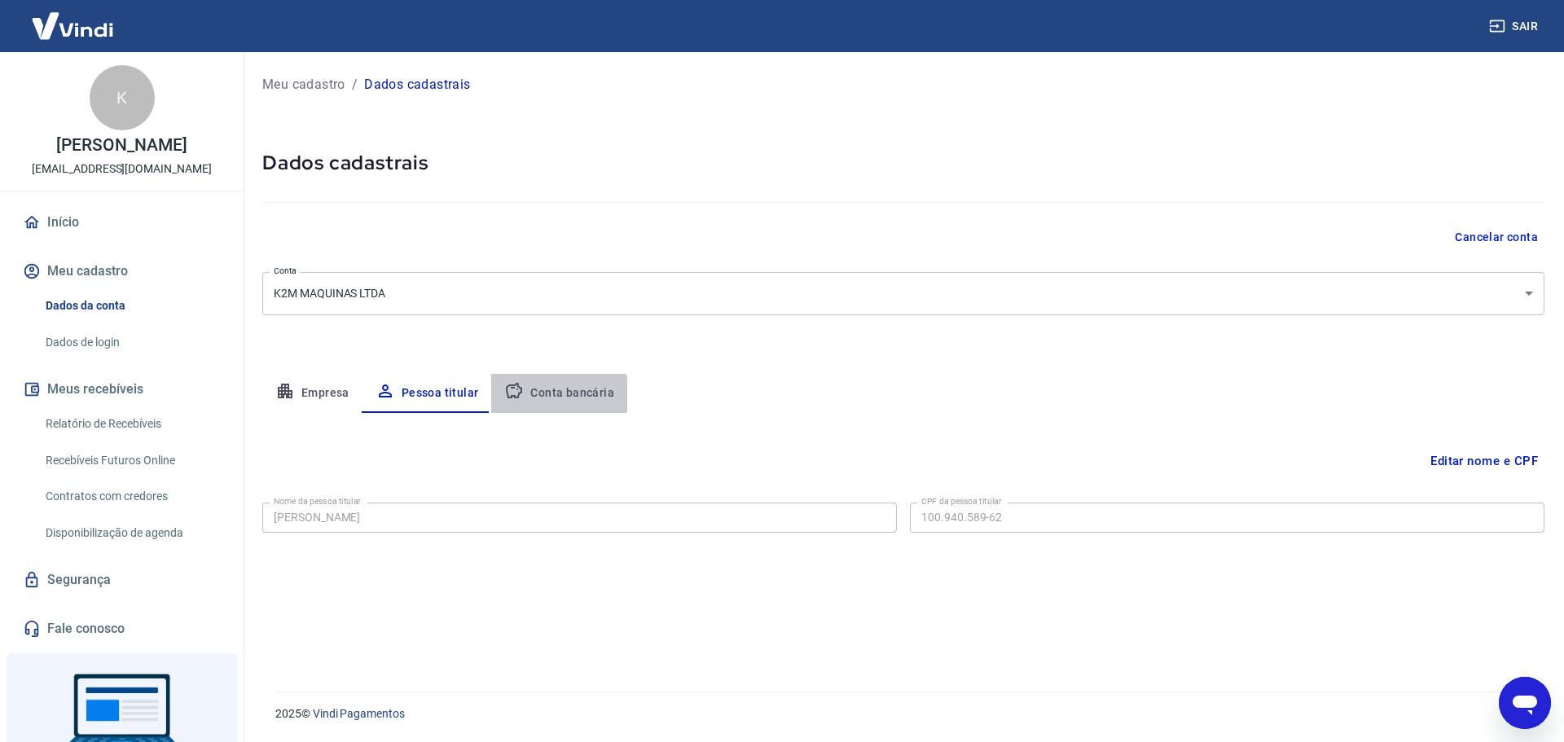
click at [555, 397] on button "Conta bancária" at bounding box center [559, 393] width 136 height 39
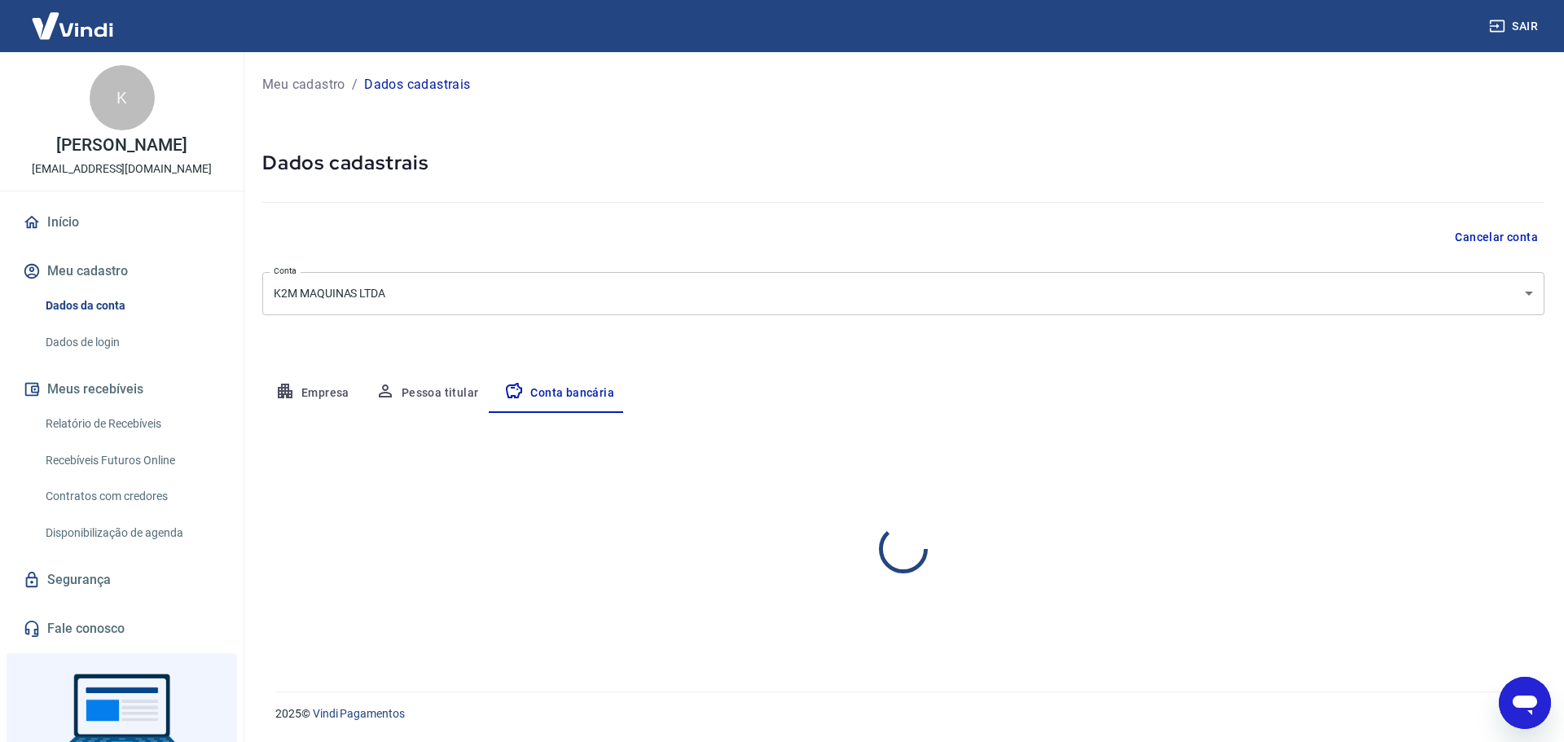
select select "1"
click at [113, 345] on link "Dados de login" at bounding box center [131, 342] width 185 height 33
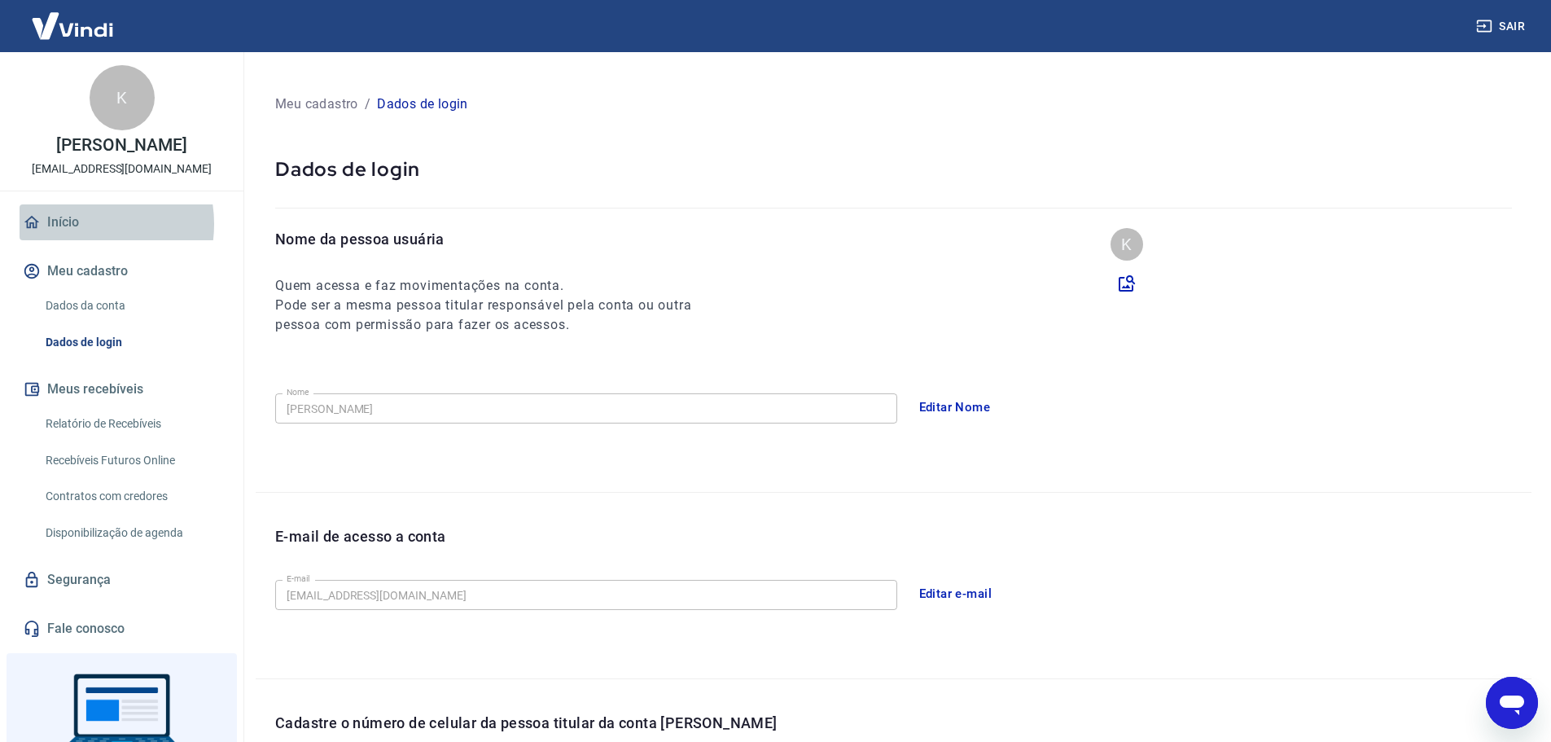
click at [77, 224] on link "Início" at bounding box center [122, 222] width 204 height 36
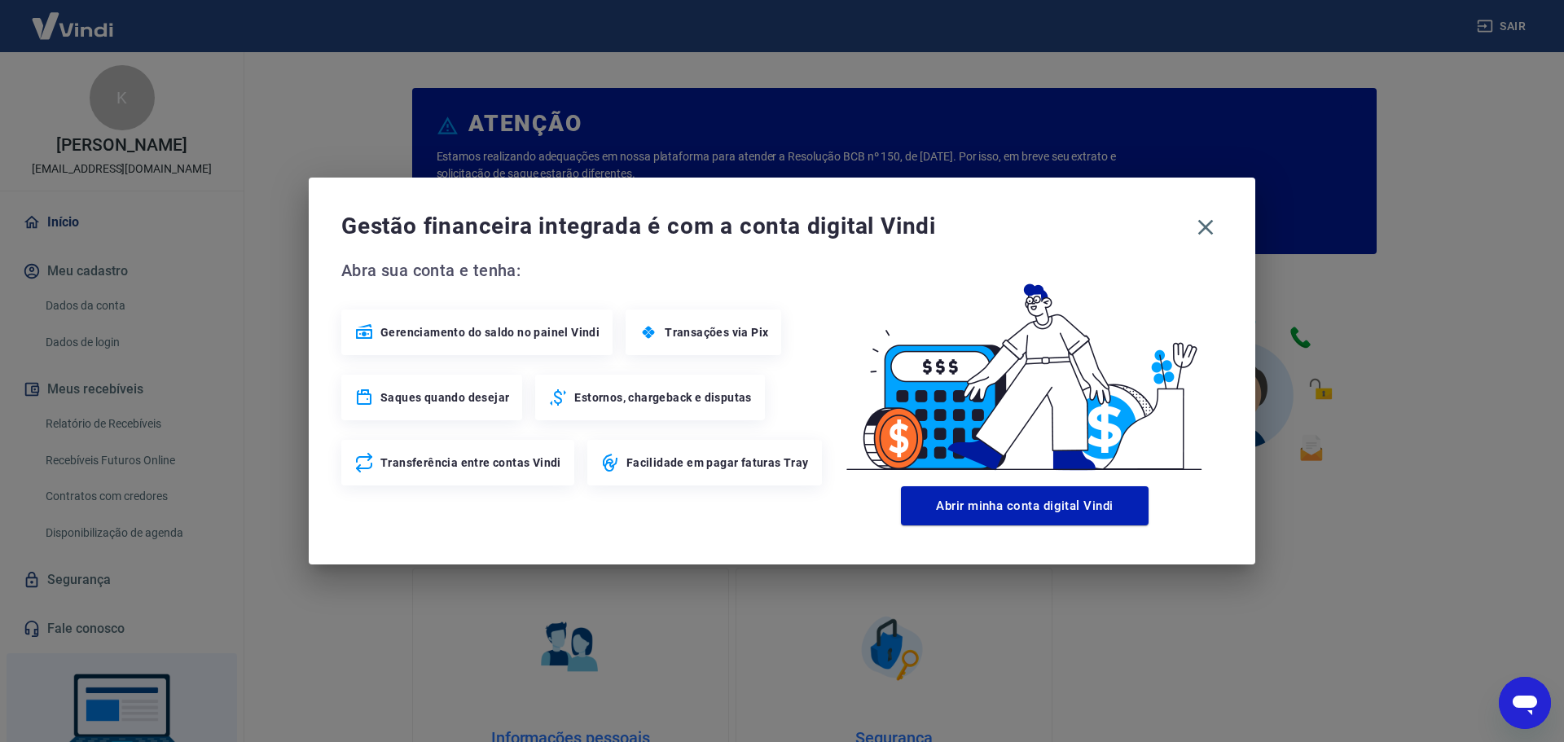
click at [412, 325] on span "Gerenciamento do saldo no painel Vindi" at bounding box center [489, 332] width 219 height 16
click at [925, 514] on button "Abrir minha conta digital Vindi" at bounding box center [1025, 505] width 248 height 39
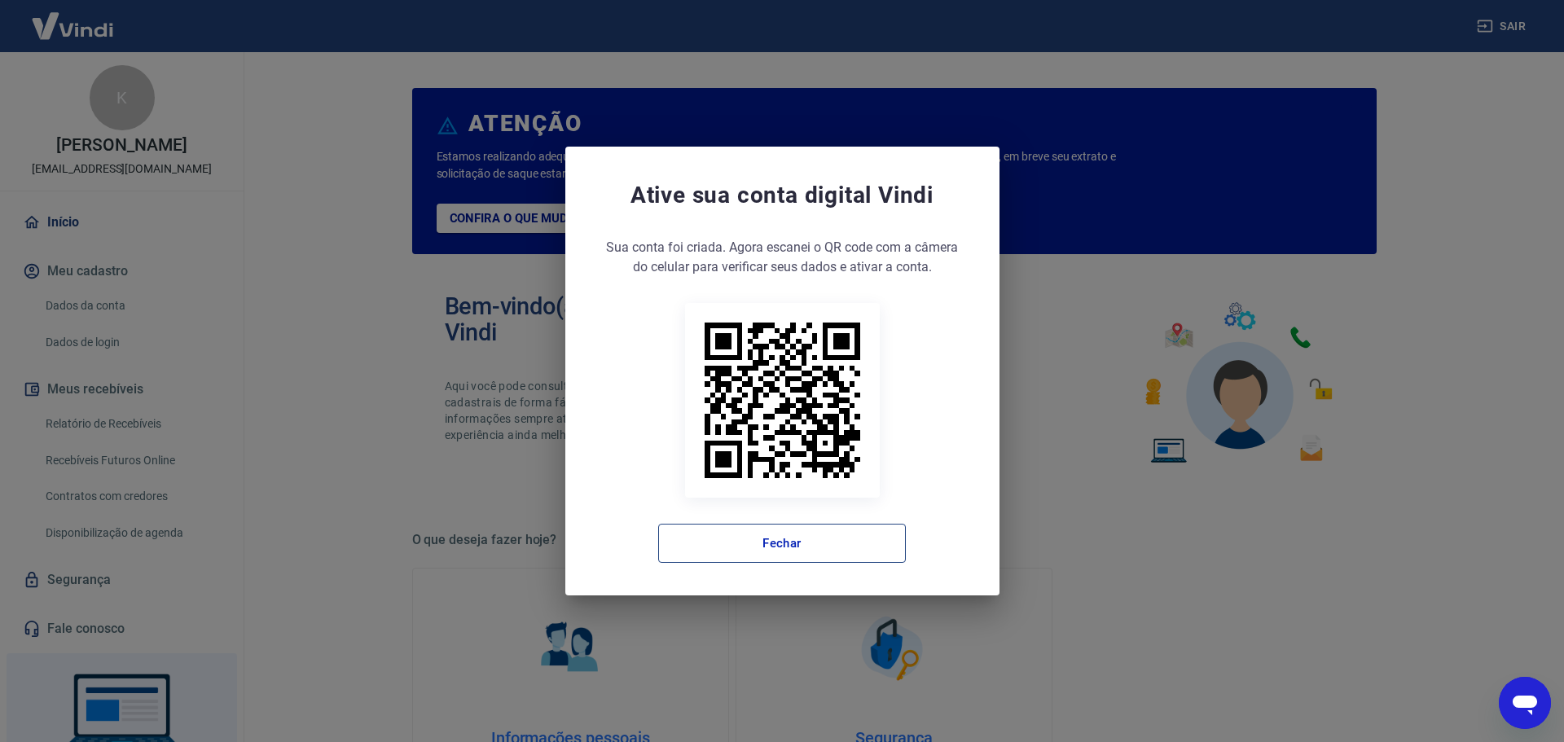
click at [773, 548] on button "Fechar" at bounding box center [782, 543] width 248 height 39
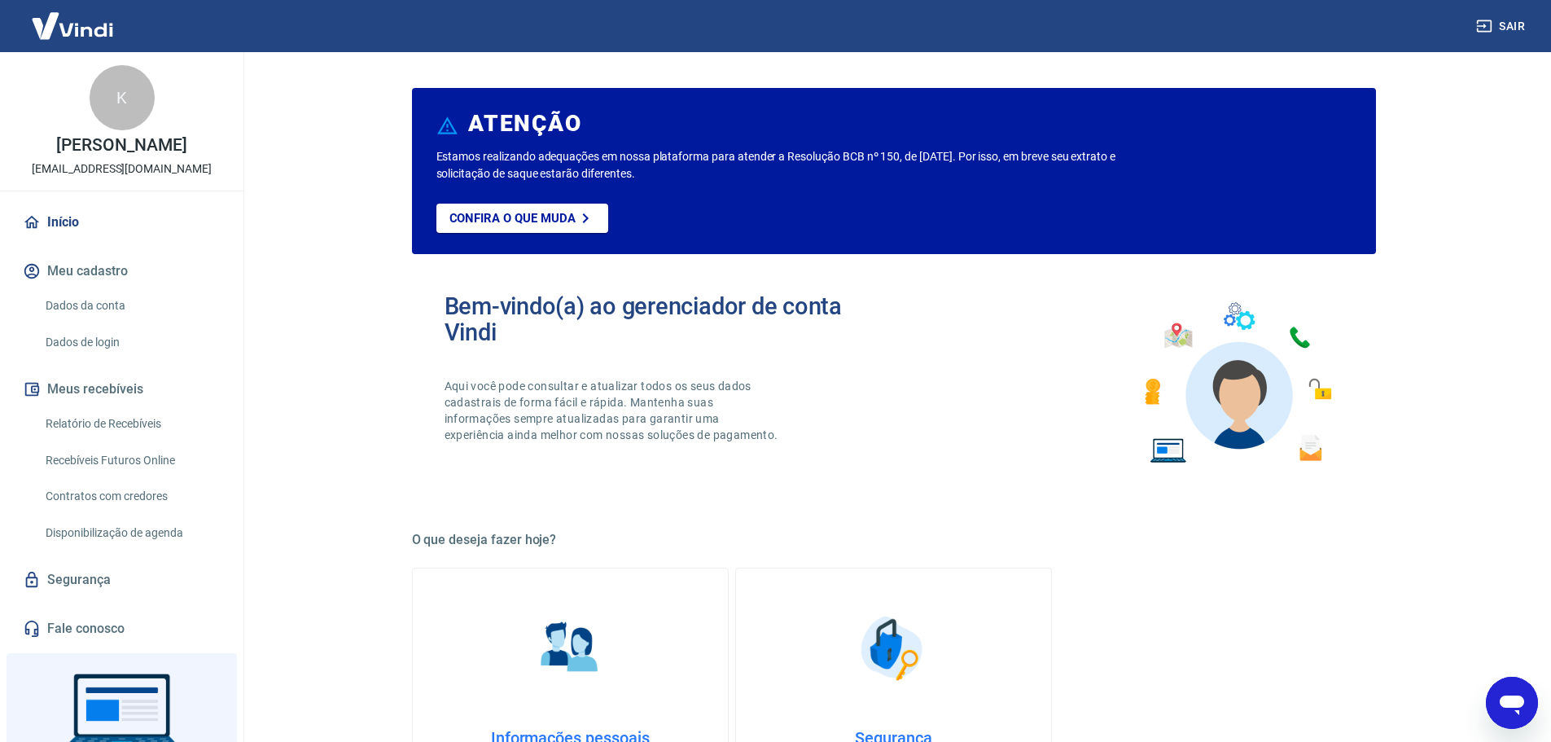
click at [162, 466] on link "Recebíveis Futuros Online" at bounding box center [131, 460] width 185 height 33
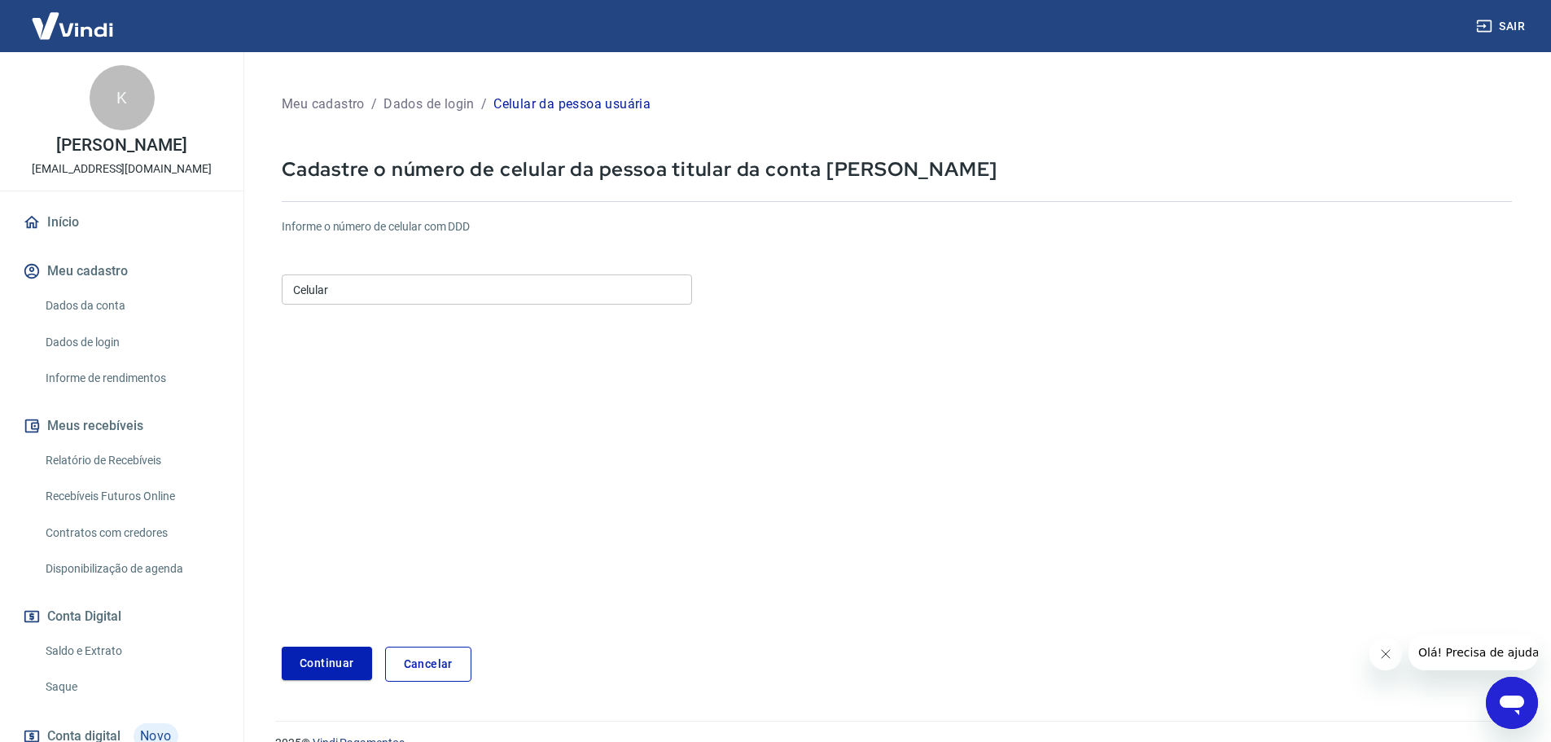
click at [473, 296] on input "Celular" at bounding box center [487, 289] width 410 height 30
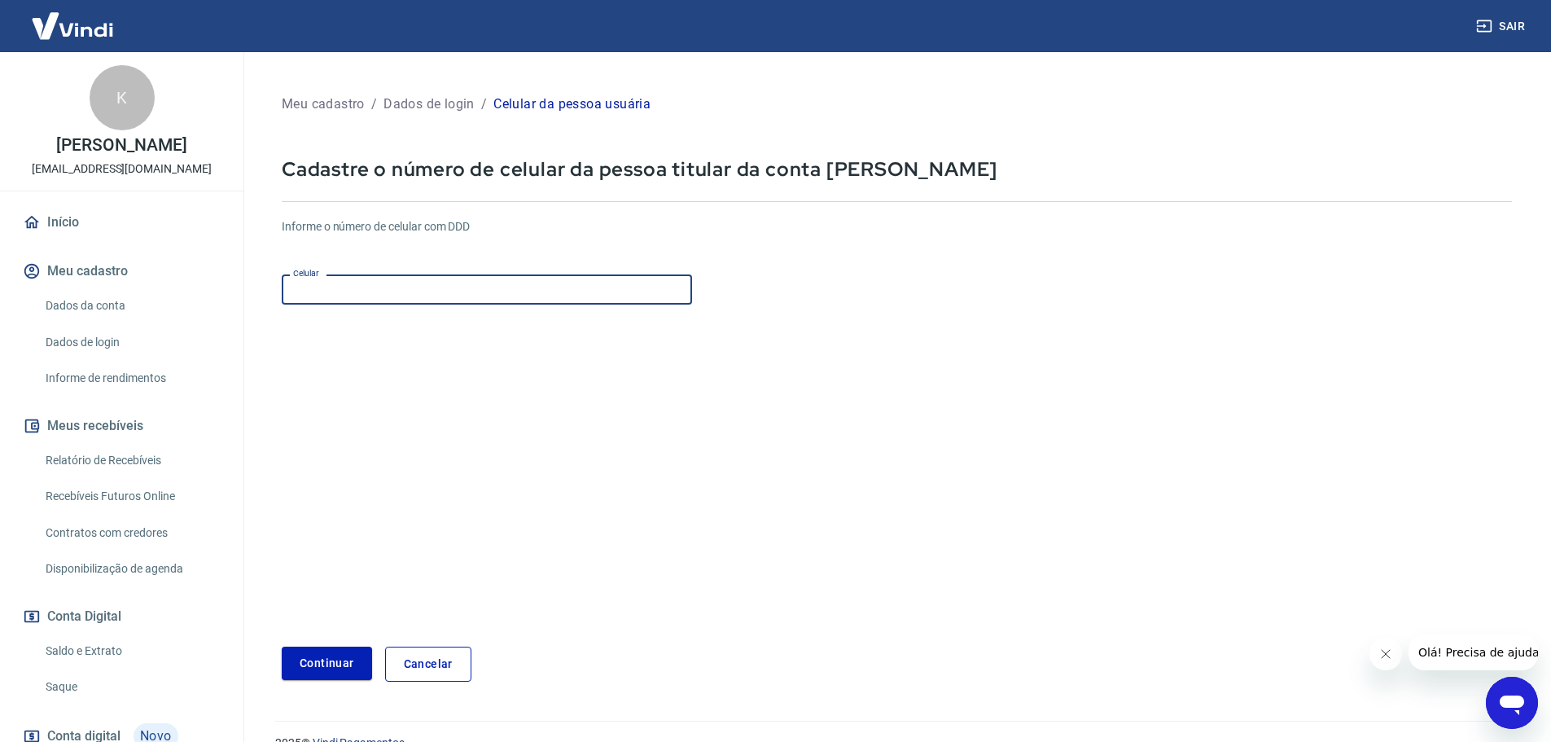
type input "[PHONE_NUMBER]"
click at [348, 653] on button "Continuar" at bounding box center [327, 663] width 90 height 33
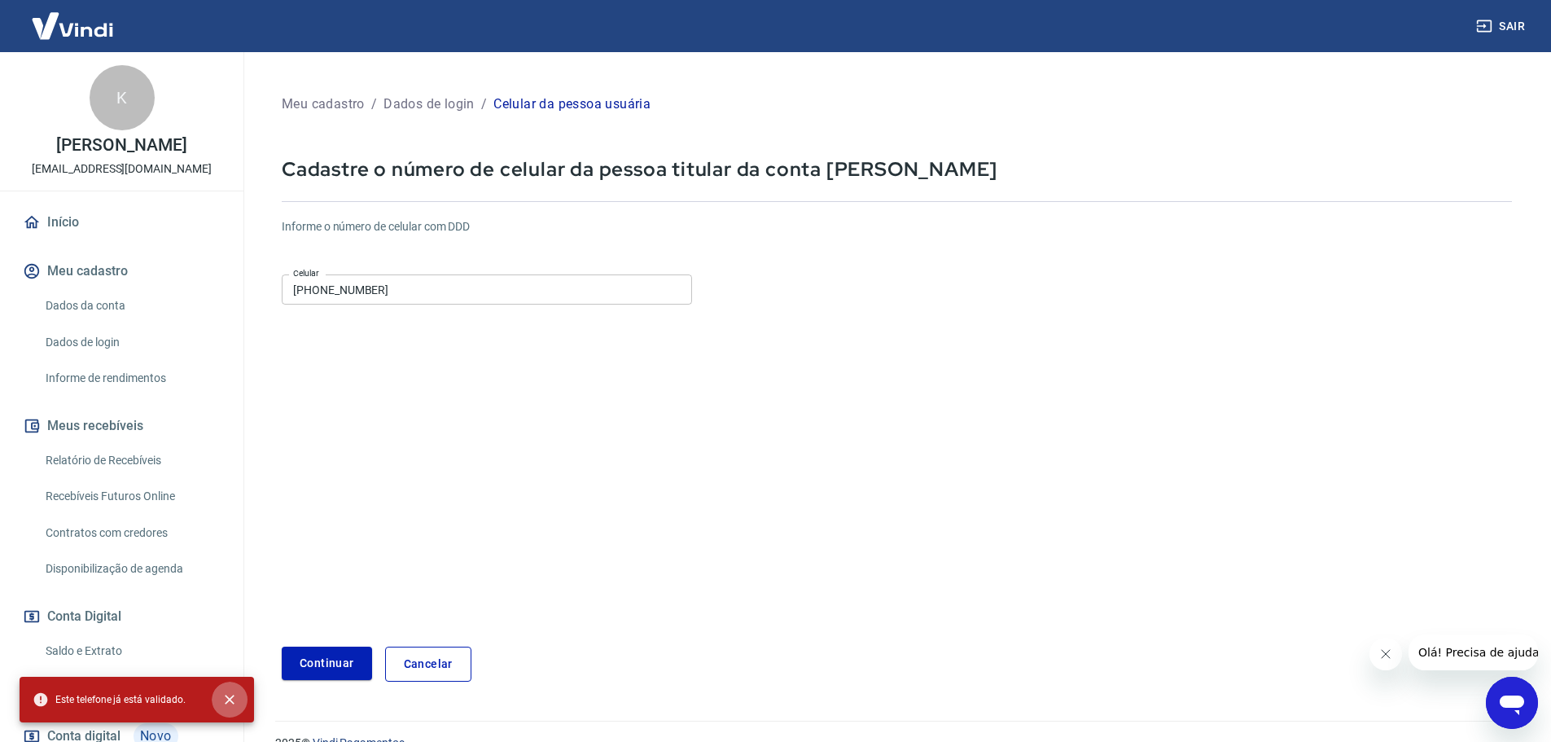
click at [228, 698] on icon "close" at bounding box center [230, 700] width 10 height 10
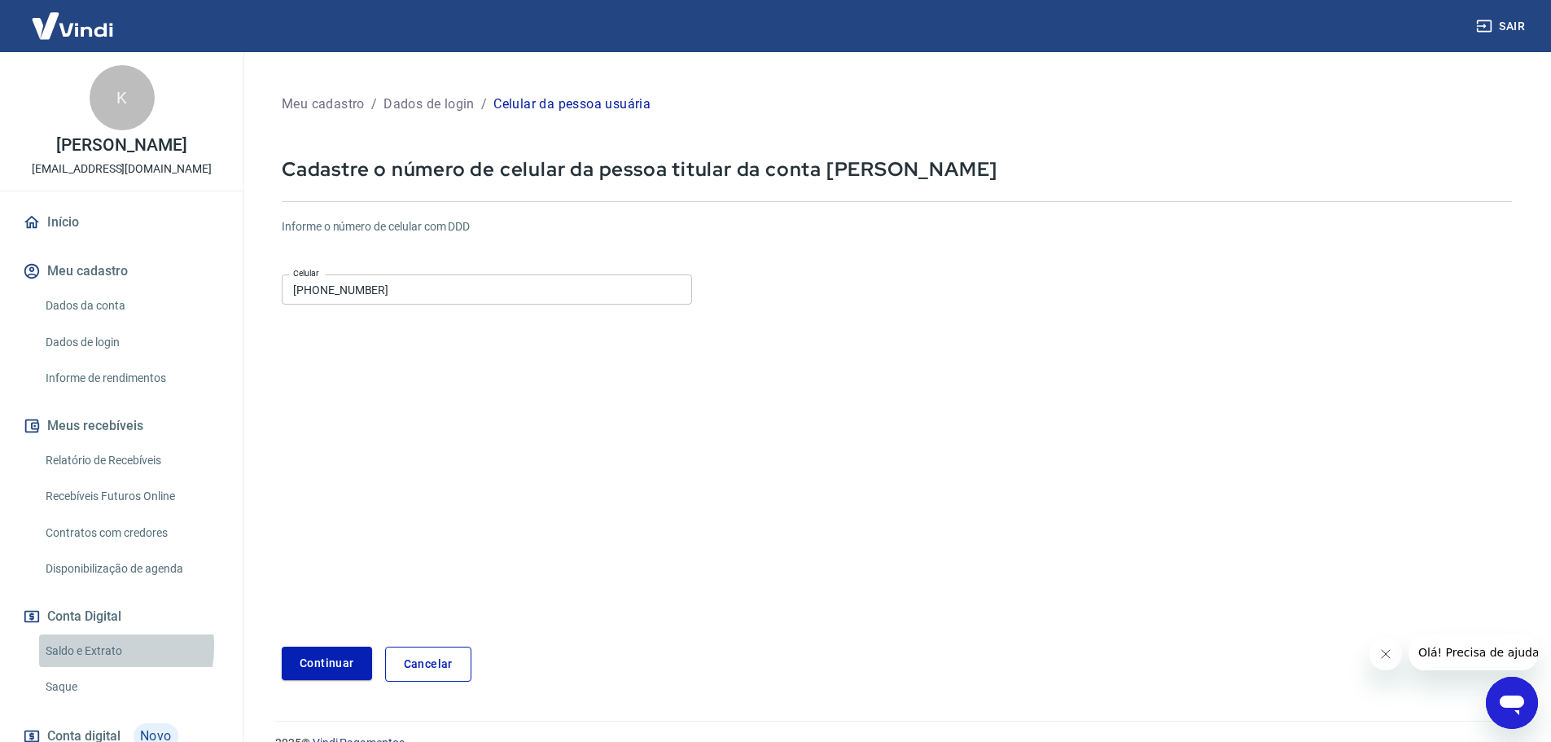
click at [91, 646] on link "Saldo e Extrato" at bounding box center [131, 650] width 185 height 33
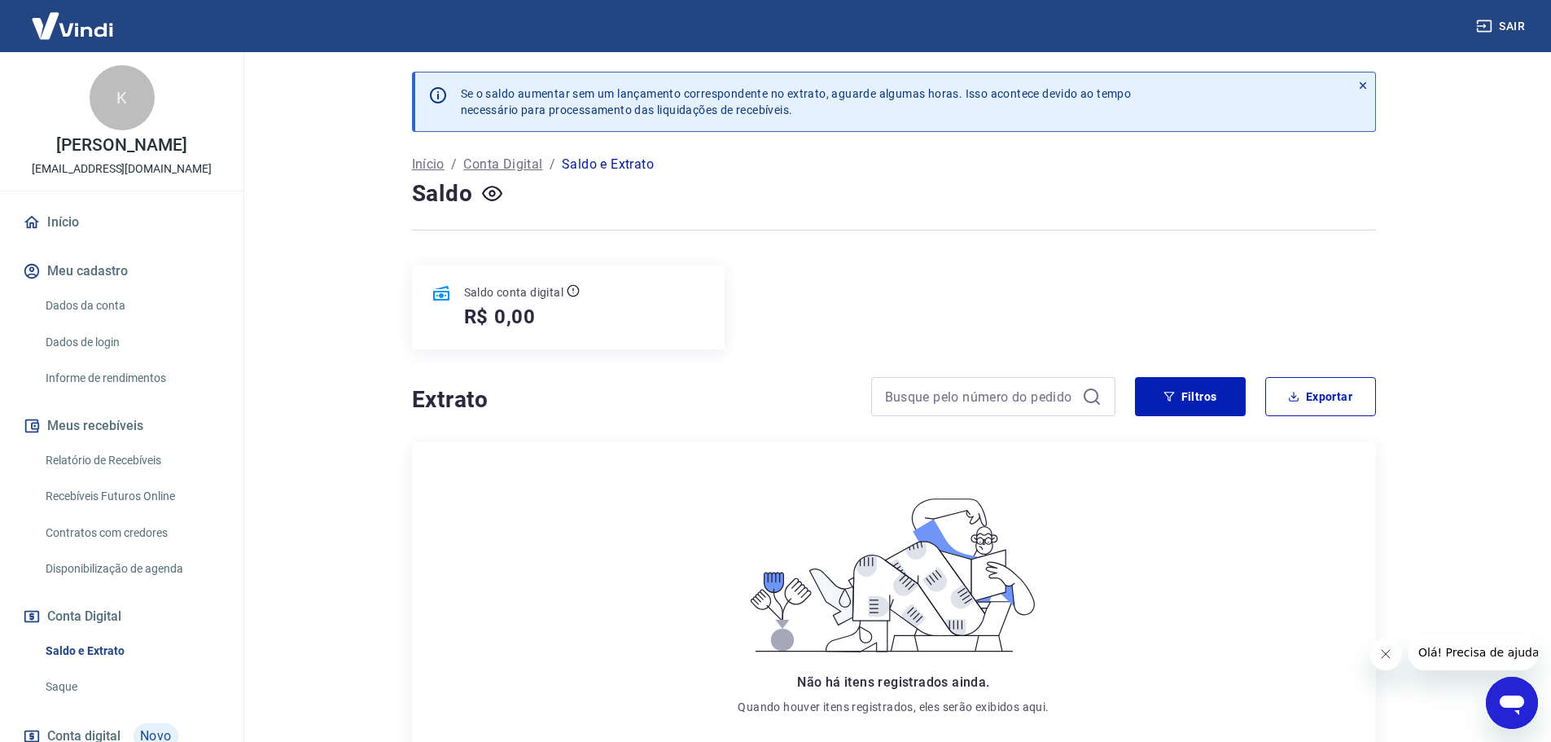
click at [638, 163] on p "Saldo e Extrato" at bounding box center [608, 165] width 92 height 20
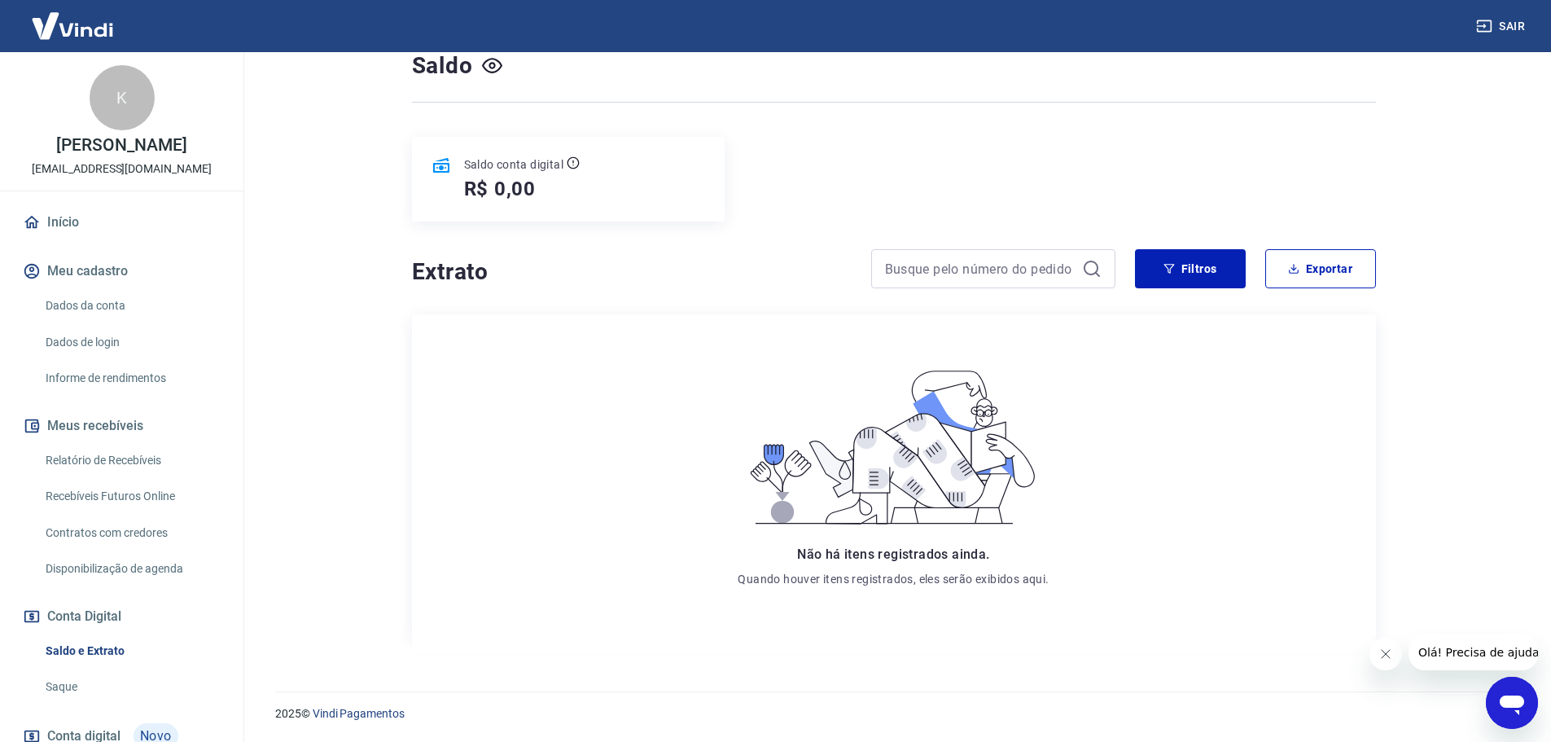
click at [95, 230] on link "Início" at bounding box center [122, 222] width 204 height 36
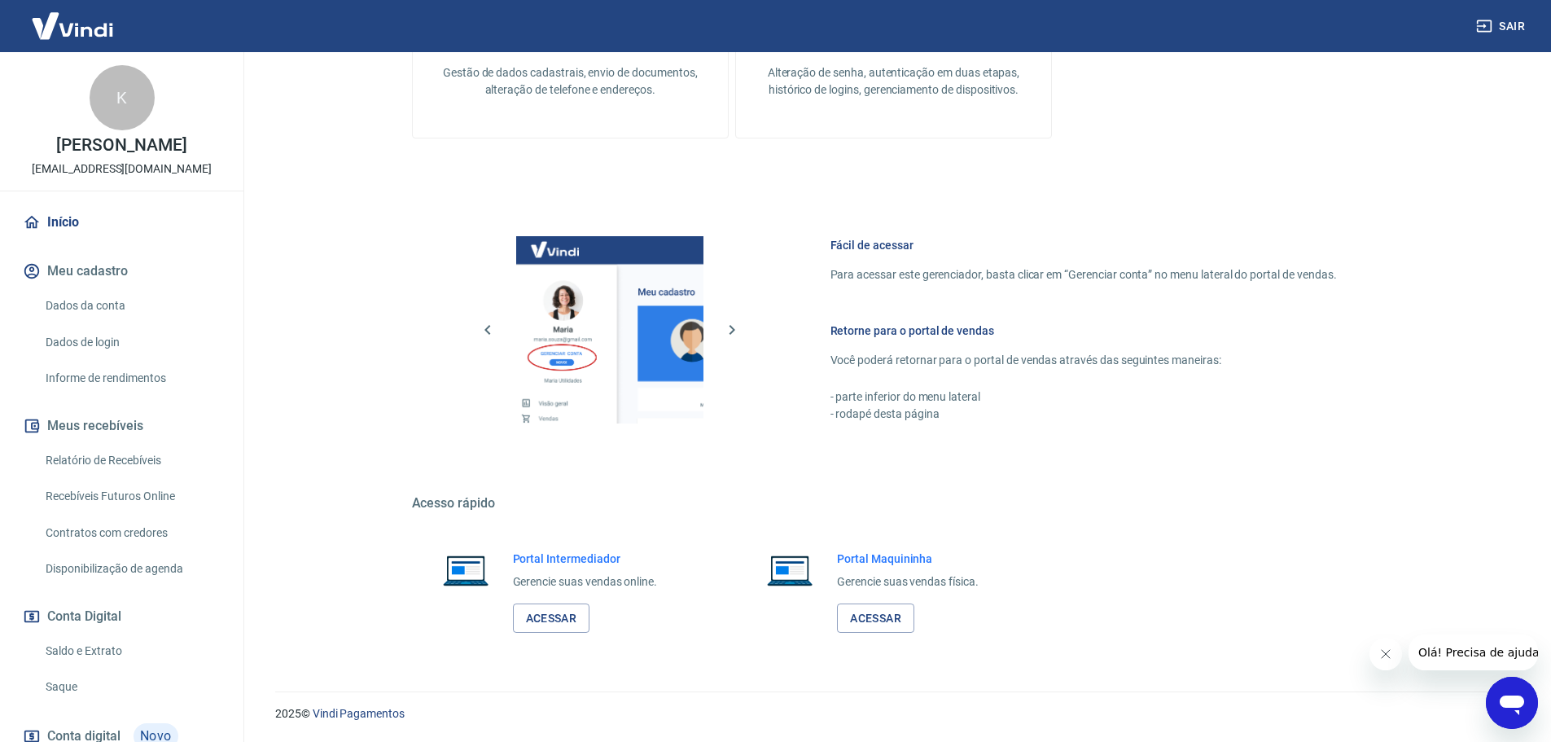
scroll to position [528, 0]
click at [125, 467] on link "Relatório de Recebíveis" at bounding box center [131, 460] width 185 height 33
